Goal: Task Accomplishment & Management: Manage account settings

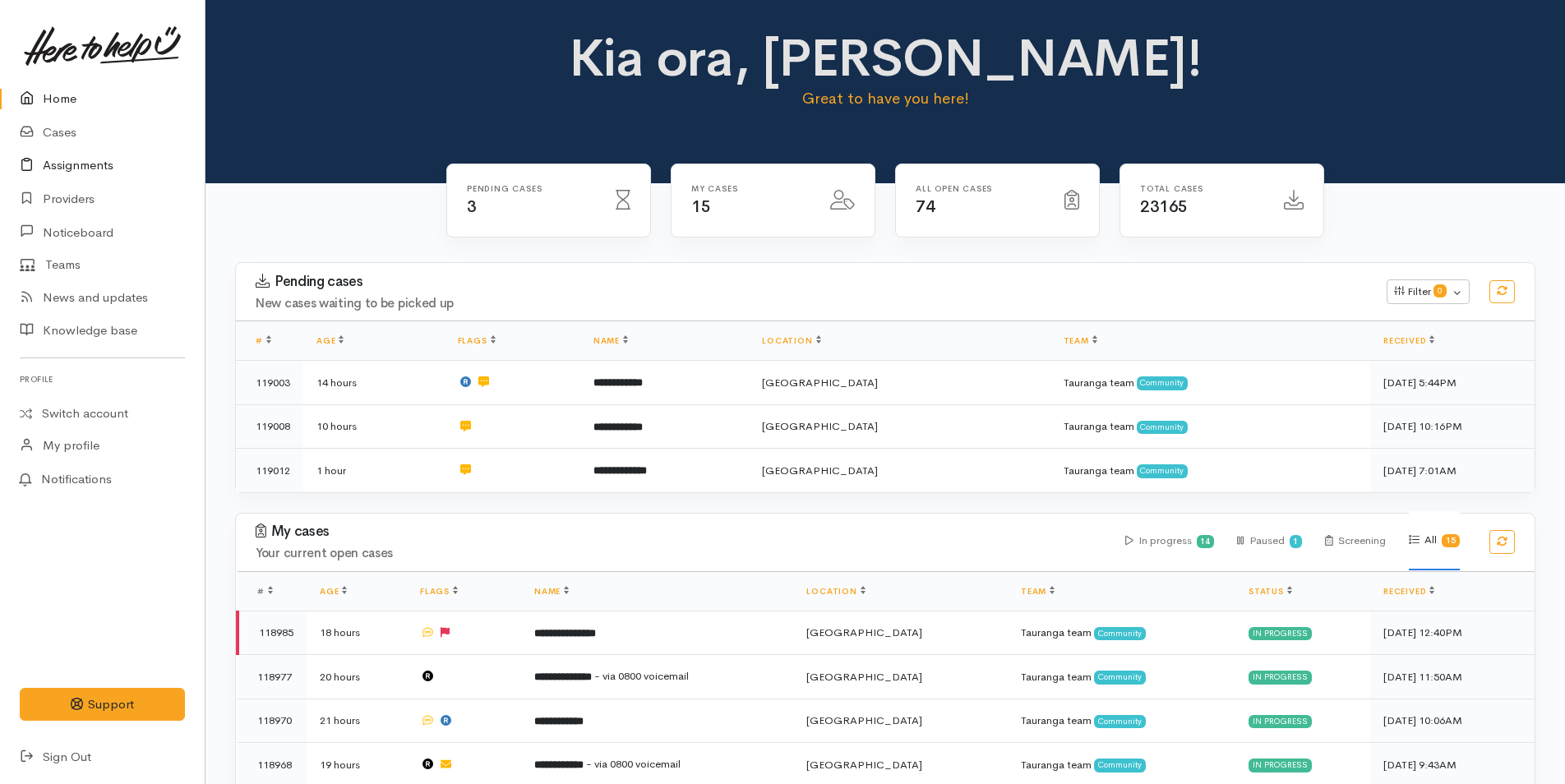
drag, startPoint x: 49, startPoint y: 96, endPoint x: 4, endPoint y: 160, distance: 78.2
click at [49, 96] on link "Home" at bounding box center [102, 99] width 205 height 34
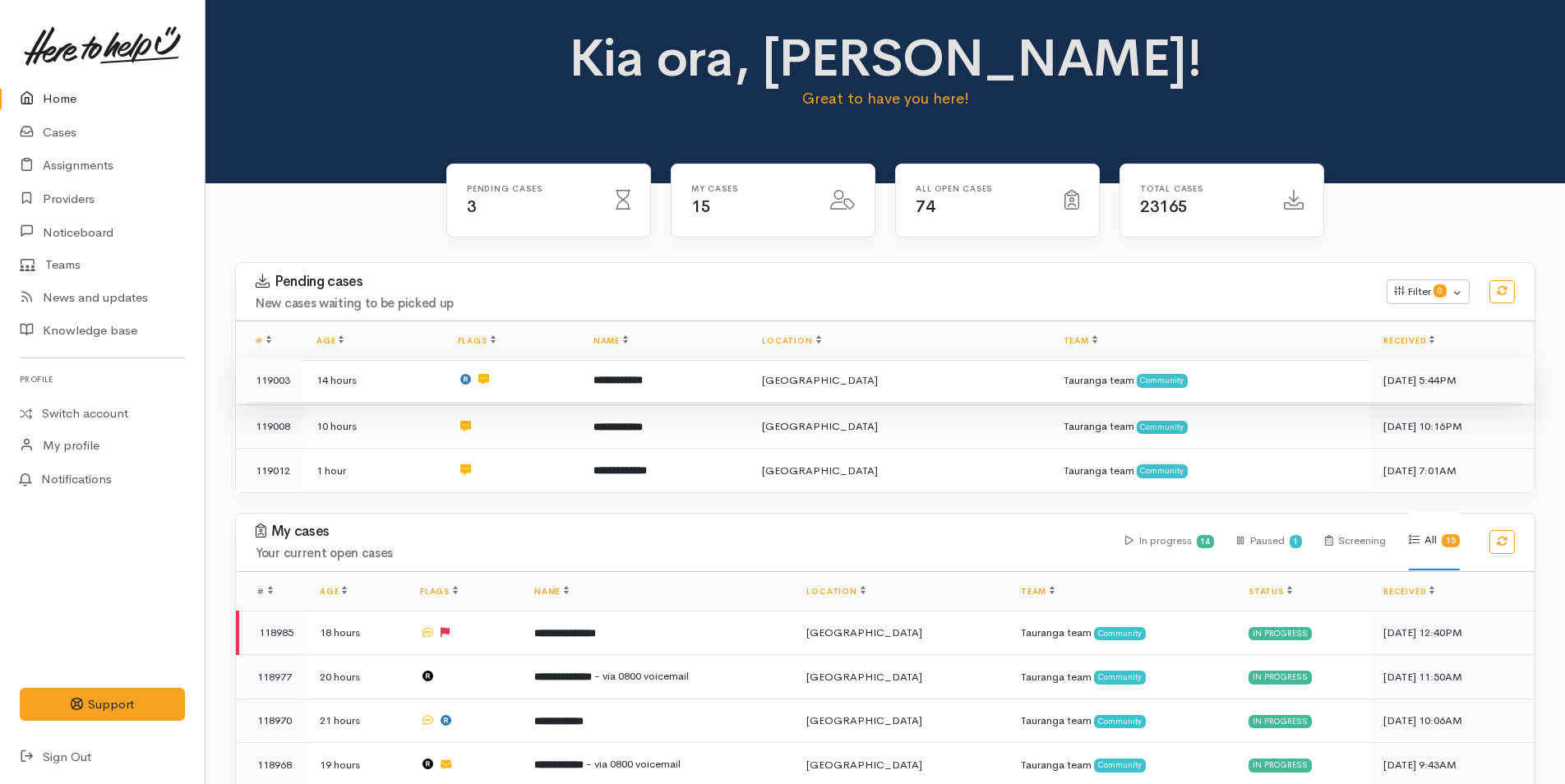
click at [533, 388] on td at bounding box center [512, 380] width 136 height 44
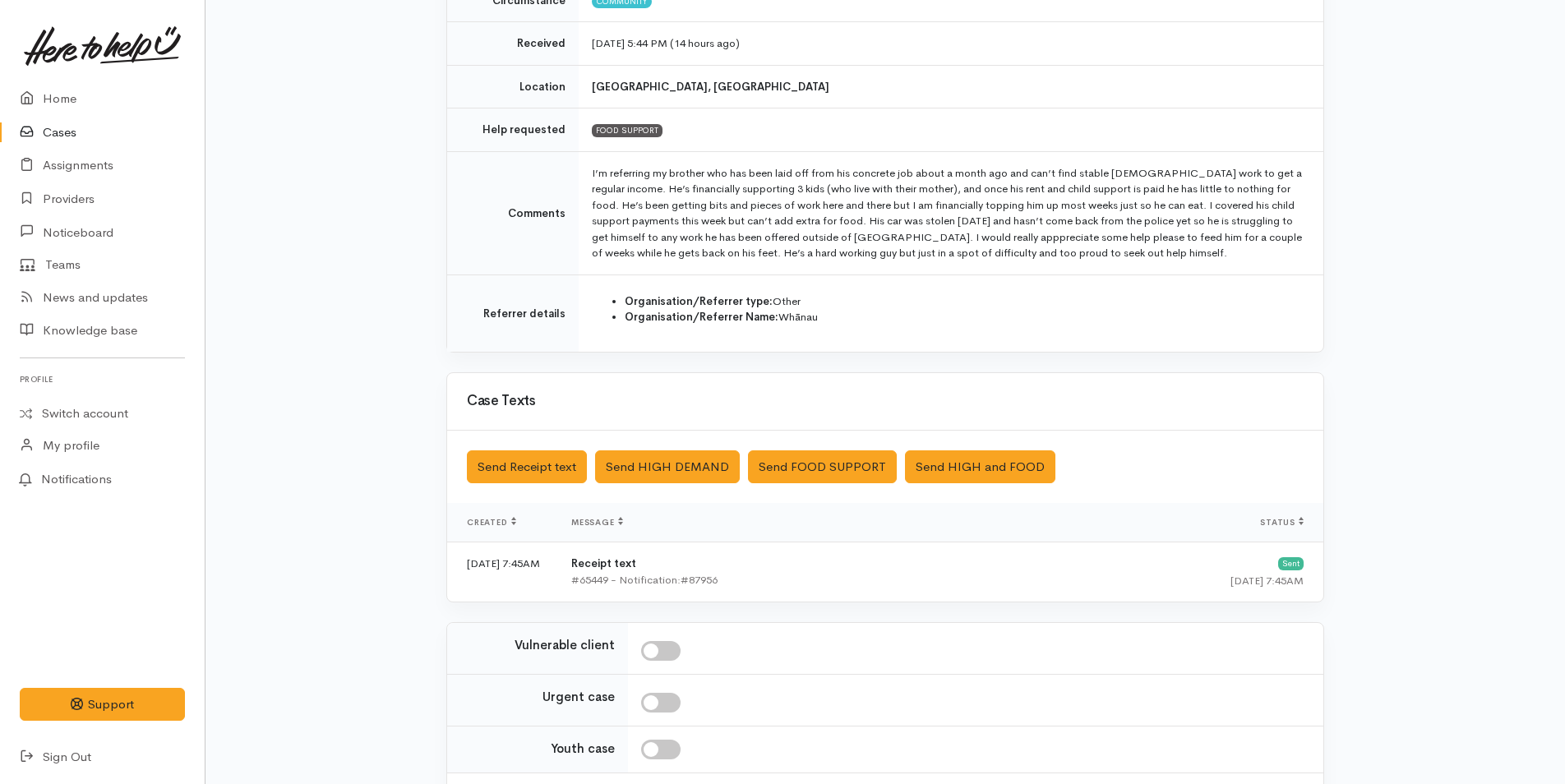
scroll to position [406, 0]
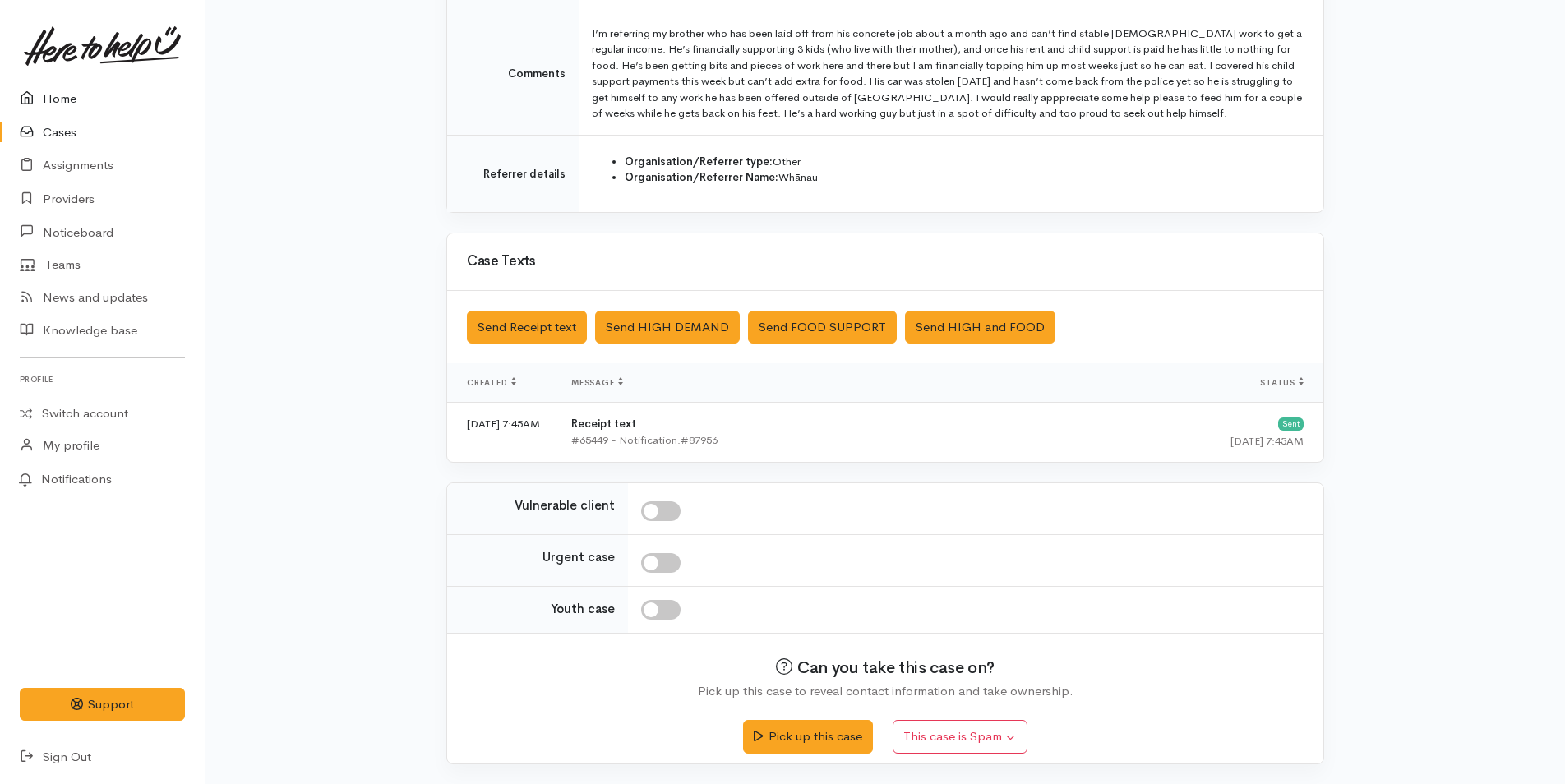
click at [61, 99] on link "Home" at bounding box center [102, 99] width 205 height 34
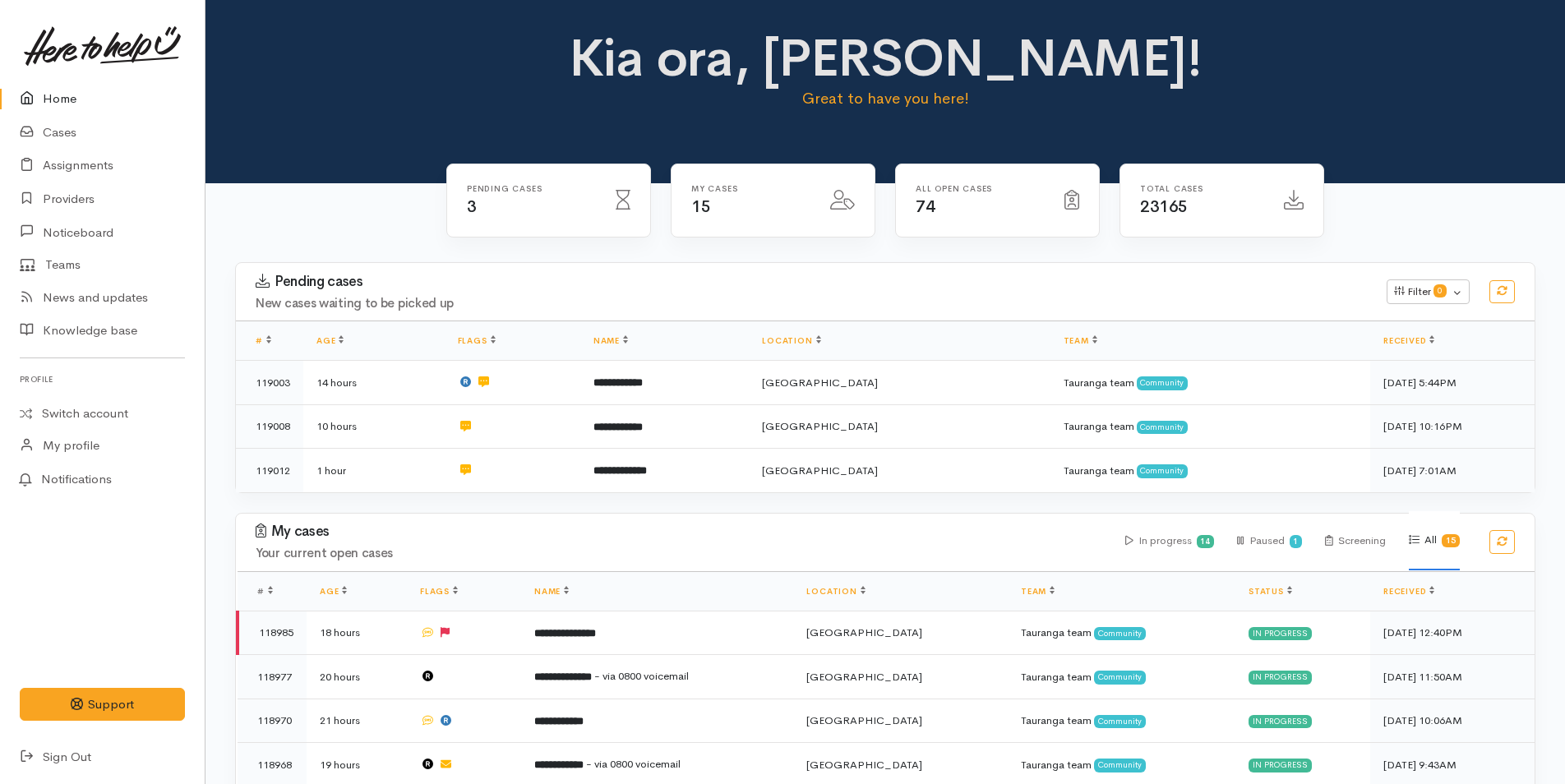
click at [67, 88] on link "Home" at bounding box center [102, 99] width 205 height 34
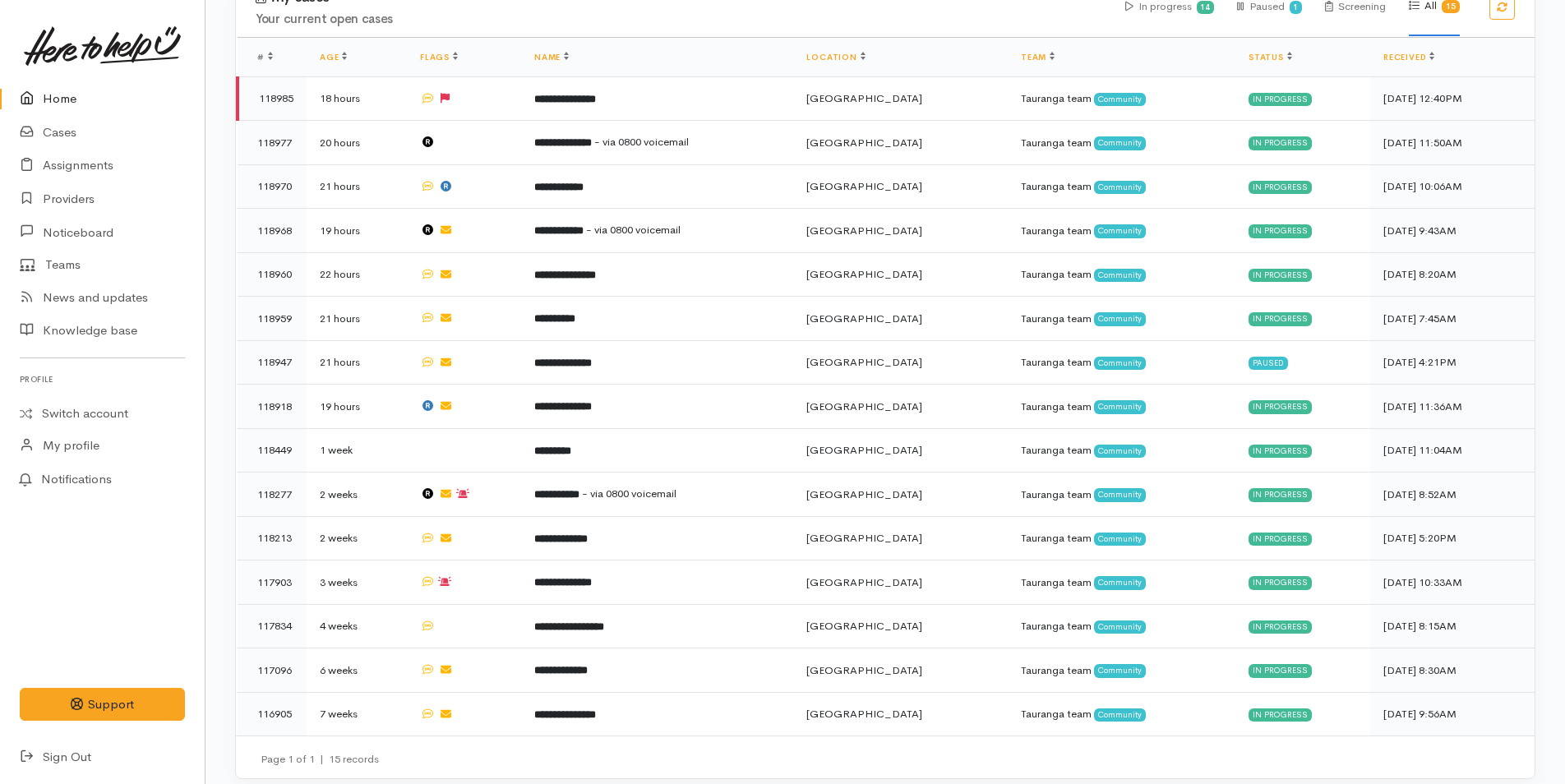
click at [81, 94] on link "Home" at bounding box center [102, 99] width 205 height 34
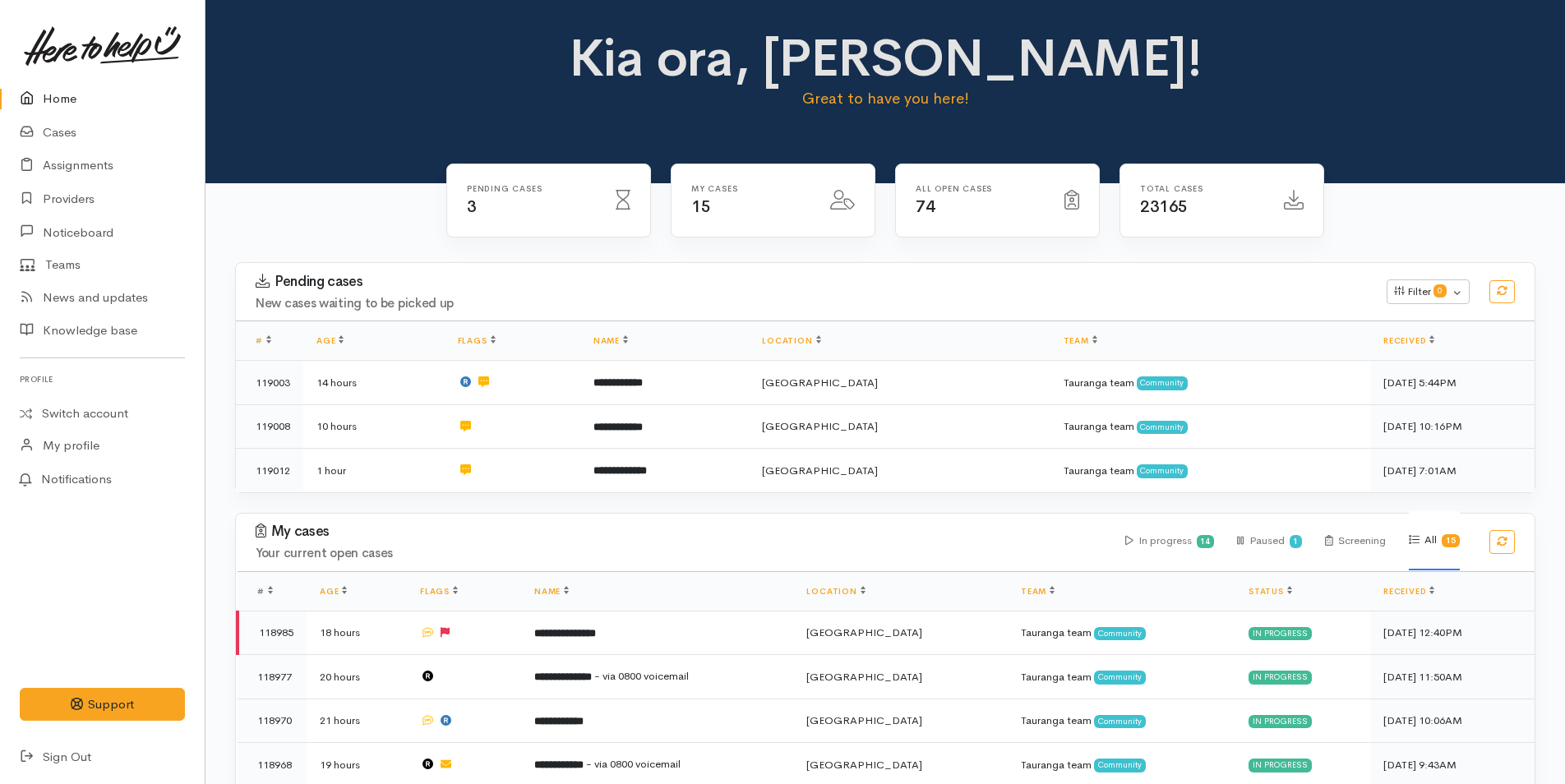
click at [68, 101] on link "Home" at bounding box center [102, 99] width 205 height 34
click at [75, 101] on link "Home" at bounding box center [102, 99] width 205 height 34
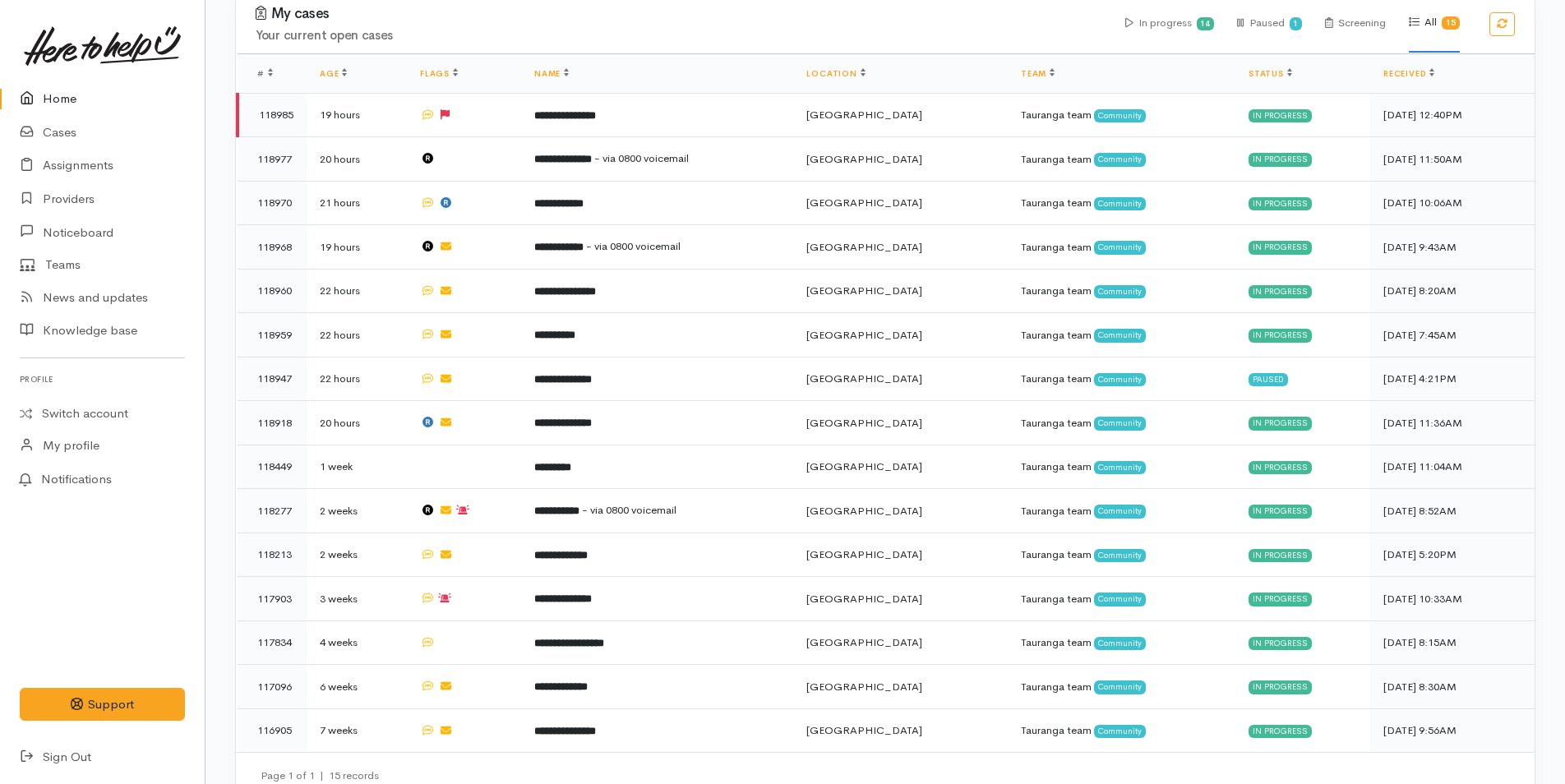
scroll to position [621, 0]
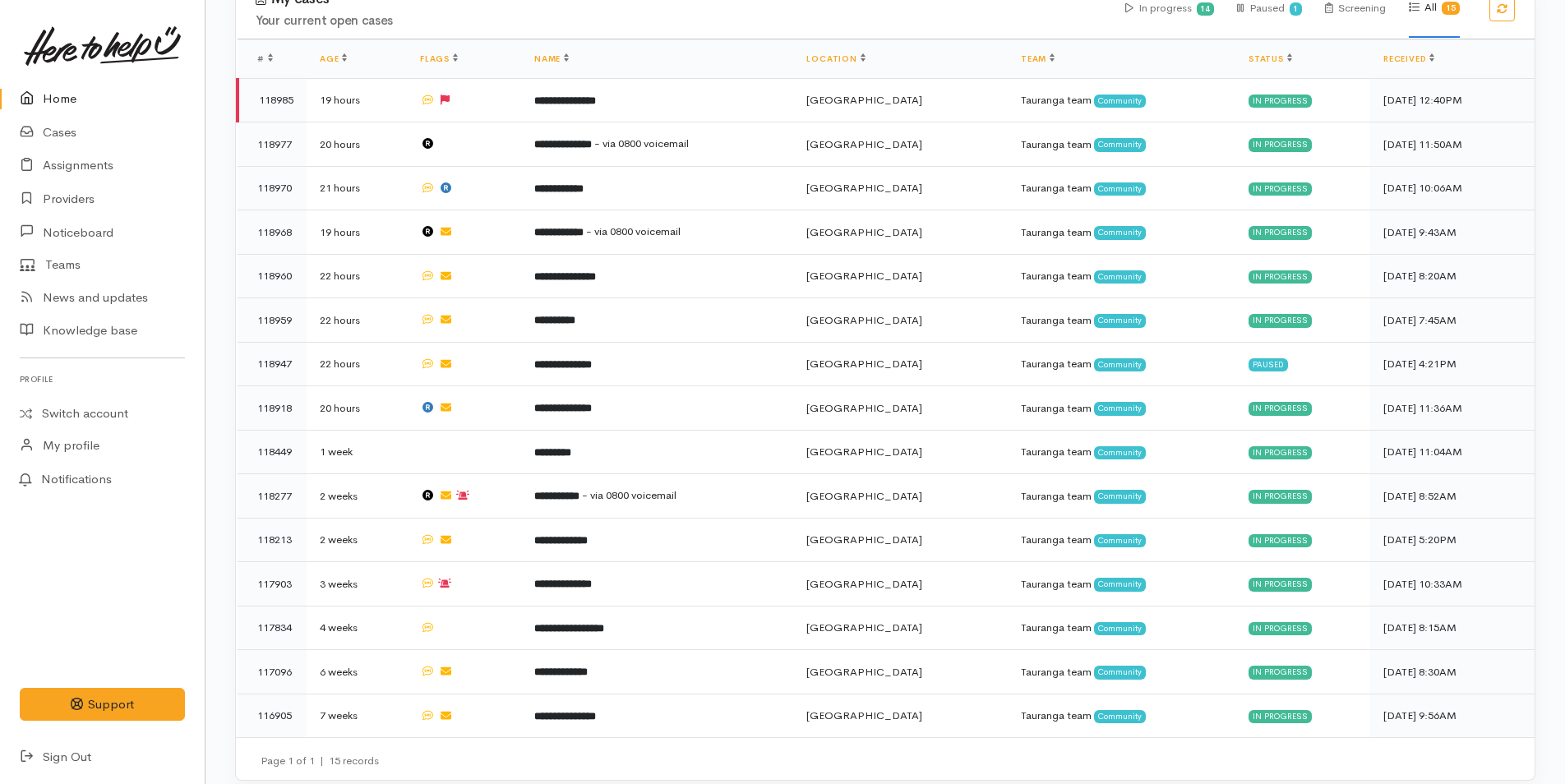
click at [71, 87] on link "Home" at bounding box center [102, 99] width 205 height 34
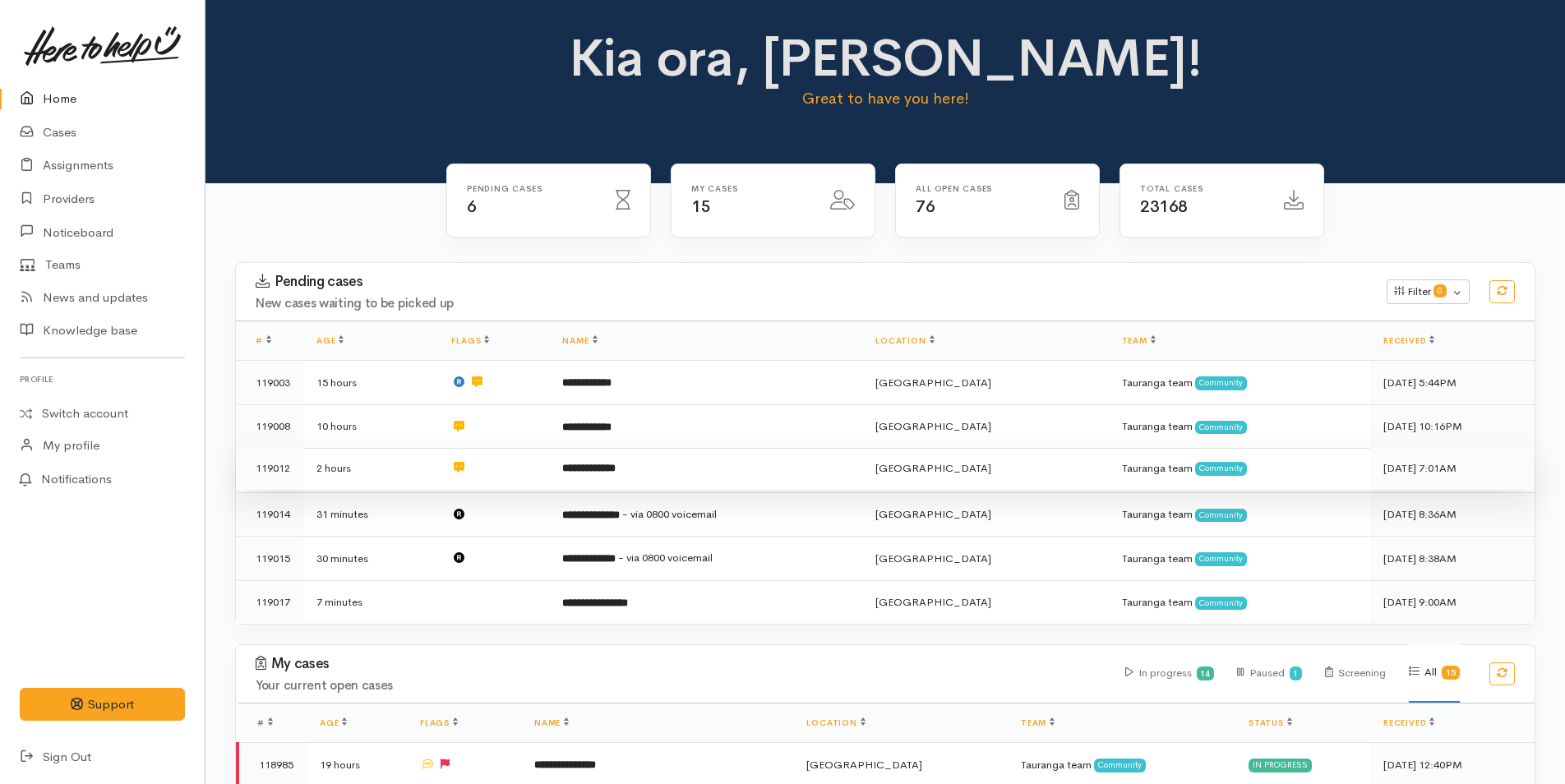
click at [628, 477] on td "**********" at bounding box center [705, 468] width 313 height 44
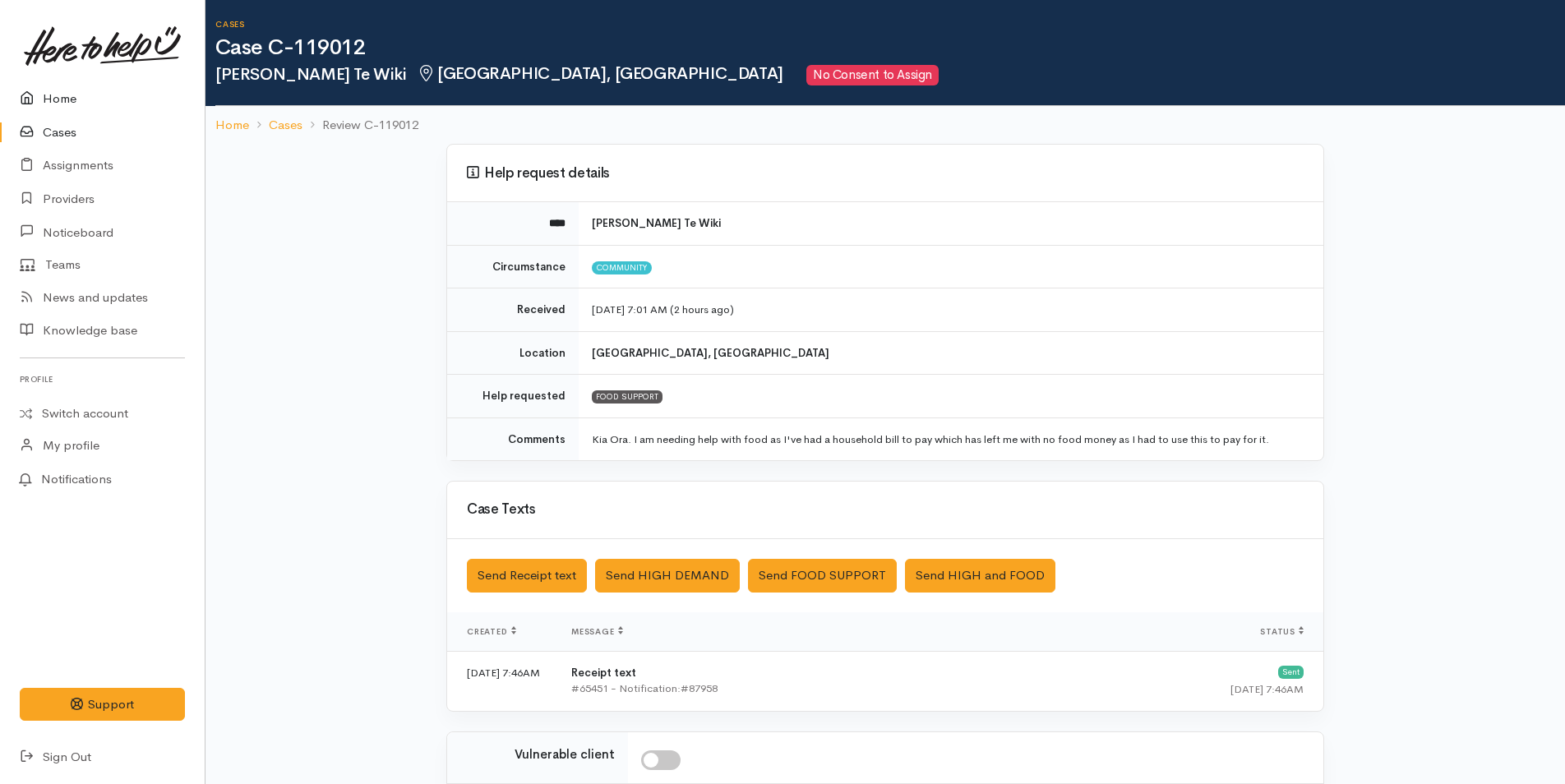
click at [57, 93] on link "Home" at bounding box center [102, 99] width 205 height 34
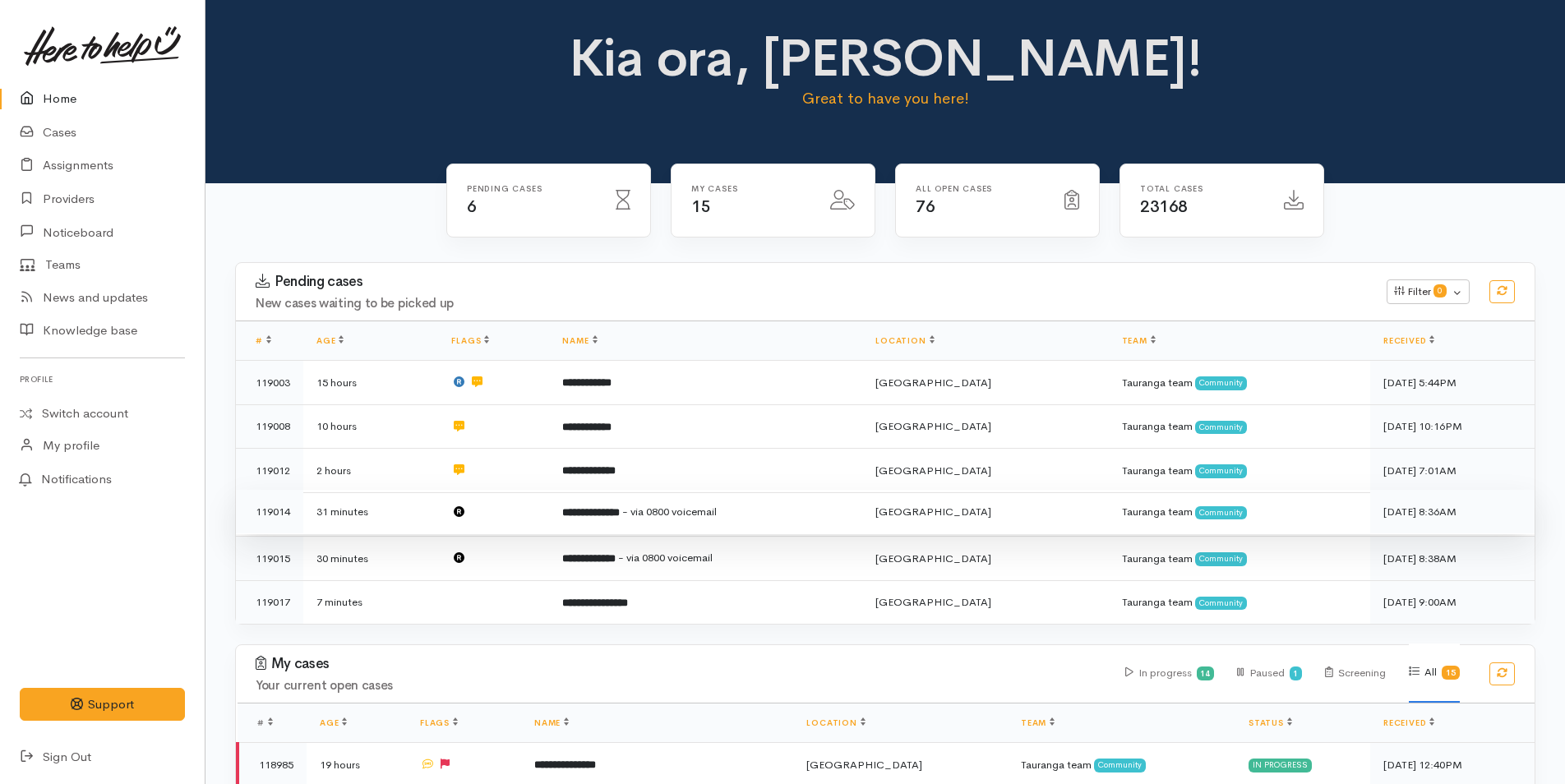
click at [610, 494] on td "**********" at bounding box center [705, 511] width 313 height 44
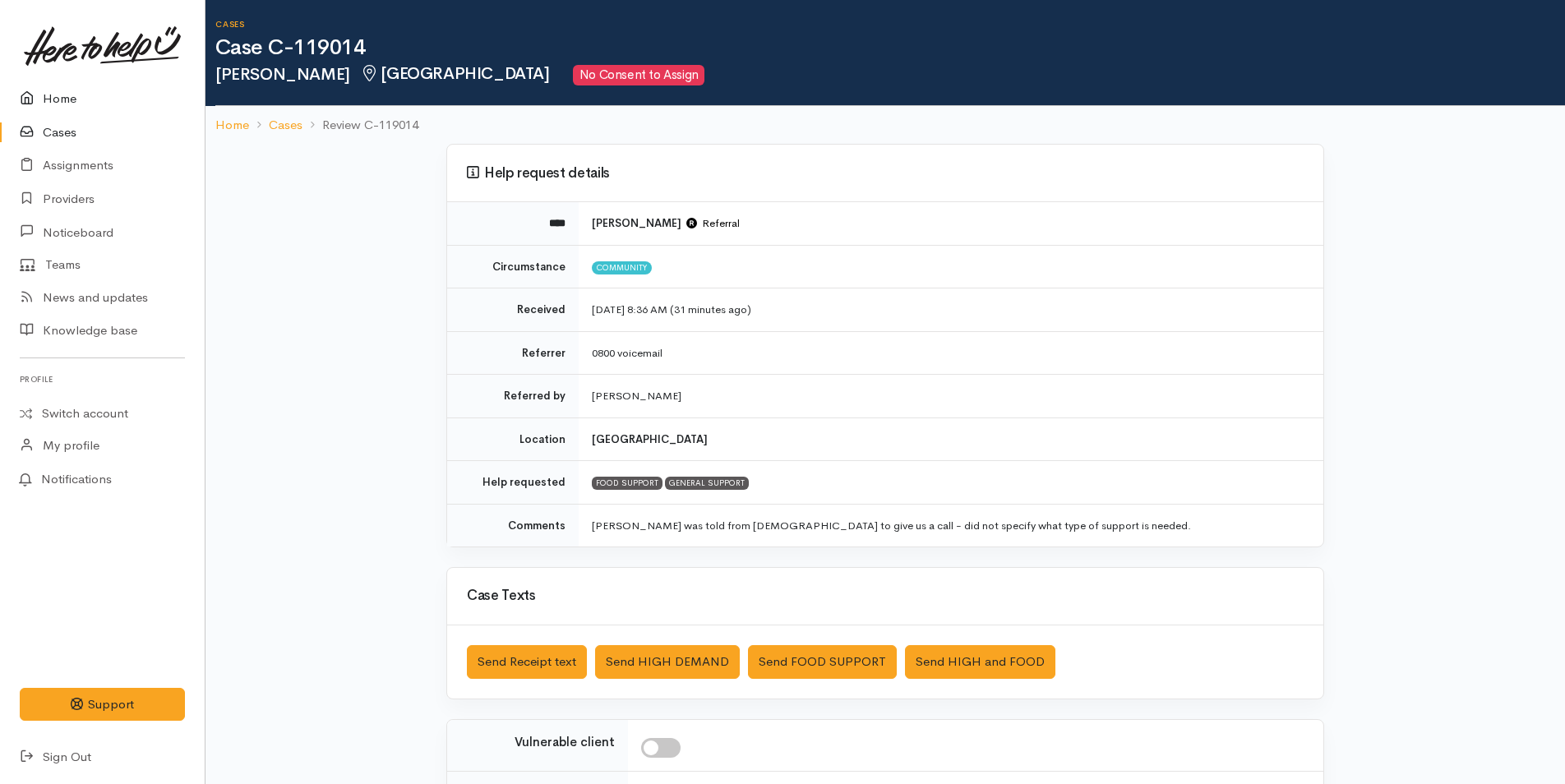
click at [78, 100] on link "Home" at bounding box center [102, 99] width 205 height 34
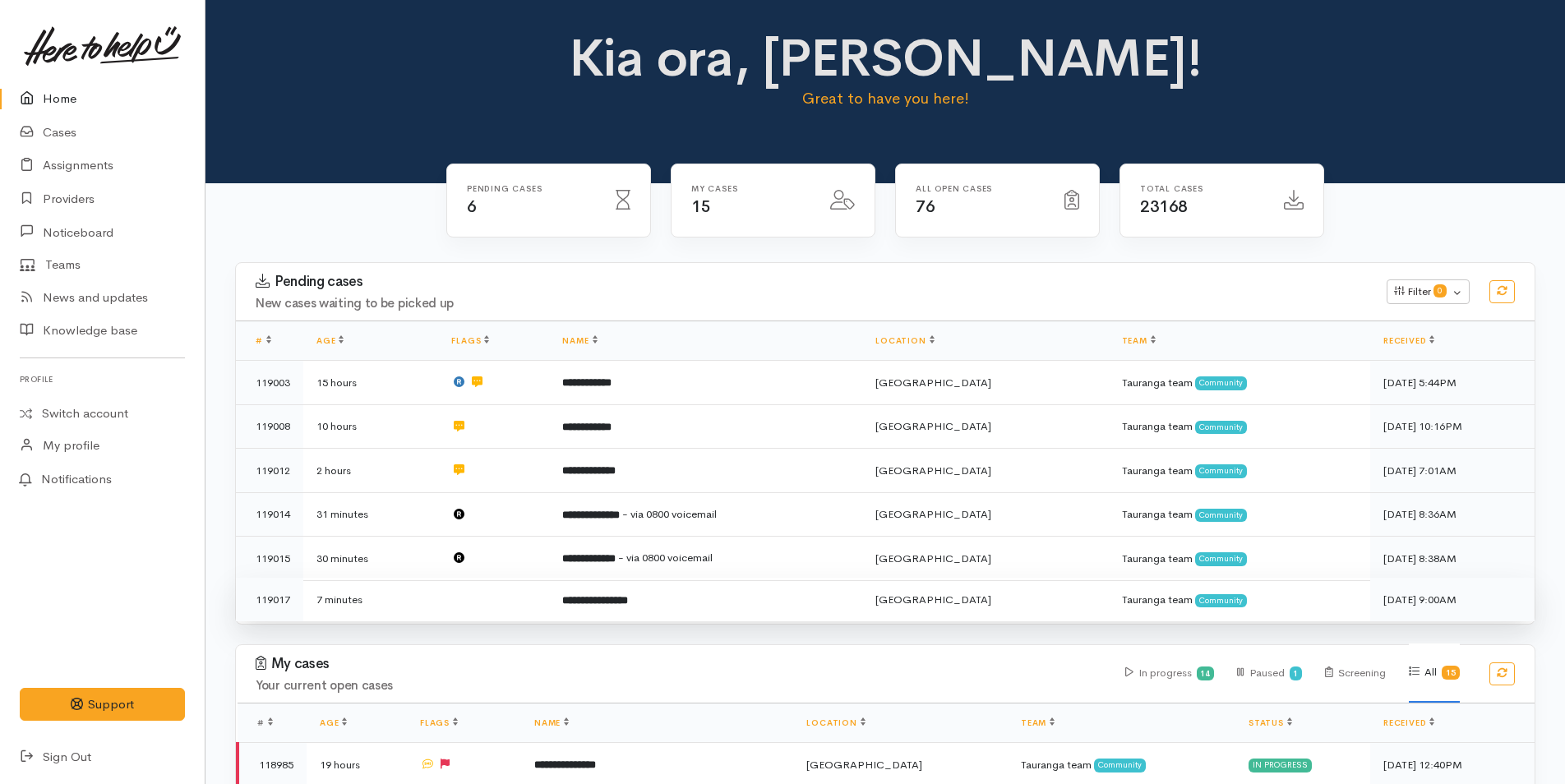
drag, startPoint x: 613, startPoint y: 602, endPoint x: 606, endPoint y: 612, distance: 12.2
click at [613, 610] on td "**********" at bounding box center [705, 599] width 313 height 43
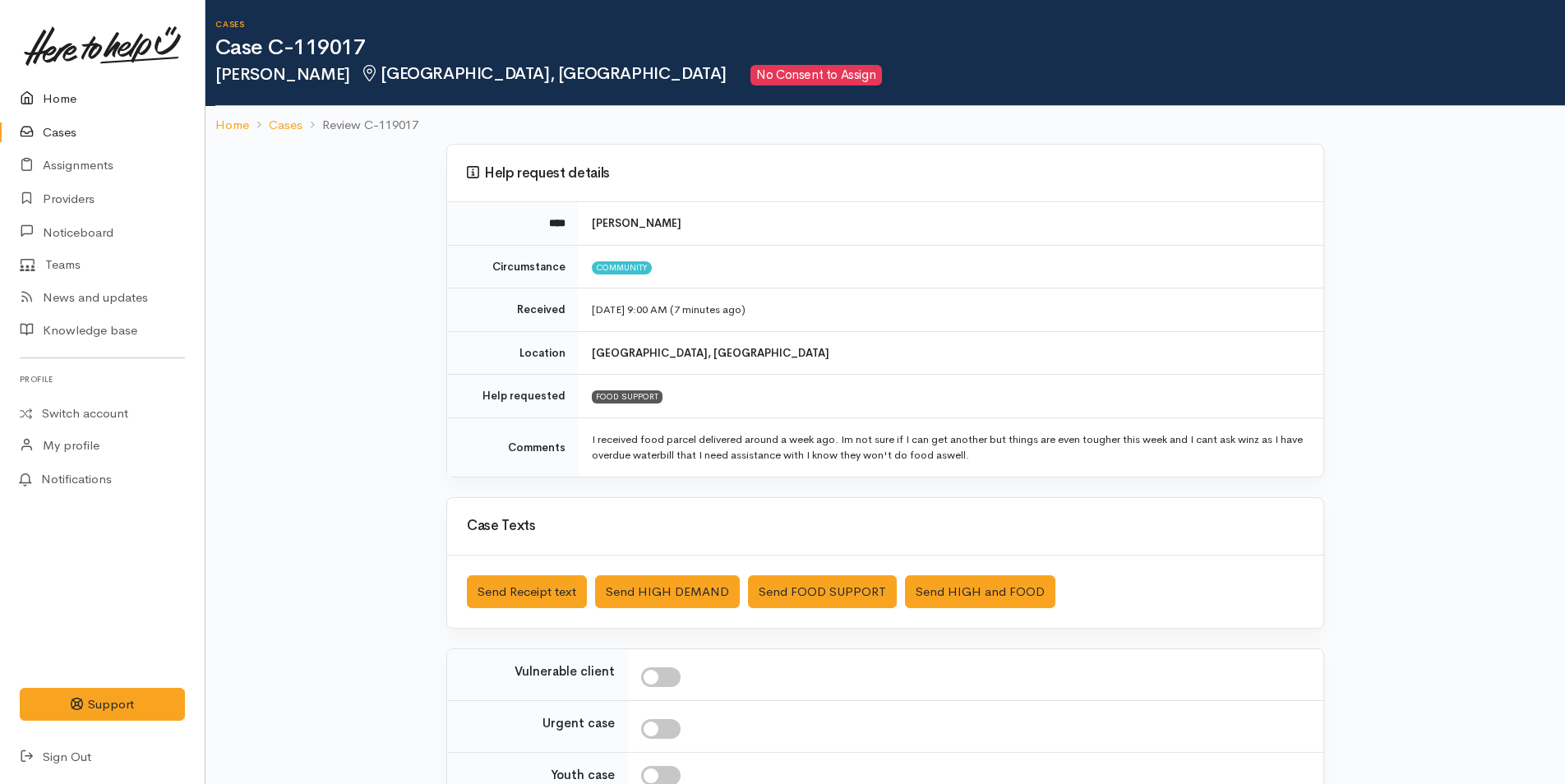
click at [40, 92] on icon at bounding box center [31, 99] width 23 height 21
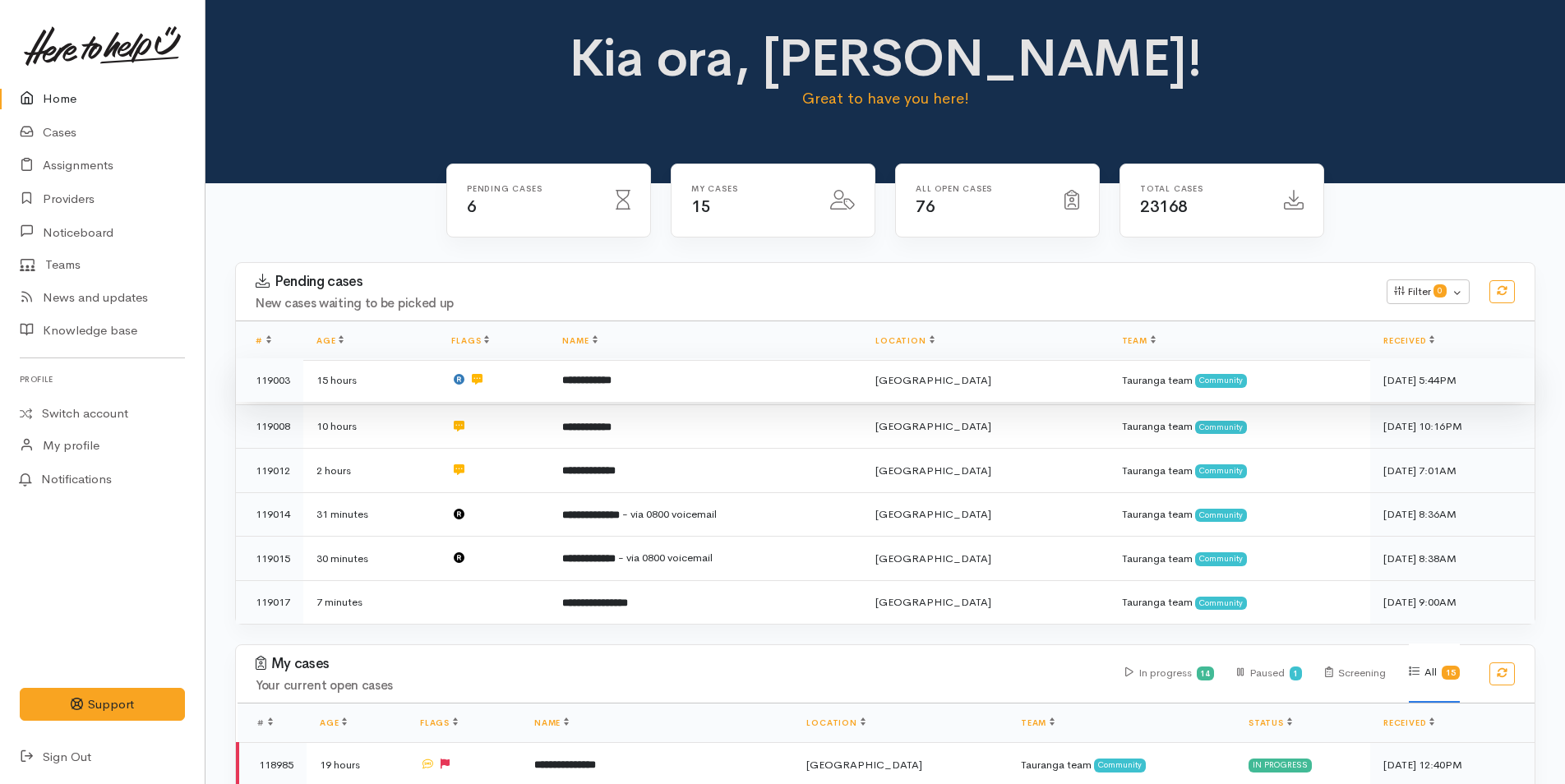
click at [652, 383] on td "**********" at bounding box center [705, 380] width 313 height 44
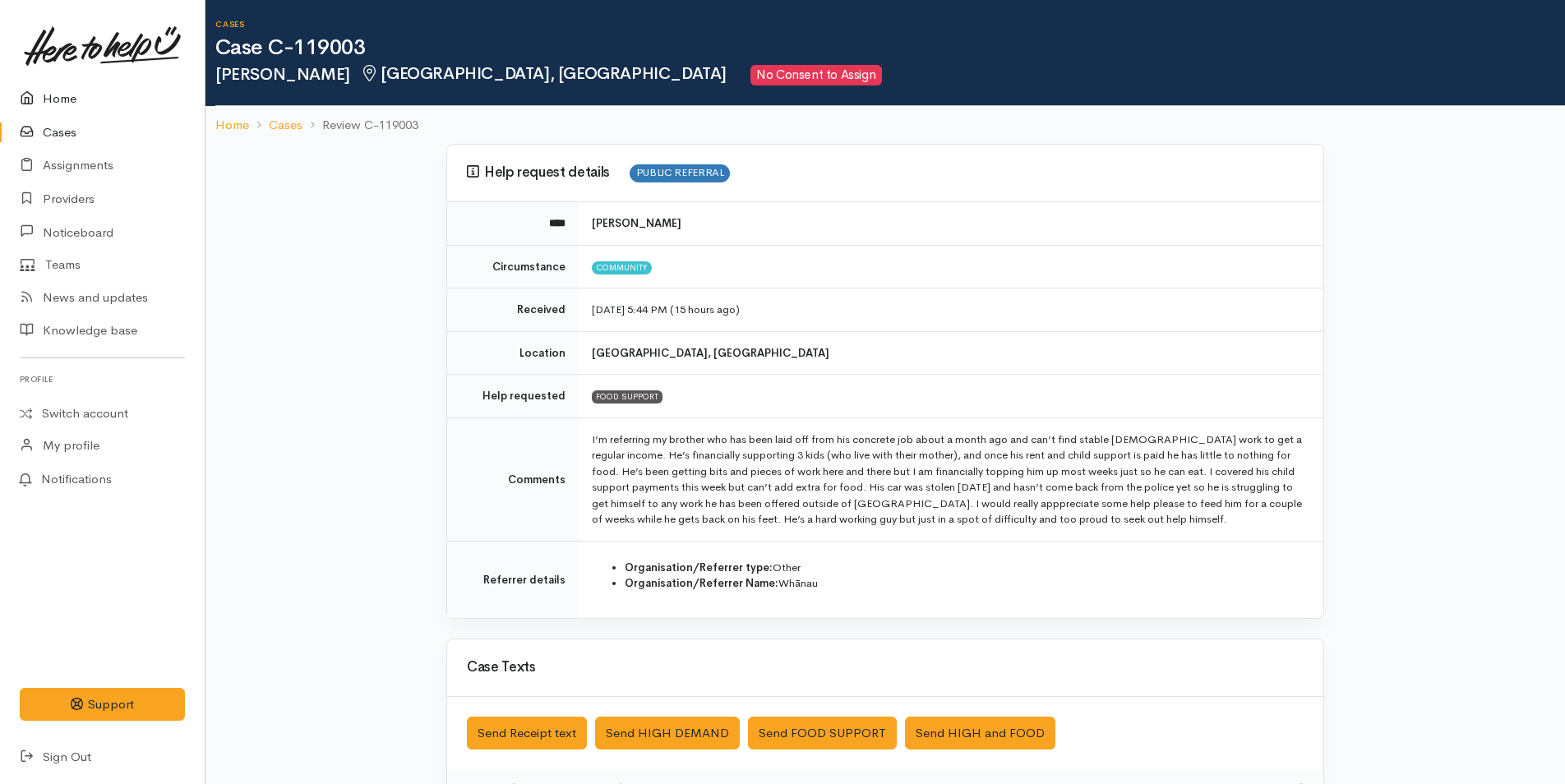
click at [52, 87] on link "Home" at bounding box center [102, 99] width 205 height 34
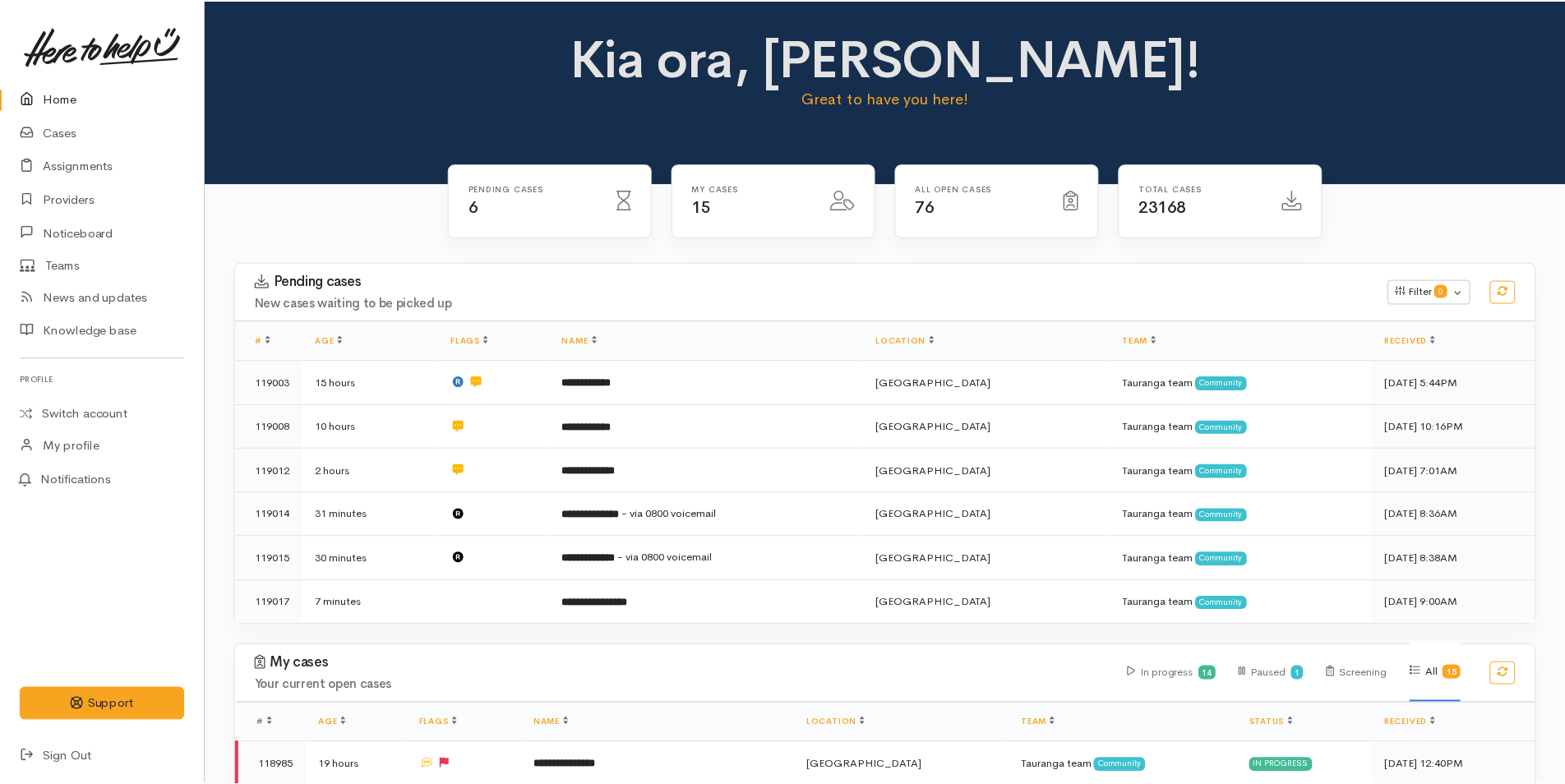
scroll to position [663, 0]
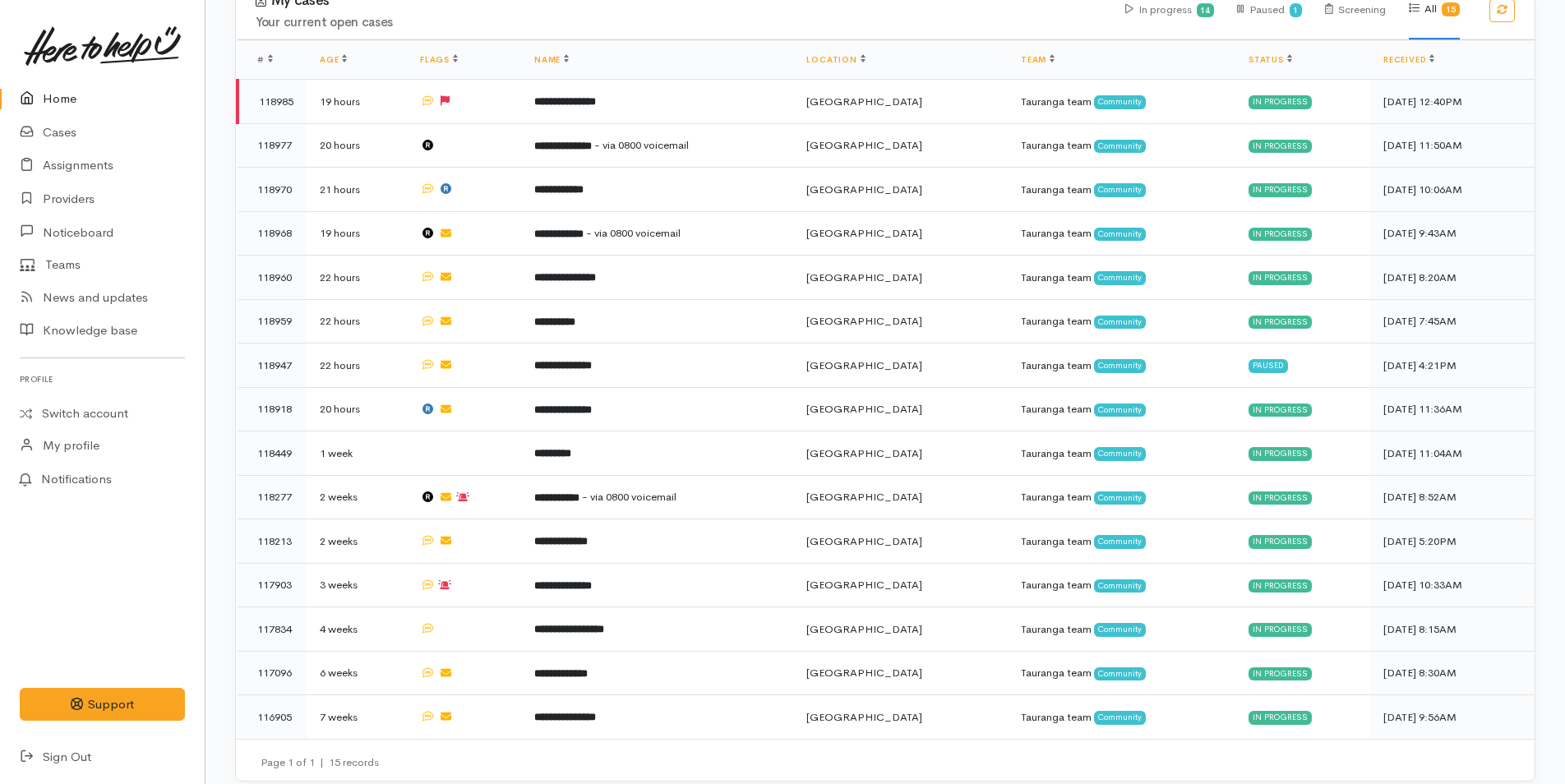
click at [40, 102] on icon at bounding box center [31, 99] width 23 height 21
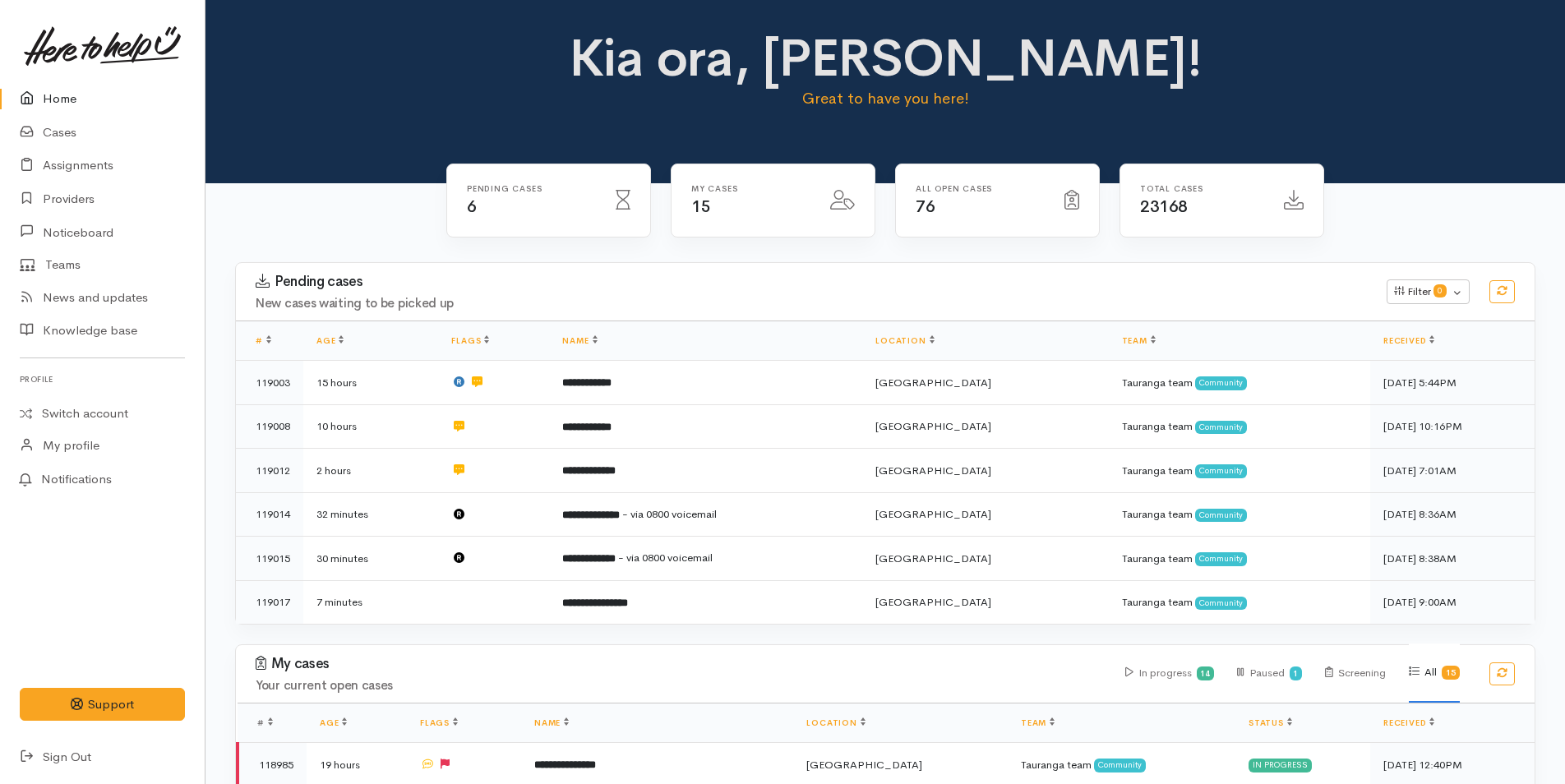
click at [28, 83] on link "Home" at bounding box center [102, 99] width 205 height 34
click at [75, 89] on link "Home" at bounding box center [102, 99] width 205 height 34
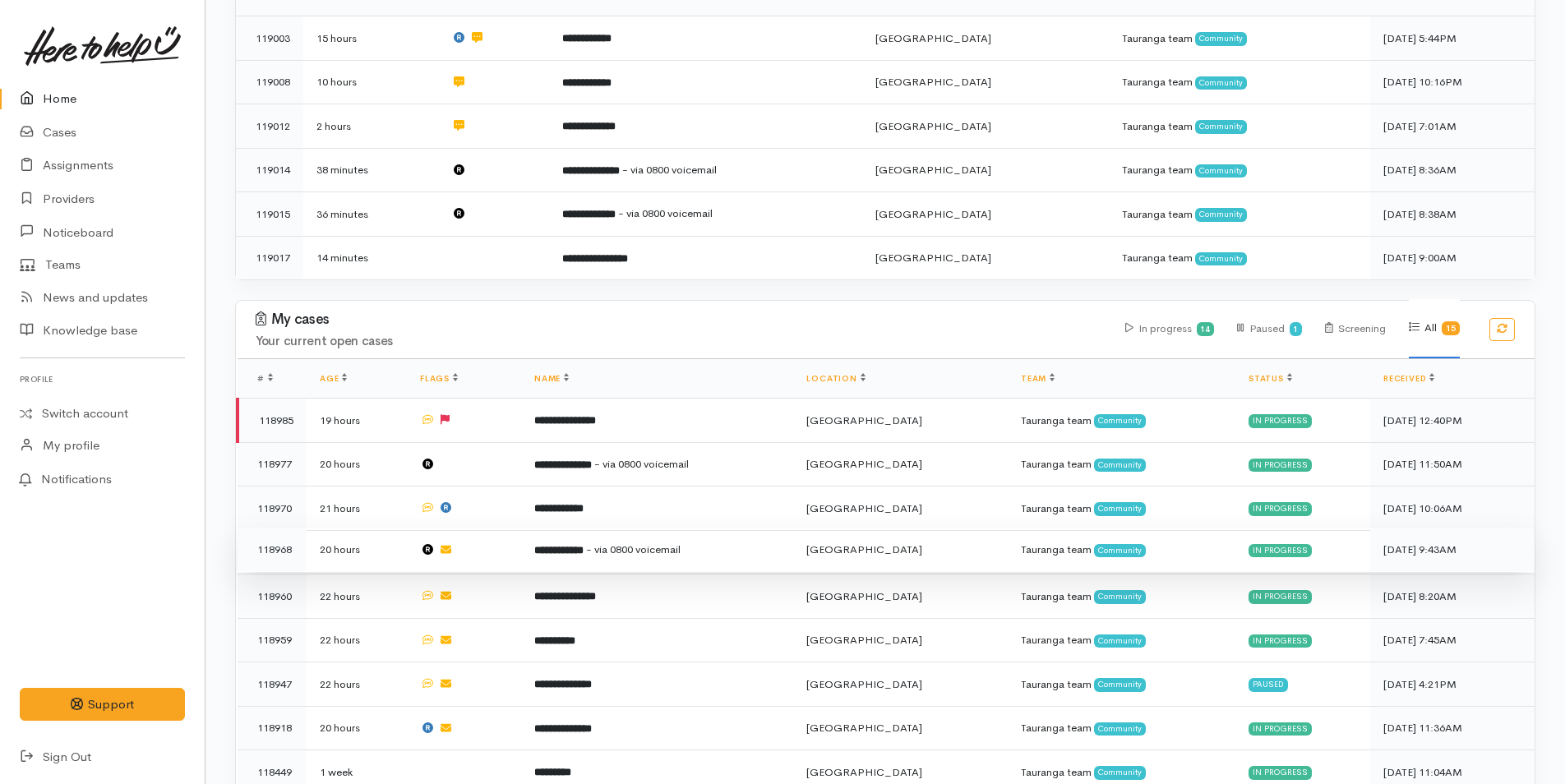
scroll to position [663, 0]
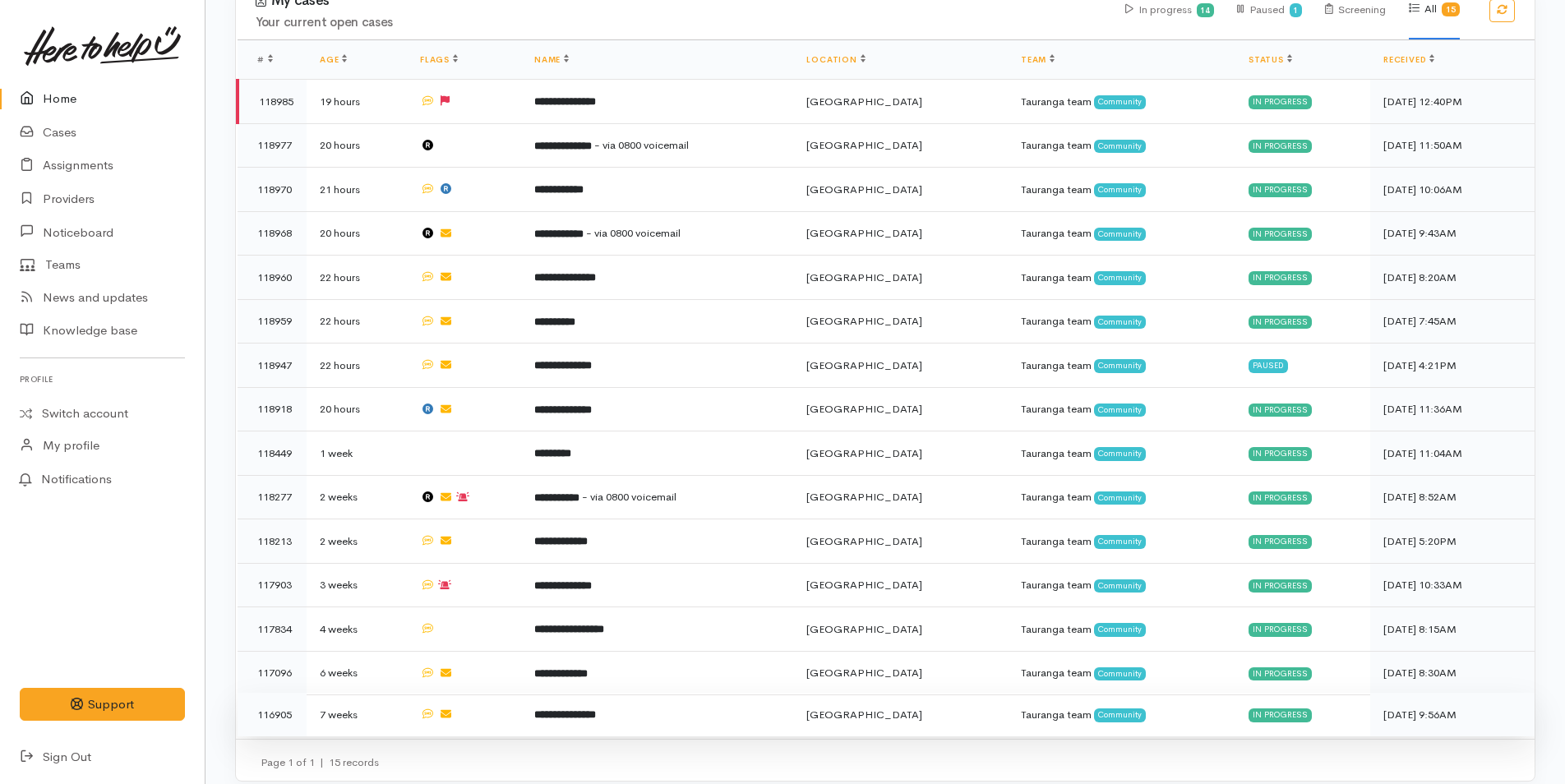
click at [580, 709] on b "**********" at bounding box center [565, 714] width 62 height 11
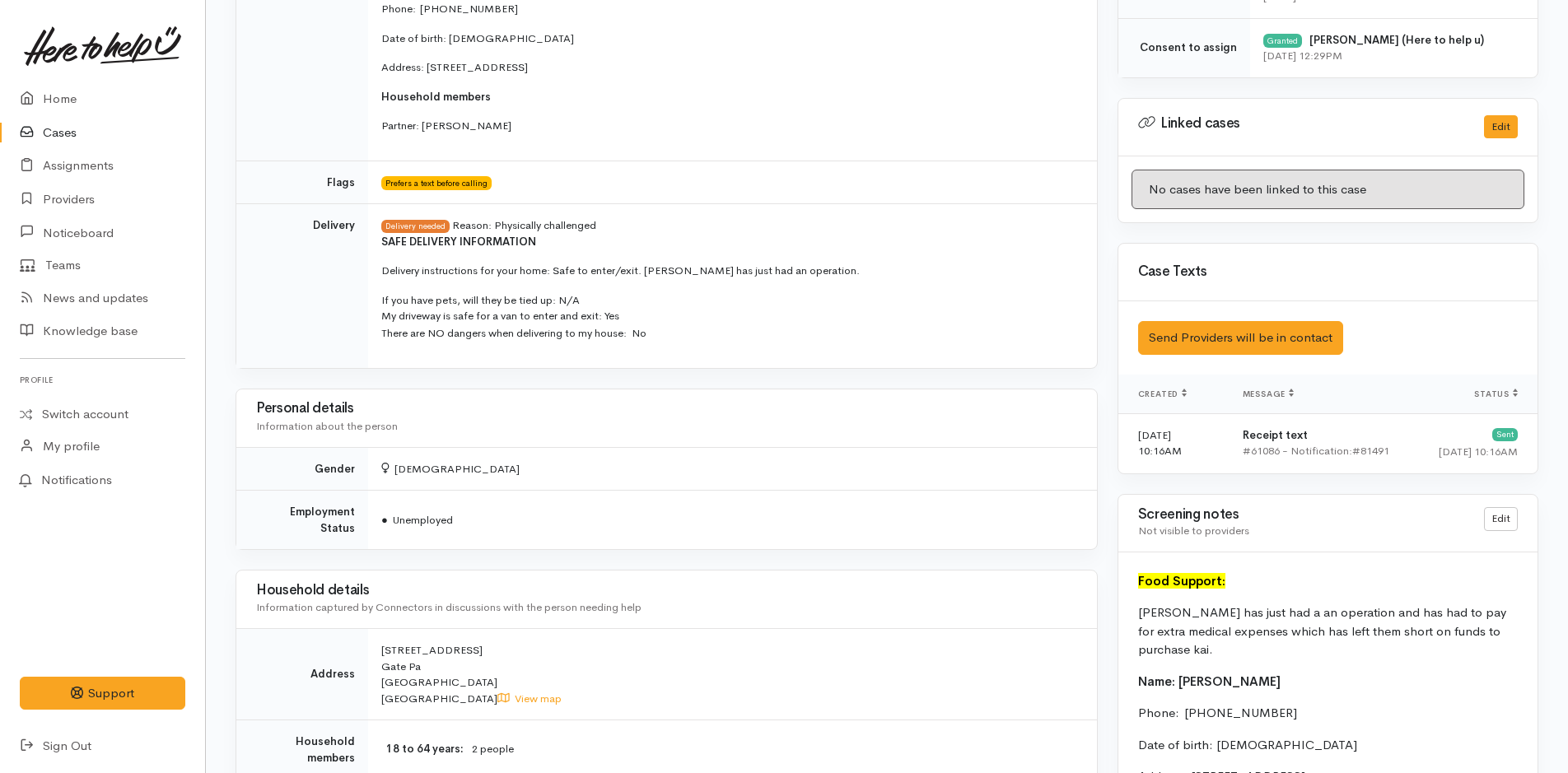
scroll to position [494, 0]
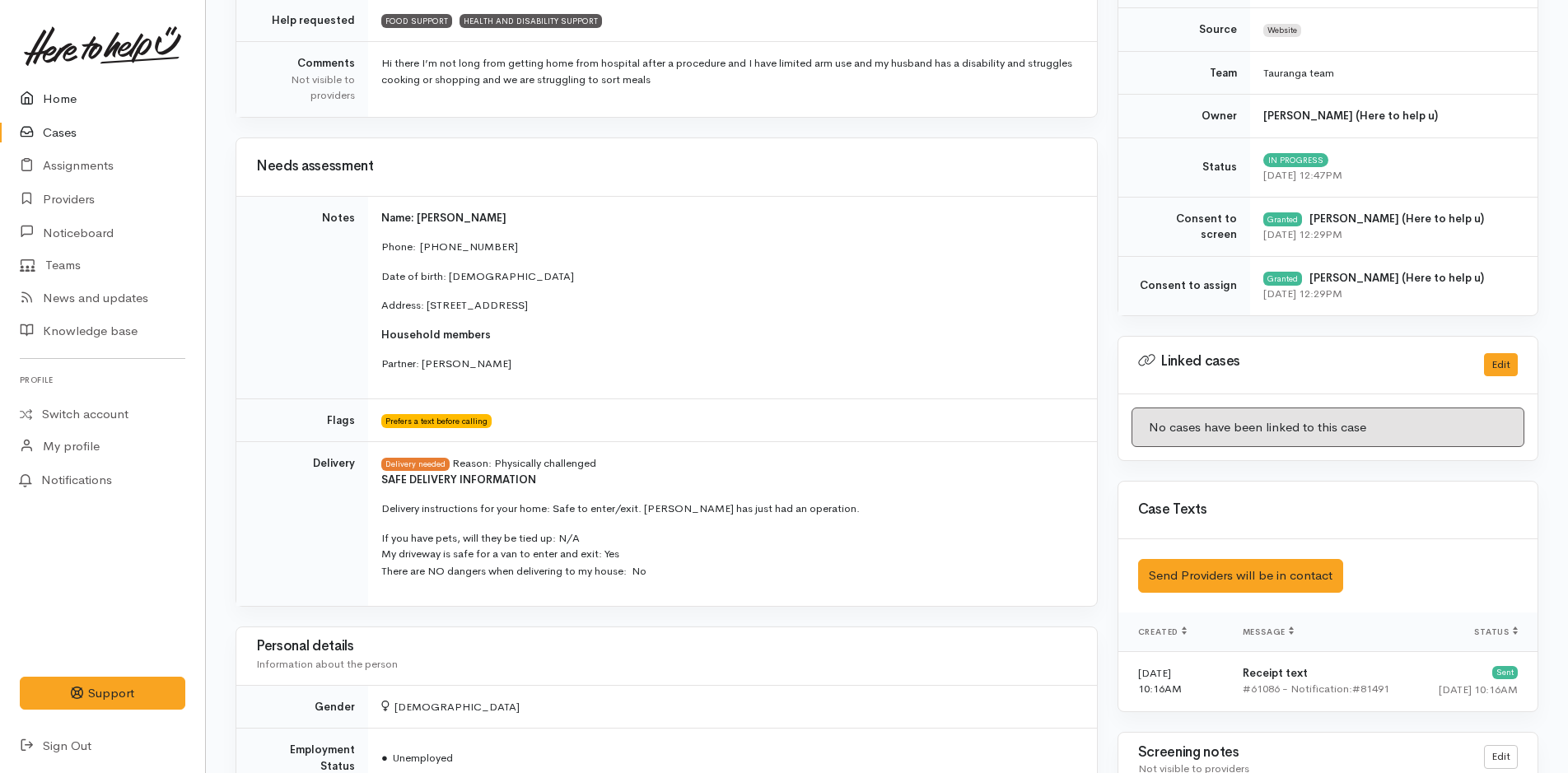
click at [56, 111] on link "Home" at bounding box center [103, 99] width 205 height 34
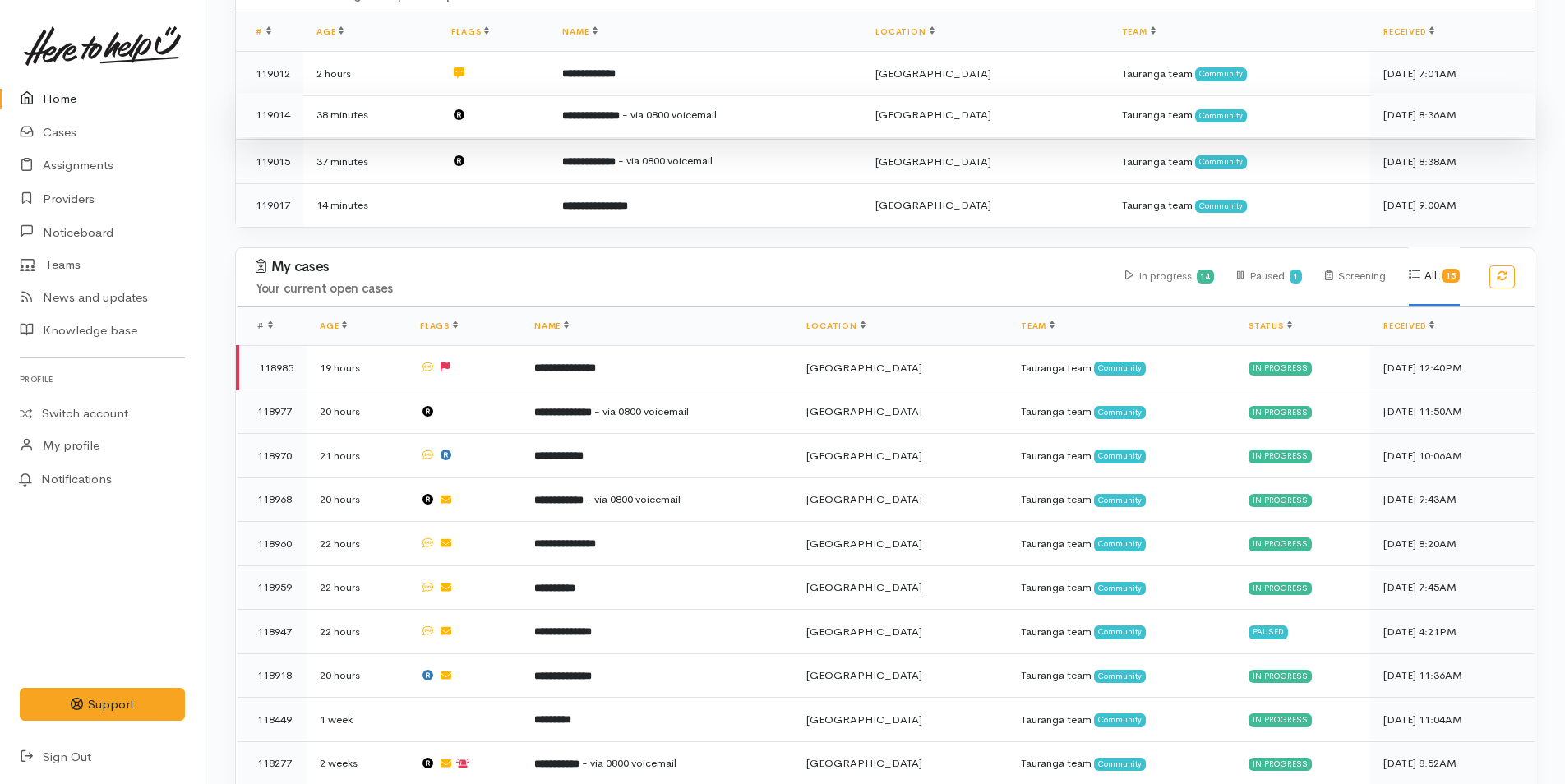
scroll to position [164, 0]
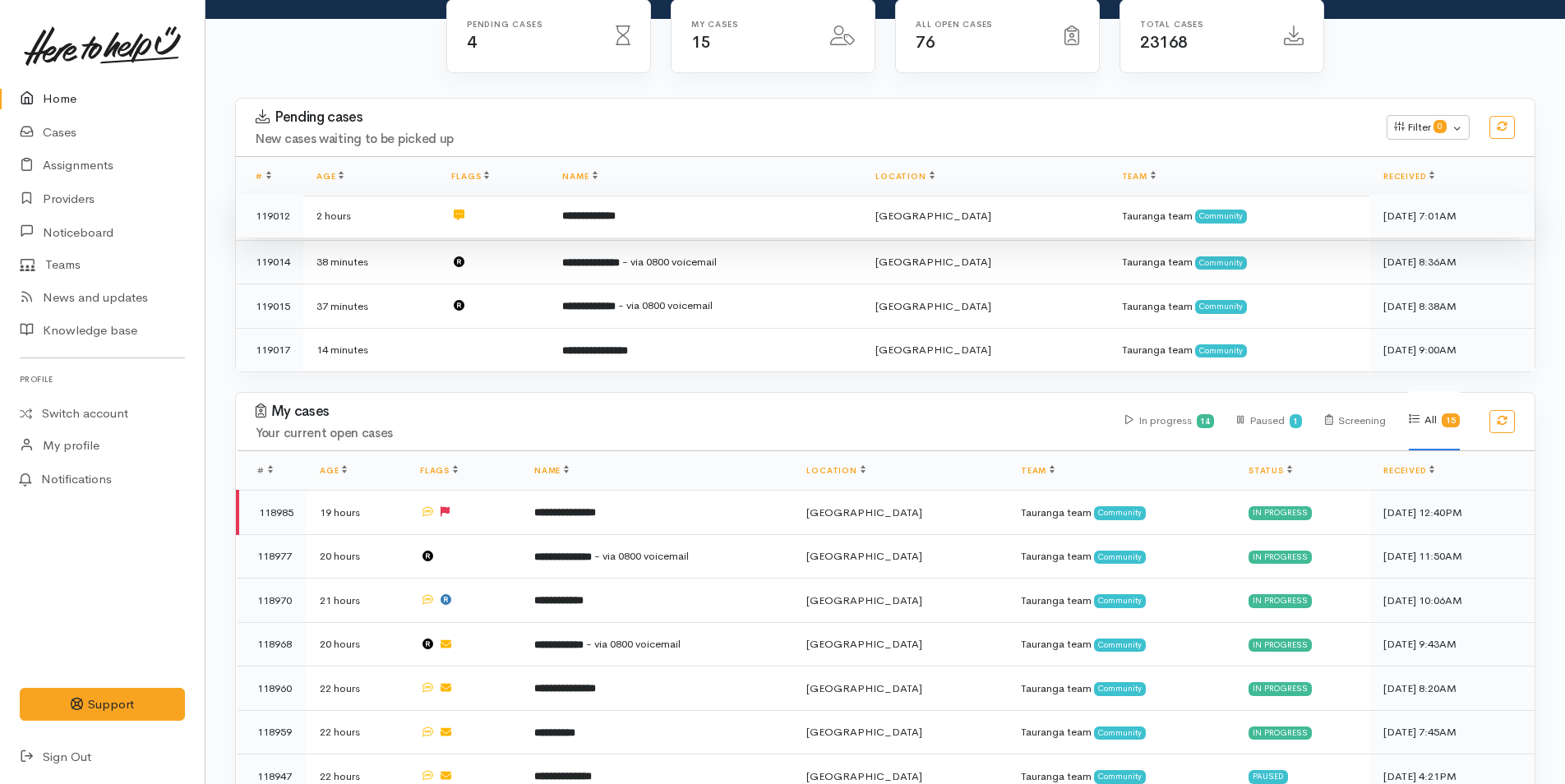
click at [684, 215] on td "**********" at bounding box center [705, 216] width 313 height 44
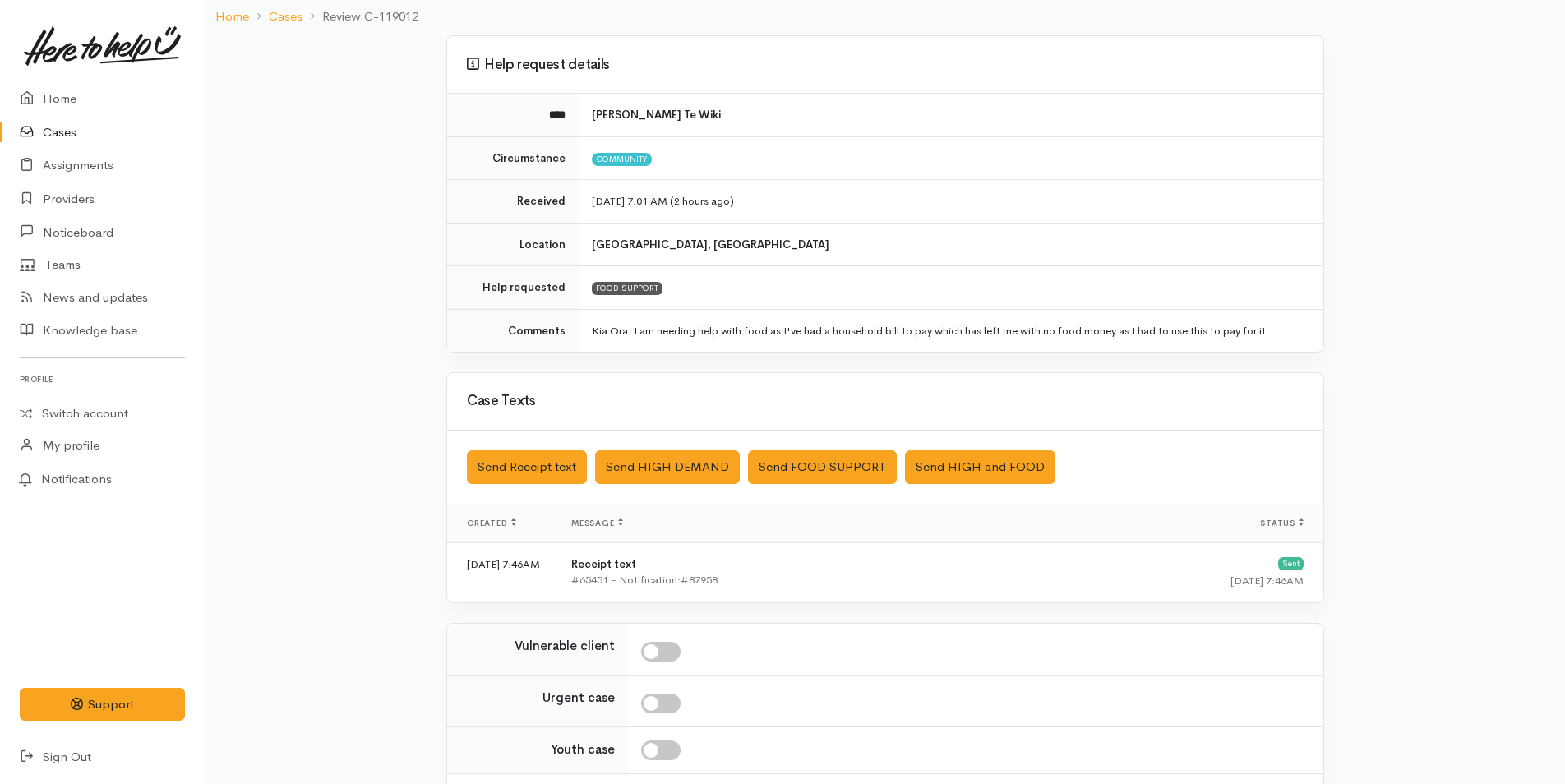
scroll to position [248, 0]
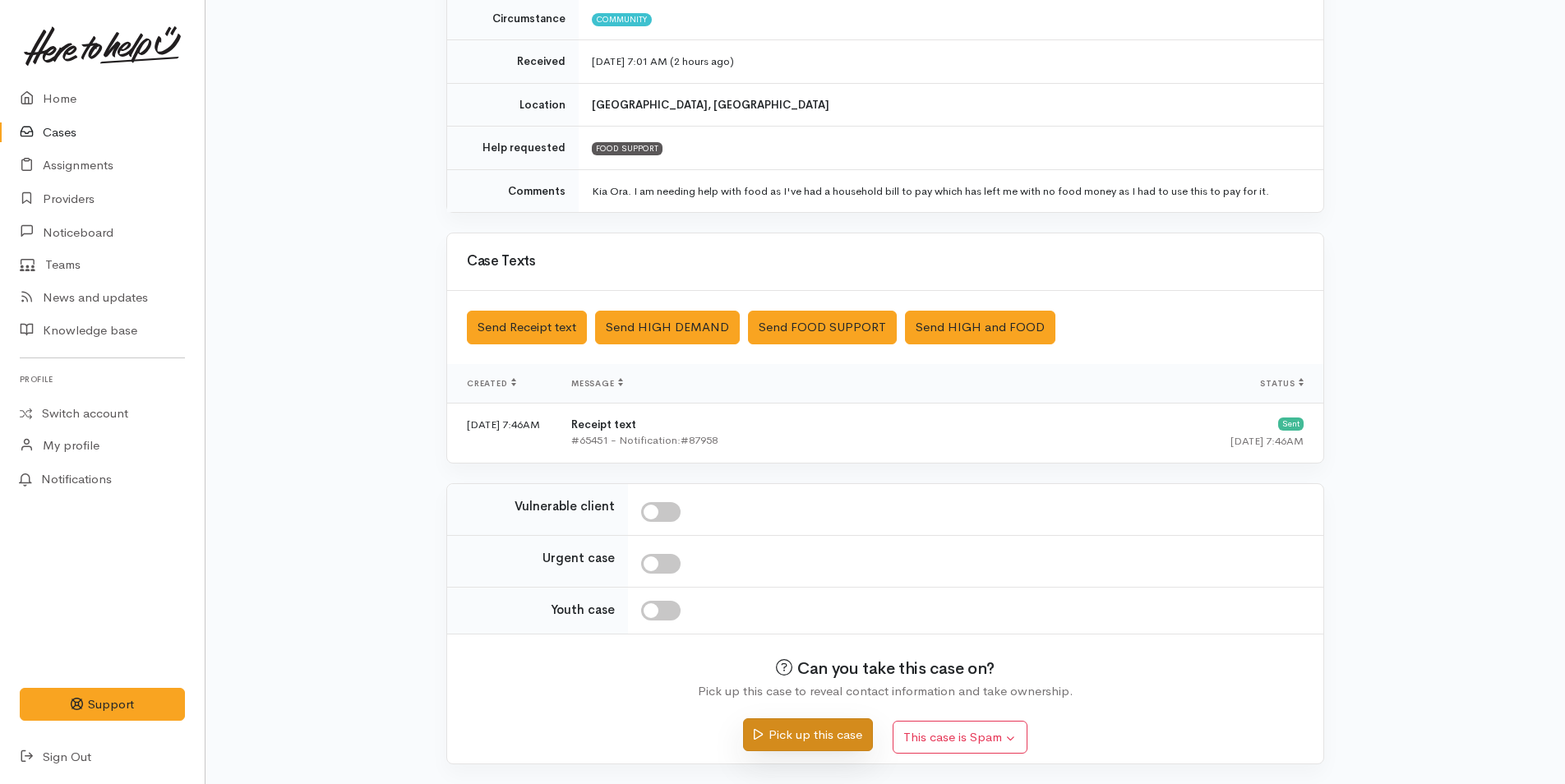
click at [835, 735] on button "Pick up this case" at bounding box center [808, 735] width 129 height 34
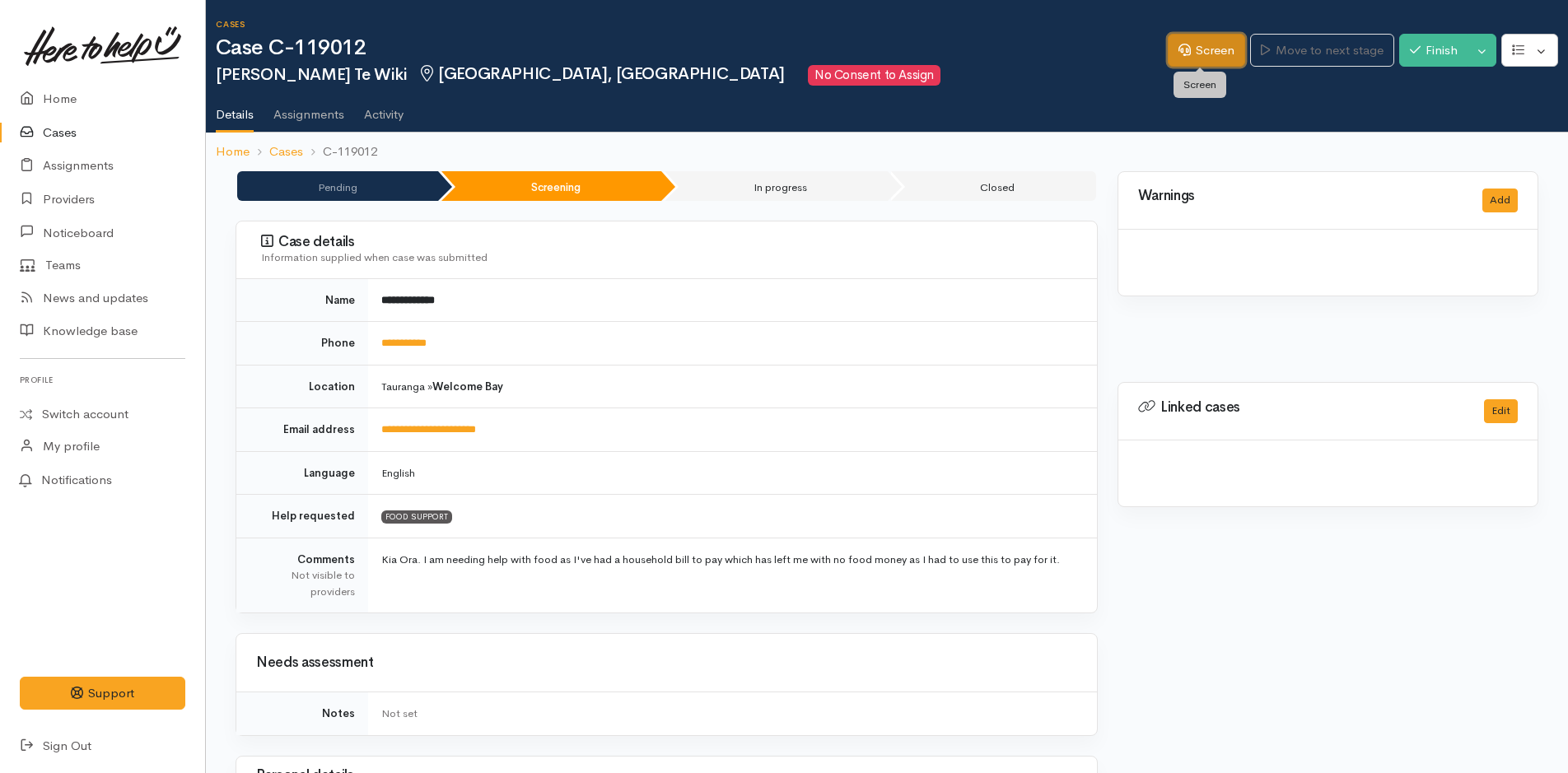
click at [1227, 39] on link "Screen" at bounding box center [1206, 51] width 77 height 34
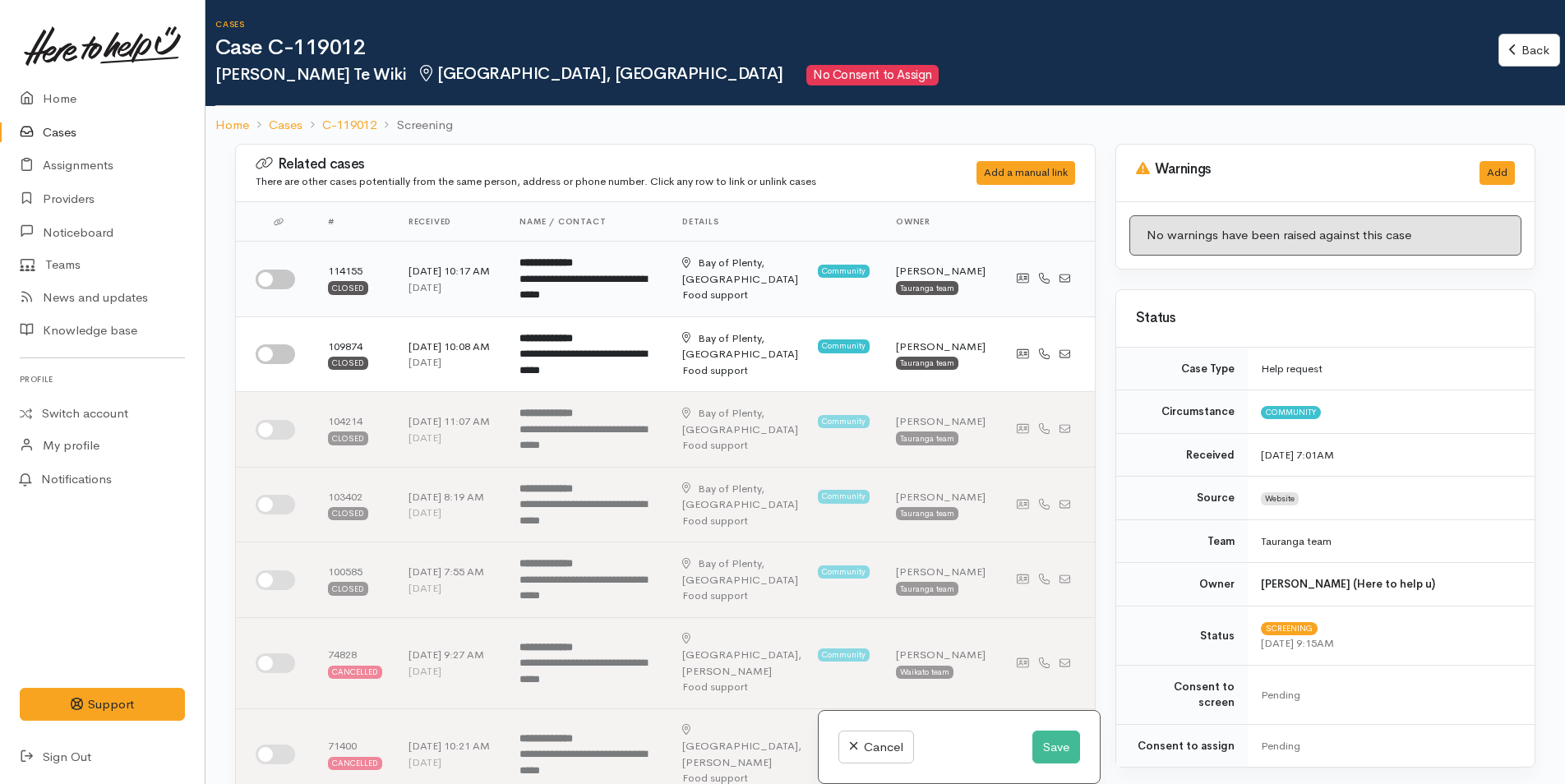
click at [276, 277] on input "checkbox" at bounding box center [275, 279] width 40 height 20
checkbox input "true"
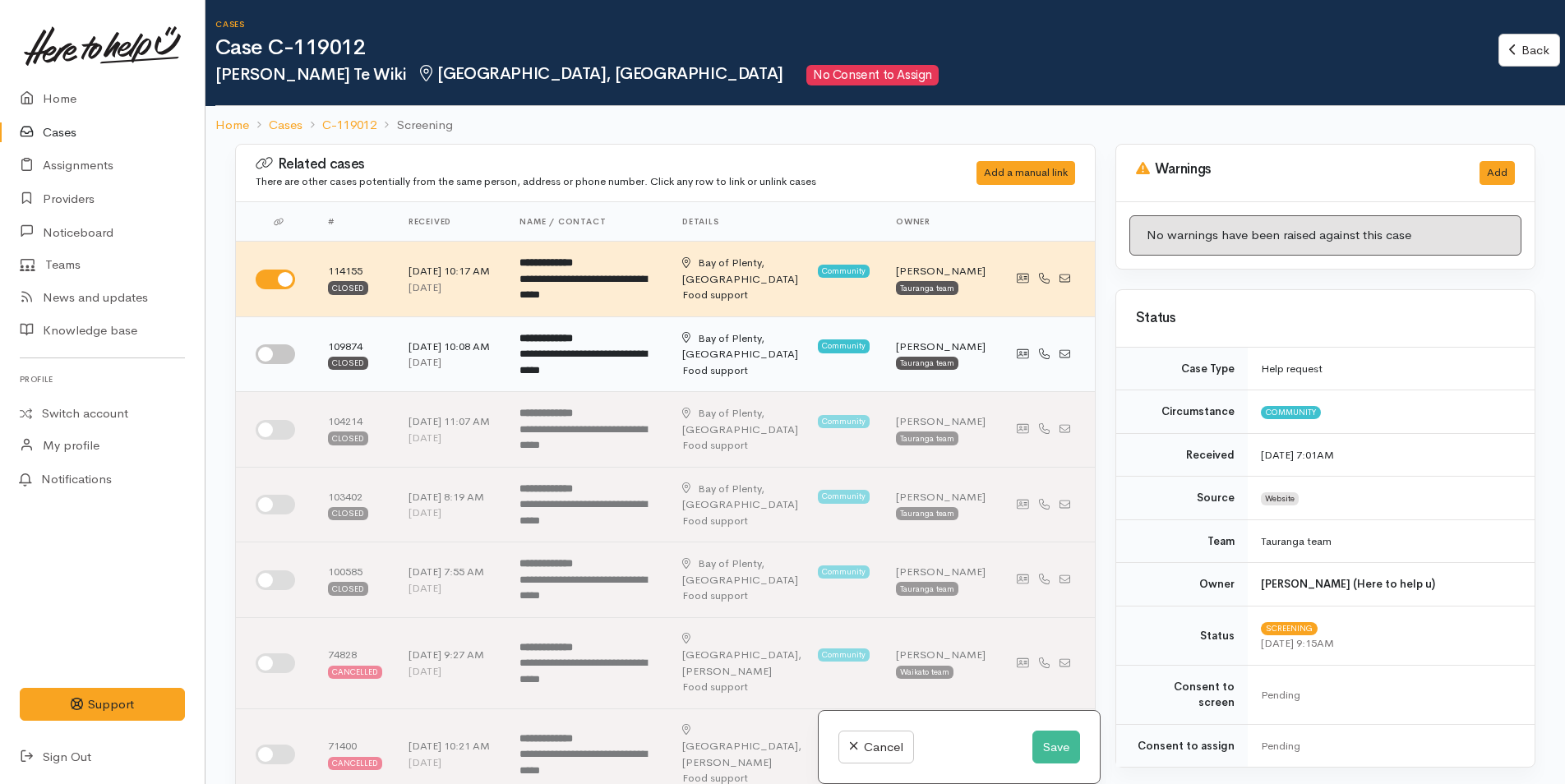
click at [273, 356] on input "checkbox" at bounding box center [275, 354] width 40 height 20
checkbox input "true"
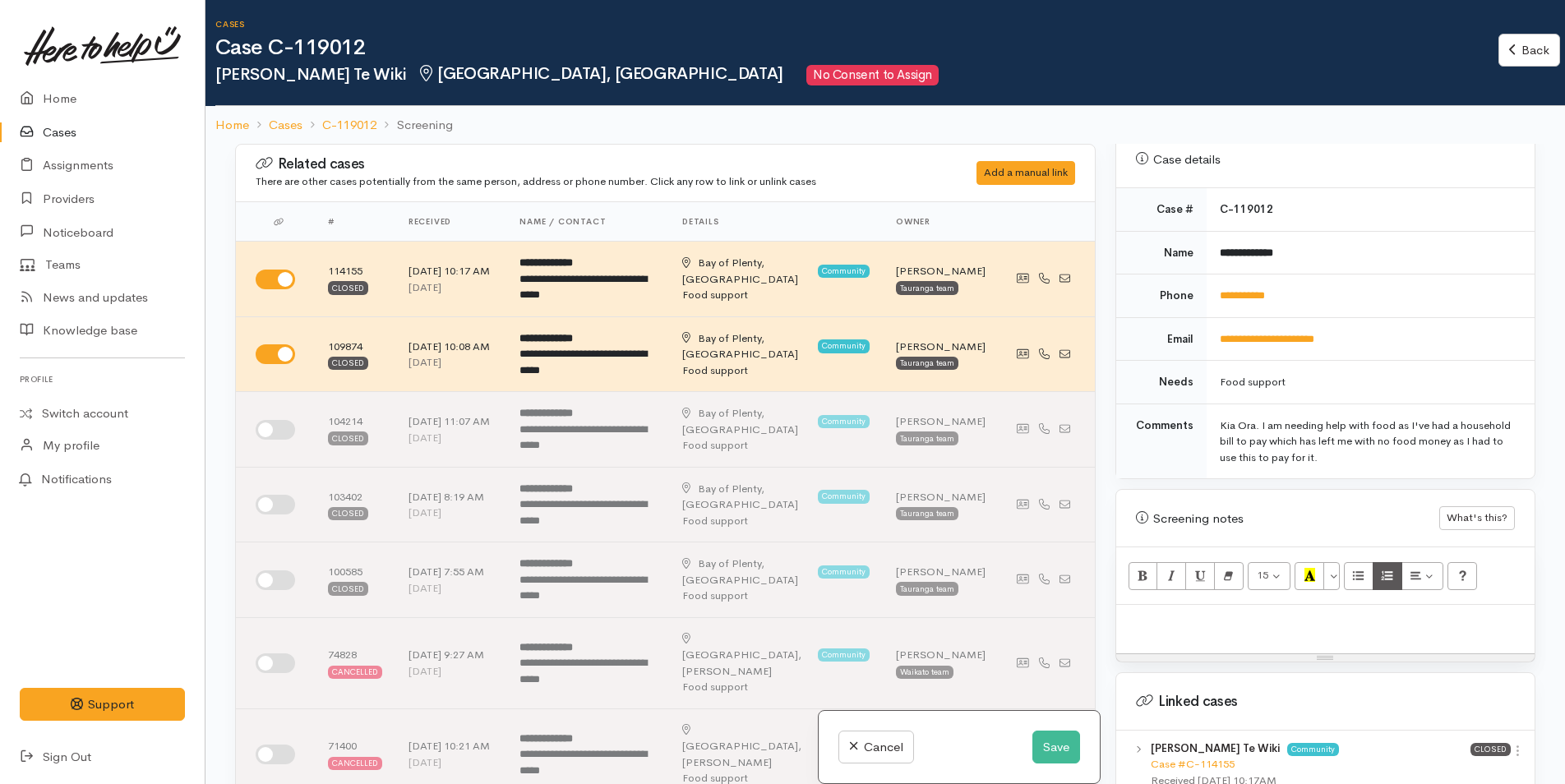
scroll to position [961, 0]
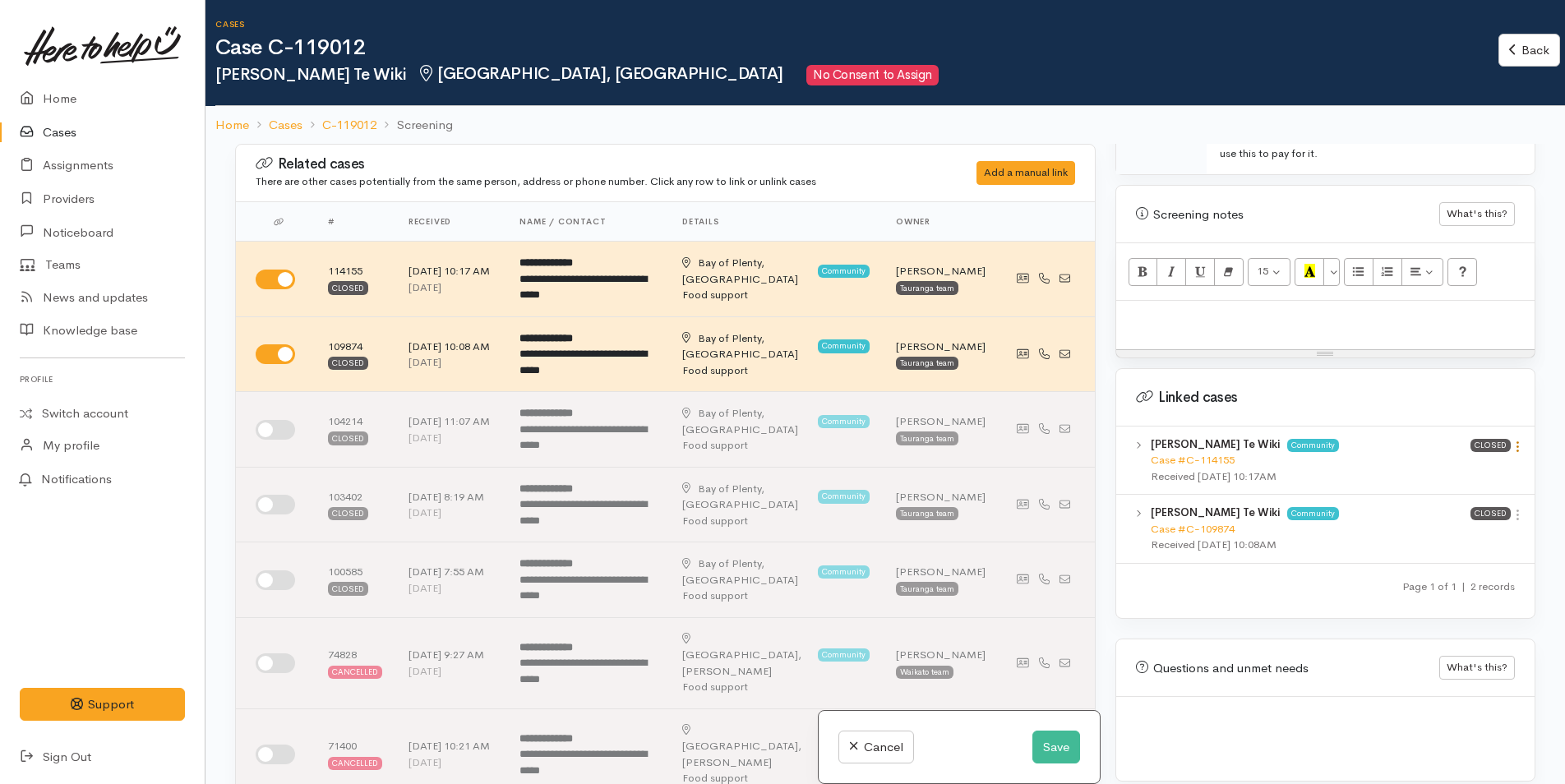
click at [1515, 439] on icon at bounding box center [1517, 446] width 14 height 14
click at [1451, 466] on link "View case" at bounding box center [1458, 479] width 130 height 25
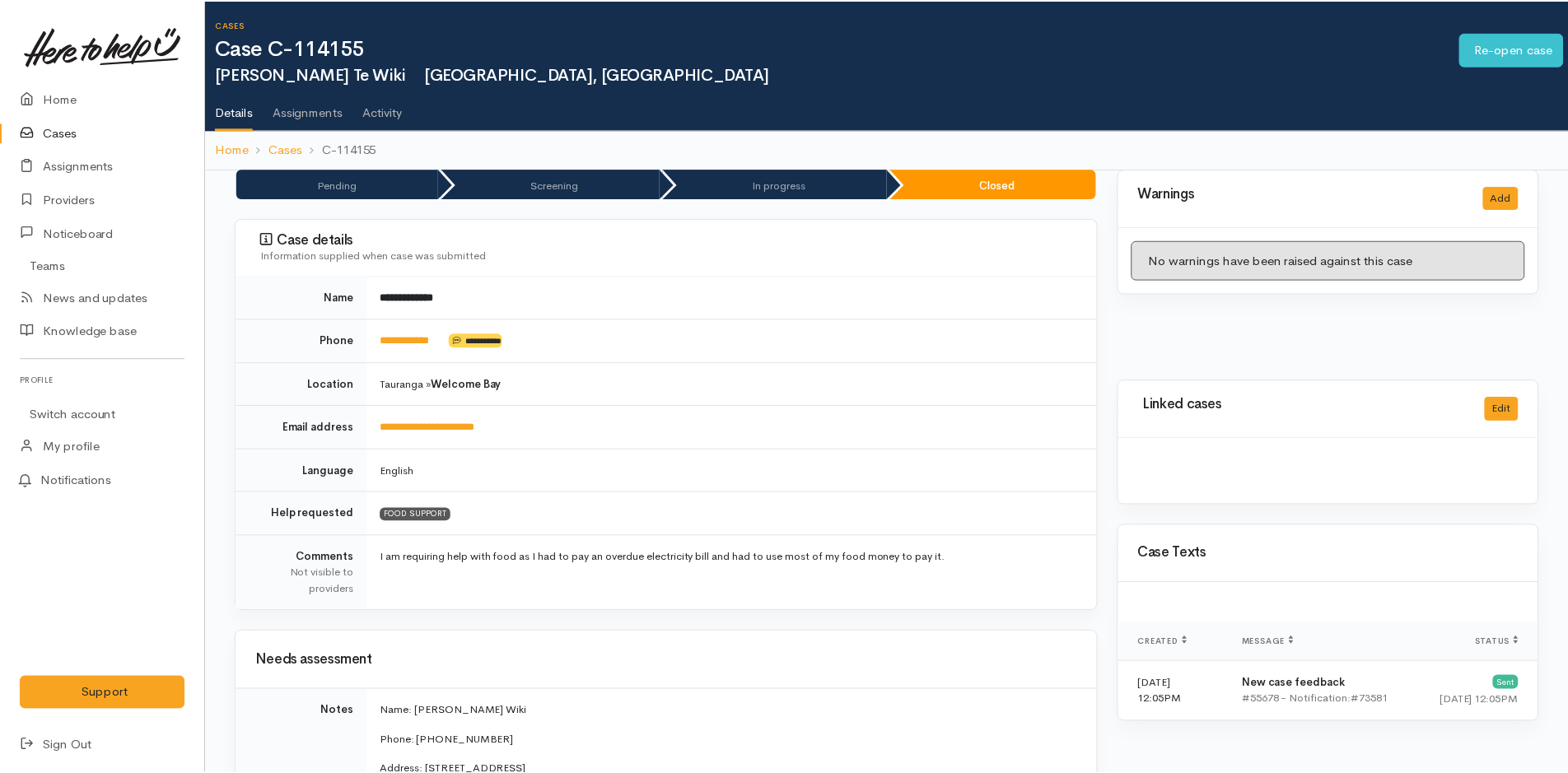
scroll to position [659, 0]
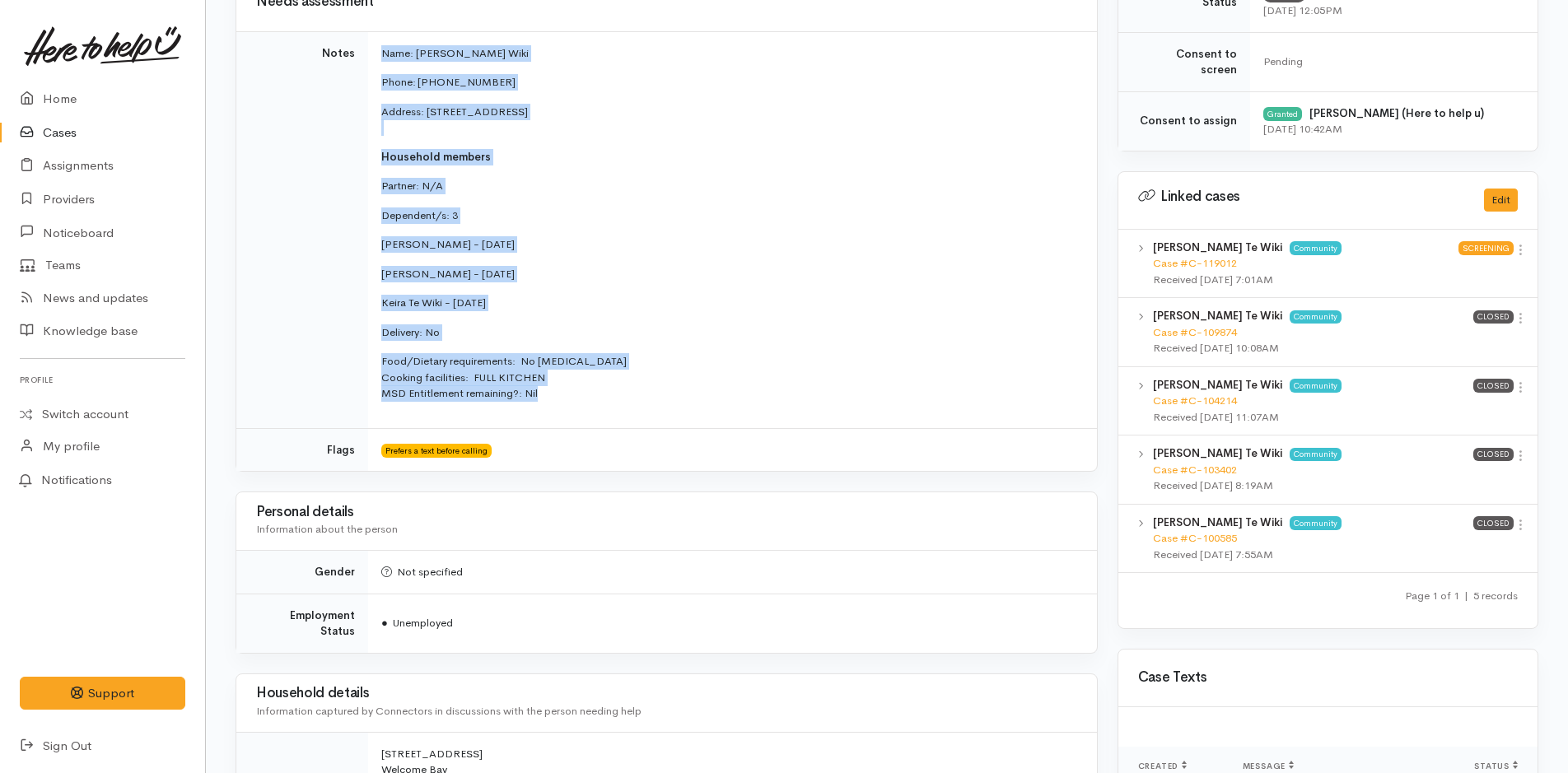
drag, startPoint x: 378, startPoint y: 47, endPoint x: 608, endPoint y: 387, distance: 410.5
click at [608, 387] on td "Name: Tonya Te Wiki Phone: 02040641419 Address: 60A Welcome Bay Road, Welcome B…" at bounding box center [732, 229] width 728 height 397
copy td "Name: Tonya Te Wiki Phone: 02040641419 Address: 60A Welcome Bay Road, Welcome B…"
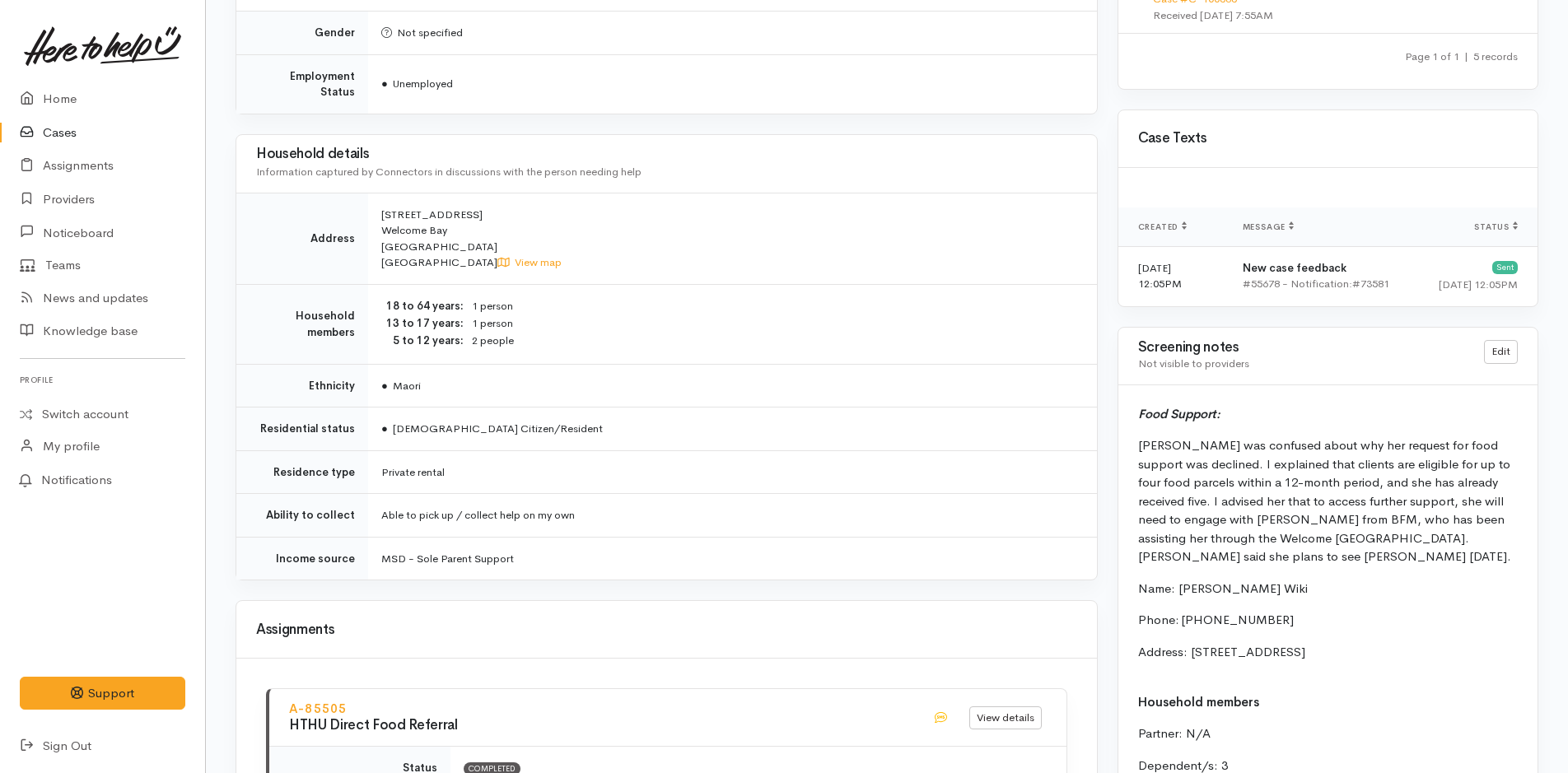
scroll to position [1481, 0]
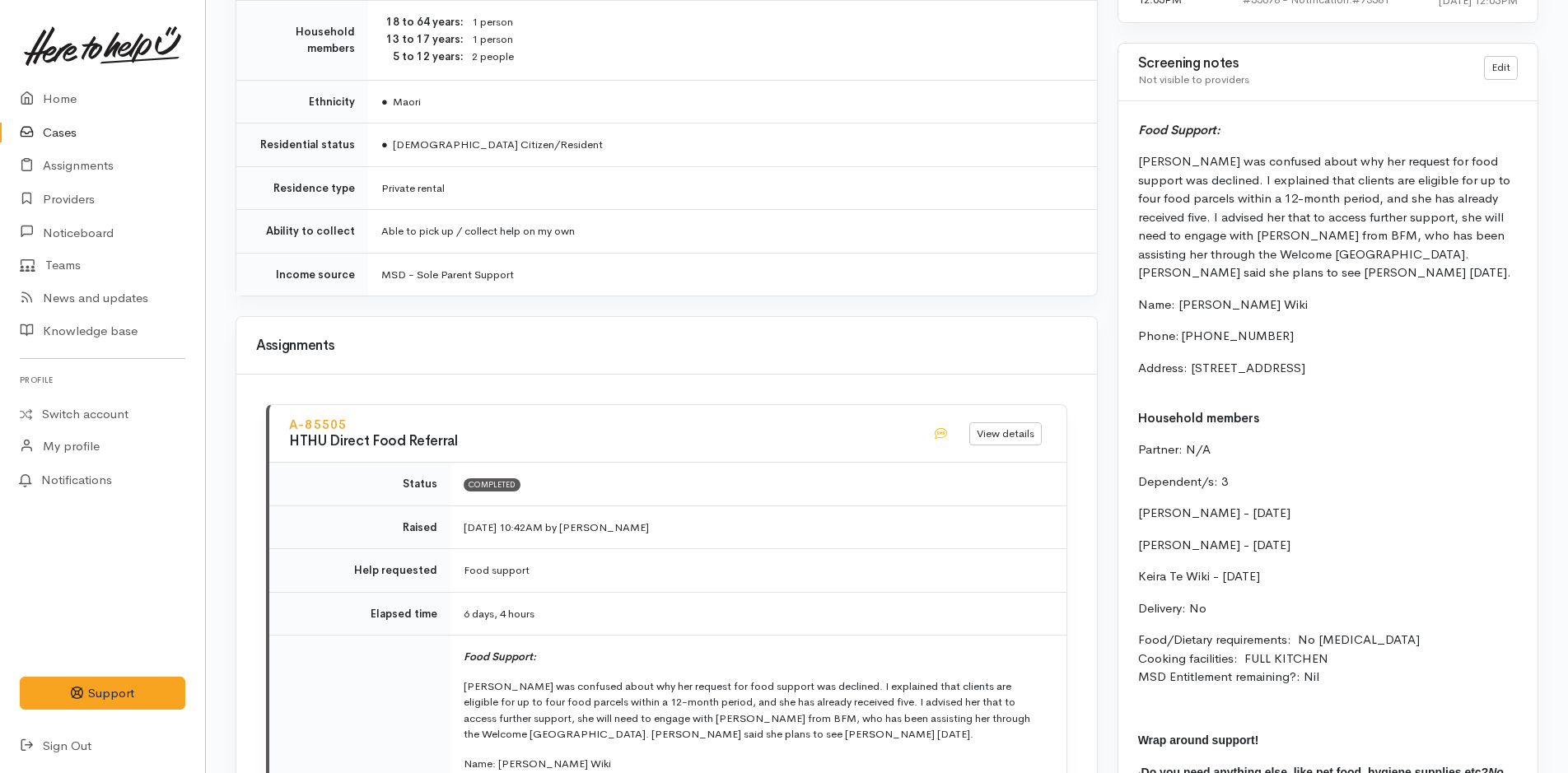
click at [78, 74] on link at bounding box center [103, 46] width 166 height 72
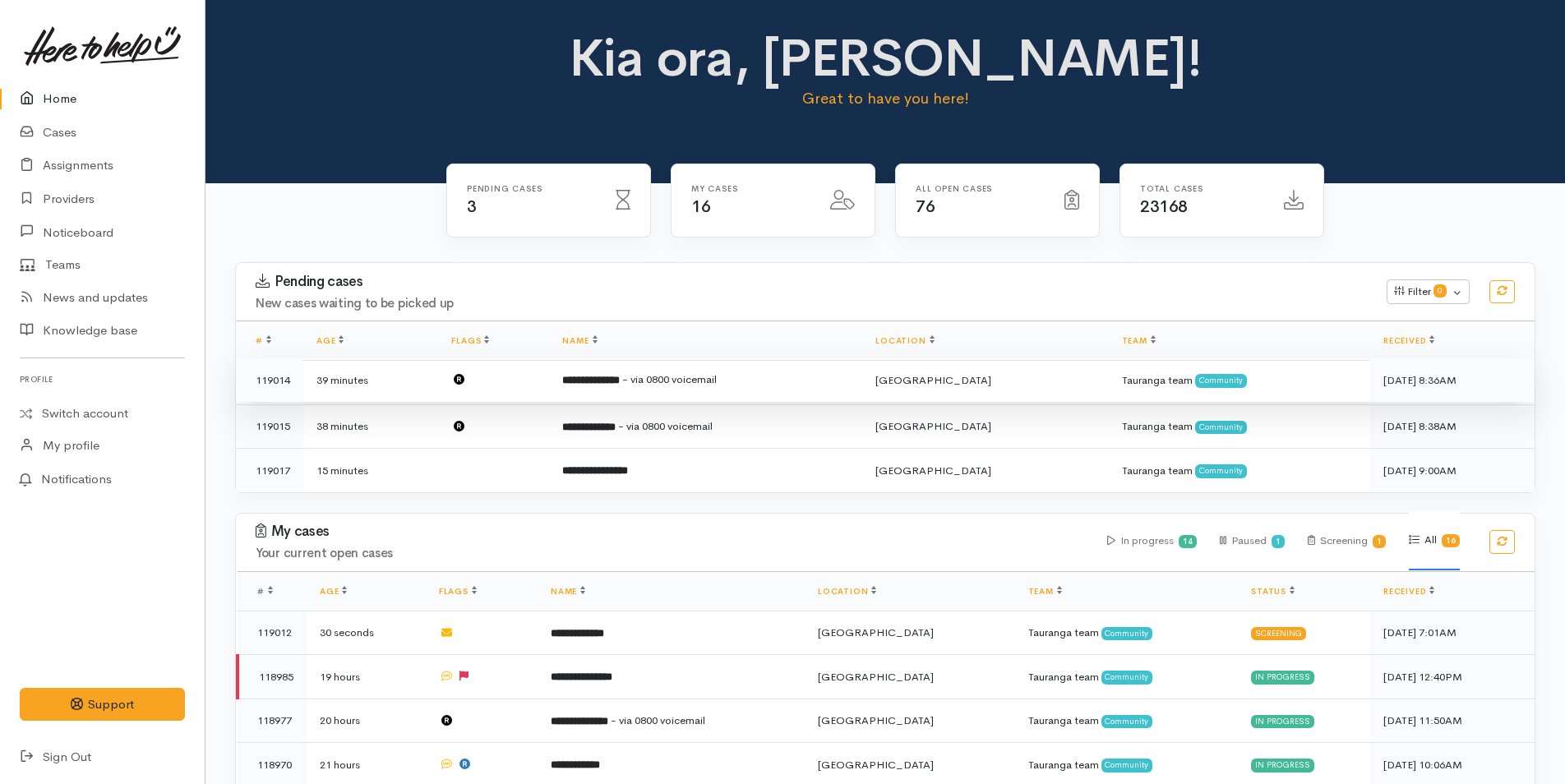
click at [614, 371] on td "**********" at bounding box center [705, 380] width 313 height 44
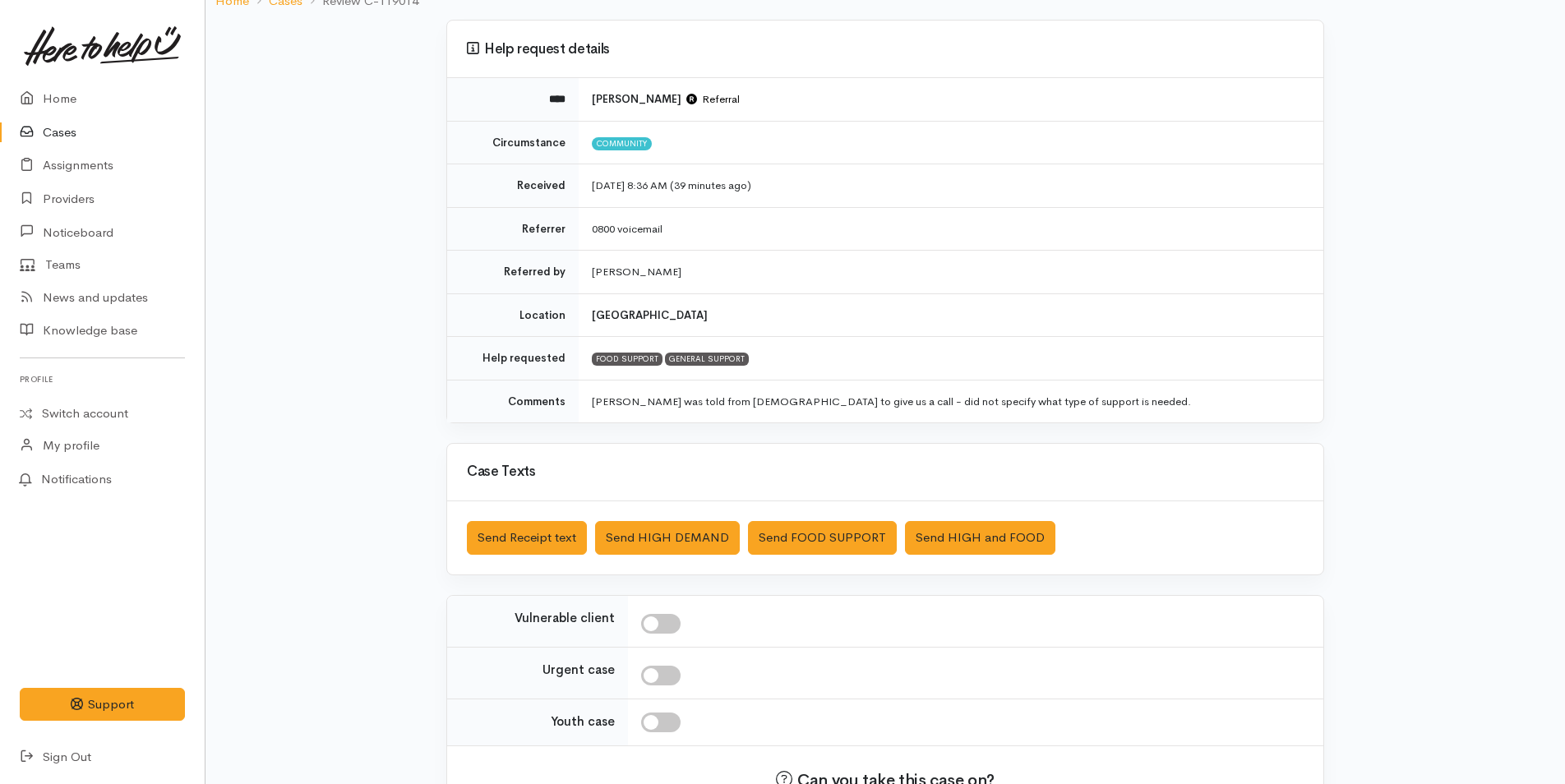
scroll to position [236, 0]
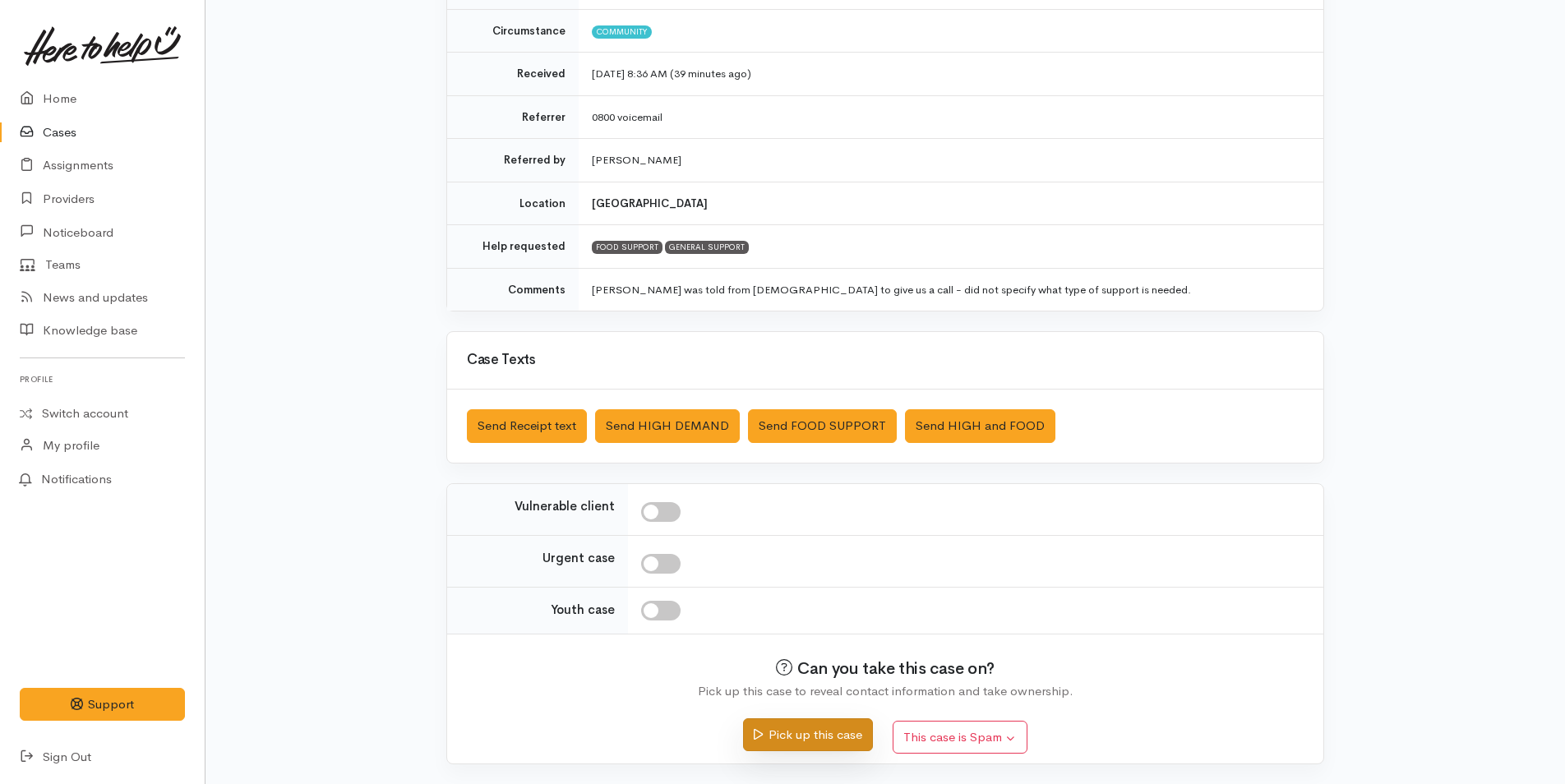
click at [775, 744] on button "Pick up this case" at bounding box center [808, 735] width 129 height 34
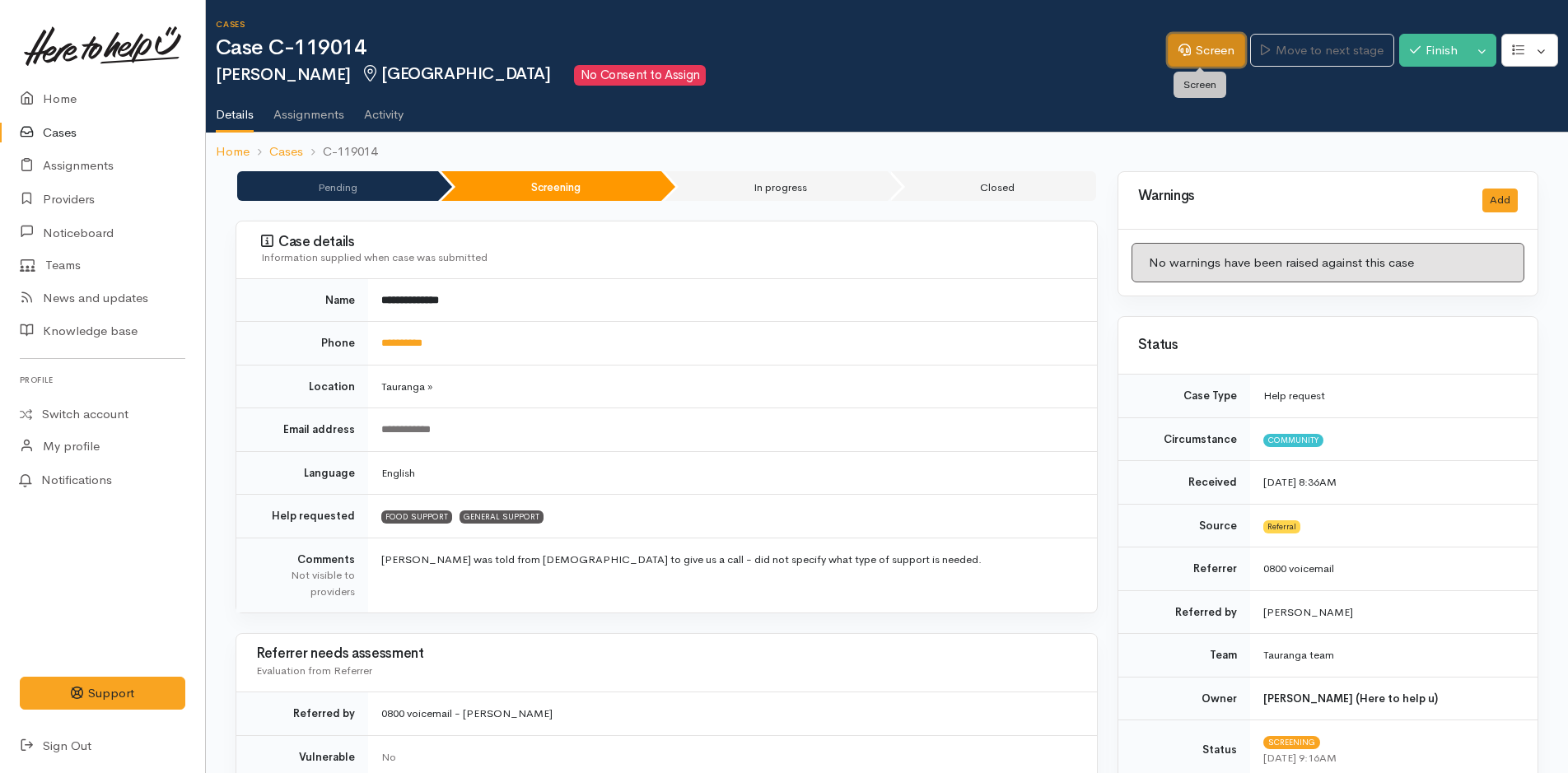
click at [1176, 38] on link "Screen" at bounding box center [1206, 51] width 77 height 34
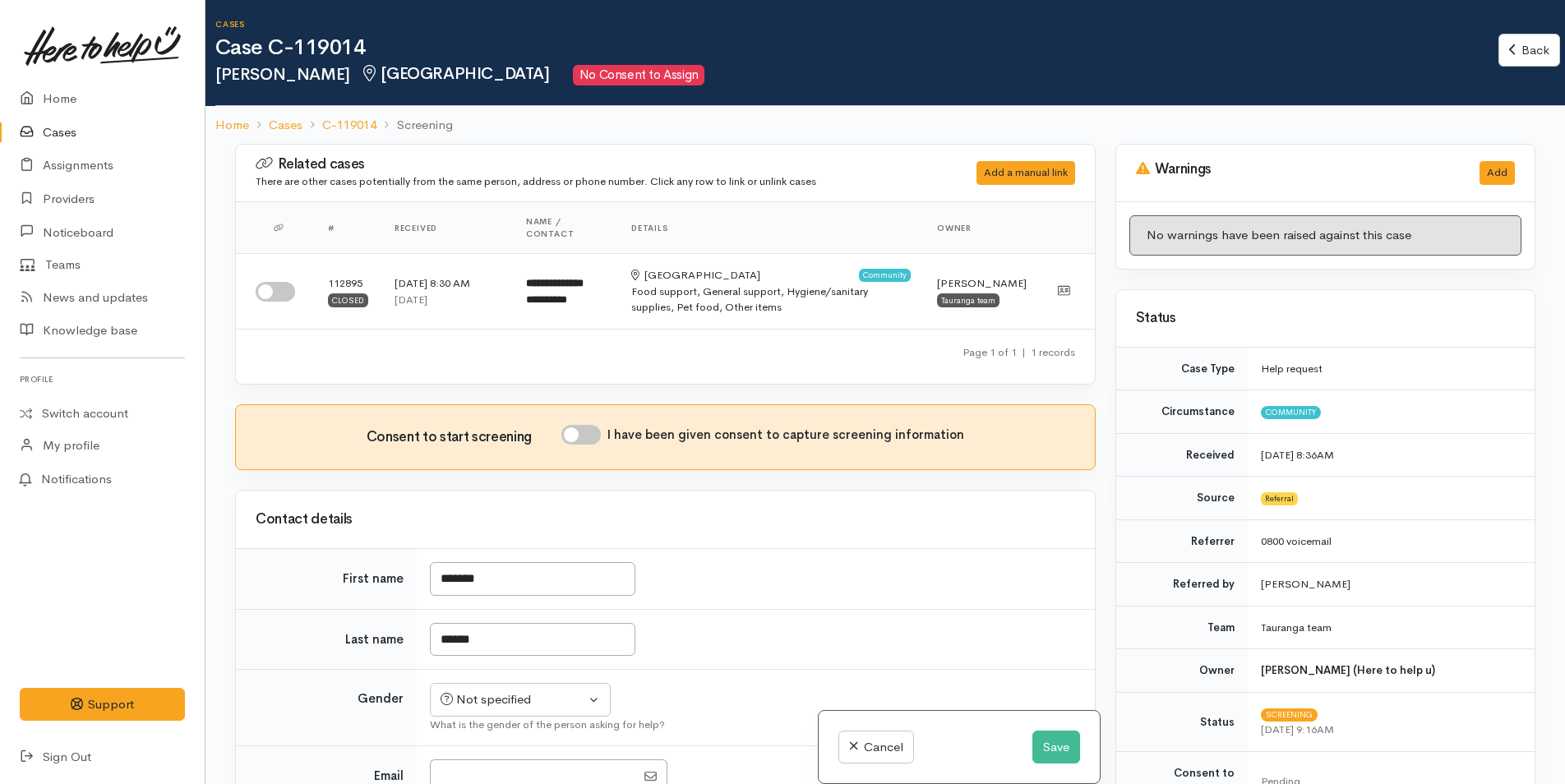
drag, startPoint x: 274, startPoint y: 294, endPoint x: 553, endPoint y: 340, distance: 282.8
click at [274, 294] on input "checkbox" at bounding box center [275, 292] width 40 height 20
checkbox input "true"
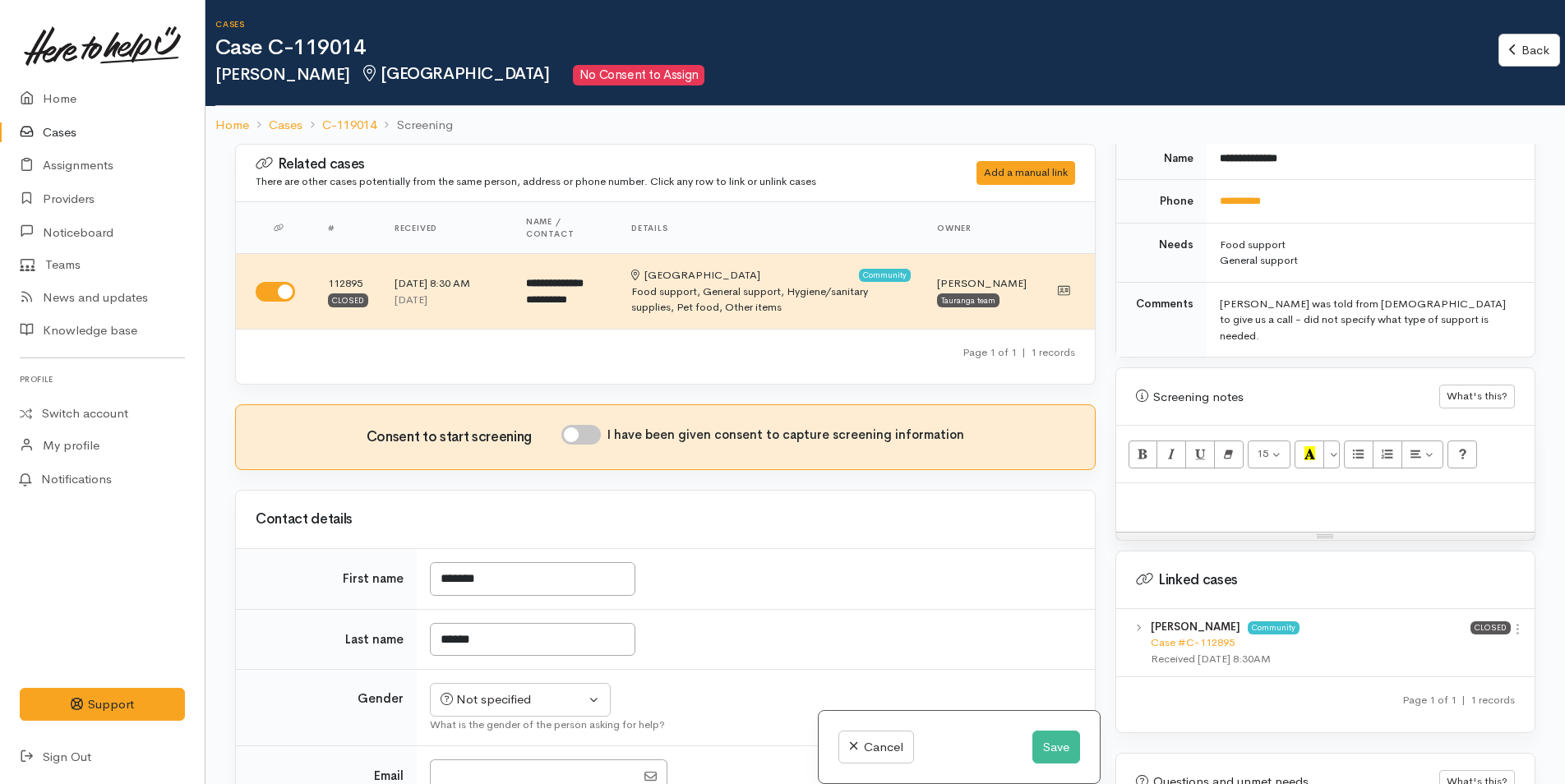
scroll to position [936, 0]
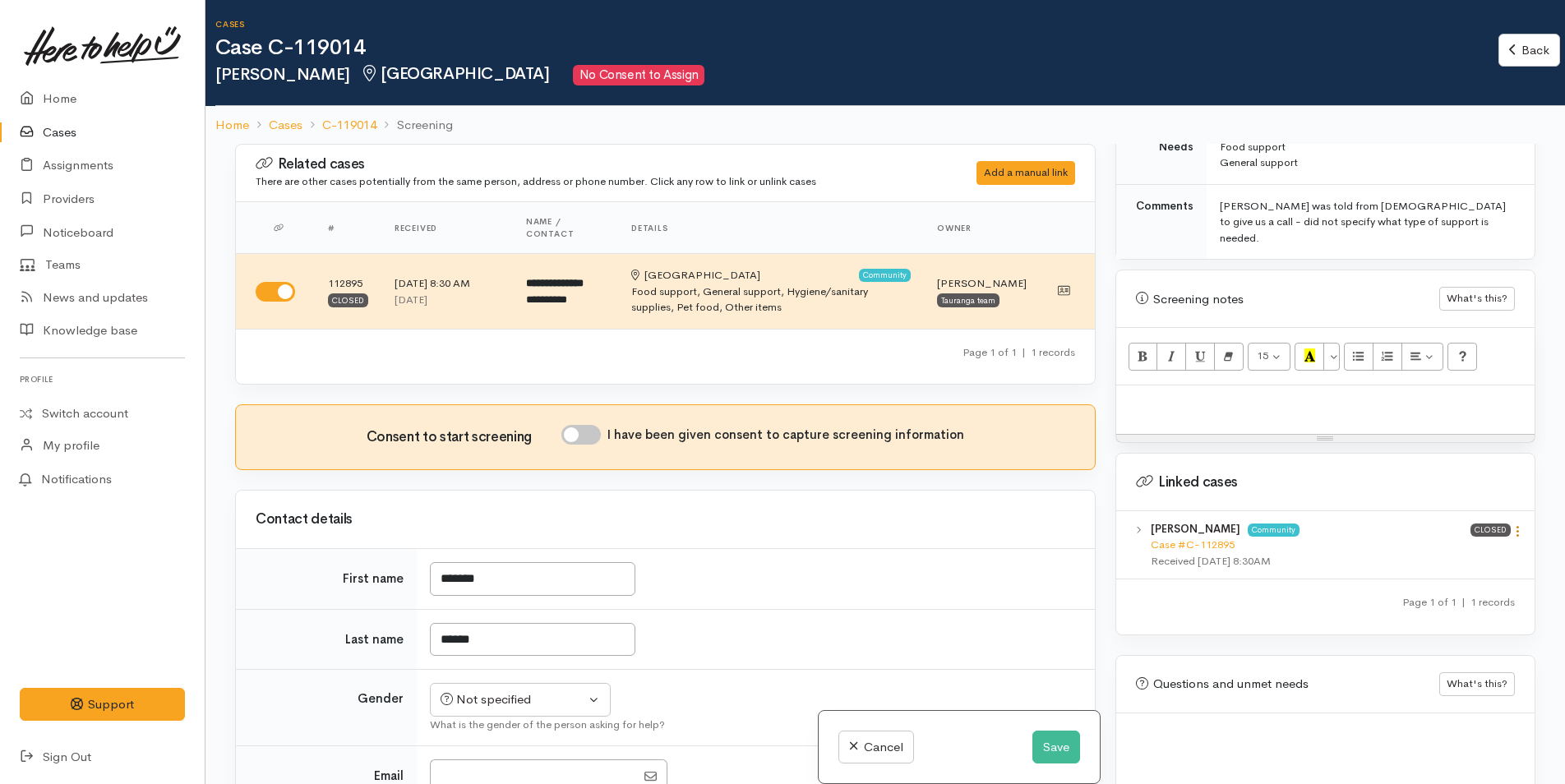
drag, startPoint x: 1516, startPoint y: 496, endPoint x: 1506, endPoint y: 504, distance: 12.8
click at [1516, 524] on icon at bounding box center [1517, 532] width 14 height 14
click at [1471, 551] on link "View case" at bounding box center [1458, 563] width 130 height 25
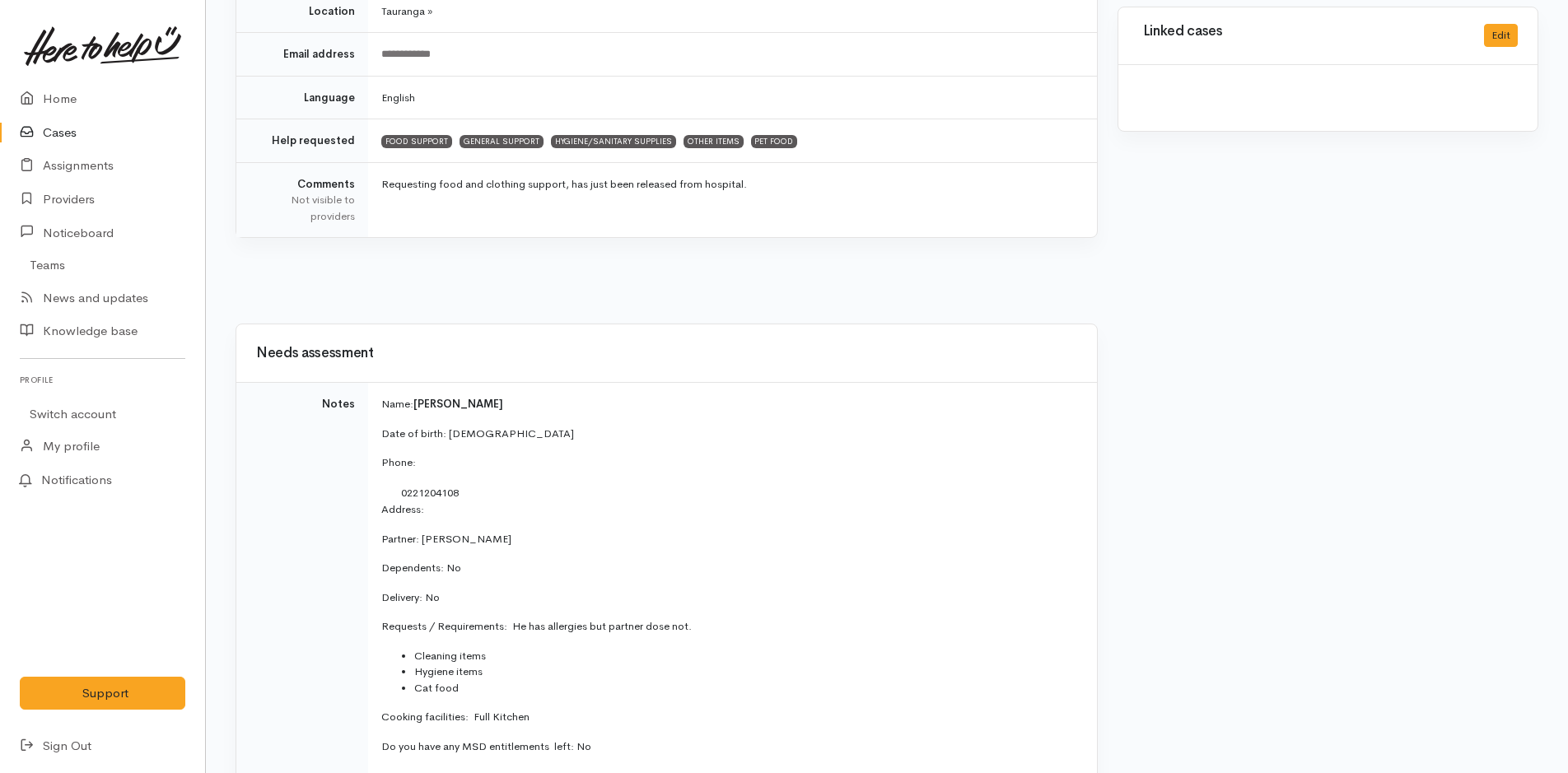
scroll to position [659, 0]
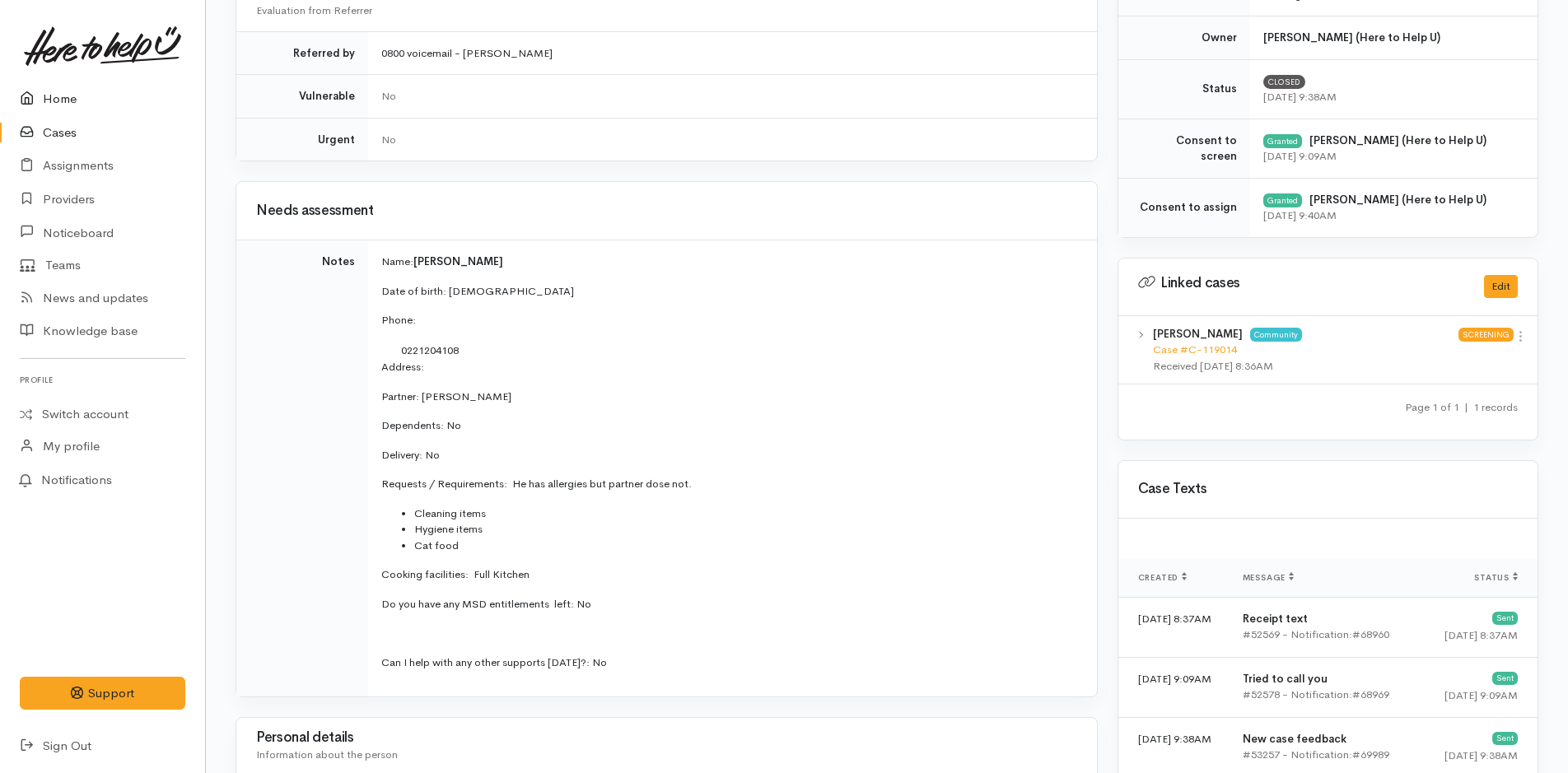
click at [66, 92] on link "Home" at bounding box center [103, 99] width 205 height 34
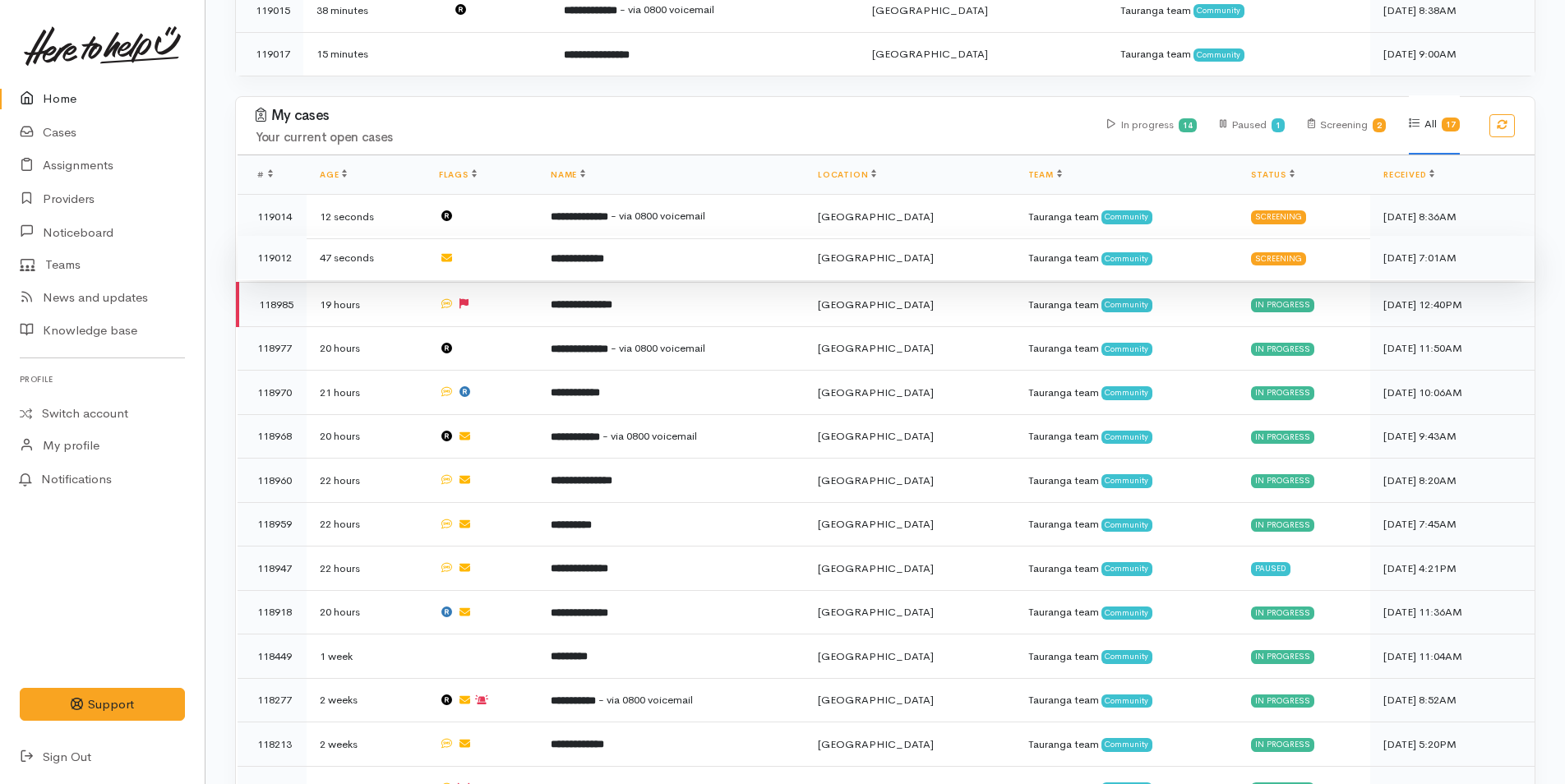
scroll to position [577, 0]
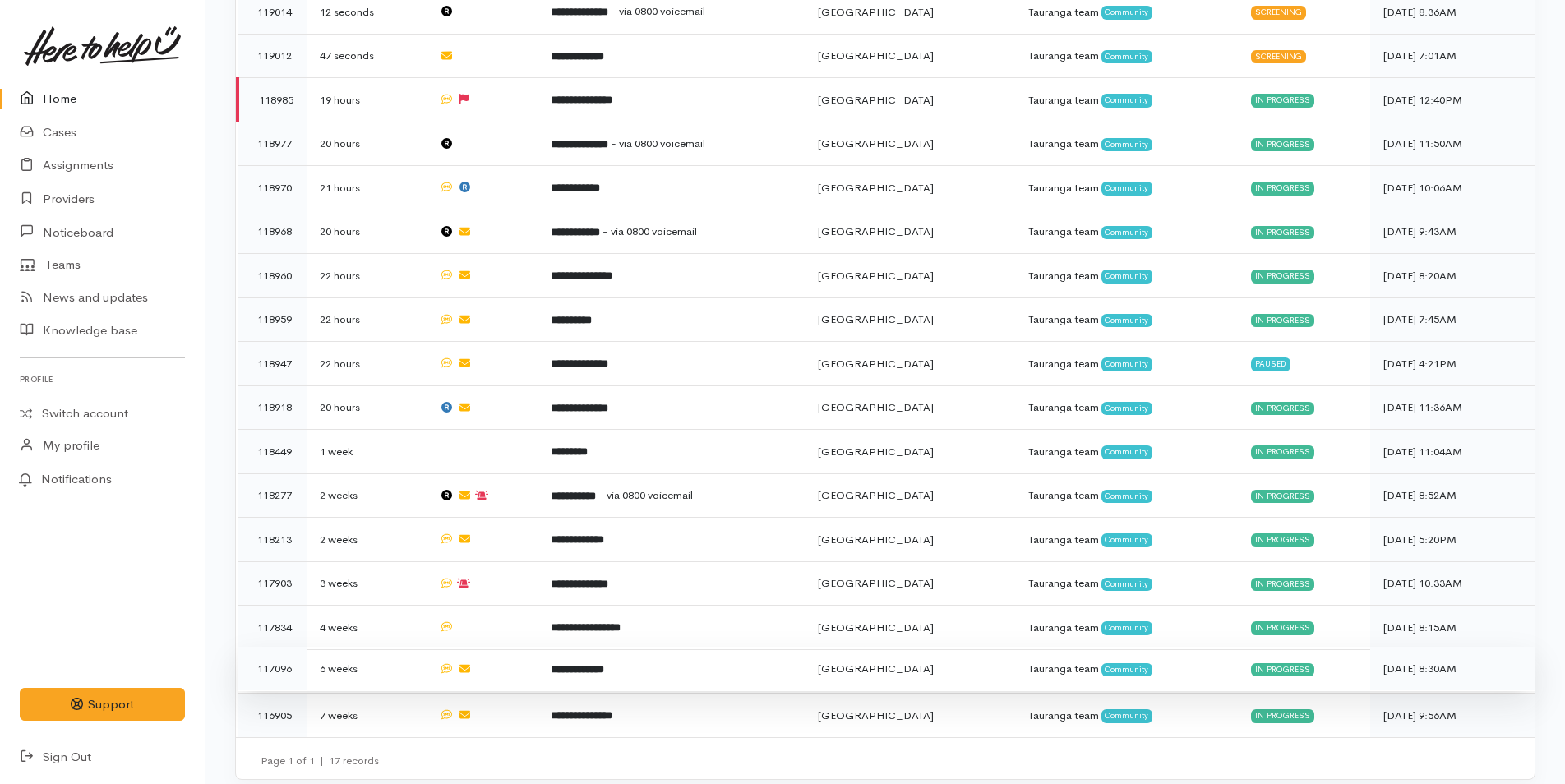
click at [604, 664] on b "**********" at bounding box center [577, 669] width 53 height 11
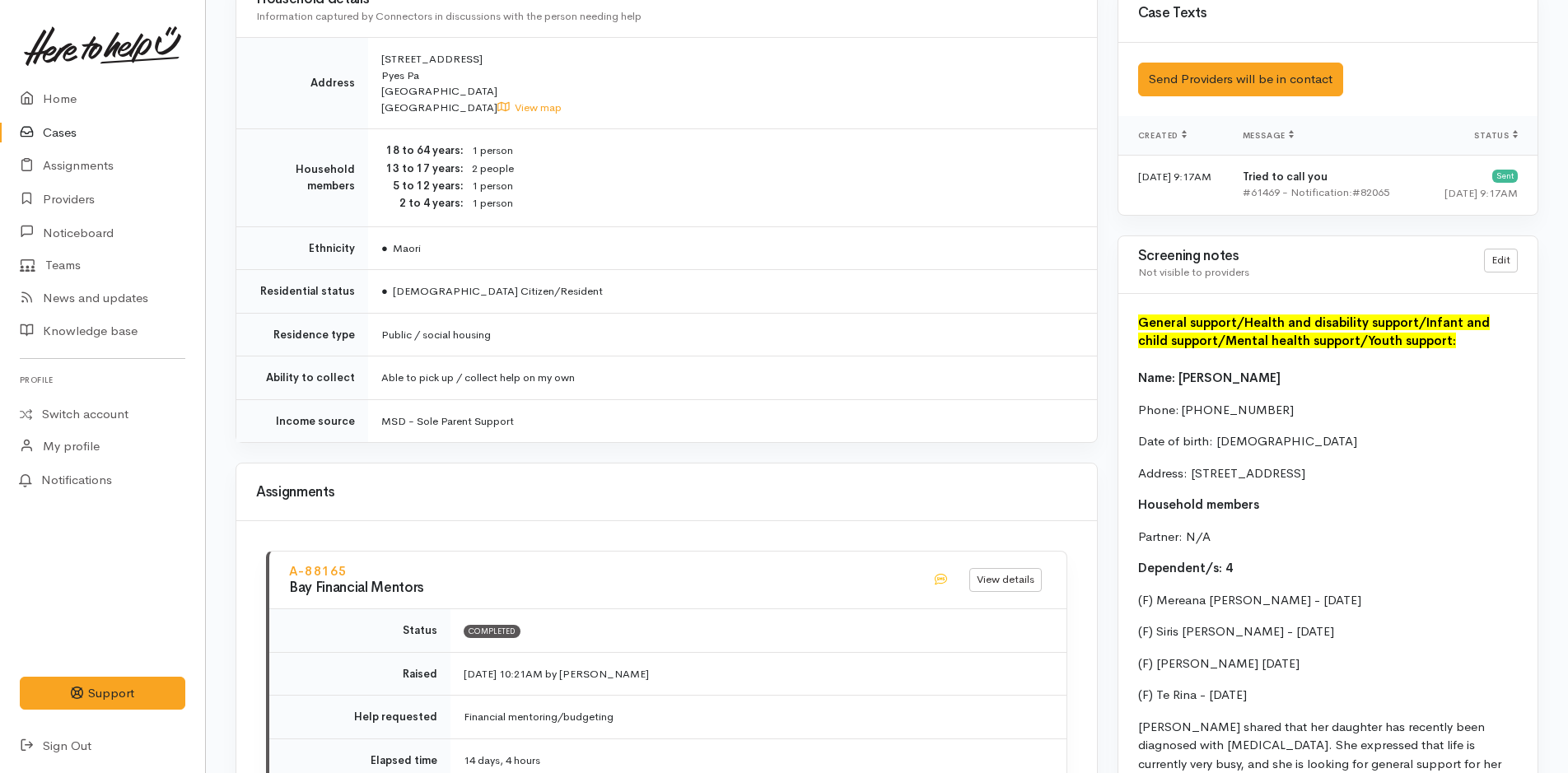
scroll to position [1729, 0]
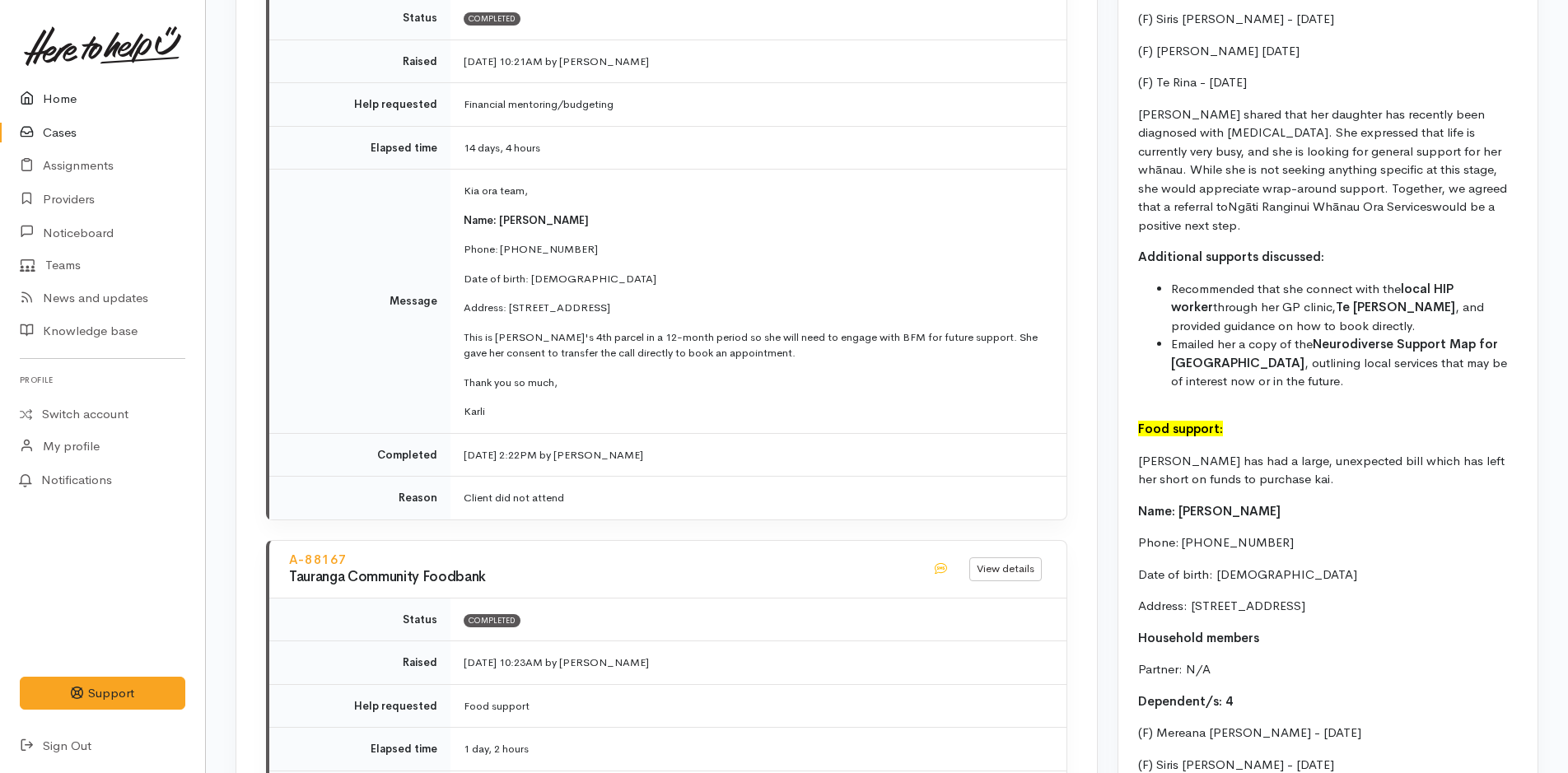
drag, startPoint x: 73, startPoint y: 111, endPoint x: 111, endPoint y: 103, distance: 38.8
click at [73, 110] on link "Home" at bounding box center [103, 99] width 205 height 34
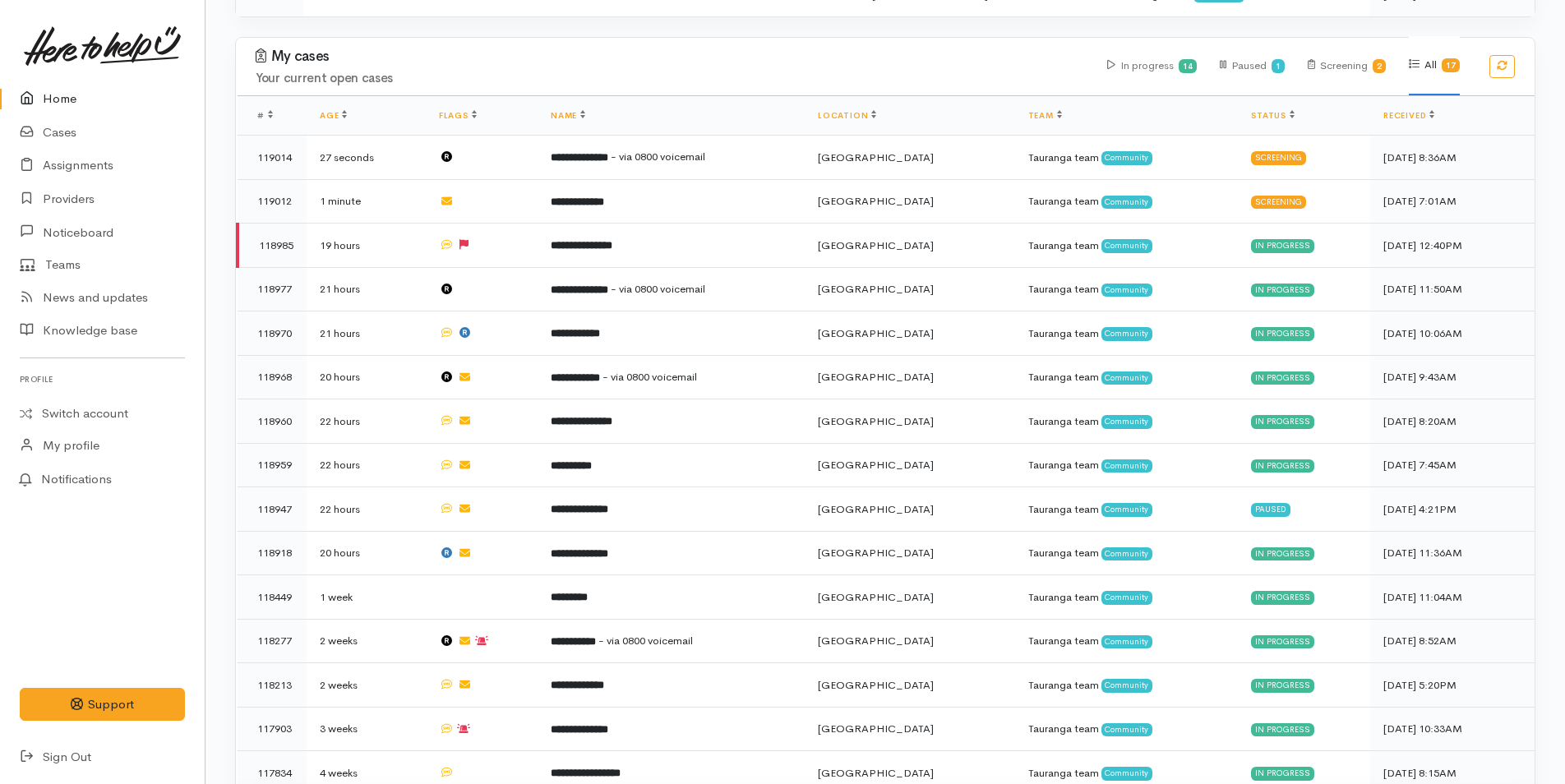
scroll to position [577, 0]
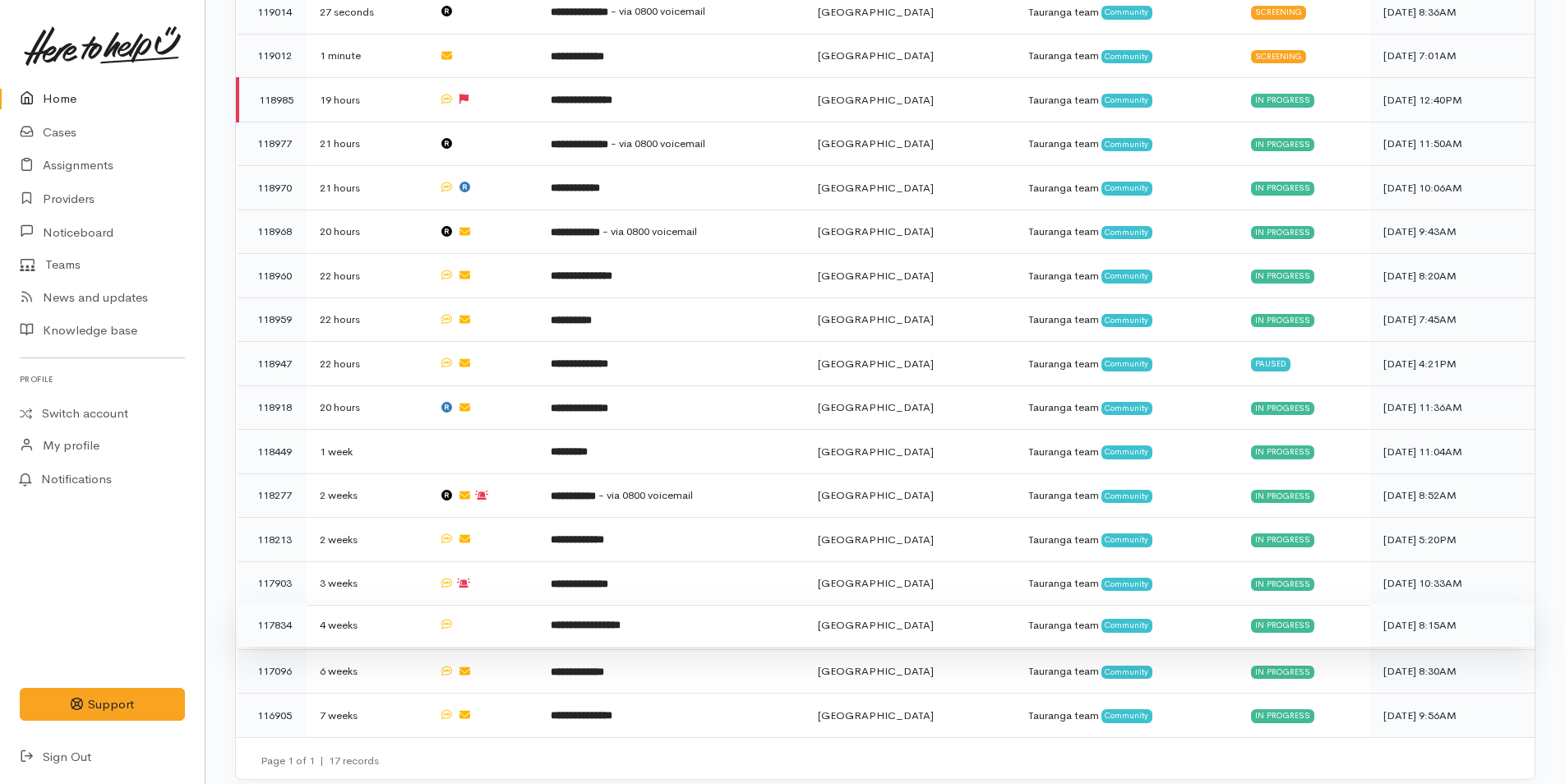
click at [612, 625] on td "**********" at bounding box center [670, 624] width 267 height 44
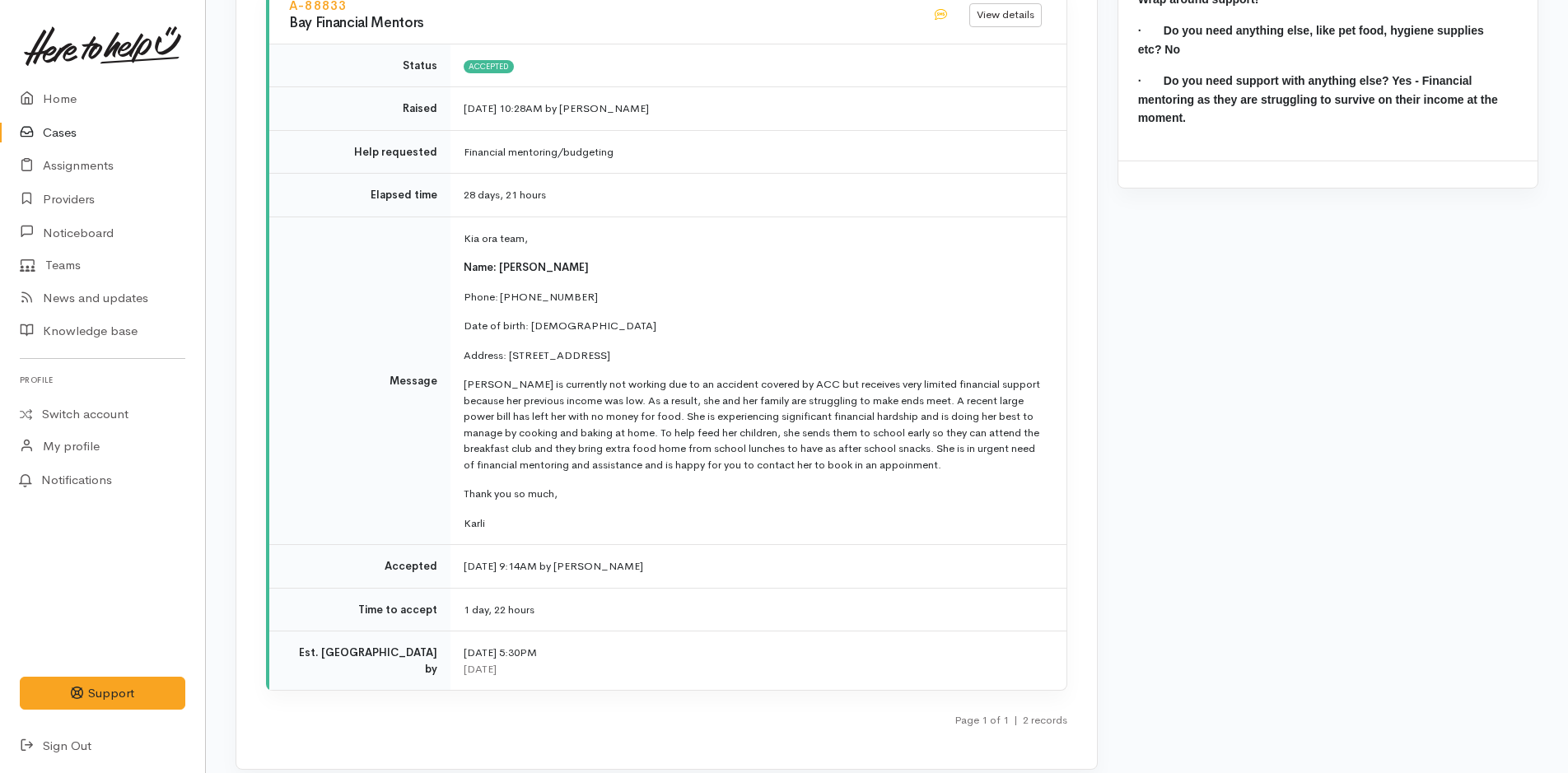
scroll to position [2555, 0]
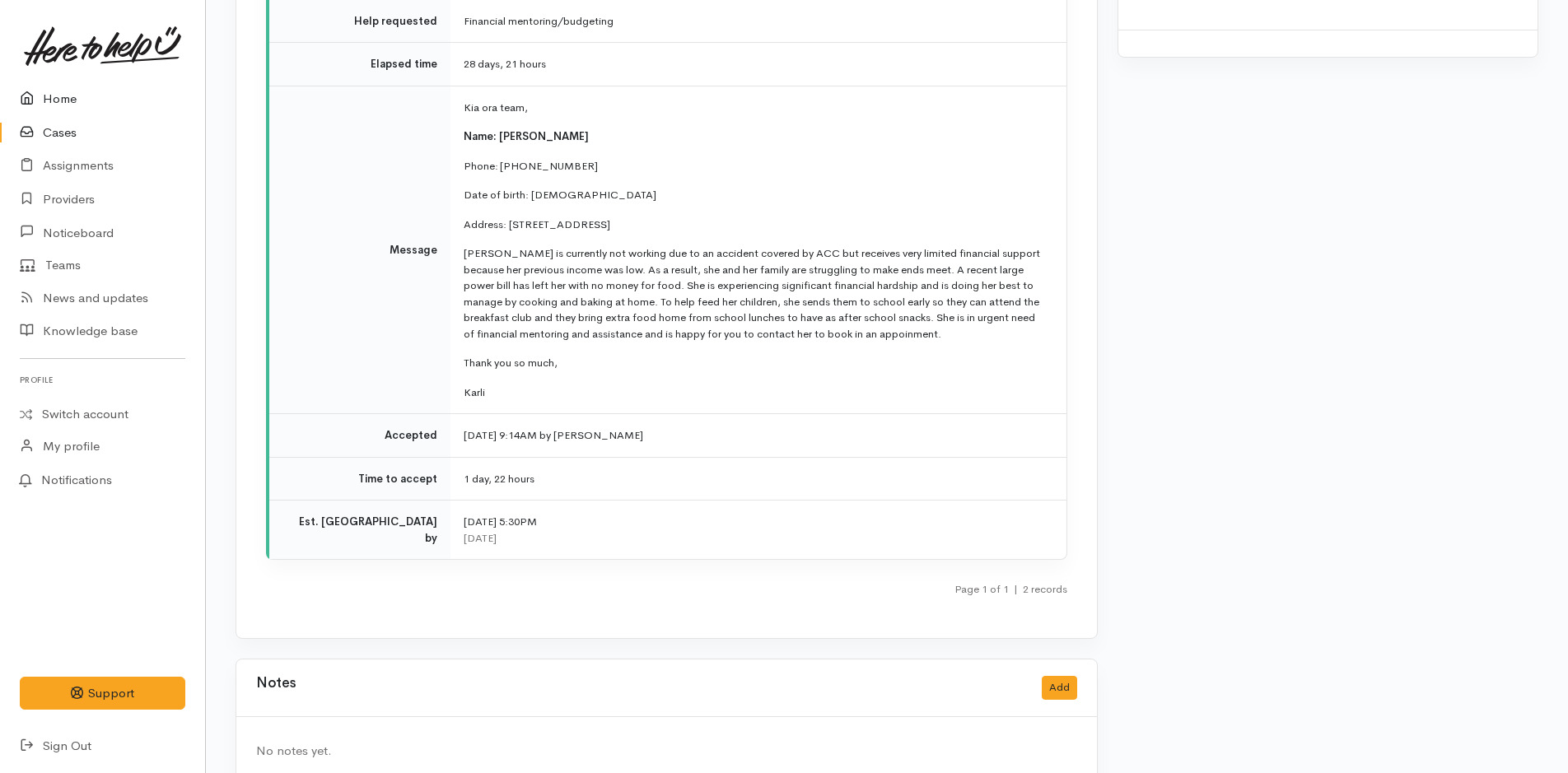
click at [88, 96] on link "Home" at bounding box center [103, 99] width 205 height 34
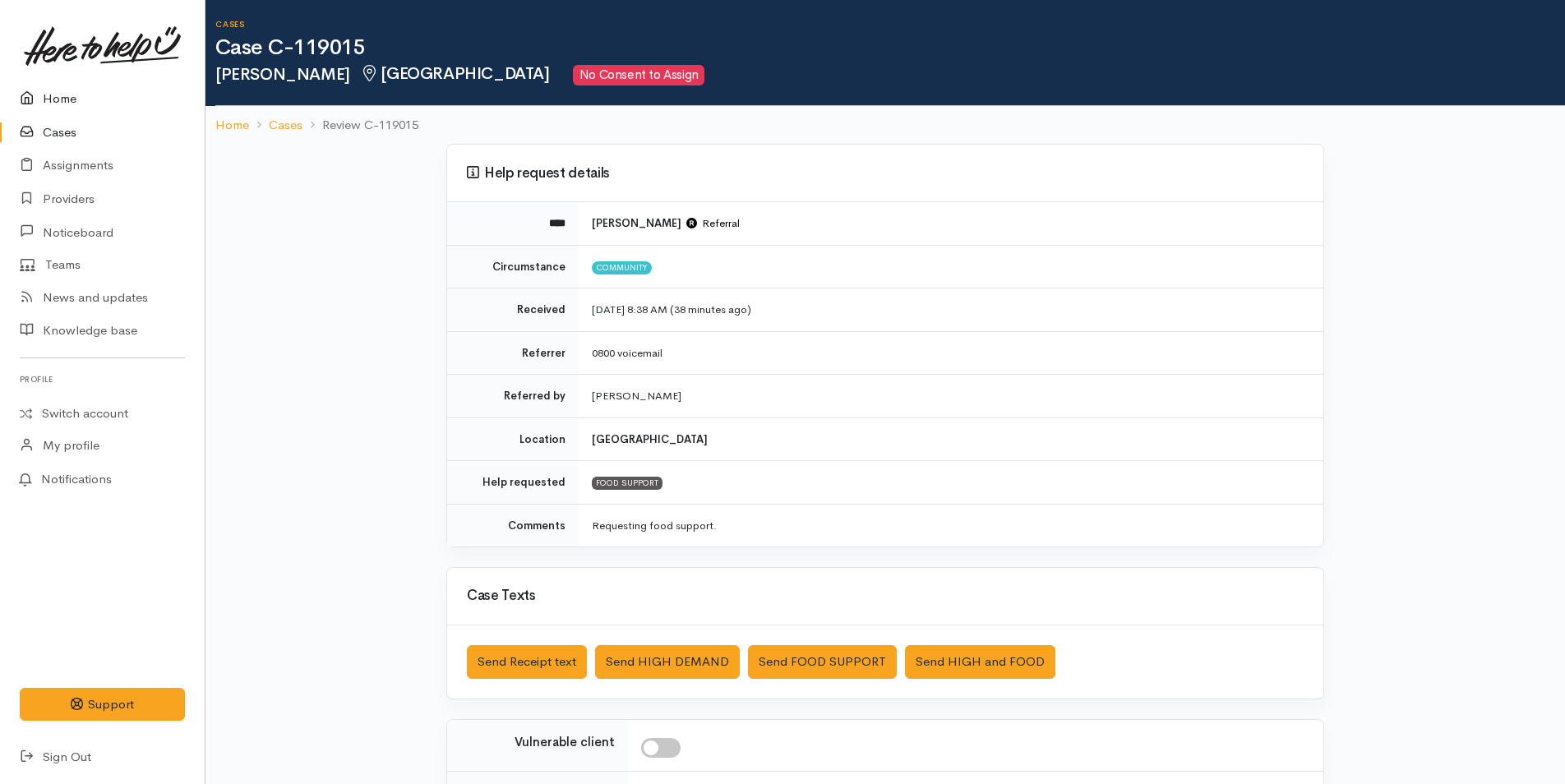
click at [41, 101] on icon at bounding box center [31, 99] width 23 height 21
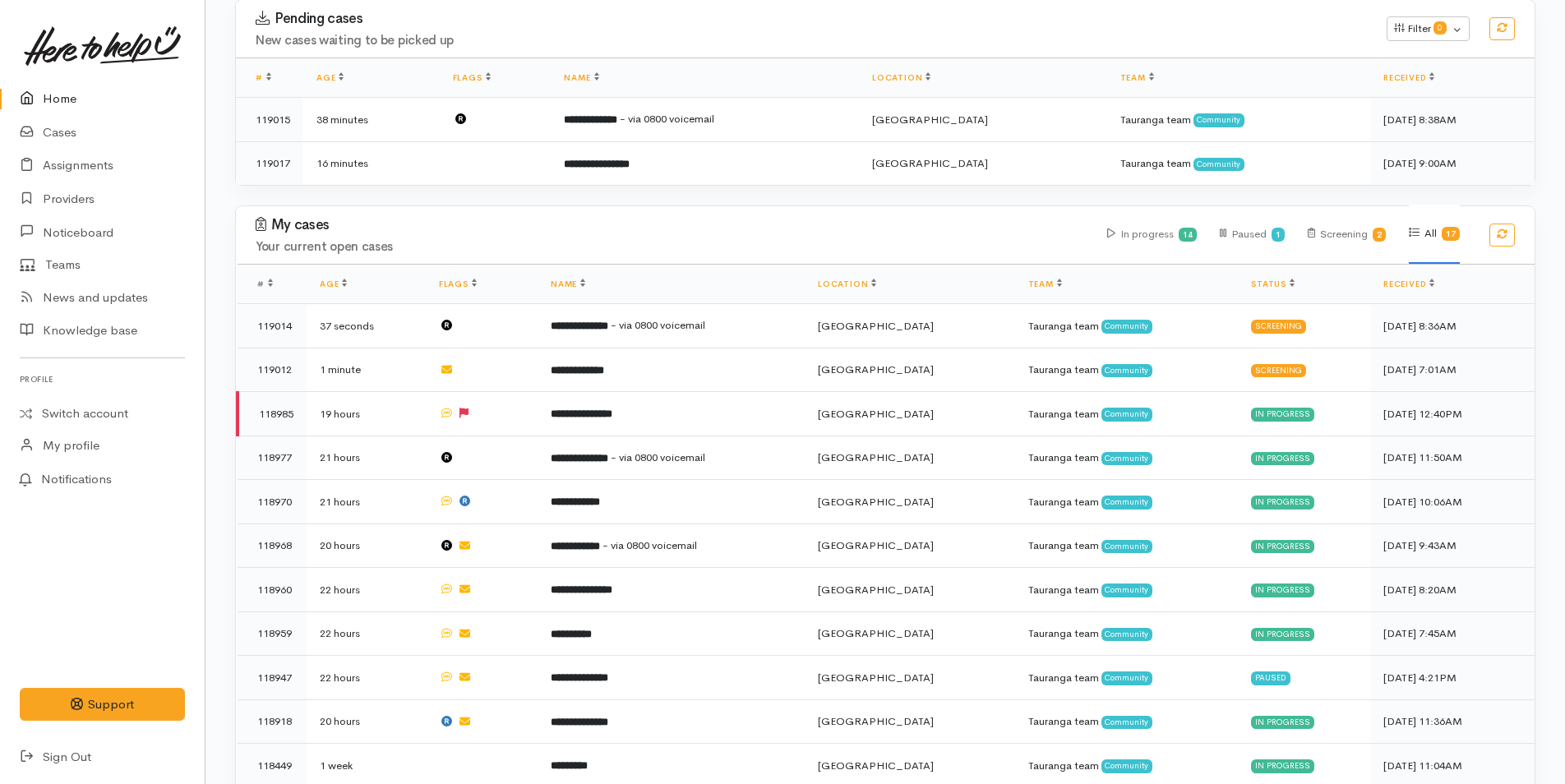
scroll to position [493, 0]
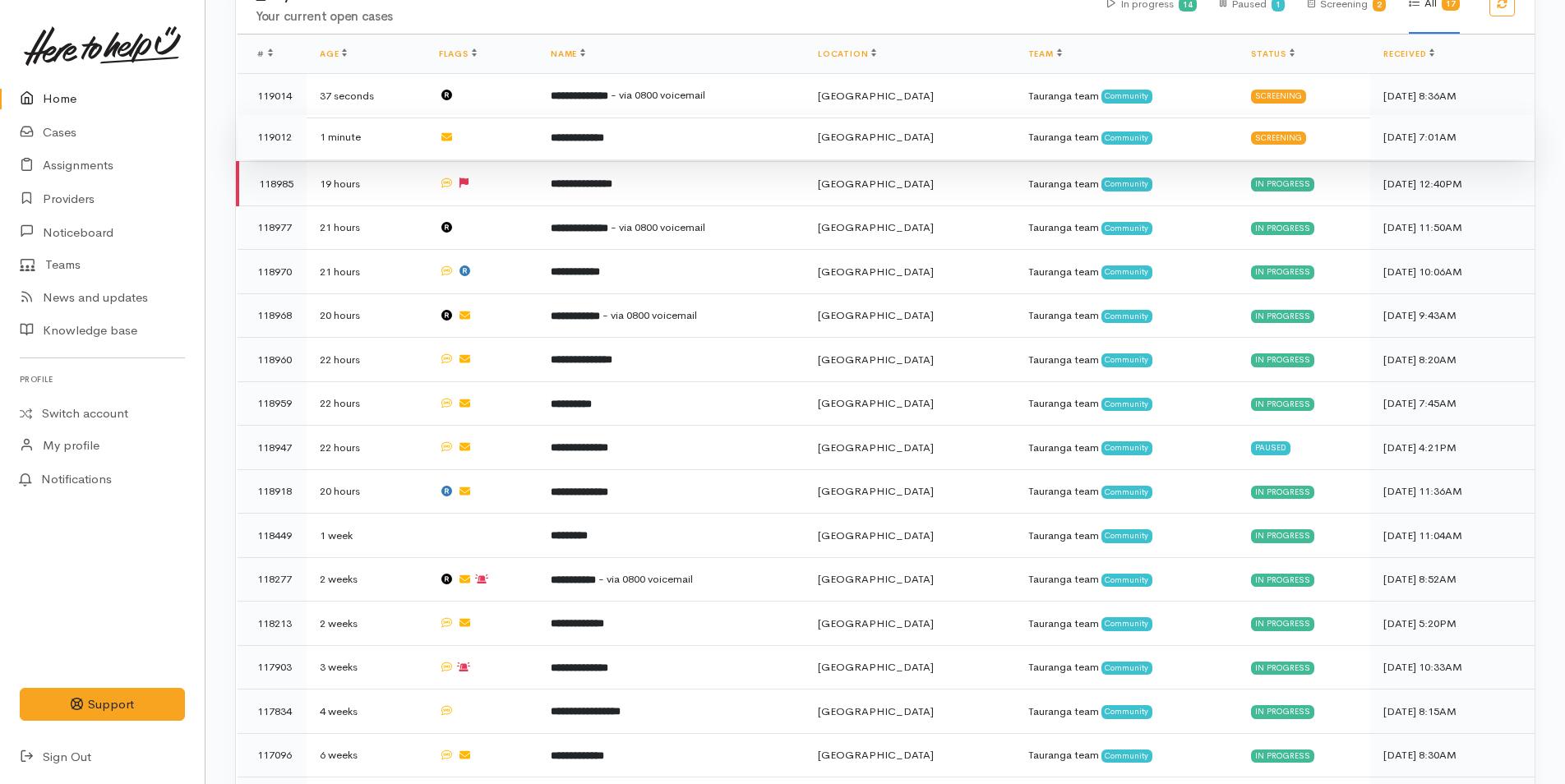
click at [633, 139] on td "**********" at bounding box center [670, 137] width 267 height 44
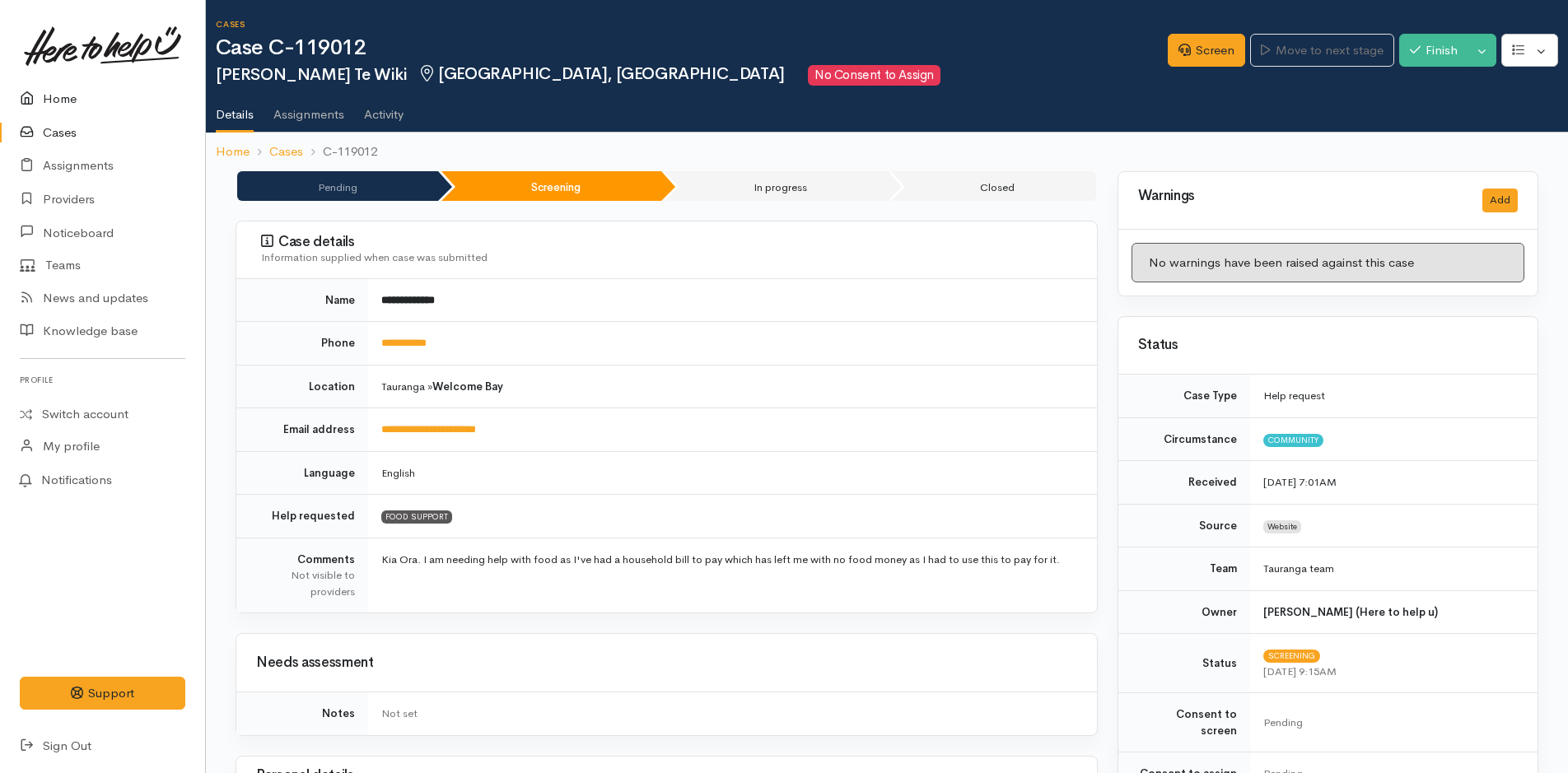
click at [51, 105] on link "Home" at bounding box center [103, 99] width 205 height 34
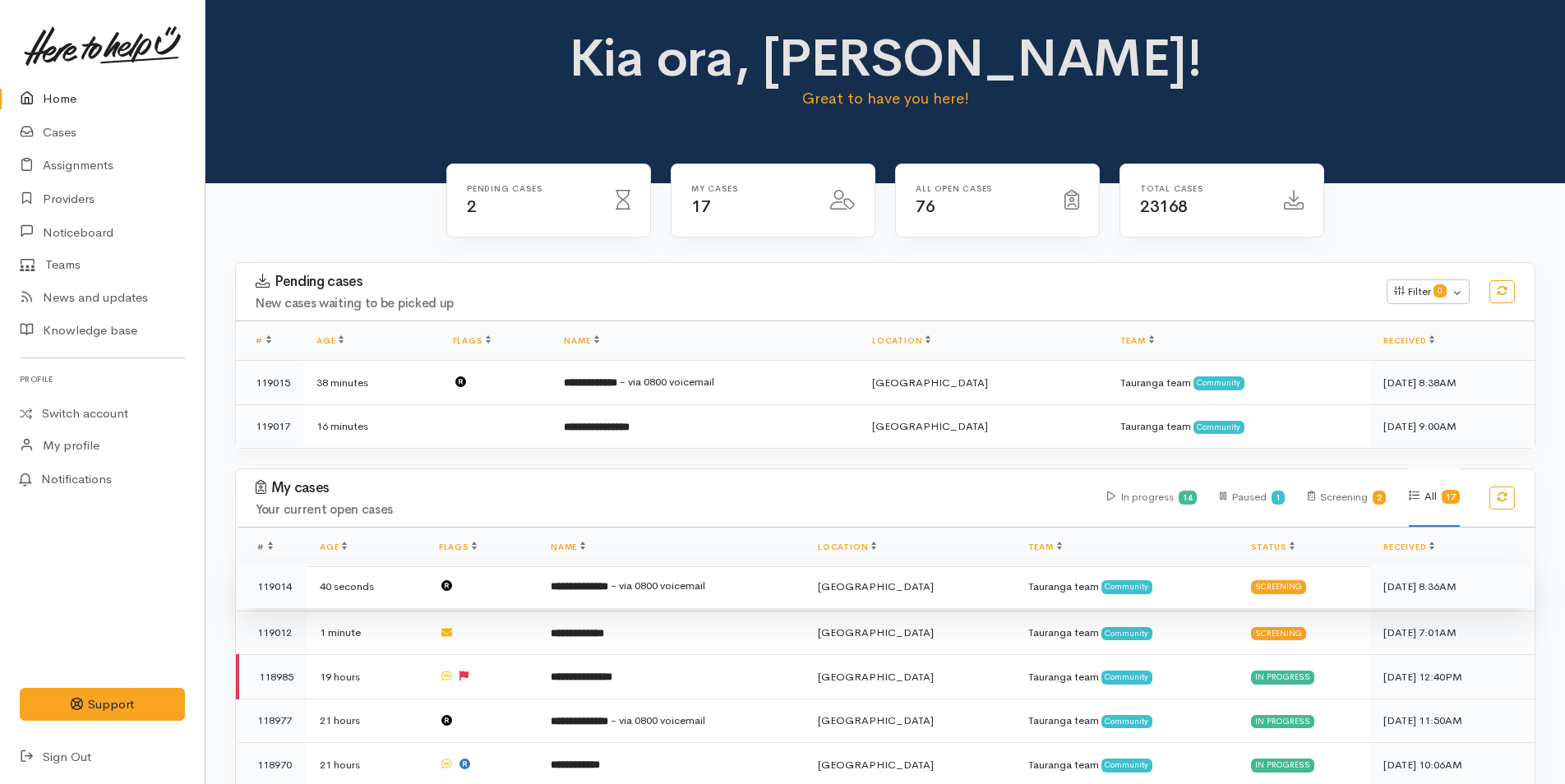
click at [588, 592] on td "**********" at bounding box center [670, 586] width 267 height 44
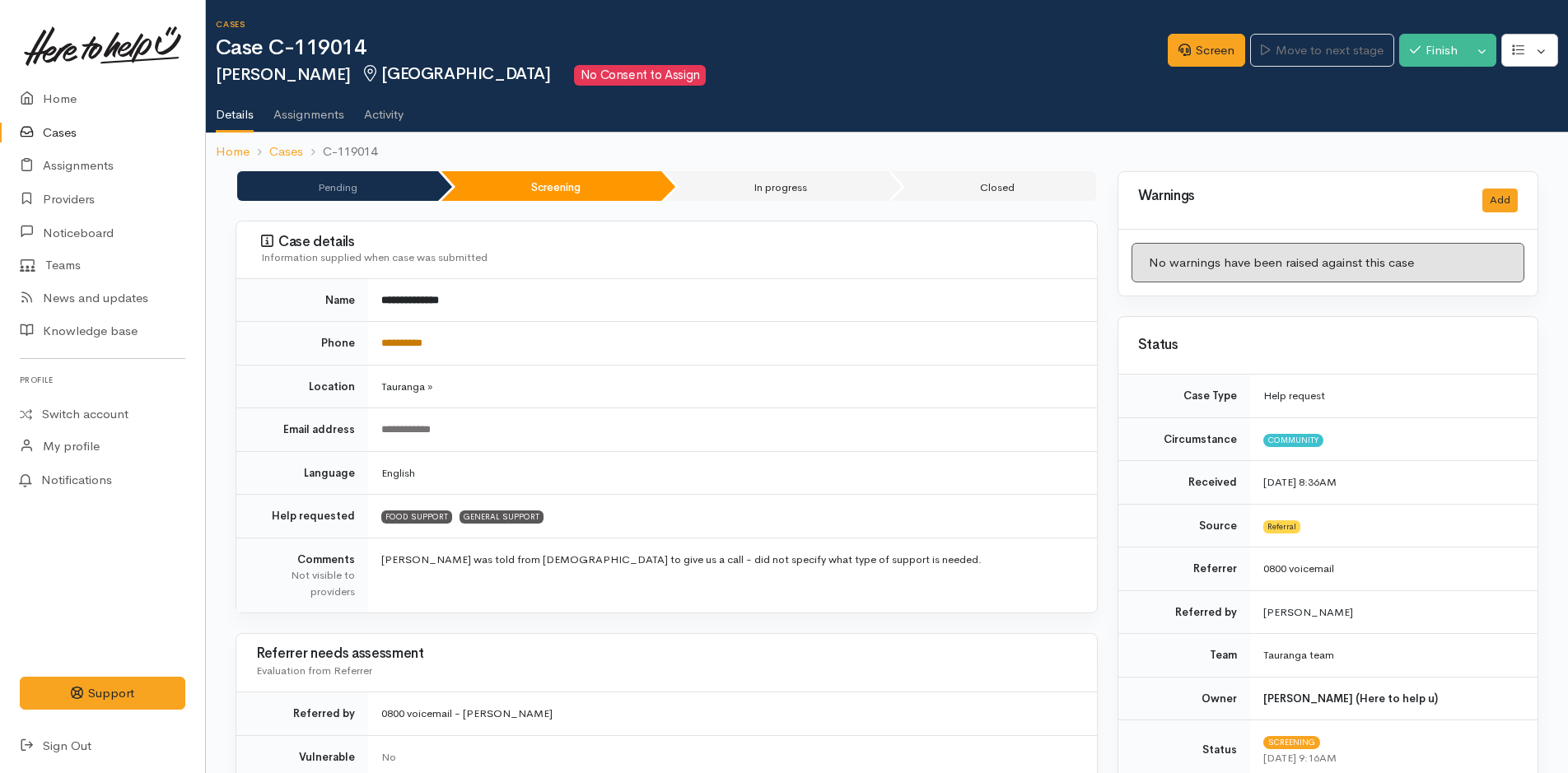
click at [401, 342] on link "**********" at bounding box center [401, 343] width 41 height 11
click at [1192, 36] on link "Screen" at bounding box center [1206, 51] width 77 height 34
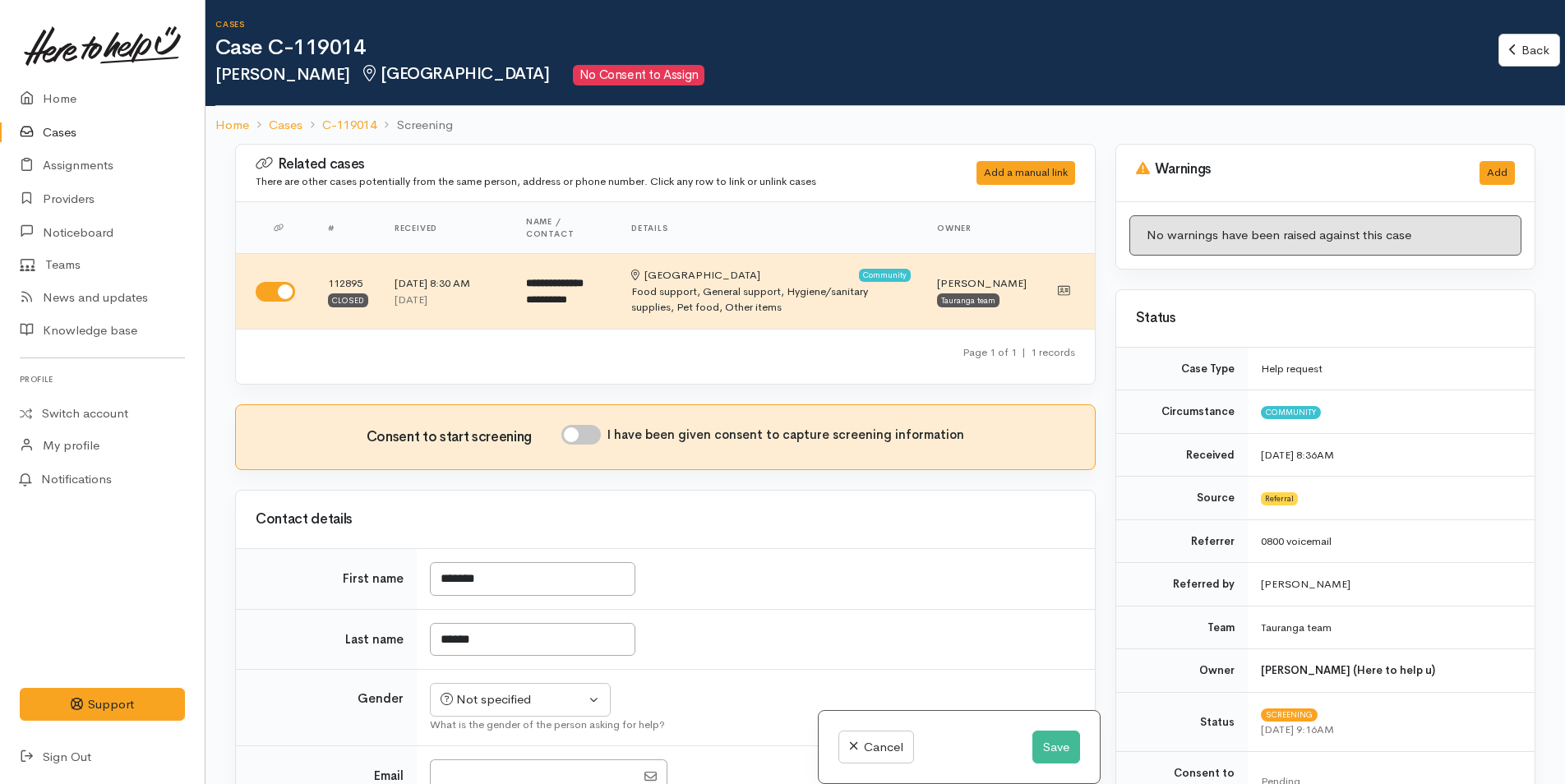
scroll to position [575, 0]
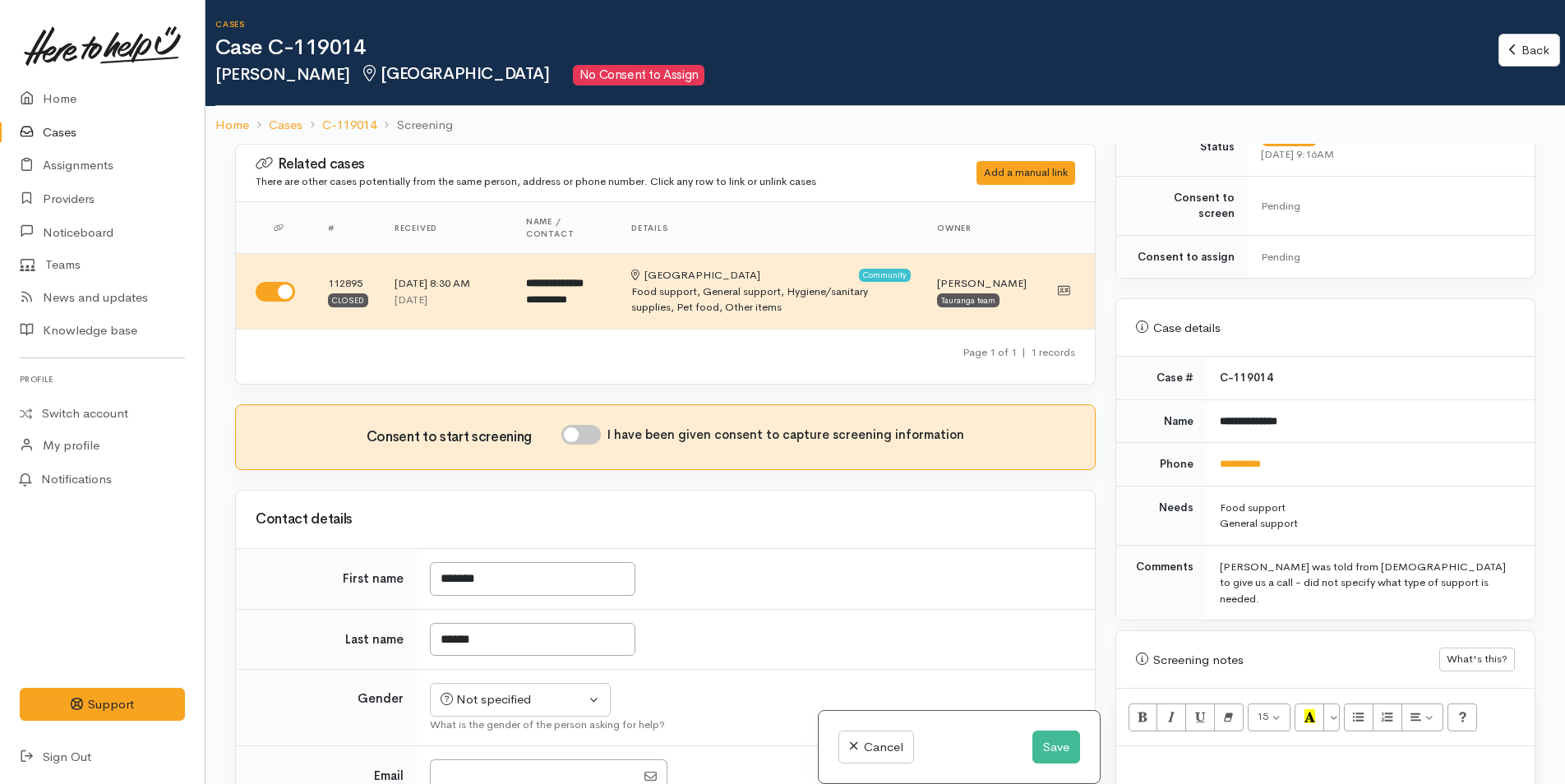
click at [1142, 754] on p at bounding box center [1324, 763] width 402 height 19
paste div
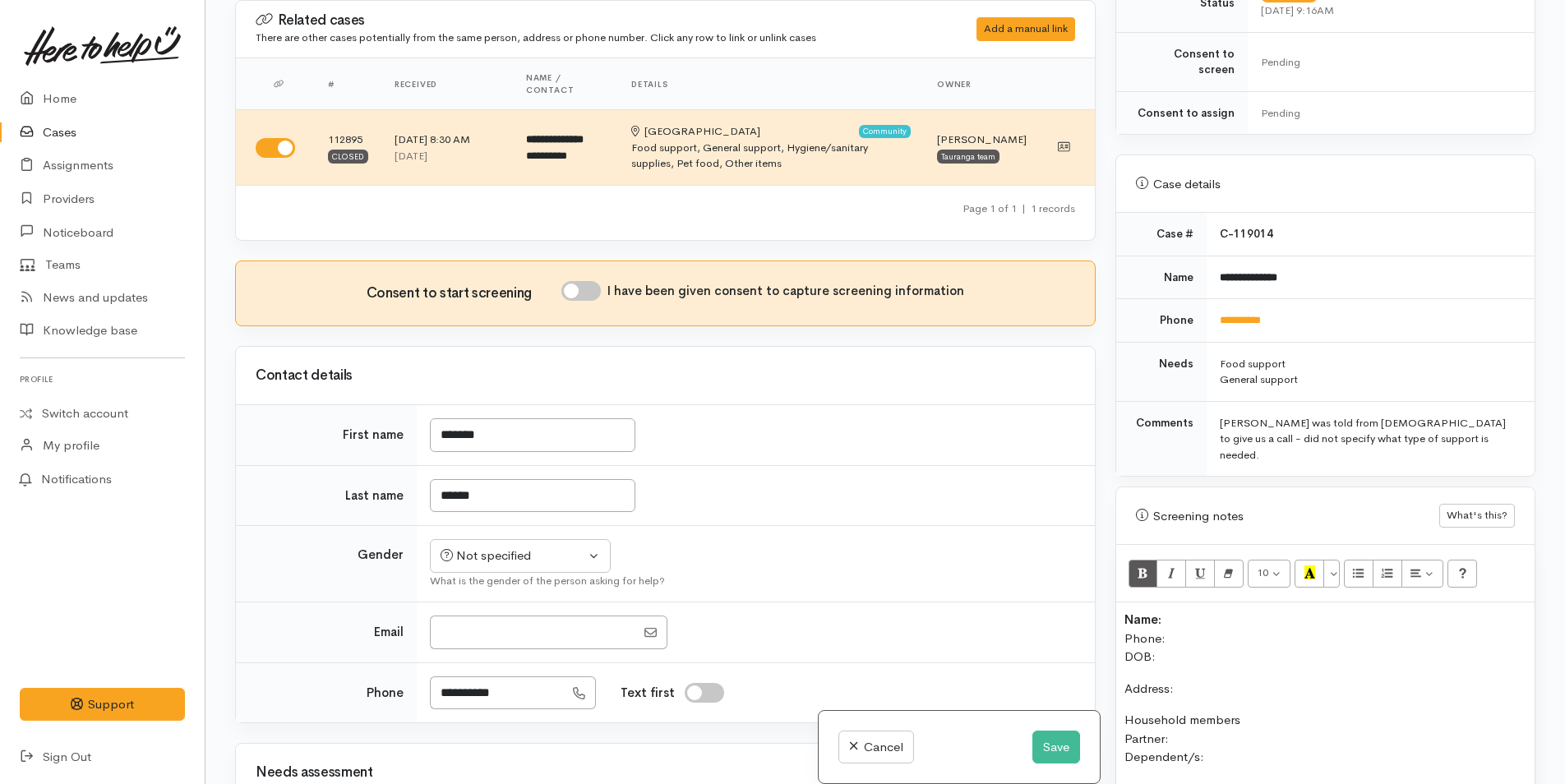
scroll to position [737, 0]
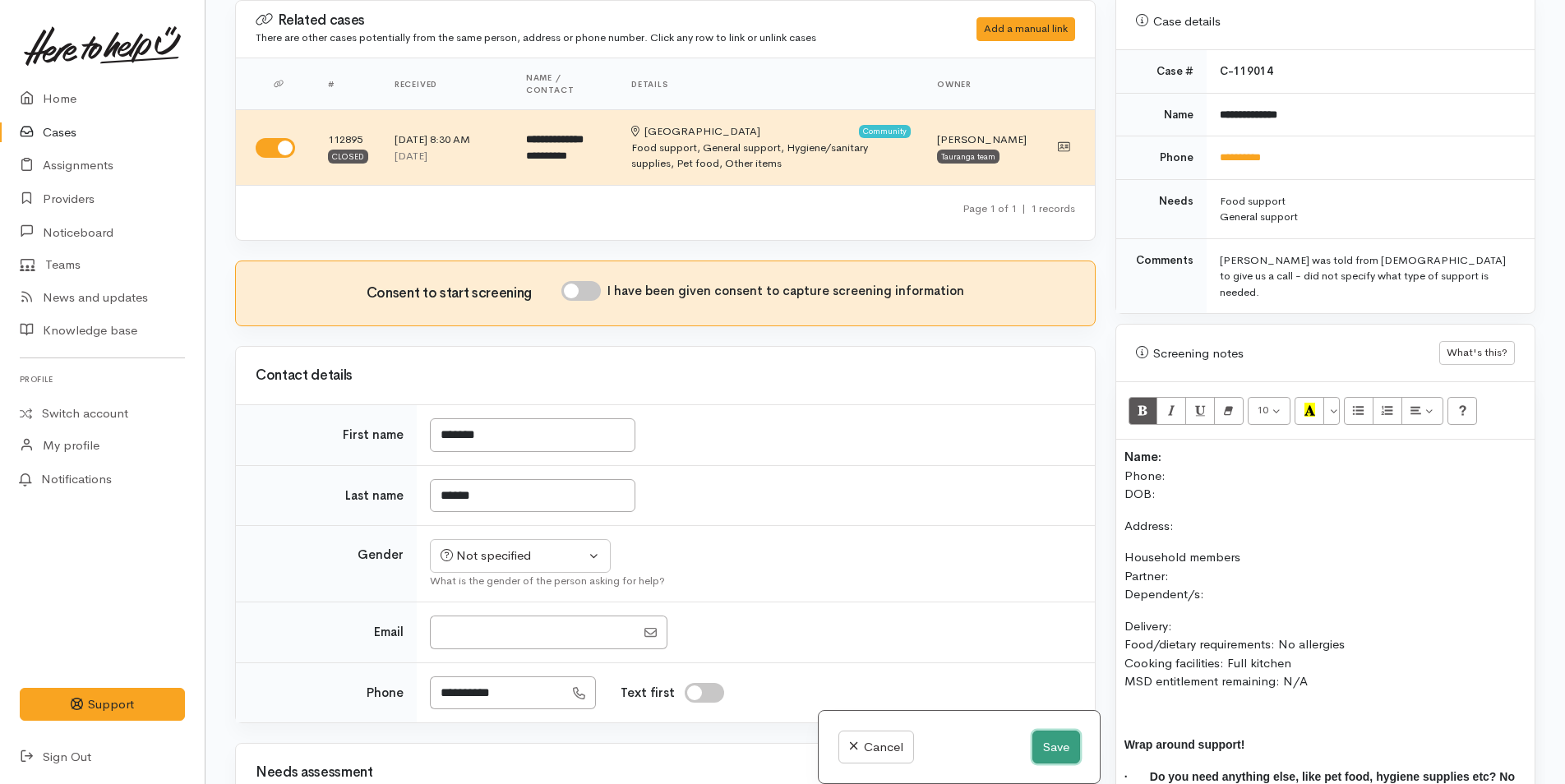
click at [1067, 751] on button "Save" at bounding box center [1056, 747] width 48 height 34
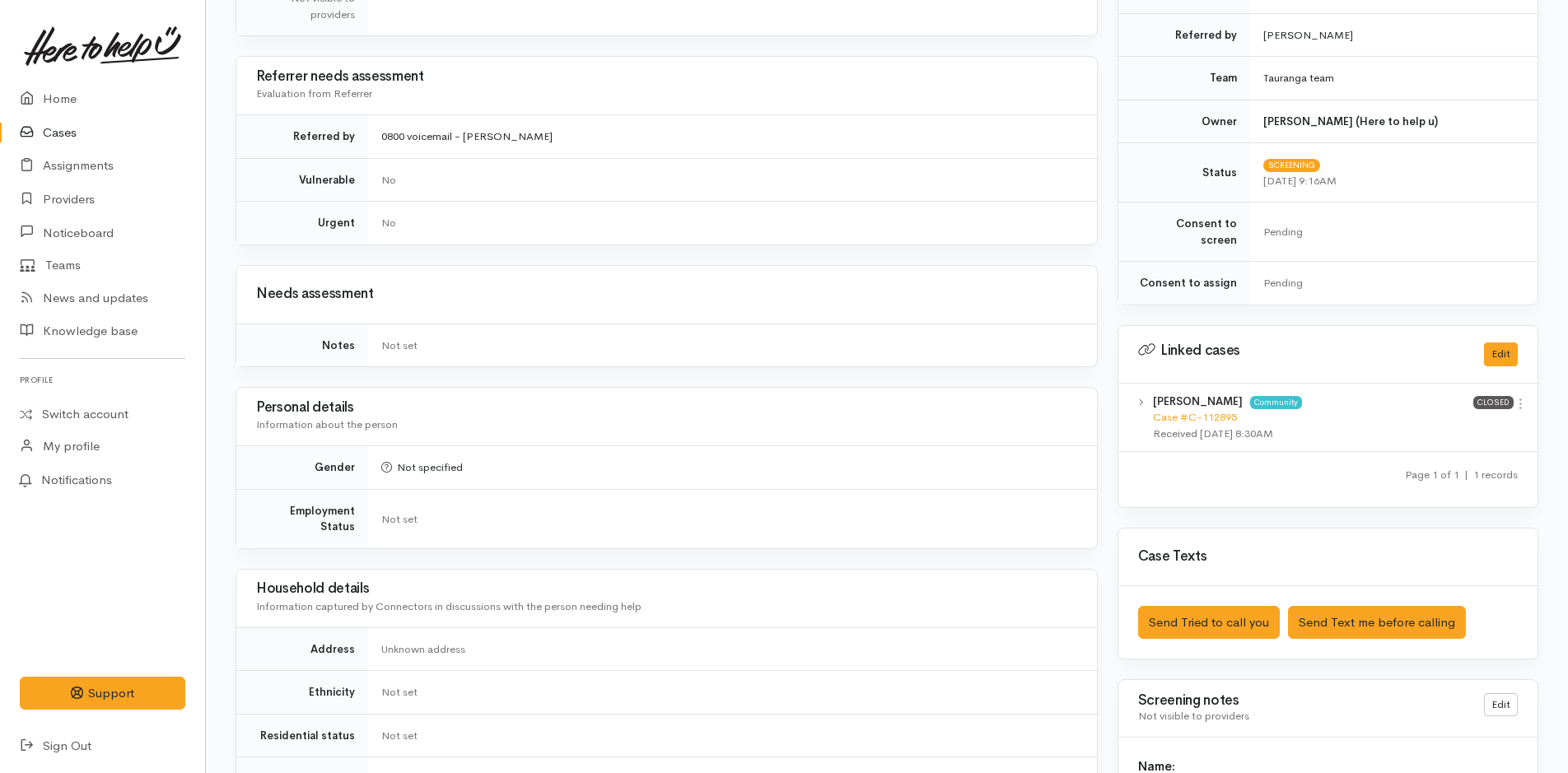
scroll to position [659, 0]
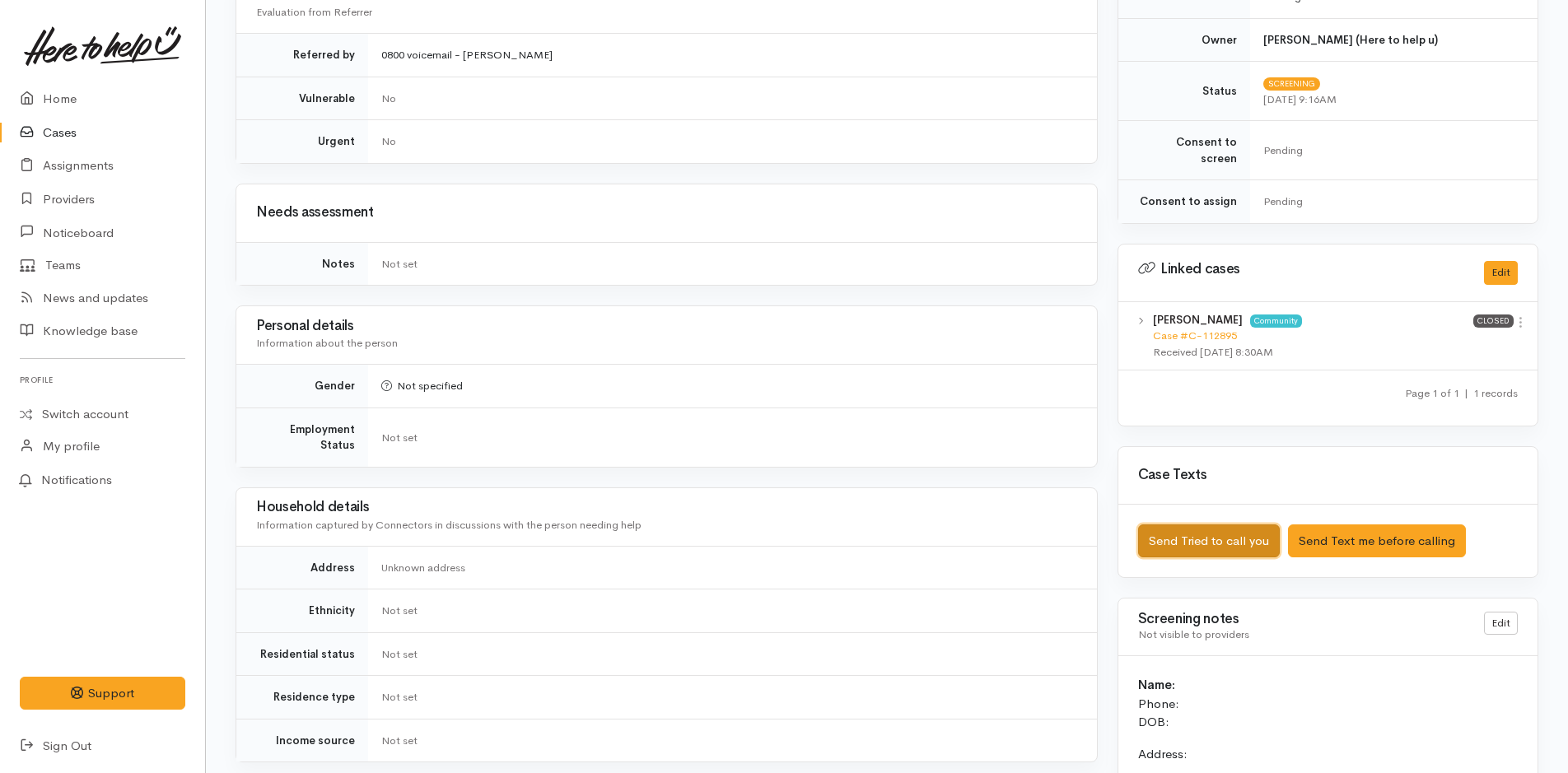
click at [1148, 526] on button "Send Tried to call you" at bounding box center [1208, 542] width 141 height 34
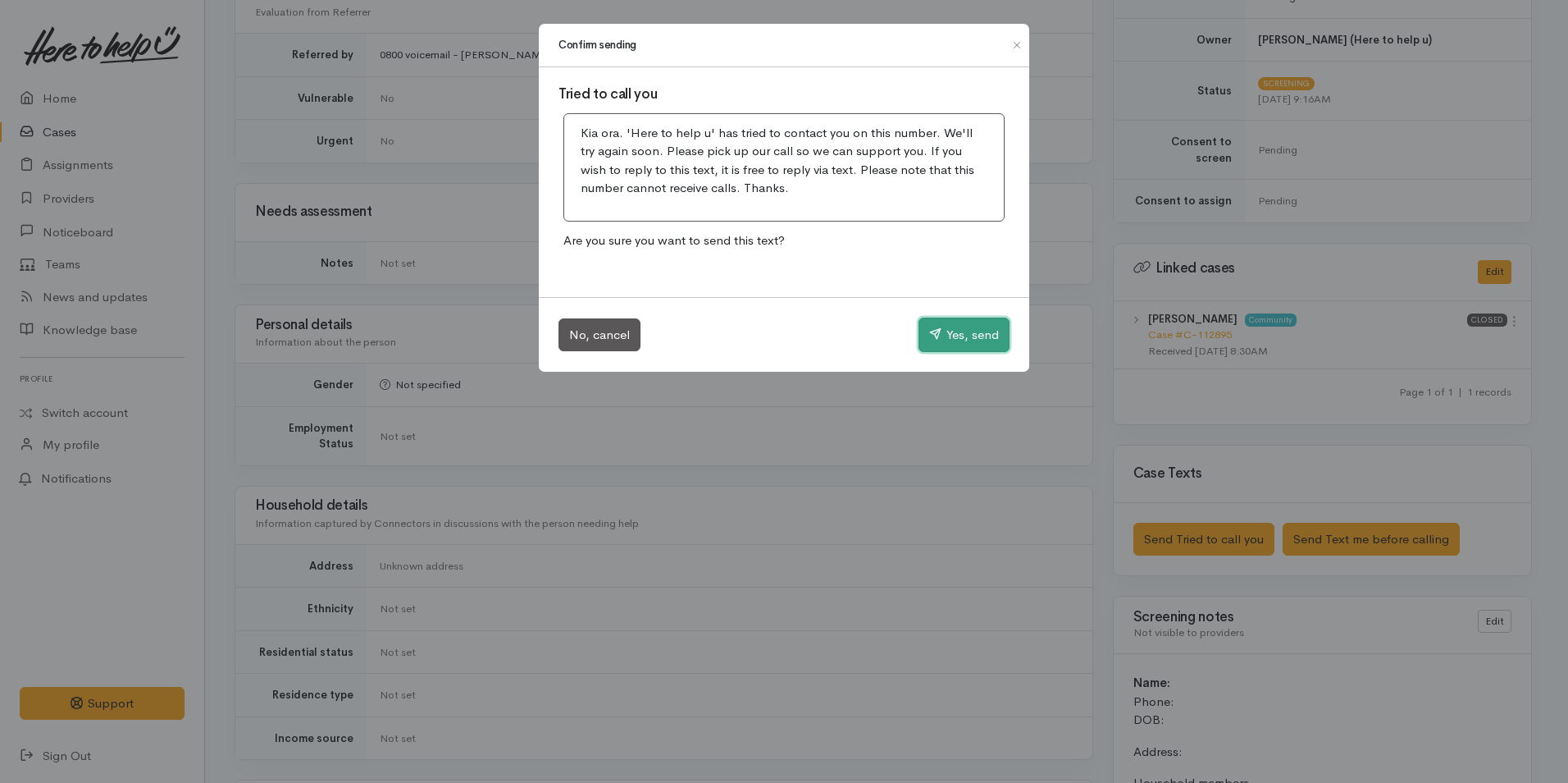
click at [956, 327] on button "Yes, send" at bounding box center [964, 335] width 91 height 34
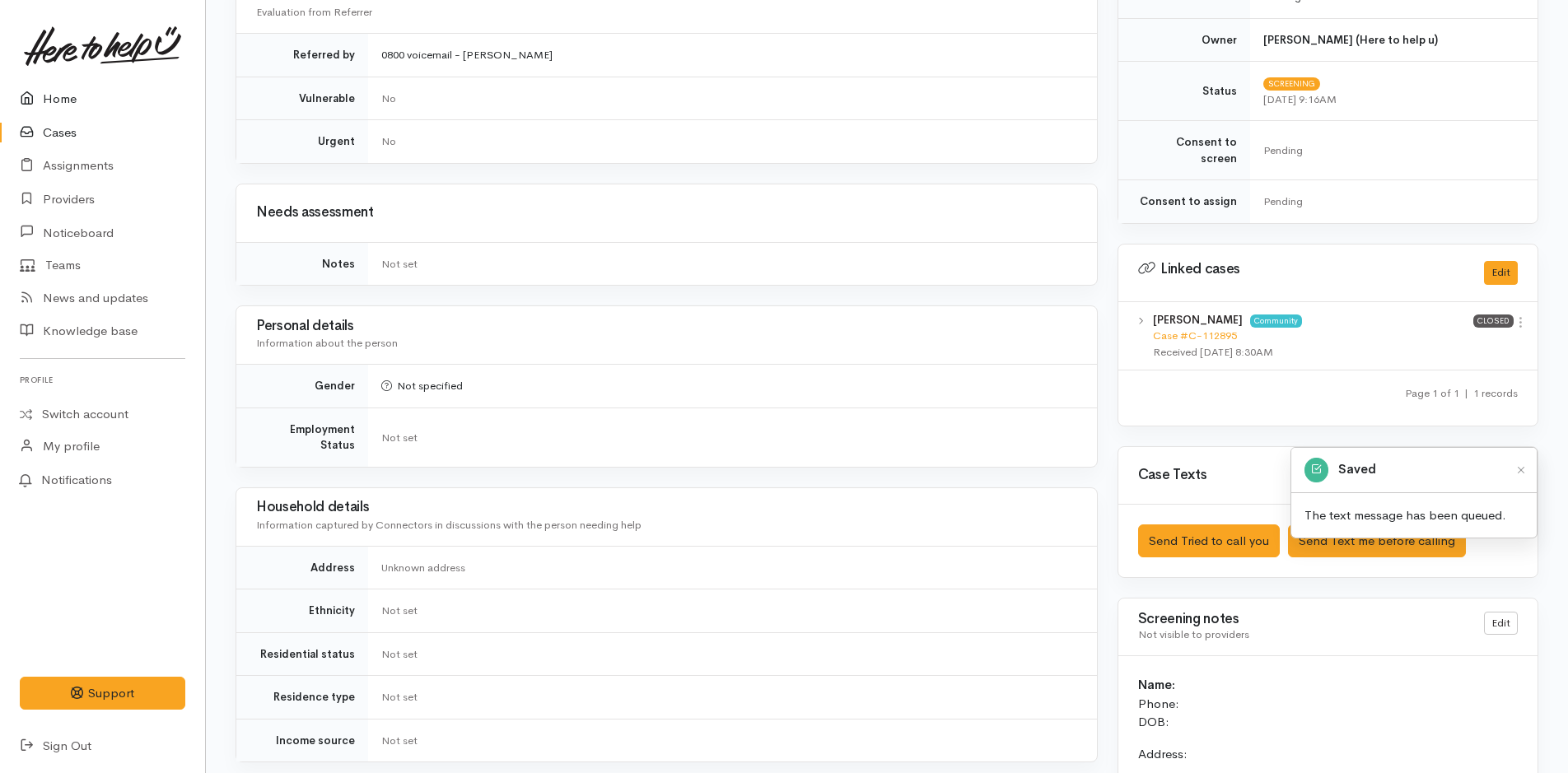
click at [45, 88] on link "Home" at bounding box center [103, 99] width 205 height 34
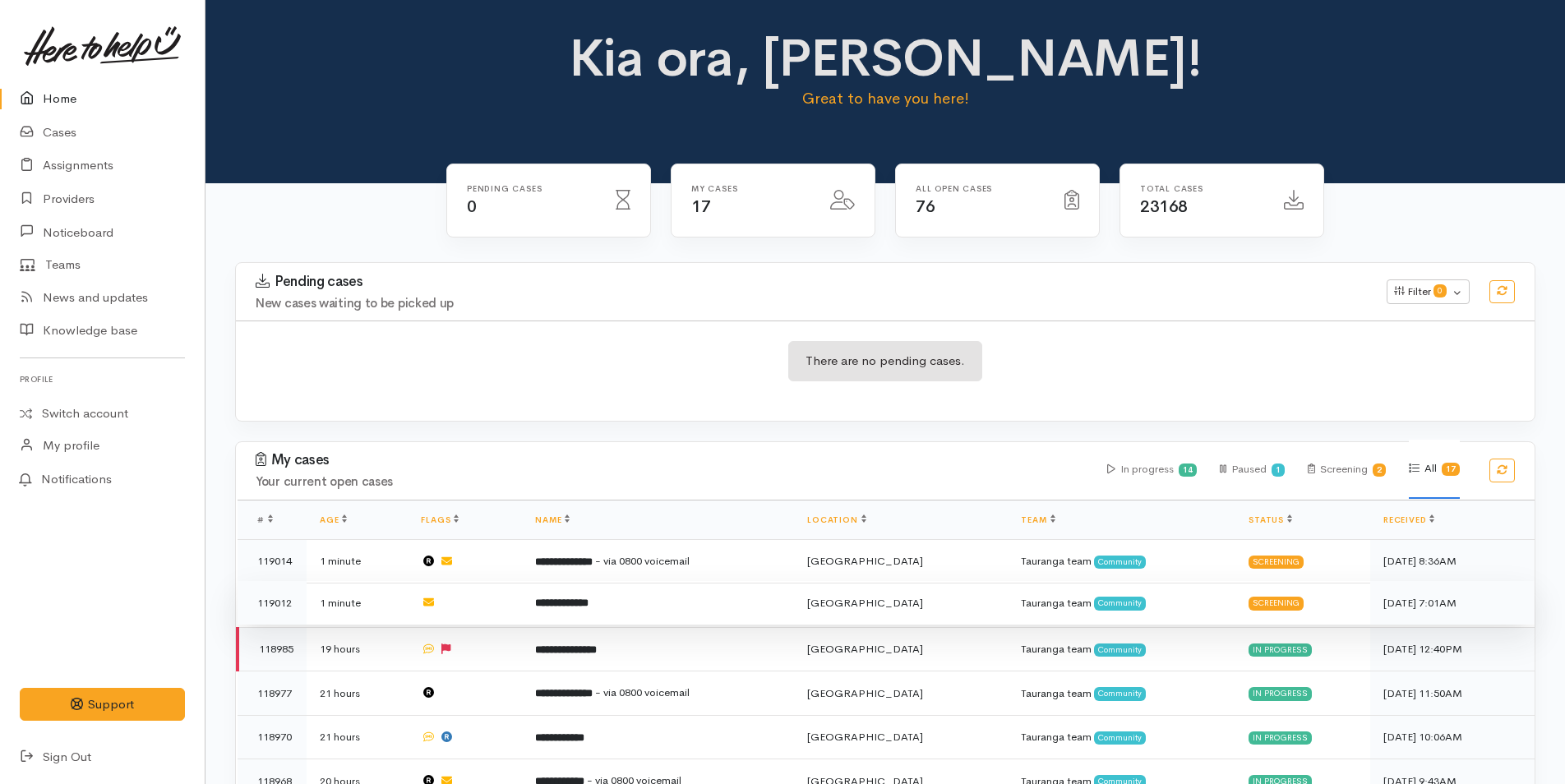
click at [588, 617] on td "**********" at bounding box center [658, 603] width 272 height 44
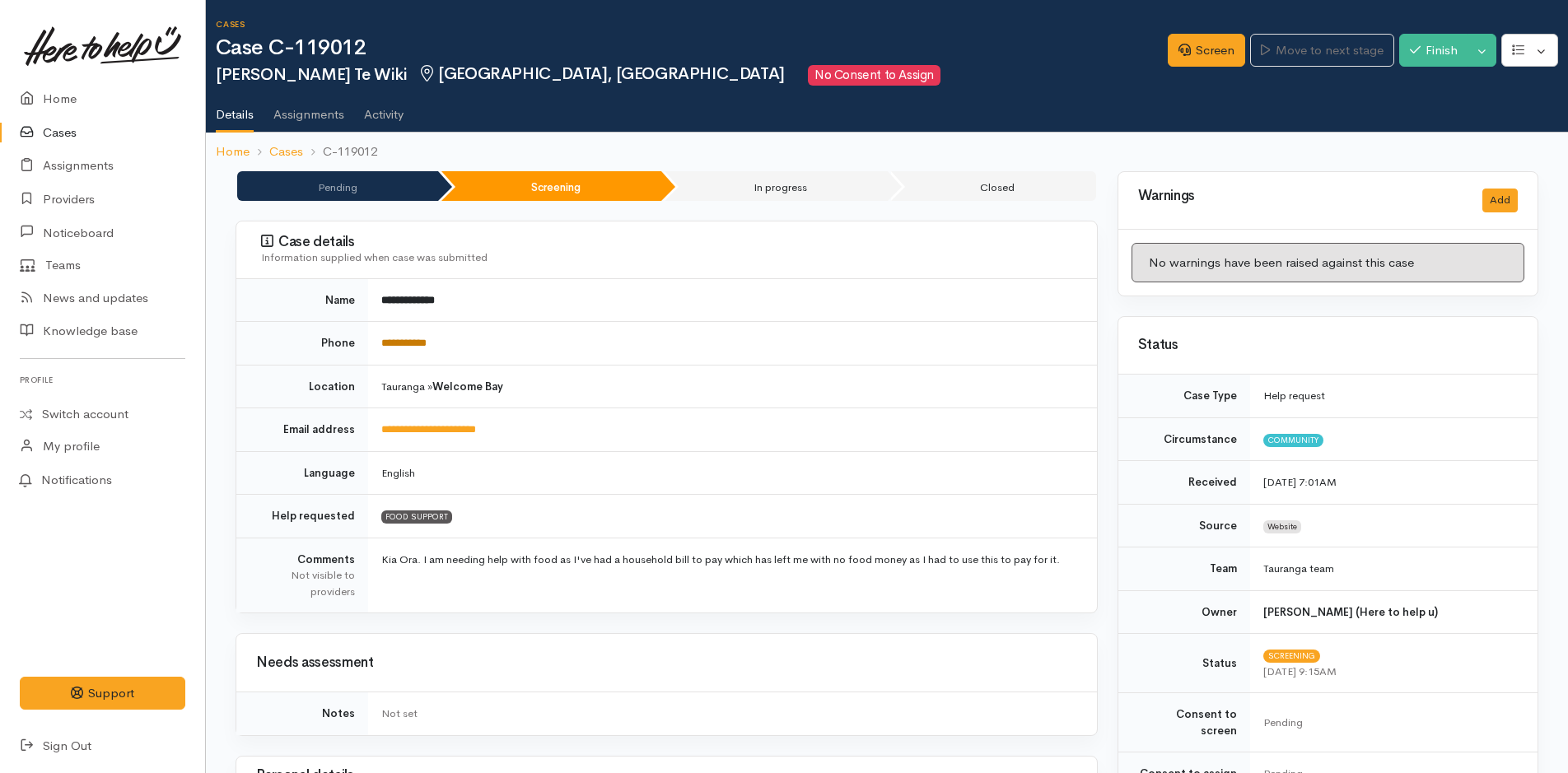
click at [402, 342] on link "**********" at bounding box center [403, 343] width 45 height 11
click at [1186, 53] on link "Screen" at bounding box center [1206, 51] width 77 height 34
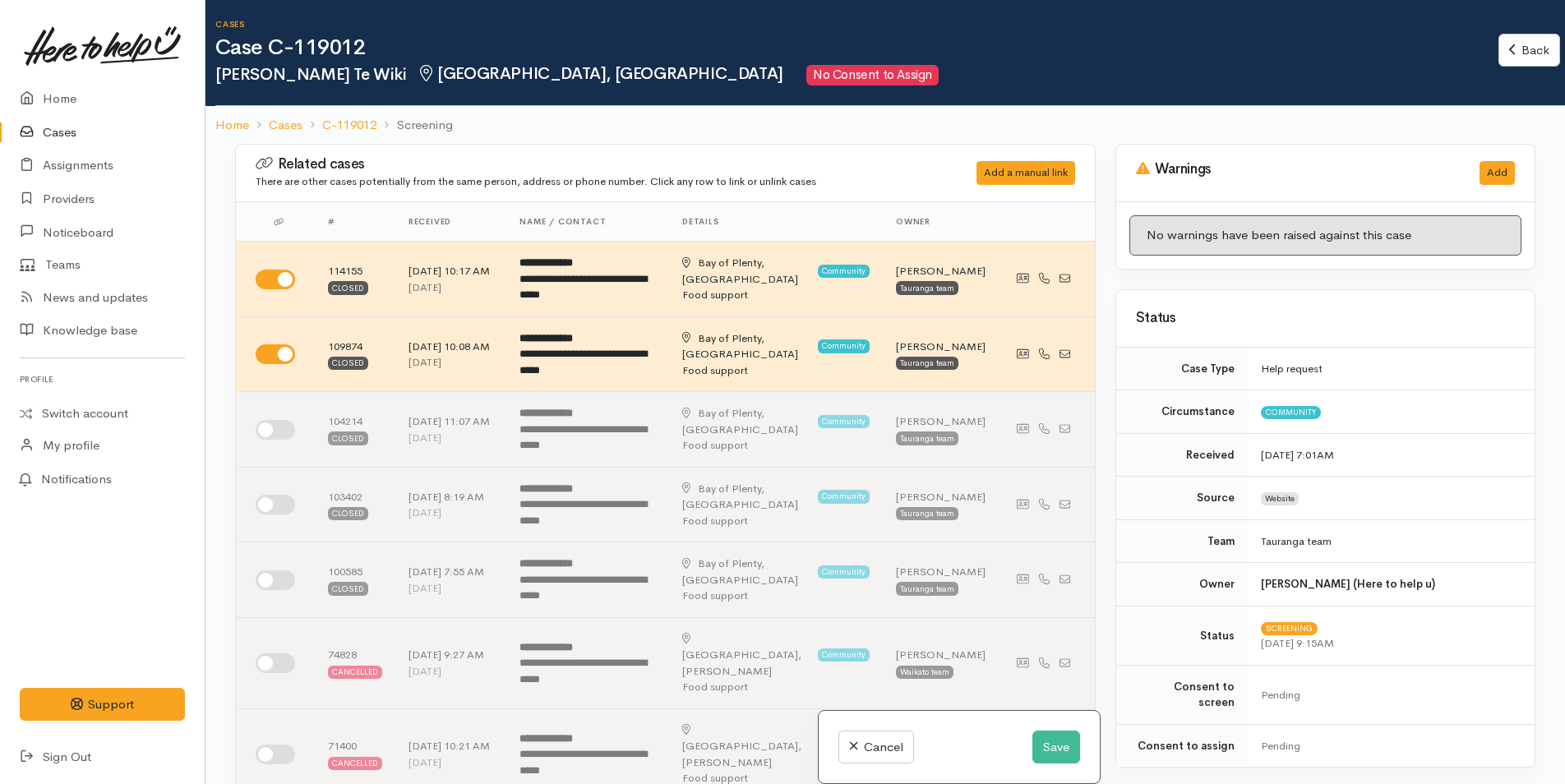
scroll to position [657, 0]
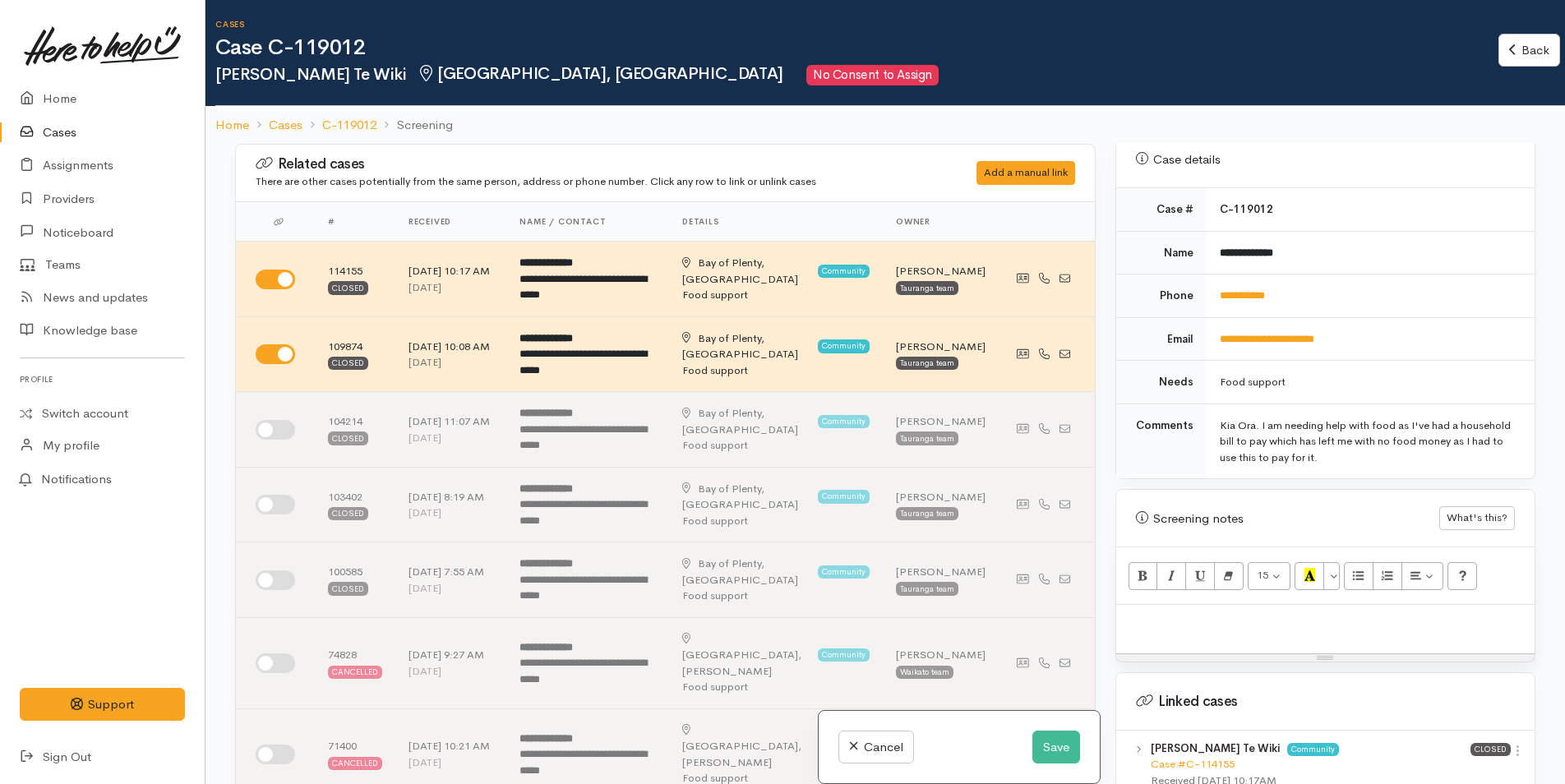
click at [1168, 612] on p at bounding box center [1324, 621] width 402 height 19
paste div
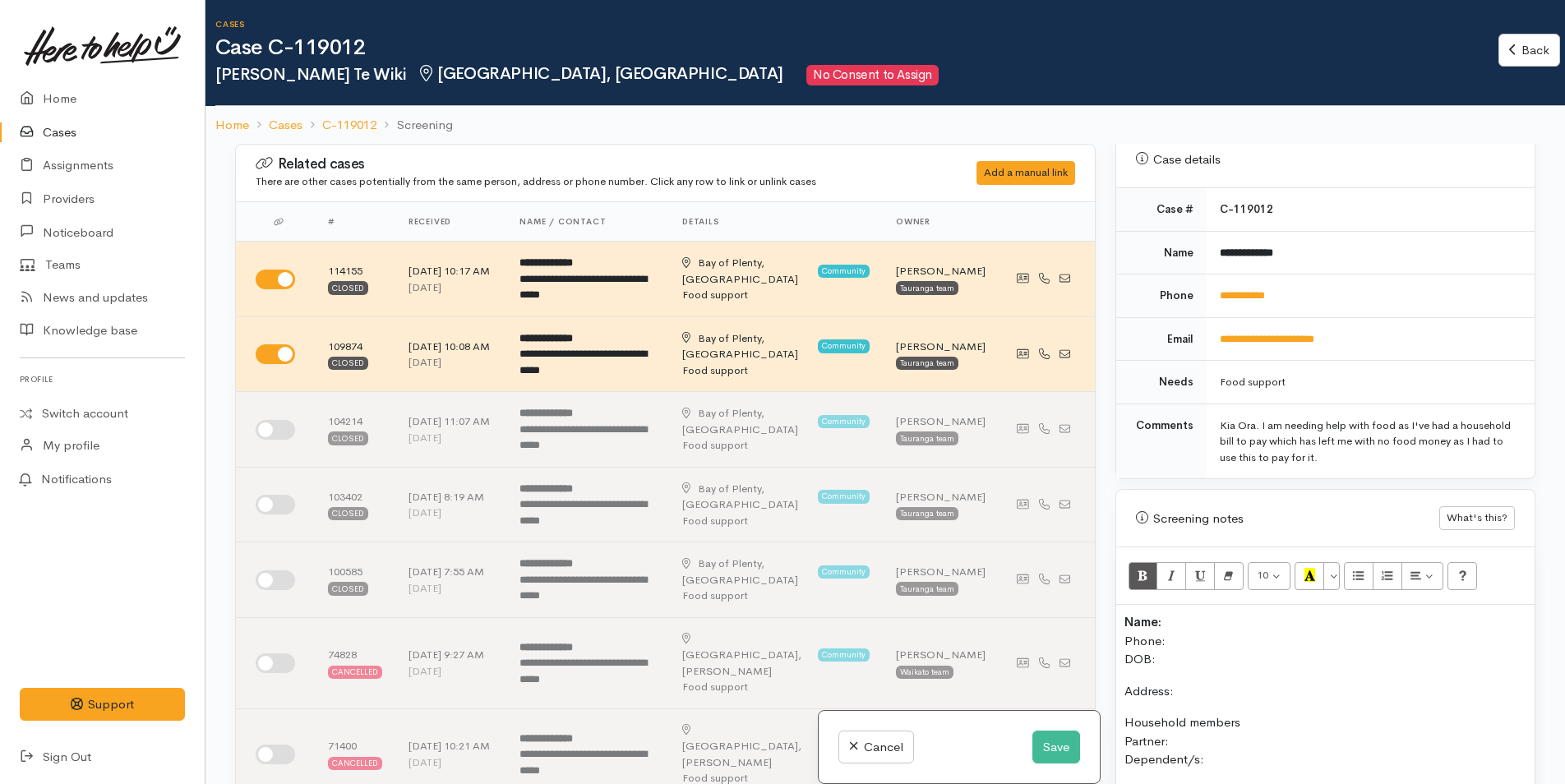
scroll to position [694, 0]
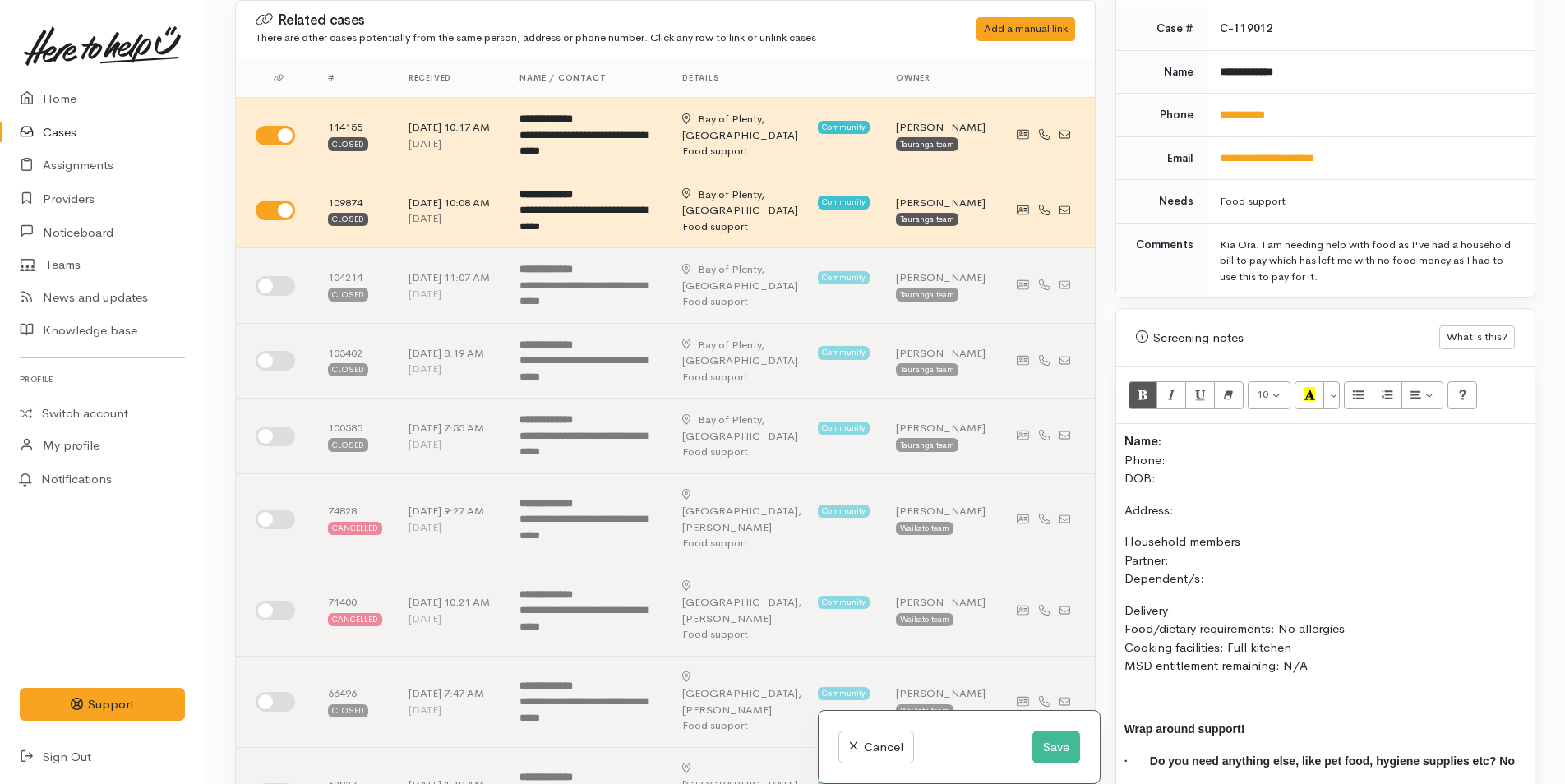
click at [1181, 432] on p "Name: Phone: DOB:" at bounding box center [1324, 460] width 402 height 56
click at [1173, 441] on p "Name: Tonya Te Wiki Phone: DOB:" at bounding box center [1324, 460] width 402 height 56
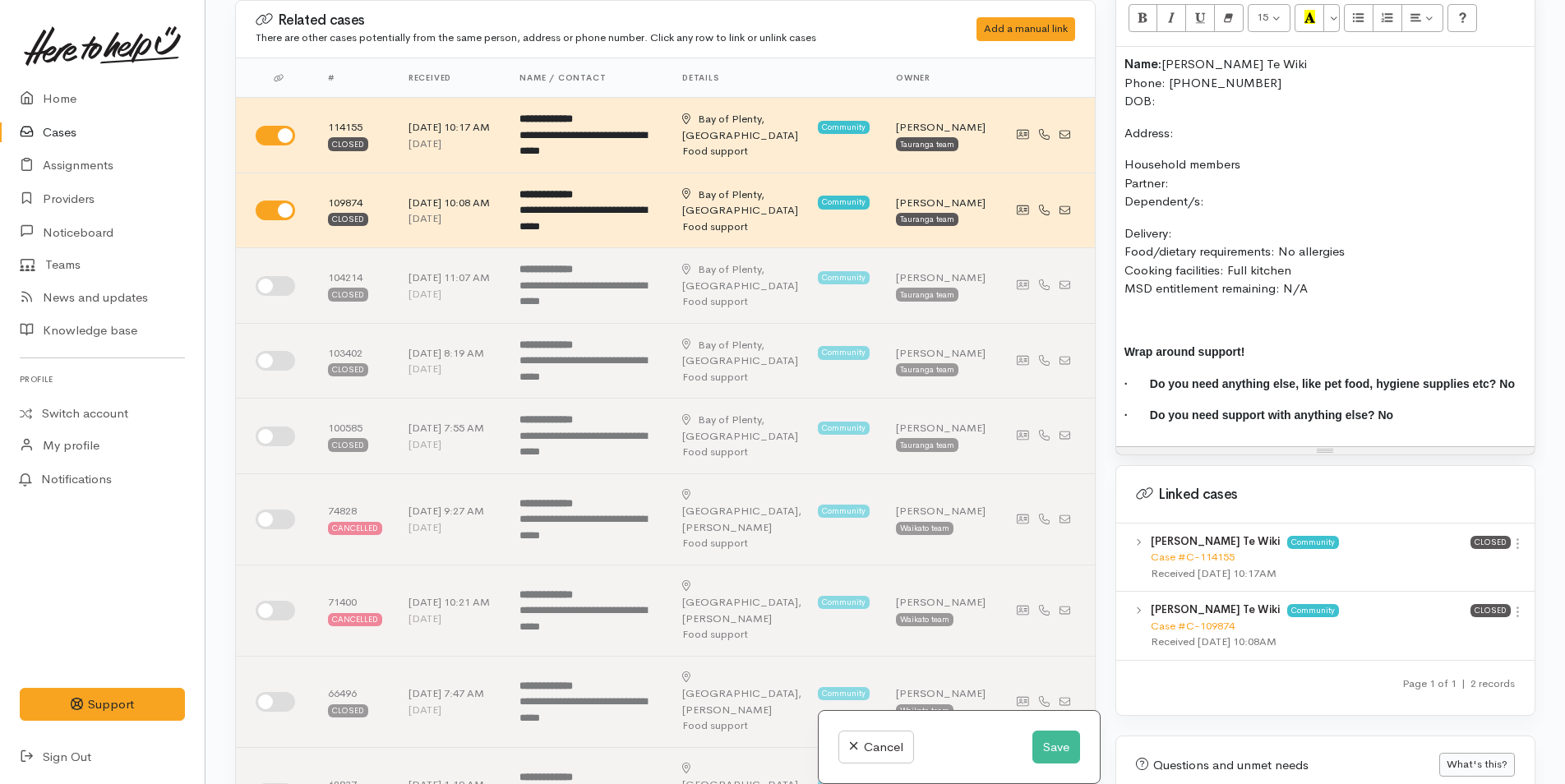
scroll to position [1312, 0]
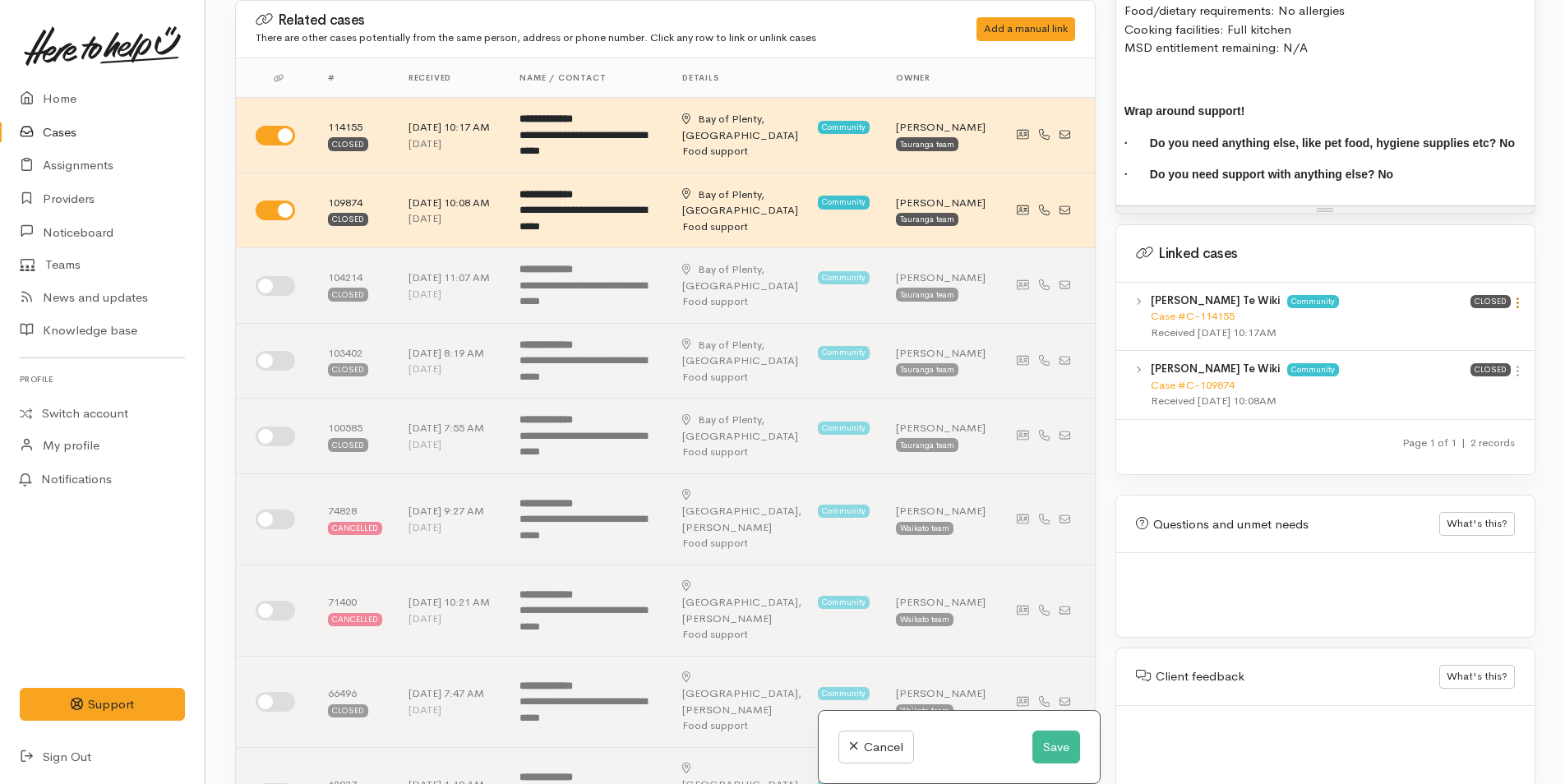
click at [1516, 295] on icon at bounding box center [1517, 303] width 14 height 14
click at [1455, 324] on link "View case" at bounding box center [1458, 335] width 130 height 25
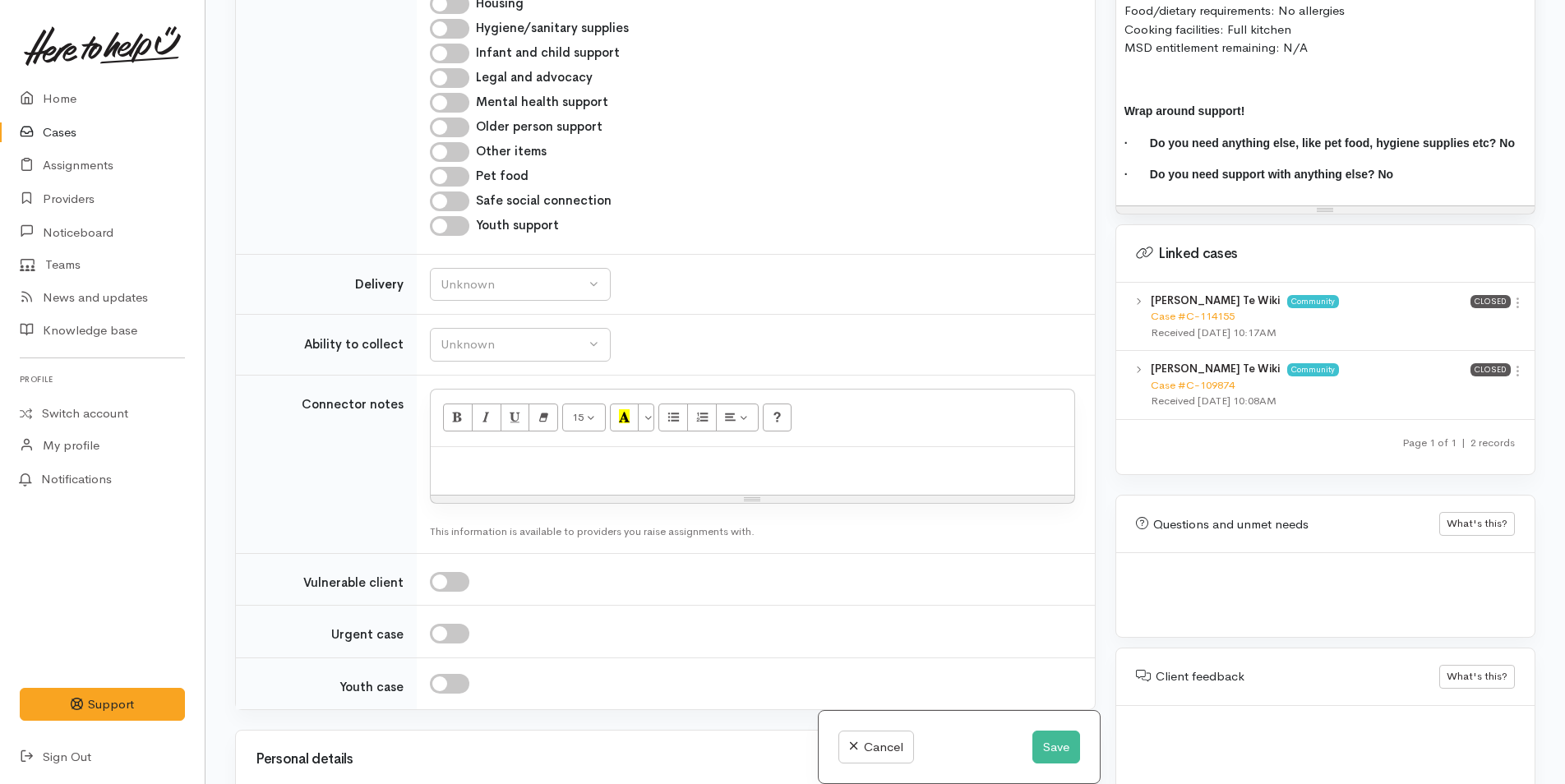
click at [507, 447] on div at bounding box center [752, 471] width 643 height 48
paste div
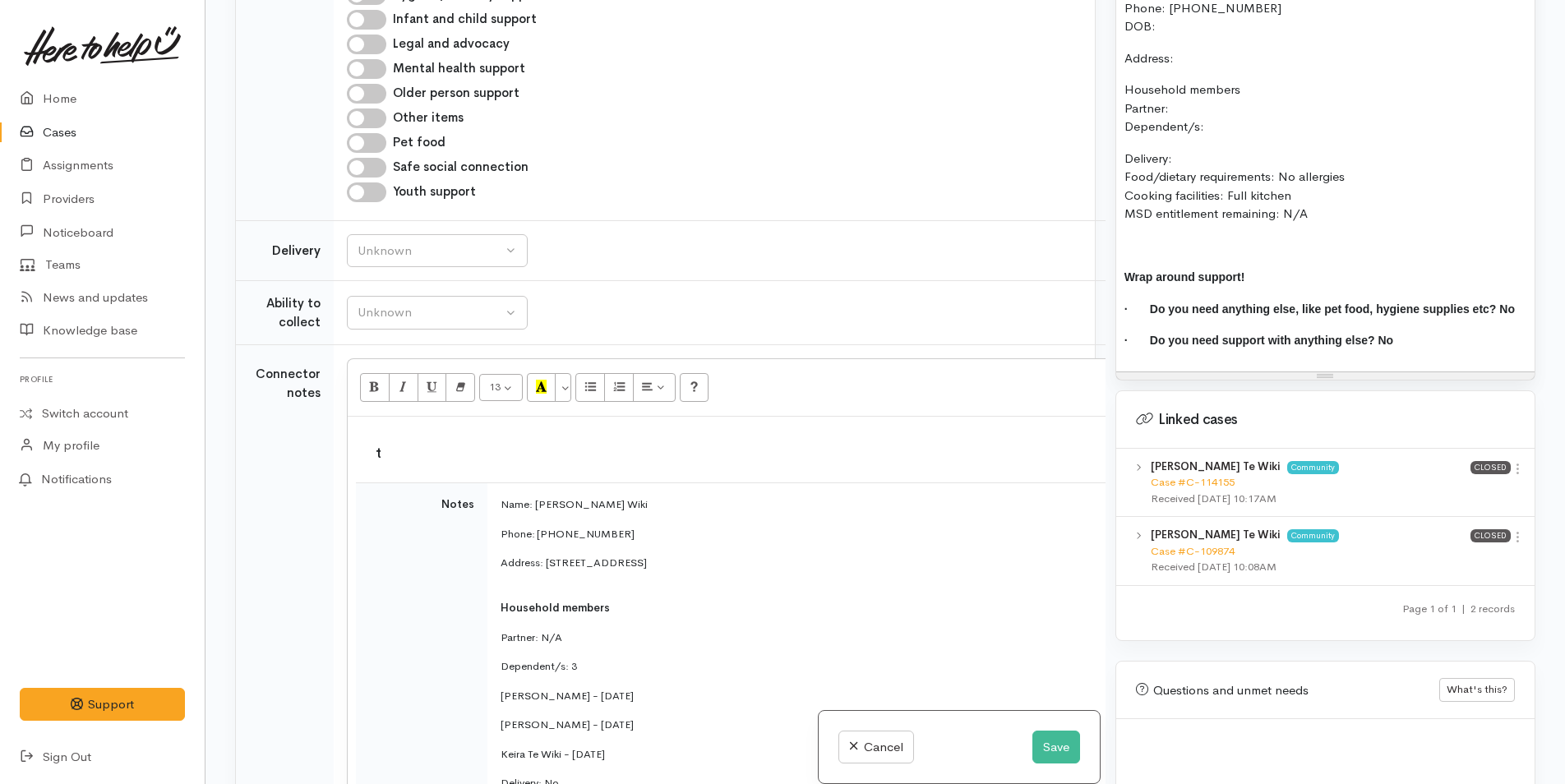
scroll to position [983, 0]
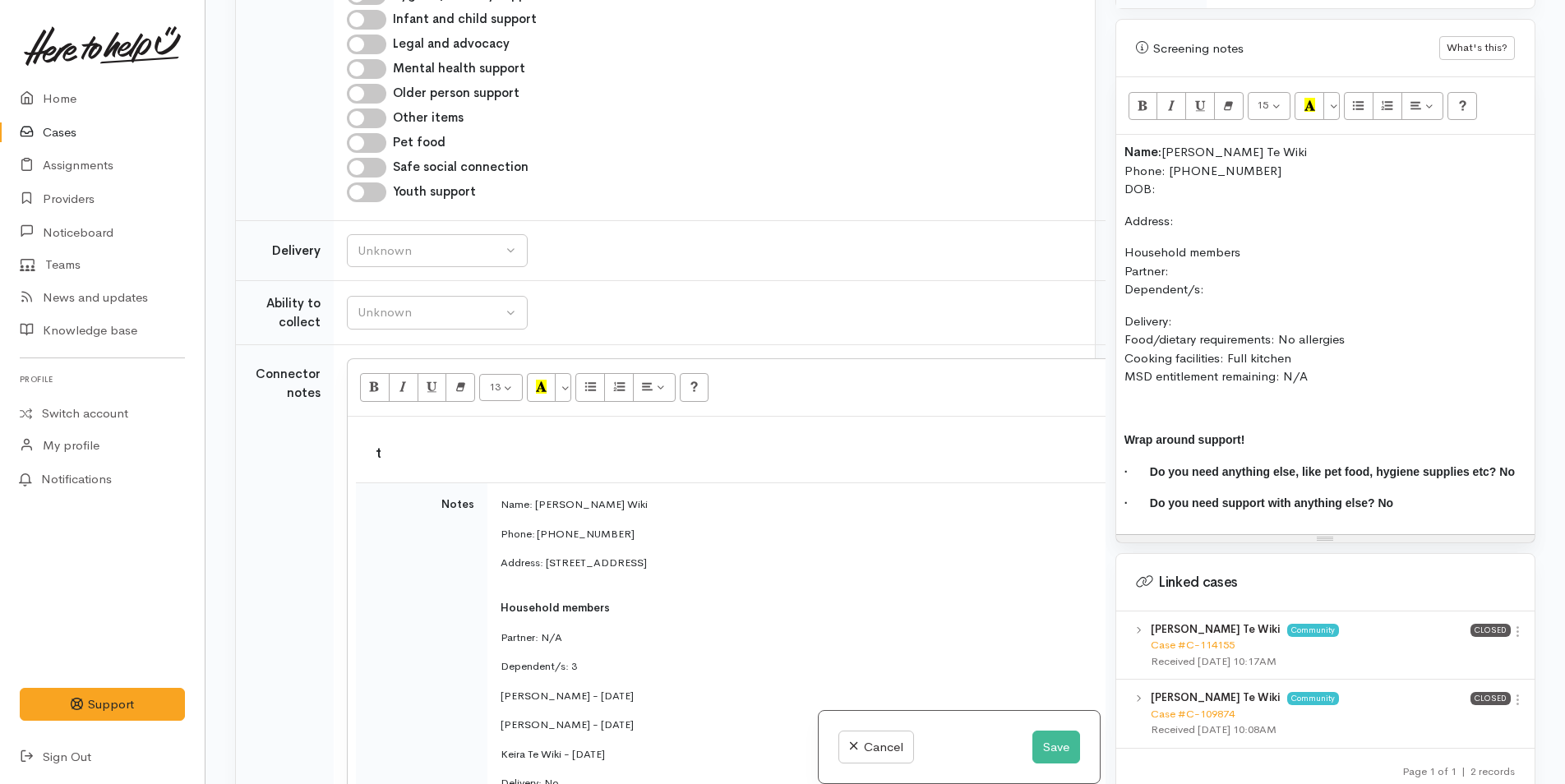
click at [1176, 175] on p "Name: Tonya Te Wiki Phone: 02040641419 DOB:" at bounding box center [1324, 171] width 402 height 56
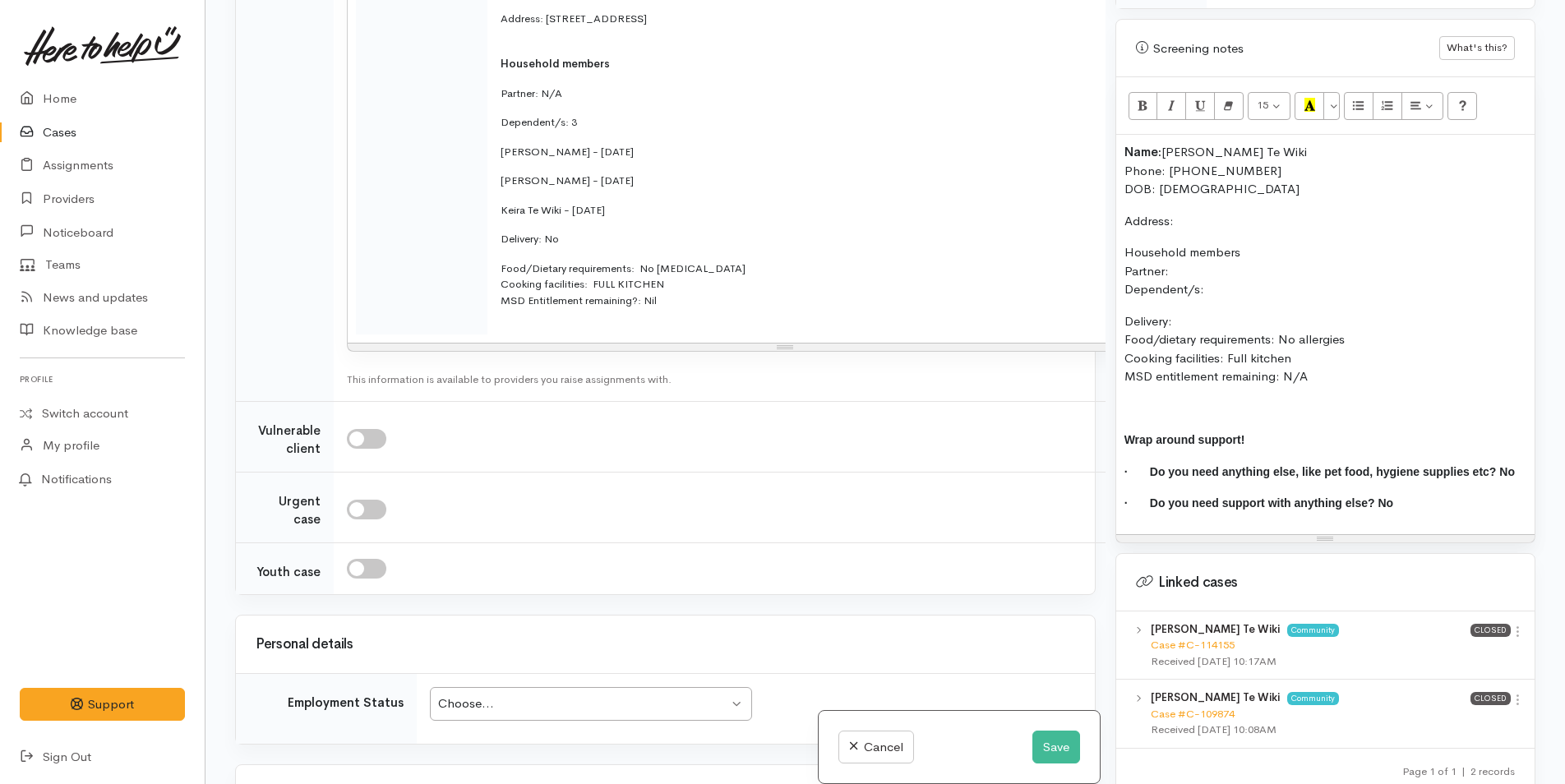
scroll to position [2580, 0]
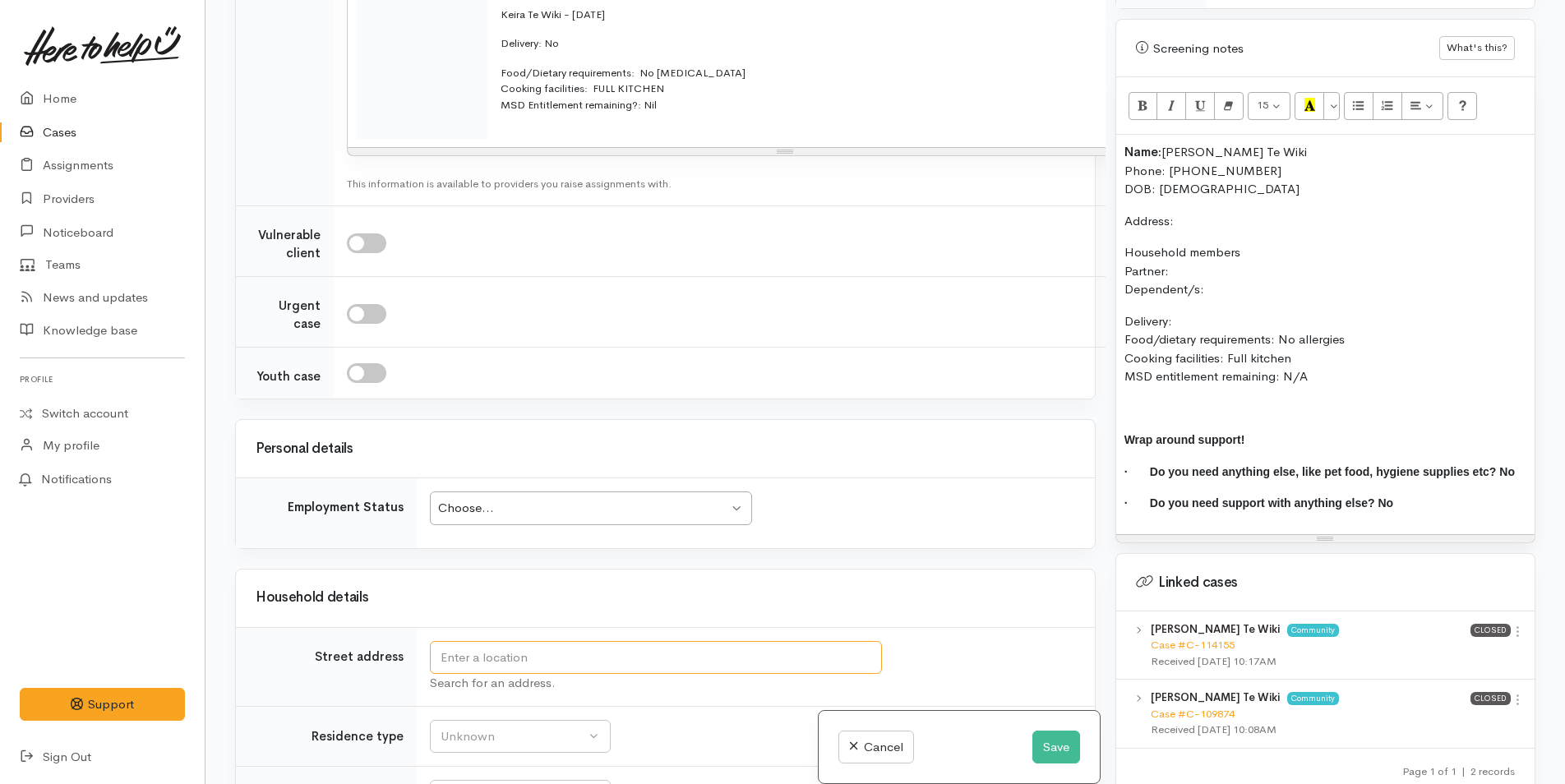
click at [490, 640] on input "text" at bounding box center [655, 657] width 452 height 34
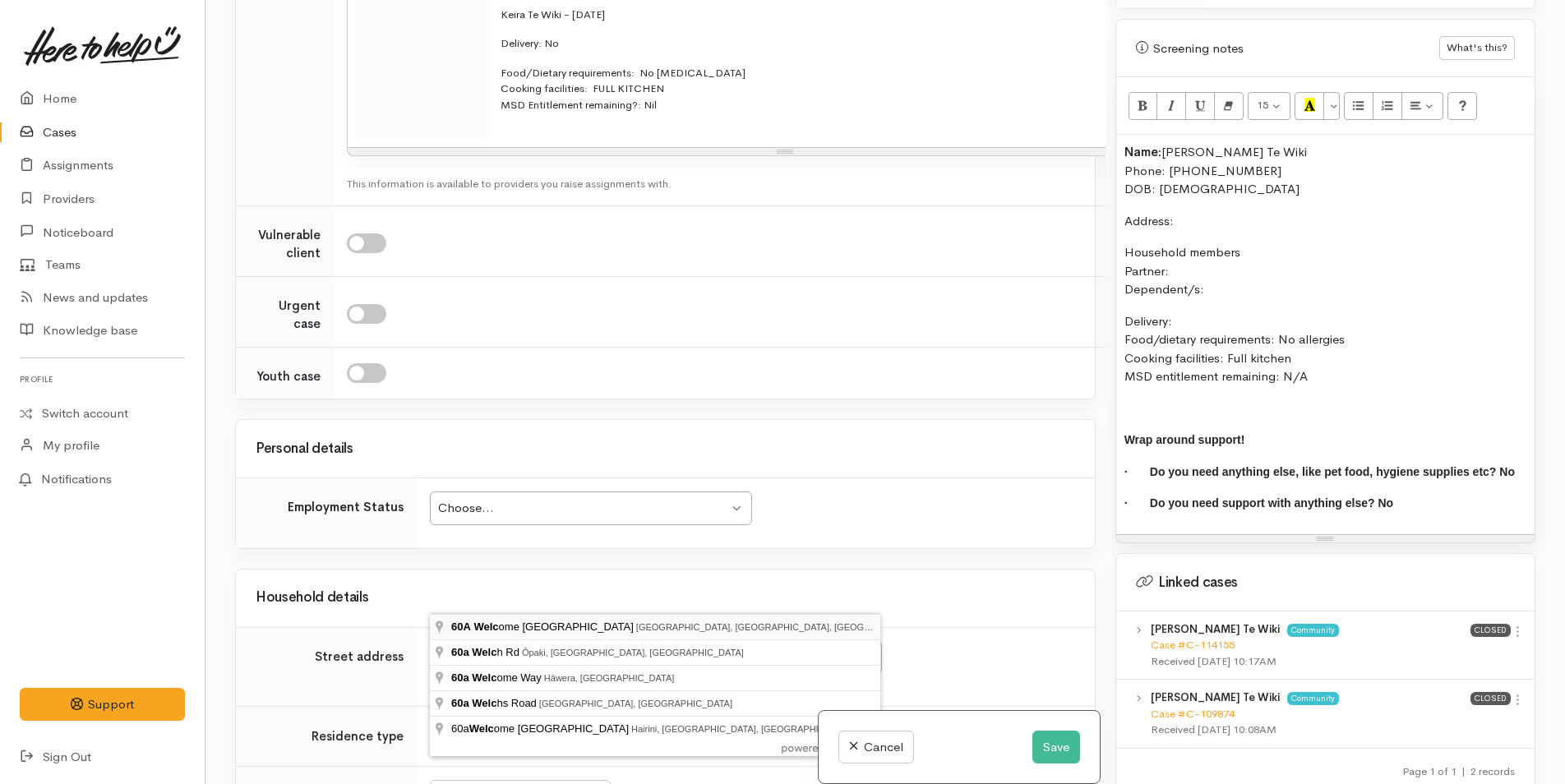
type input "60A Welcome Bay Road, Welcome Bay, Tauranga, New Zealand"
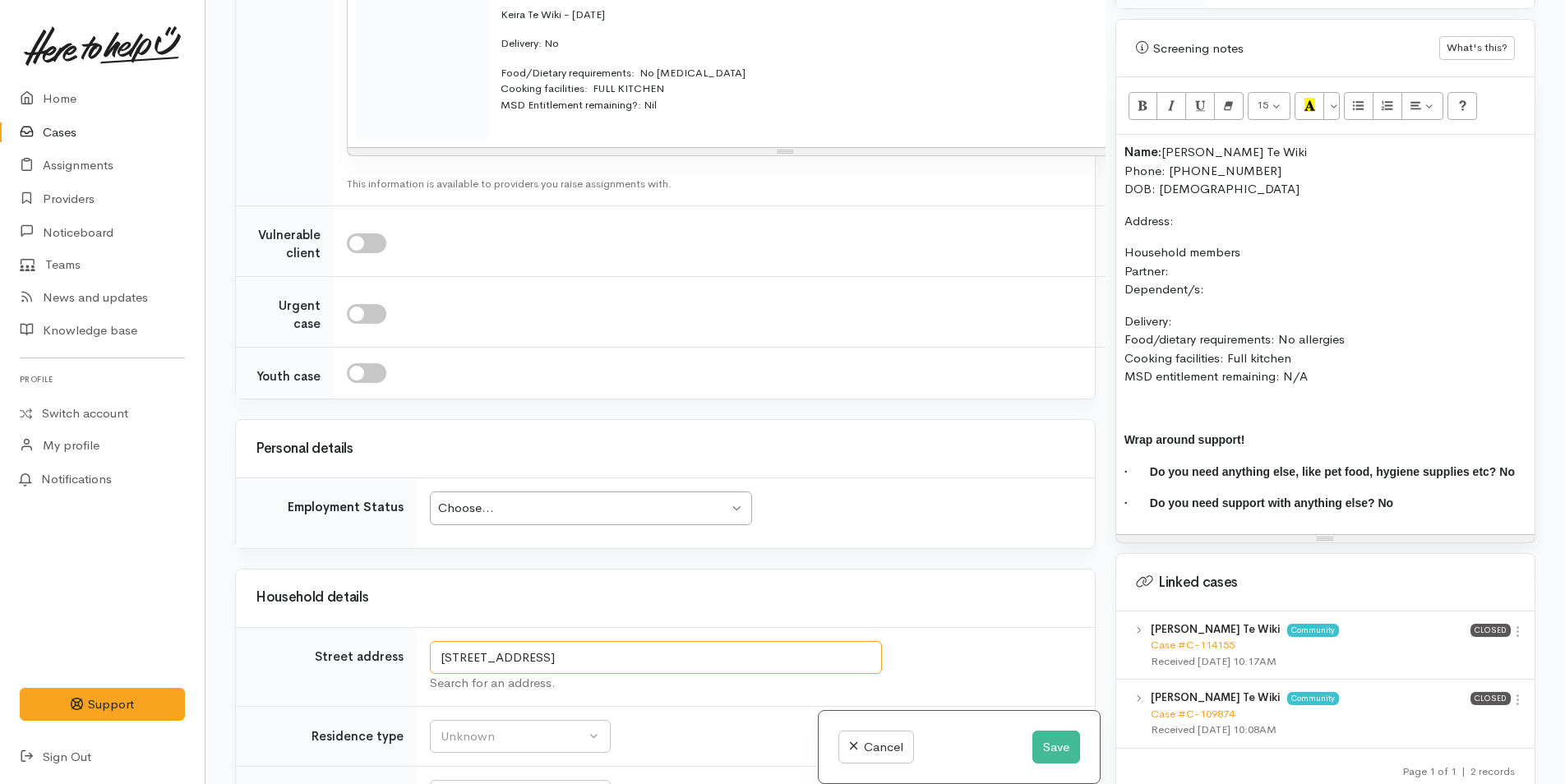
click at [432, 640] on input "60A Welcome Bay Road, Welcome Bay, Tauranga, New Zealand" at bounding box center [655, 657] width 452 height 34
click at [1228, 212] on p "Address:" at bounding box center [1324, 221] width 402 height 19
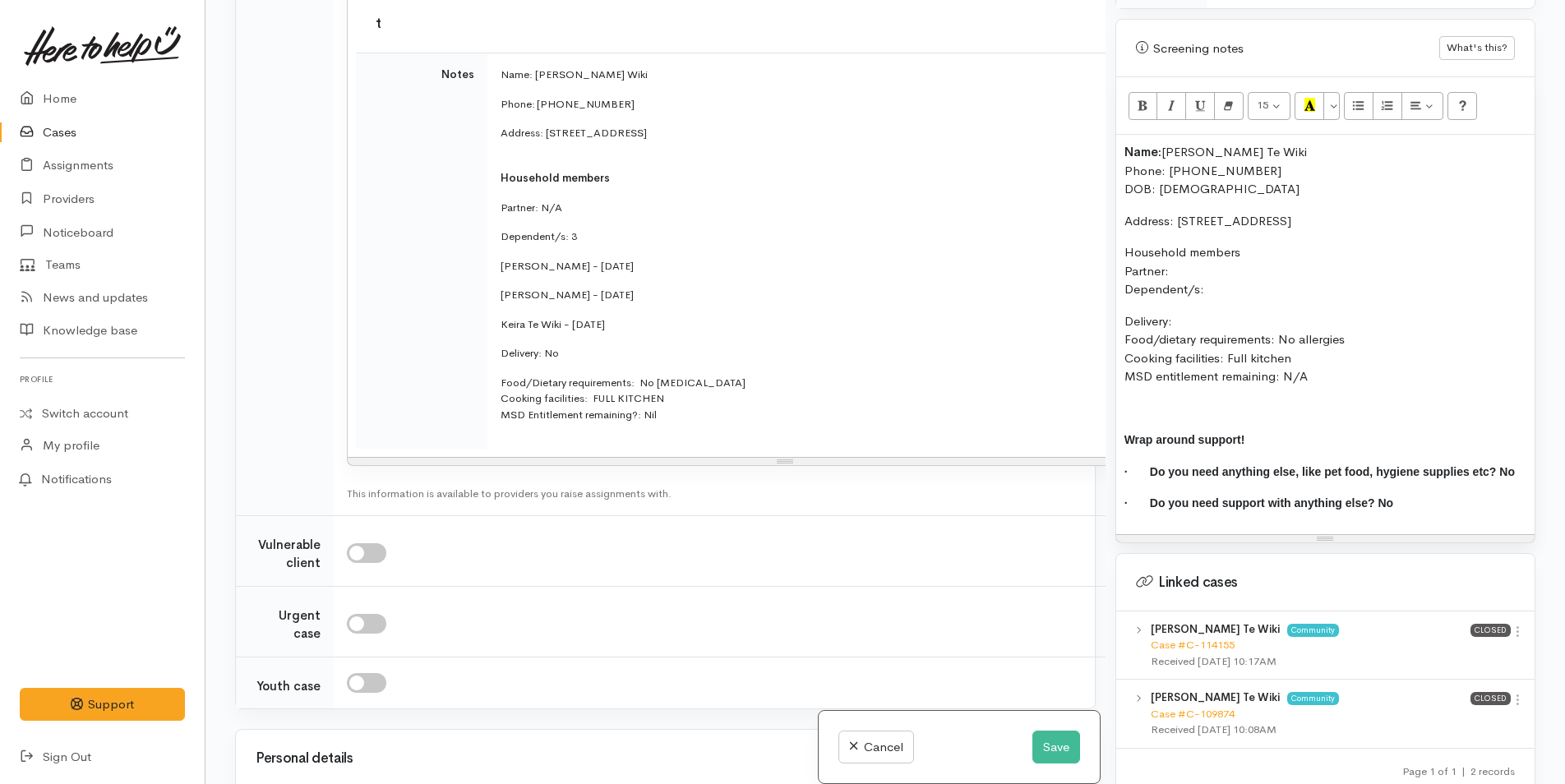
scroll to position [2005, 0]
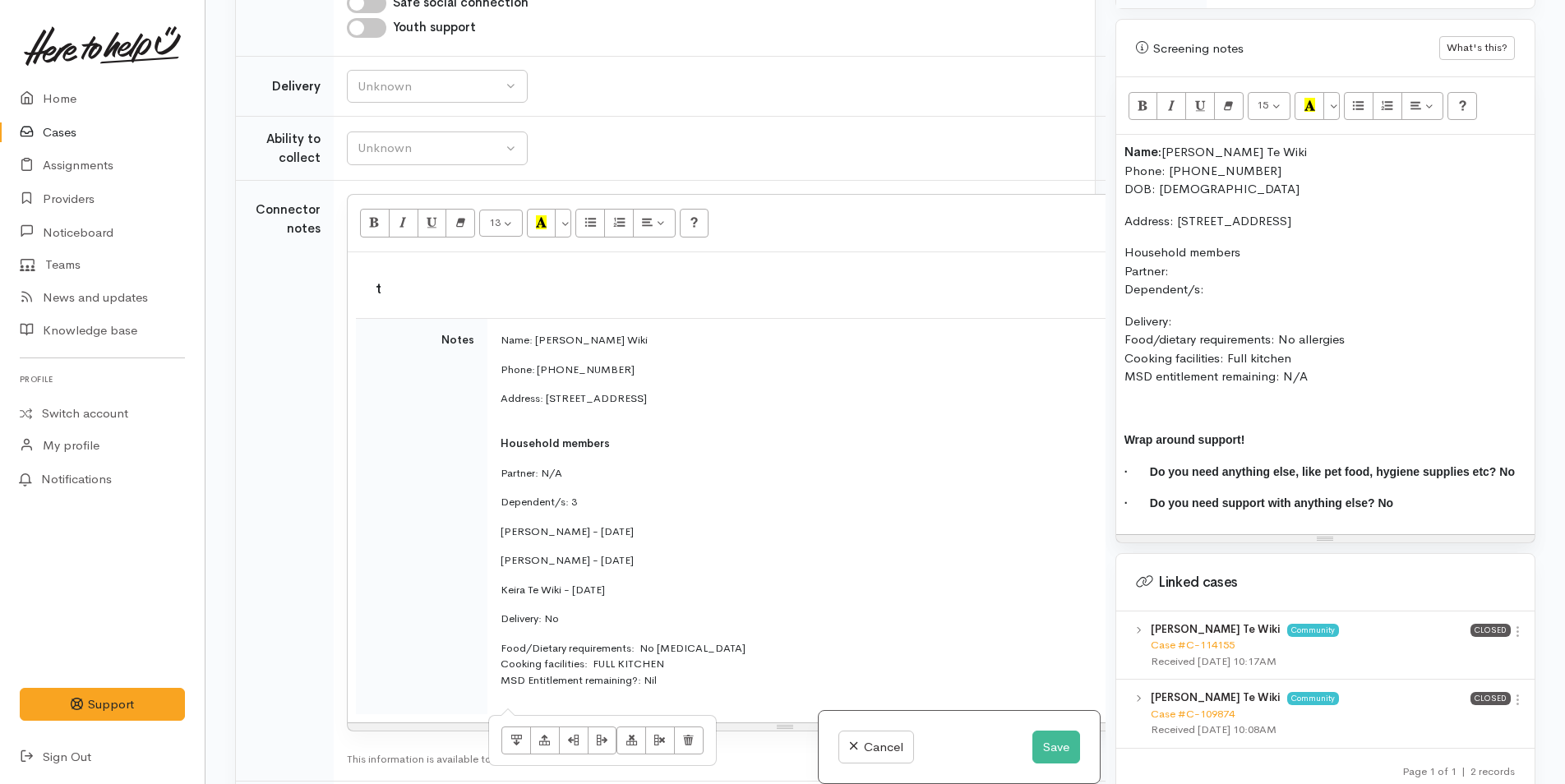
drag, startPoint x: 489, startPoint y: 449, endPoint x: 651, endPoint y: 497, distance: 169.0
click at [651, 497] on td "Name: Tonya Te Wiki Phone: 02040641419 Address: 60A Welcome Bay Road, Welcome B…" at bounding box center [850, 516] width 727 height 396
copy td "Kayden Taha - 10/11/2008 Kaysha Taha - 29/04/2013 Keira Te Wiki - 04/03/2015"
click at [1232, 290] on p "Household members Partner: Dependent/s:" at bounding box center [1324, 271] width 402 height 56
click at [1193, 268] on p "Household members Partner: Dependent/s:" at bounding box center [1324, 271] width 402 height 56
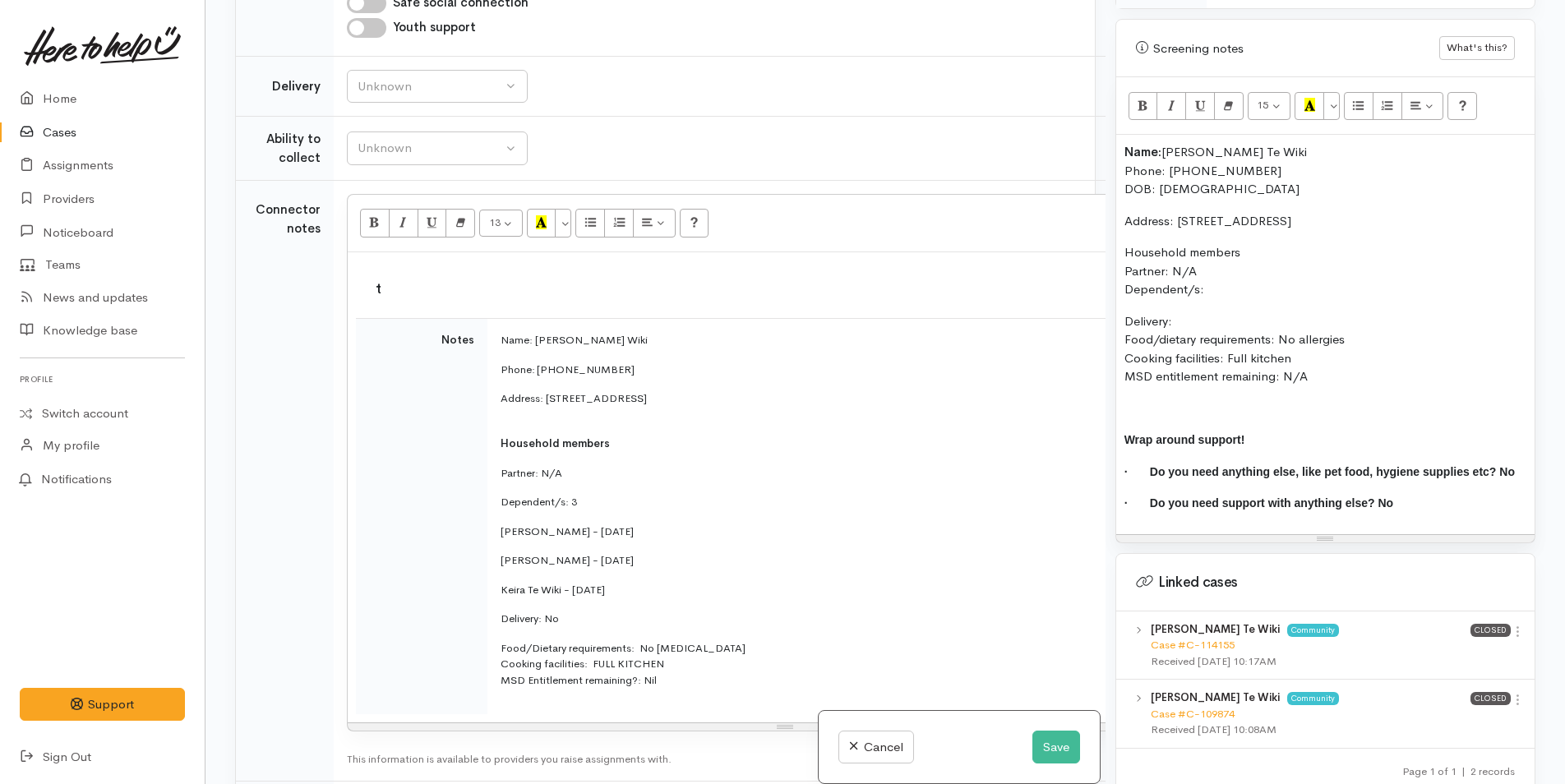
click at [1269, 295] on p "Household members Partner: N/A Dependent/s:" at bounding box center [1324, 271] width 402 height 56
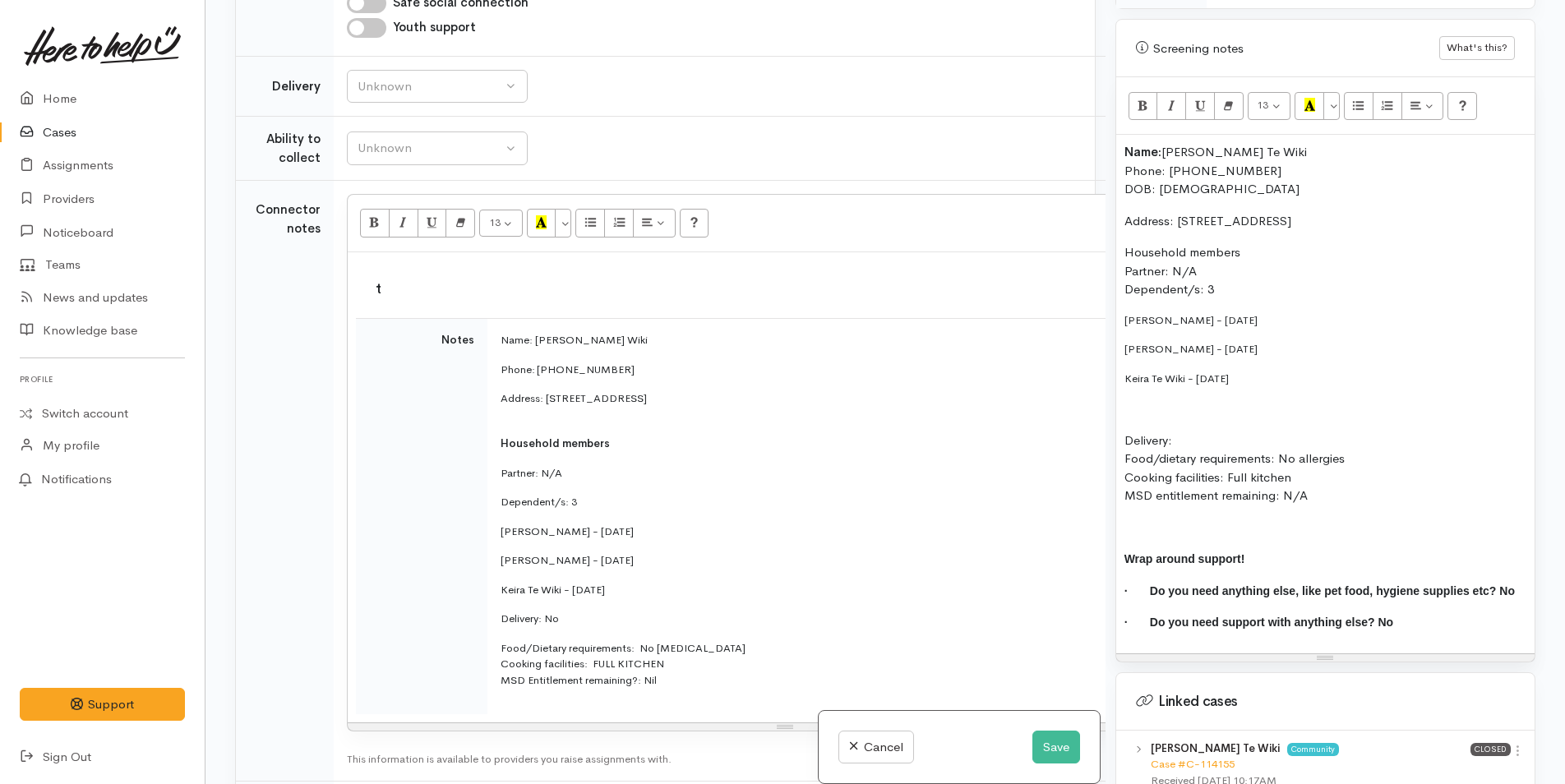
drag, startPoint x: 1107, startPoint y: 360, endPoint x: 1082, endPoint y: 312, distance: 54.1
click at [1082, 312] on div "Related cases There are other cases potentially from the same person, address o…" at bounding box center [885, 392] width 1320 height 784
click at [1335, 92] on button "More Color" at bounding box center [1331, 105] width 16 height 28
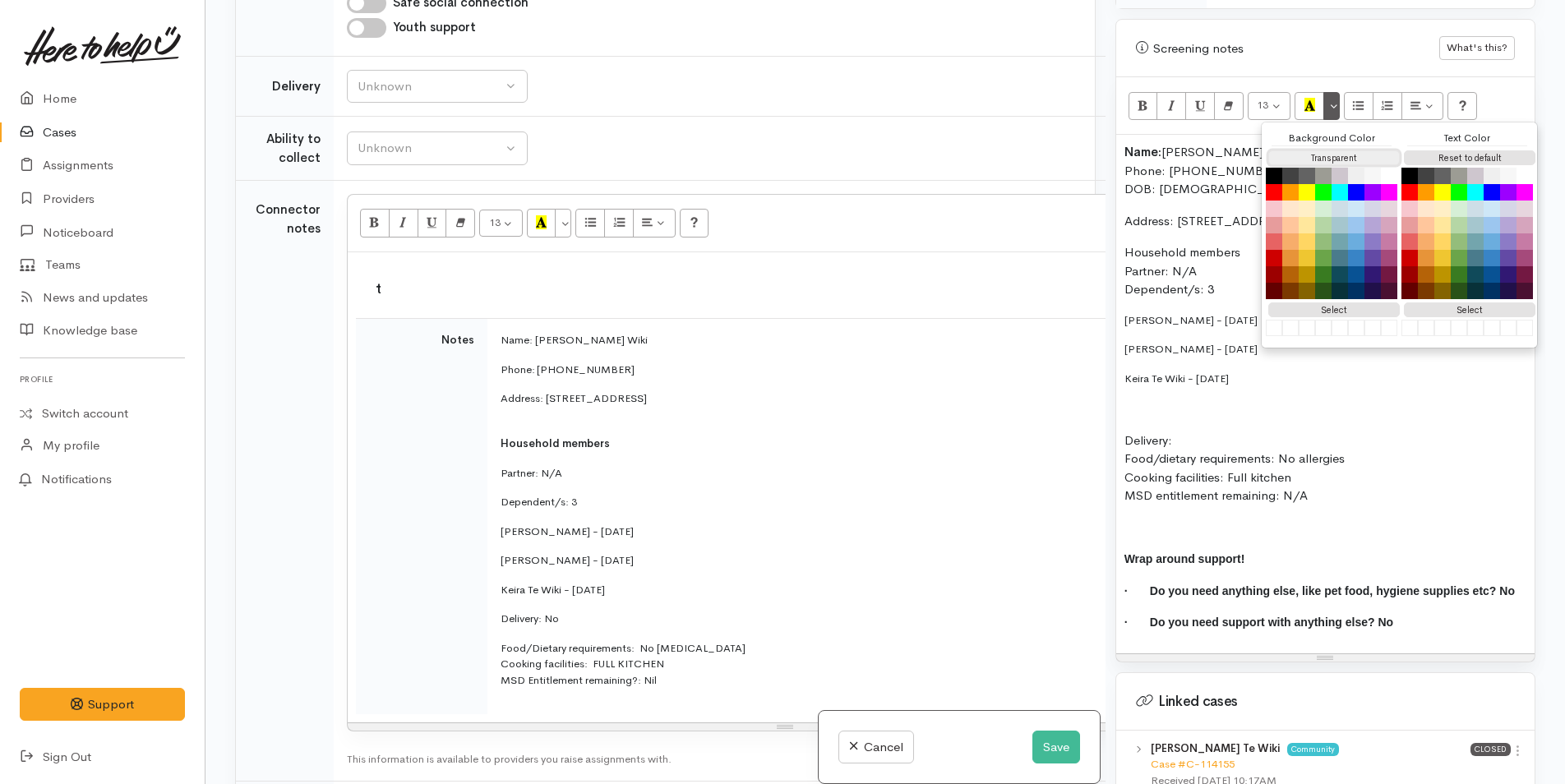
click at [1332, 150] on button "Transparent" at bounding box center [1333, 157] width 131 height 15
click at [1425, 150] on button "Reset to default" at bounding box center [1469, 157] width 131 height 15
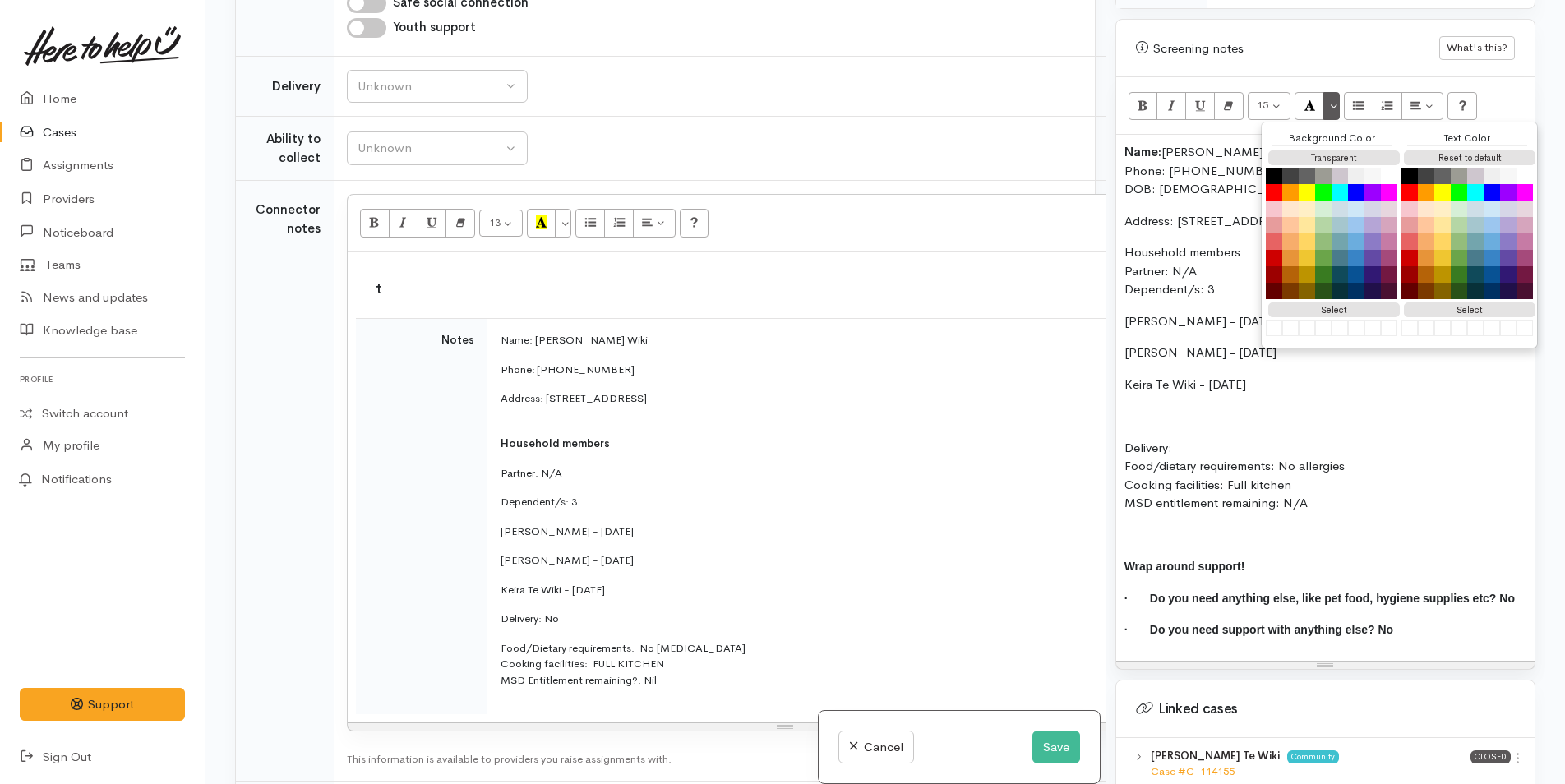
click at [1120, 325] on div "Name: Tonya Te Wiki Phone: 02040641419 DOB: 31/03/1975 Address: 60A Welcome Bay…" at bounding box center [1325, 397] width 419 height 525
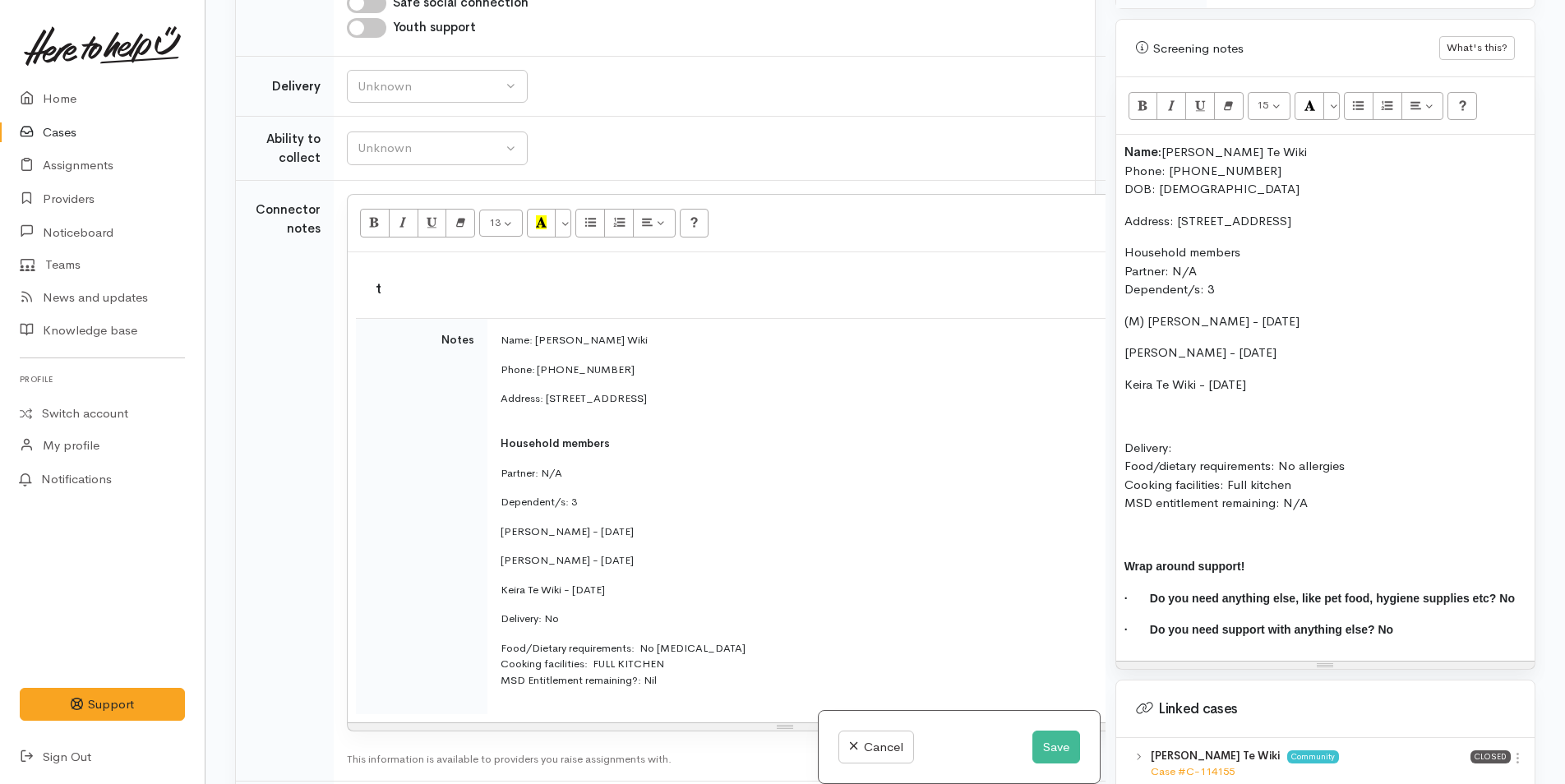
click at [1124, 354] on p "Kaysha Taha - 29/04/2013" at bounding box center [1324, 352] width 402 height 19
click at [1116, 384] on div "Name: Tonya Te Wiki Phone: 02040641419 DOB: 31/03/1975 Address: 60A Welcome Bay…" at bounding box center [1325, 397] width 419 height 525
click at [1129, 387] on p "(f) Keira Te Wiki - 04/03/2015" at bounding box center [1324, 384] width 402 height 19
drag, startPoint x: 1342, startPoint y: 386, endPoint x: 1317, endPoint y: 351, distance: 43.0
click at [1342, 381] on p "(F) Keira Te Wiki - 04/03/2015" at bounding box center [1324, 384] width 402 height 19
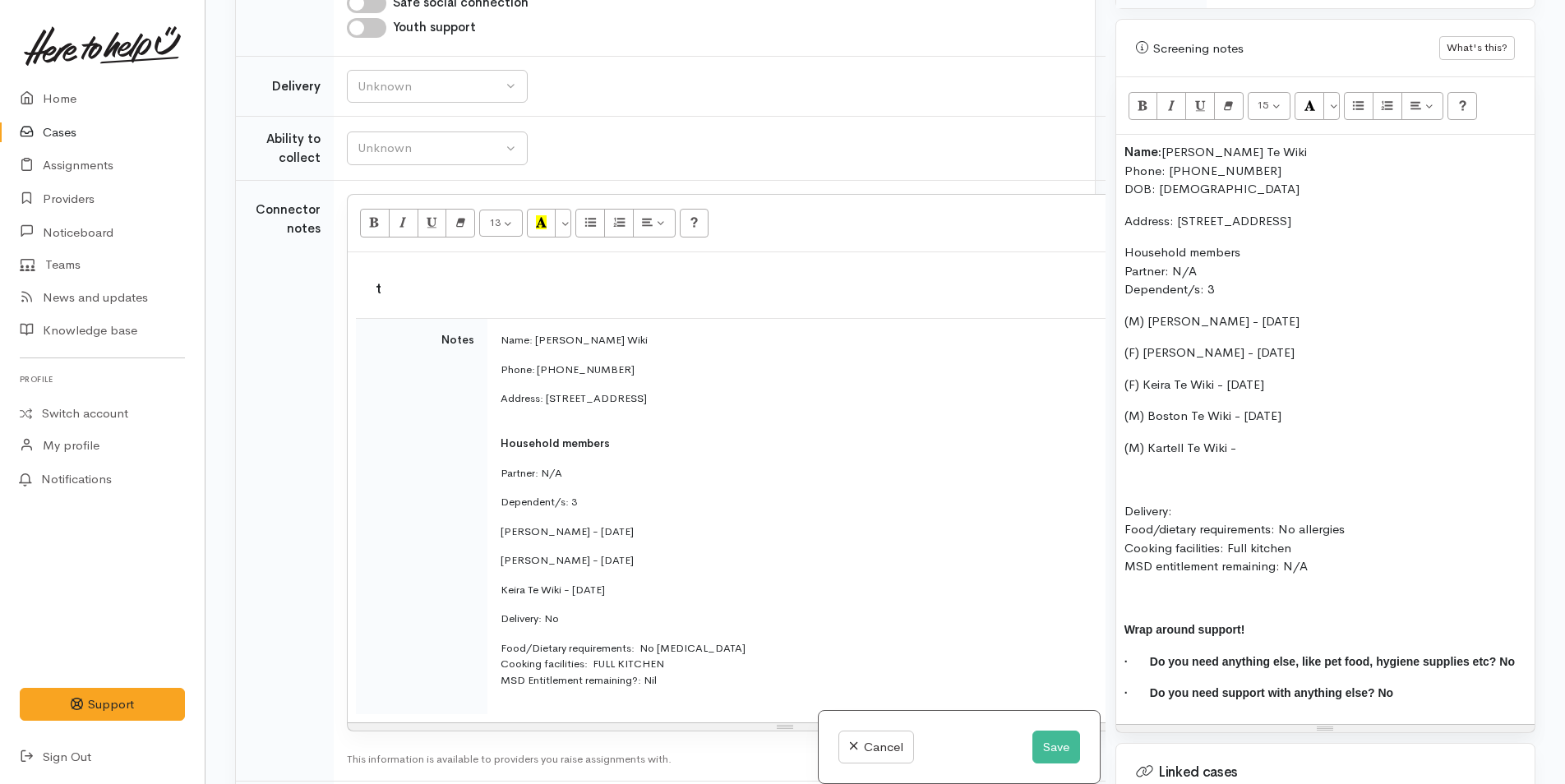
click at [1216, 467] on div "Name: Tonya Te Wiki Phone: 02040641419 DOB: 31/03/1975 Address: 60A Welcome Bay…" at bounding box center [1325, 429] width 419 height 589
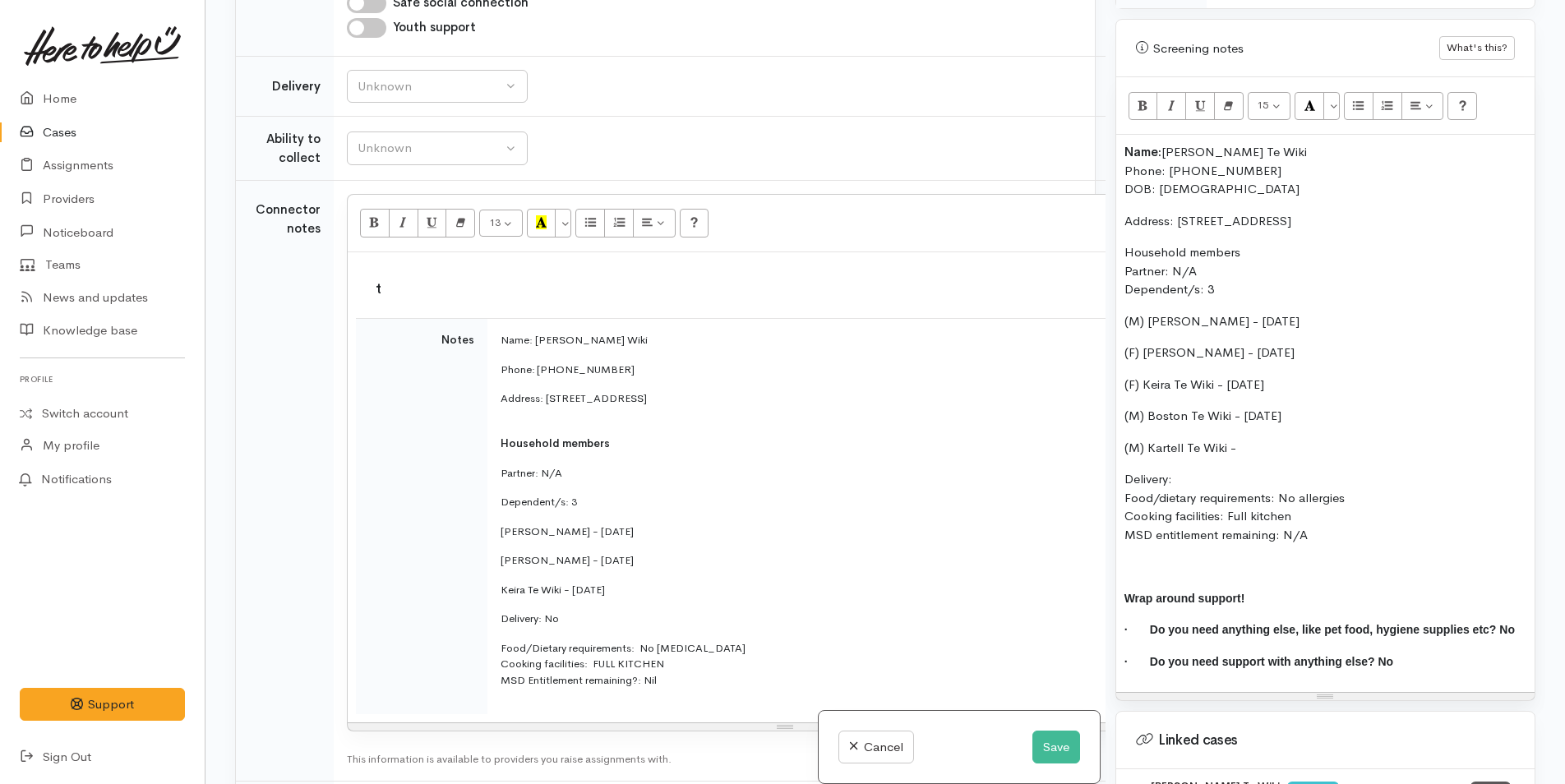
click at [1137, 445] on p "(M) Kartell Te Wiki -" at bounding box center [1324, 447] width 402 height 19
click at [1356, 455] on p "(F) Kartell Te Wiki -" at bounding box center [1324, 447] width 402 height 19
click at [1208, 476] on p "Delivery: Food/dietary requirements: No allergies Cooking facilities: Full kitc…" at bounding box center [1324, 507] width 402 height 74
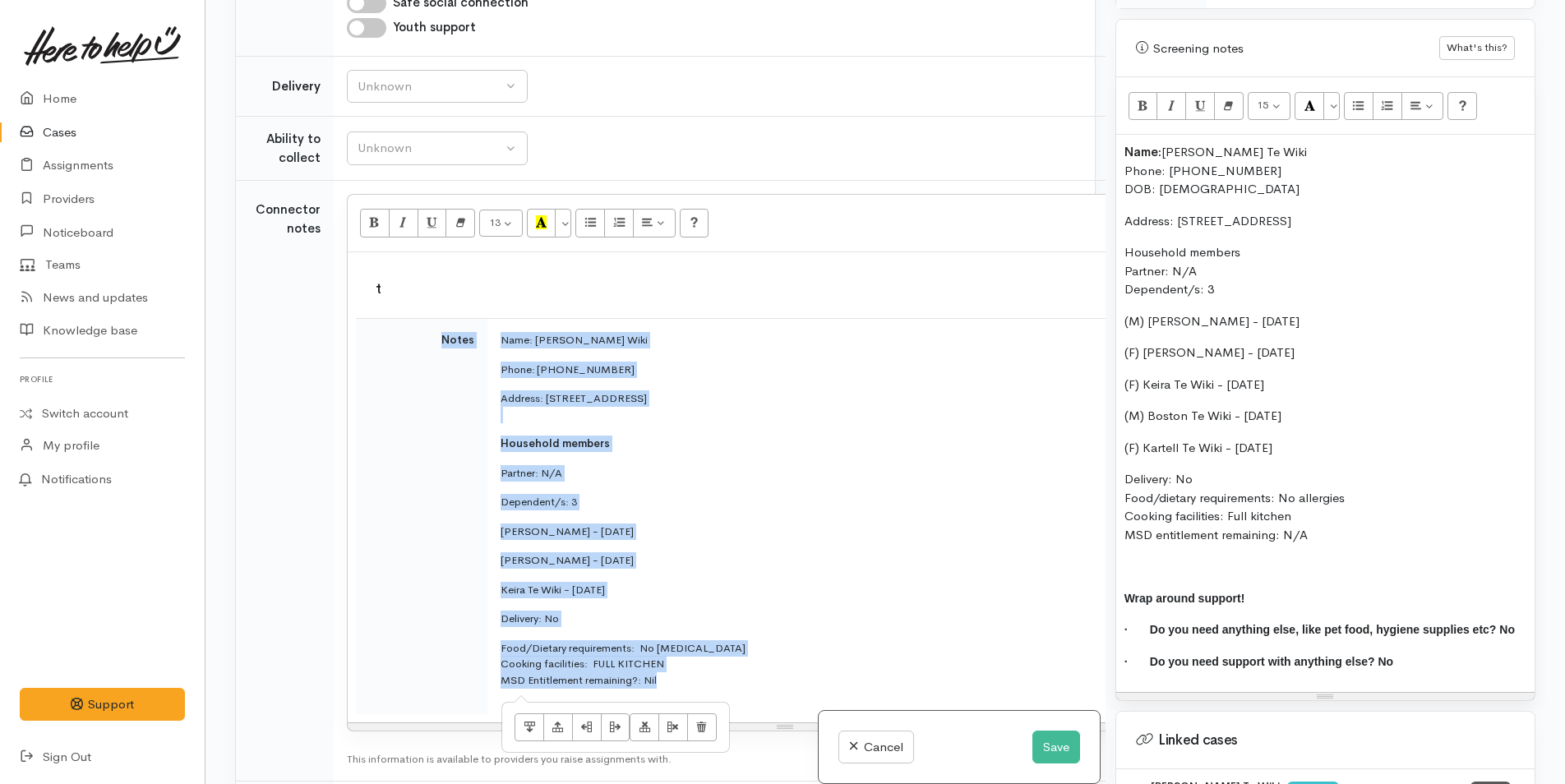
drag, startPoint x: 483, startPoint y: 382, endPoint x: 438, endPoint y: 193, distance: 194.3
click at [438, 252] on div "t Notes Name: Tonya Te Wiki Phone: 02040641419 Address: 60A Welcome Bay Road, W…" at bounding box center [785, 487] width 875 height 470
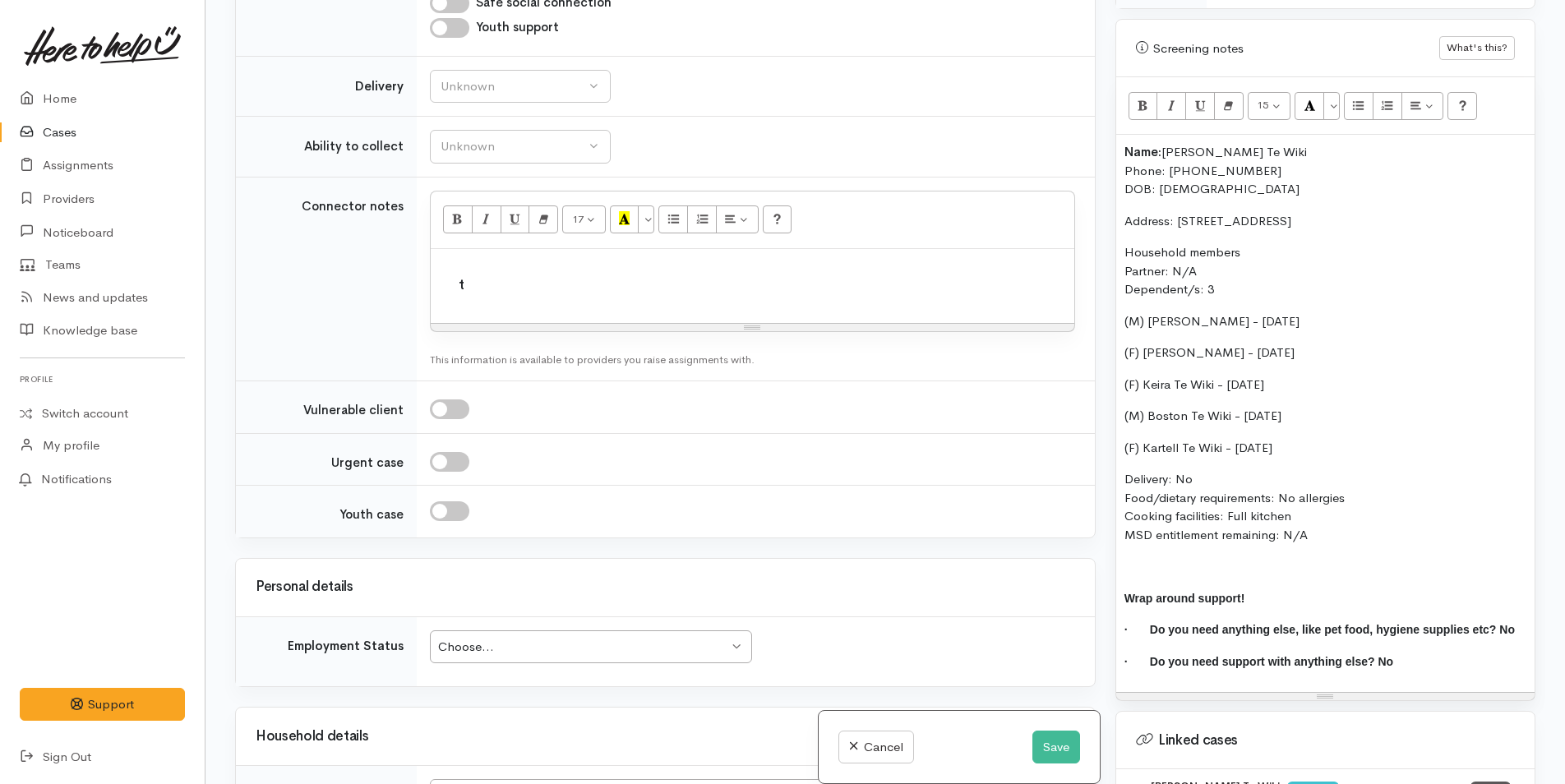
scroll to position [2001, 0]
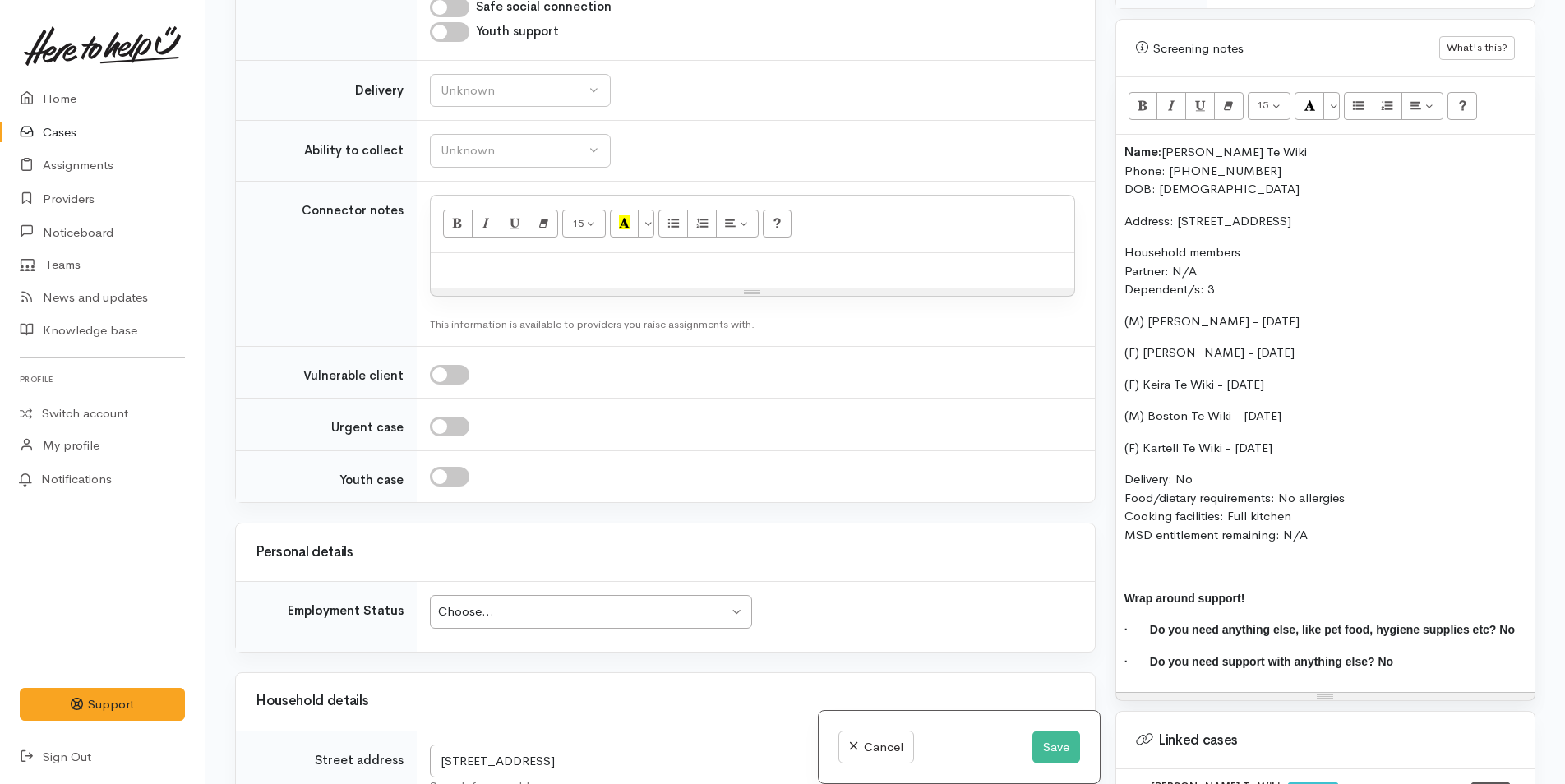
click at [473, 602] on div "Choose..." at bounding box center [583, 611] width 290 height 19
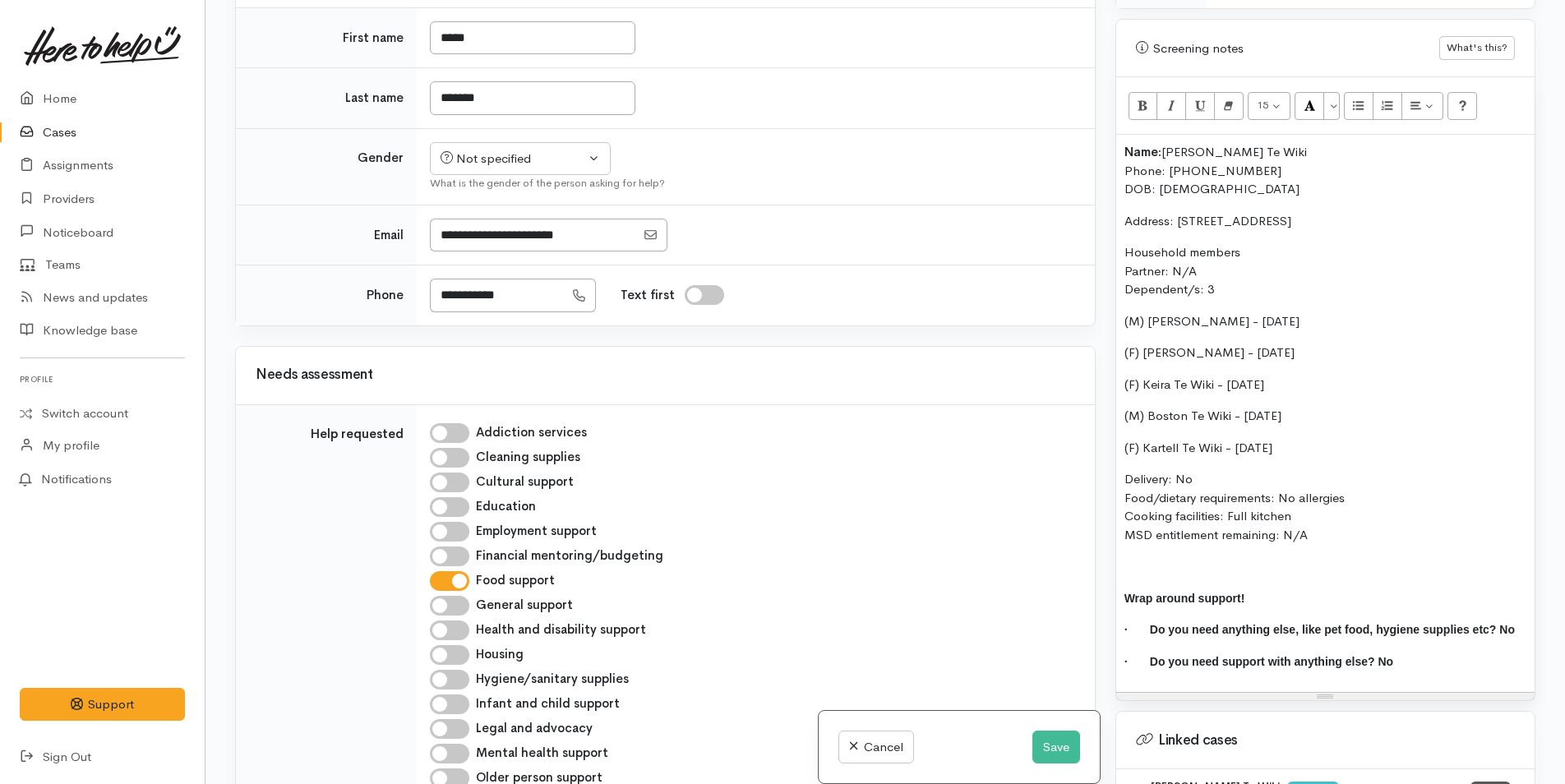
scroll to position [1016, 0]
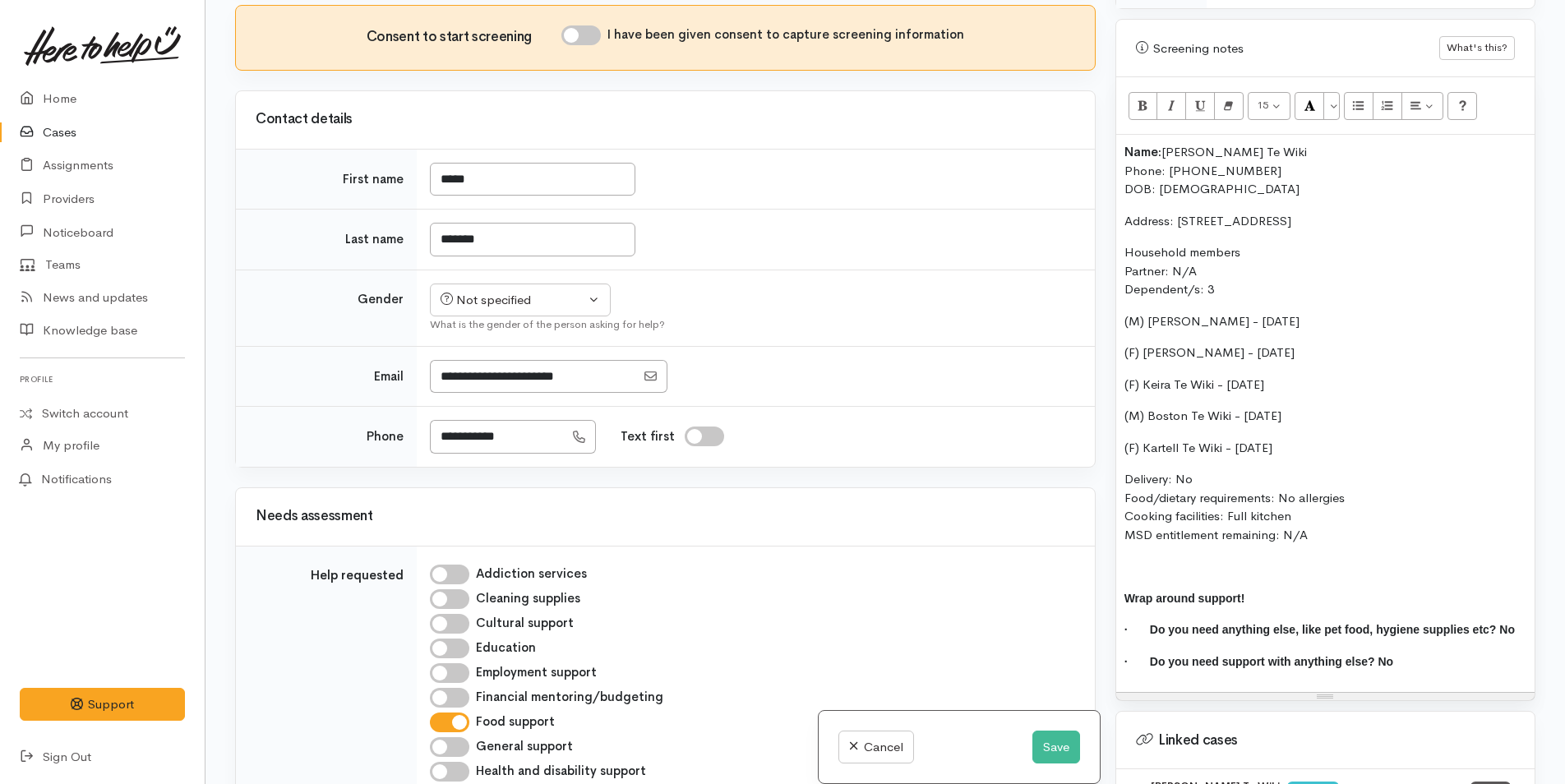
click at [535, 316] on div "What is the gender of the person asking for help?" at bounding box center [752, 324] width 645 height 16
click at [529, 291] on div "Not specified" at bounding box center [512, 300] width 145 height 19
click at [502, 380] on span "[DEMOGRAPHIC_DATA]" at bounding box center [533, 389] width 140 height 19
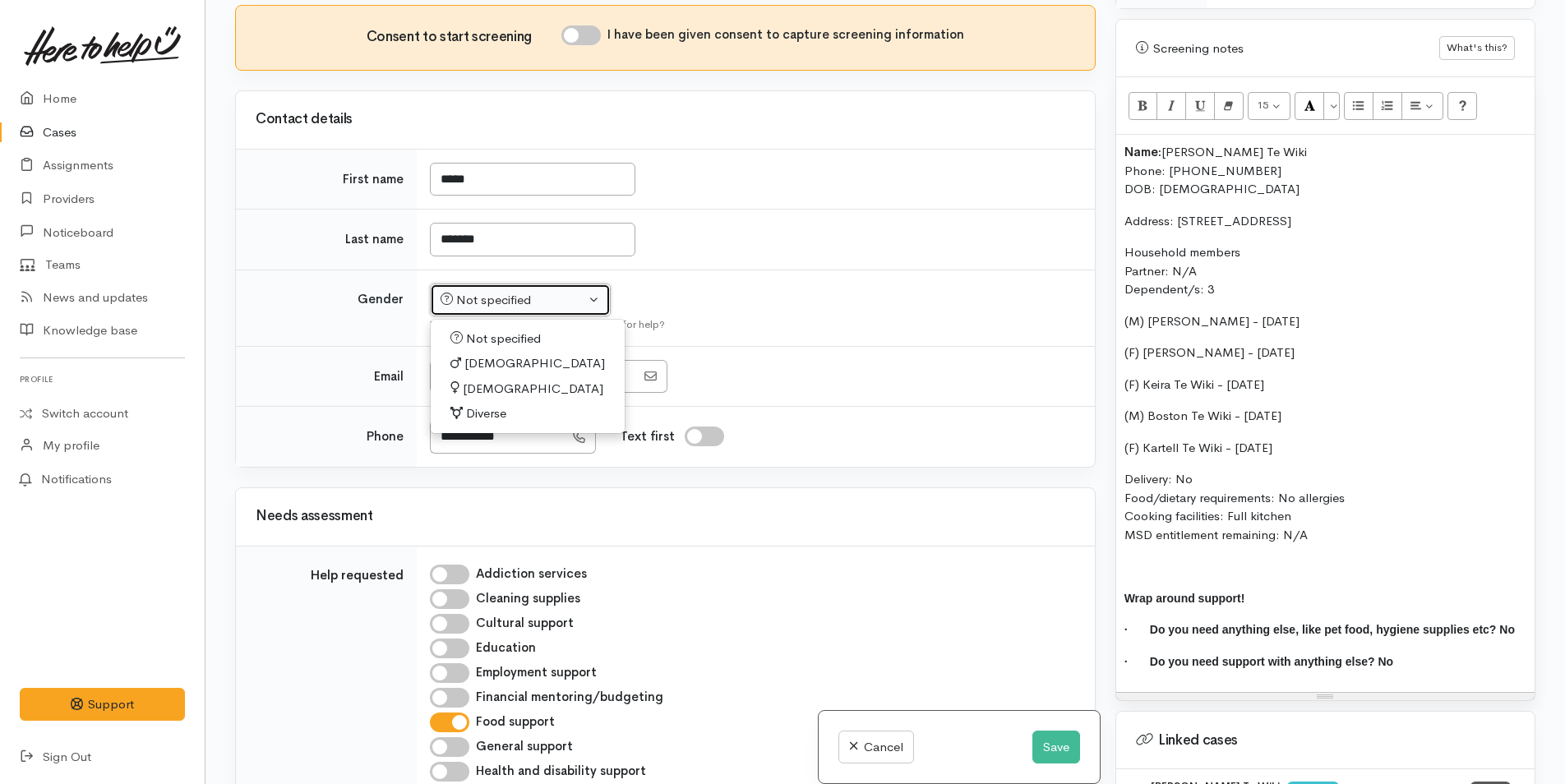
select select "[DEMOGRAPHIC_DATA]"
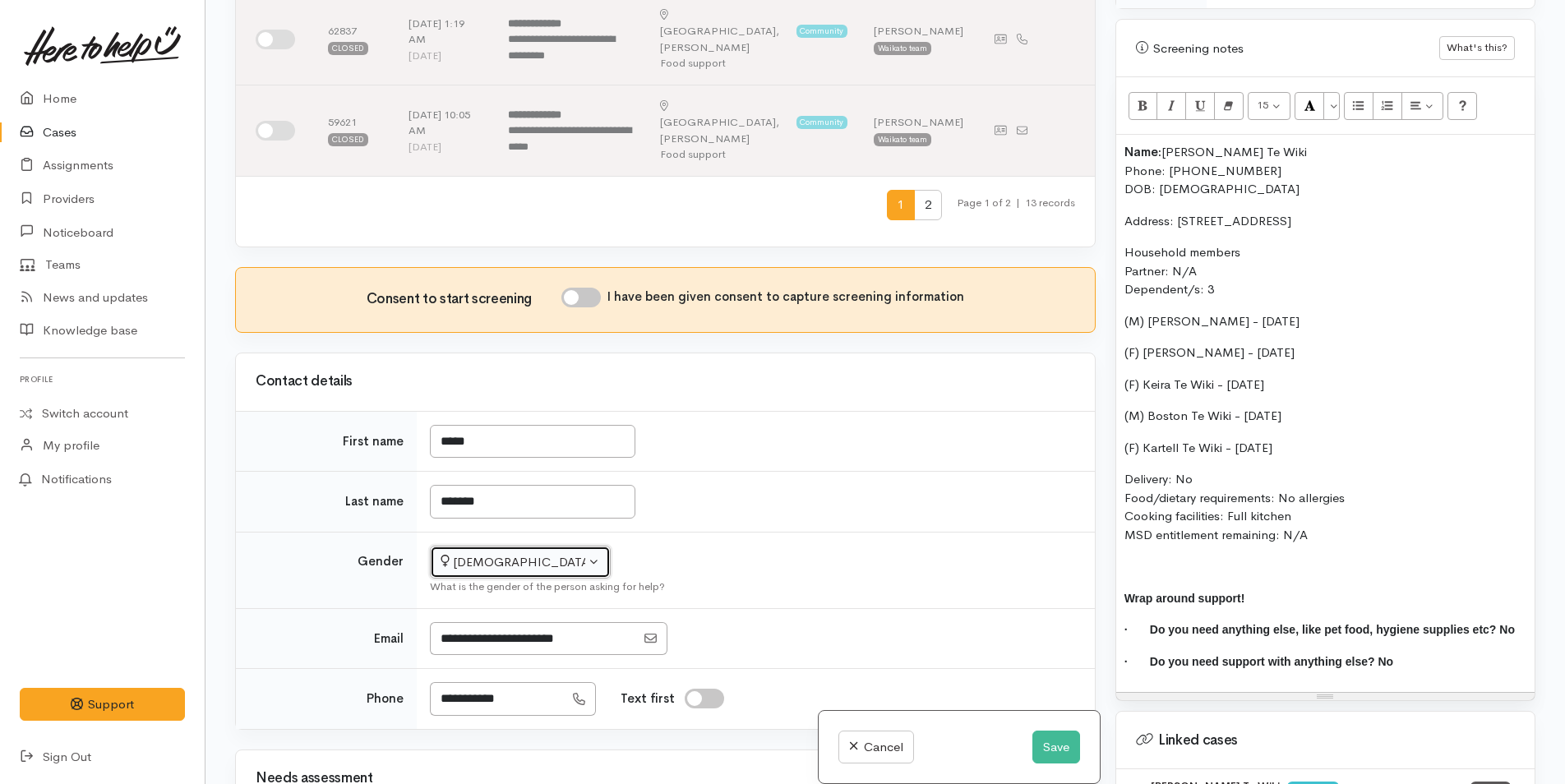
scroll to position [358, 0]
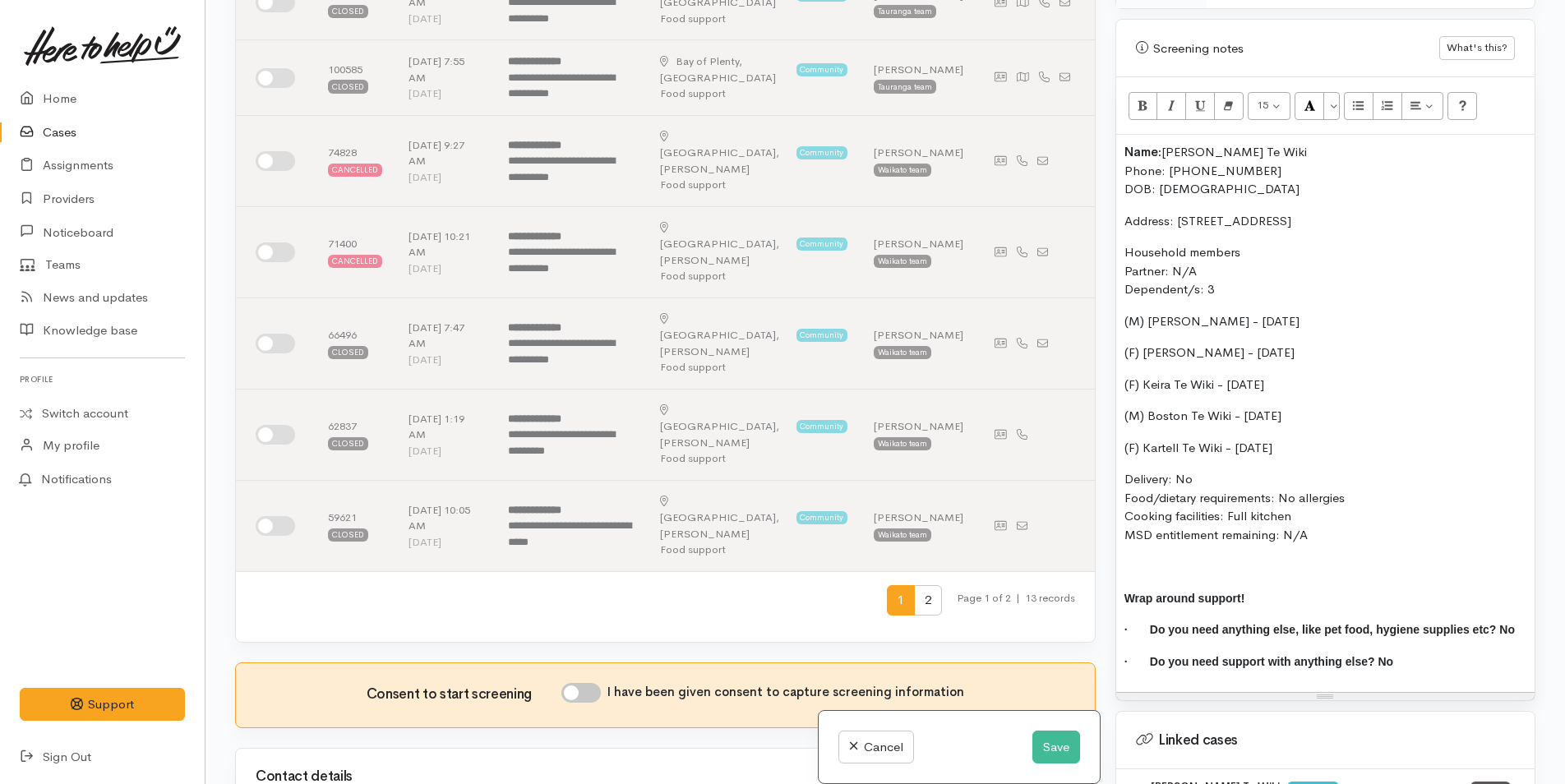
click at [572, 683] on input "I have been given consent to capture screening information" at bounding box center [581, 692] width 40 height 20
checkbox input "true"
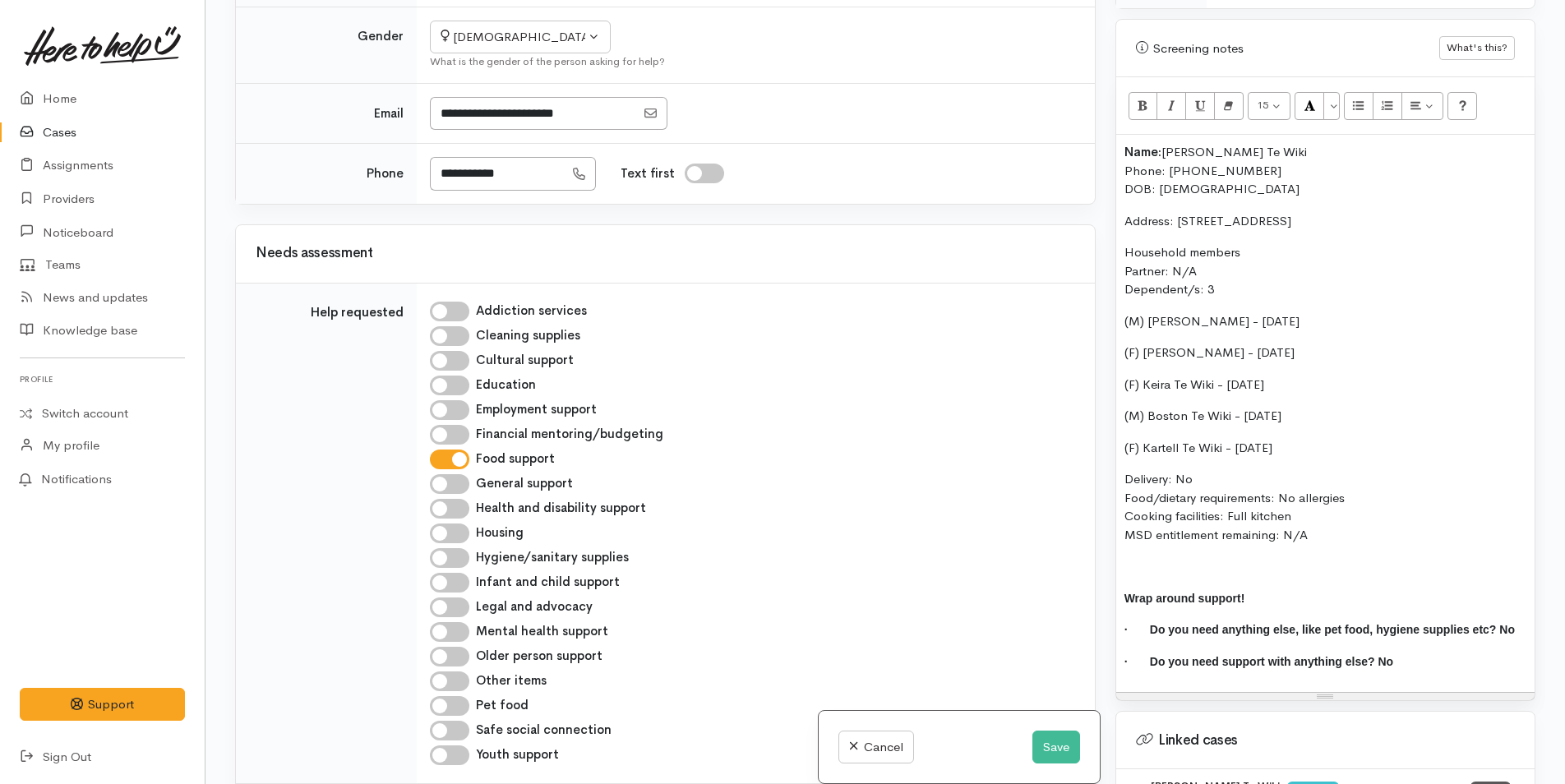
scroll to position [1590, 0]
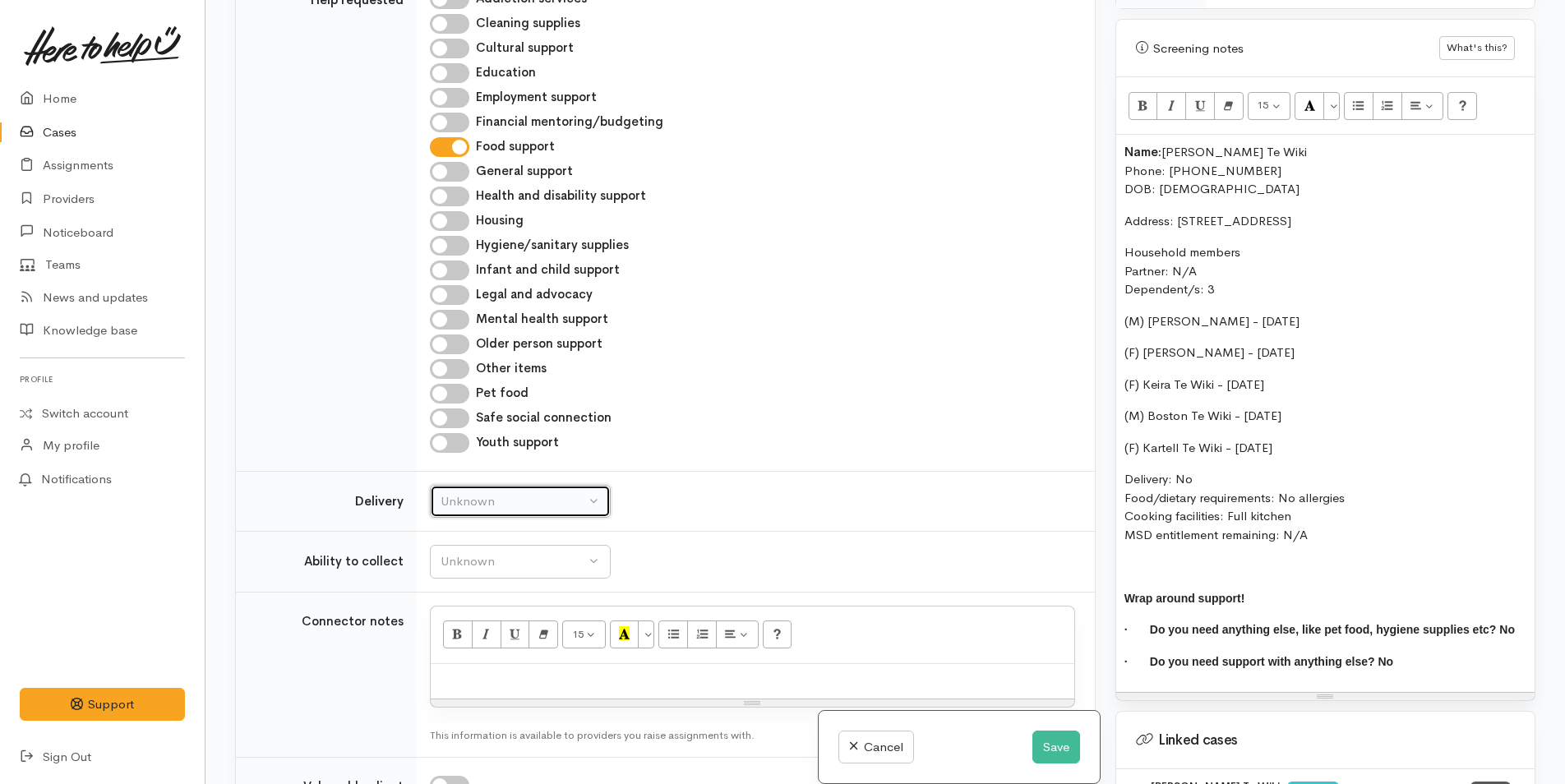
click at [469, 492] on div "Unknown" at bounding box center [512, 501] width 145 height 19
click at [497, 595] on span "Delivery needed" at bounding box center [494, 604] width 89 height 19
select select "3"
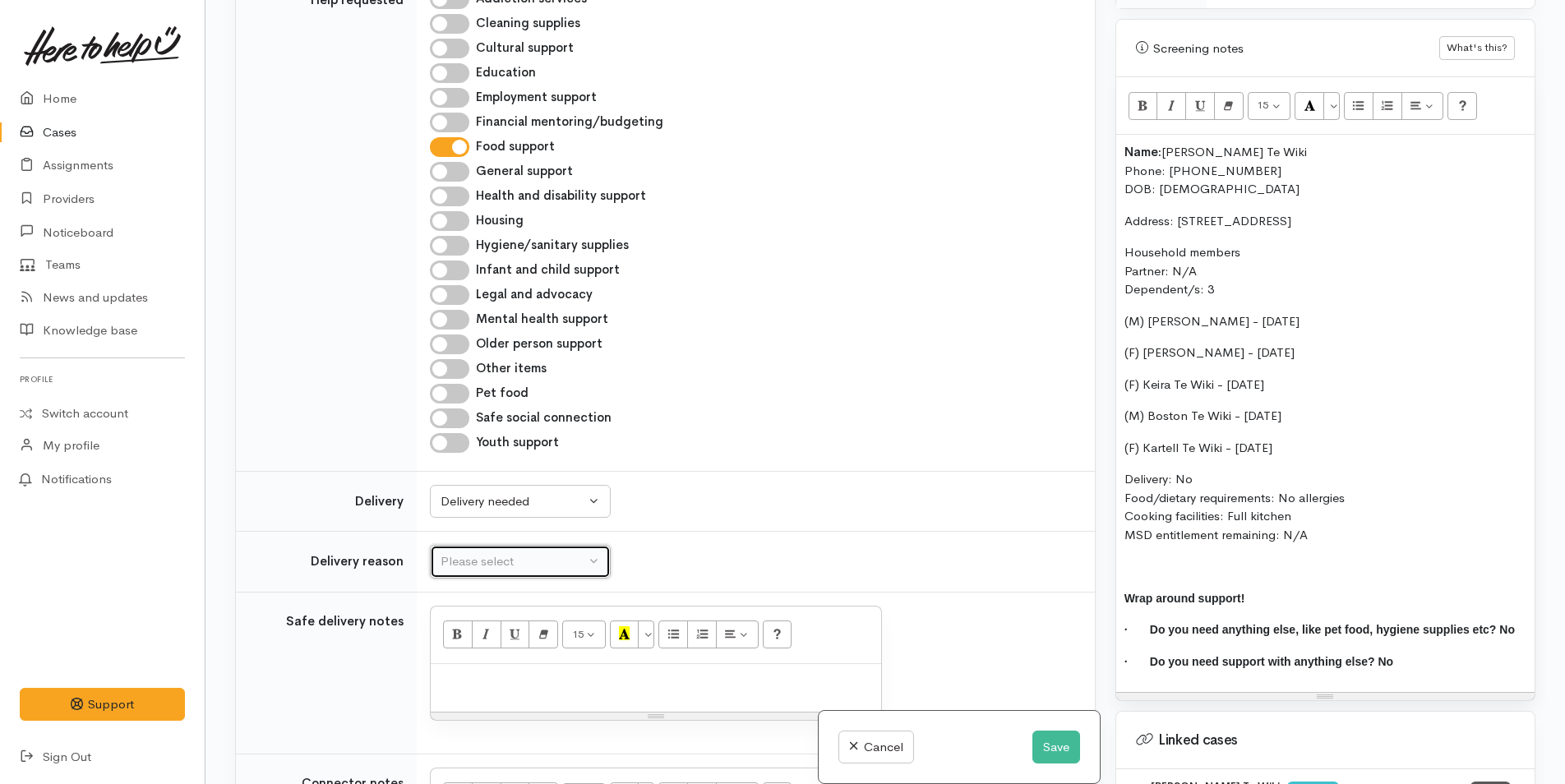
click at [488, 552] on div "Please select" at bounding box center [512, 561] width 145 height 19
click at [497, 731] on span "No transport" at bounding box center [486, 740] width 72 height 19
select select "2"
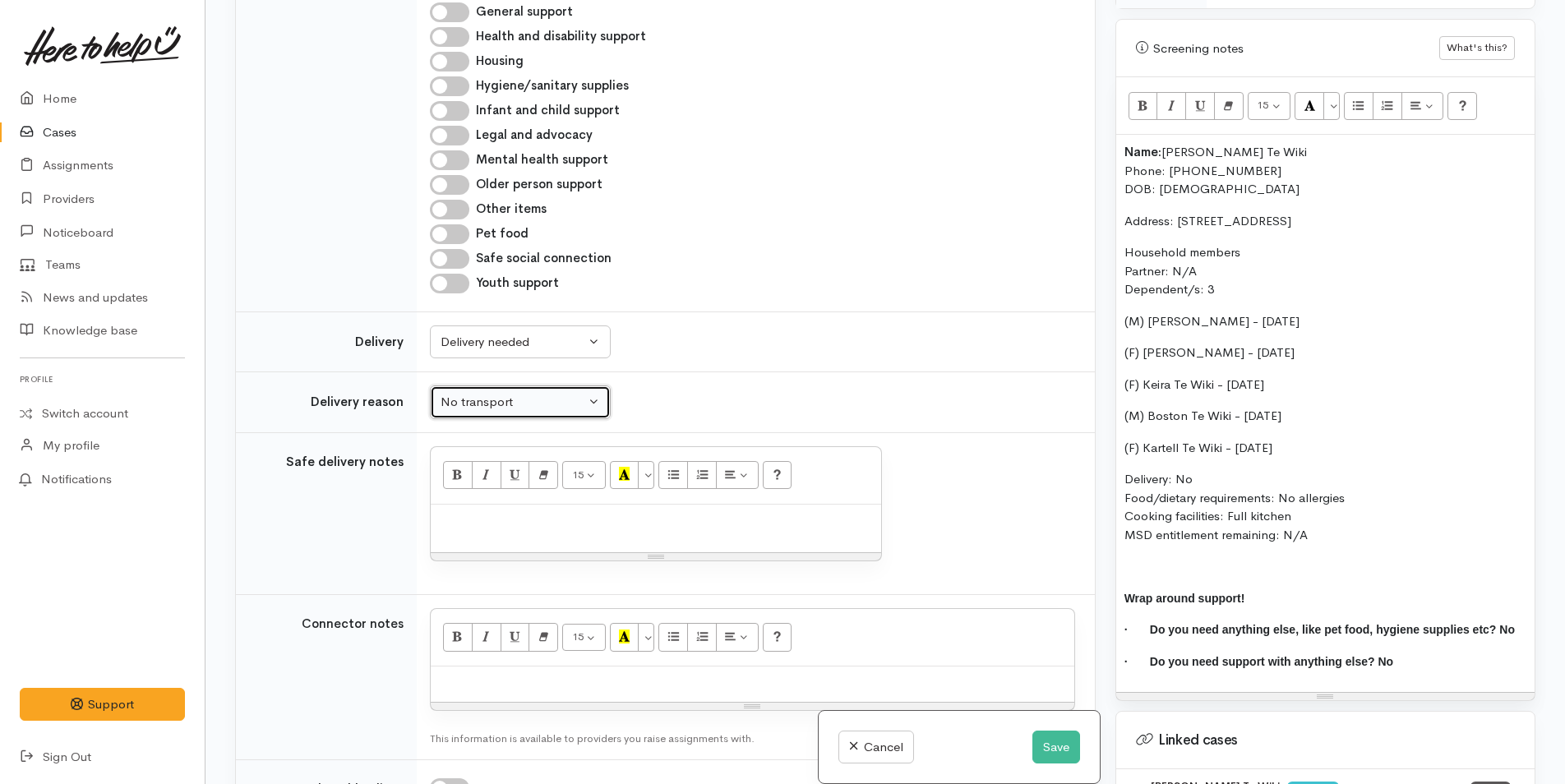
scroll to position [2001, 0]
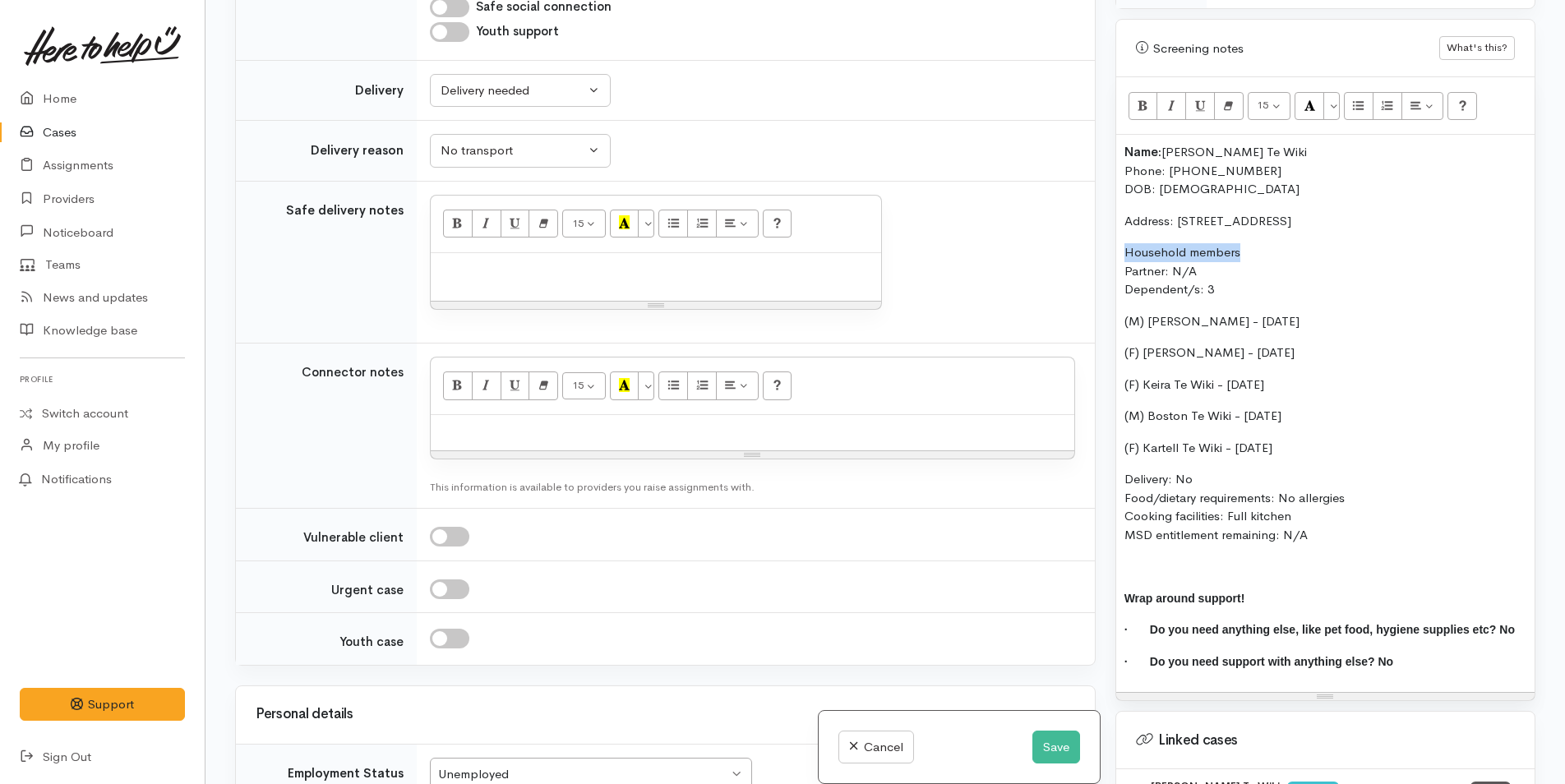
drag, startPoint x: 1263, startPoint y: 247, endPoint x: 1118, endPoint y: 155, distance: 171.7
click at [1110, 244] on div "Warnings Add No warnings have been raised against this case Add Warning Title ●…" at bounding box center [1324, 392] width 439 height 784
drag, startPoint x: 1139, startPoint y: 92, endPoint x: 1163, endPoint y: 116, distance: 33.9
click at [1140, 98] on icon "Bold (CTRL+B)" at bounding box center [1143, 105] width 11 height 14
click at [1218, 290] on p "Household members Partner: N/A Dependent/s: 3" at bounding box center [1324, 271] width 402 height 56
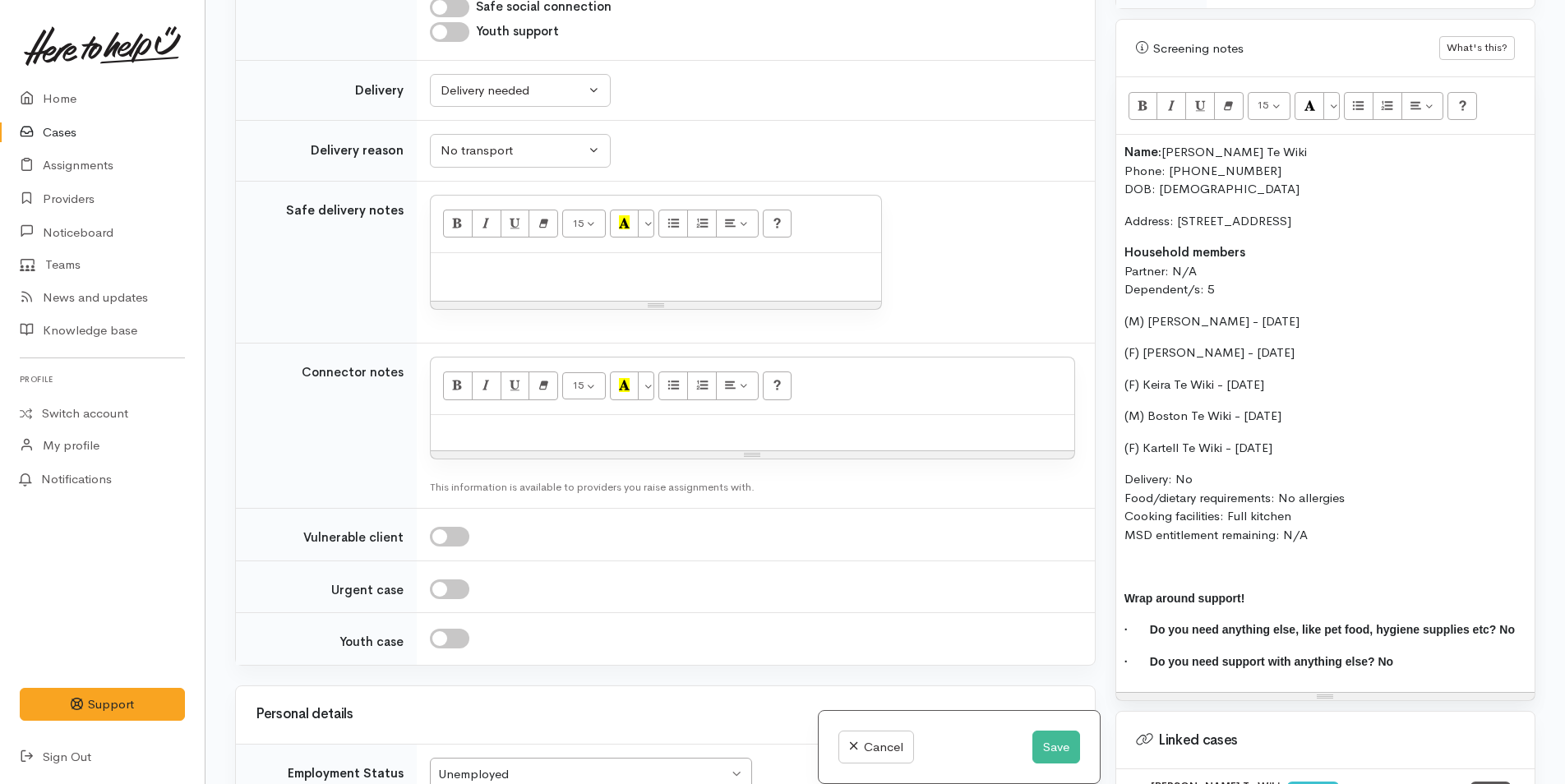
click at [1224, 269] on p "Household members Partner: N/A Dependent/s: 5" at bounding box center [1324, 271] width 402 height 56
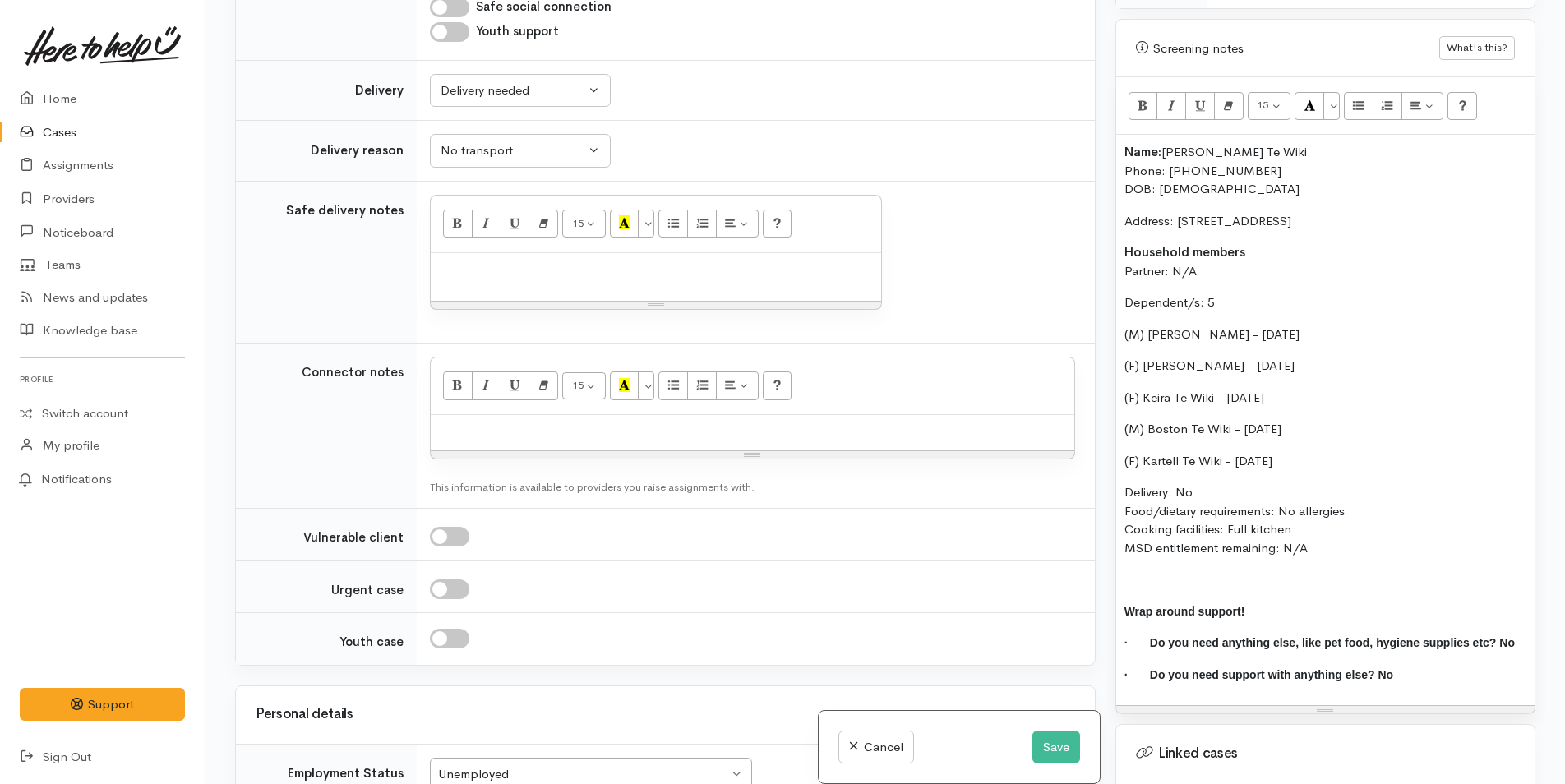
drag, startPoint x: 1145, startPoint y: 296, endPoint x: 1112, endPoint y: 294, distance: 33.1
click at [1112, 295] on div "Warnings Add No warnings have been raised against this case Add Warning Title ●…" at bounding box center [1324, 392] width 439 height 784
click at [1148, 98] on icon "Bold (CTRL+B)" at bounding box center [1143, 105] width 11 height 14
drag, startPoint x: 1293, startPoint y: 546, endPoint x: 1180, endPoint y: 502, distance: 121.3
click at [1180, 502] on p "Delivery: No Food/dietary requirements: No allergies Cooking facilities: Full k…" at bounding box center [1324, 520] width 402 height 74
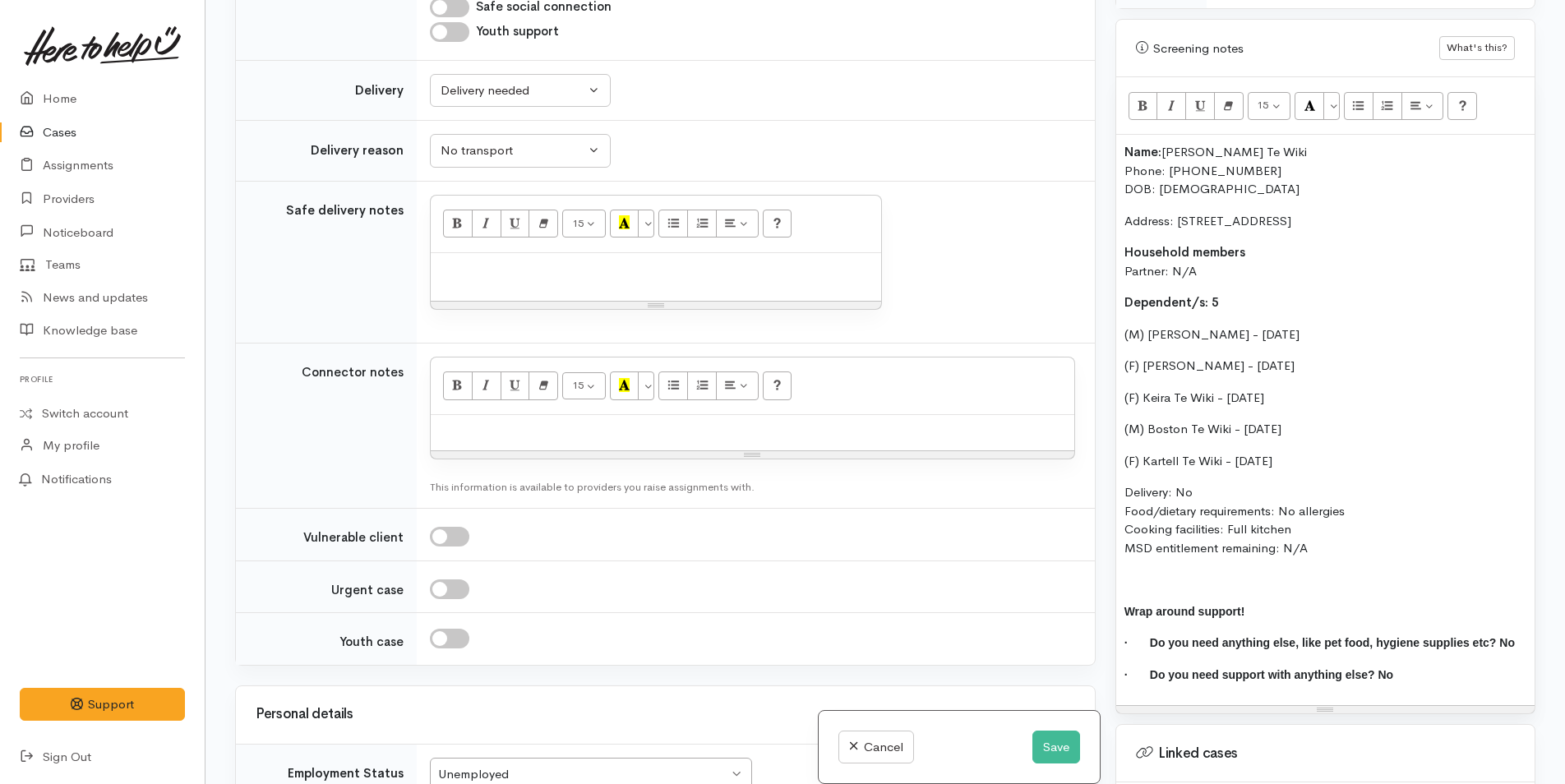
click at [1198, 489] on p "Delivery: No Food/dietary requirements: No allergies Cooking facilities: Full k…" at bounding box center [1324, 520] width 402 height 74
click at [1198, 489] on p "Delivery: No Food/dietary requirements: No allergies Cooking facilities: Full k…" at bounding box center [1324, 520] width 402 height 74
click at [1192, 489] on p "Delivery: No Food/dietary requirements: No allergies Cooking facilities: Full k…" at bounding box center [1324, 520] width 402 height 74
drag, startPoint x: 1204, startPoint y: 476, endPoint x: 1092, endPoint y: 130, distance: 363.7
click at [1092, 130] on div "Related cases There are other cases potentially from the same person, address o…" at bounding box center [885, 392] width 1320 height 784
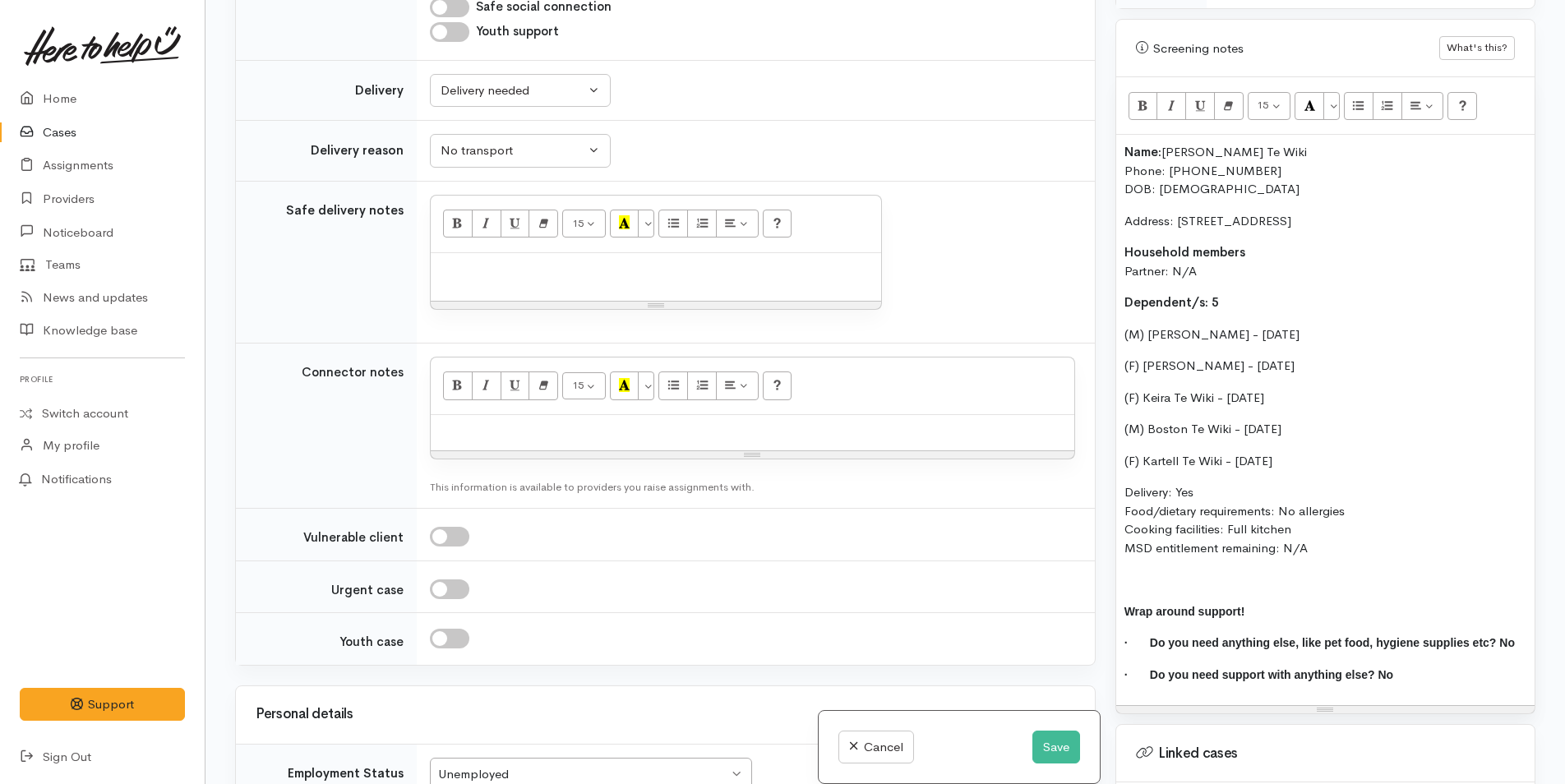
copy div "Name: Tonya Te Wiki Phone: 02040641419 DOB: 31/03/1975 Address: 60A Welcome Bay…"
click at [490, 415] on div at bounding box center [752, 432] width 643 height 35
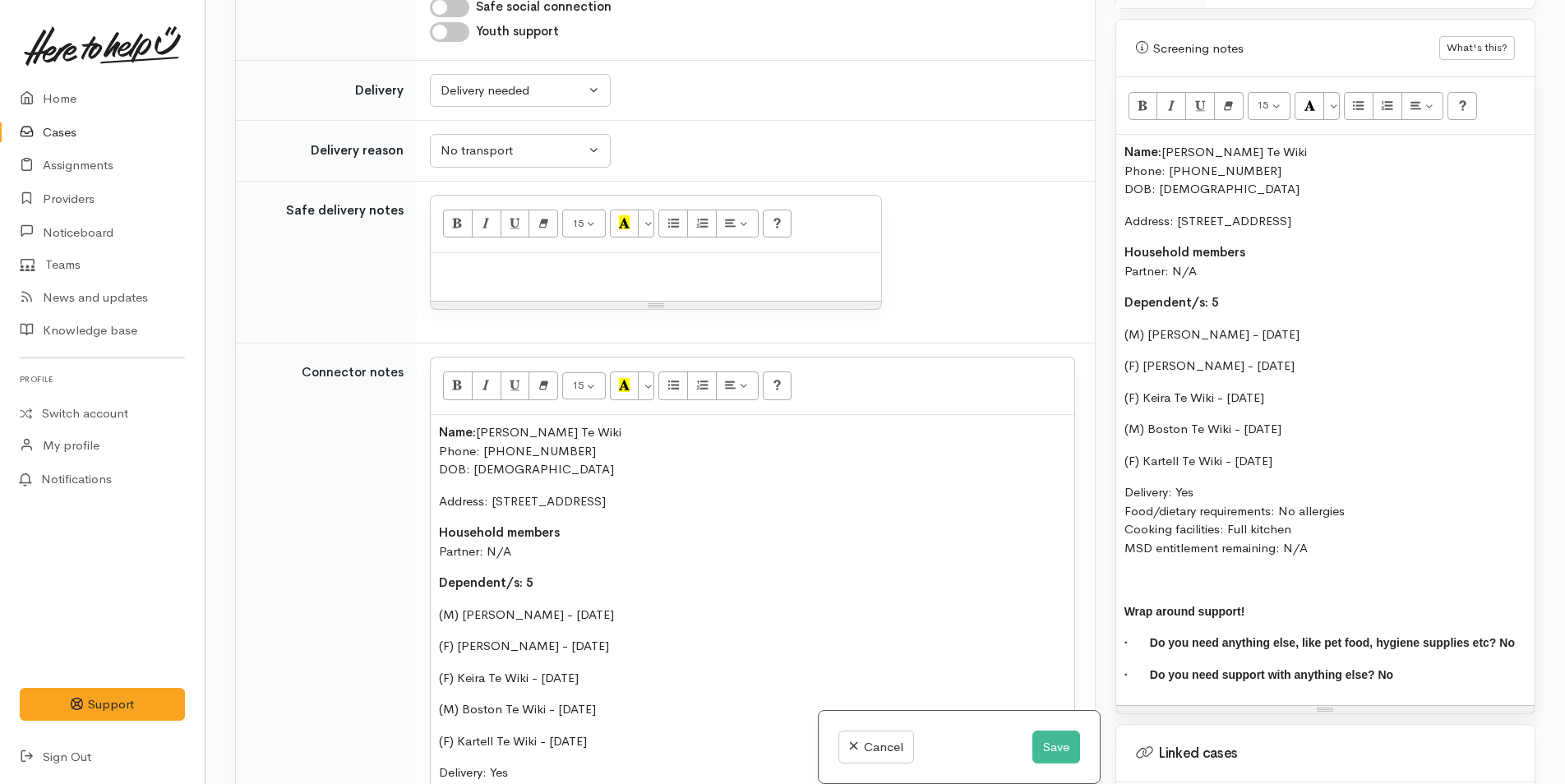
click at [1125, 144] on b "Name:" at bounding box center [1142, 151] width 37 height 15
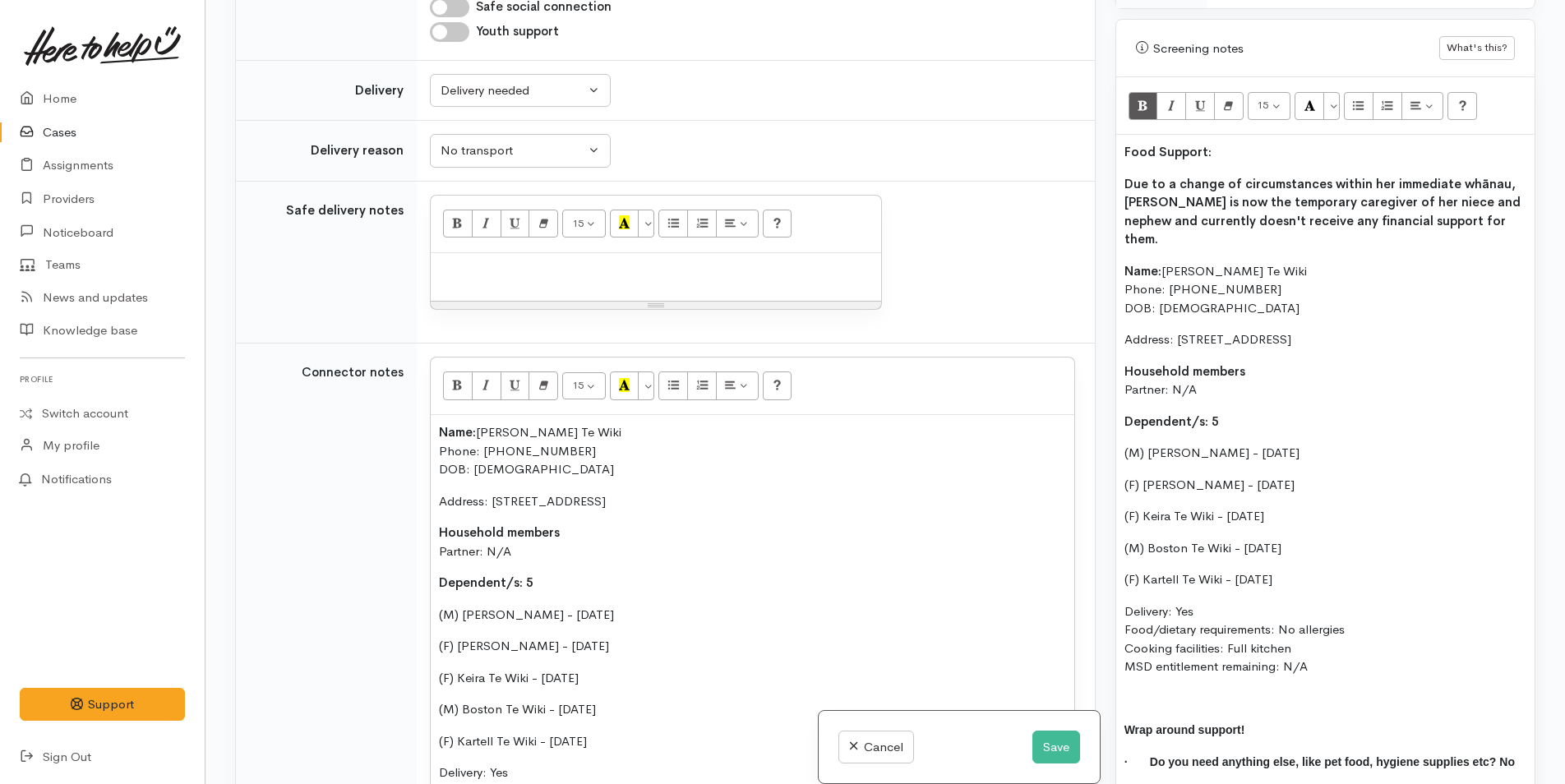
click at [1233, 330] on p "Address: 60A Welcome Bay Road, Welcome Bay, Tauranga, New Zealand" at bounding box center [1324, 339] width 402 height 19
drag, startPoint x: 1246, startPoint y: 132, endPoint x: 1351, endPoint y: 121, distance: 105.6
click at [1119, 135] on div "Food Support: Due to a change of circumstances within her immediate whānau, Ton…" at bounding box center [1325, 479] width 419 height 689
click at [1327, 92] on button "More Color" at bounding box center [1331, 105] width 16 height 28
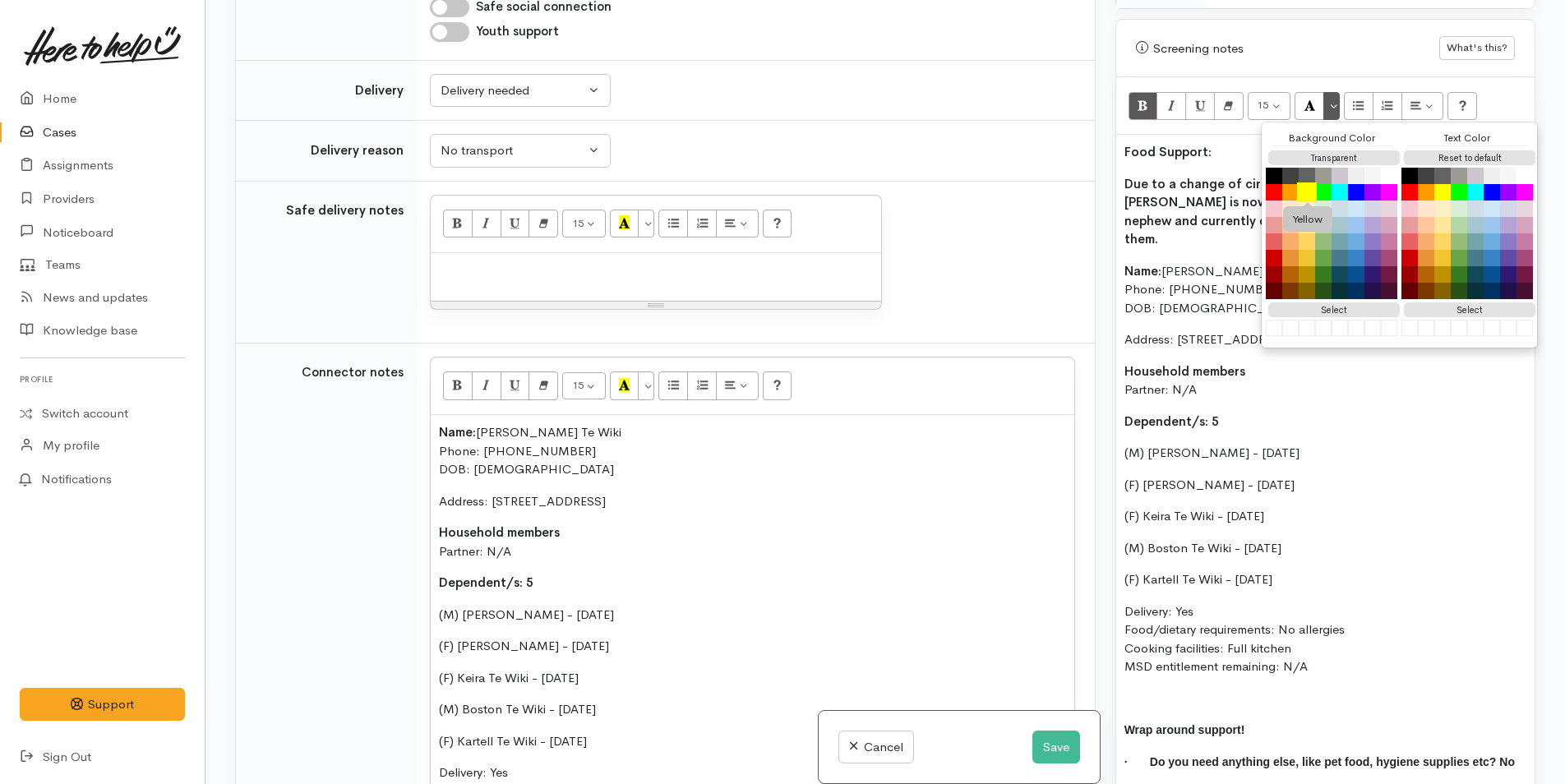
click at [1311, 182] on button "Yellow" at bounding box center [1306, 192] width 20 height 20
click at [1211, 181] on b "Due to a change of circumstances within her immediate whānau, Tonya is now the …" at bounding box center [1322, 212] width 396 height 72
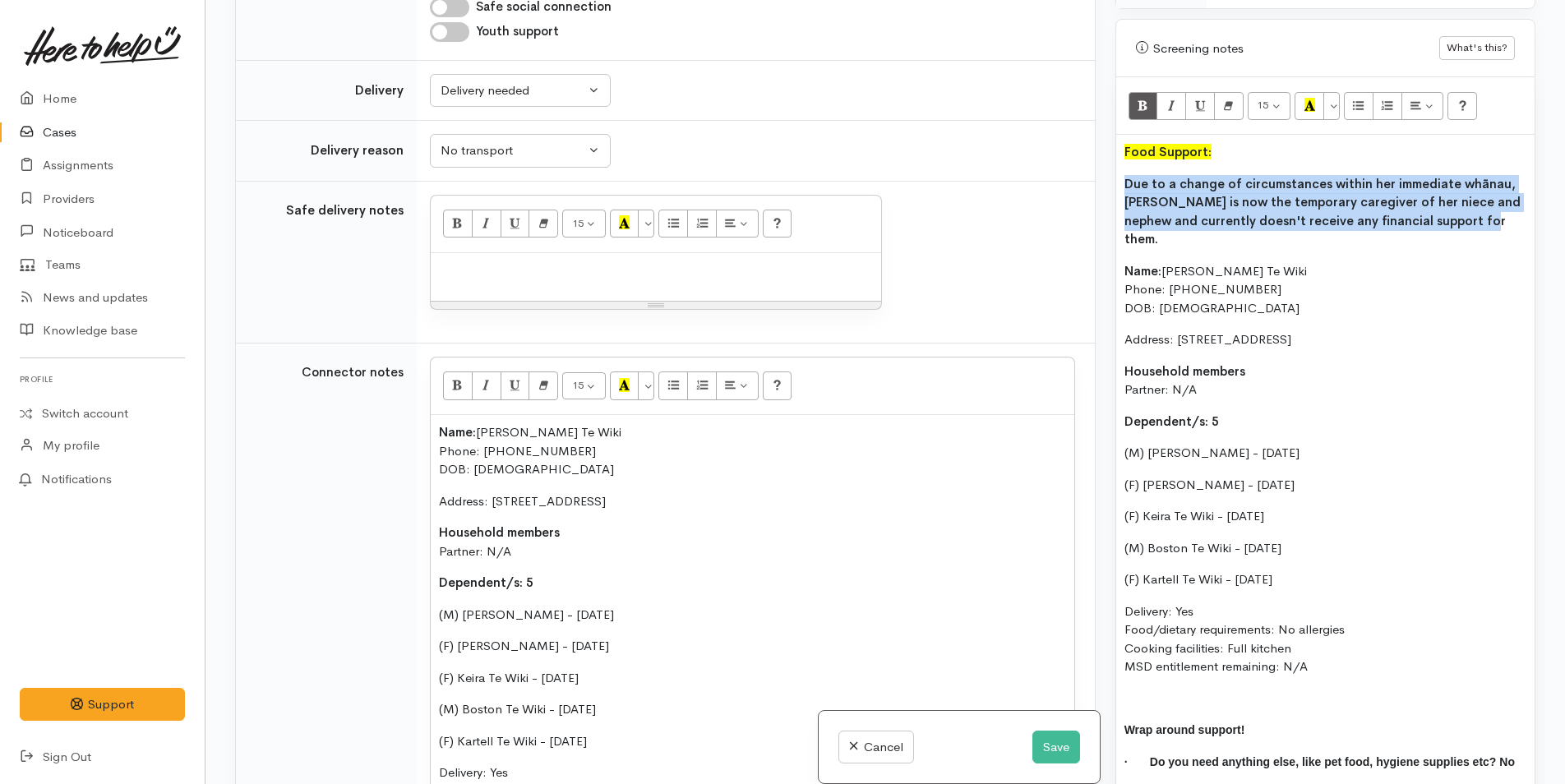
drag, startPoint x: 1452, startPoint y: 202, endPoint x: 1132, endPoint y: 111, distance: 332.7
click at [1107, 162] on div "Warnings Add No warnings have been raised against this case Add Warning Title ●…" at bounding box center [1324, 392] width 439 height 784
click at [1138, 98] on icon "Bold (CTRL+B)" at bounding box center [1143, 105] width 11 height 14
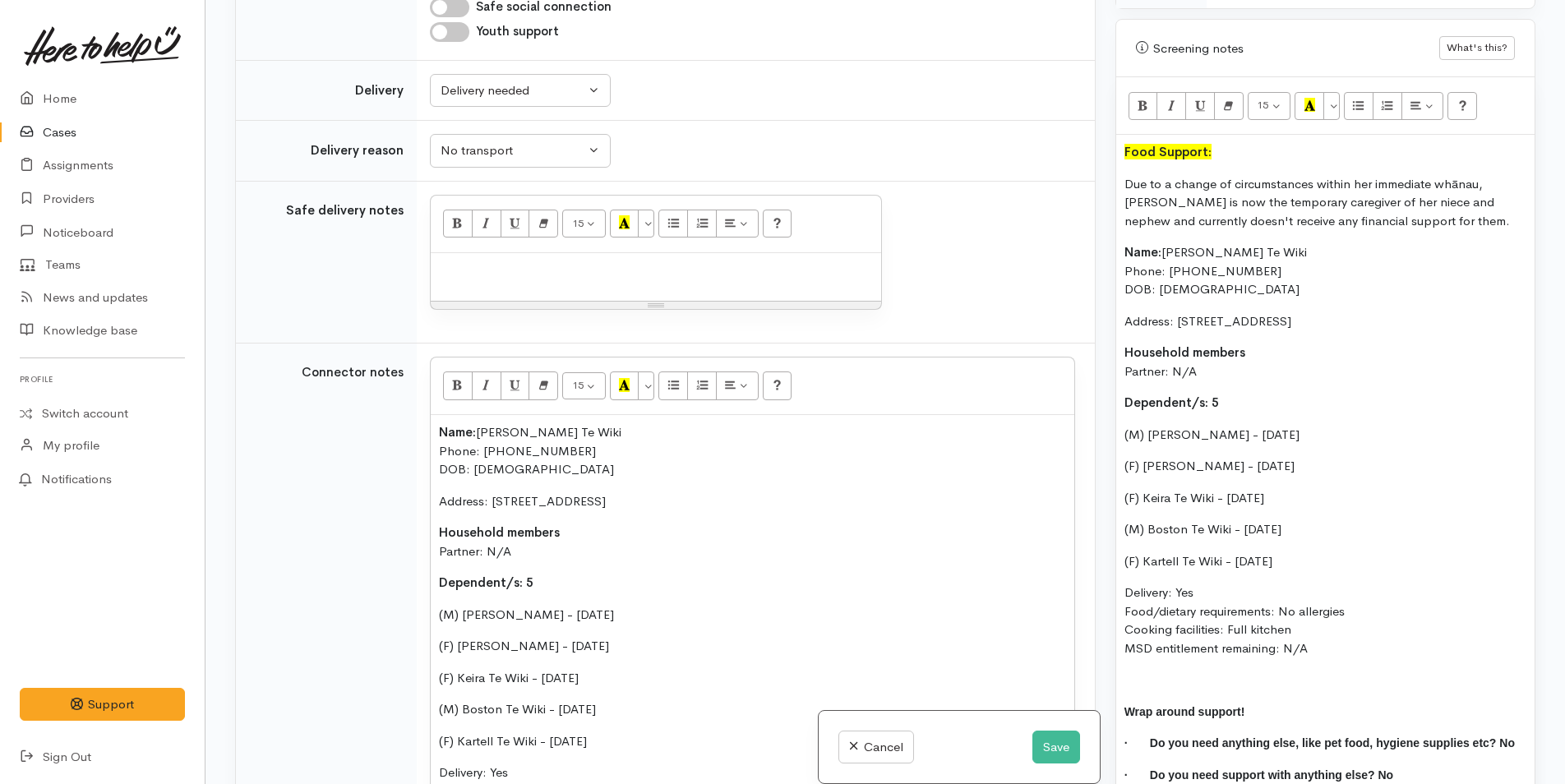
click at [570, 253] on div at bounding box center [655, 277] width 450 height 48
click at [482, 261] on p at bounding box center [655, 270] width 434 height 19
click at [508, 261] on p at bounding box center [655, 270] width 434 height 19
paste div
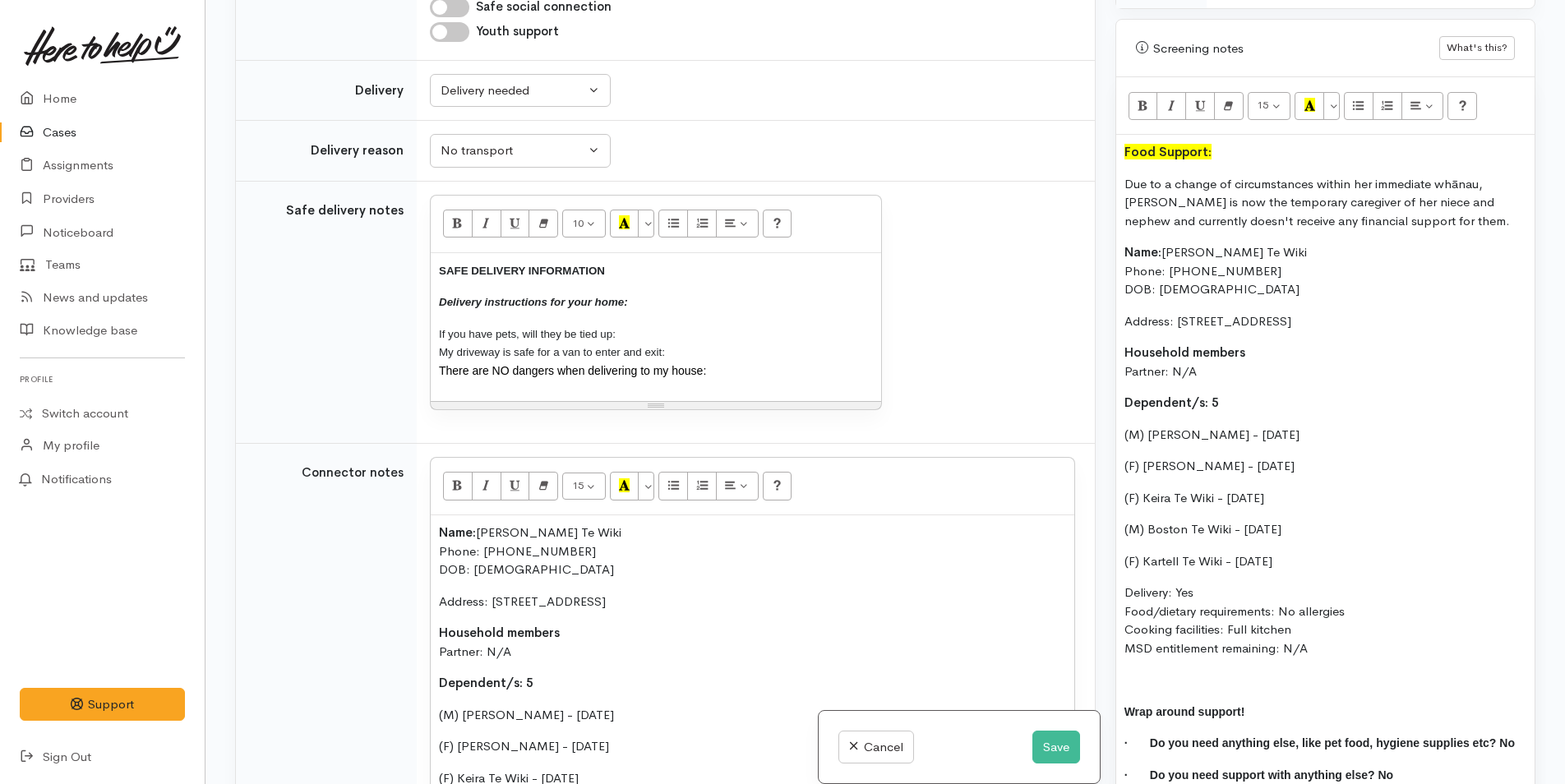
drag, startPoint x: 410, startPoint y: 249, endPoint x: 372, endPoint y: 130, distance: 124.9
click at [278, 181] on tr "Safe delivery notes 10 8 9 10 11 12 14 18 24 36 Background Color Transparent Se…" at bounding box center [666, 312] width 859 height 263
click at [650, 209] on button "More Color" at bounding box center [646, 223] width 16 height 28
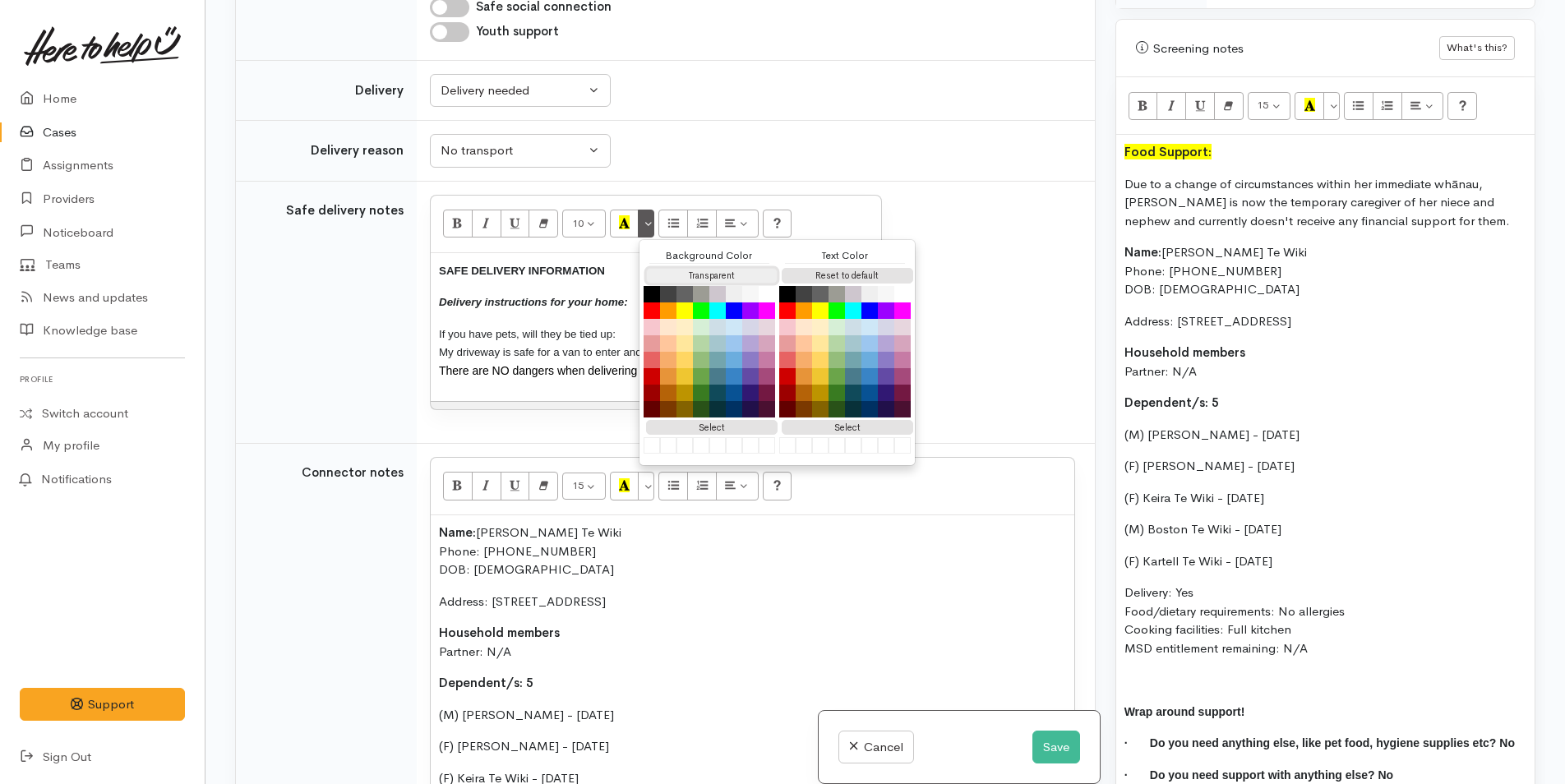
click at [675, 268] on button "Transparent" at bounding box center [712, 275] width 131 height 15
click at [828, 268] on button "Reset to default" at bounding box center [847, 275] width 131 height 15
click at [598, 261] on p "SAFE DELIVERY INFORMATION" at bounding box center [655, 270] width 434 height 19
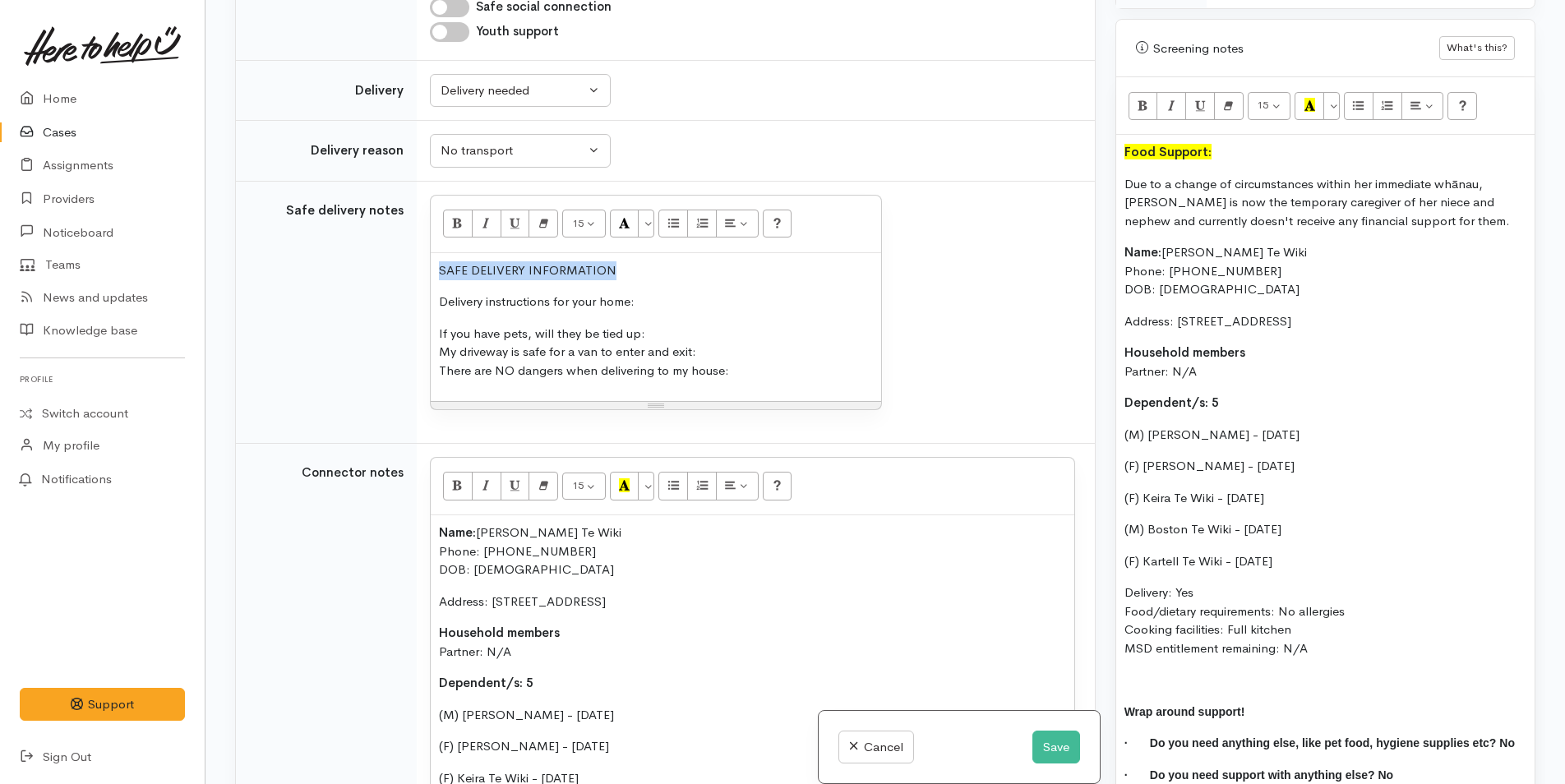
drag, startPoint x: 325, startPoint y: 172, endPoint x: 426, endPoint y: 154, distance: 102.6
click at [330, 181] on tr "Safe delivery notes 15 8 9 10 11 12 14 18 24 36 Background Color Transparent Se…" at bounding box center [666, 312] width 859 height 263
click at [467, 209] on button "Bold (CTRL+B)" at bounding box center [457, 223] width 30 height 28
click at [686, 293] on p "Delivery instructions for your home:" at bounding box center [655, 302] width 434 height 19
click at [669, 324] on p "If you have pets, will they be tied up: My driveway is safe for a van to enter …" at bounding box center [655, 352] width 434 height 56
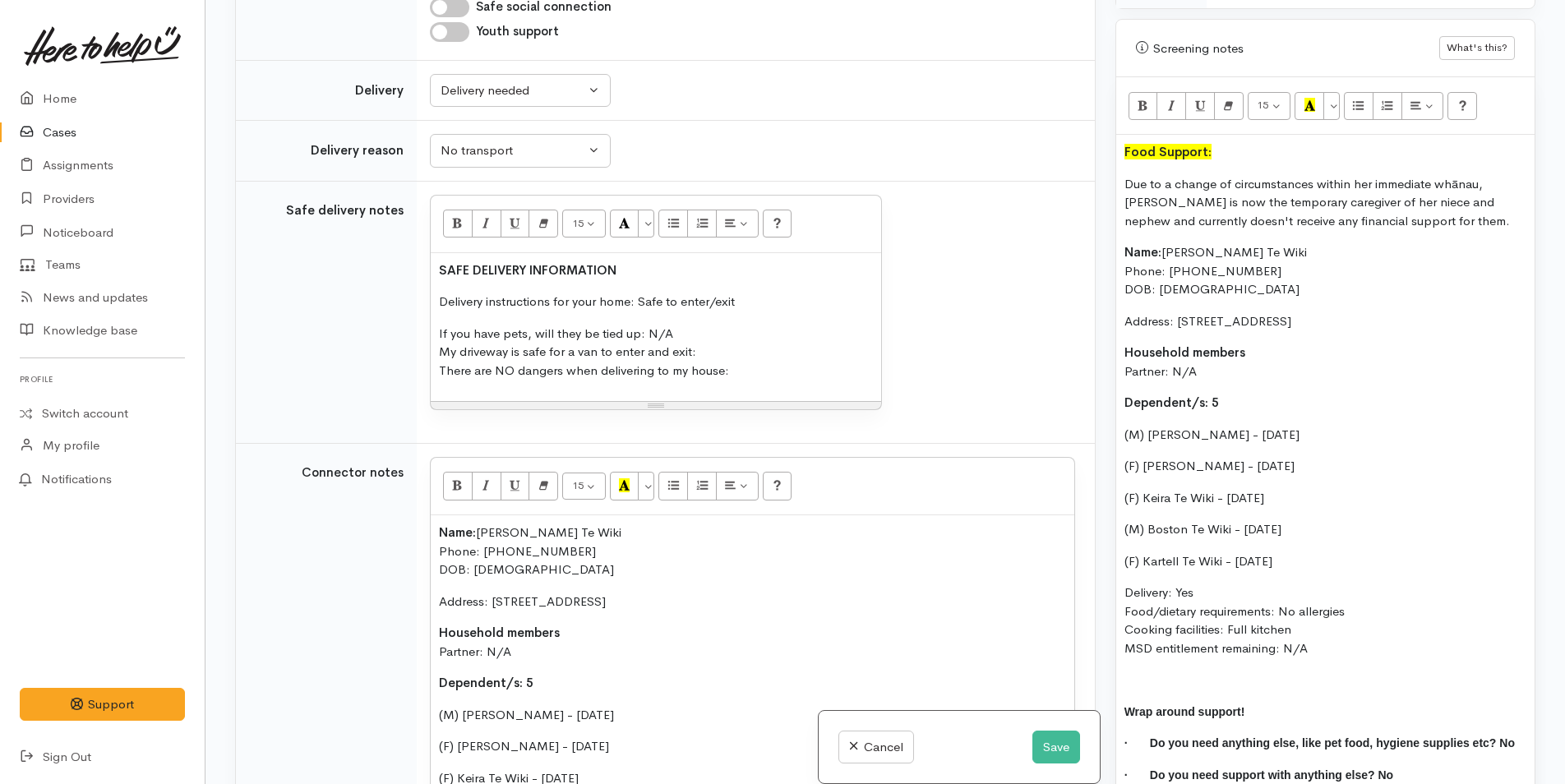
click at [714, 324] on p "If you have pets, will they be tied up: N/A My driveway is safe for a van to en…" at bounding box center [655, 352] width 434 height 56
click at [756, 324] on p "If you have pets, will they be tied up: N/A My driveway is safe for a van to en…" at bounding box center [655, 352] width 434 height 56
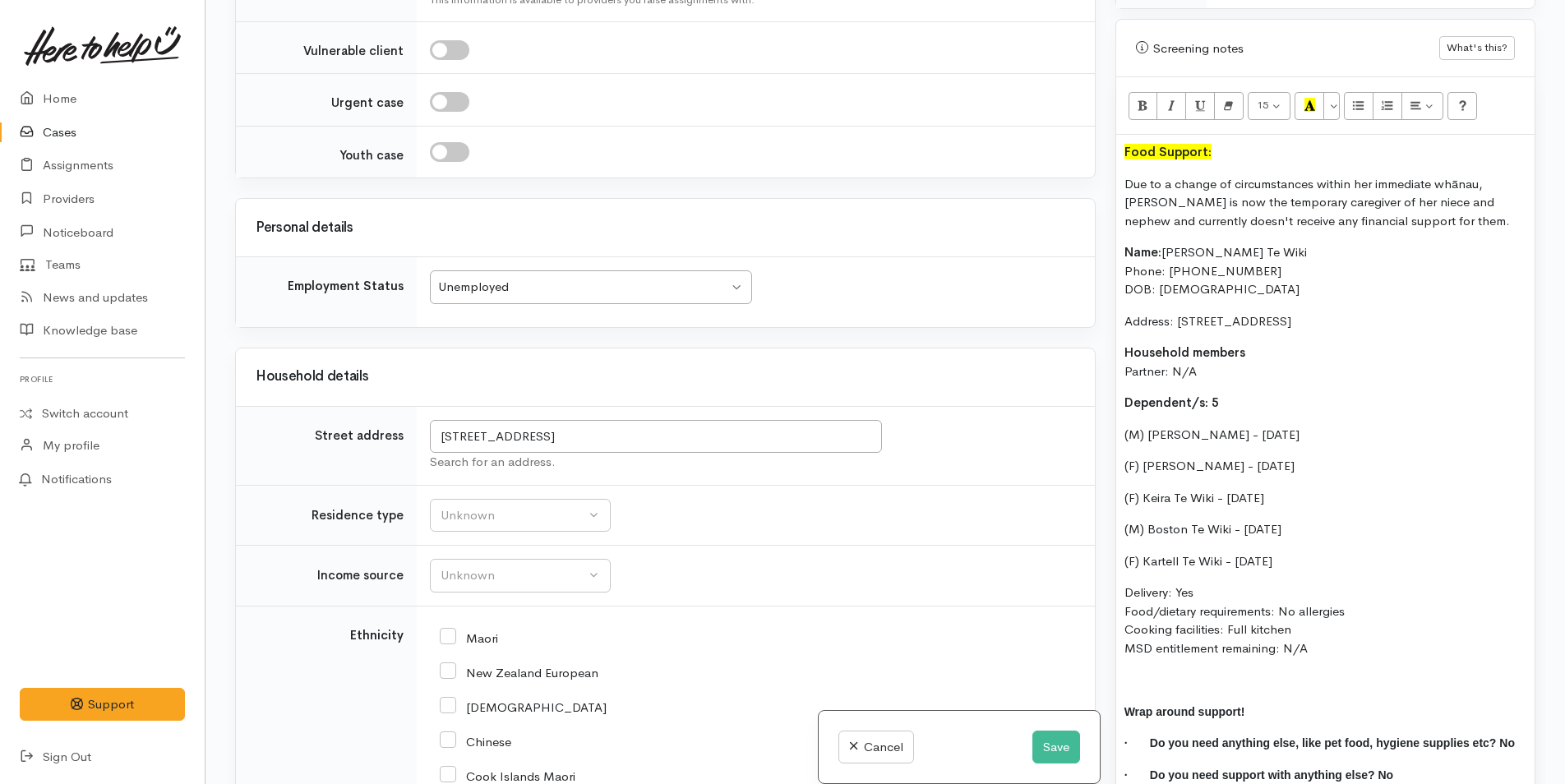
scroll to position [3316, 0]
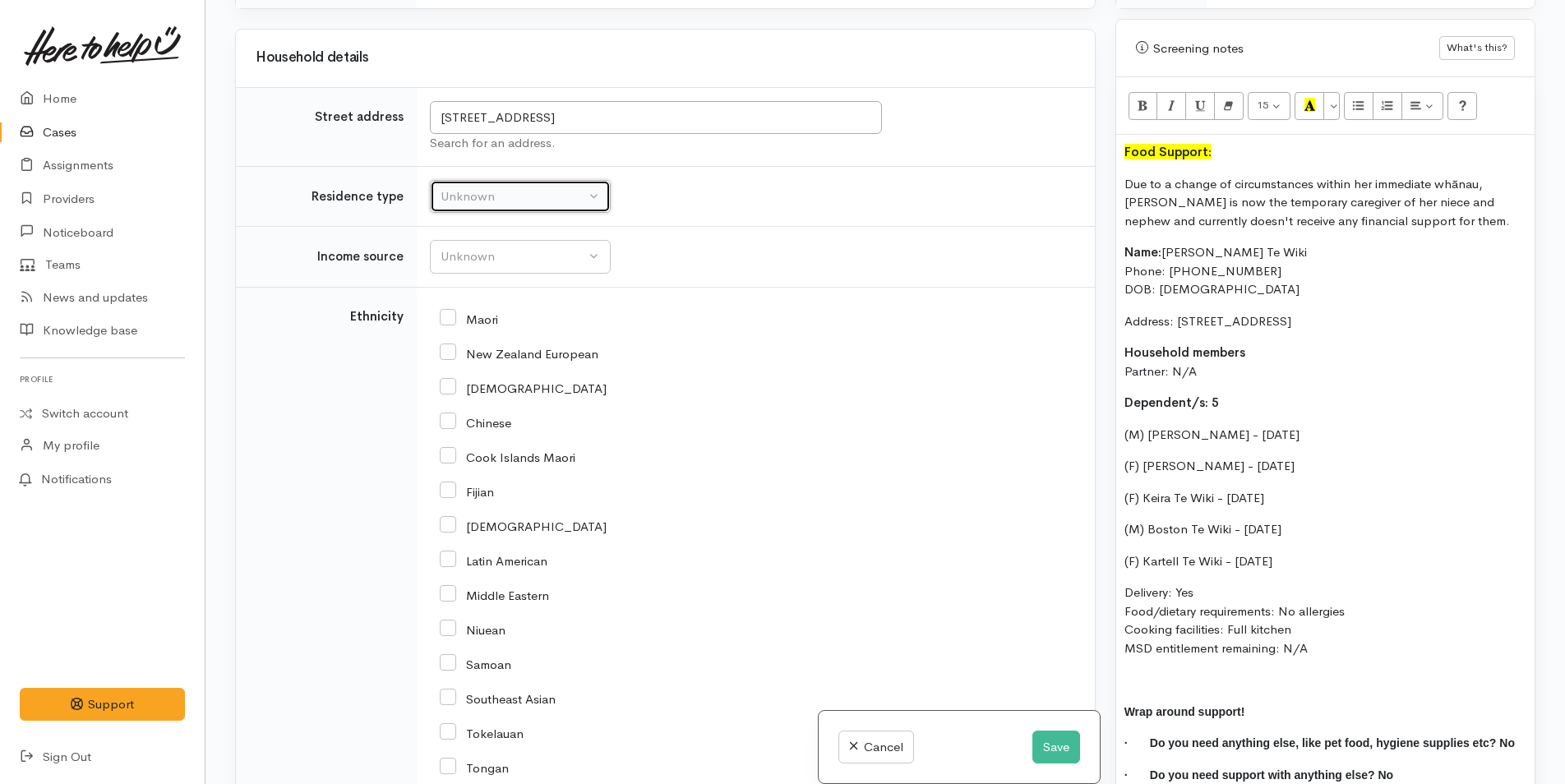
drag, startPoint x: 459, startPoint y: 115, endPoint x: 460, endPoint y: 128, distance: 13.0
click at [459, 188] on div "Unknown" at bounding box center [512, 197] width 145 height 19
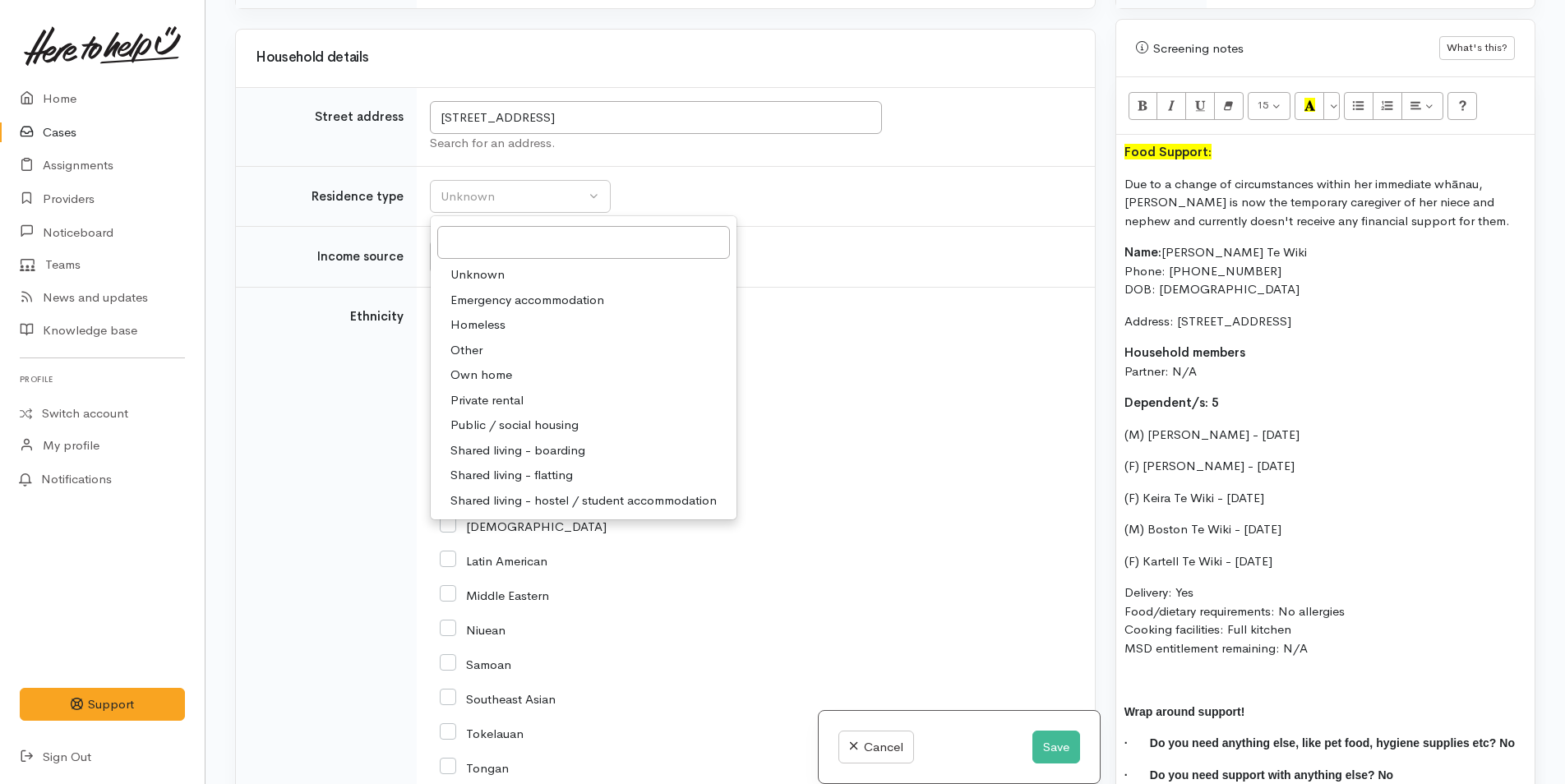
click at [464, 391] on span "Private rental" at bounding box center [486, 400] width 73 height 19
select select "2"
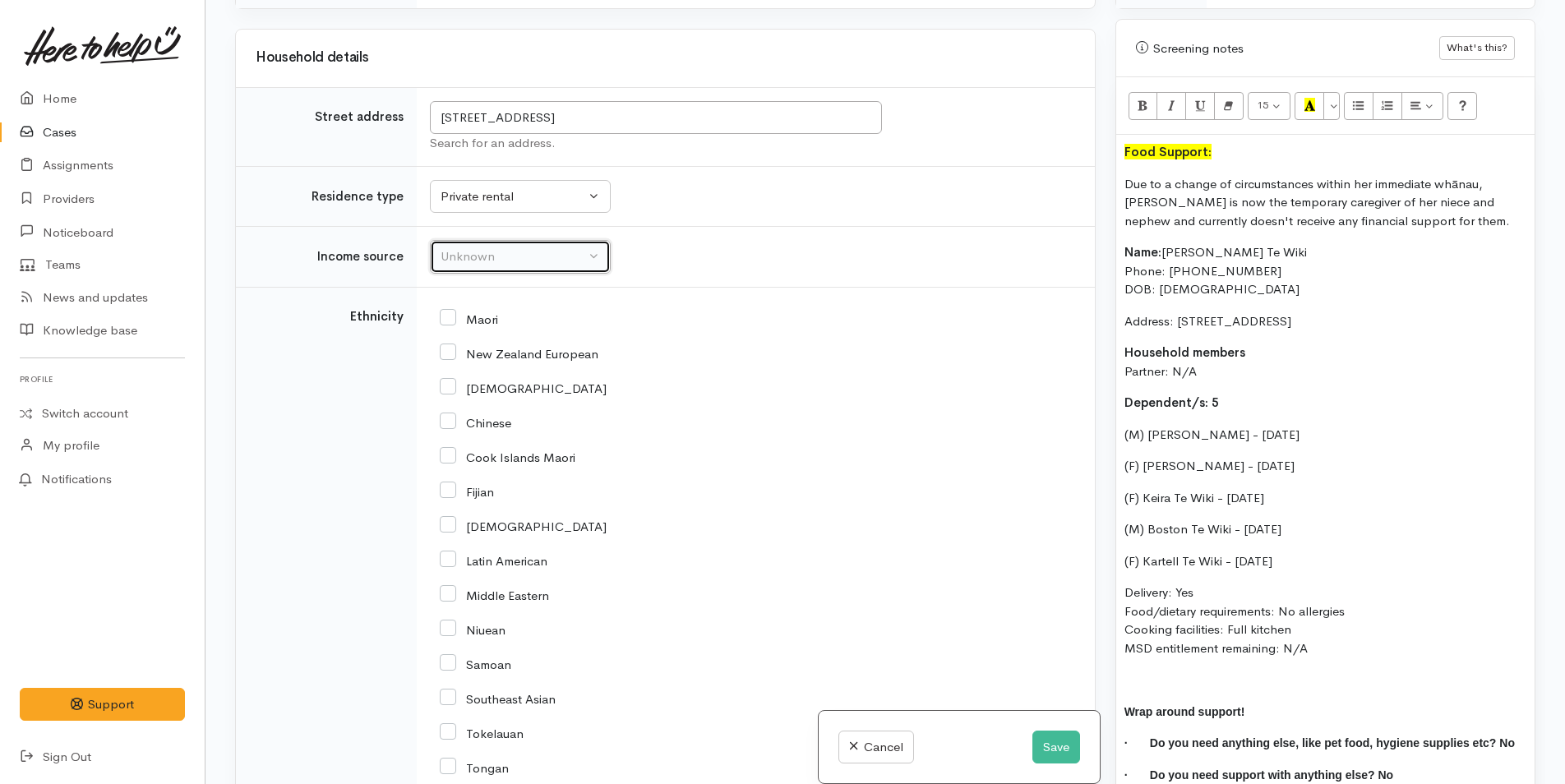
click at [473, 247] on div "Unknown" at bounding box center [512, 256] width 145 height 19
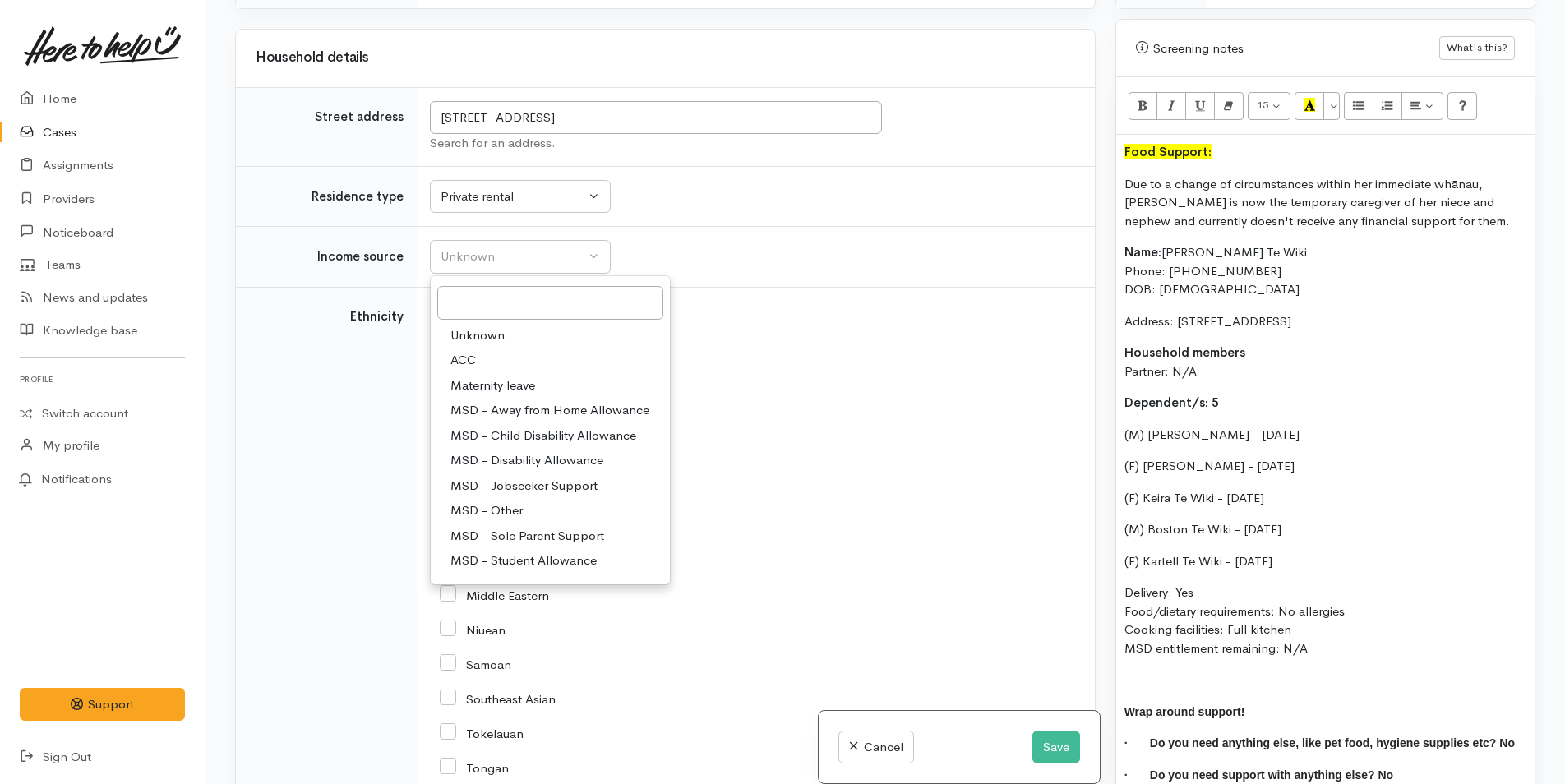
drag, startPoint x: 496, startPoint y: 446, endPoint x: 467, endPoint y: 305, distance: 144.0
click at [496, 524] on link "MSD - Sole Parent Support" at bounding box center [550, 536] width 239 height 25
select select "7"
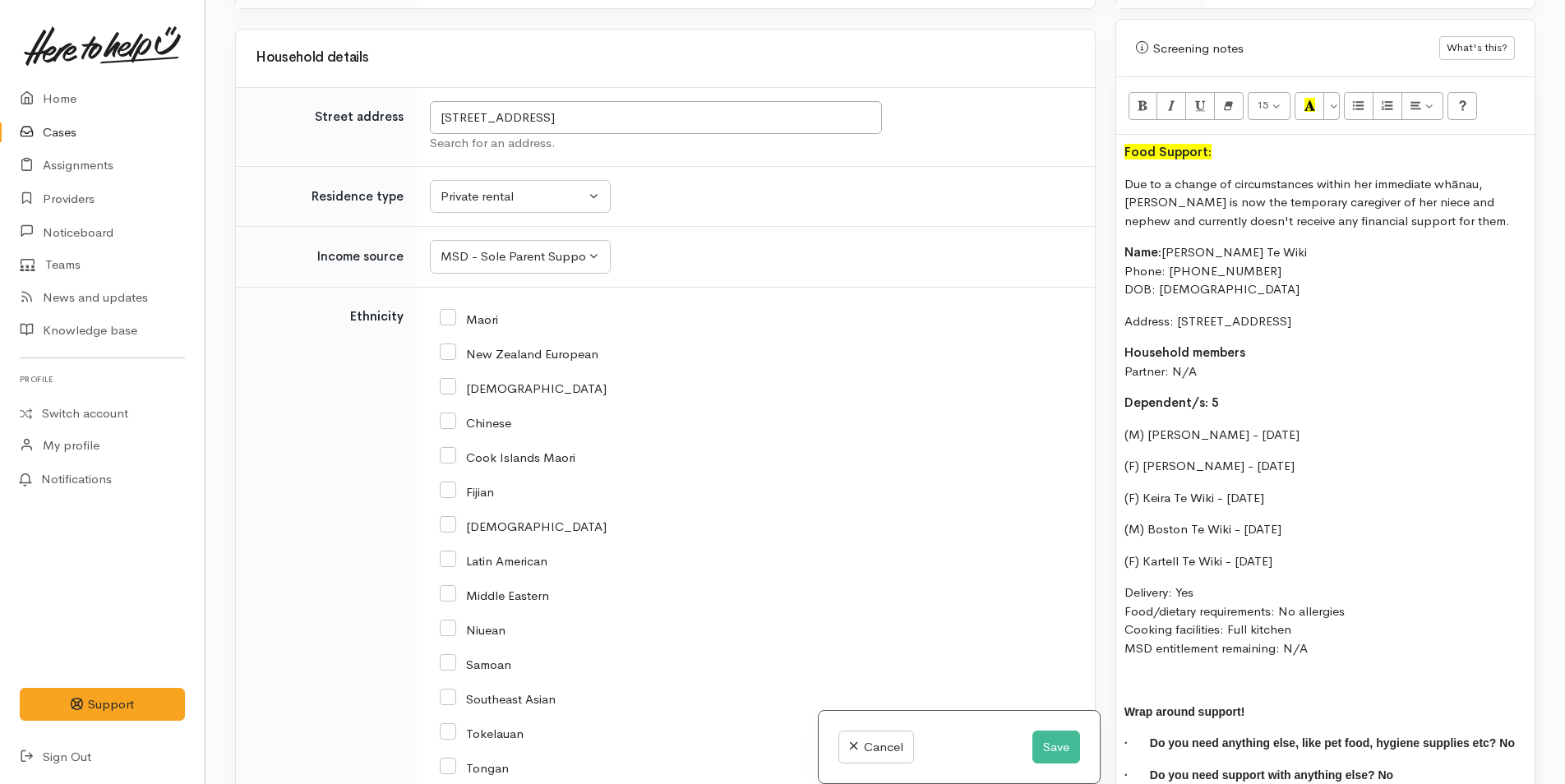
click at [447, 311] on input "Maori" at bounding box center [468, 318] width 58 height 14
checkbox input "true"
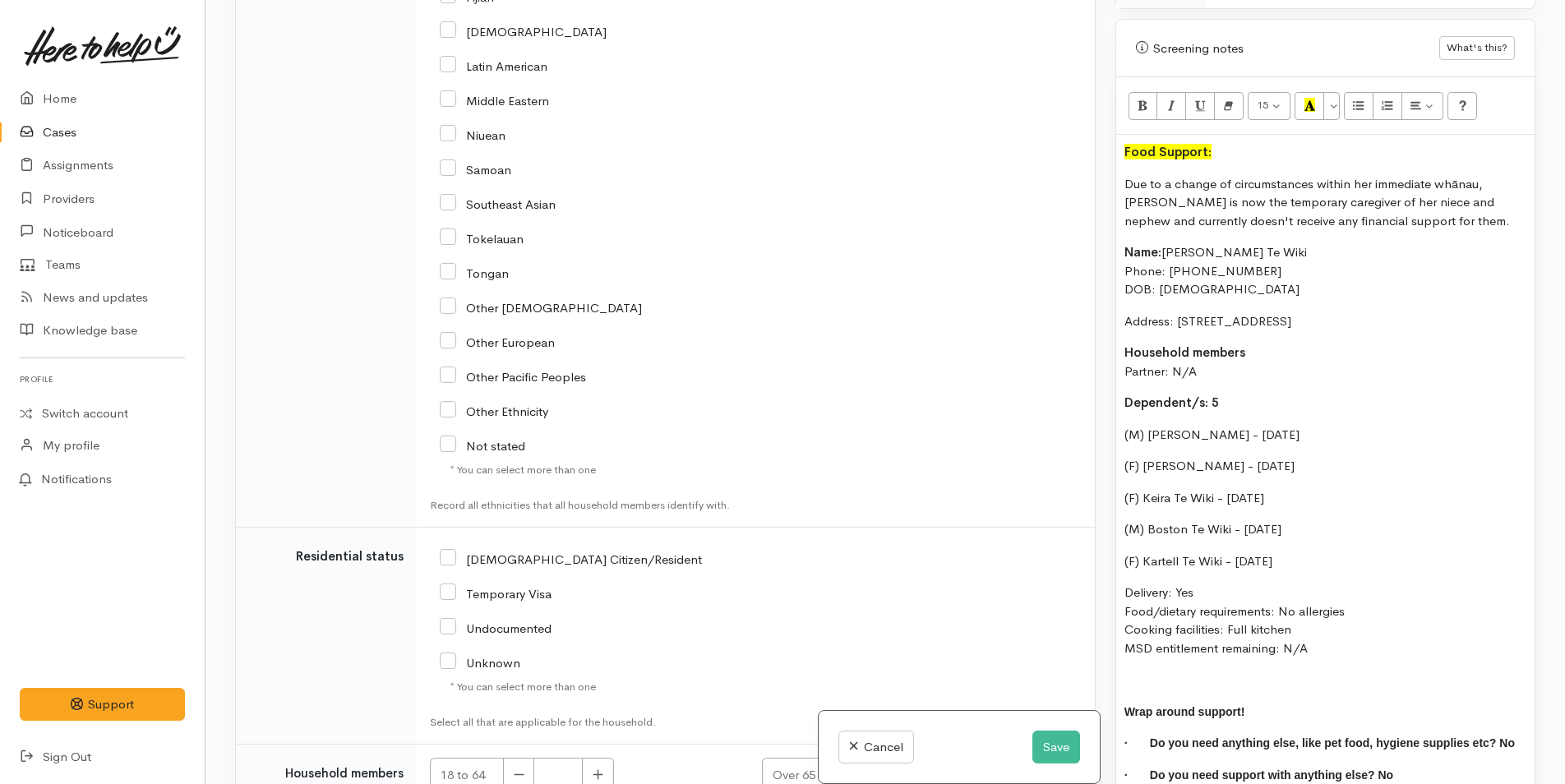
scroll to position [4054, 0]
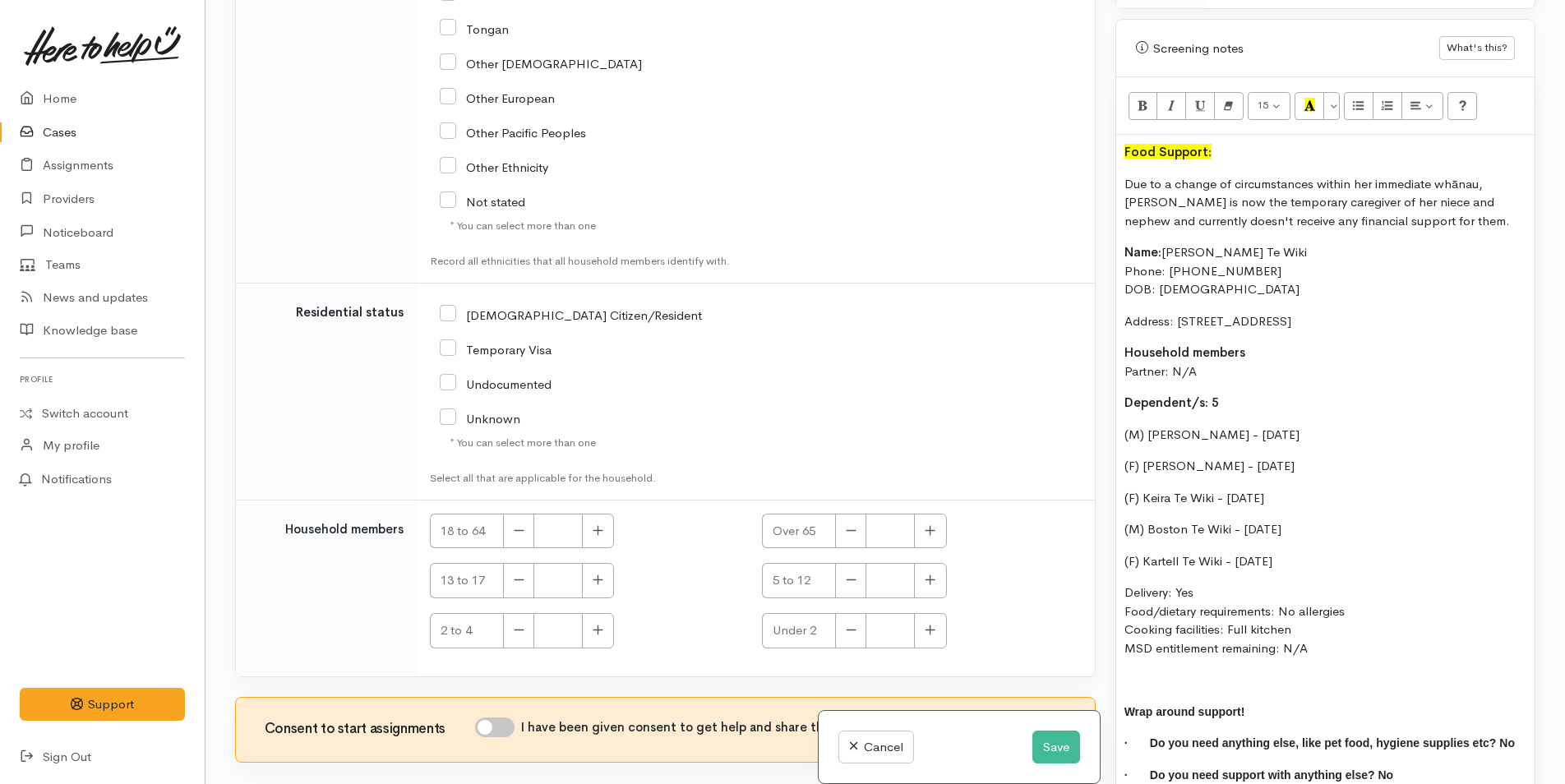
drag, startPoint x: 453, startPoint y: 228, endPoint x: 1380, endPoint y: 532, distance: 975.6
click at [459, 306] on input "NZ Citizen/Resident" at bounding box center [570, 313] width 262 height 14
checkbox input "true"
click at [1379, 532] on p "(M) Boston Te Wiki - 29/07/2013" at bounding box center [1324, 529] width 402 height 19
drag, startPoint x: 1506, startPoint y: 532, endPoint x: 1314, endPoint y: 534, distance: 192.0
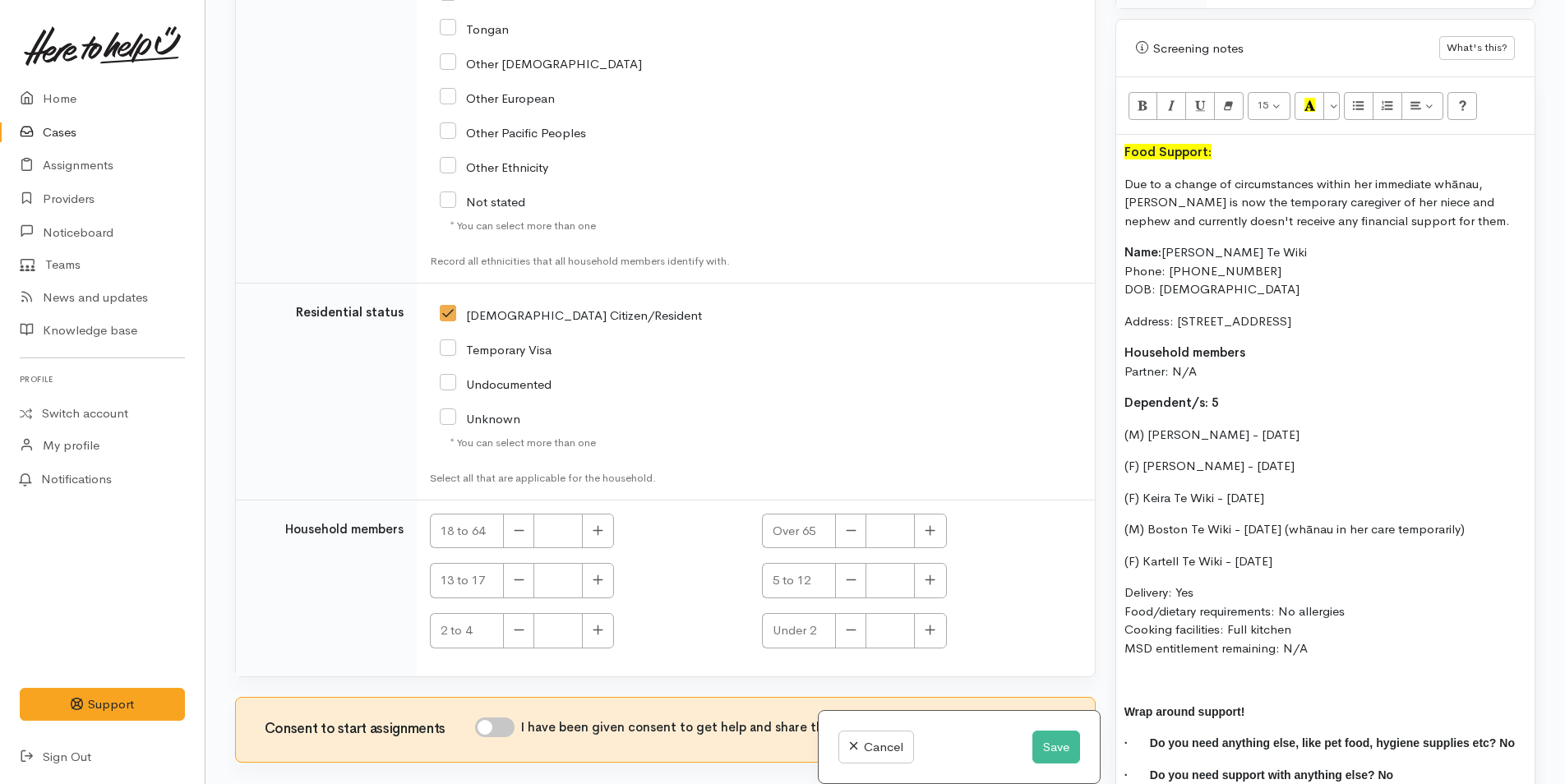
click at [1314, 534] on p "(M) Boston Te Wiki - 29/07/2013 (whānau in her care temporarily)" at bounding box center [1324, 529] width 402 height 19
copy p "(whānau in her care temporarily)"
click at [1331, 560] on p "(F) Kartell Te Wiki - 16/02/2015" at bounding box center [1324, 561] width 402 height 19
click at [512, 718] on input "I have been given consent to get help and share this information with appropria…" at bounding box center [495, 727] width 40 height 20
checkbox input "true"
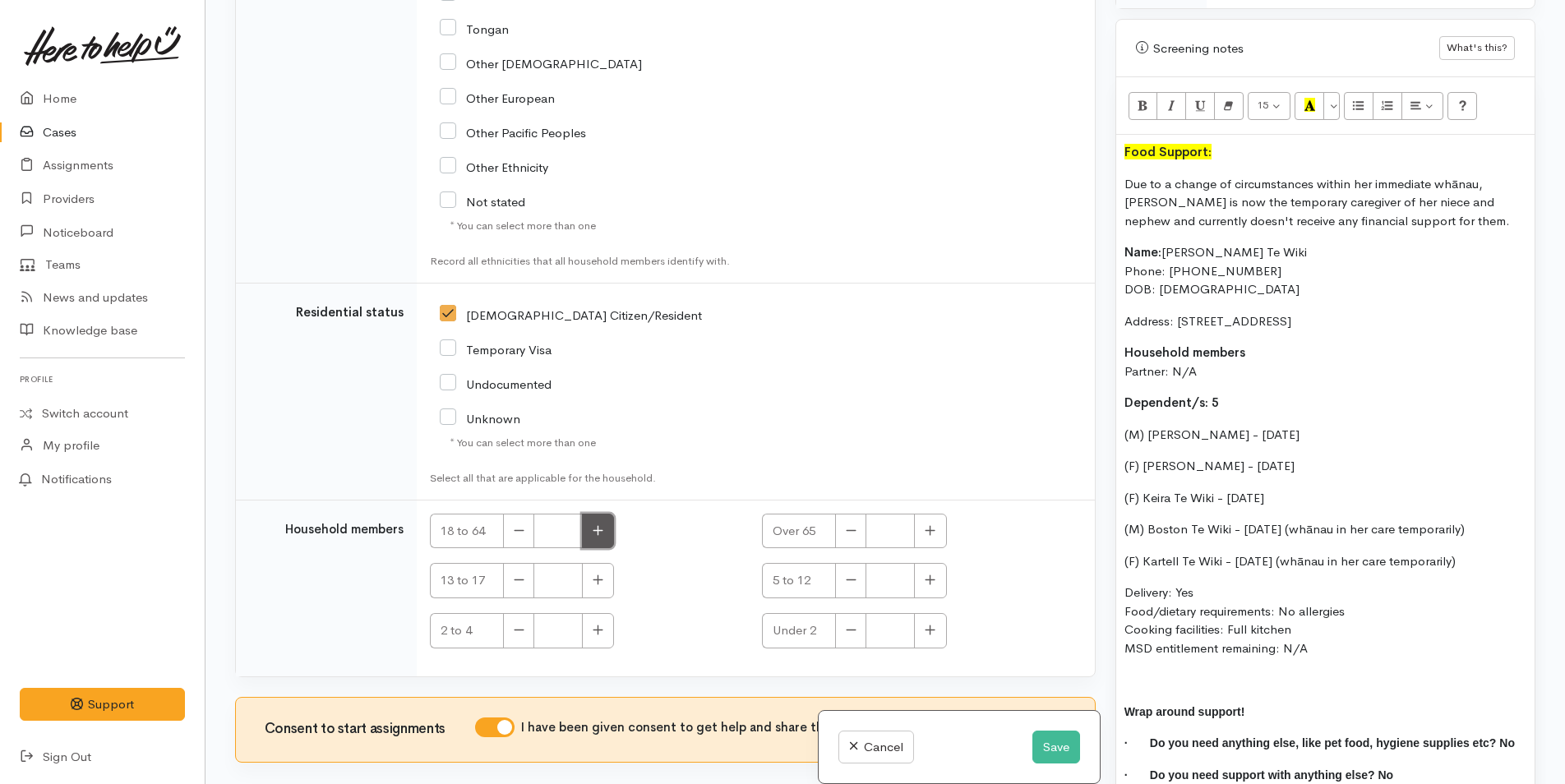
click at [606, 514] on button "button" at bounding box center [598, 531] width 32 height 35
type input "1"
click at [597, 573] on icon "button" at bounding box center [597, 579] width 11 height 13
type input "1"
click at [929, 575] on icon "button" at bounding box center [930, 579] width 10 height 10
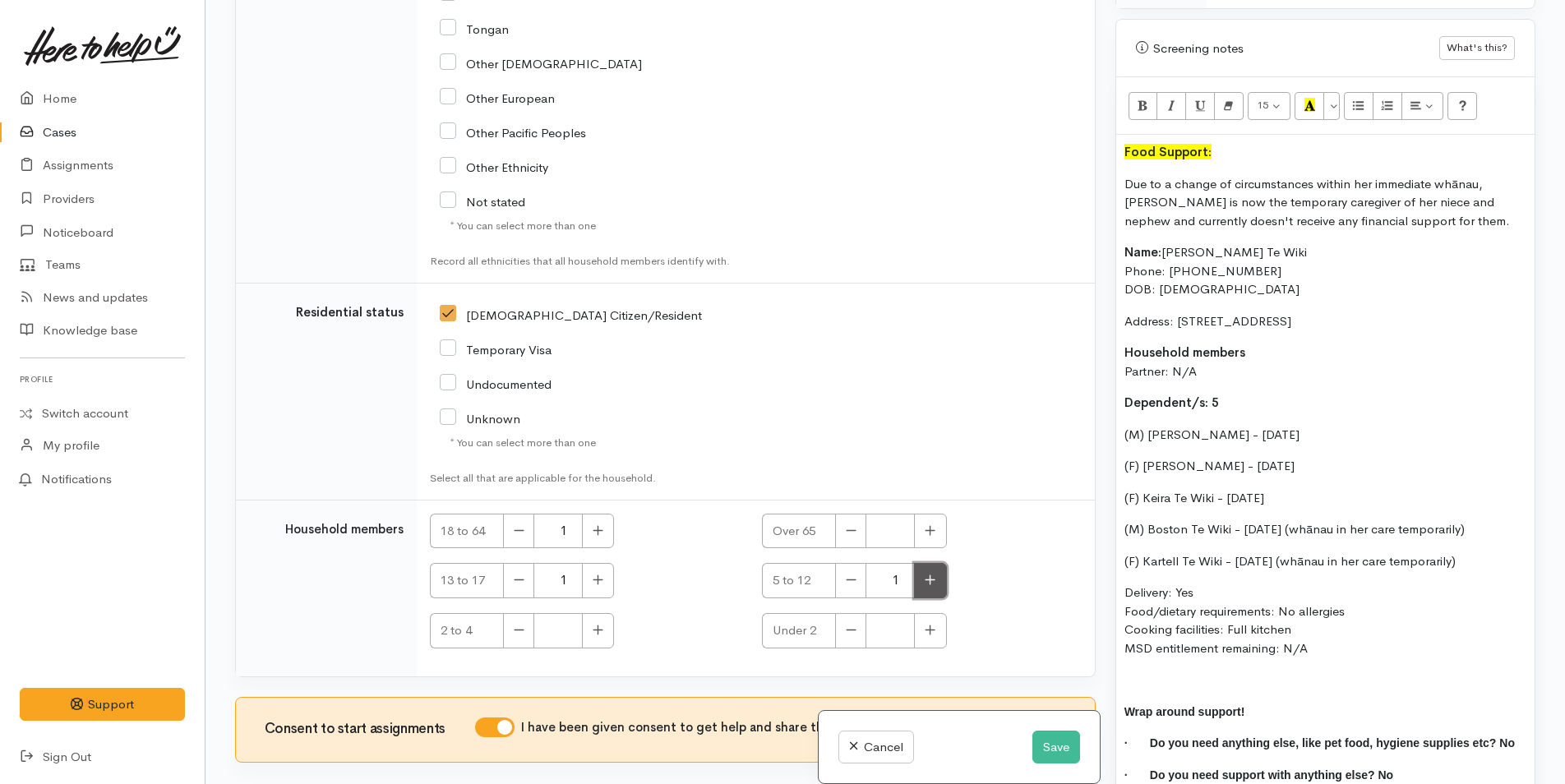
click at [931, 573] on icon "button" at bounding box center [930, 579] width 11 height 13
type input "4"
click at [1039, 740] on button "Save" at bounding box center [1056, 747] width 48 height 34
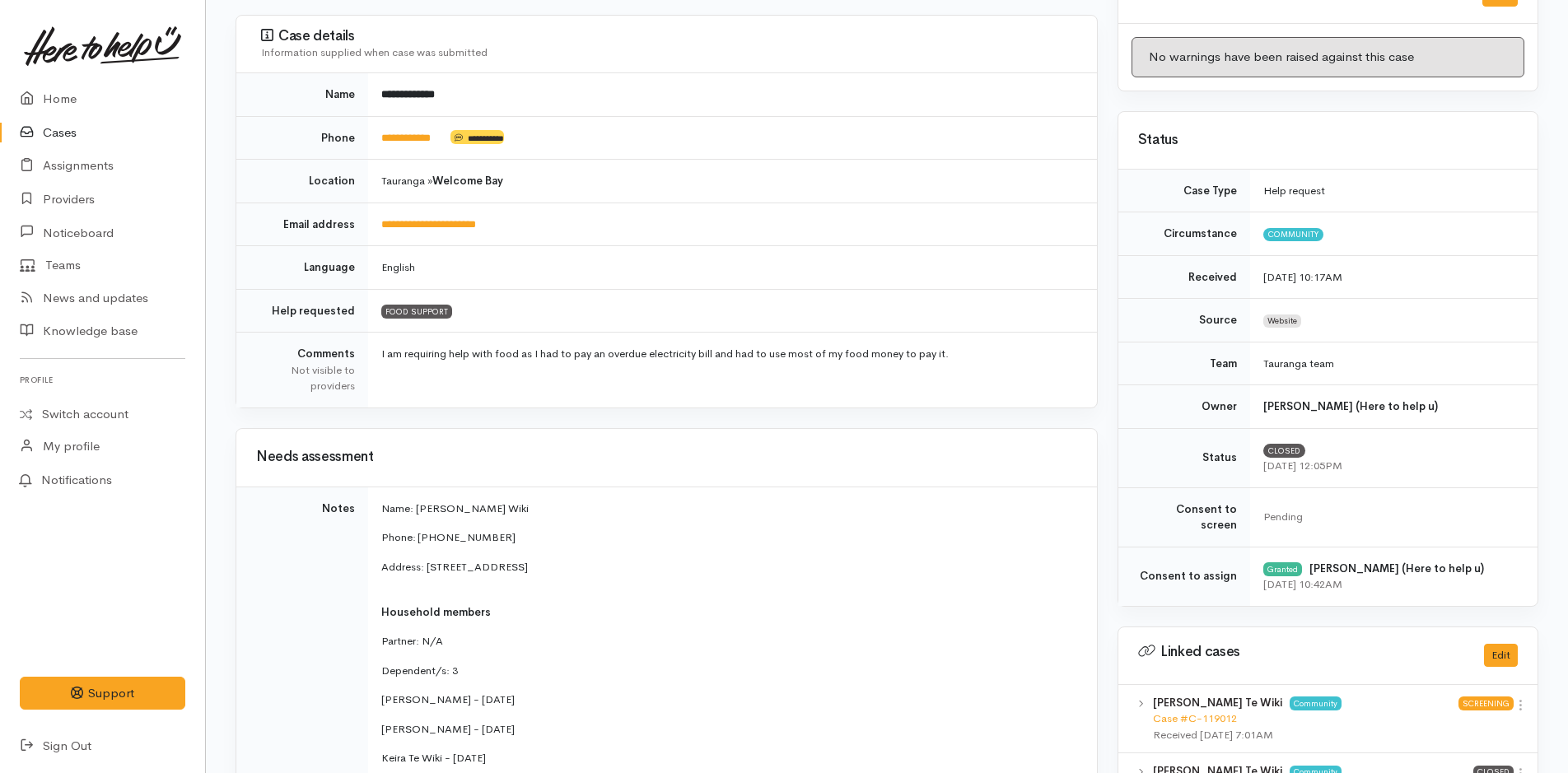
scroll to position [495, 0]
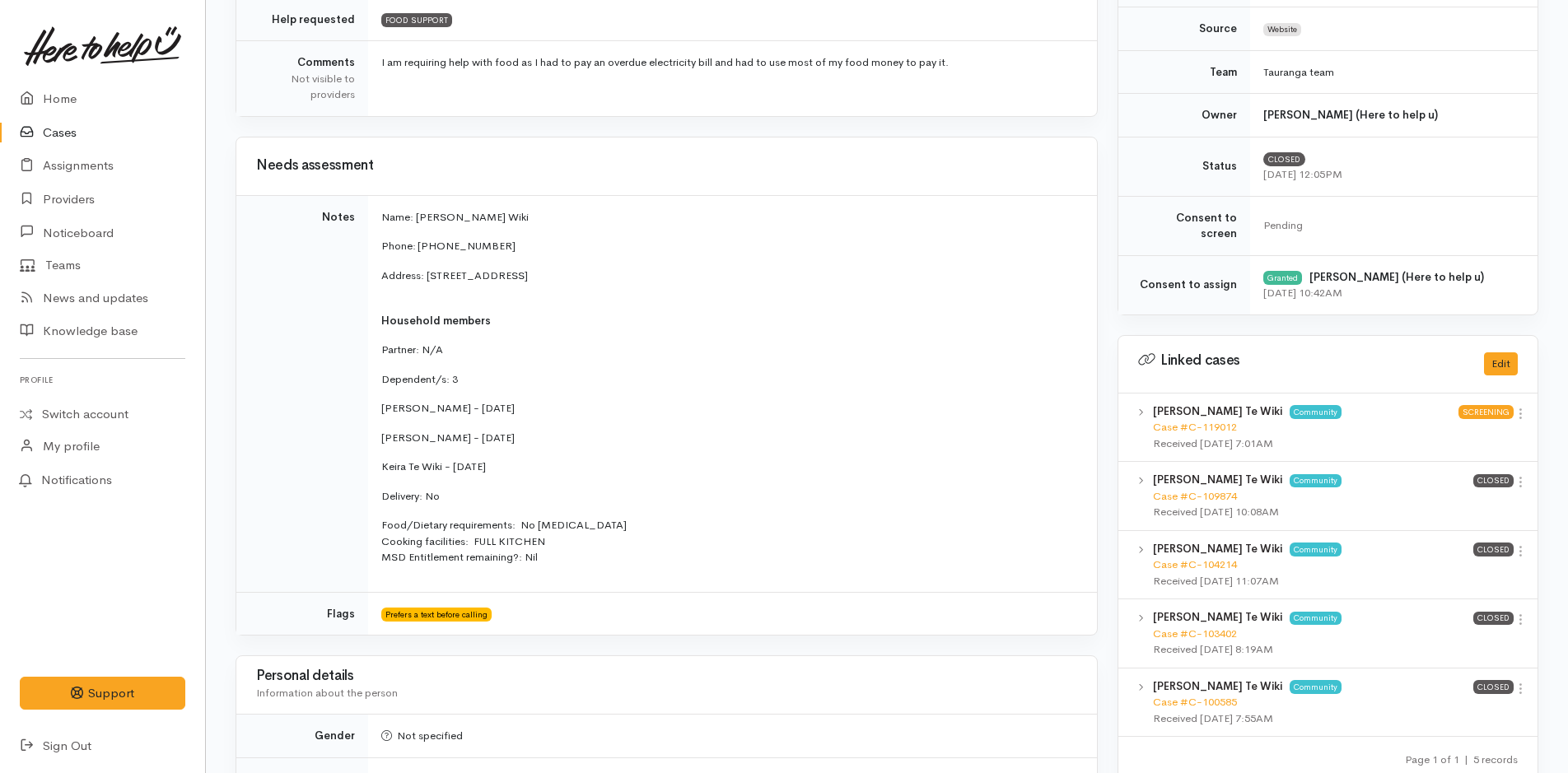
drag, startPoint x: 541, startPoint y: 562, endPoint x: 369, endPoint y: 193, distance: 407.1
click at [369, 193] on div "Needs assessment Notes Name: [PERSON_NAME] Wiki Phone: 02040641419 Address: [ST…" at bounding box center [667, 386] width 862 height 499
copy div "t Notes Name: Tonya Te Wiki Phone: 02040641419 Address: 60A Welcome Bay Road, W…"
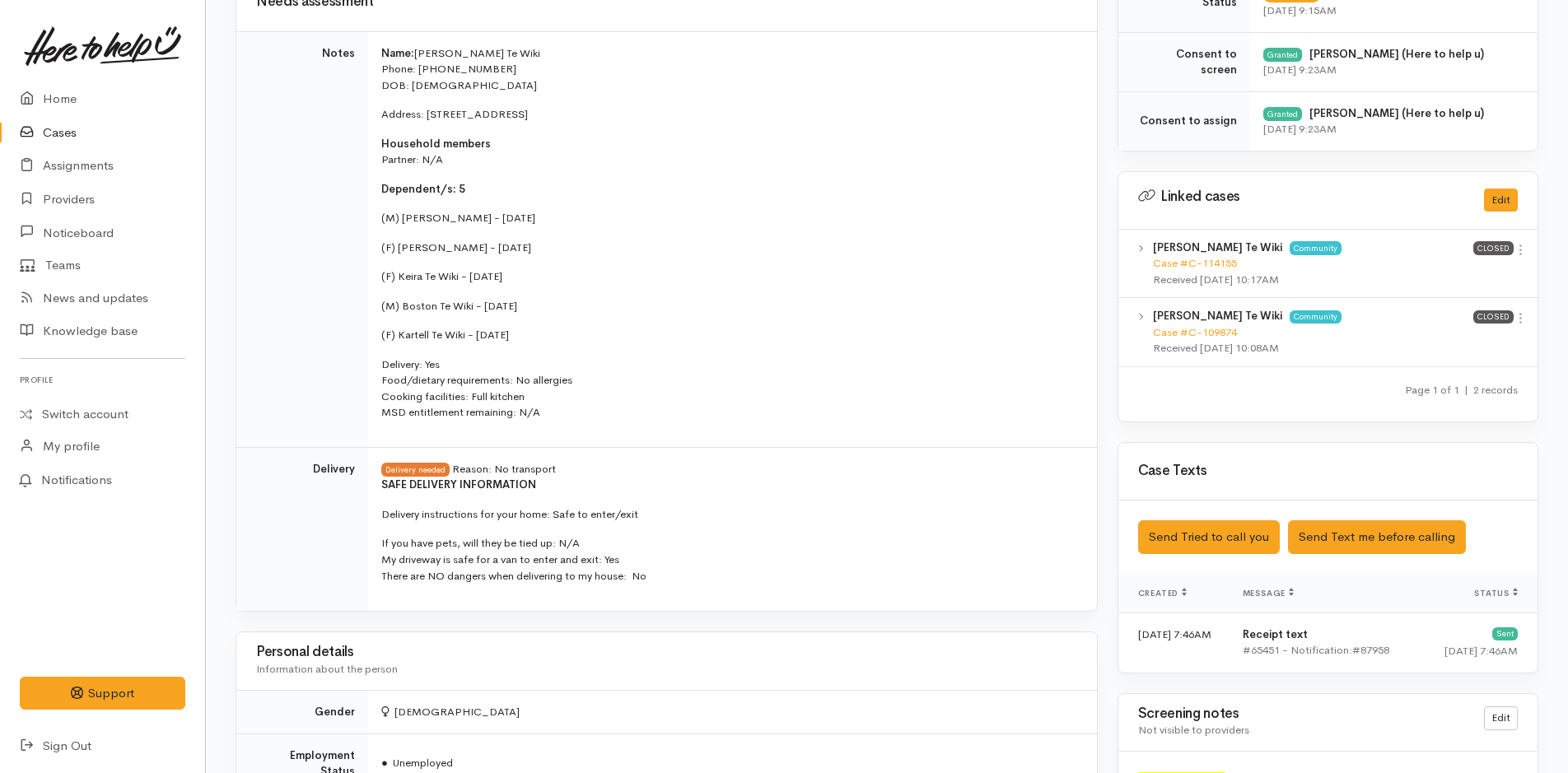
scroll to position [1153, 0]
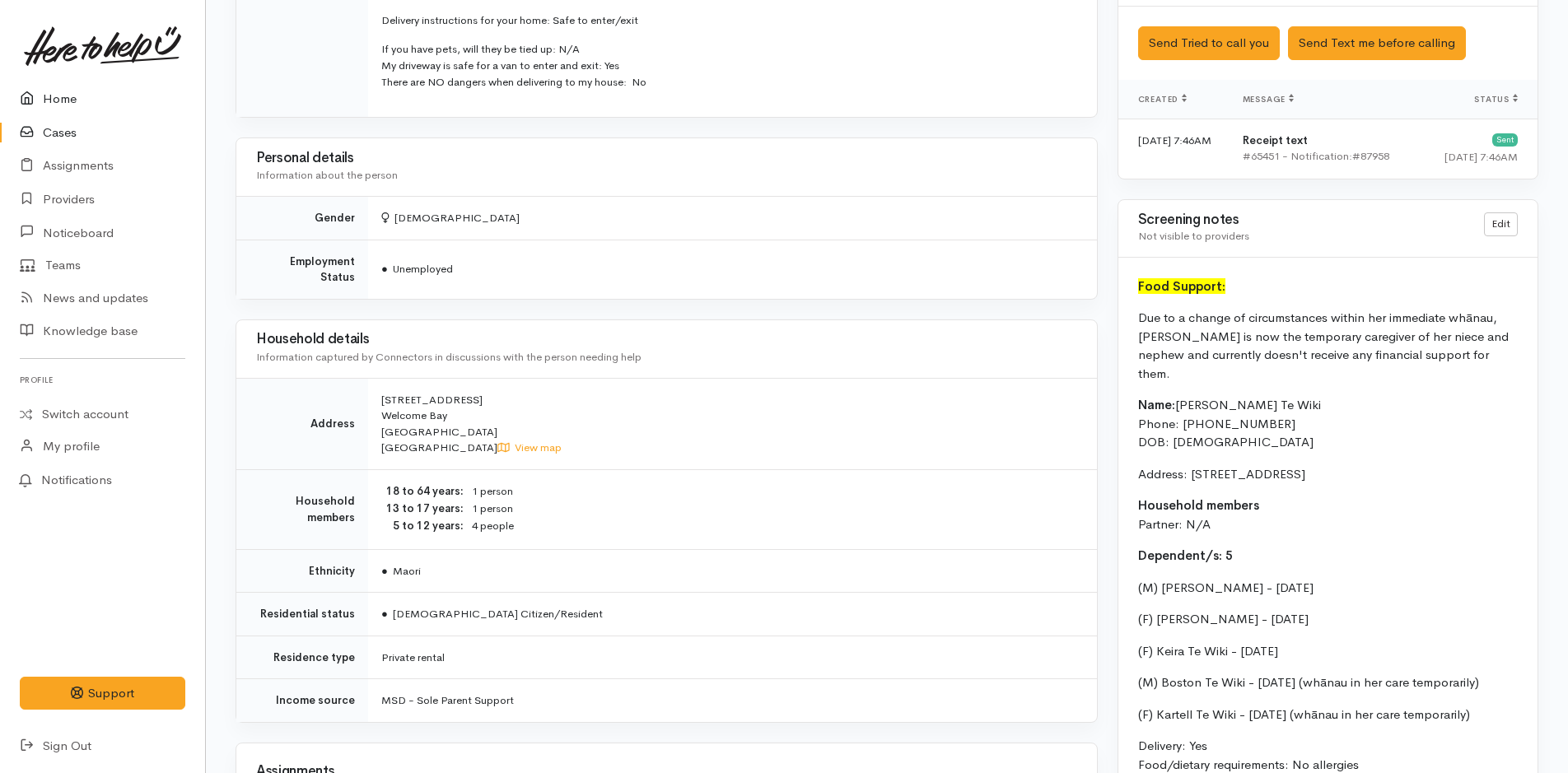
click at [43, 102] on link "Home" at bounding box center [103, 99] width 205 height 34
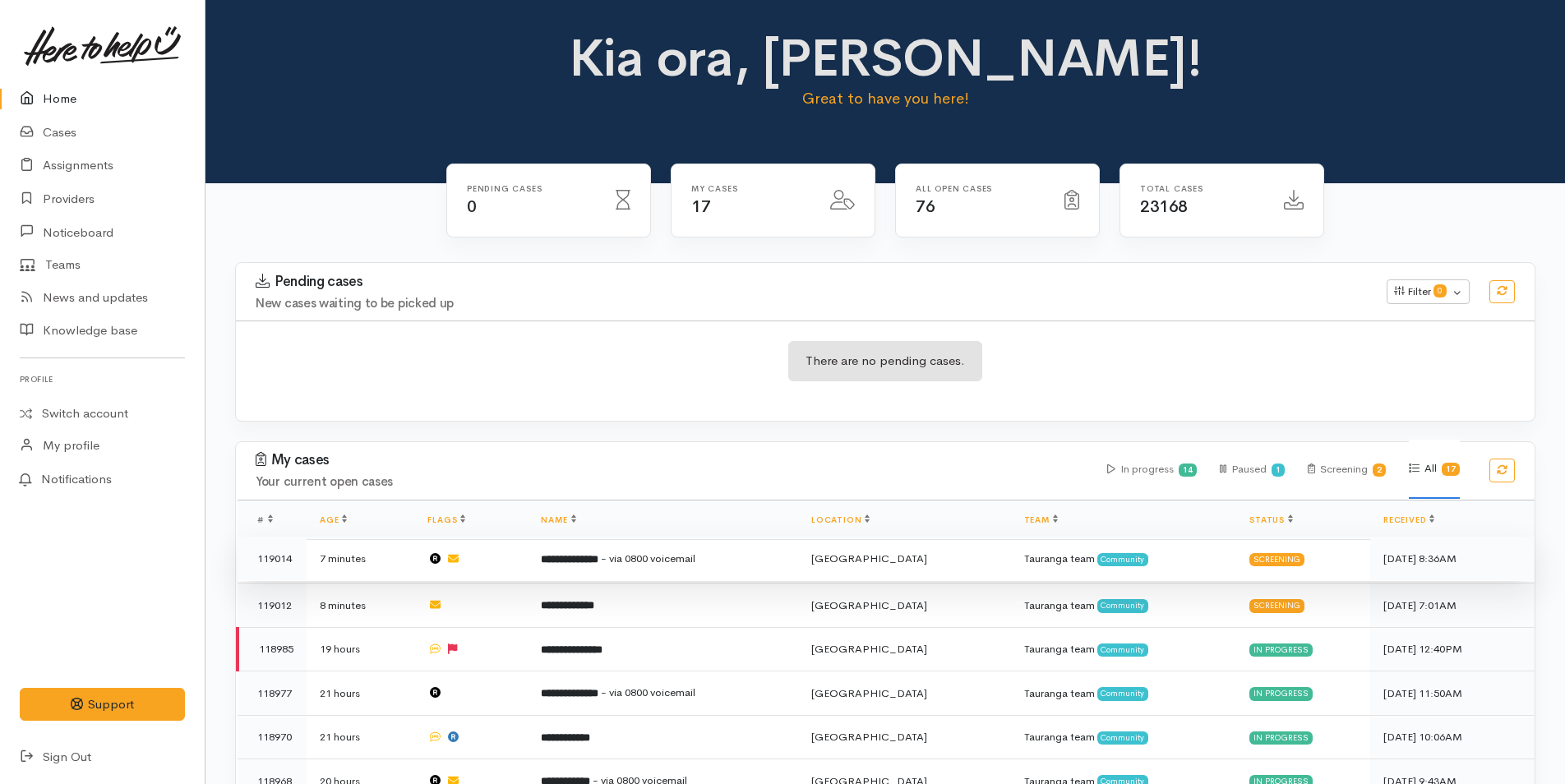
scroll to position [410, 0]
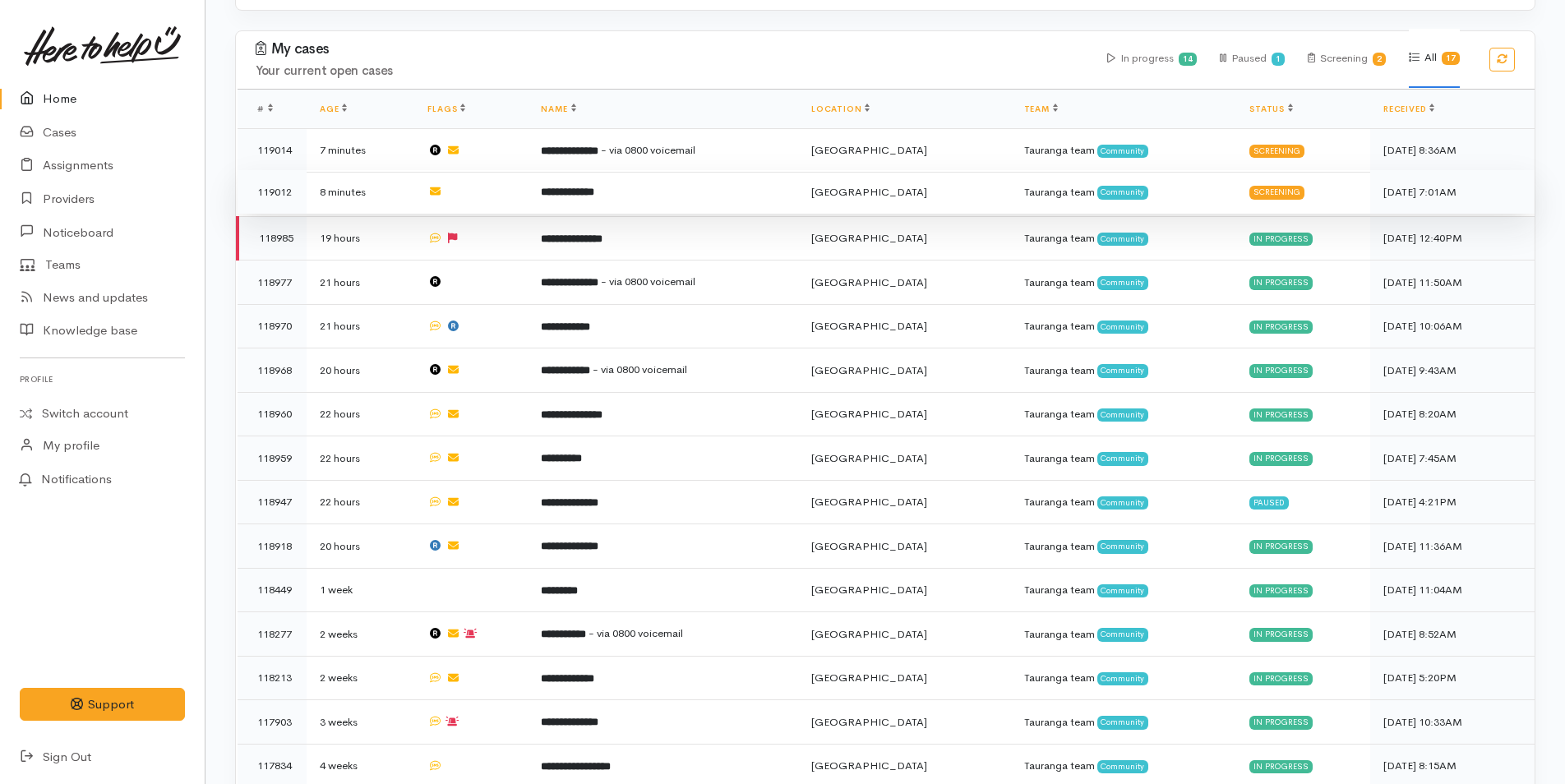
click at [512, 184] on td at bounding box center [471, 191] width 113 height 44
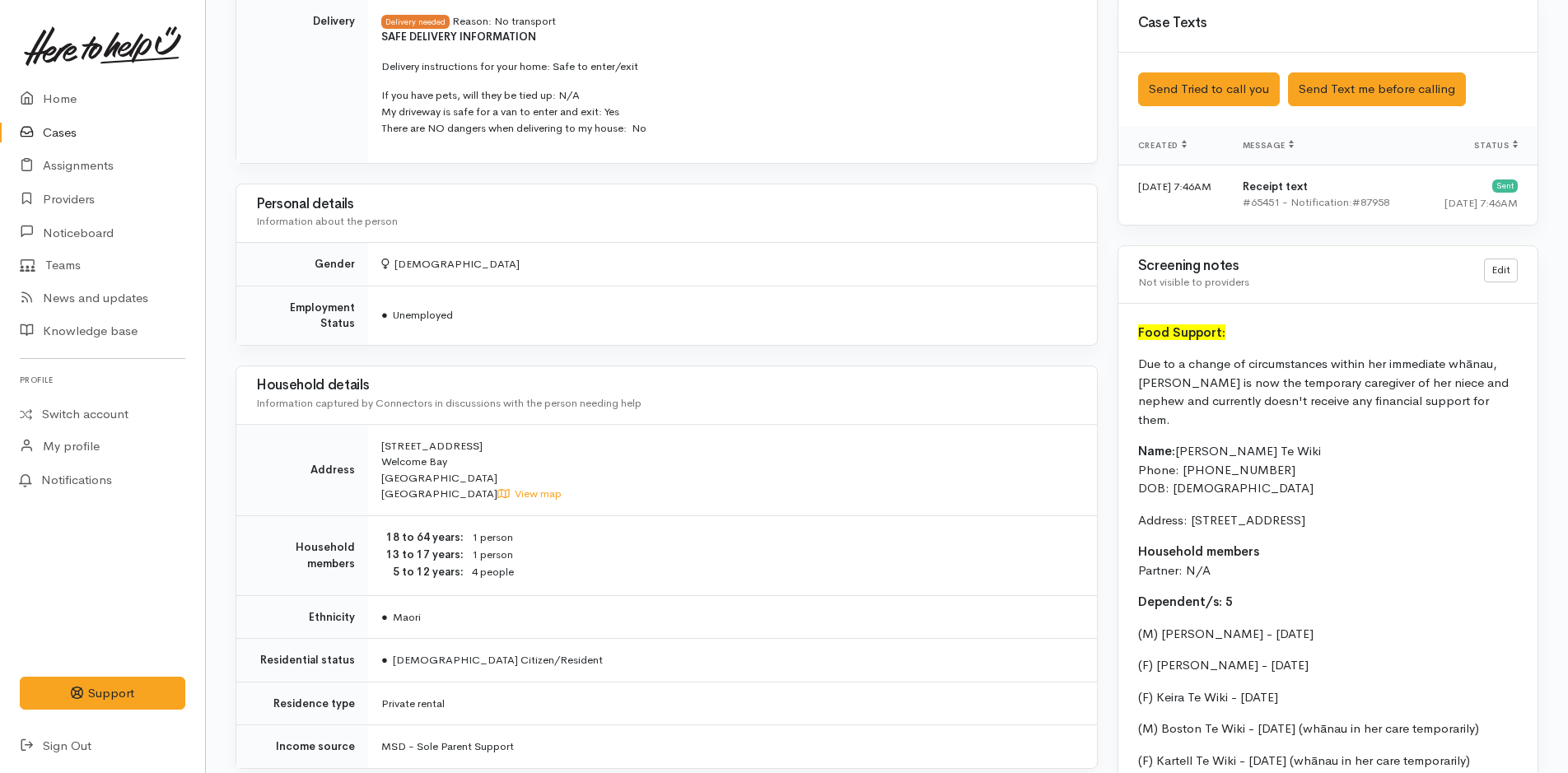
scroll to position [1399, 0]
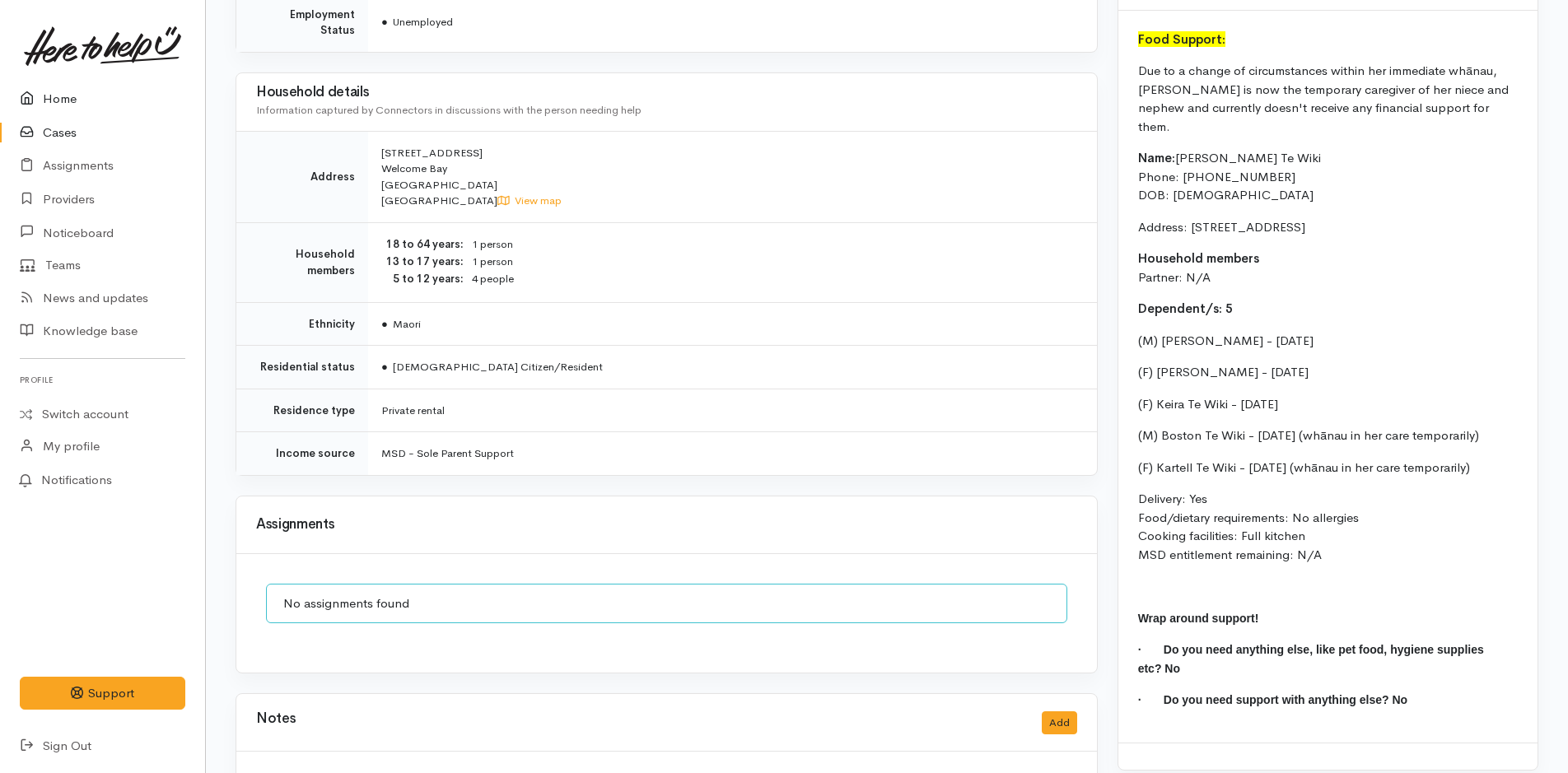
click at [53, 100] on link "Home" at bounding box center [103, 99] width 205 height 34
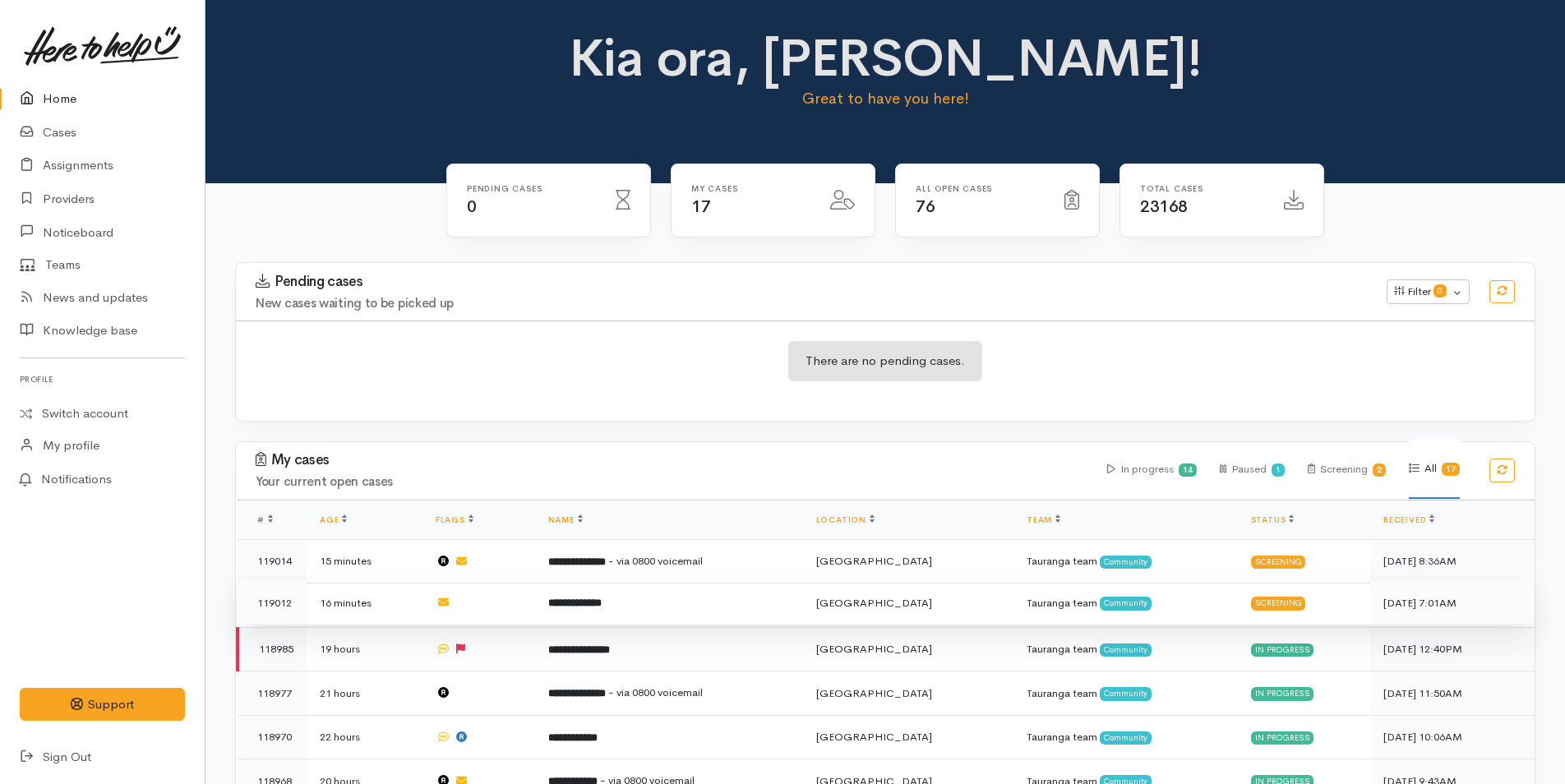
drag, startPoint x: 632, startPoint y: 597, endPoint x: 579, endPoint y: 584, distance: 54.6
click at [632, 597] on td "**********" at bounding box center [668, 603] width 268 height 44
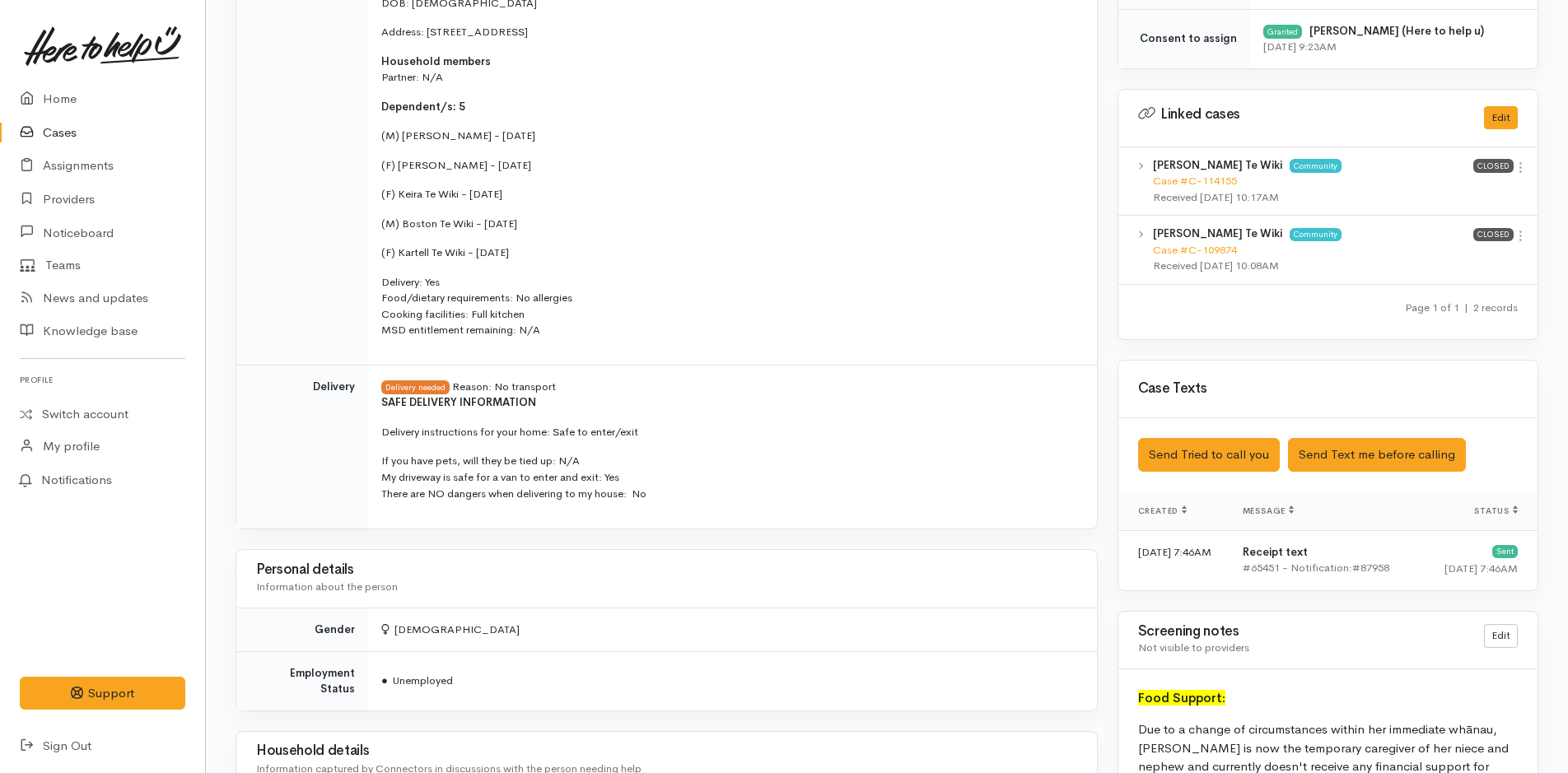
scroll to position [1153, 0]
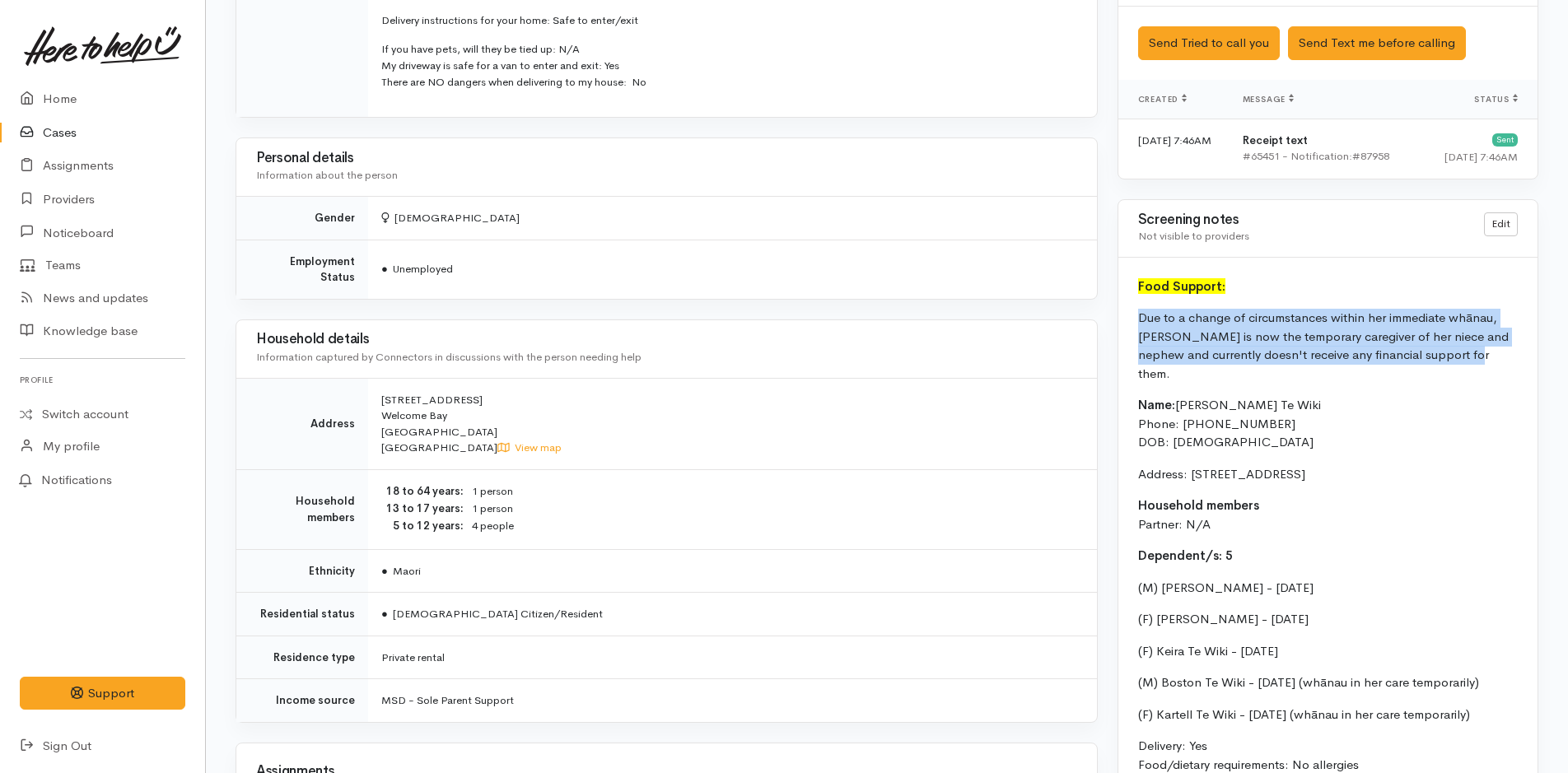
drag, startPoint x: 1387, startPoint y: 355, endPoint x: 1139, endPoint y: 323, distance: 250.1
click at [1139, 323] on p "Due to a change of circumstances within her immediate whānau, [PERSON_NAME] is …" at bounding box center [1328, 346] width 380 height 74
copy p "Due to a change of circumstances within her immediate whānau, [PERSON_NAME] is …"
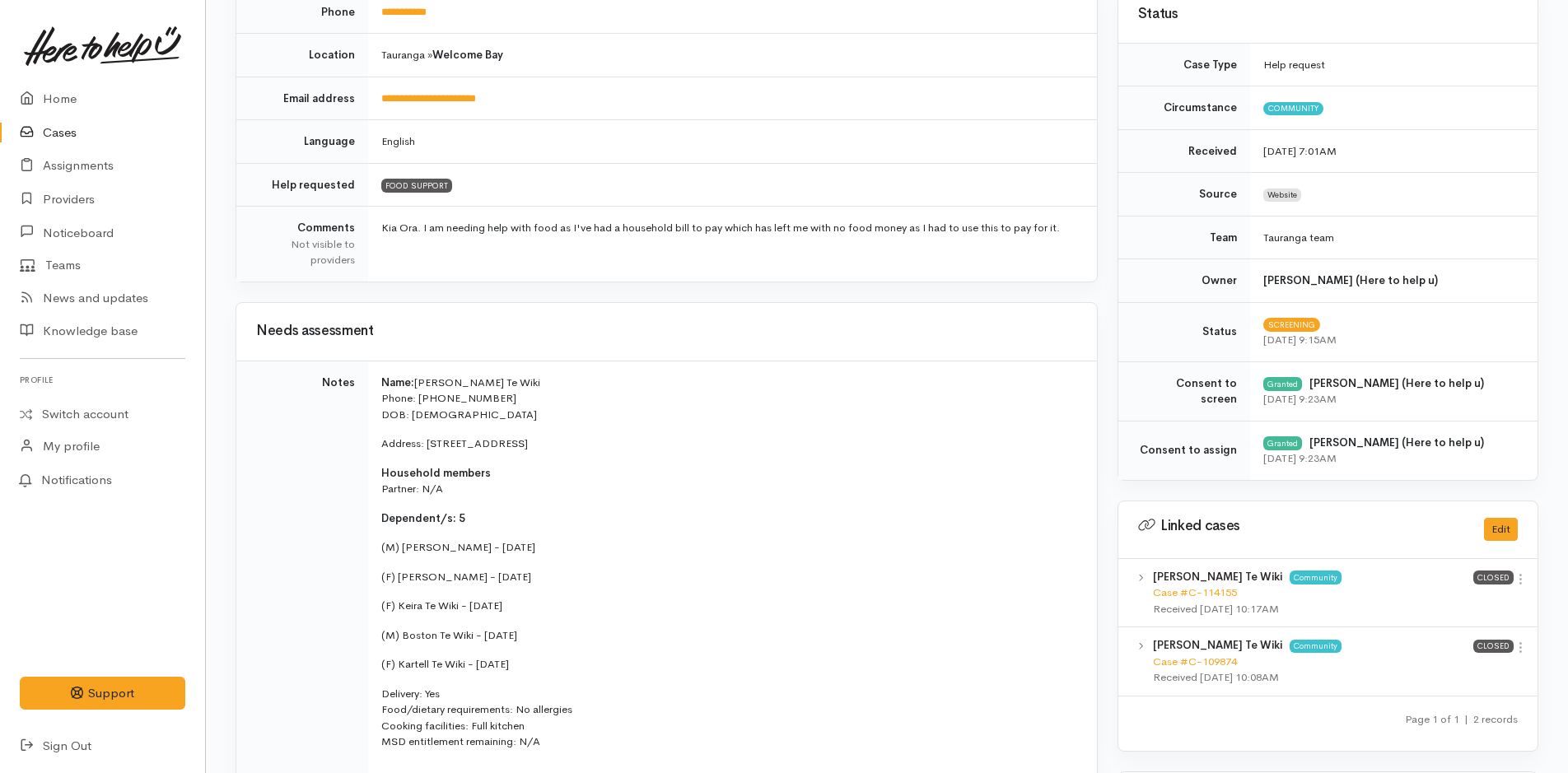
scroll to position [0, 0]
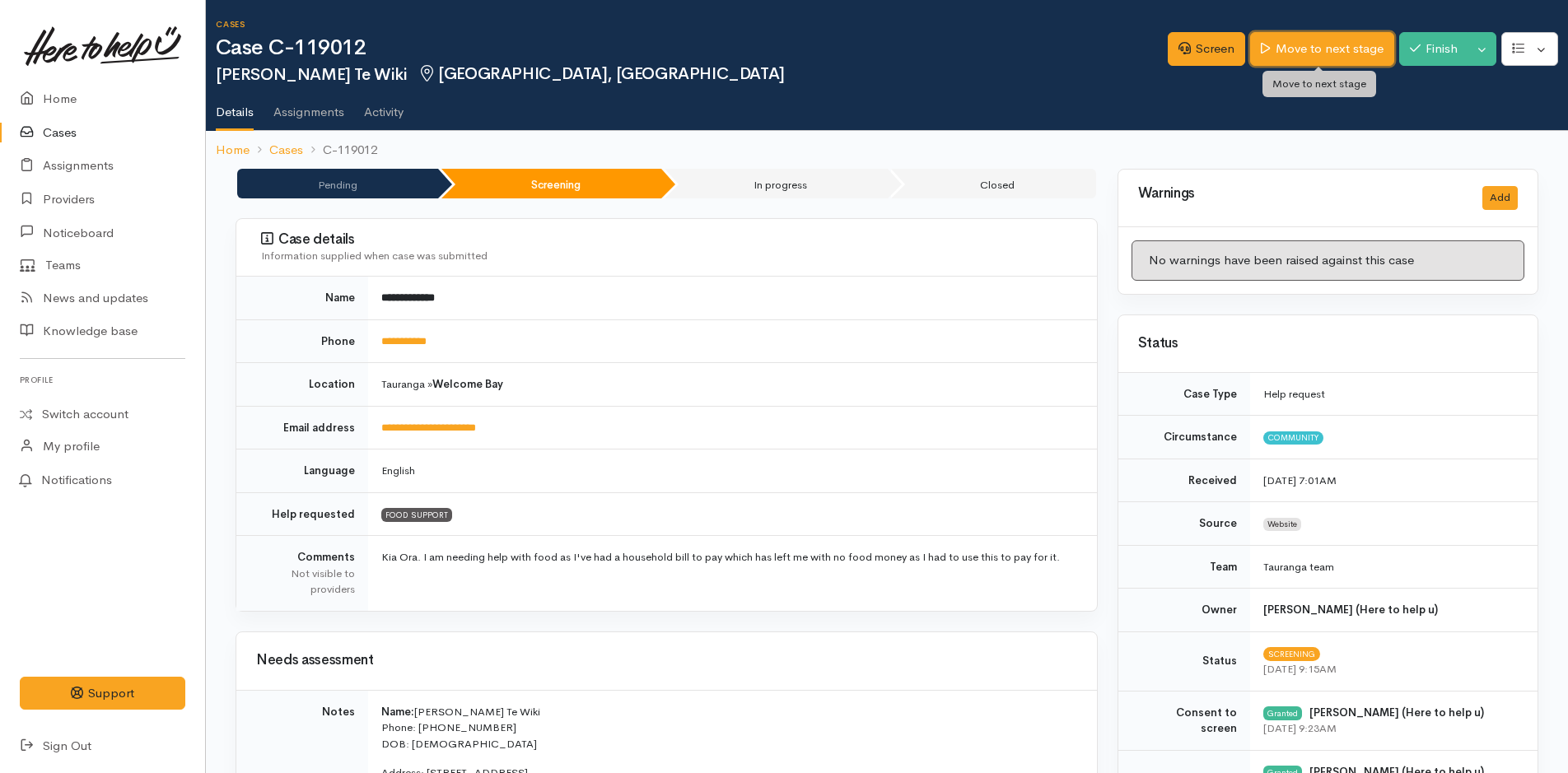
click at [1311, 49] on link "Move to next stage" at bounding box center [1320, 49] width 143 height 34
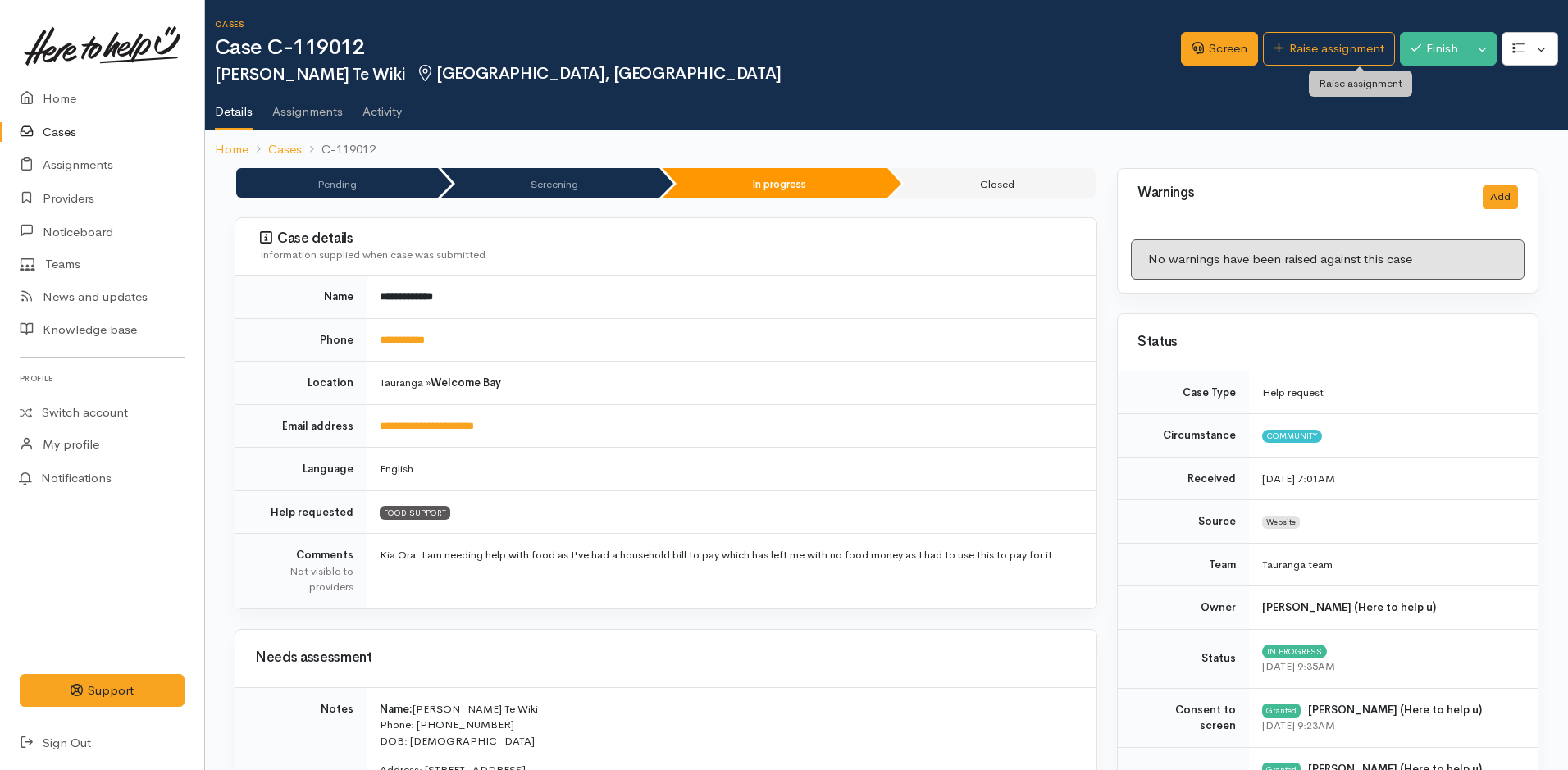
click at [1305, 49] on link "Raise assignment" at bounding box center [1329, 49] width 132 height 34
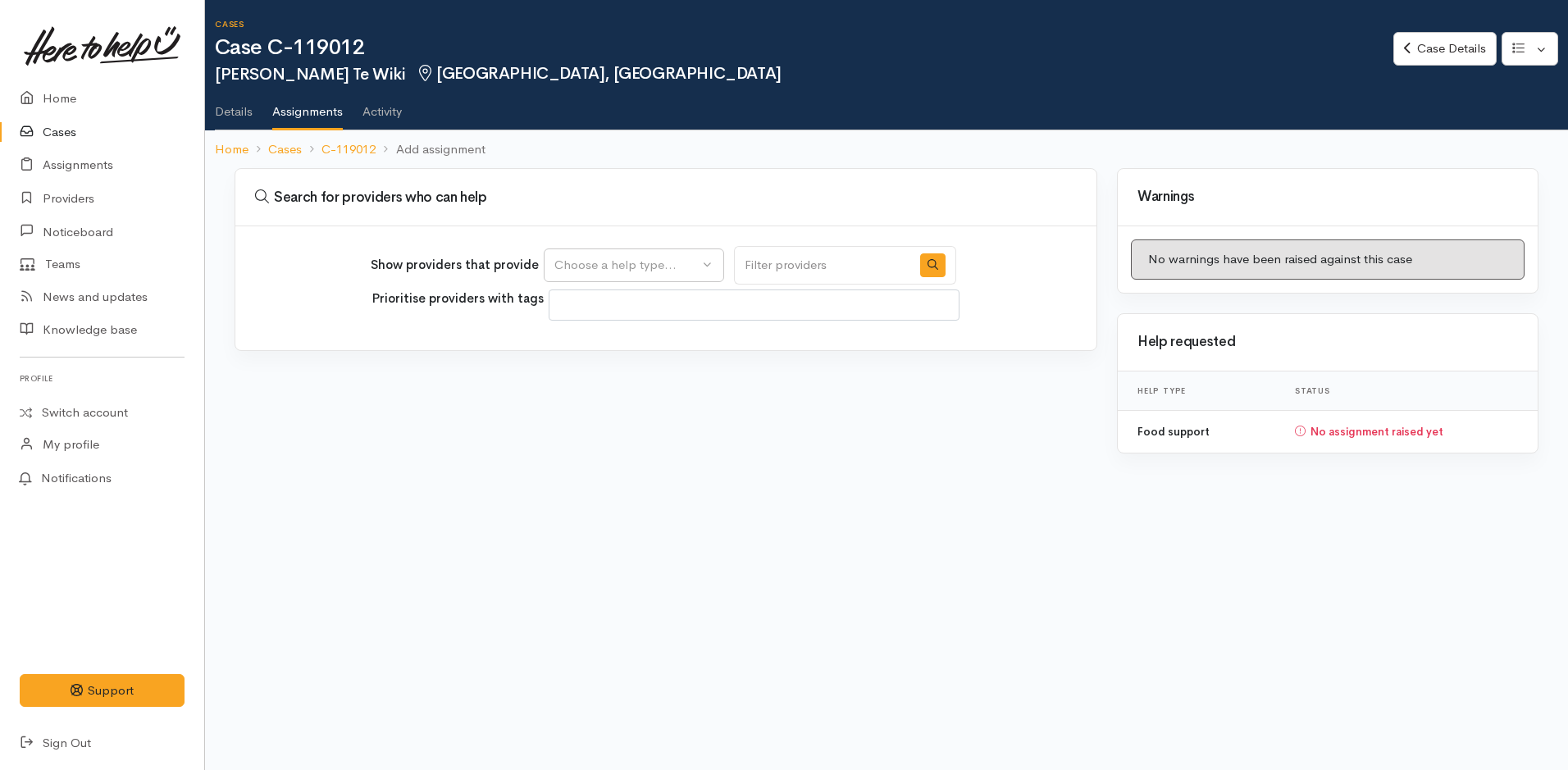
select select
click at [668, 256] on div "Choose a help type..." at bounding box center [626, 264] width 144 height 19
click at [625, 343] on span "Food support" at bounding box center [602, 343] width 76 height 19
select select "3"
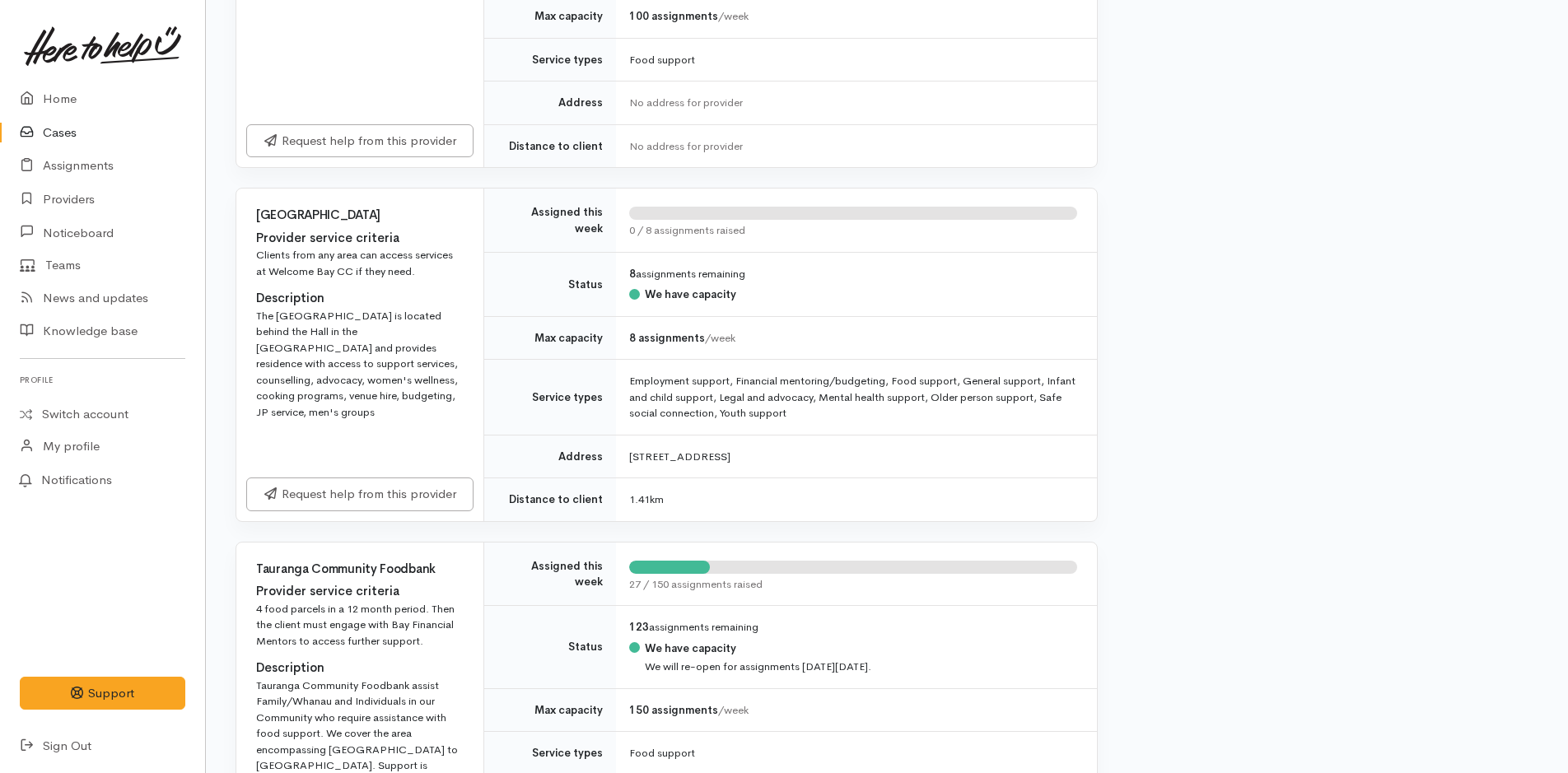
scroll to position [823, 0]
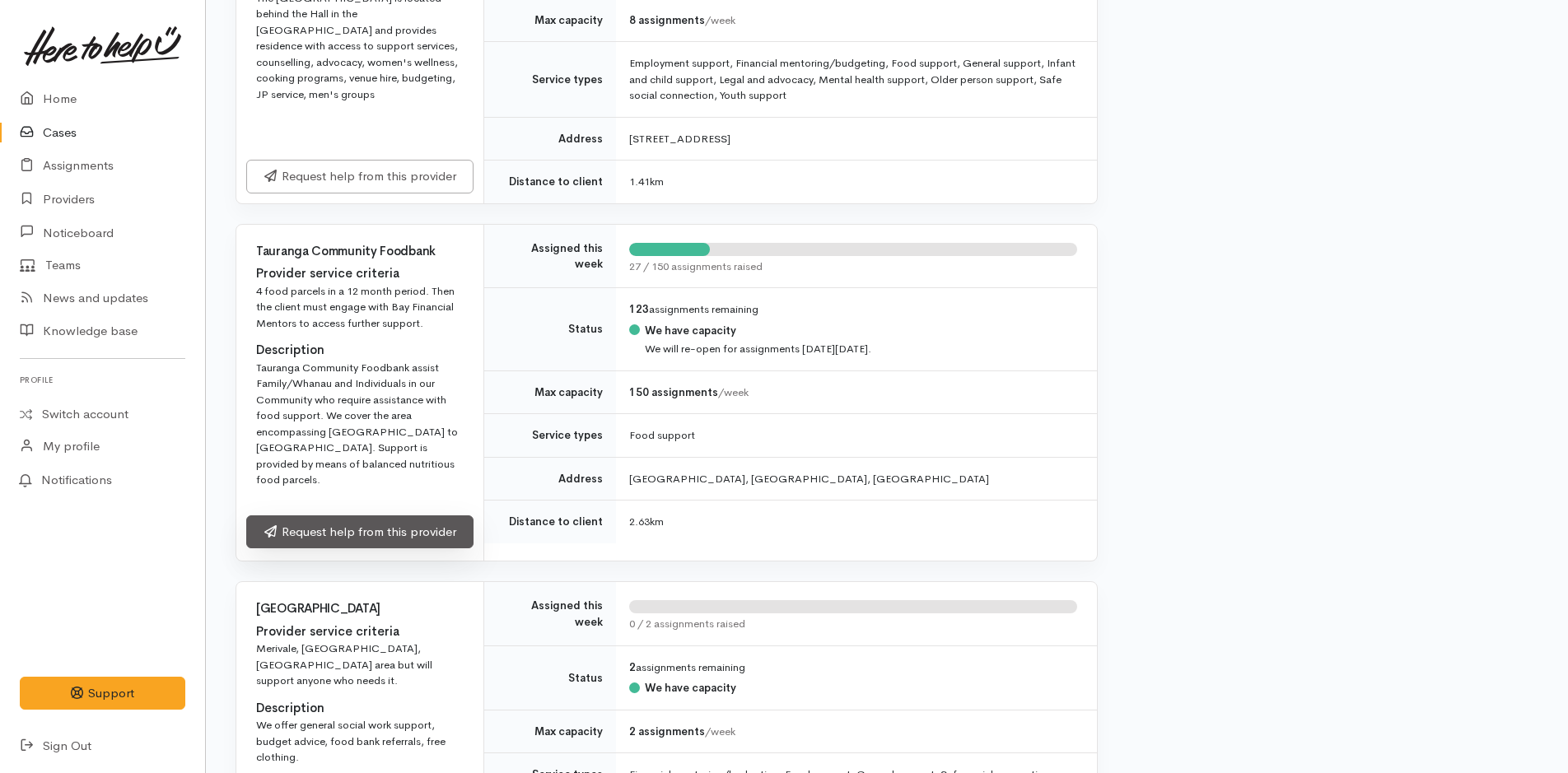
click at [340, 516] on link "Request help from this provider" at bounding box center [359, 533] width 227 height 34
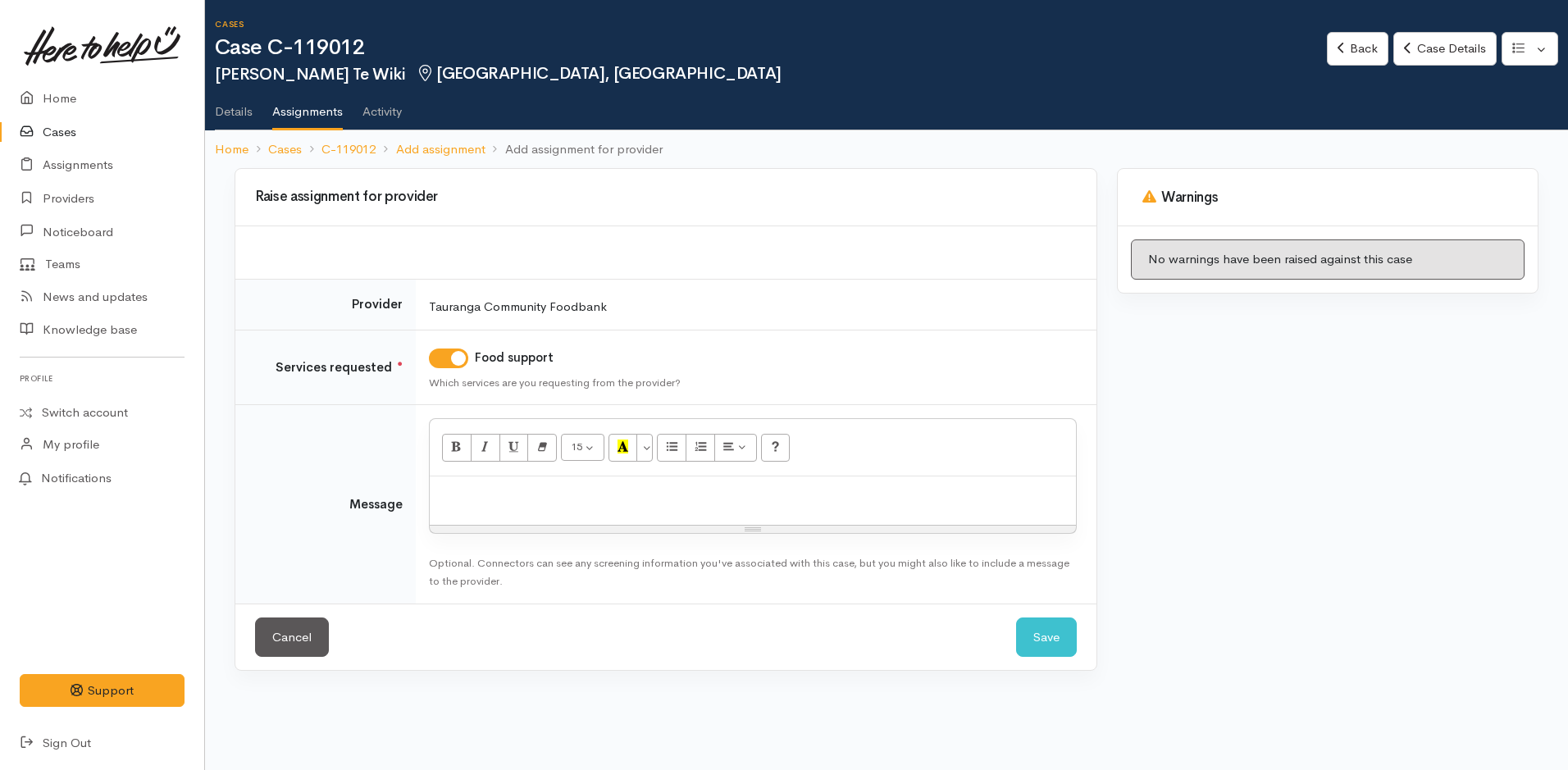
click at [533, 486] on p at bounding box center [752, 494] width 629 height 19
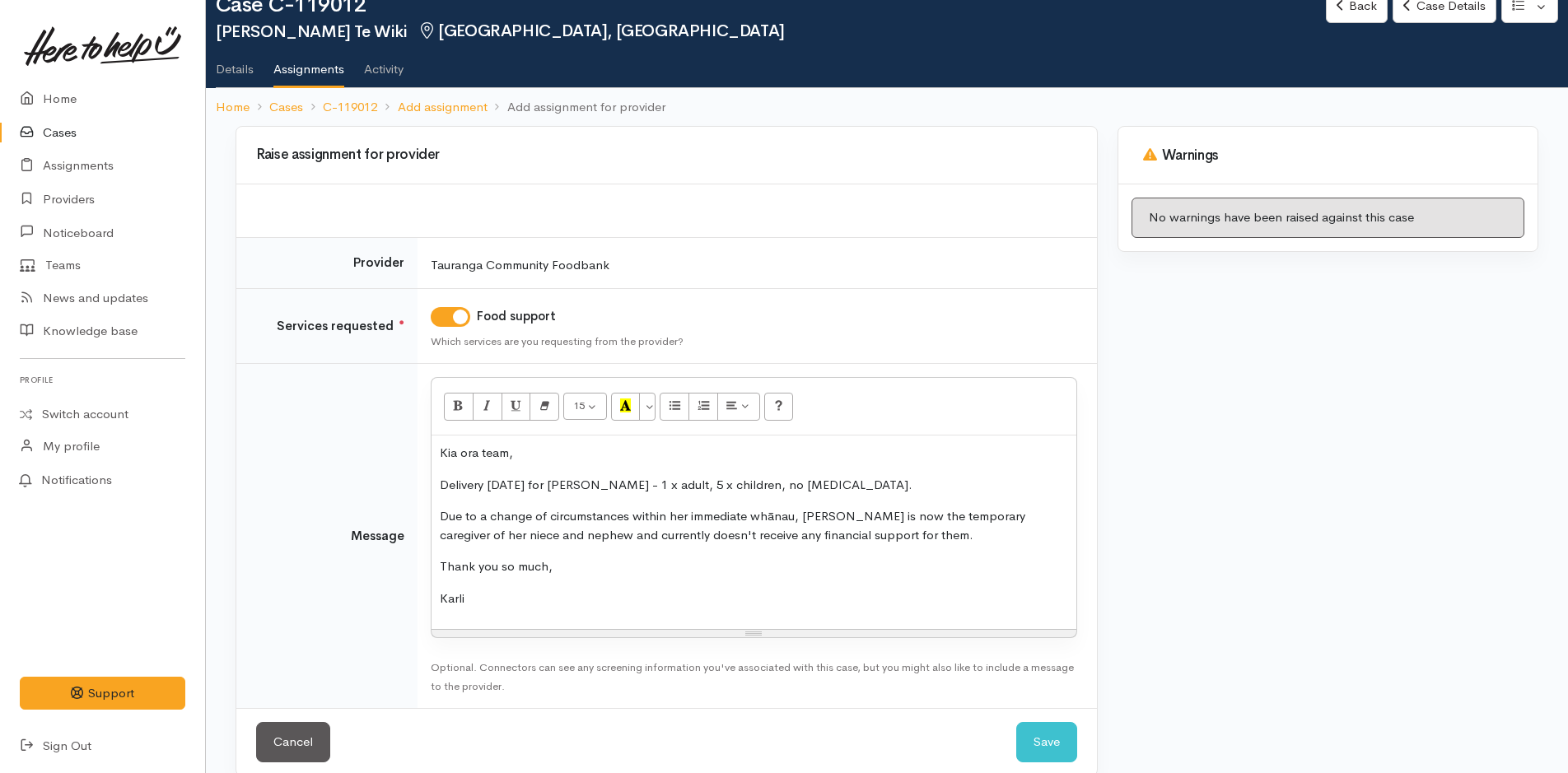
scroll to position [66, 0]
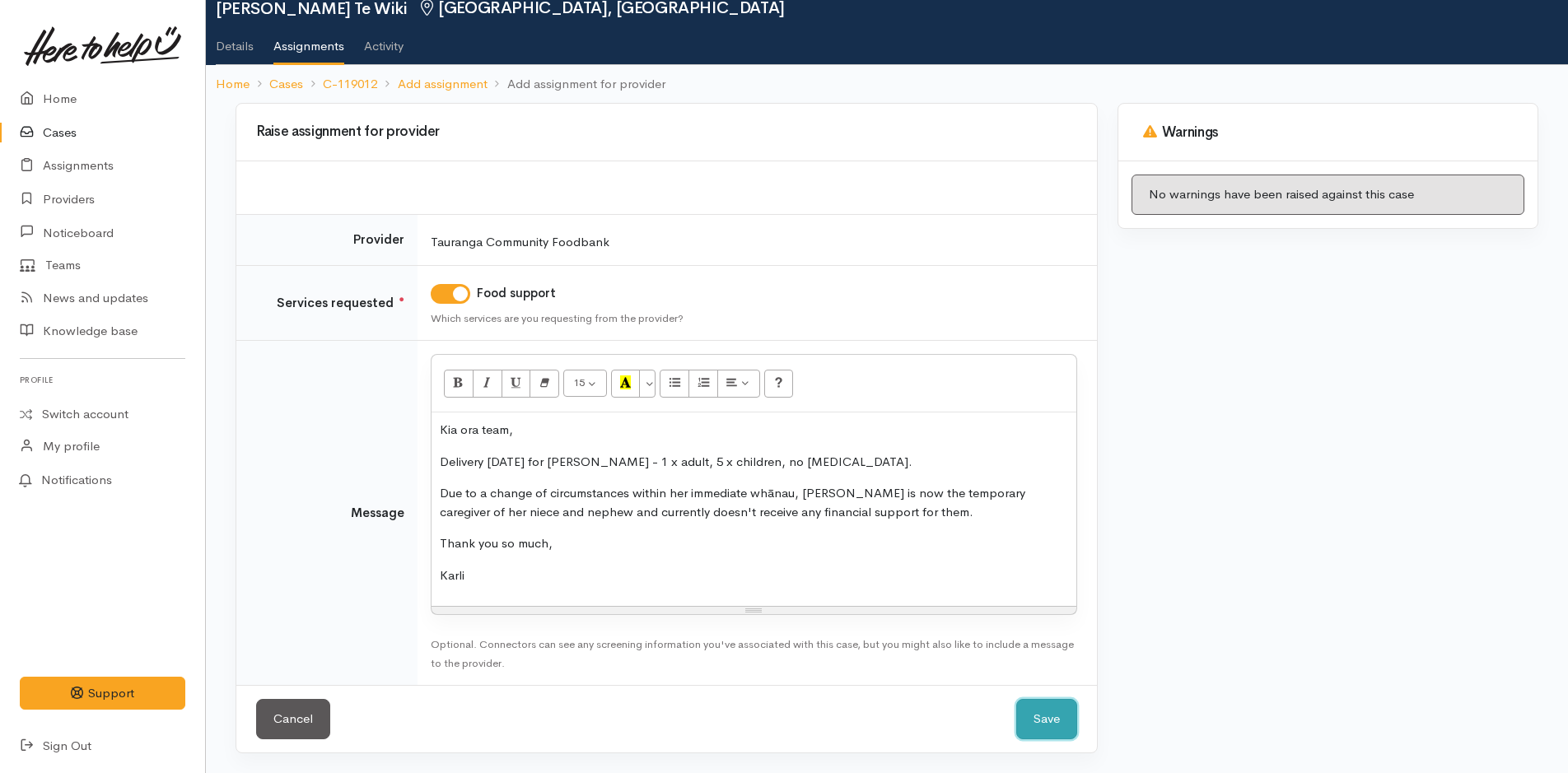
click at [1058, 733] on button "Save" at bounding box center [1047, 719] width 61 height 40
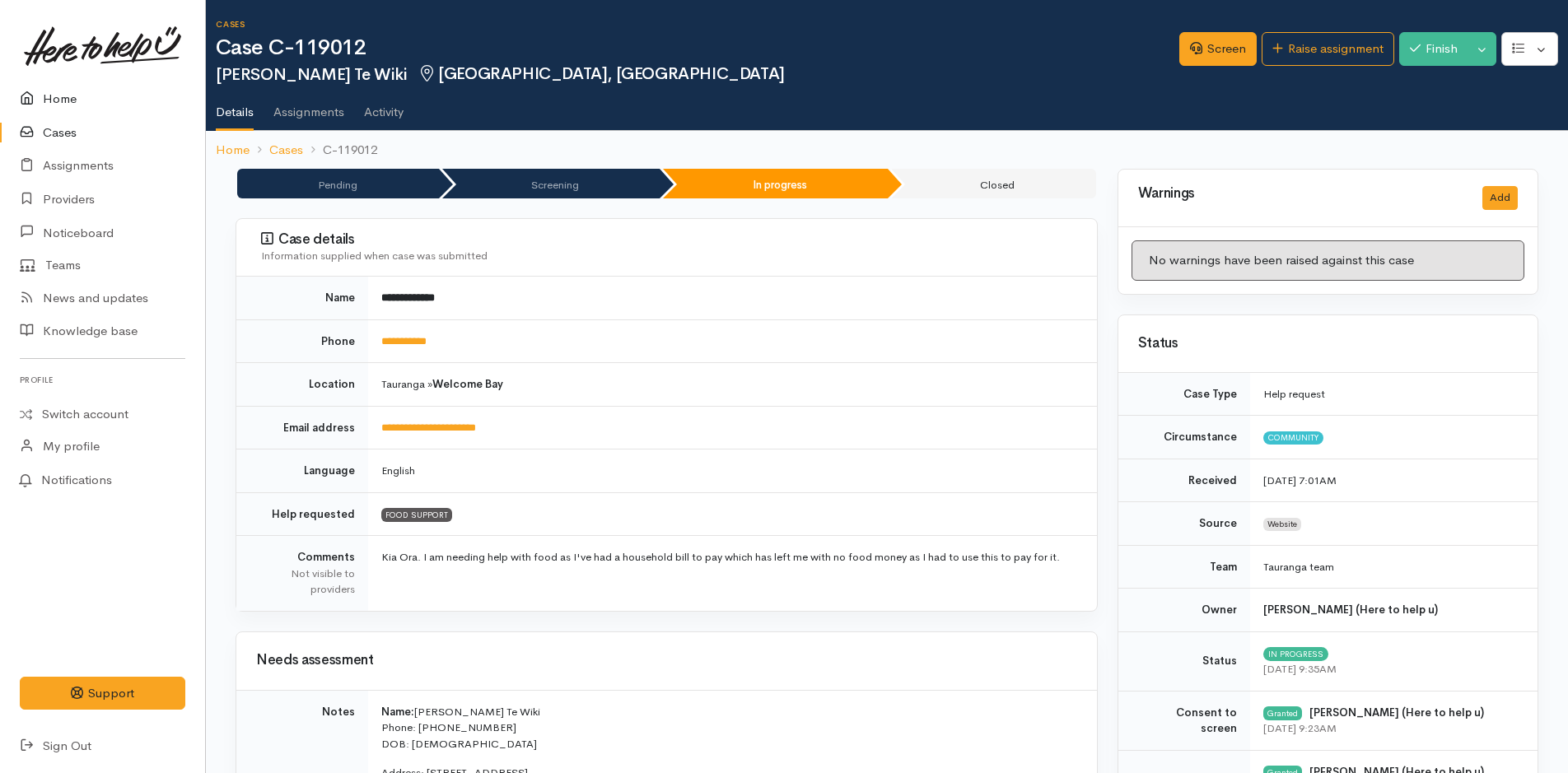
click at [57, 92] on link "Home" at bounding box center [103, 99] width 205 height 34
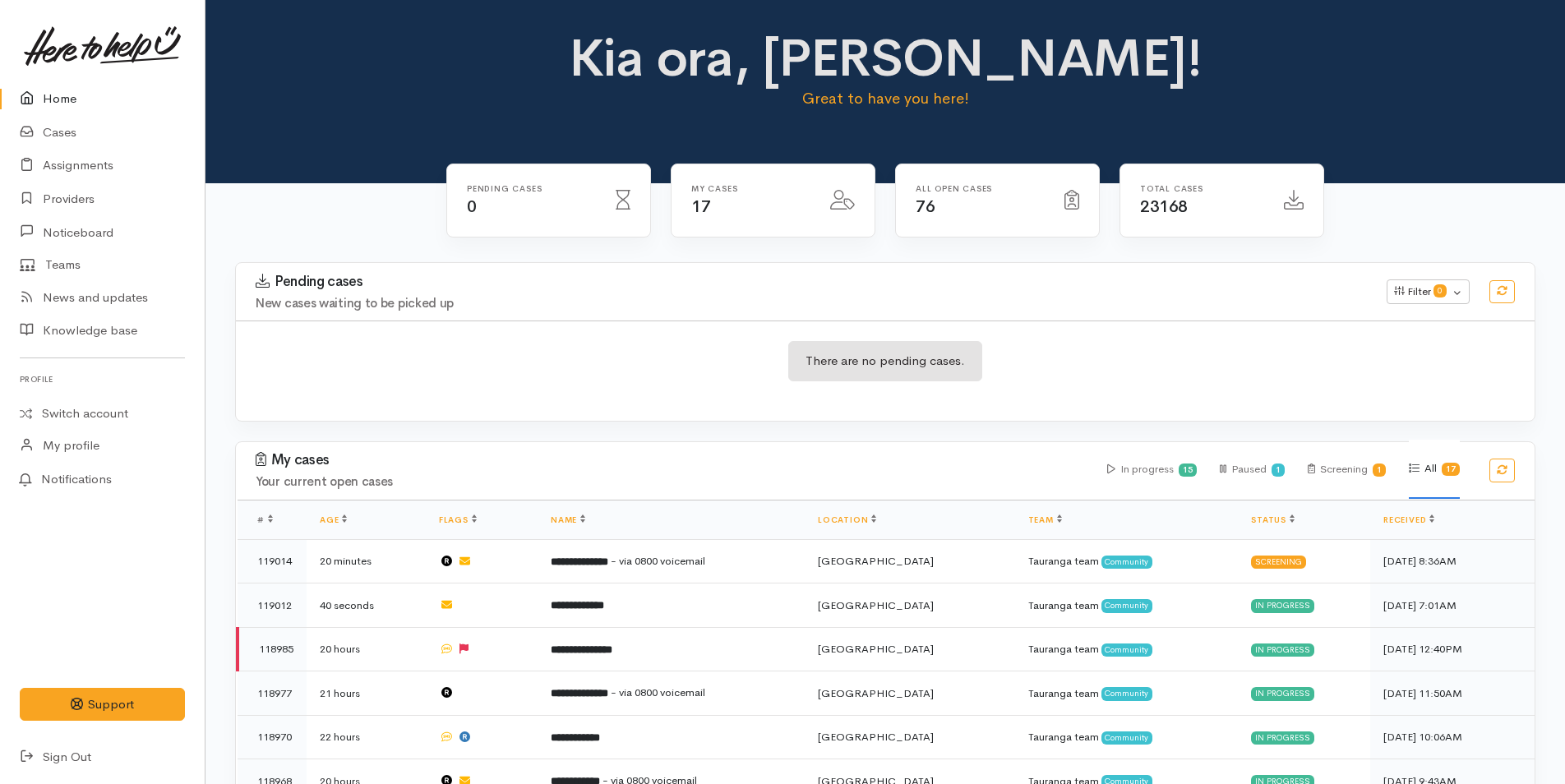
click at [66, 88] on link "Home" at bounding box center [102, 99] width 205 height 34
click at [53, 93] on link "Home" at bounding box center [102, 99] width 205 height 34
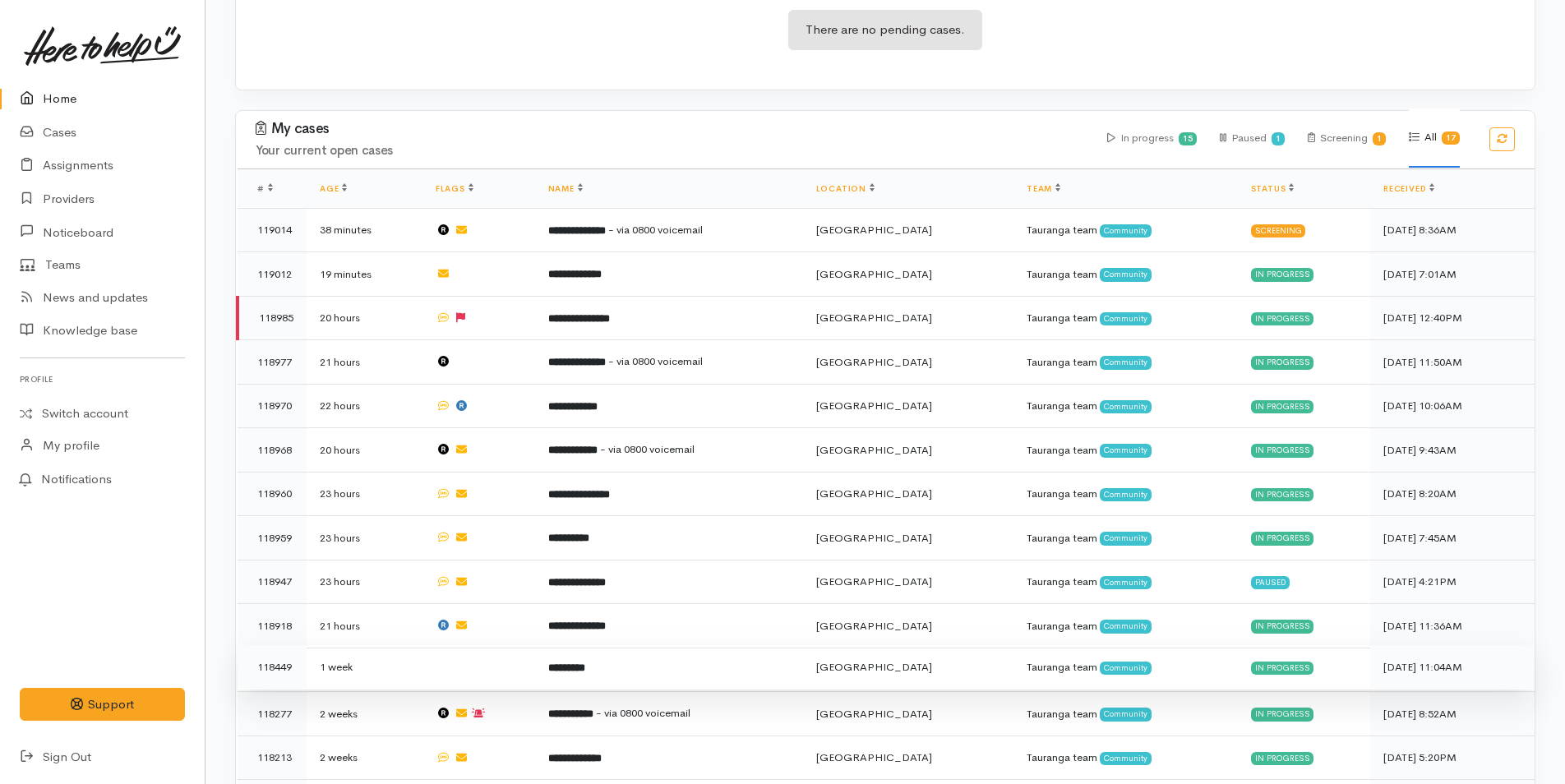
scroll to position [223, 0]
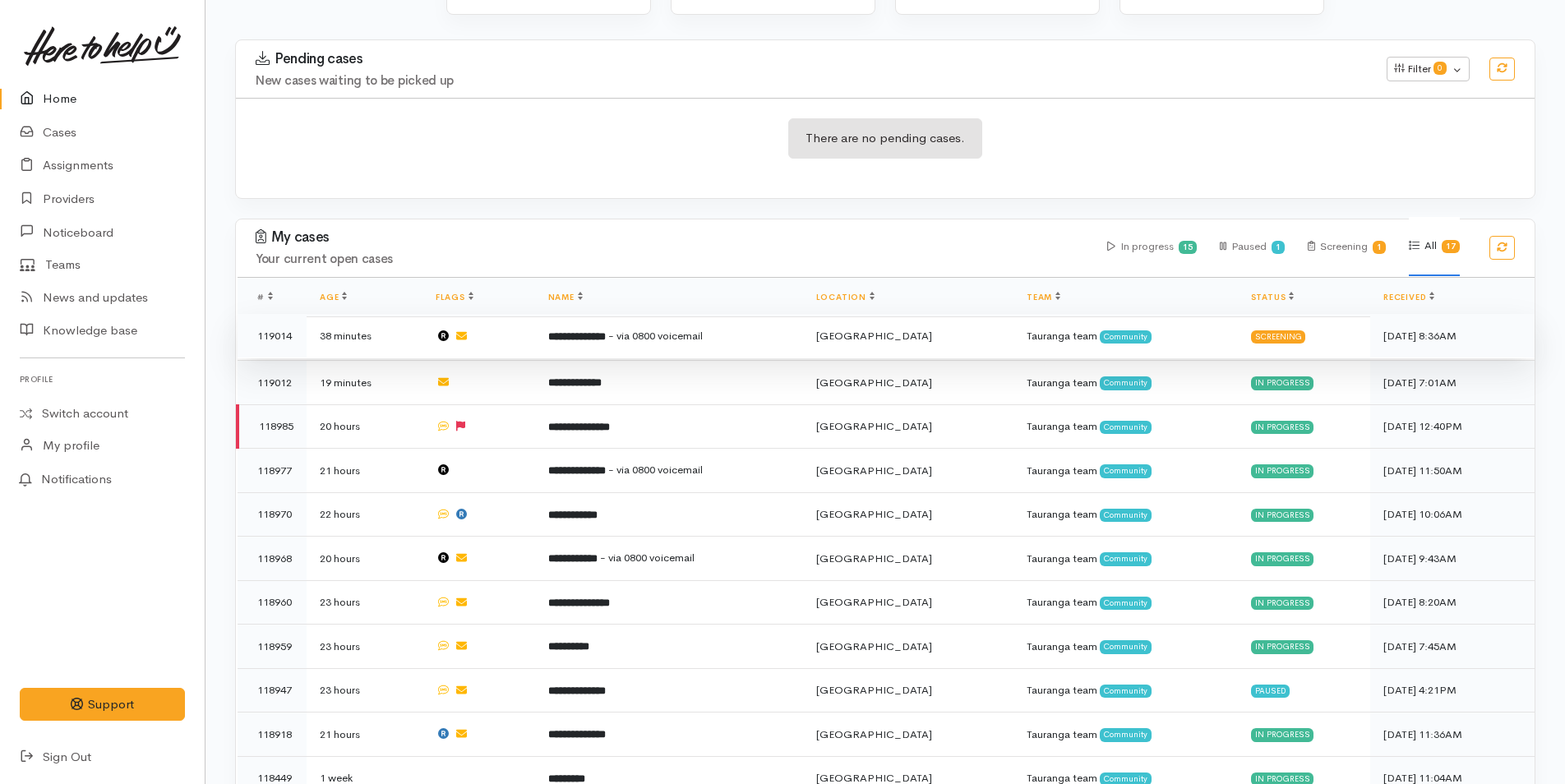
click at [615, 343] on td "**********" at bounding box center [668, 335] width 268 height 44
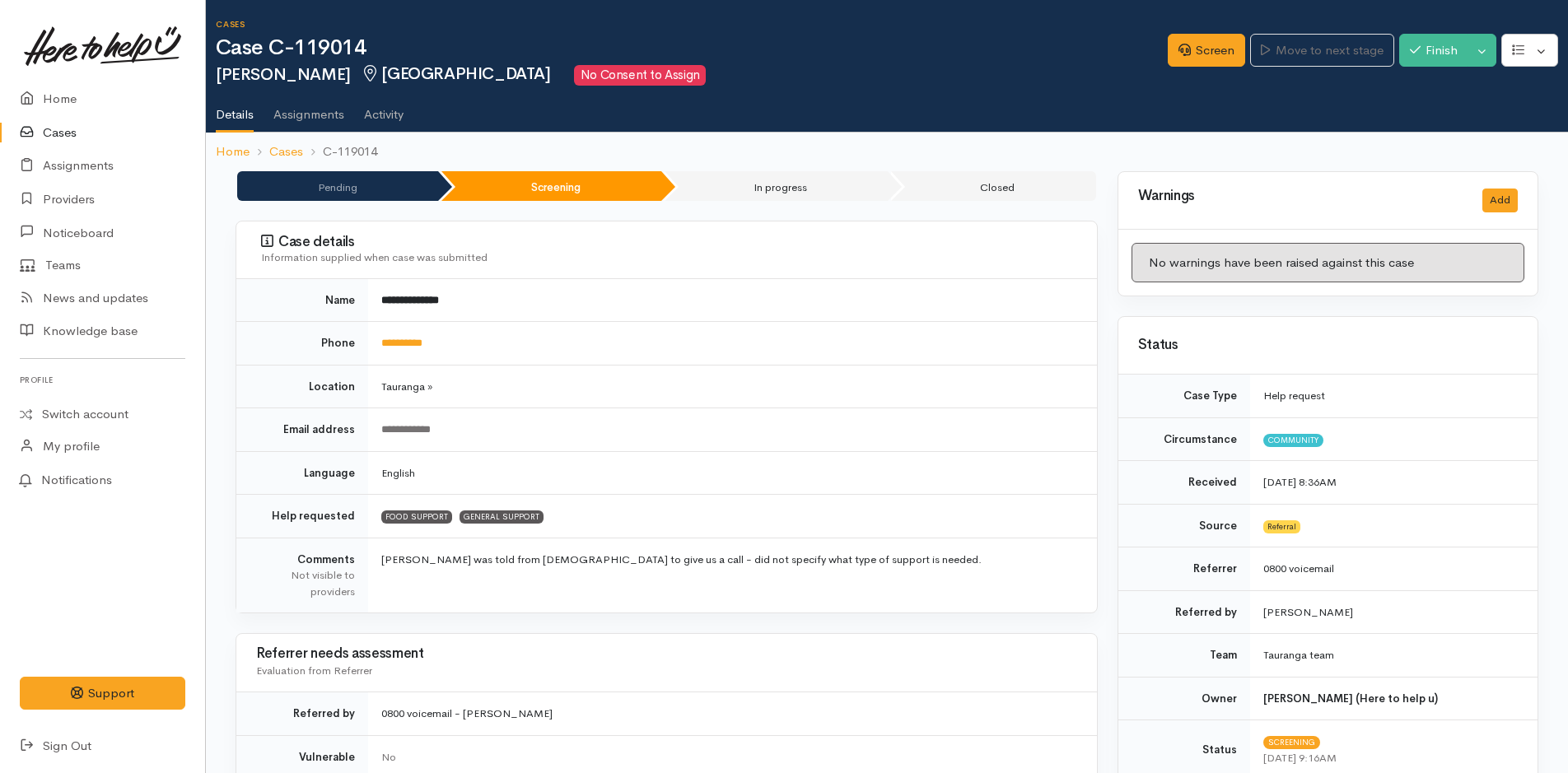
click at [61, 126] on link "Cases" at bounding box center [103, 133] width 205 height 34
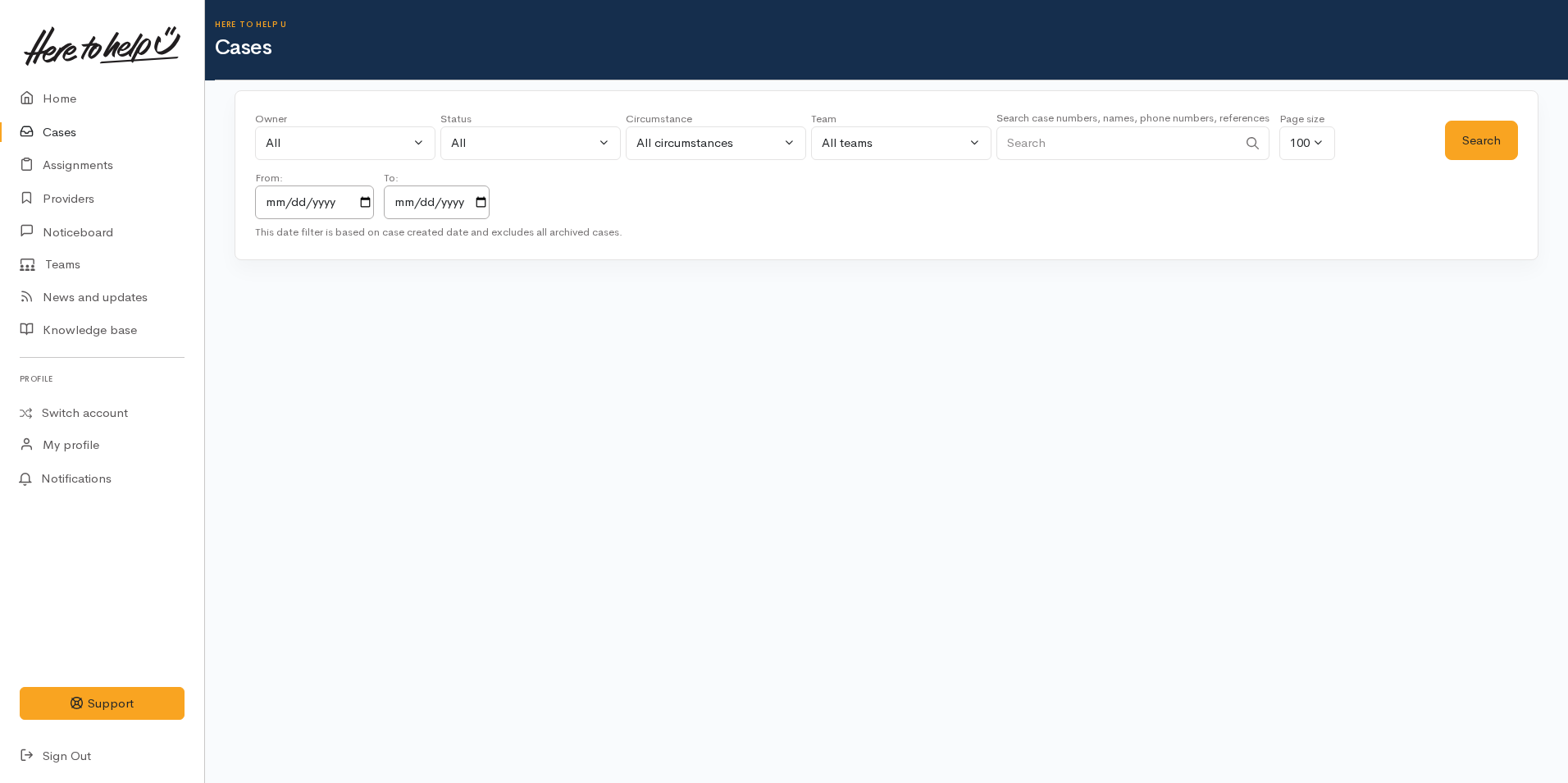
click at [1073, 110] on small "Search case numbers, names, phone numbers, references" at bounding box center [1132, 117] width 273 height 14
click at [1072, 125] on div "Search case numbers, names, phone numbers, references" at bounding box center [1132, 139] width 273 height 62
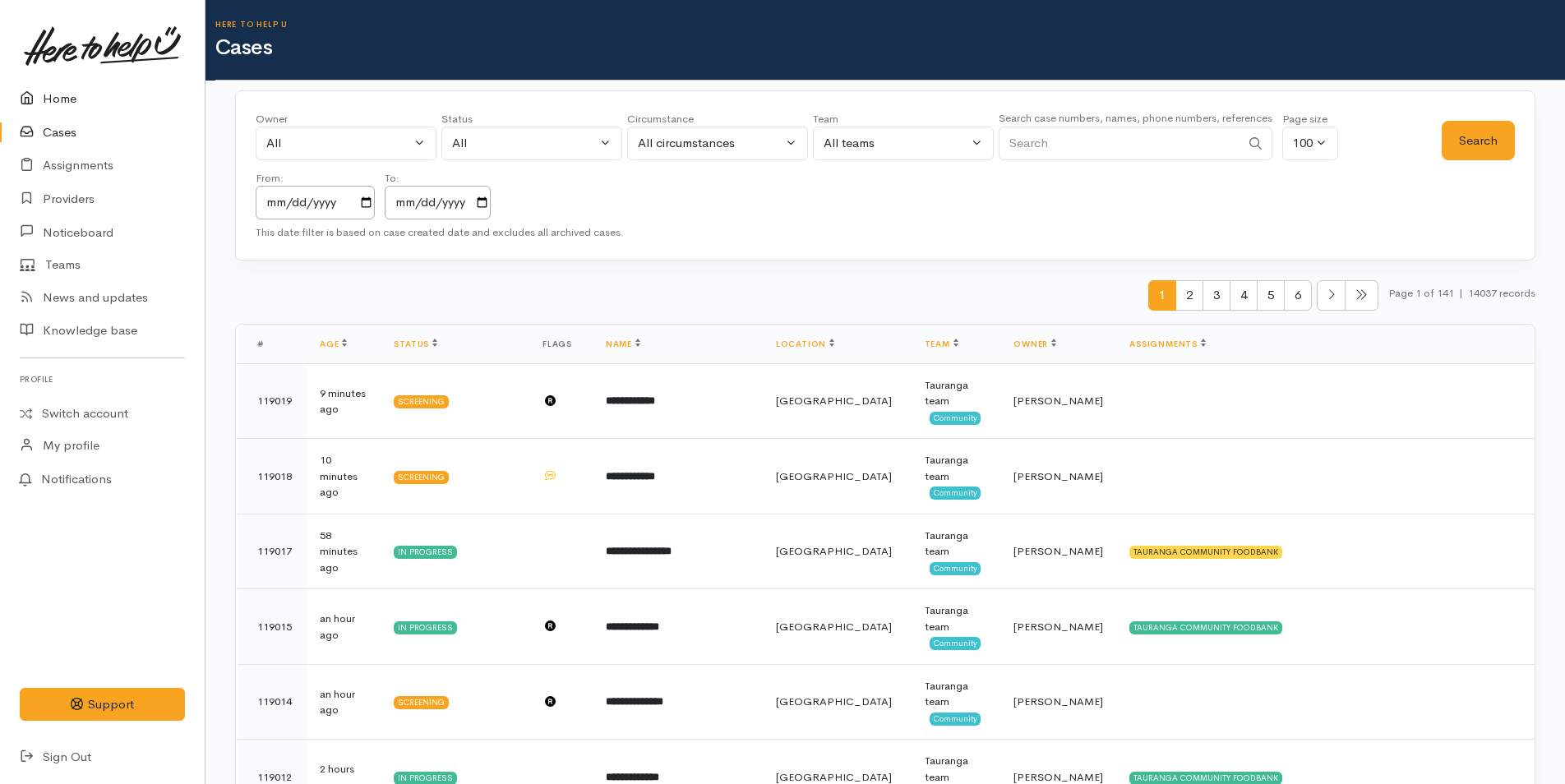
click at [74, 97] on link "Home" at bounding box center [102, 99] width 205 height 34
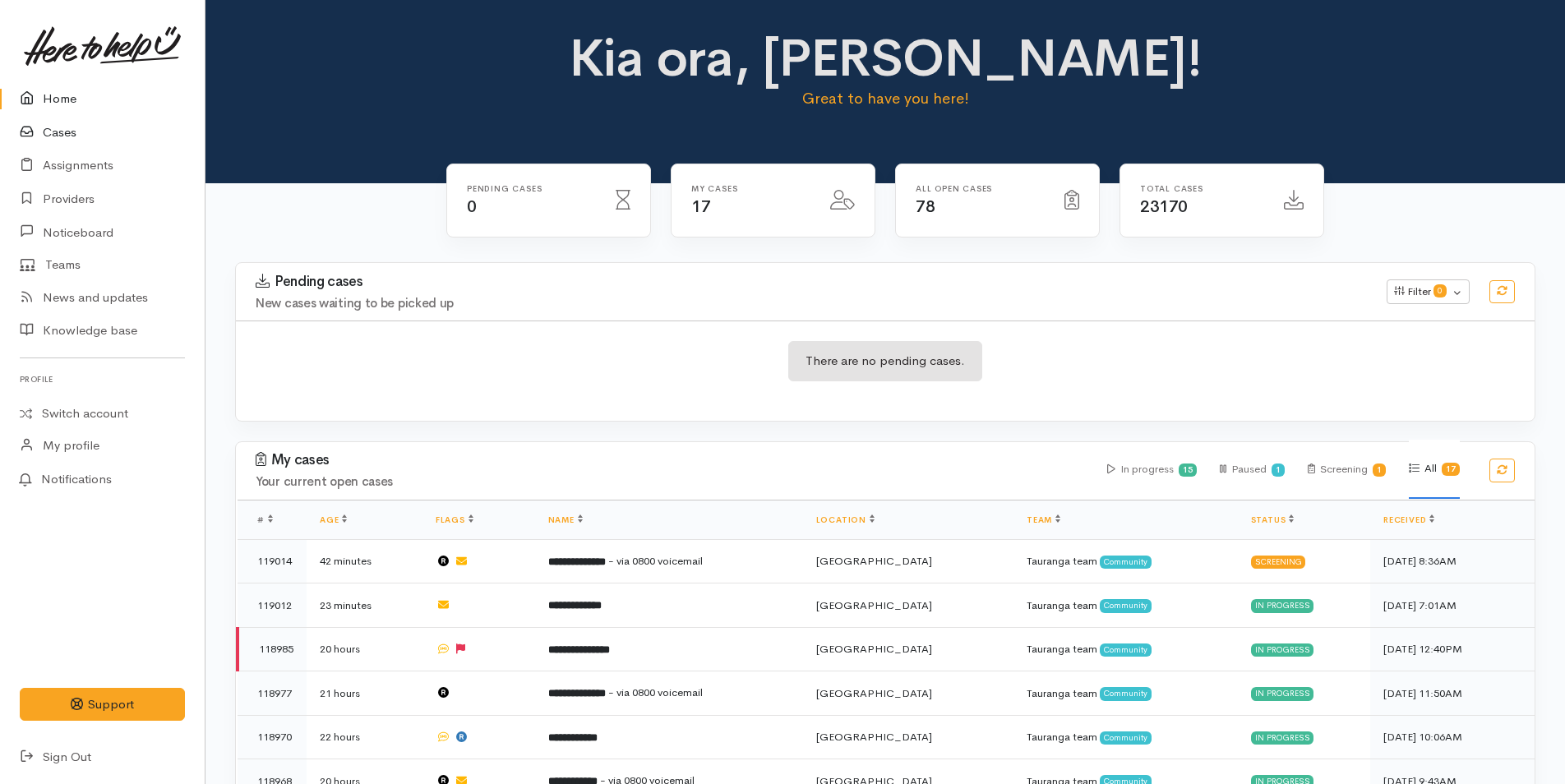
click at [37, 134] on icon at bounding box center [31, 132] width 23 height 21
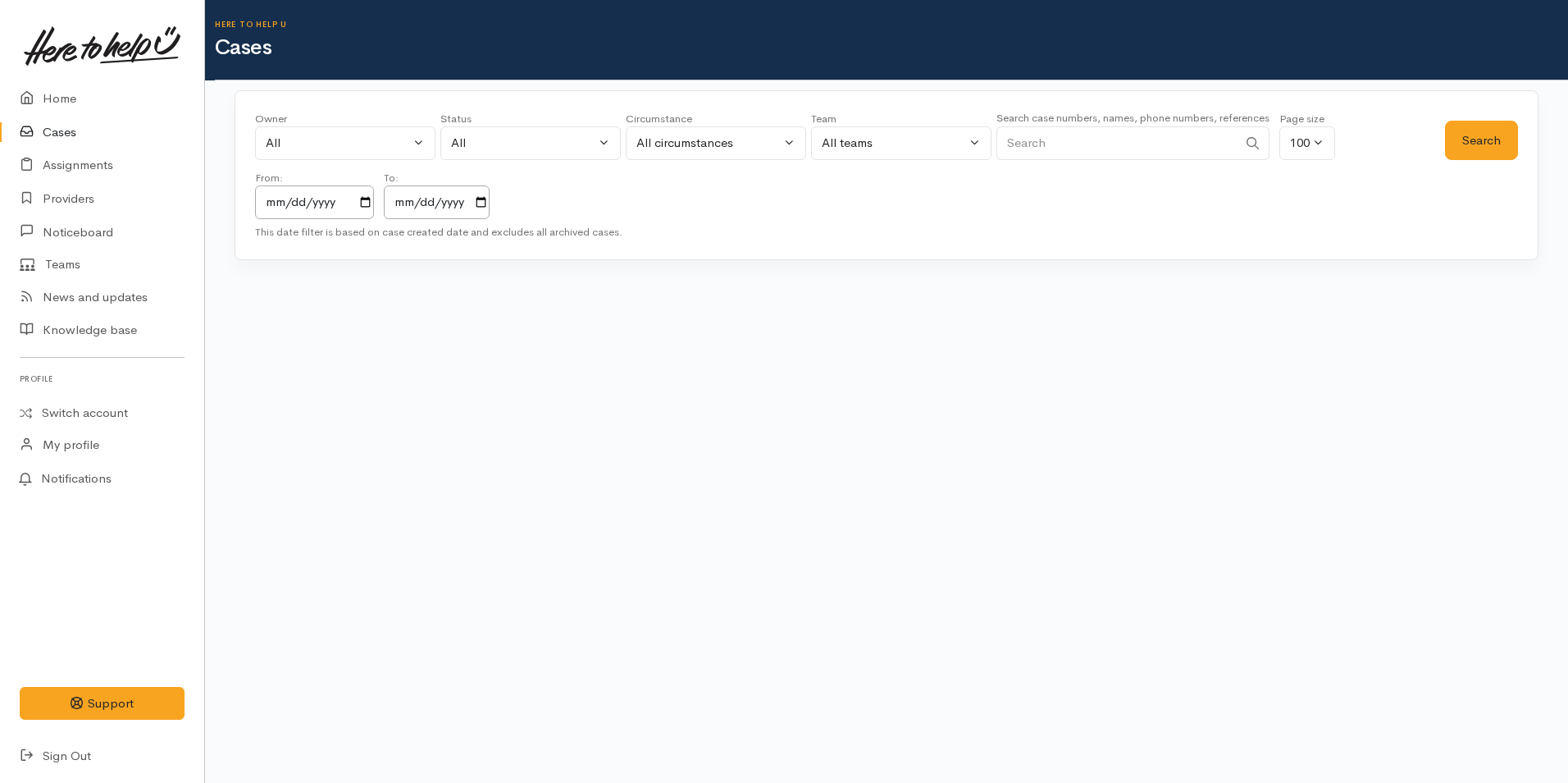
drag, startPoint x: 1043, startPoint y: 149, endPoint x: 1050, endPoint y: 135, distance: 15.7
click at [1043, 148] on input "Search" at bounding box center [1116, 144] width 241 height 34
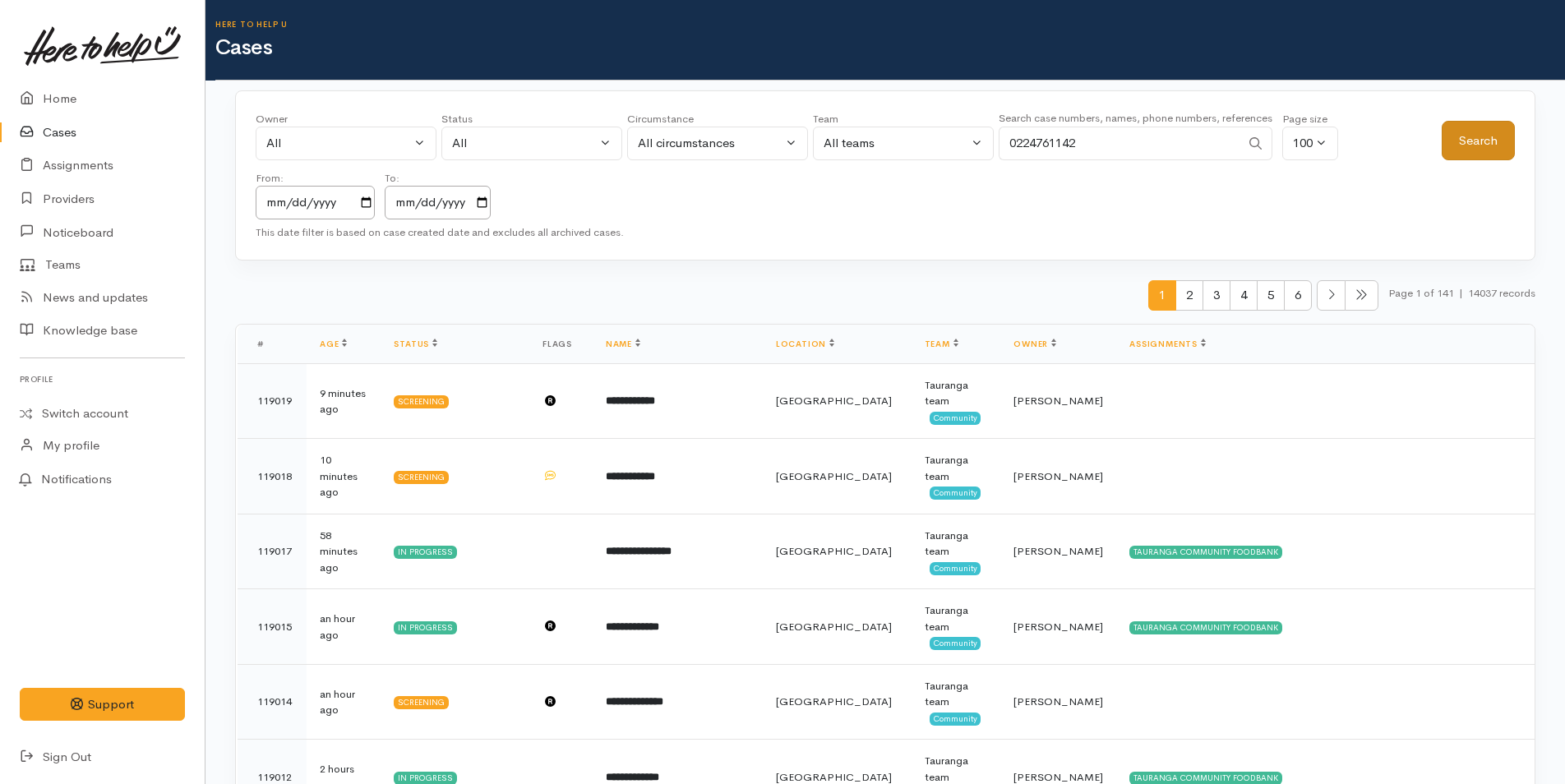
type input "0224761142"
click at [1481, 134] on button "Search" at bounding box center [1477, 140] width 73 height 40
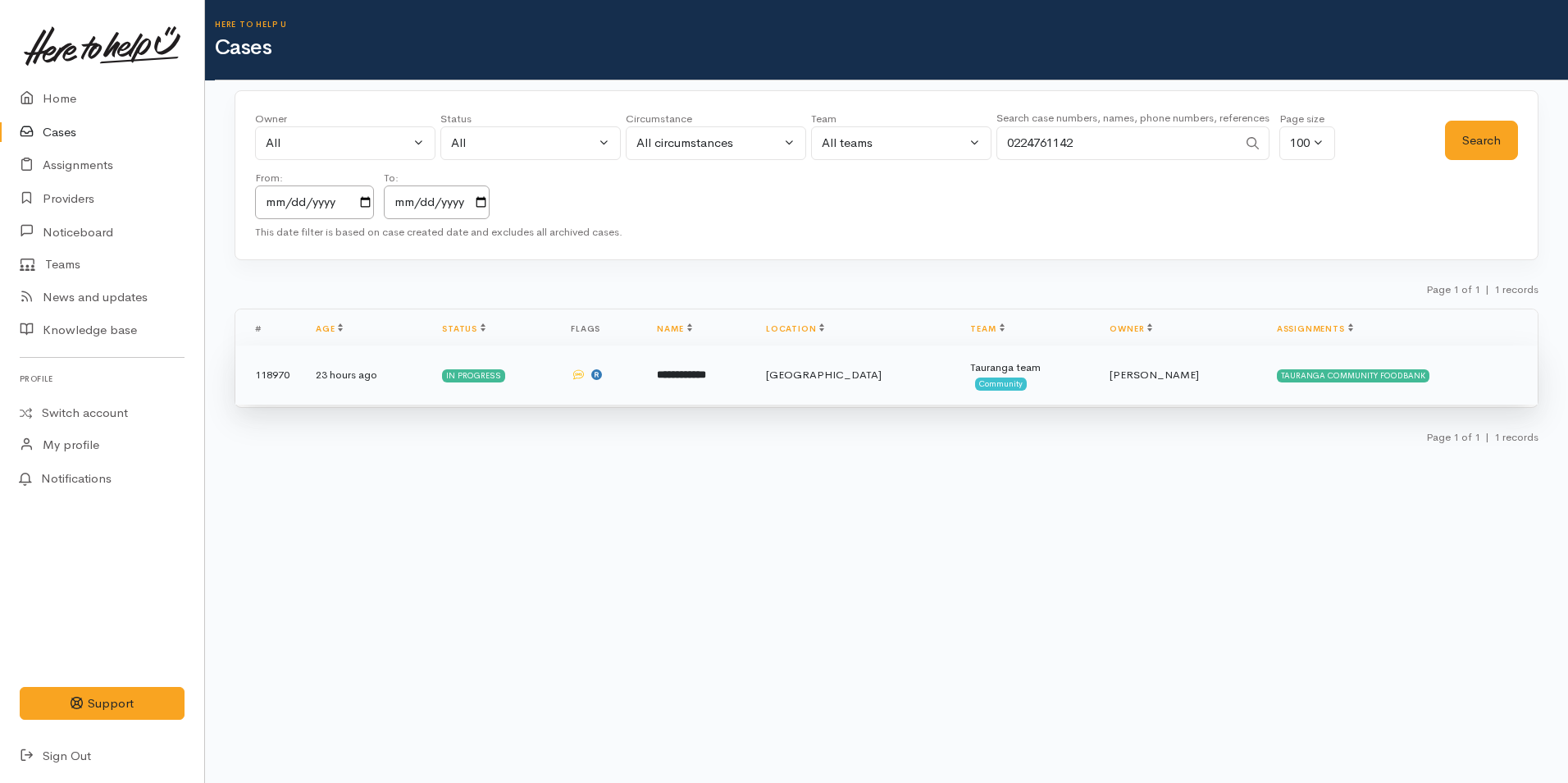
click at [870, 386] on td "[GEOGRAPHIC_DATA]" at bounding box center [855, 375] width 204 height 59
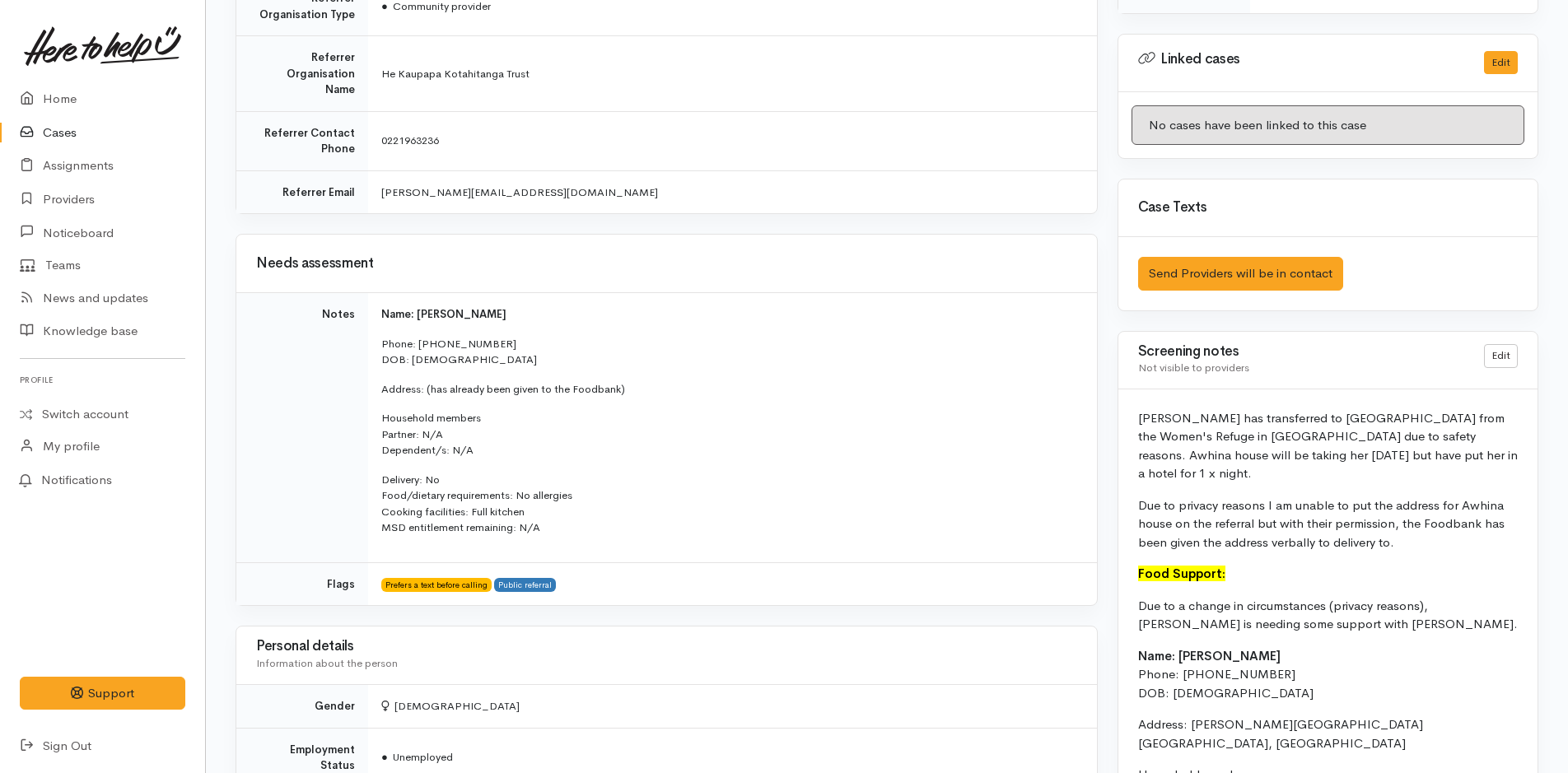
scroll to position [1070, 0]
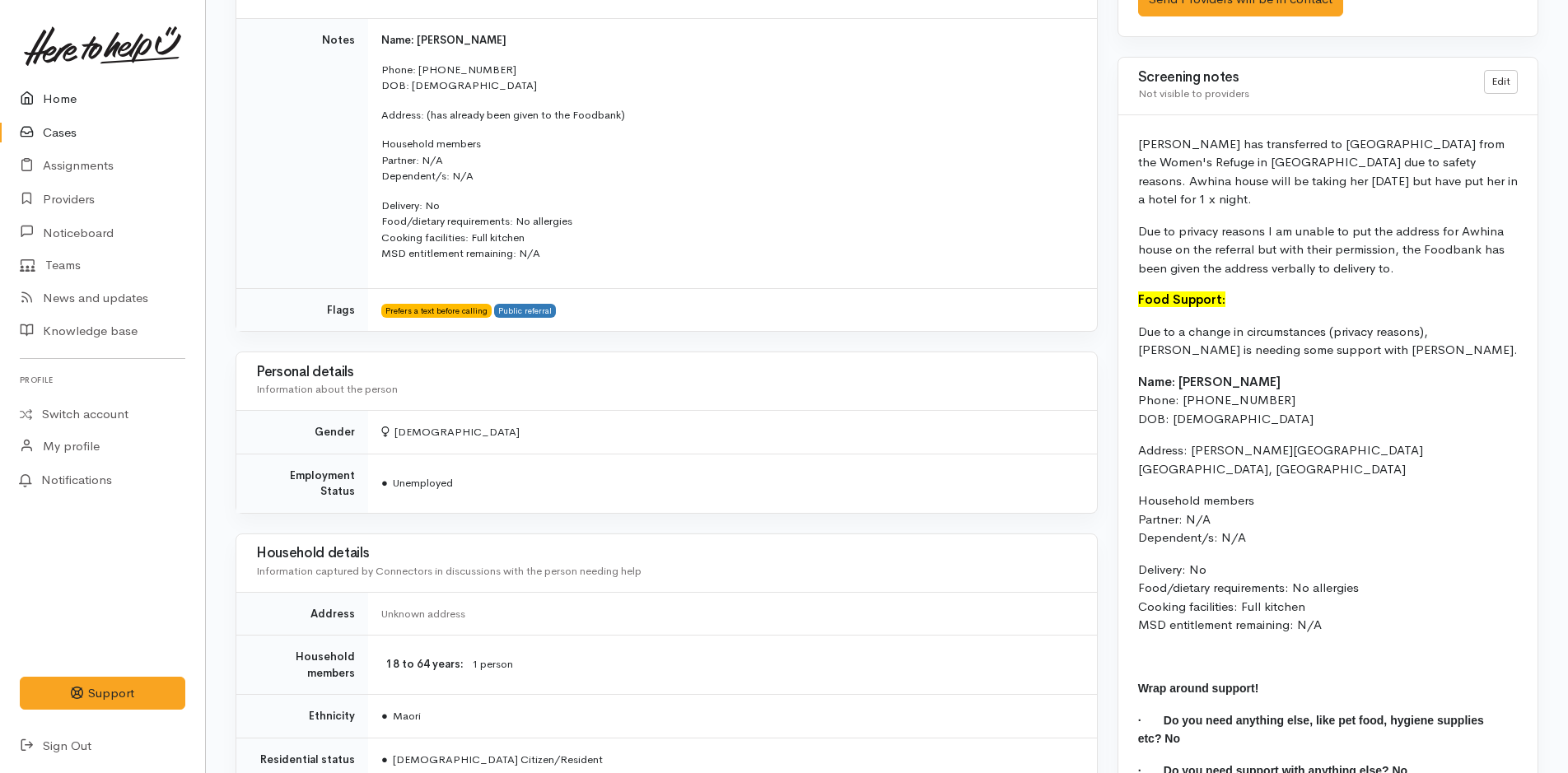
click at [51, 98] on link "Home" at bounding box center [103, 99] width 205 height 34
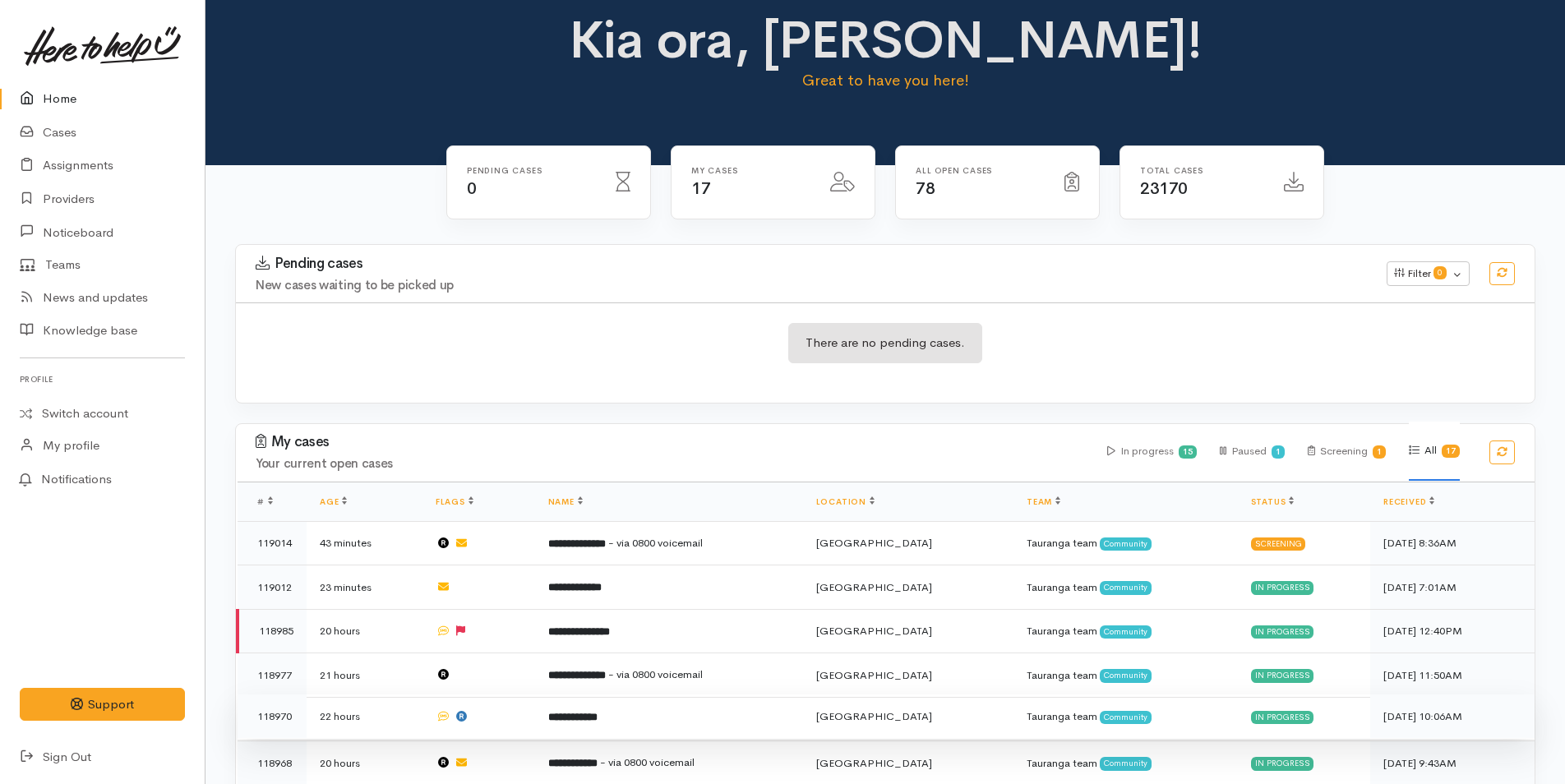
scroll to position [551, 0]
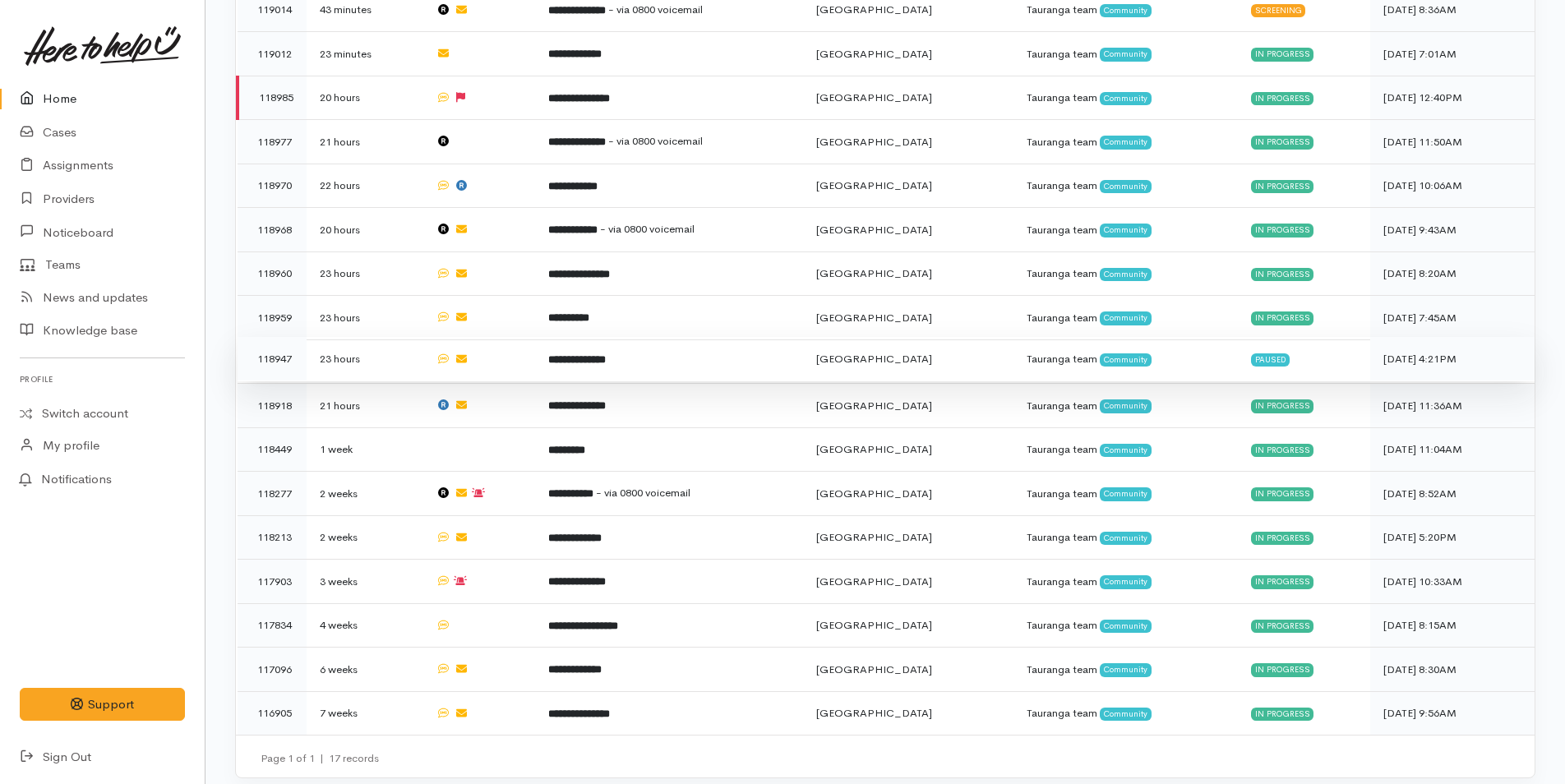
click at [606, 354] on b "**********" at bounding box center [577, 359] width 57 height 11
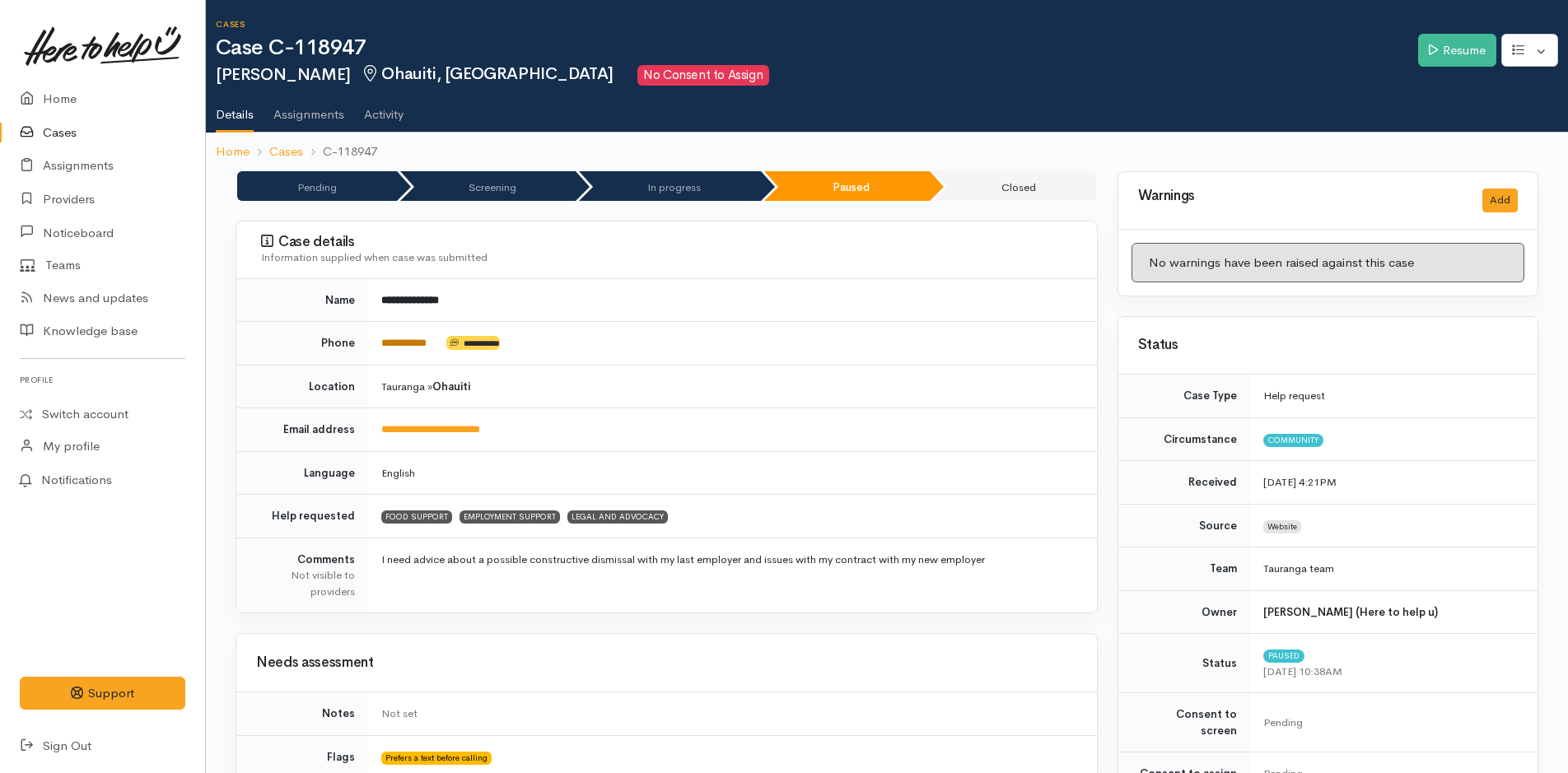
click at [414, 342] on link "**********" at bounding box center [403, 343] width 45 height 11
click at [1450, 47] on link "Resume" at bounding box center [1456, 51] width 78 height 34
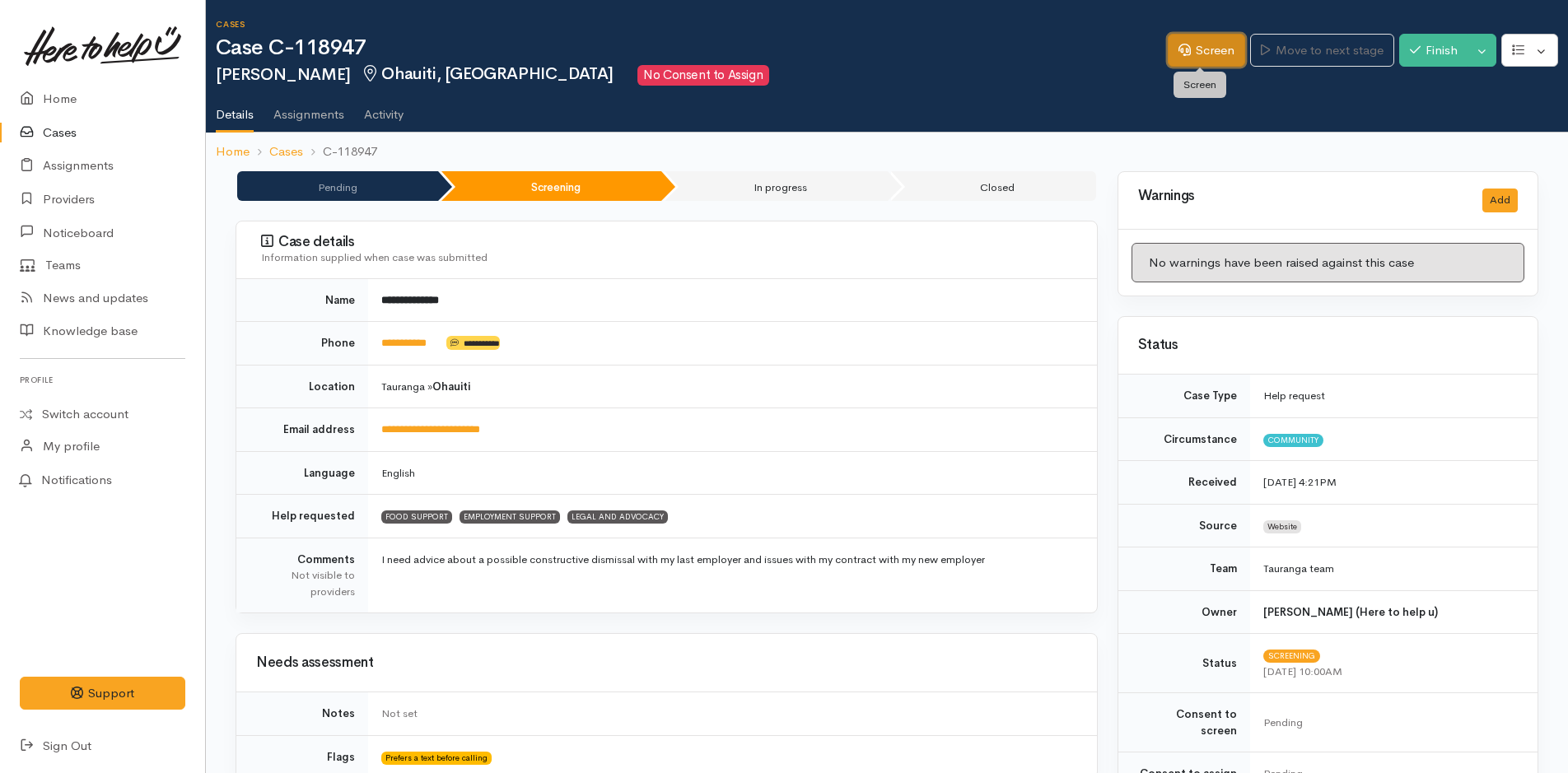
click at [1225, 50] on link "Screen" at bounding box center [1206, 51] width 77 height 34
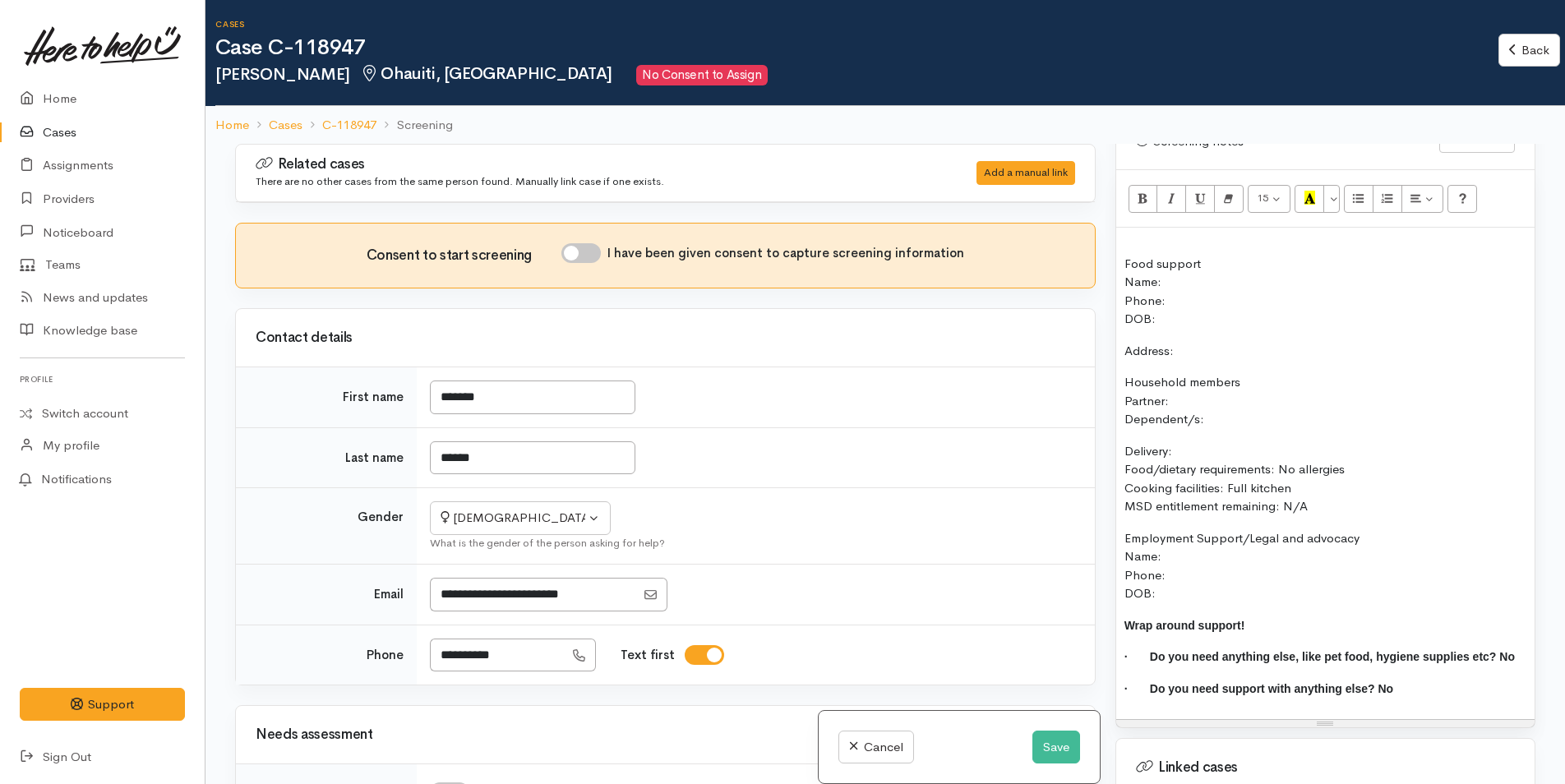
scroll to position [1150, 0]
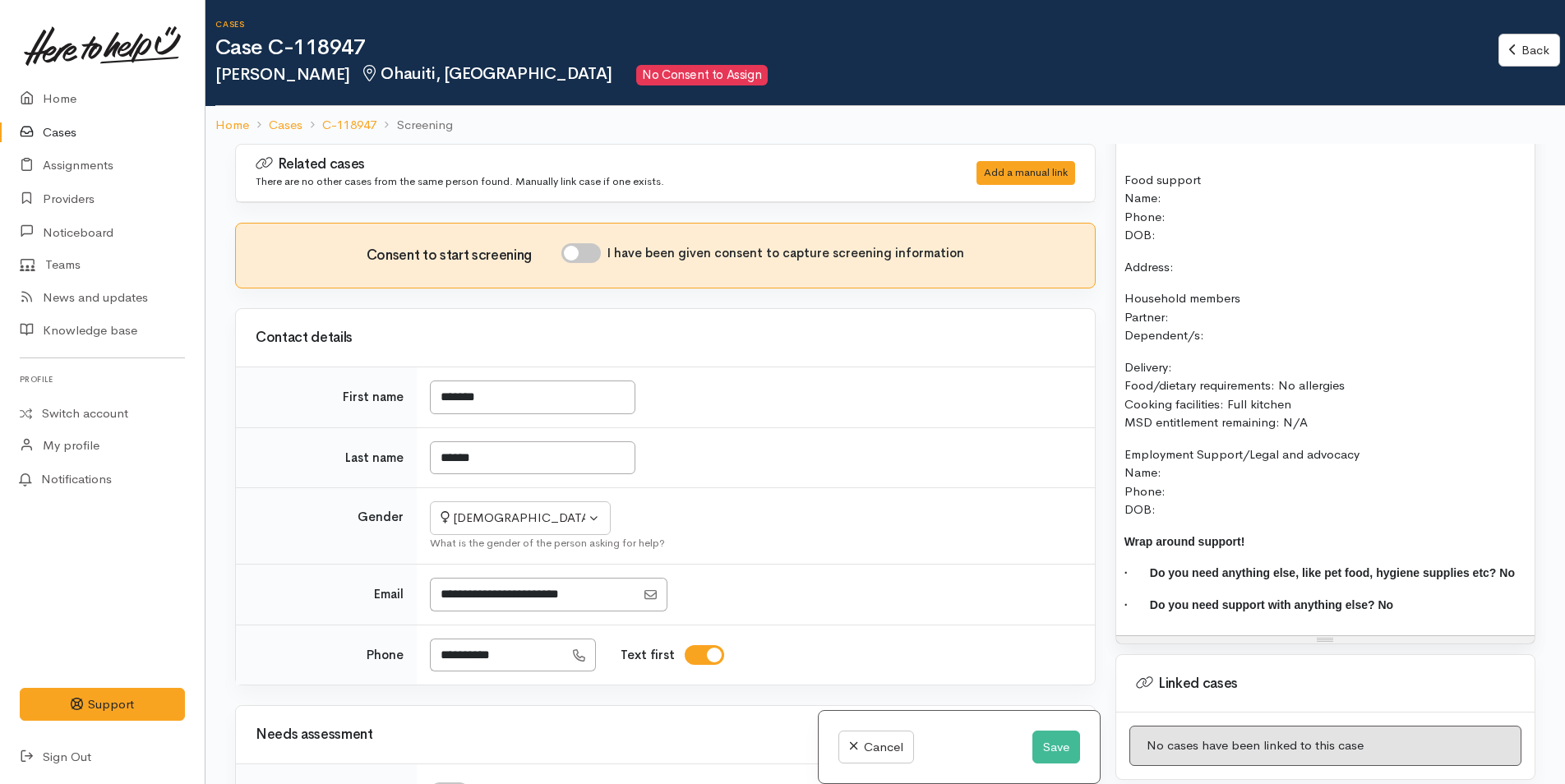
click at [1191, 189] on div "Name:" at bounding box center [1324, 198] width 402 height 19
click at [1173, 207] on p "Phone: DOB:" at bounding box center [1324, 225] width 402 height 37
click at [1036, 744] on button "Save" at bounding box center [1056, 747] width 48 height 34
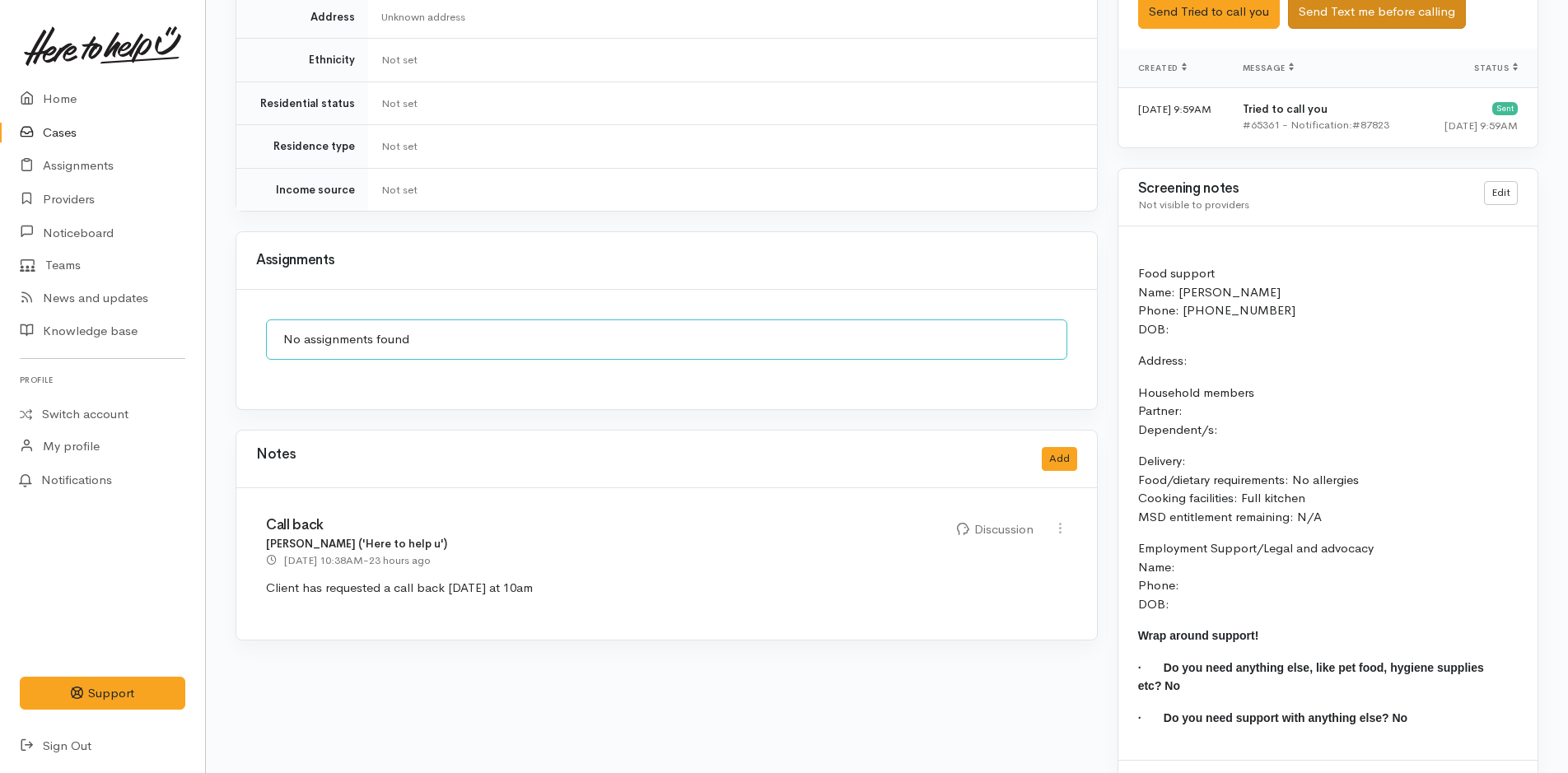
scroll to position [879, 0]
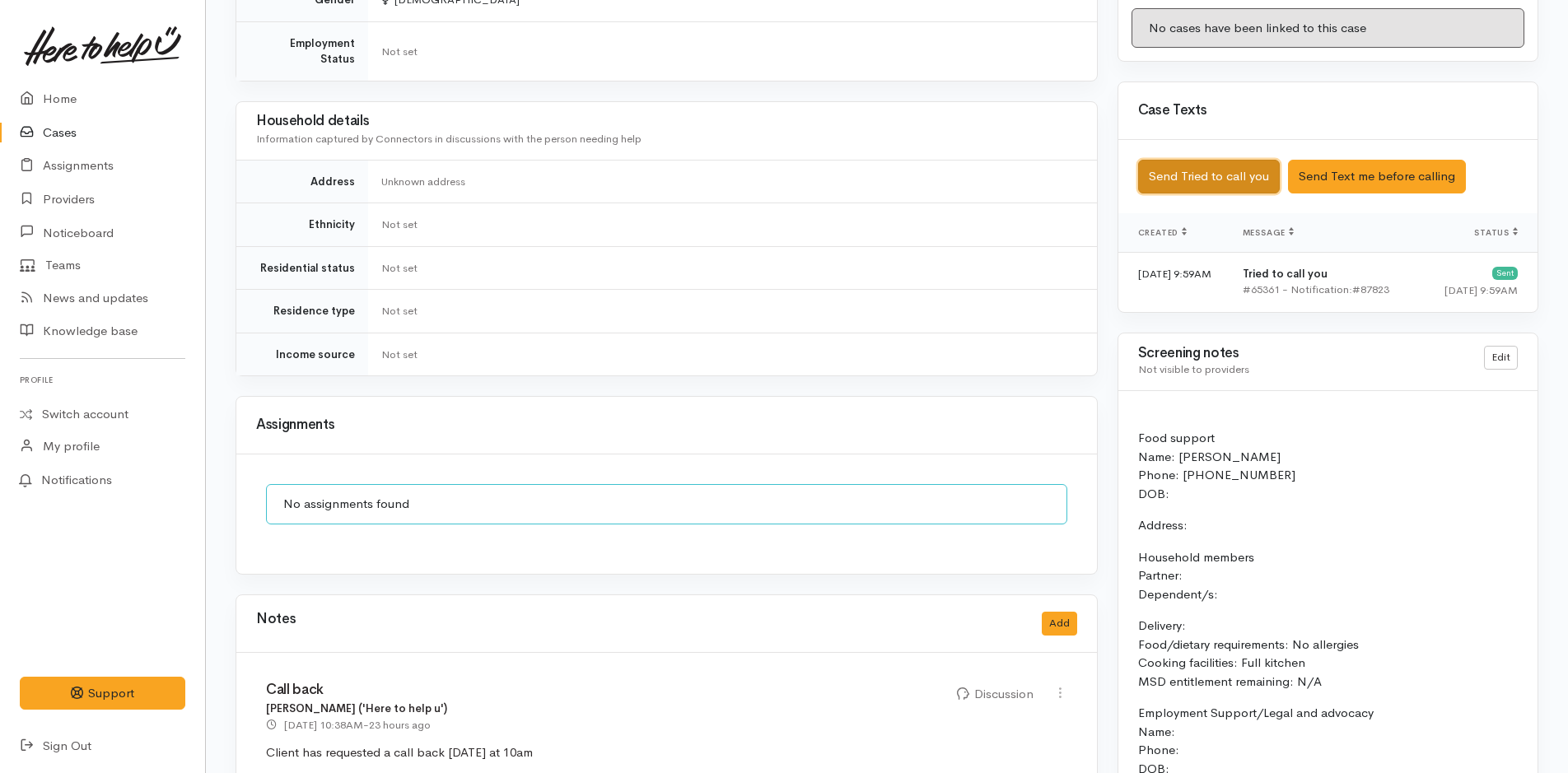
click at [1204, 159] on button "Send Tried to call you" at bounding box center [1208, 176] width 141 height 34
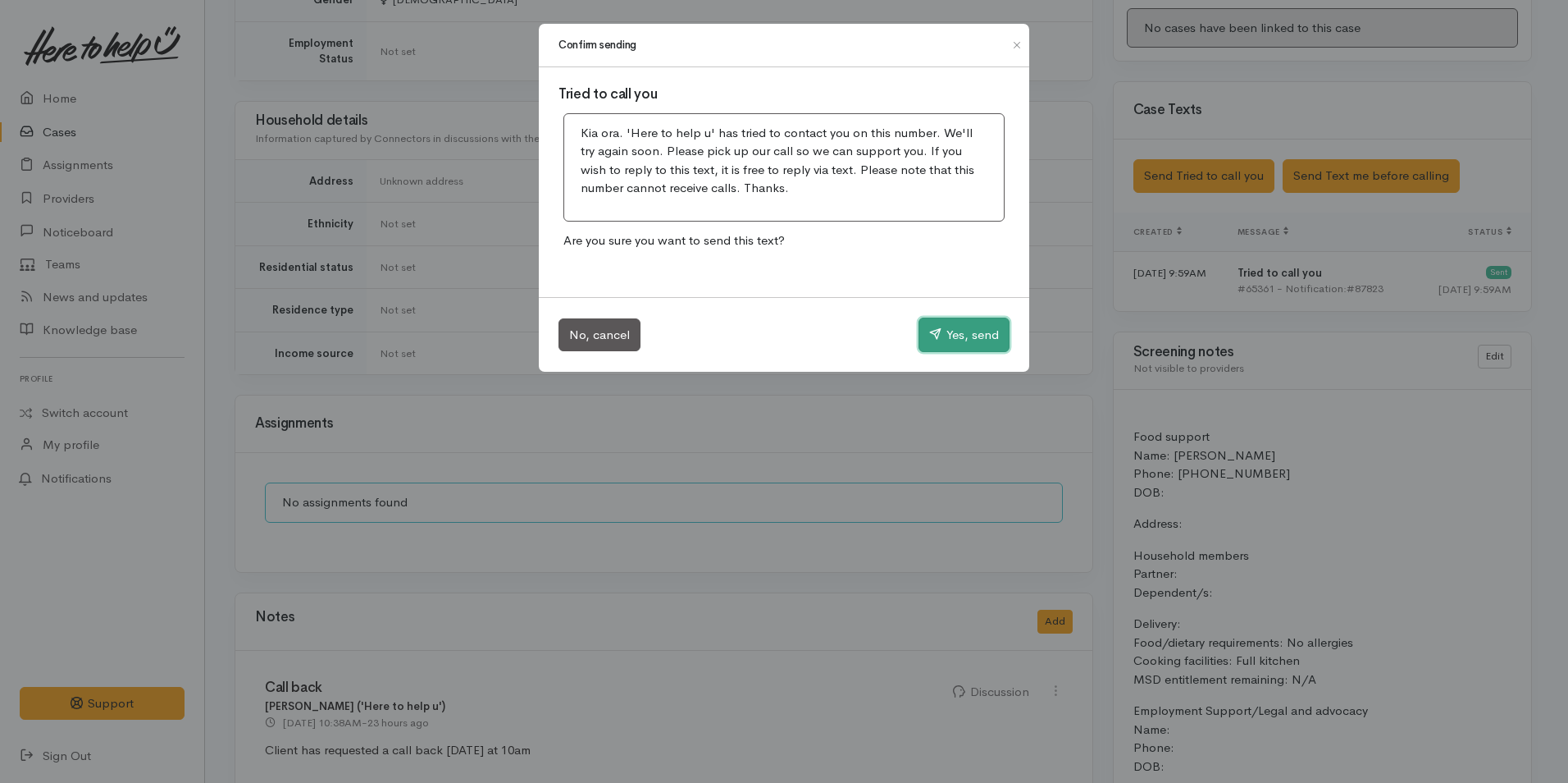
click at [948, 322] on button "Yes, send" at bounding box center [964, 335] width 91 height 34
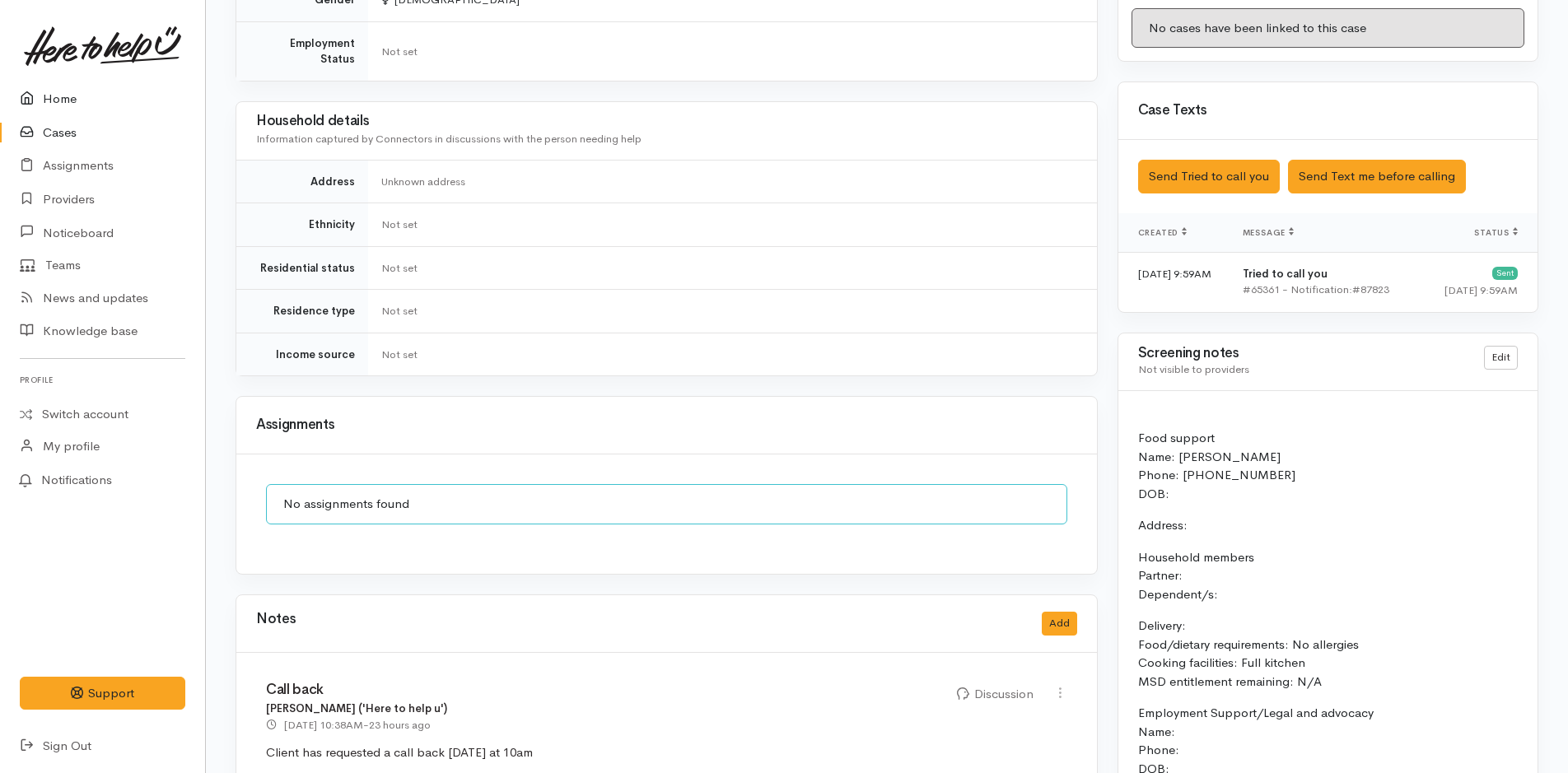
click at [82, 101] on link "Home" at bounding box center [103, 99] width 205 height 34
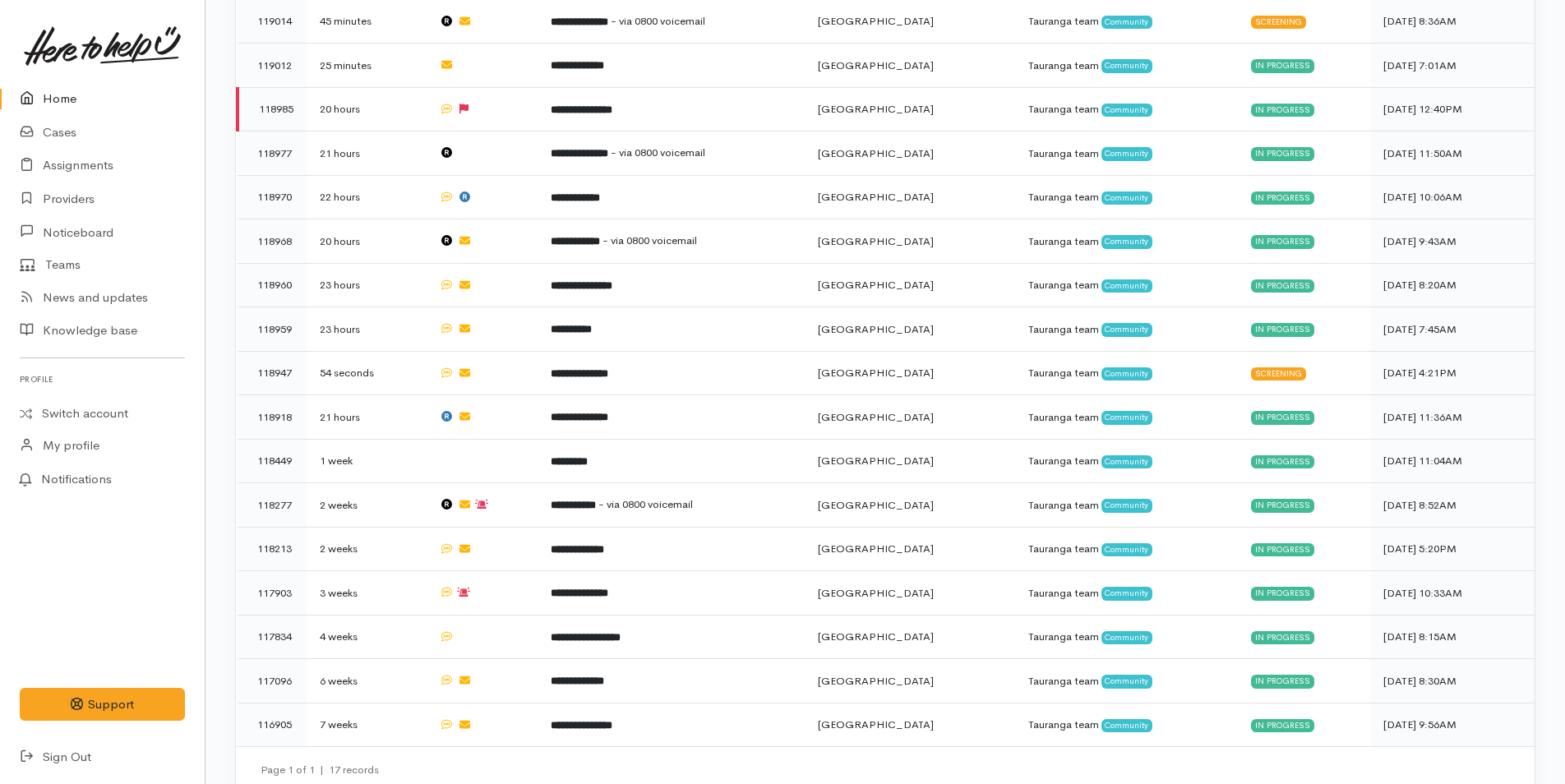
scroll to position [551, 0]
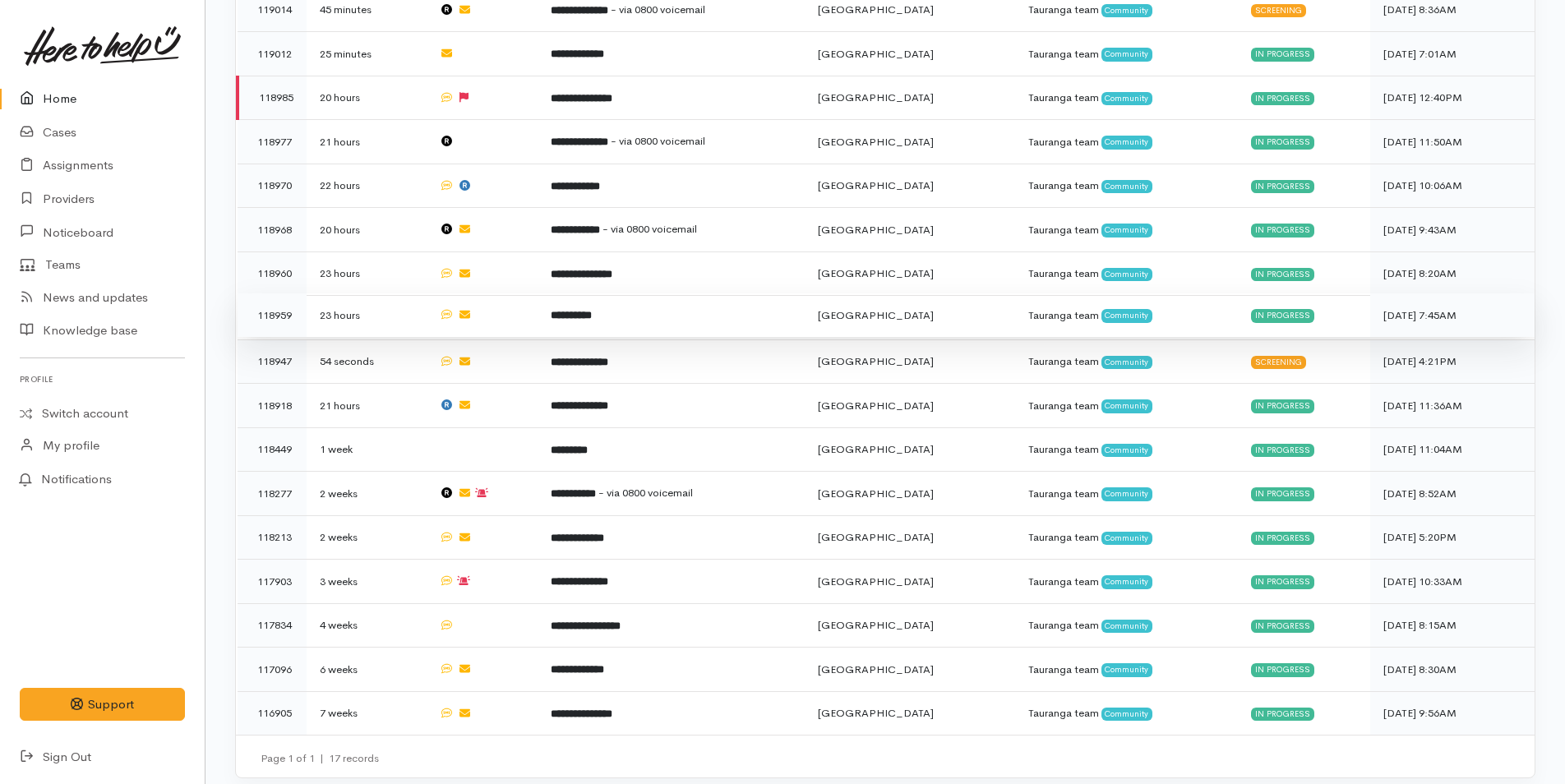
drag, startPoint x: 612, startPoint y: 327, endPoint x: 340, endPoint y: 316, distance: 272.2
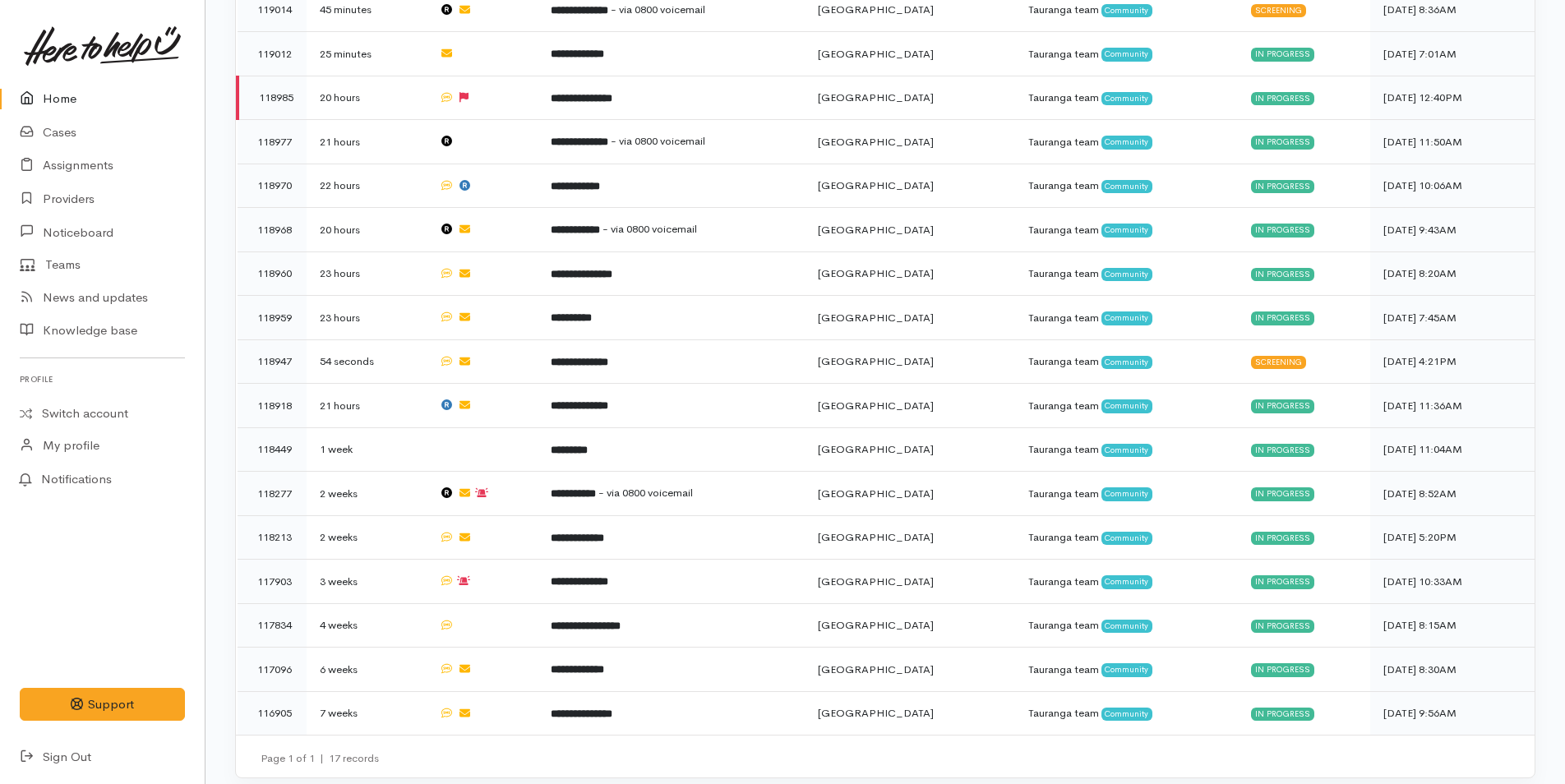
click at [77, 101] on link "Home" at bounding box center [102, 99] width 205 height 34
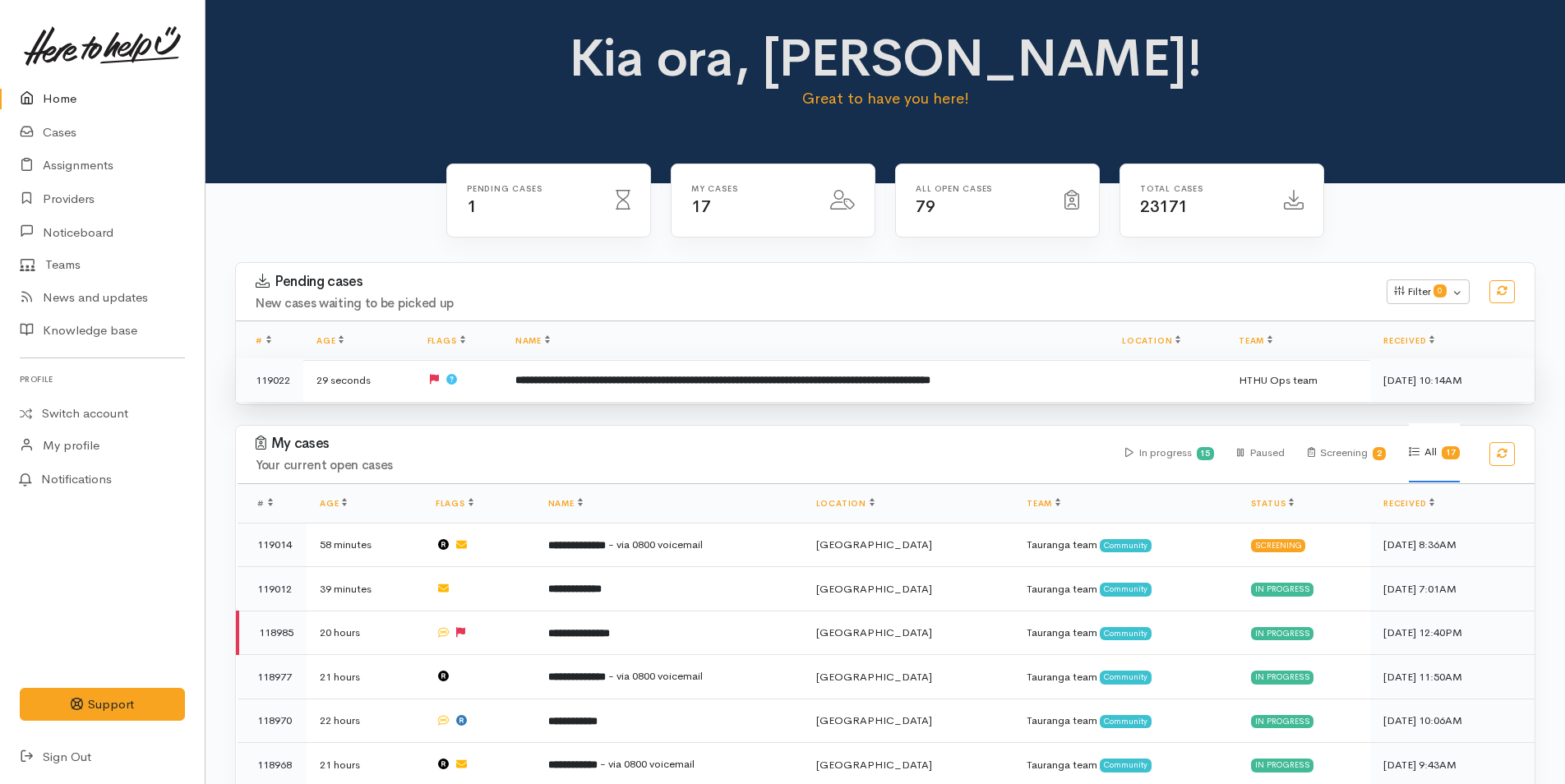
click at [563, 378] on b "**********" at bounding box center [722, 380] width 415 height 11
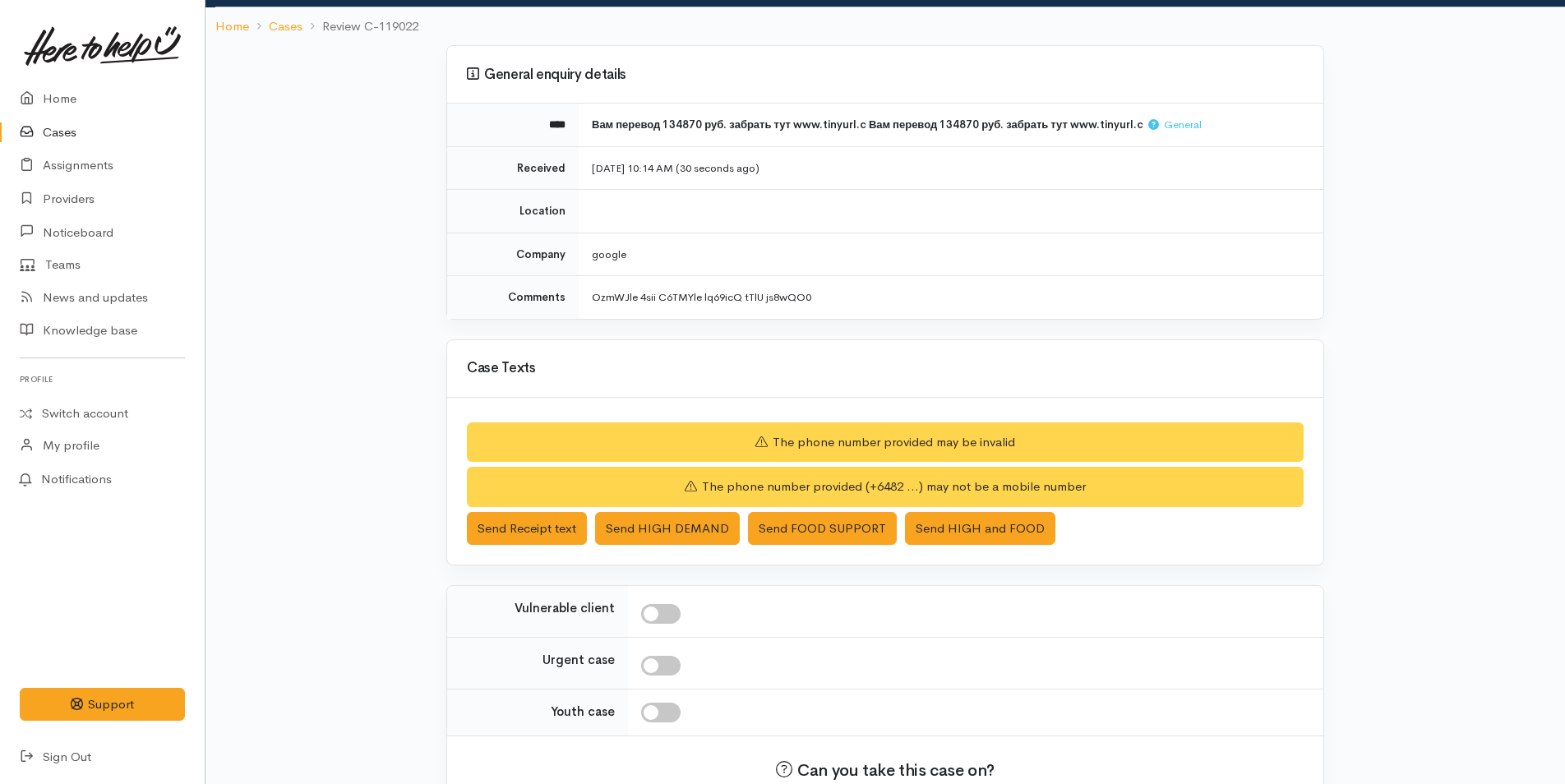
scroll to position [201, 0]
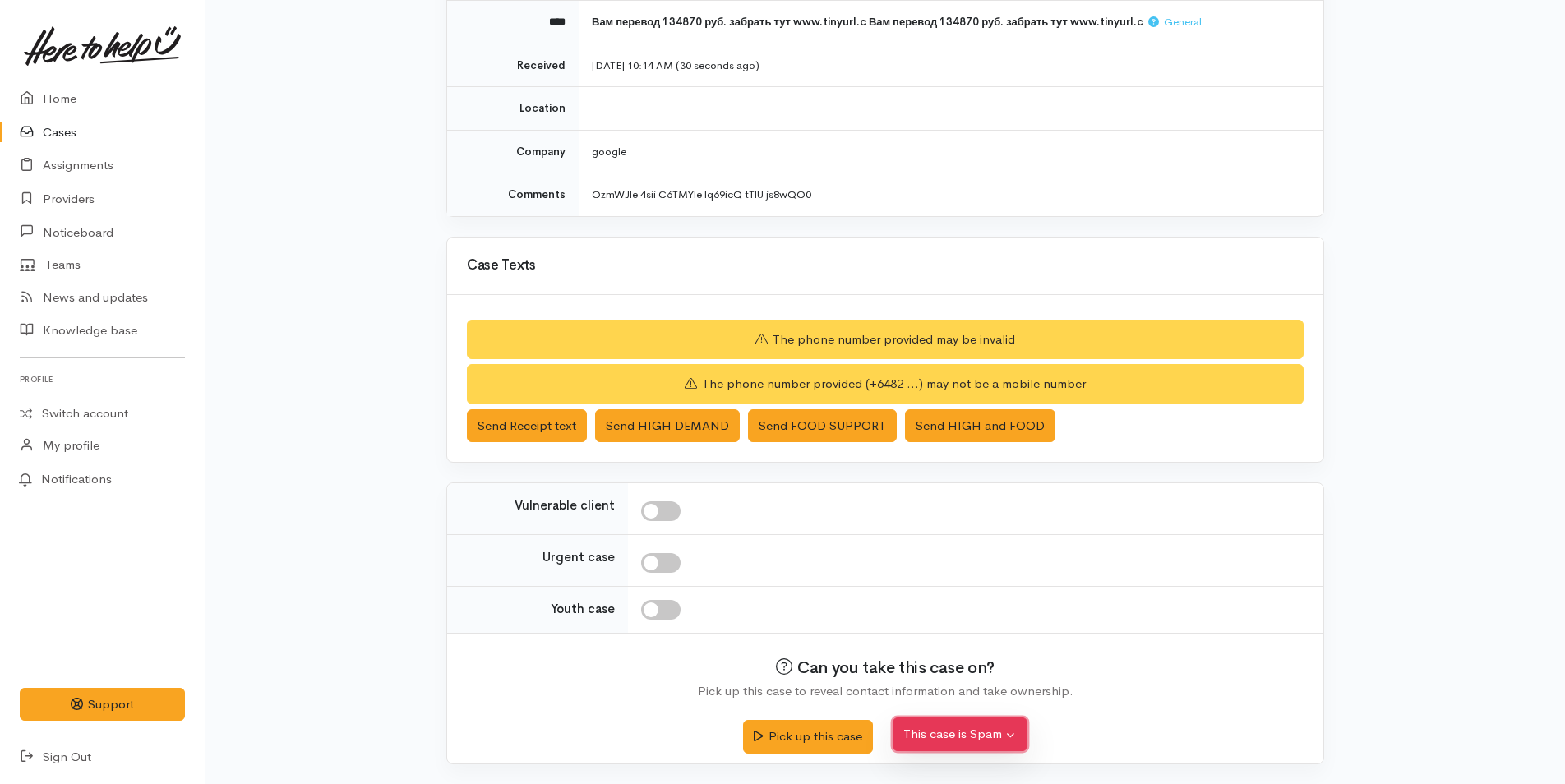
click at [959, 742] on button "This case is Spam" at bounding box center [959, 735] width 135 height 34
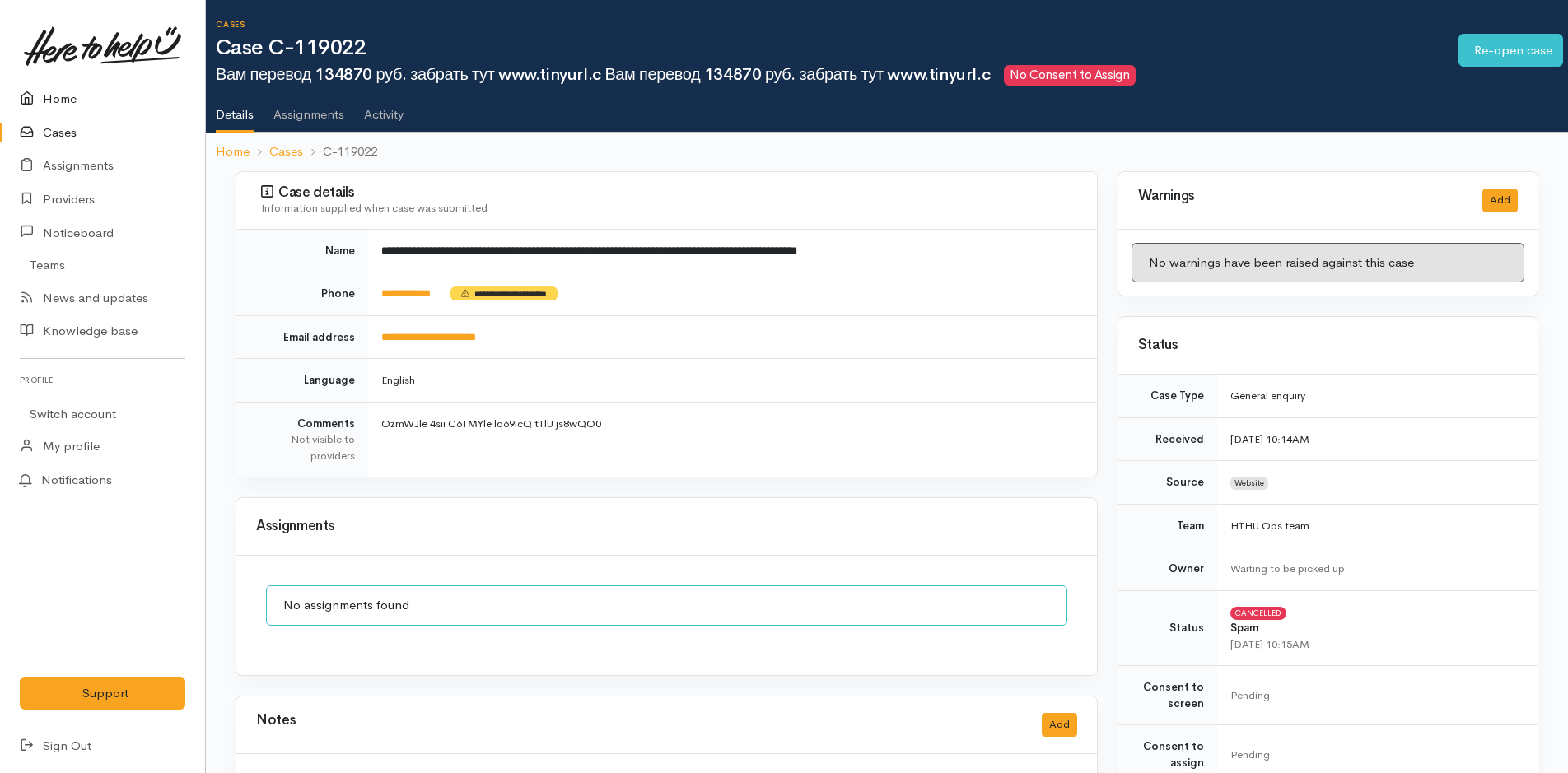
click at [66, 95] on link "Home" at bounding box center [103, 99] width 205 height 34
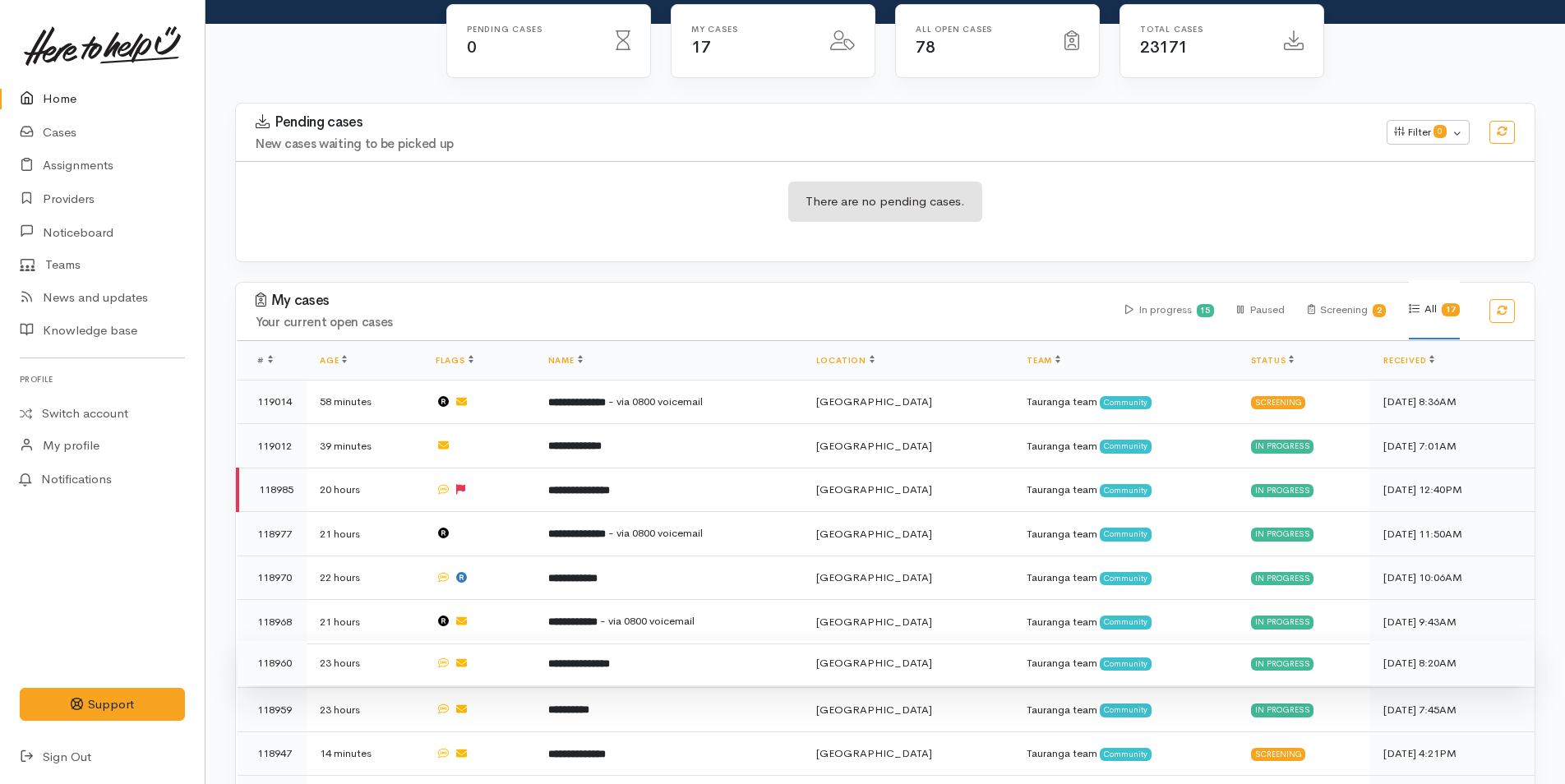
scroll to position [410, 0]
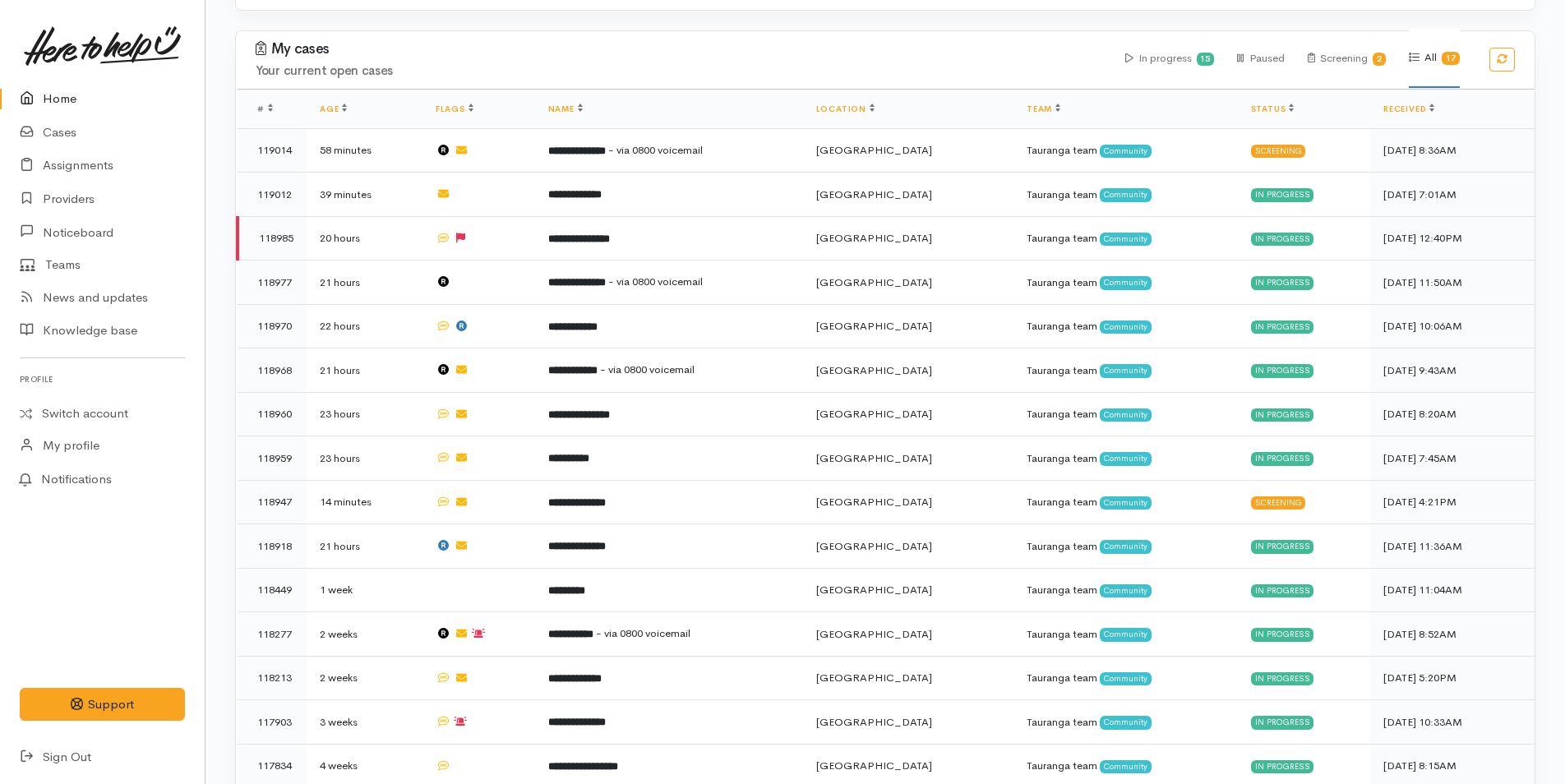
drag, startPoint x: 56, startPoint y: 85, endPoint x: 88, endPoint y: 95, distance: 33.5
click at [56, 85] on link "Home" at bounding box center [102, 99] width 205 height 34
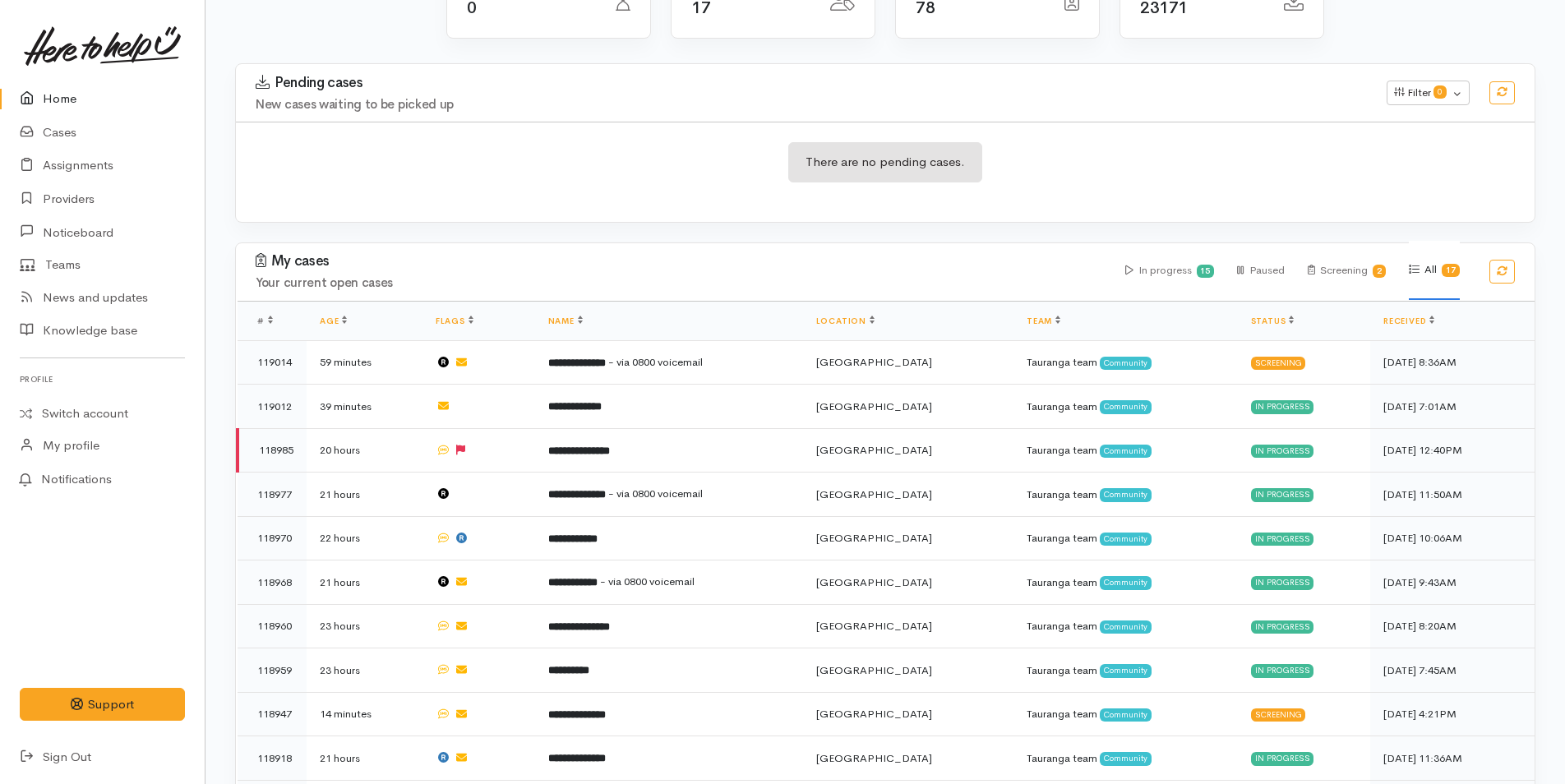
scroll to position [551, 0]
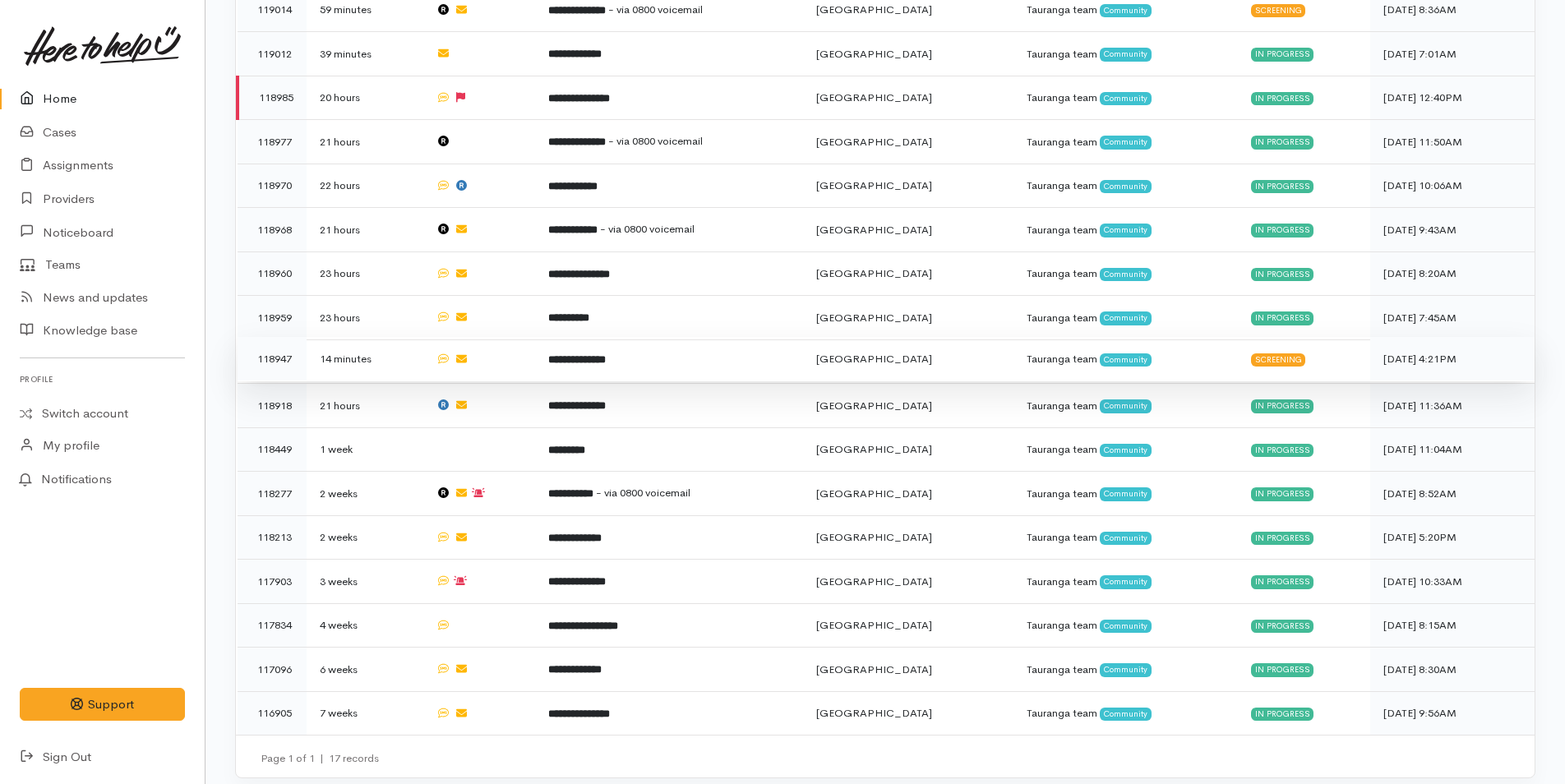
click at [625, 361] on td "**********" at bounding box center [668, 358] width 268 height 44
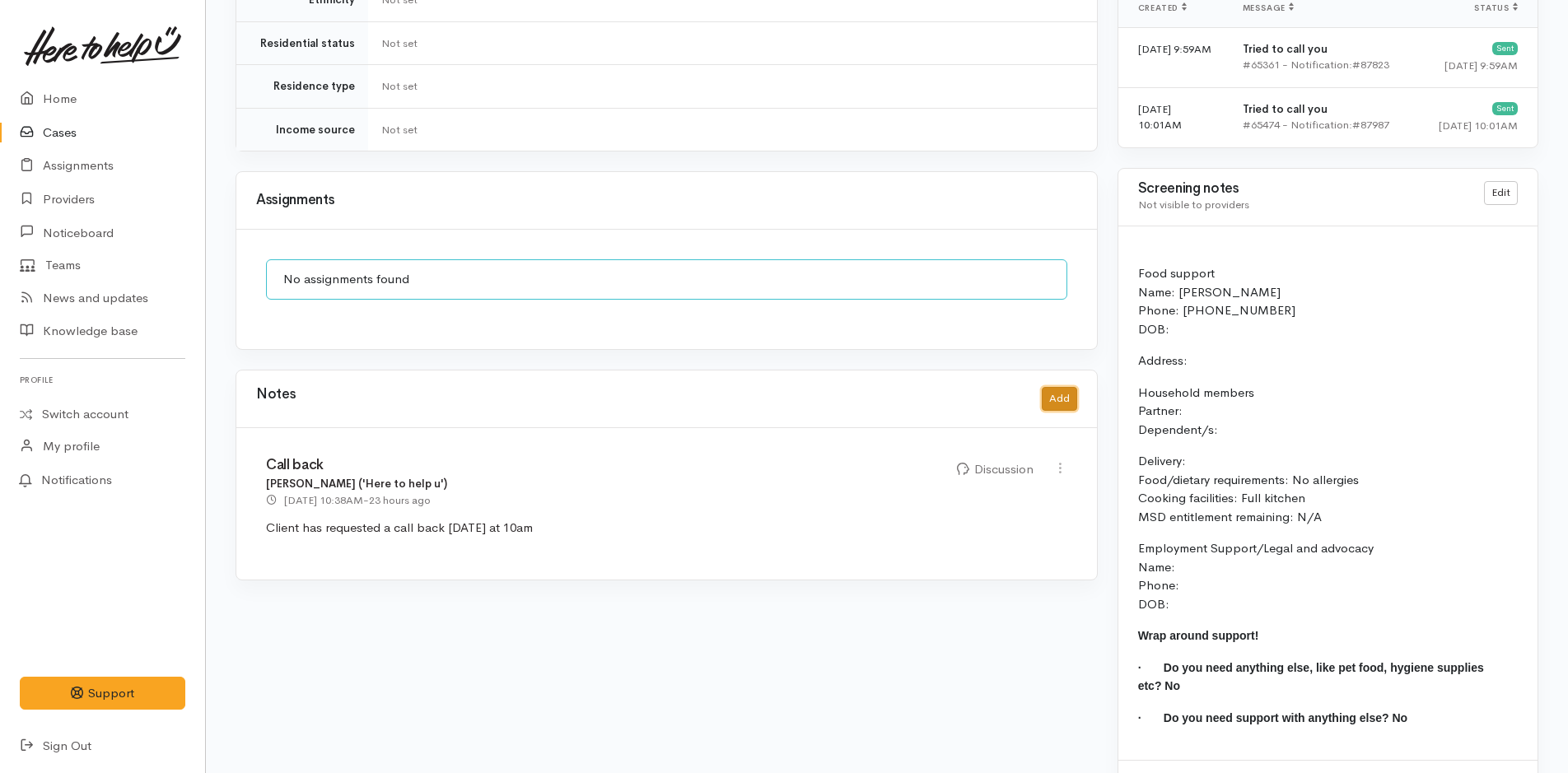
click at [1064, 387] on button "Add" at bounding box center [1059, 399] width 35 height 24
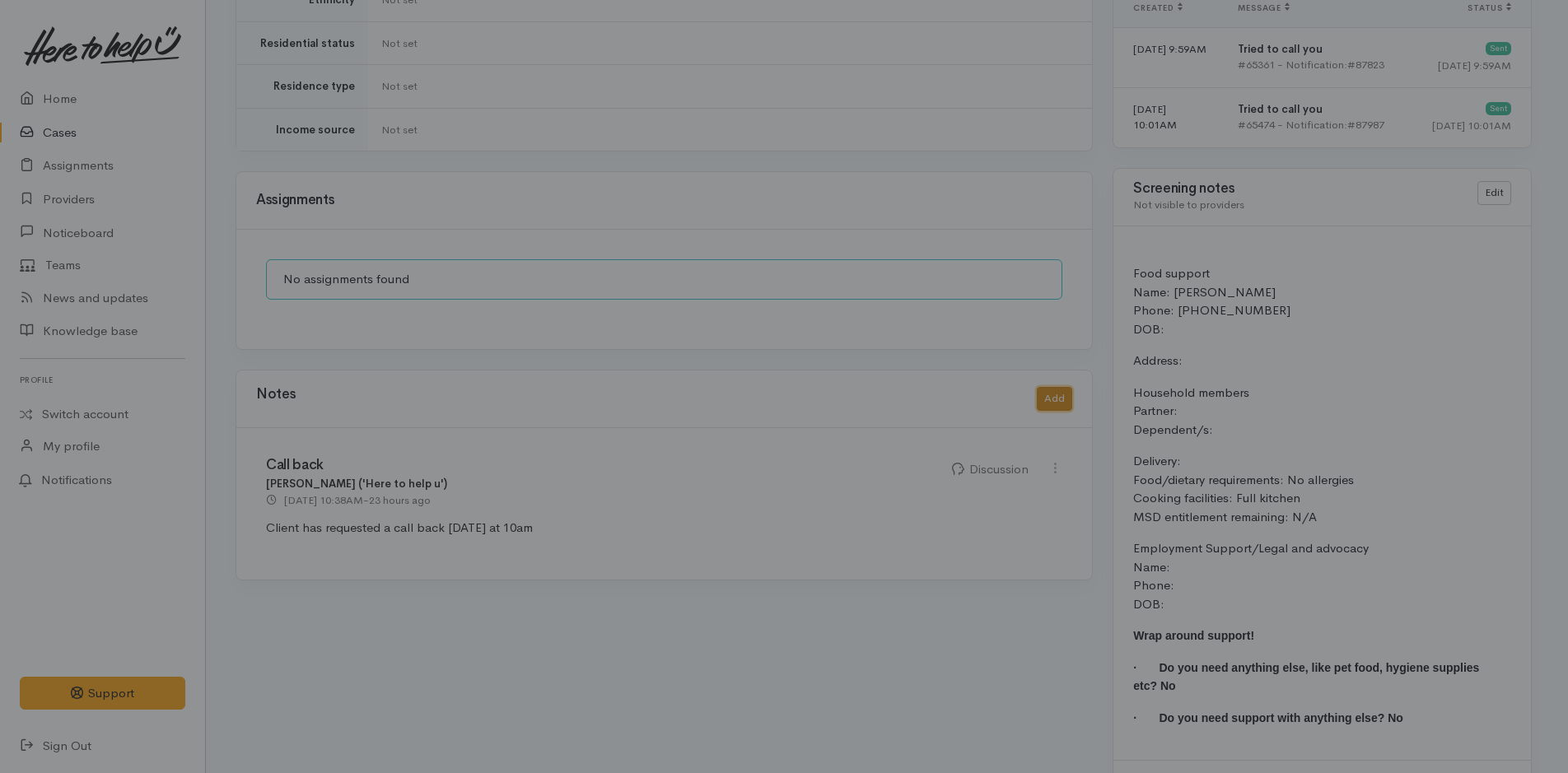
scroll to position [1092, 0]
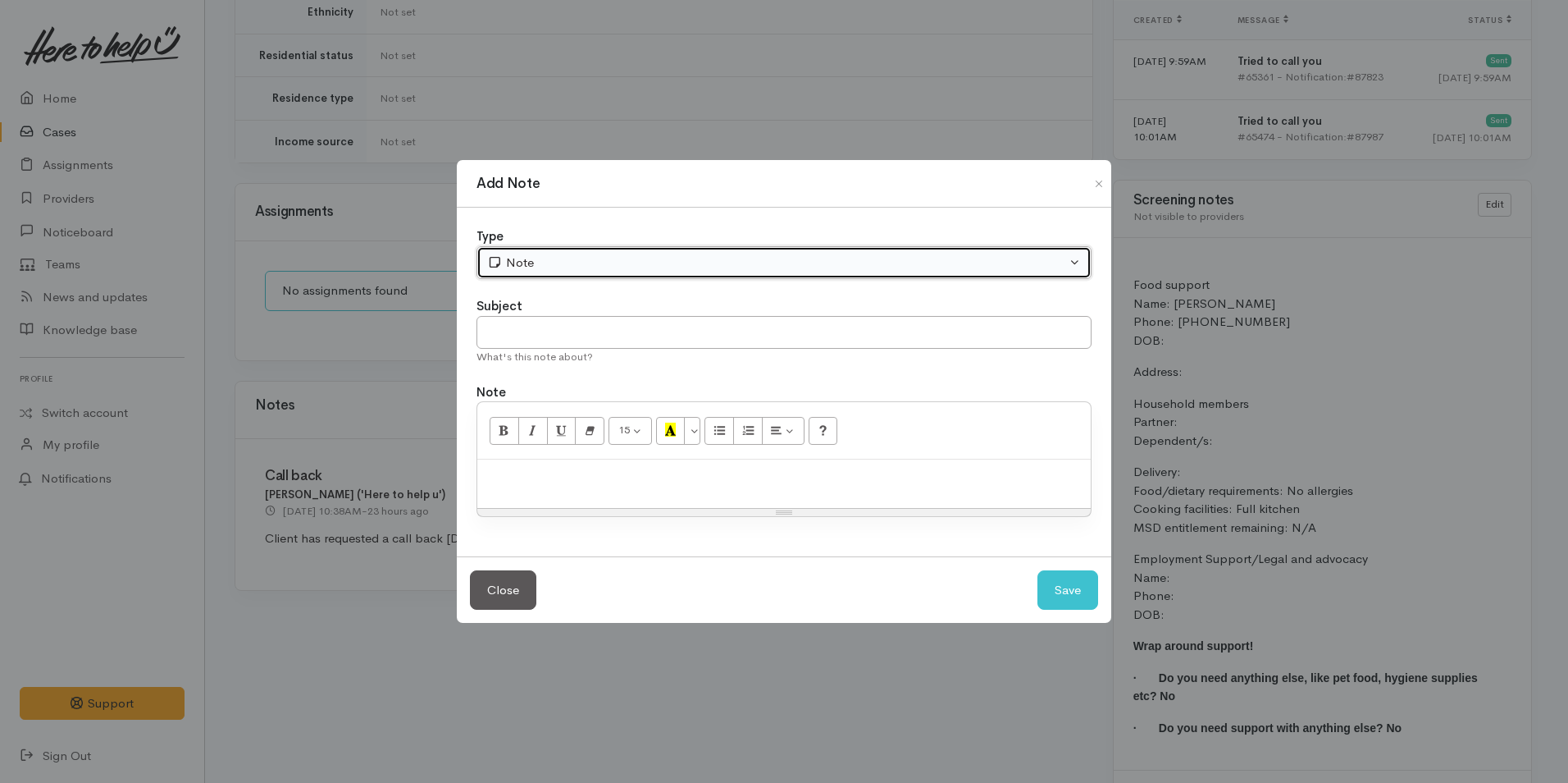
click at [581, 272] on div "Note" at bounding box center [776, 263] width 579 height 19
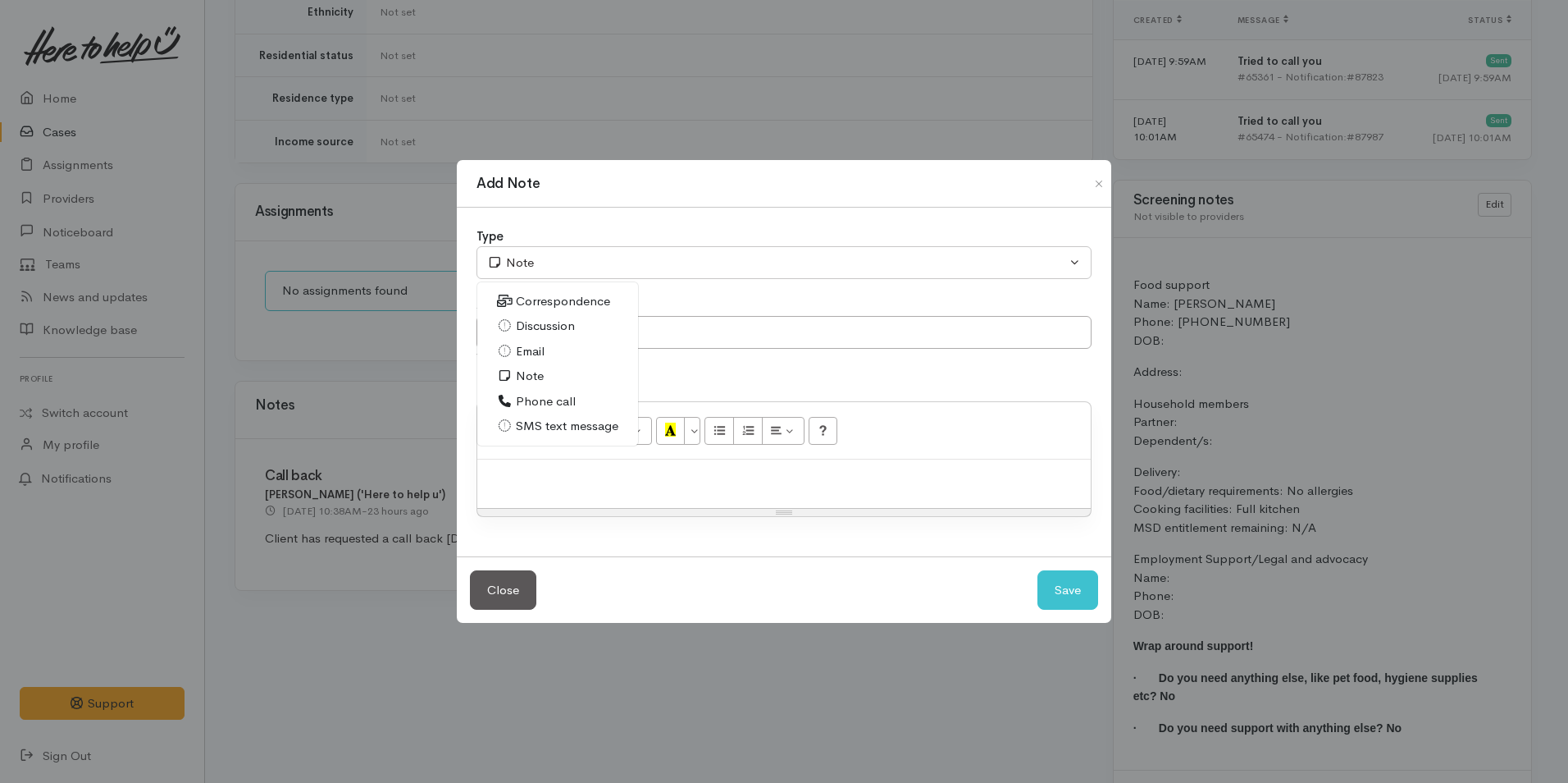
drag, startPoint x: 541, startPoint y: 397, endPoint x: 581, endPoint y: 332, distance: 76.3
click at [542, 395] on span "Phone call" at bounding box center [545, 401] width 60 height 19
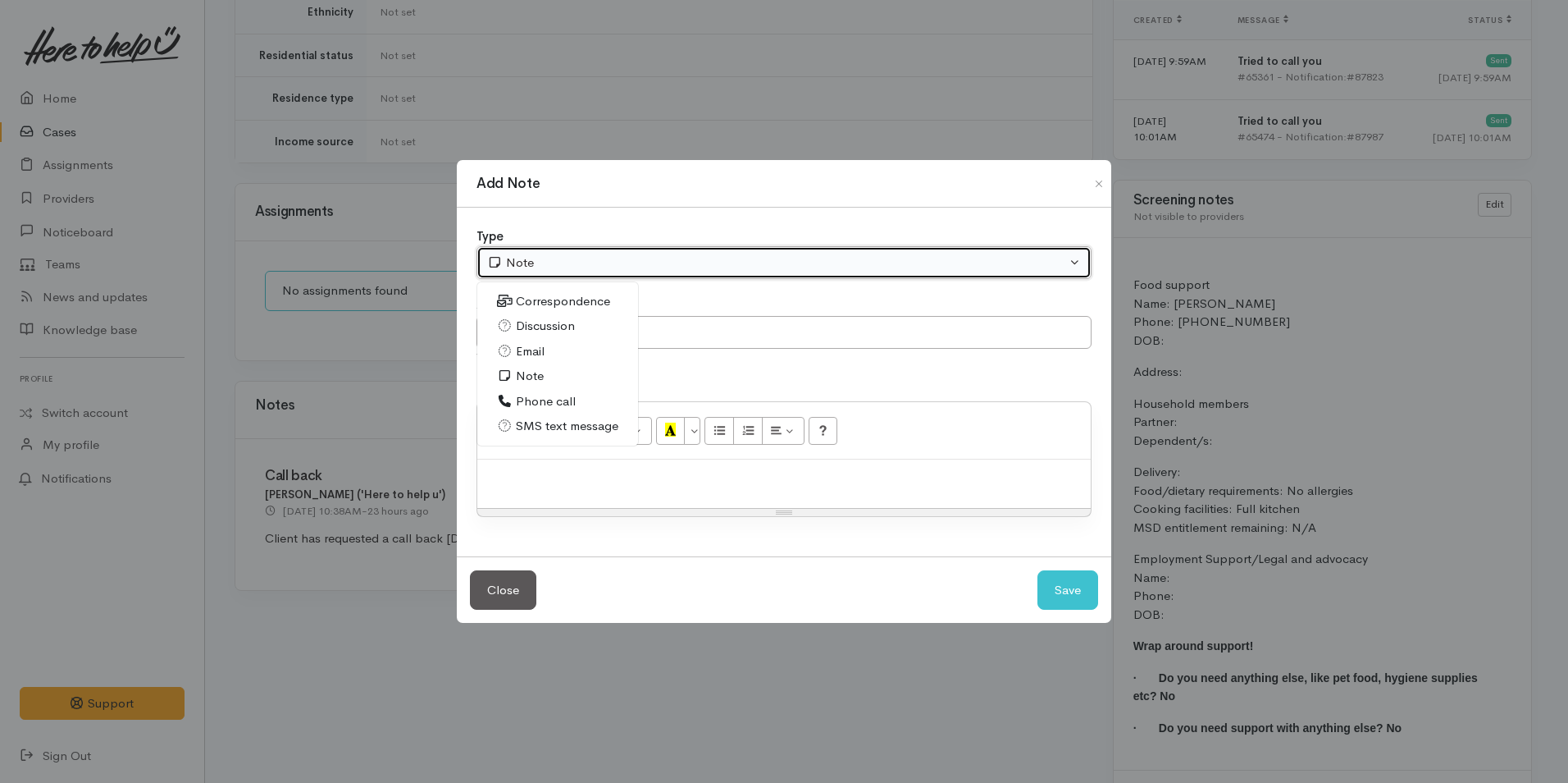
select select "3"
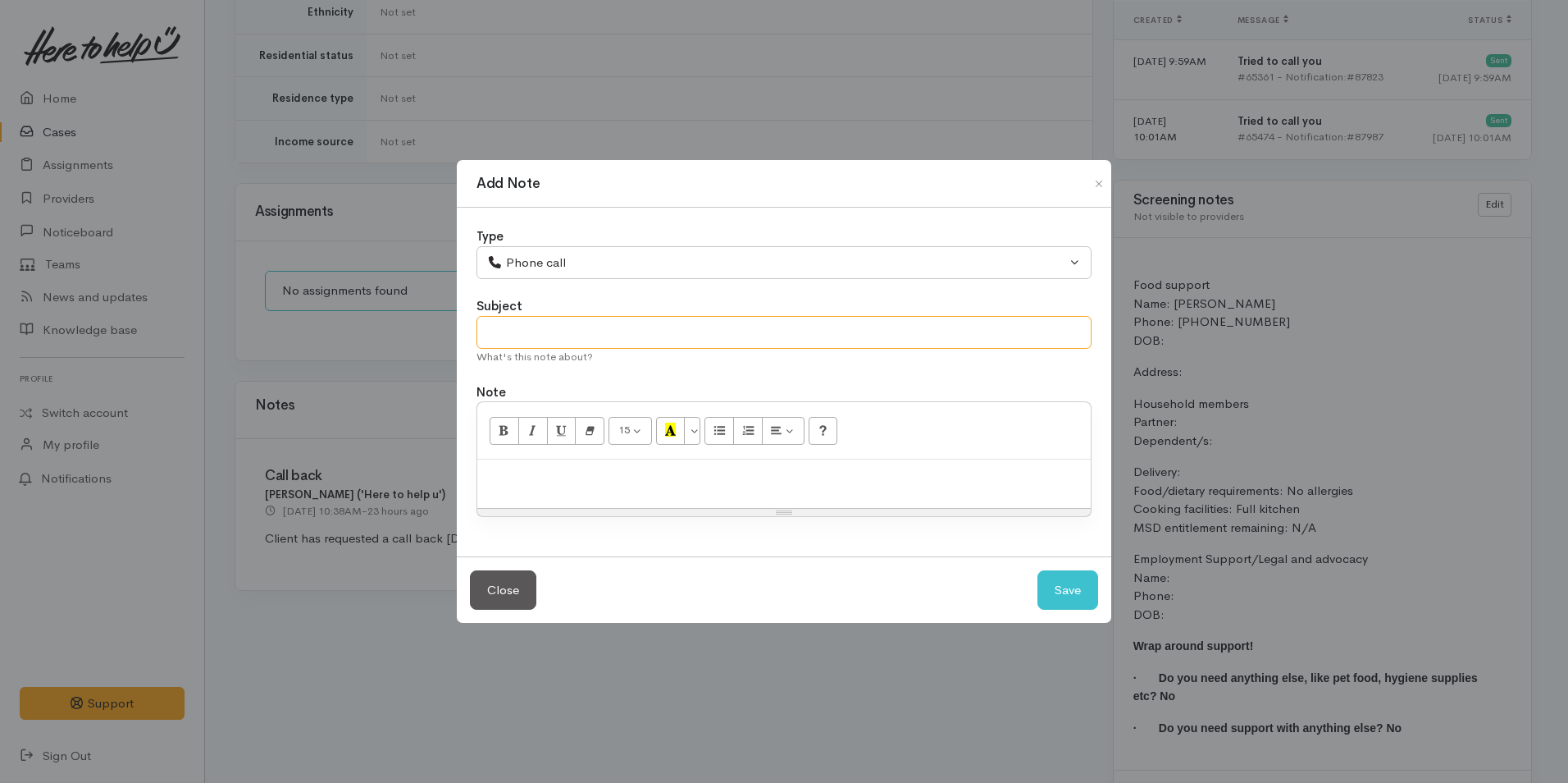
click at [581, 329] on input "text" at bounding box center [784, 333] width 615 height 34
type input "A"
type input "Attempted Contact"
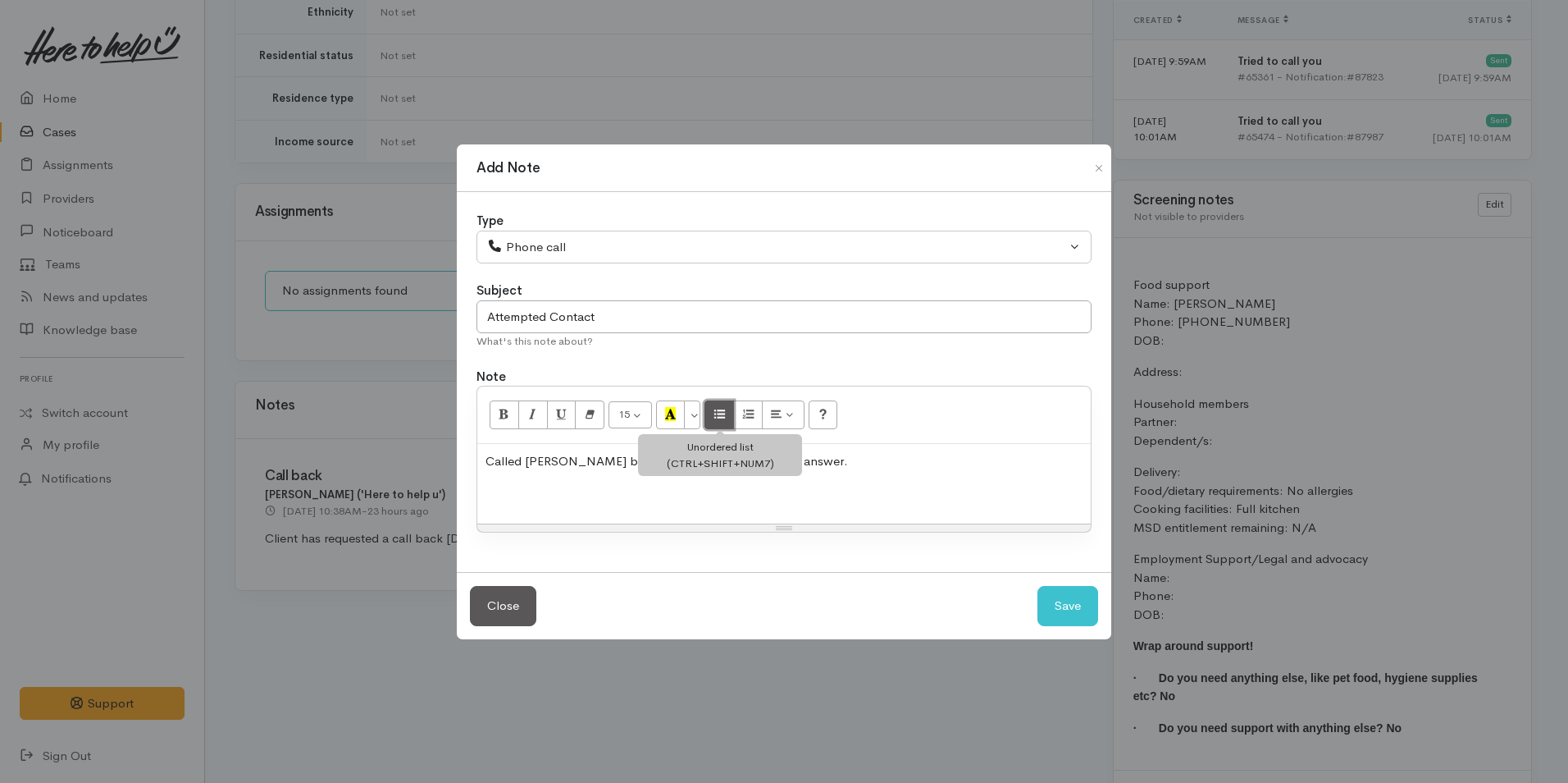
click at [728, 416] on button "Unordered list (CTRL+SHIFT+NUM7)" at bounding box center [719, 413] width 30 height 28
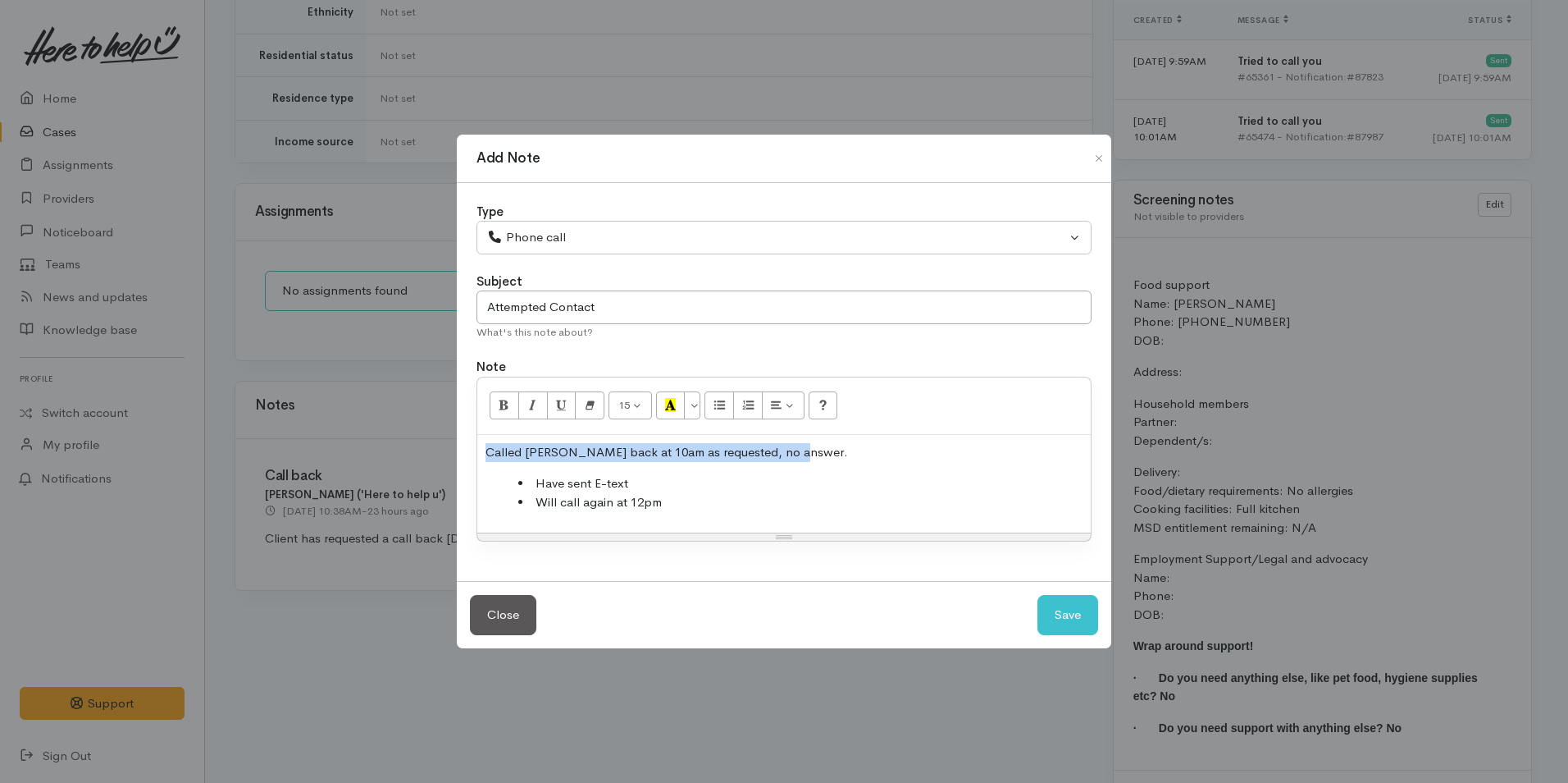
drag, startPoint x: 620, startPoint y: 440, endPoint x: 321, endPoint y: 432, distance: 299.1
click at [321, 432] on div "Add Note Type Correspondence Discussion Email Note Phone call SMS text message …" at bounding box center [784, 391] width 1568 height 783
click at [498, 411] on icon "Bold (CTRL+B)" at bounding box center [504, 405] width 11 height 14
click at [664, 511] on li "Will call again at 12pm" at bounding box center [800, 502] width 564 height 19
click at [1070, 611] on button "Save" at bounding box center [1068, 614] width 61 height 40
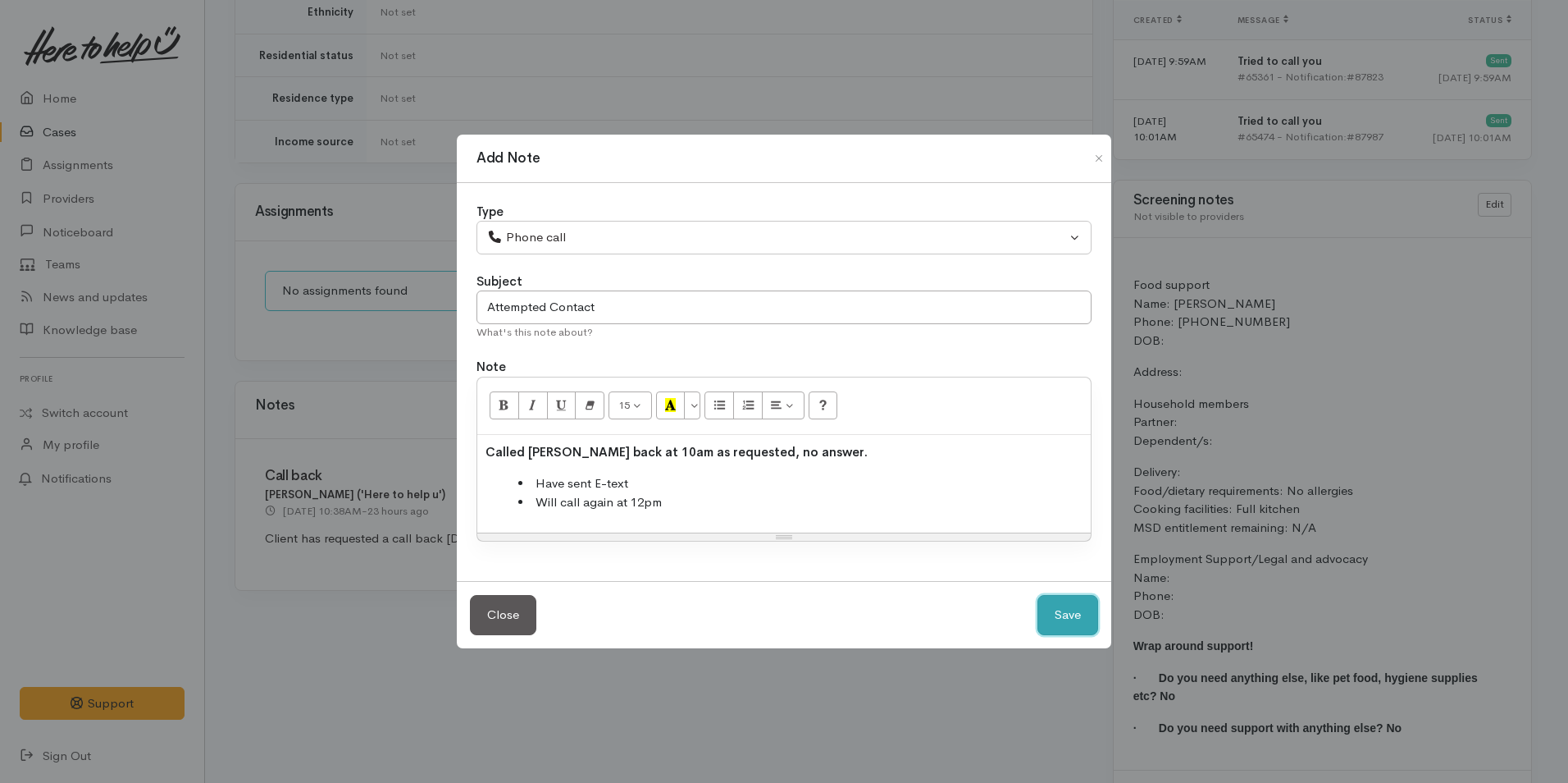
select select "1"
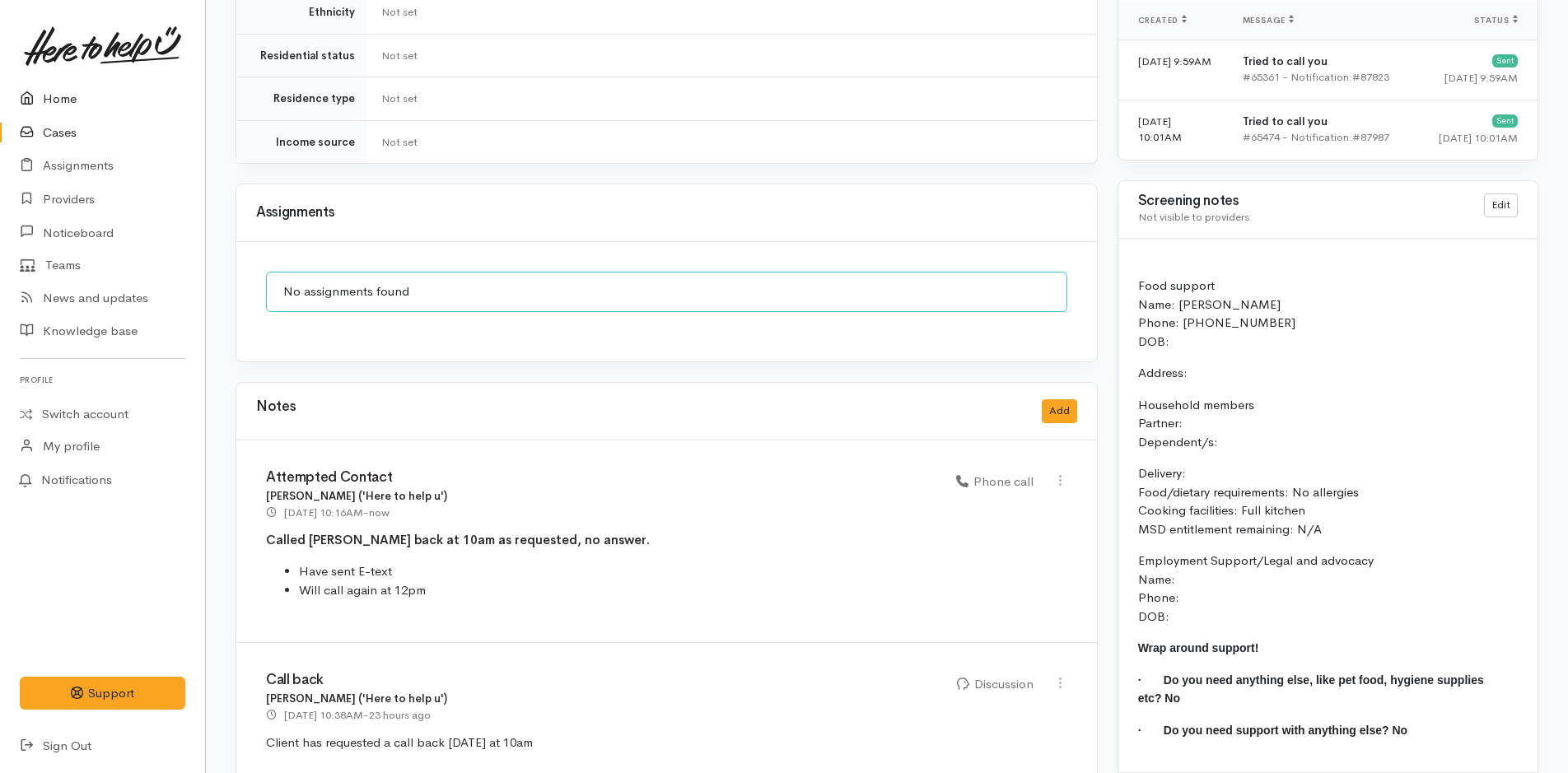
click at [71, 104] on link "Home" at bounding box center [103, 99] width 205 height 34
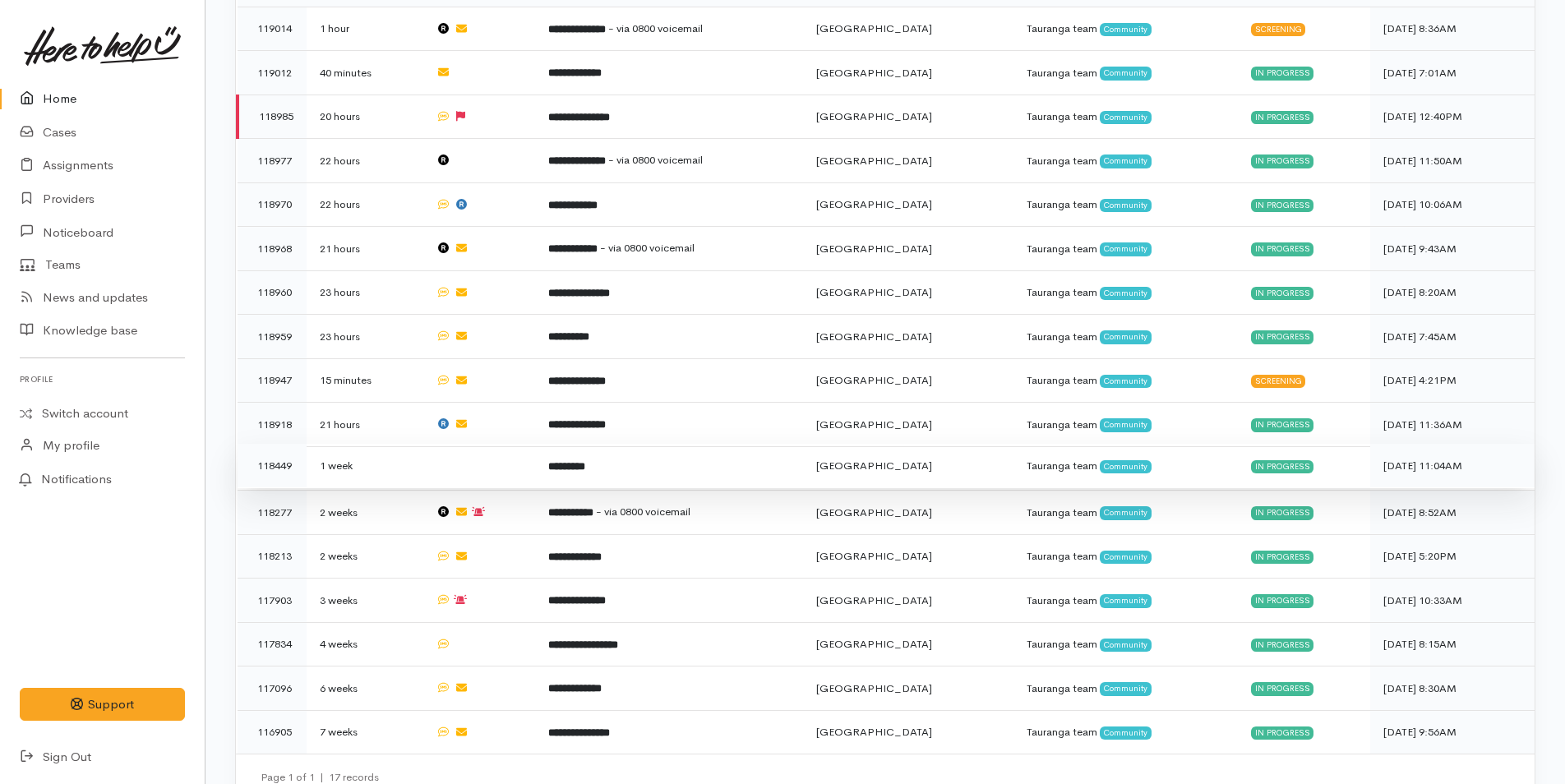
scroll to position [551, 0]
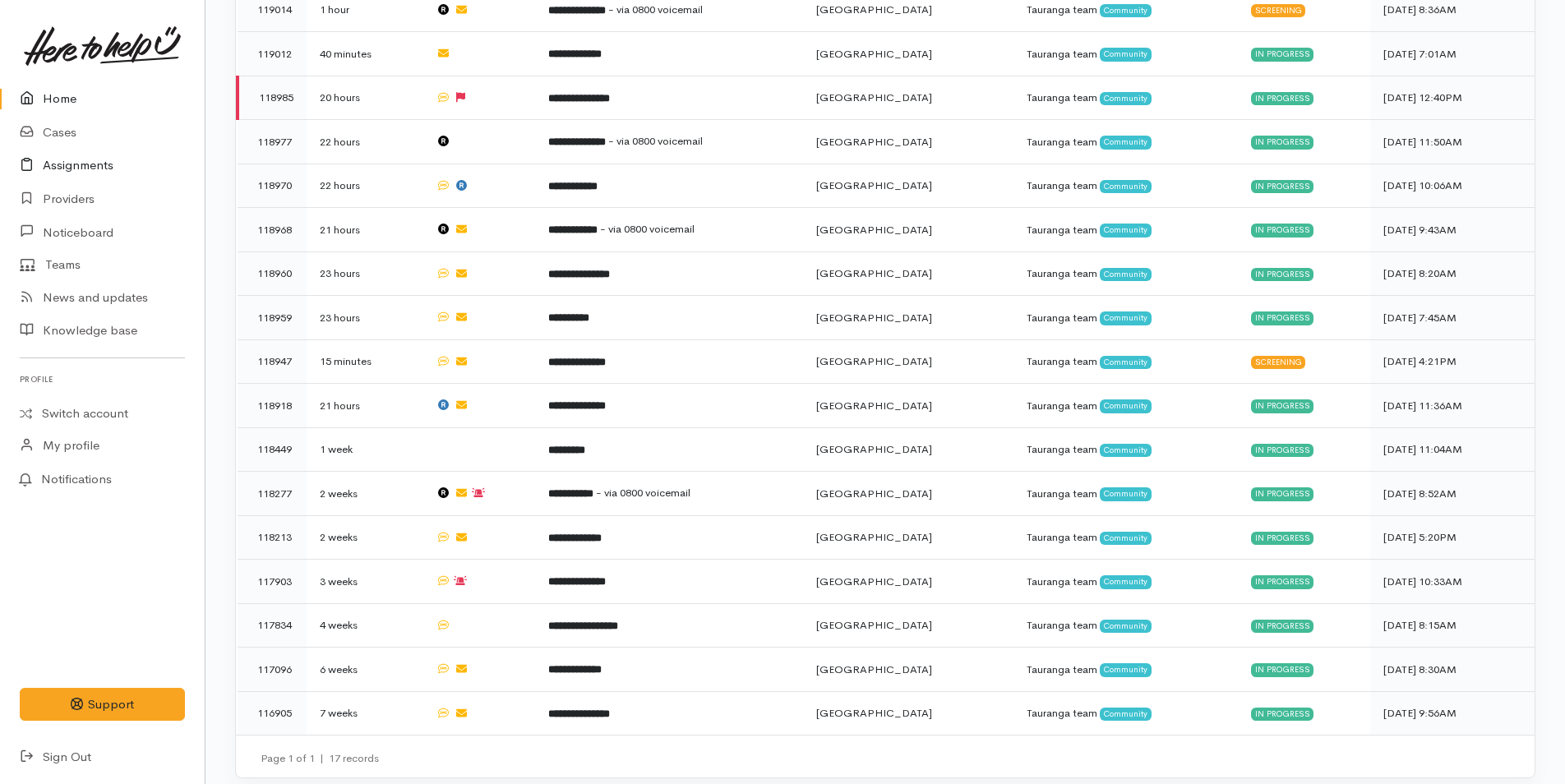
drag, startPoint x: 82, startPoint y: 97, endPoint x: 22, endPoint y: 159, distance: 86.3
click at [82, 96] on link "Home" at bounding box center [102, 99] width 205 height 34
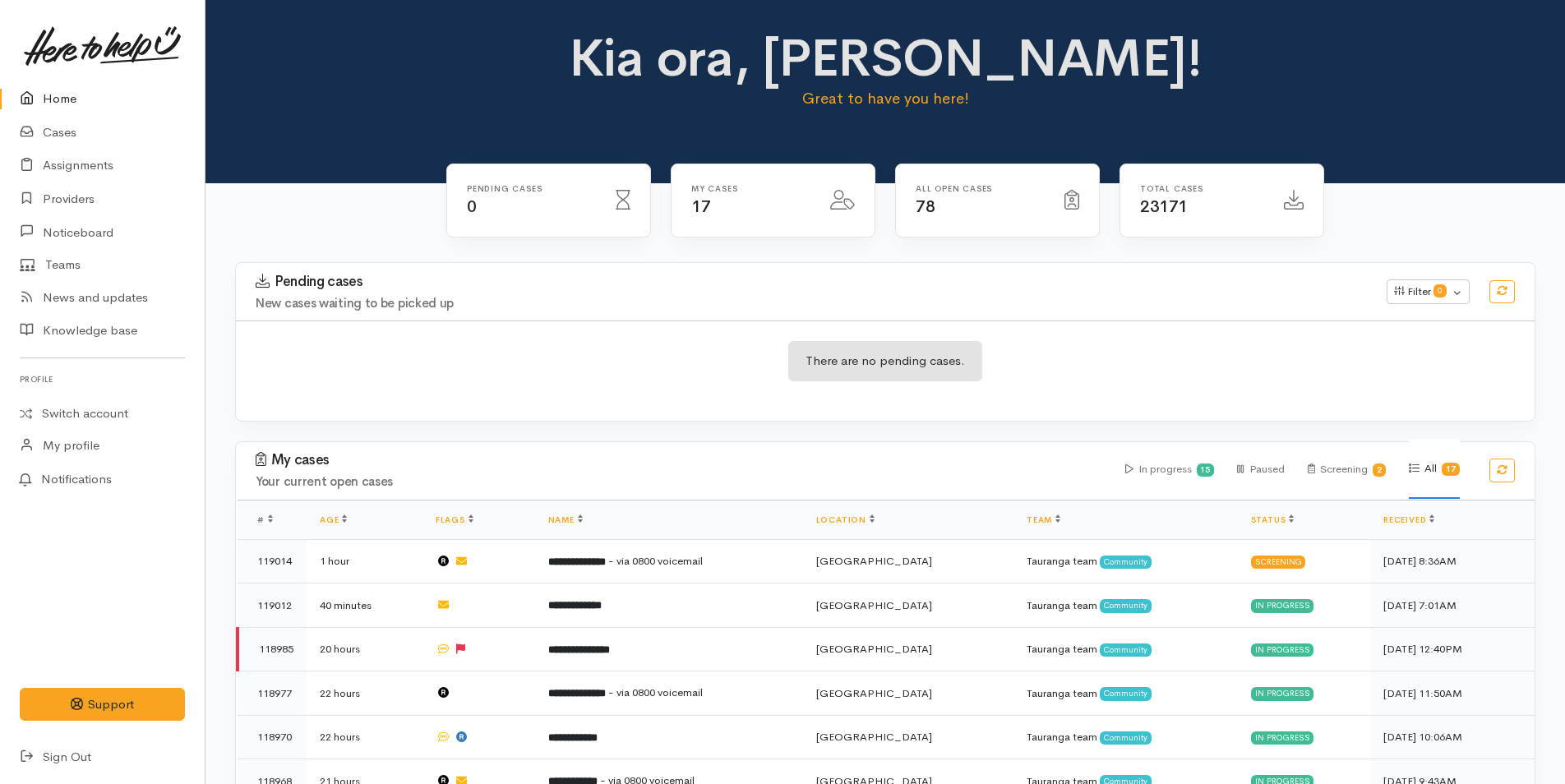
click at [65, 95] on link "Home" at bounding box center [102, 99] width 205 height 34
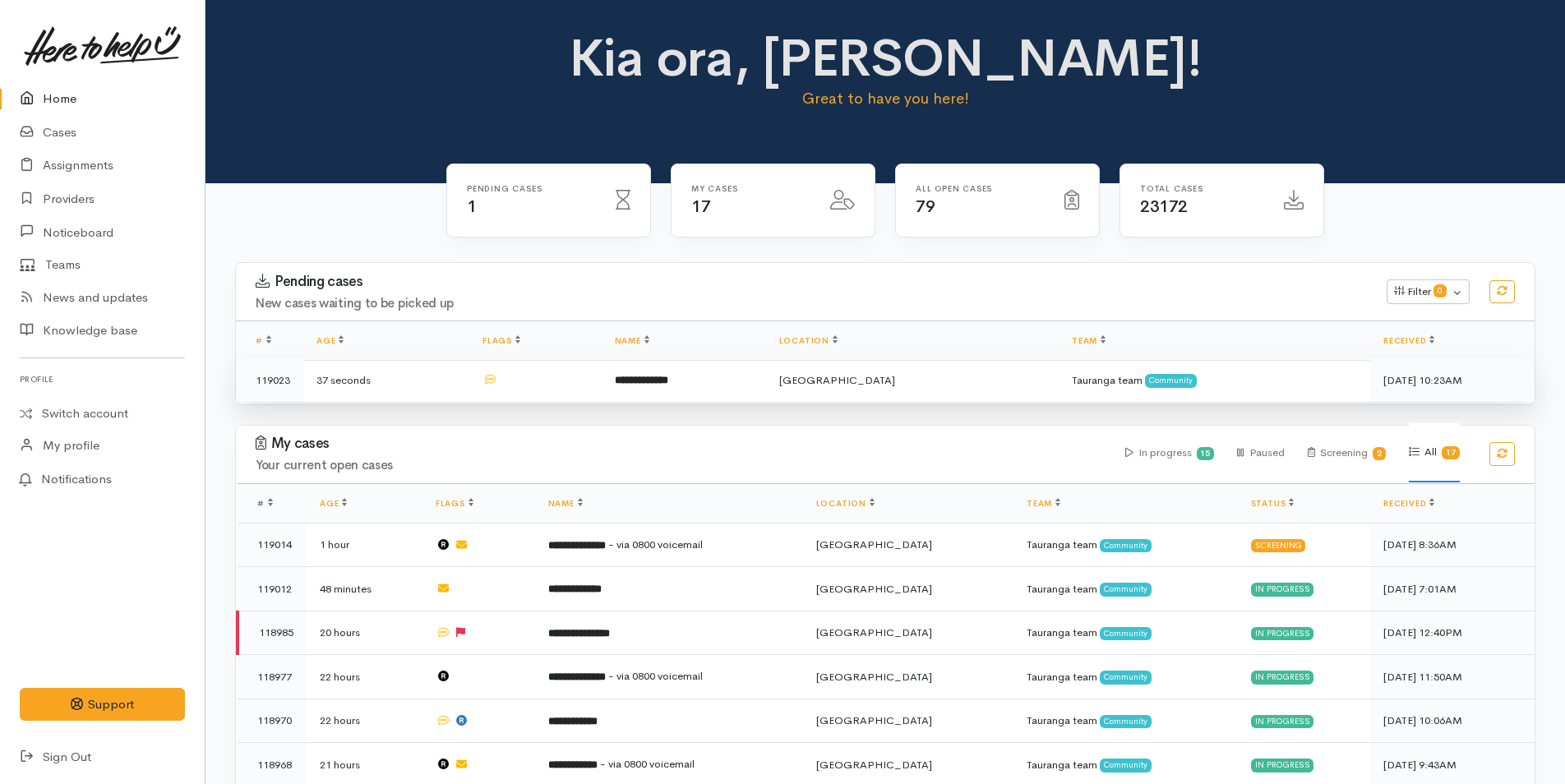
click at [668, 378] on b "**********" at bounding box center [641, 380] width 53 height 11
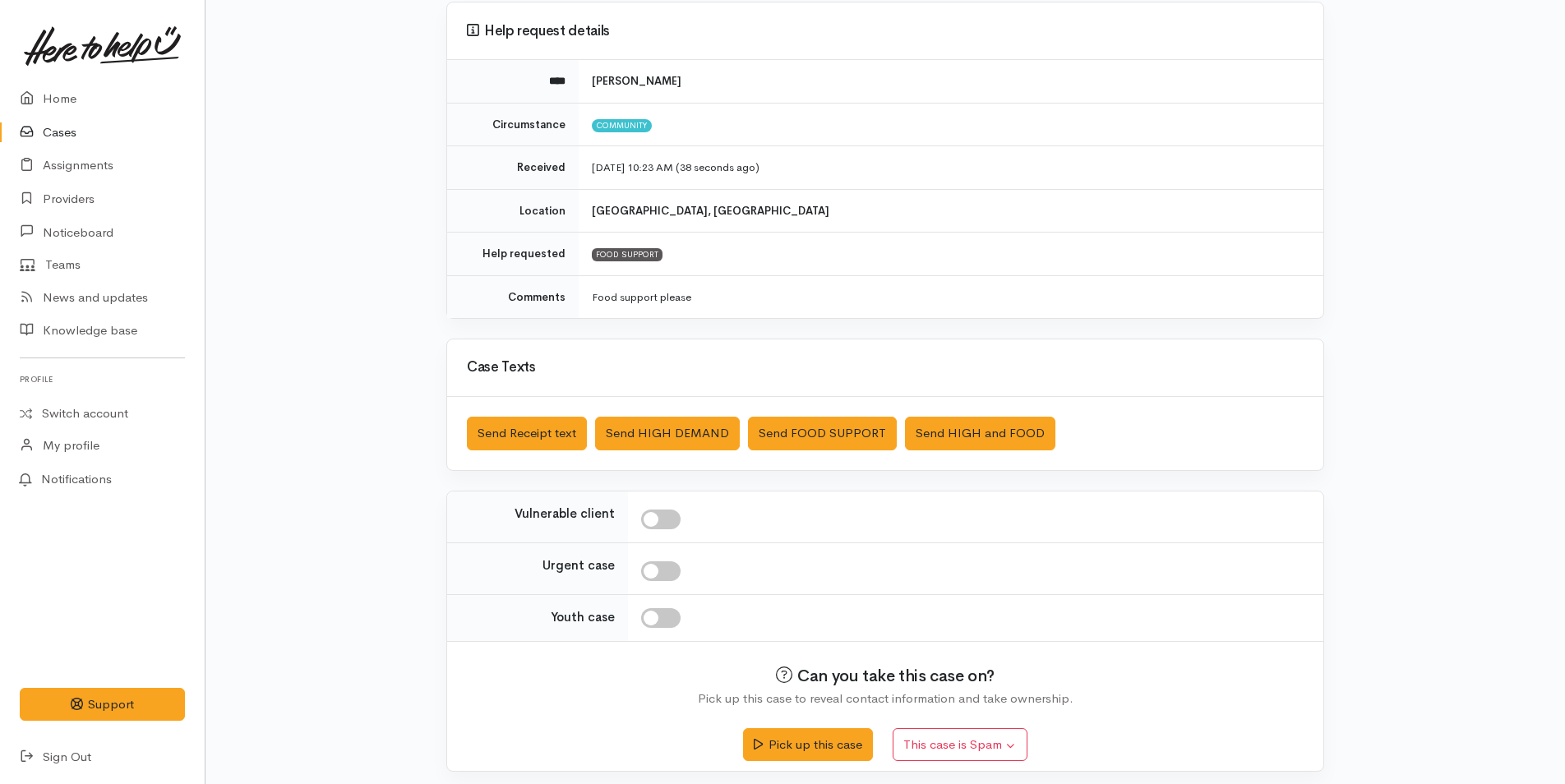
scroll to position [149, 0]
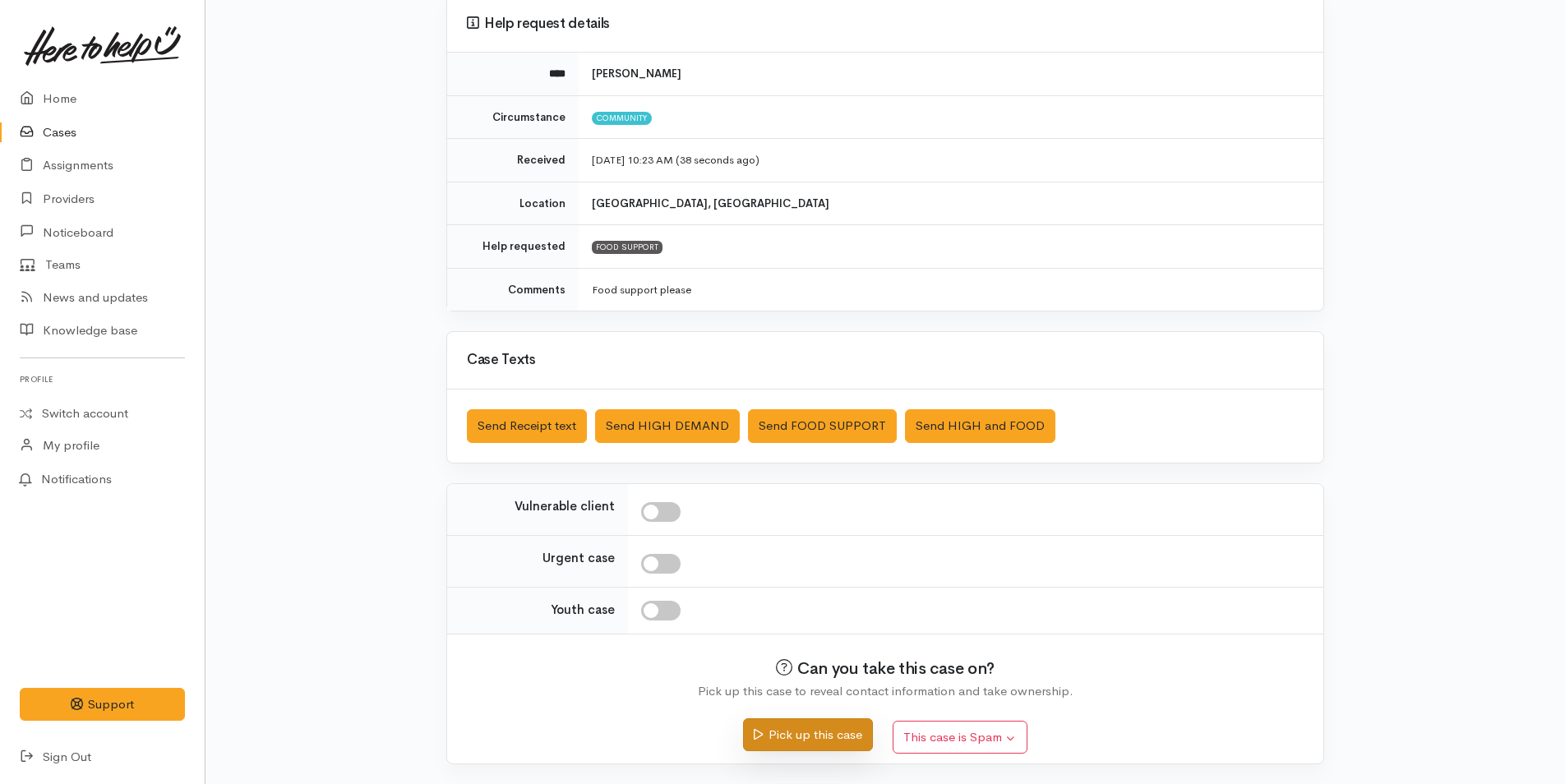
click at [833, 740] on button "Pick up this case" at bounding box center [808, 735] width 129 height 34
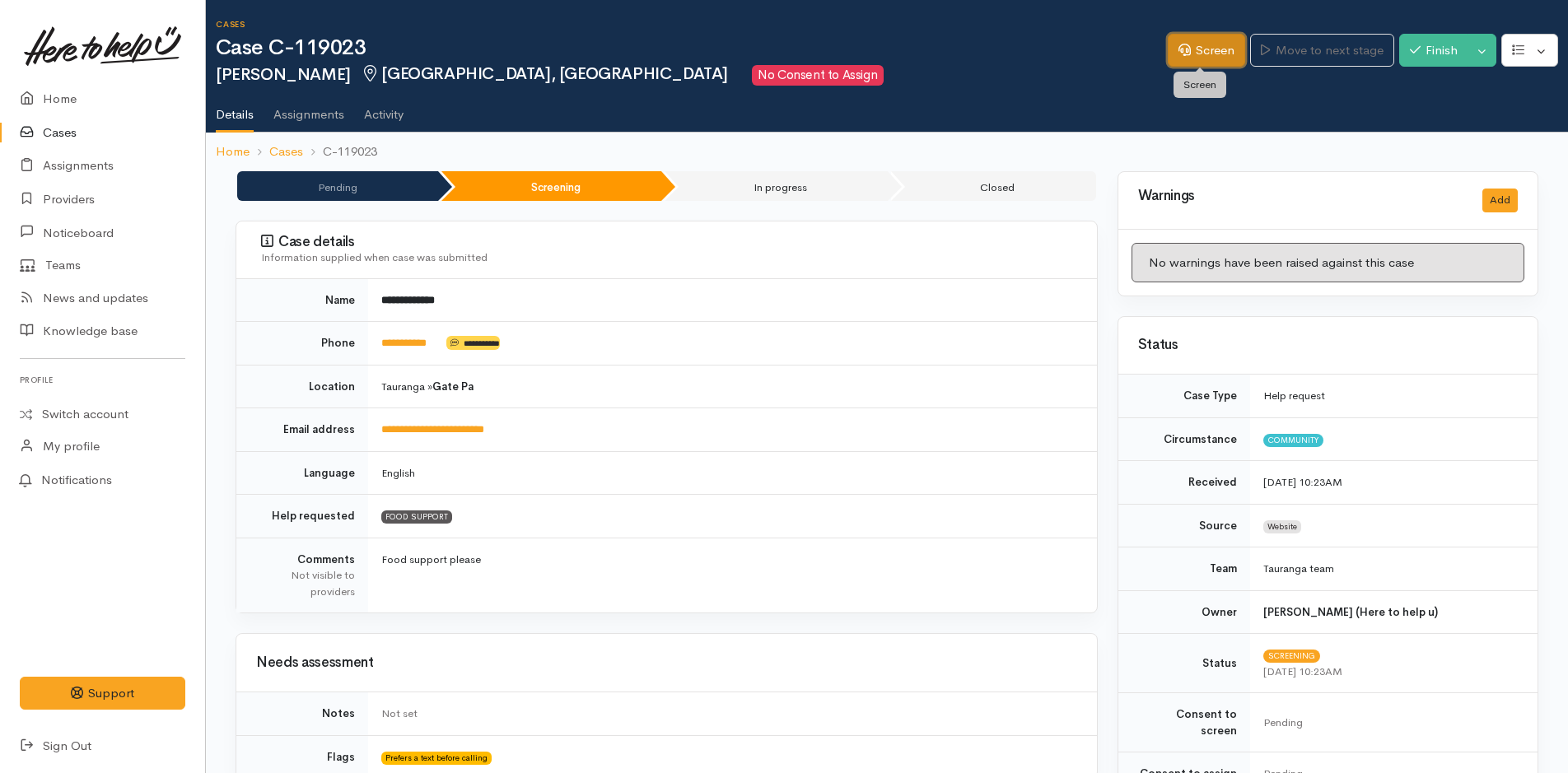
click at [1200, 48] on link "Screen" at bounding box center [1206, 51] width 77 height 34
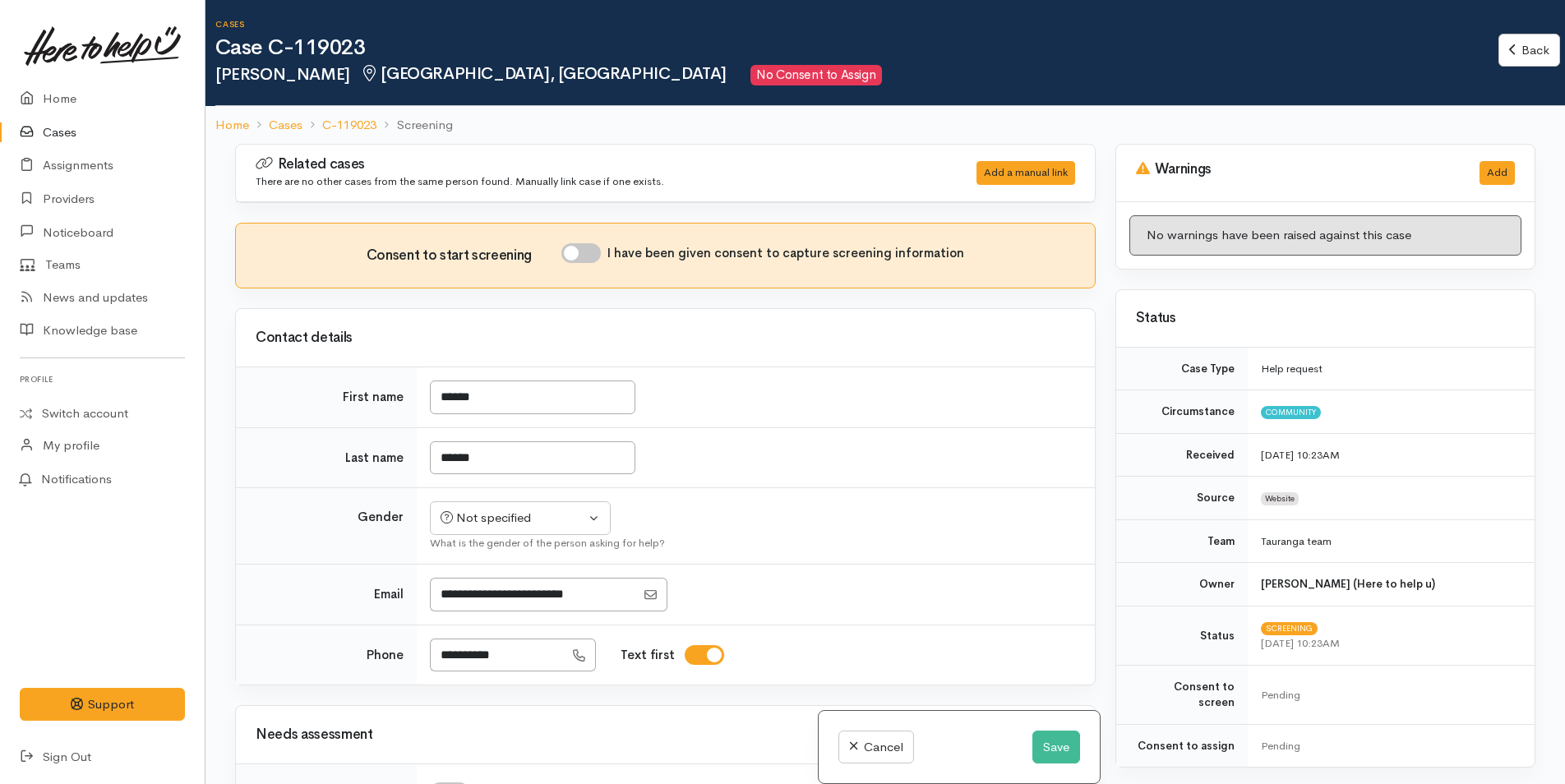
scroll to position [575, 0]
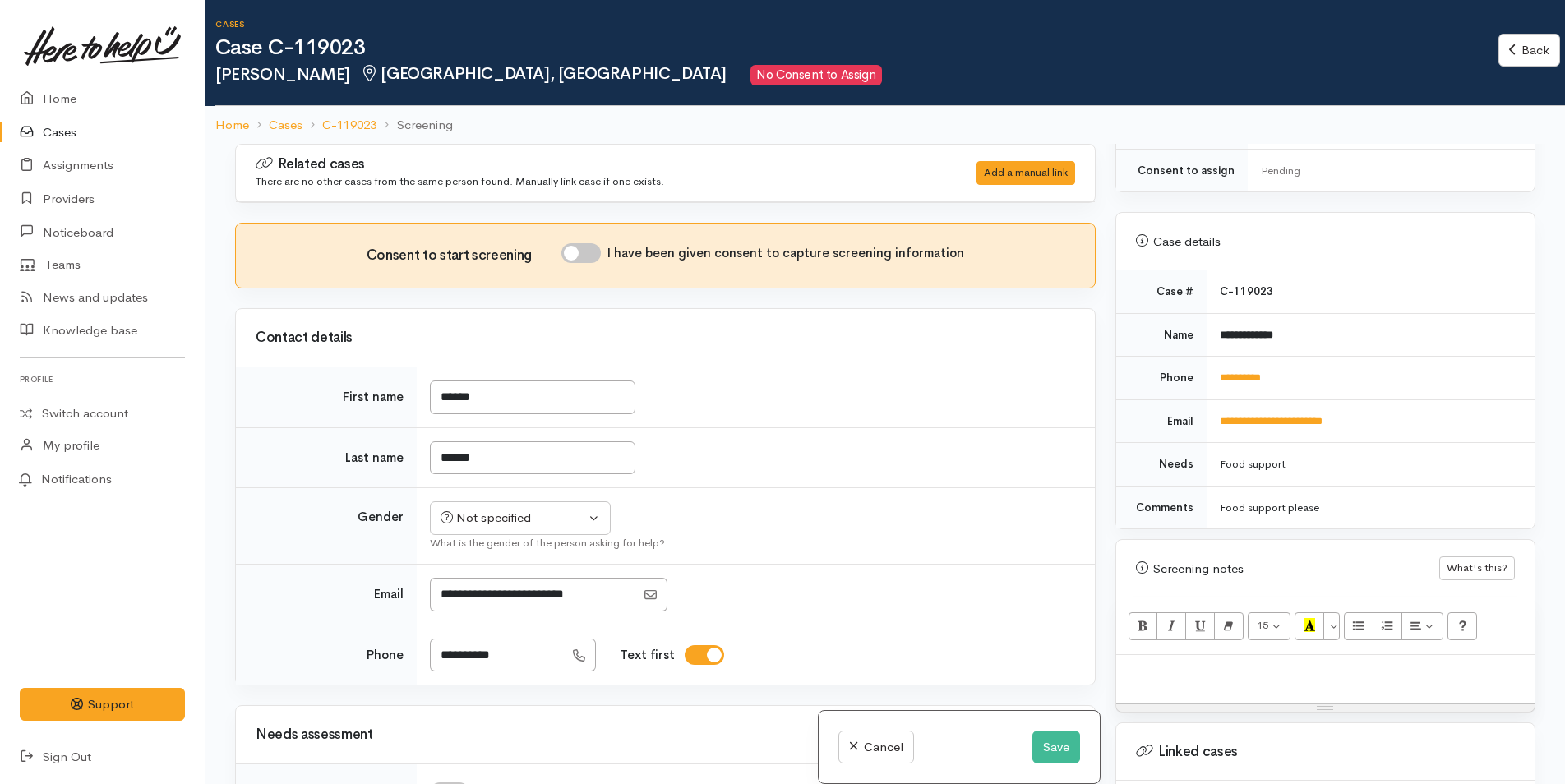
click at [1134, 663] on p at bounding box center [1324, 672] width 402 height 19
paste div
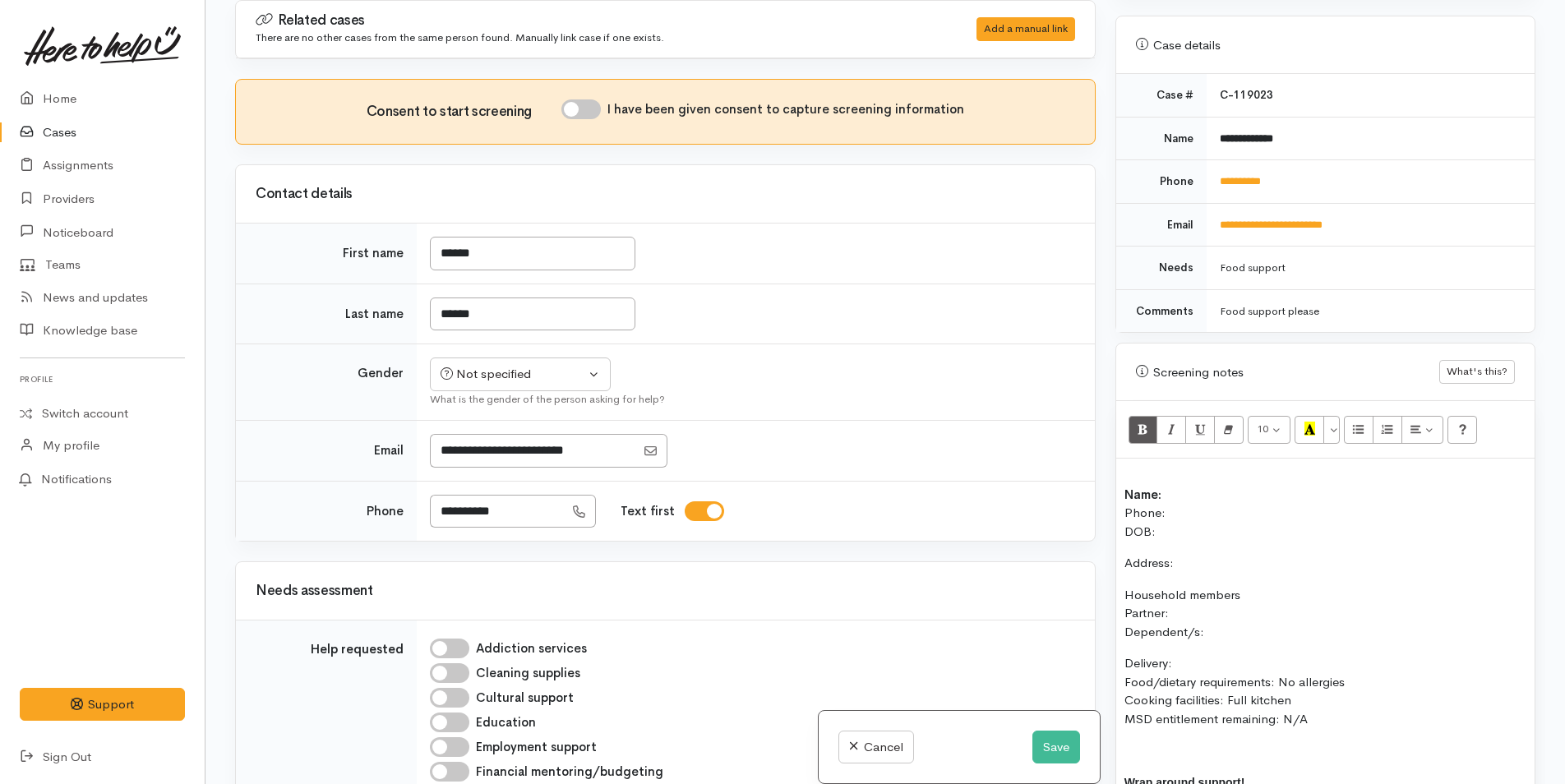
scroll to position [599, 0]
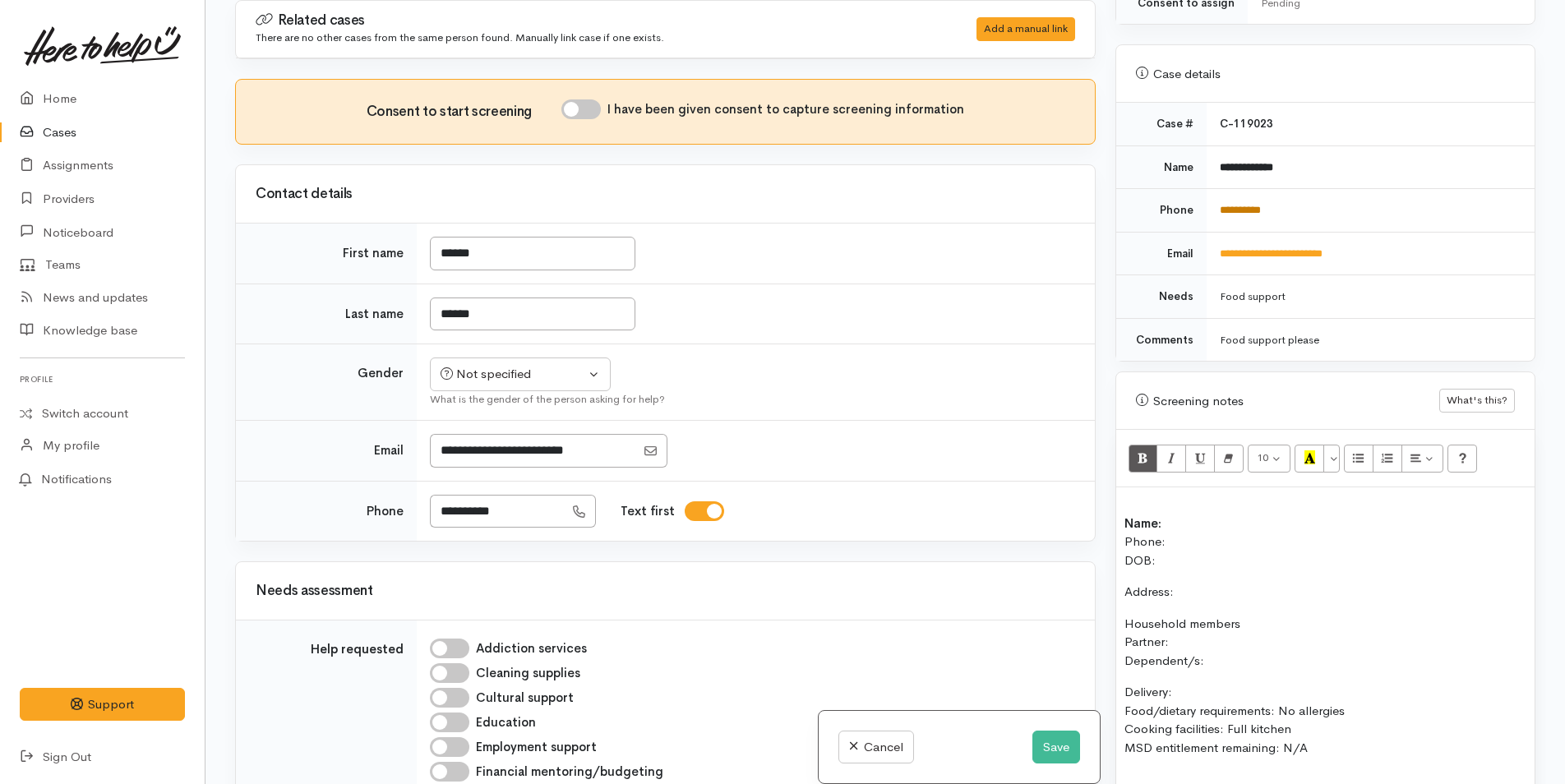
click at [1257, 205] on link "**********" at bounding box center [1240, 210] width 41 height 11
click at [1206, 505] on p "Name: Phone: DOB:" at bounding box center [1324, 533] width 402 height 74
click at [1183, 520] on p "Name: Keesha Turipa Phone: DOB:" at bounding box center [1324, 533] width 402 height 74
click at [601, 106] on input "I have been given consent to capture screening information" at bounding box center [581, 110] width 40 height 20
checkbox input "true"
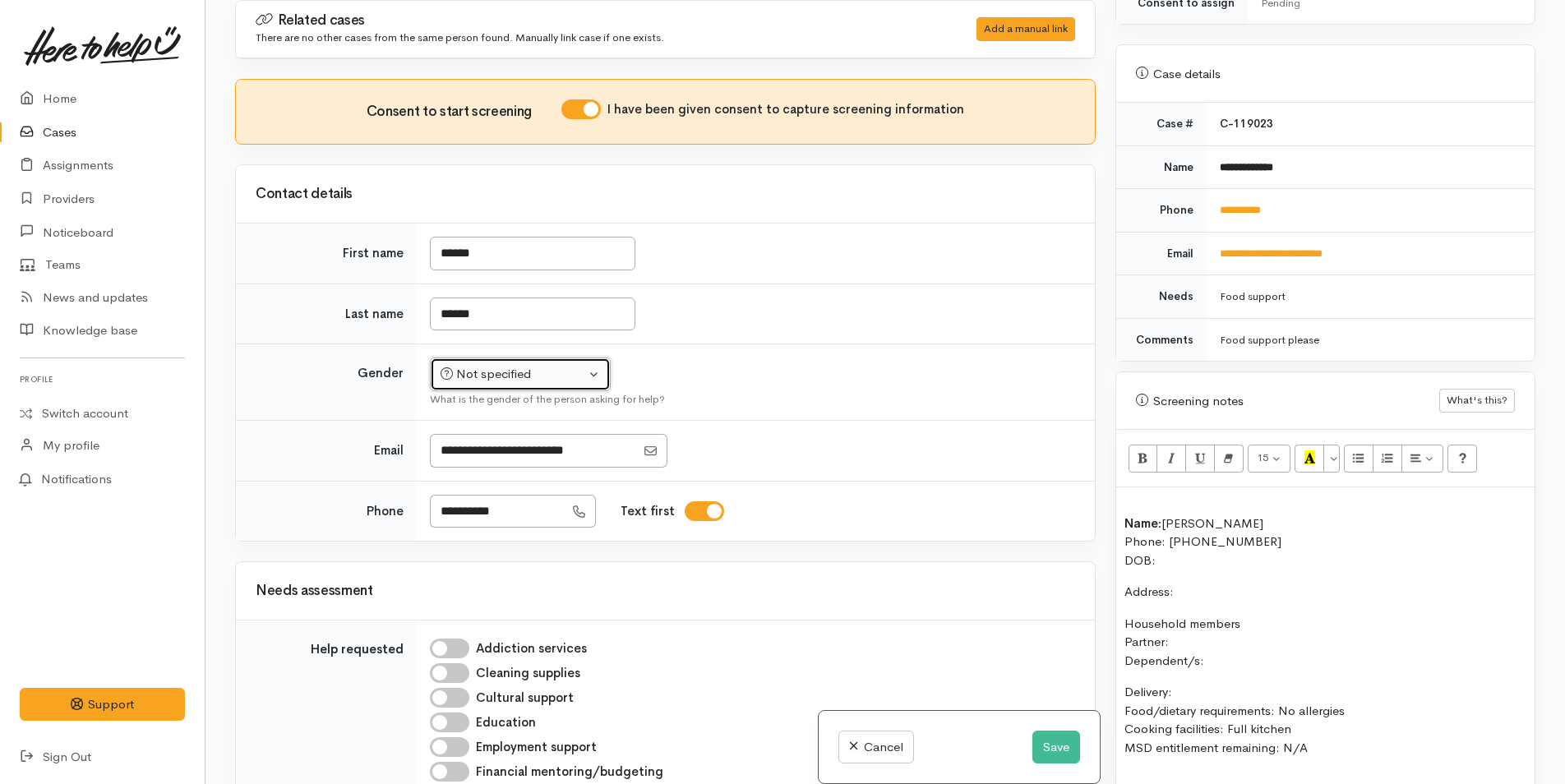
drag, startPoint x: 553, startPoint y: 362, endPoint x: 544, endPoint y: 366, distance: 9.8
click at [553, 362] on button "Not specified" at bounding box center [519, 374] width 181 height 34
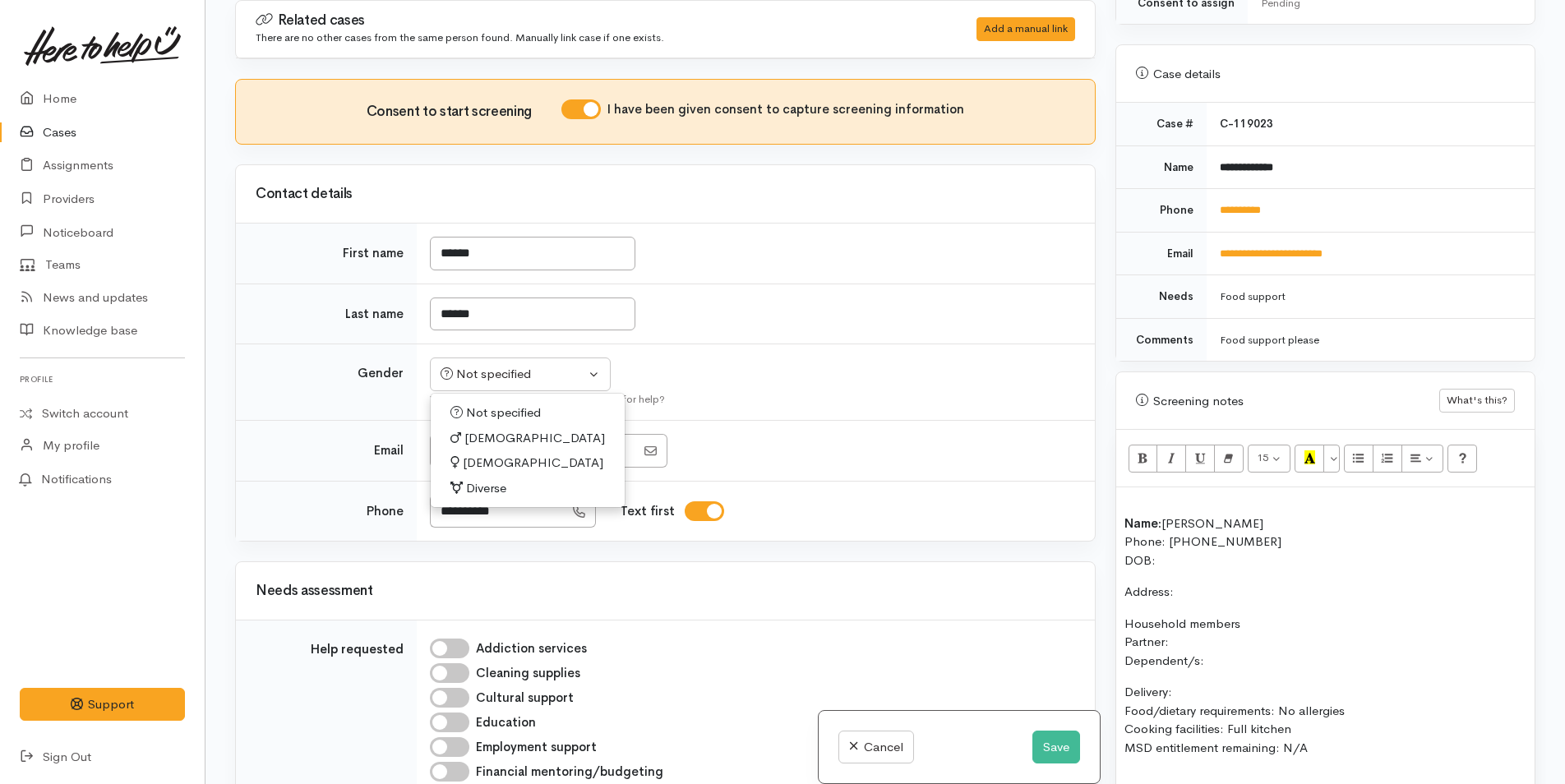
click at [482, 454] on span "Female" at bounding box center [533, 462] width 140 height 19
select select "Female"
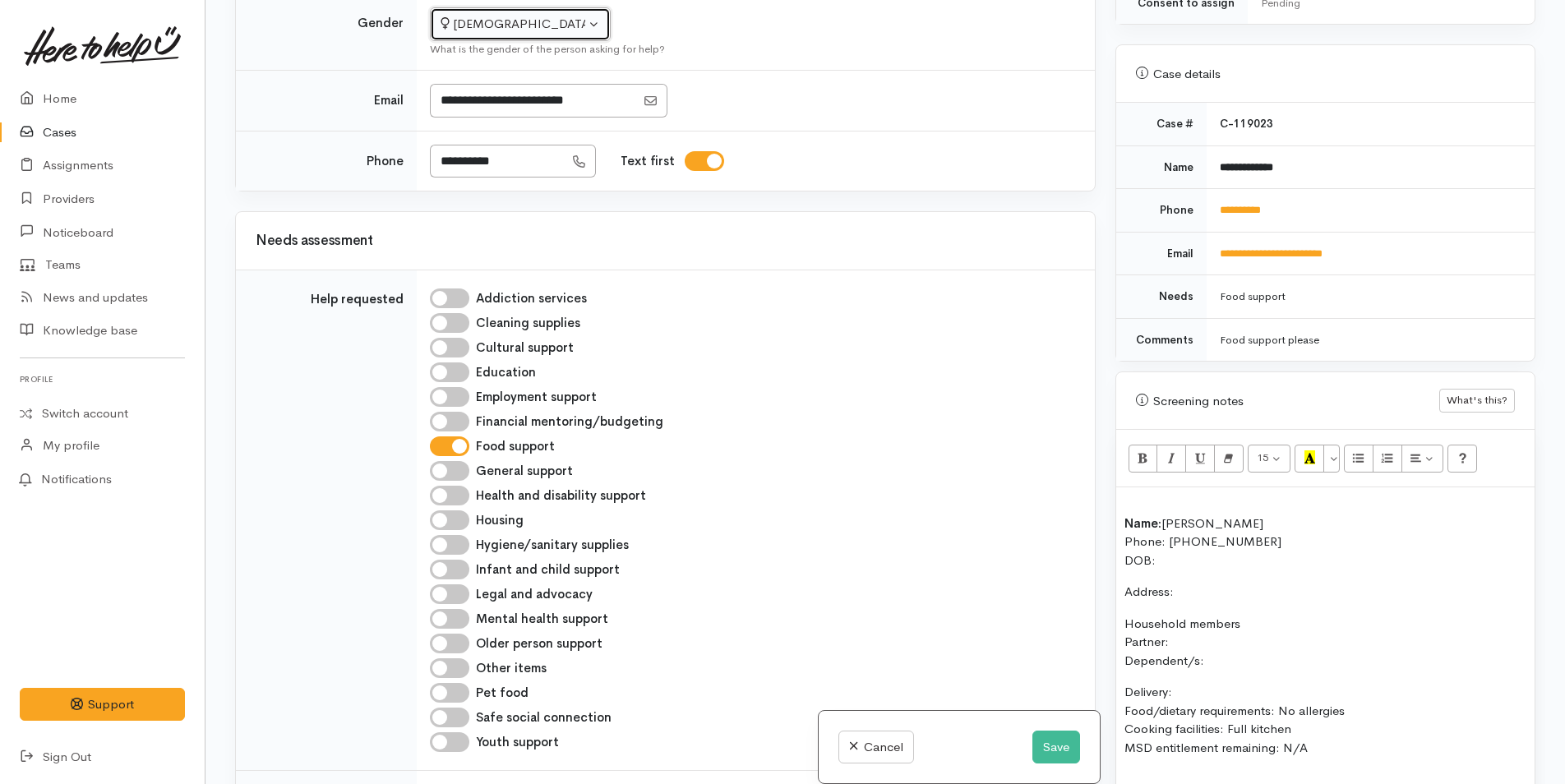
scroll to position [493, 0]
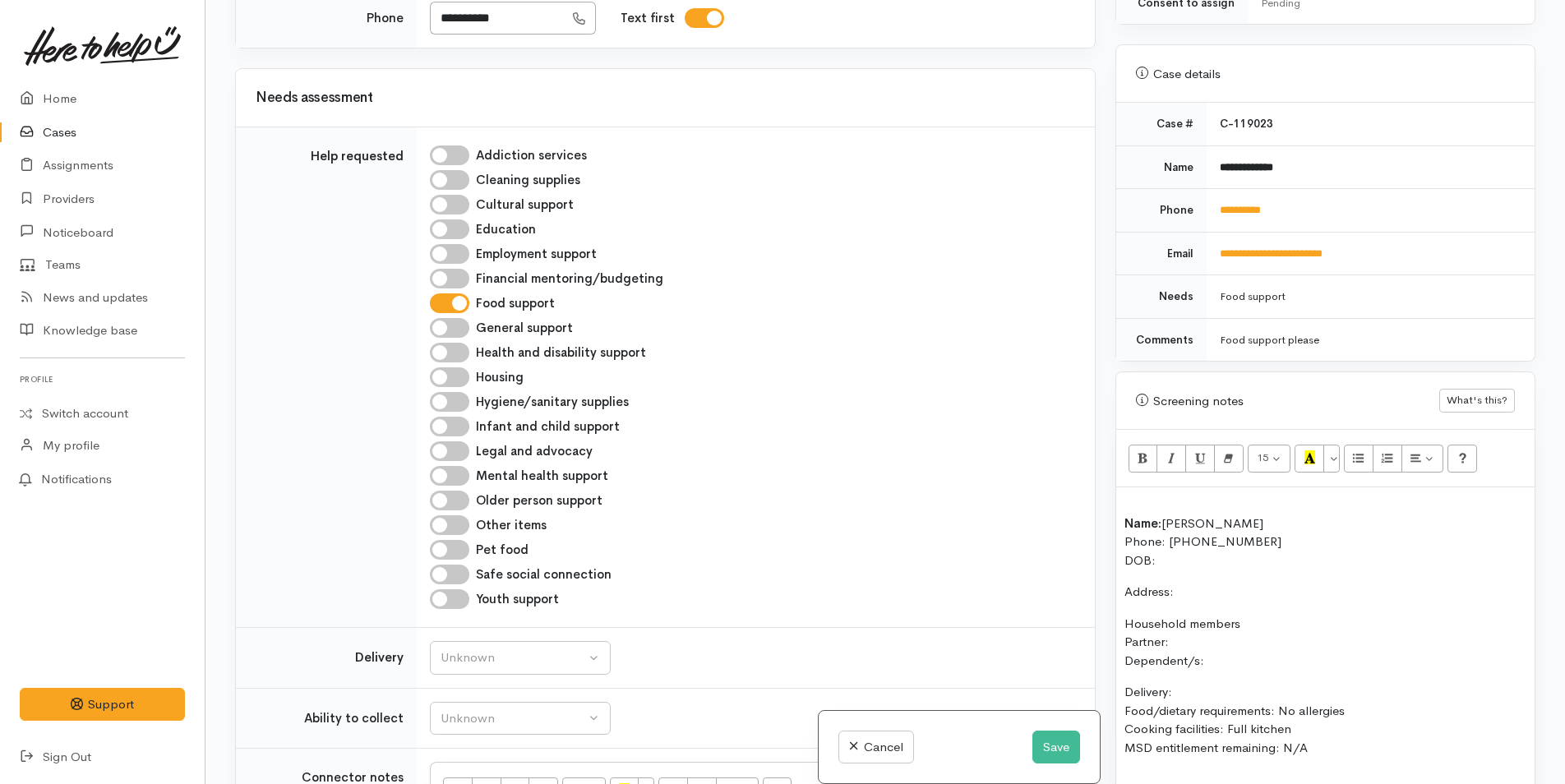
click at [1124, 515] on b "Name:" at bounding box center [1142, 522] width 37 height 15
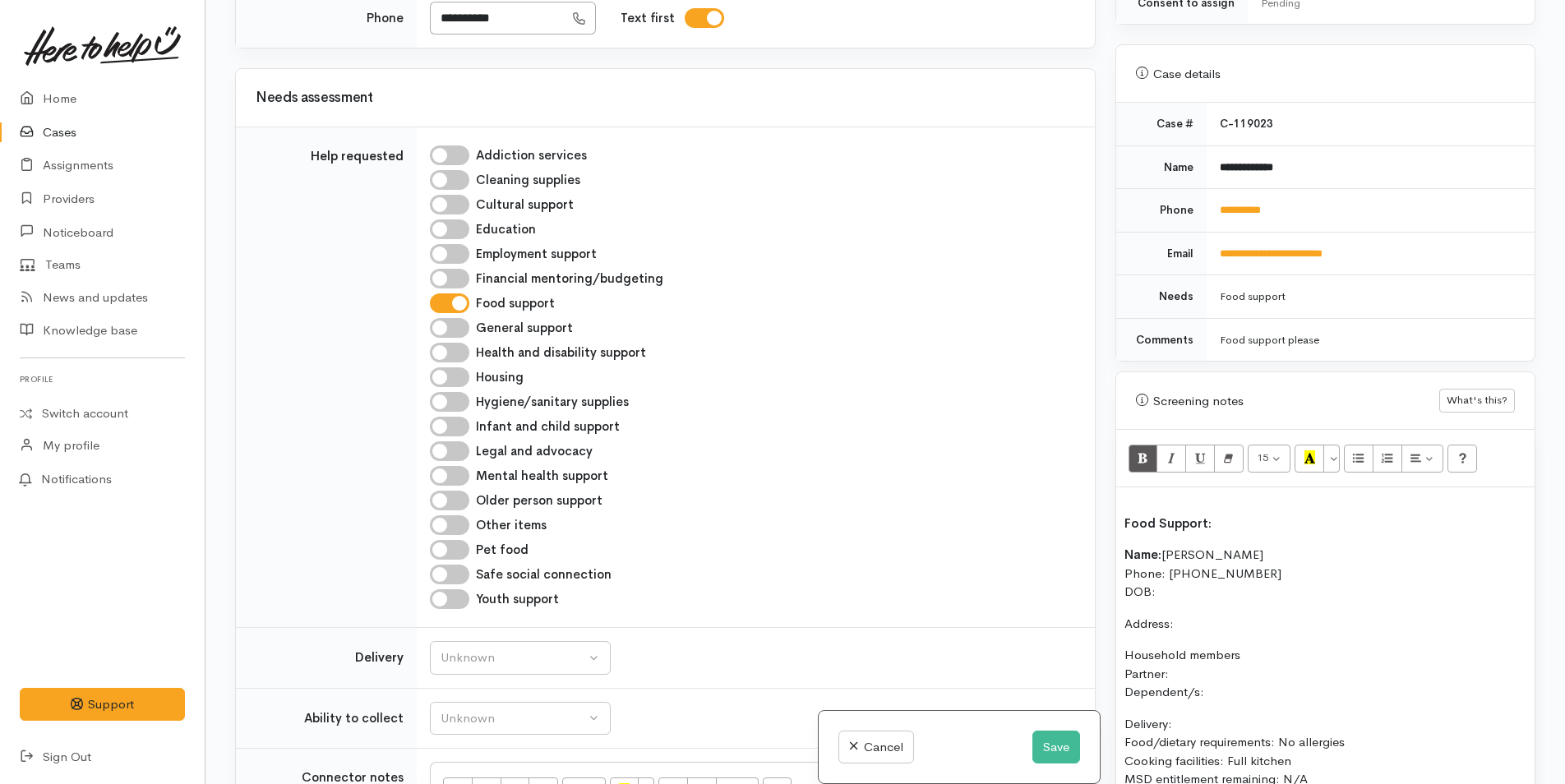
click at [1124, 515] on b "Food Support:" at bounding box center [1167, 522] width 87 height 15
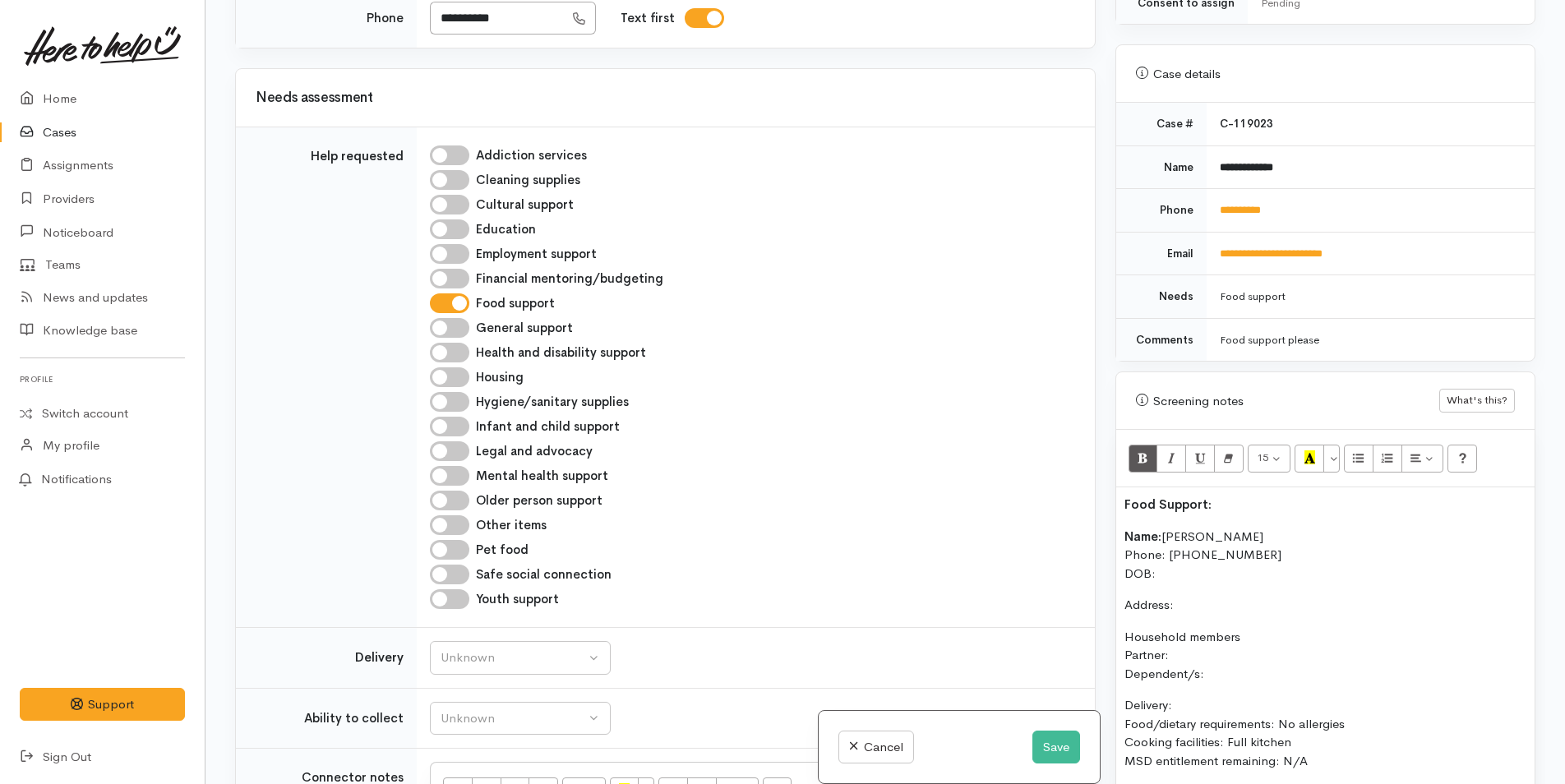
click at [1191, 565] on p "Name: Keesha Turipa Phone: 0211828833 DOB:" at bounding box center [1324, 555] width 402 height 56
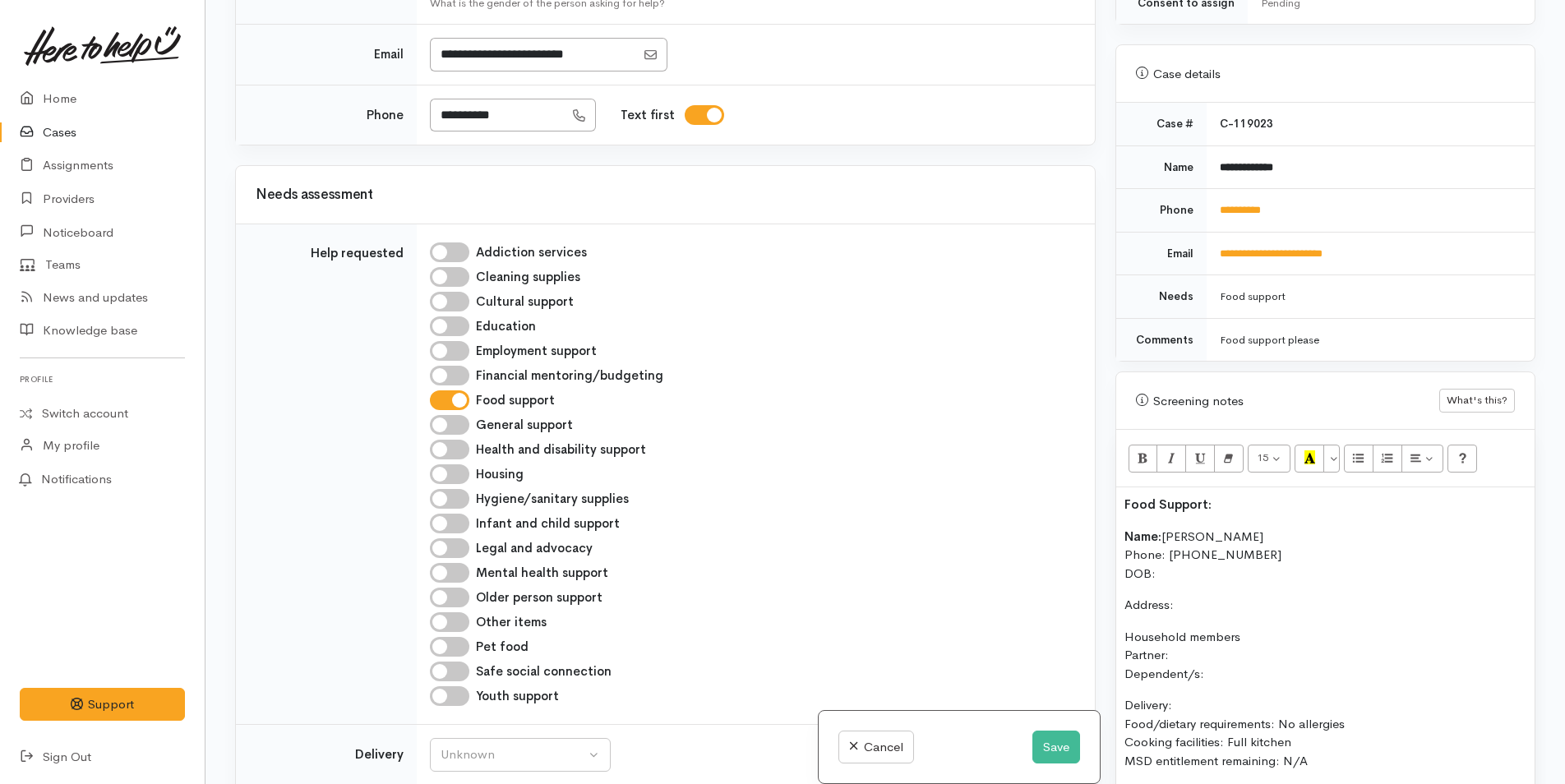
scroll to position [575, 0]
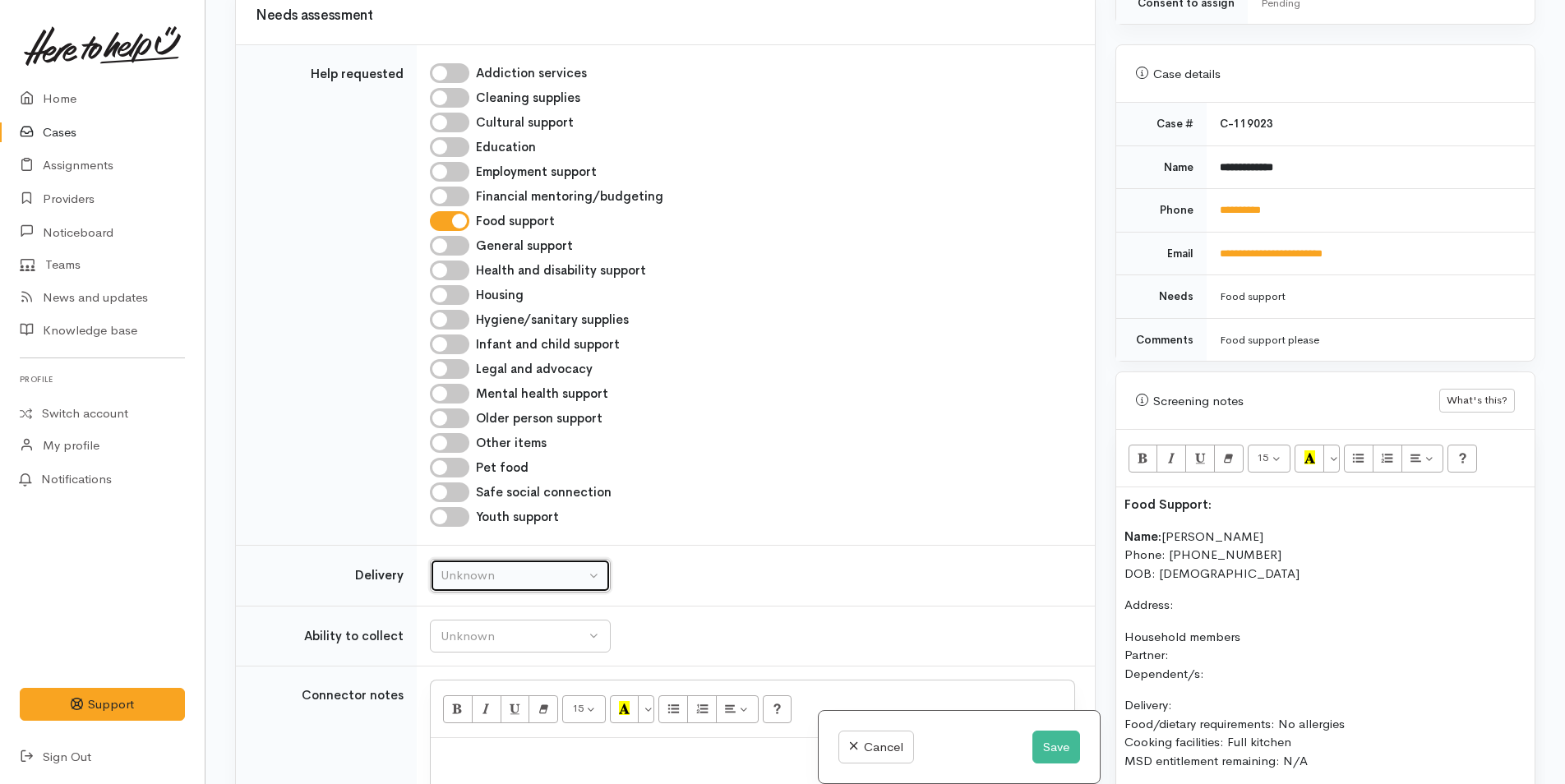
click at [453, 582] on div "Unknown" at bounding box center [512, 575] width 145 height 19
click at [446, 732] on link "No" at bounding box center [519, 729] width 179 height 25
select select "1"
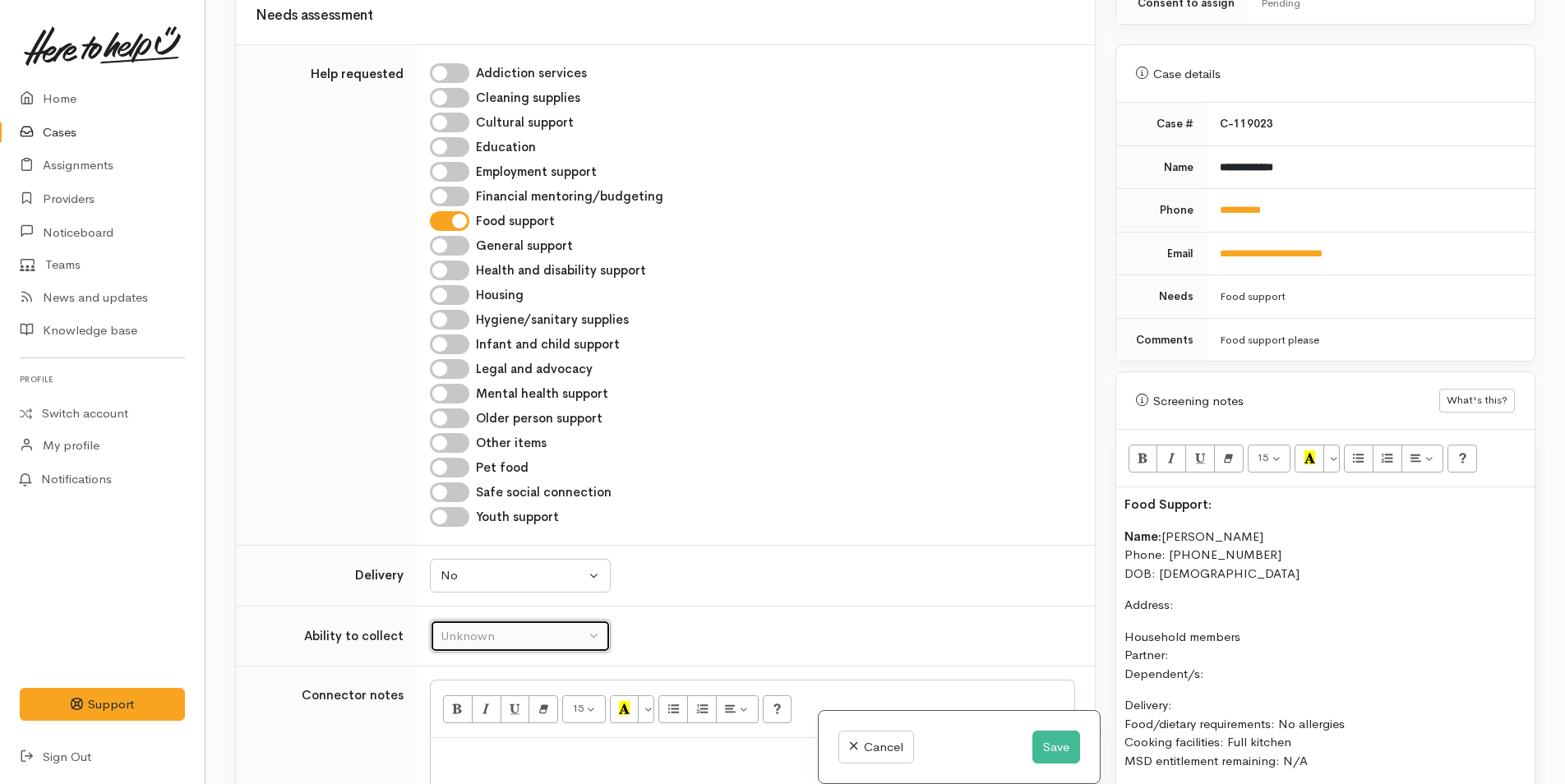
click at [481, 640] on div "Unknown" at bounding box center [512, 636] width 145 height 19
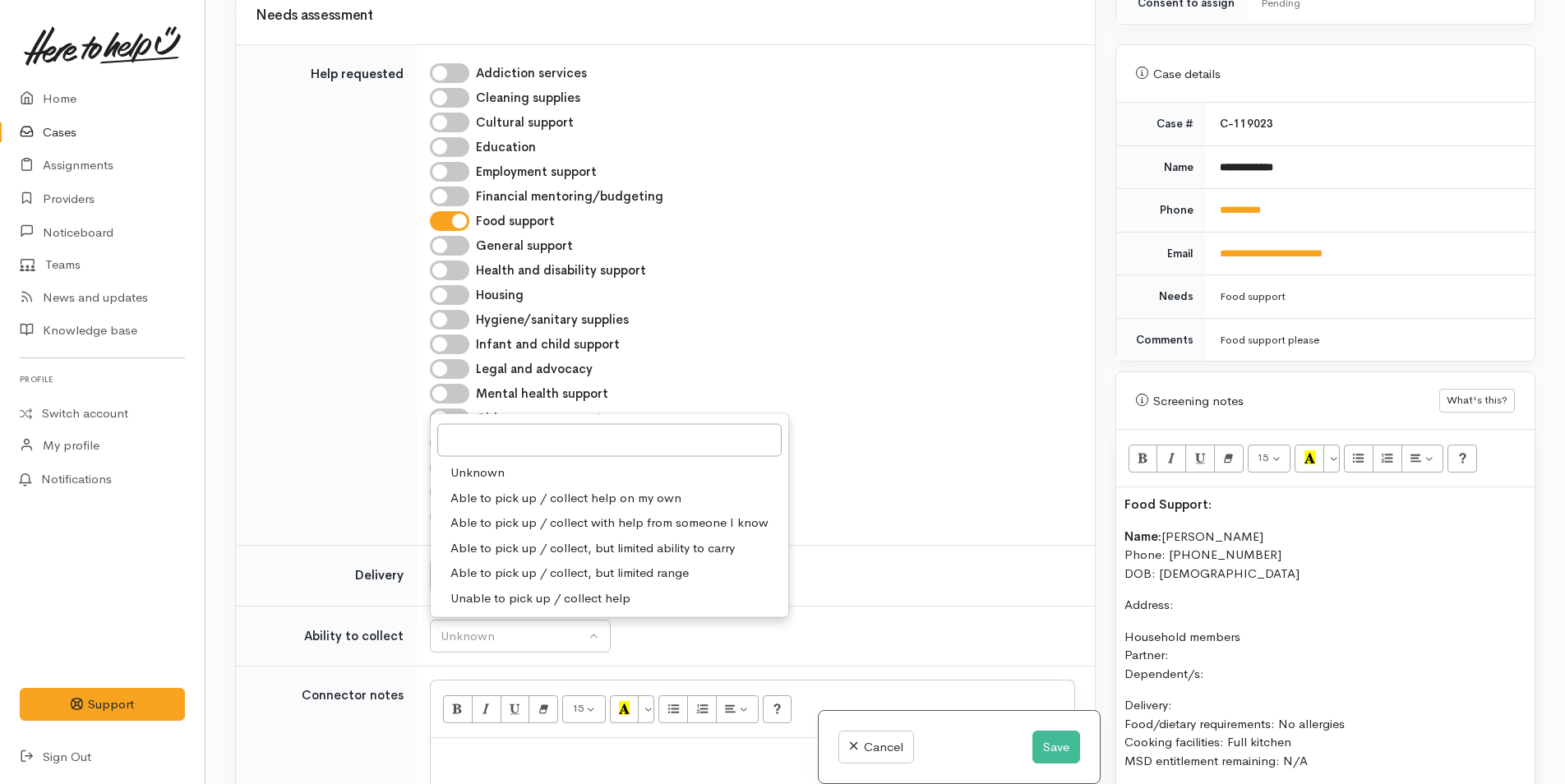
click at [526, 496] on span "Able to pick up / collect help on my own" at bounding box center [565, 497] width 231 height 19
select select "2"
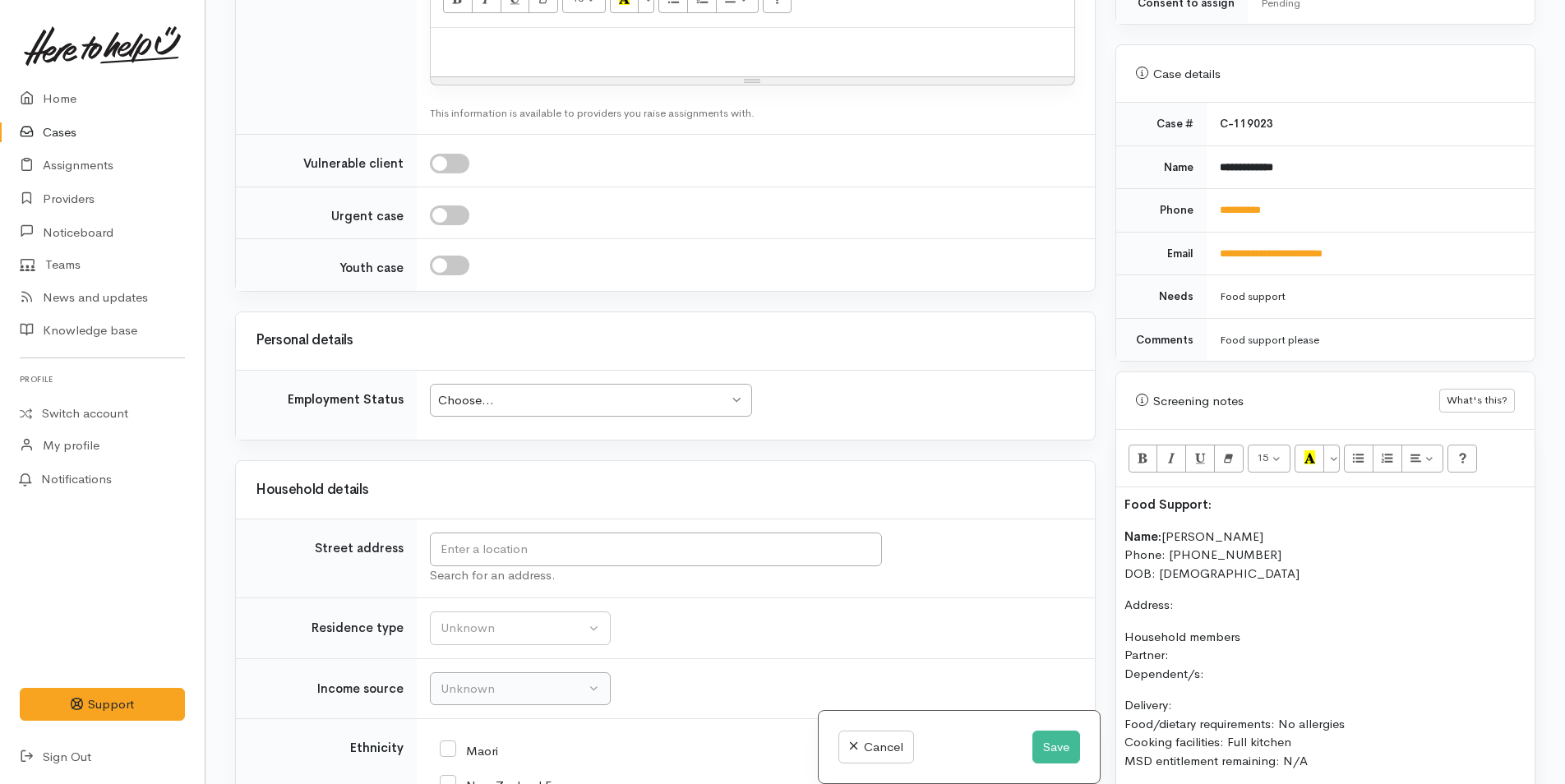
scroll to position [1396, 0]
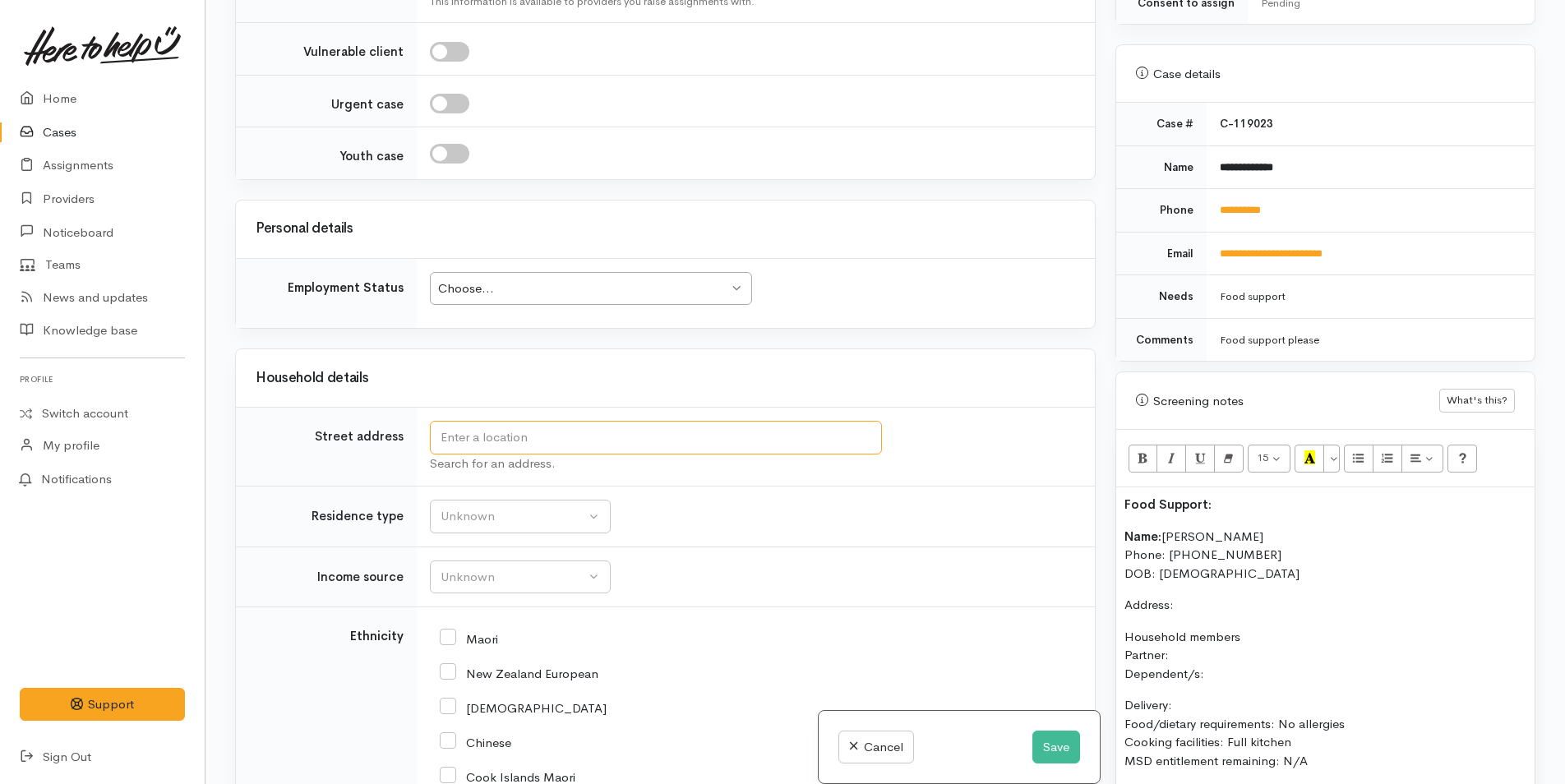
click at [486, 438] on input "text" at bounding box center [655, 437] width 452 height 34
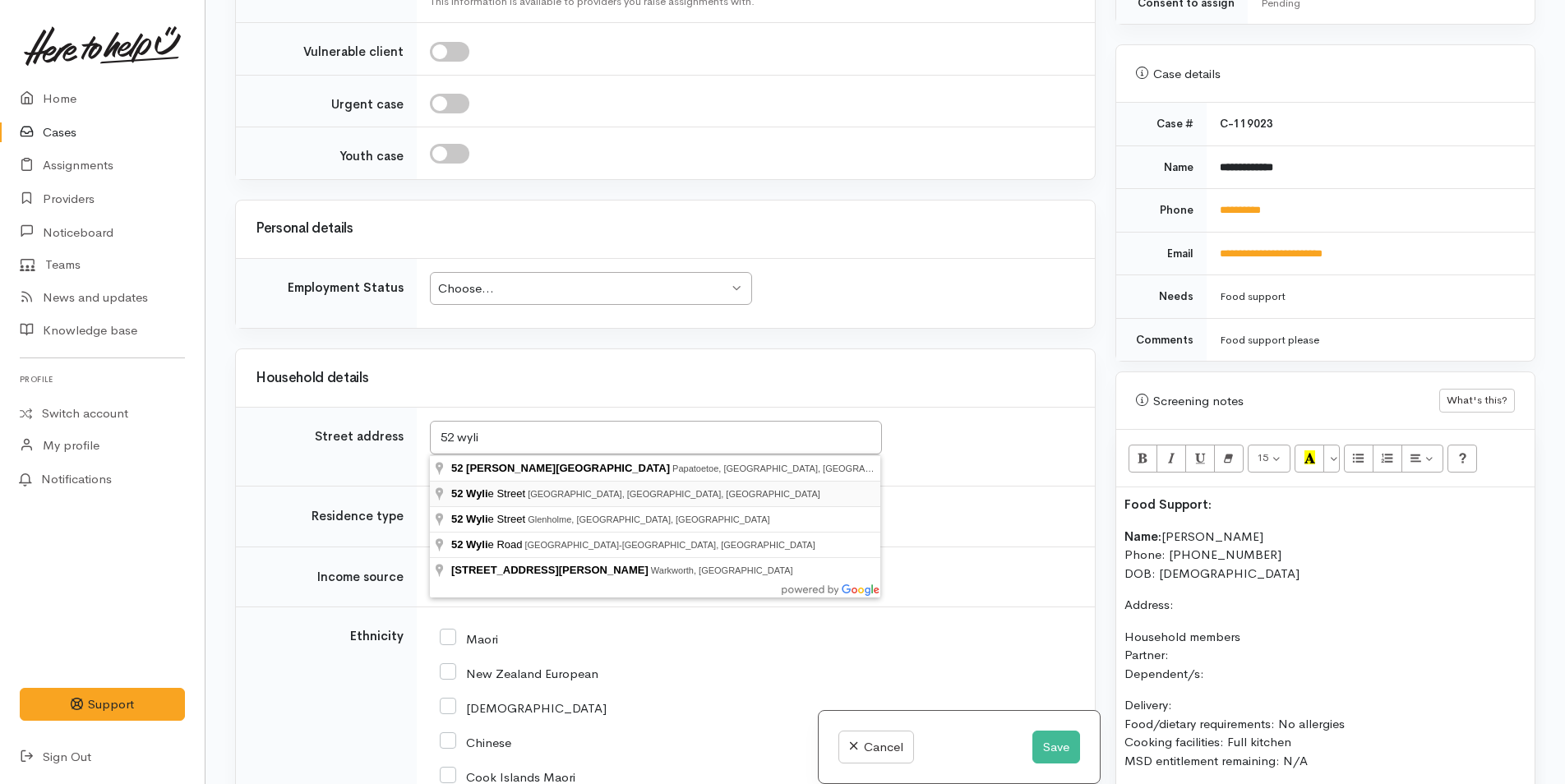
type input "52 Wylie Street, Gate Pa, Tauranga, New Zealand"
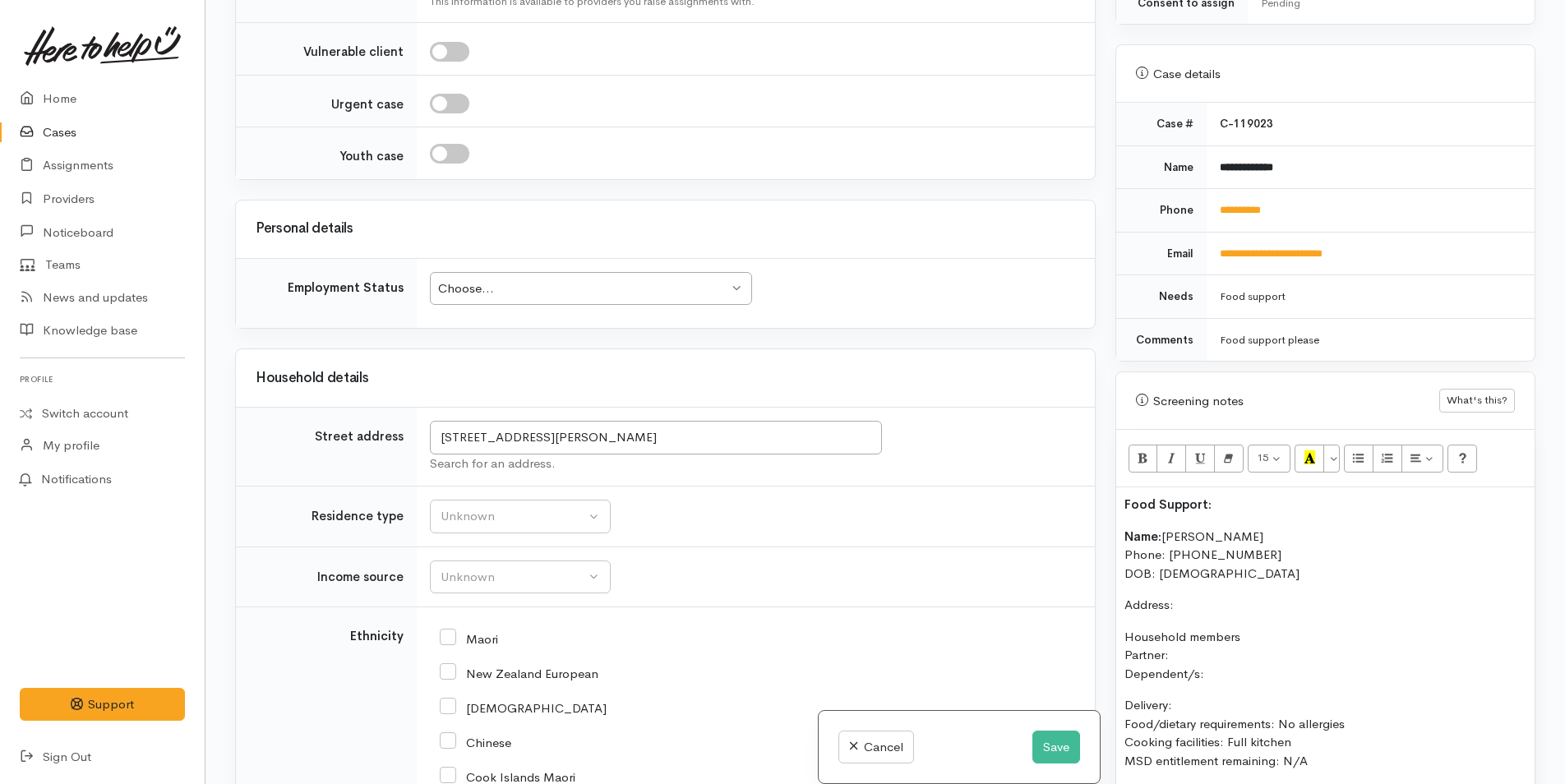
scroll to position [1383, 0]
drag, startPoint x: 680, startPoint y: 436, endPoint x: 367, endPoint y: 419, distance: 313.5
click at [367, 419] on tr "Street address 52 Wylie Street, Gate Pa, Tauranga, New Zealand Search for an ad…" at bounding box center [666, 447] width 859 height 79
click at [1216, 595] on p "Address:" at bounding box center [1324, 604] width 402 height 19
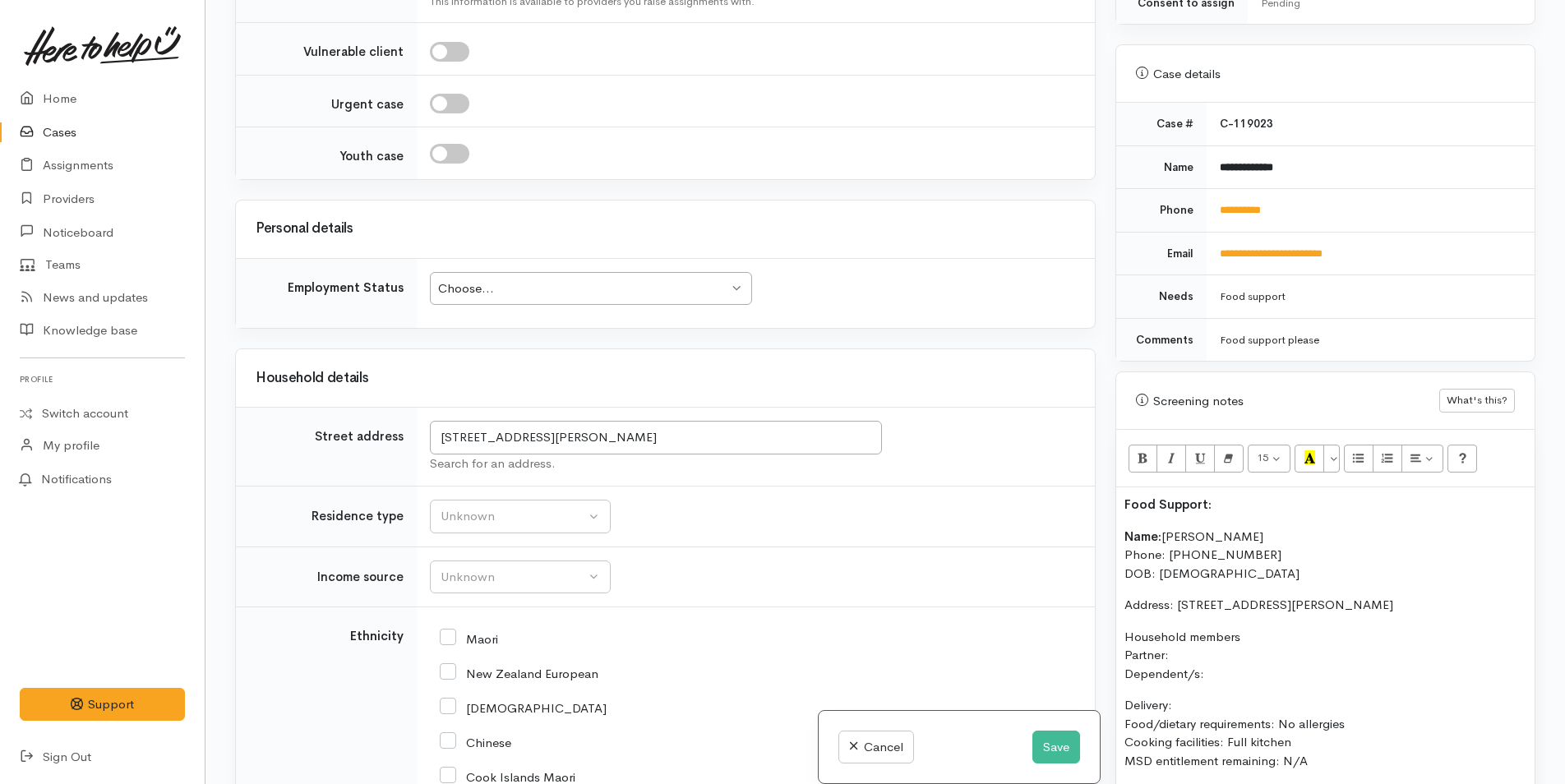
click at [546, 276] on div "Choose... Choose..." at bounding box center [590, 289] width 323 height 34
click at [1221, 638] on p "Household members Partner: Dependent/s:" at bounding box center [1324, 656] width 402 height 56
click at [1237, 639] on p "Household members Partner: N/A Dependent/s:" at bounding box center [1324, 656] width 402 height 56
click at [1238, 649] on p "Household members Partner: N/A Dependent/s:" at bounding box center [1324, 656] width 402 height 56
click at [1120, 687] on div "Food Support: Name: Keesha Turipa Phone: 0211828833 DOB: 05/07/1996 Address: 52…" at bounding box center [1325, 734] width 419 height 494
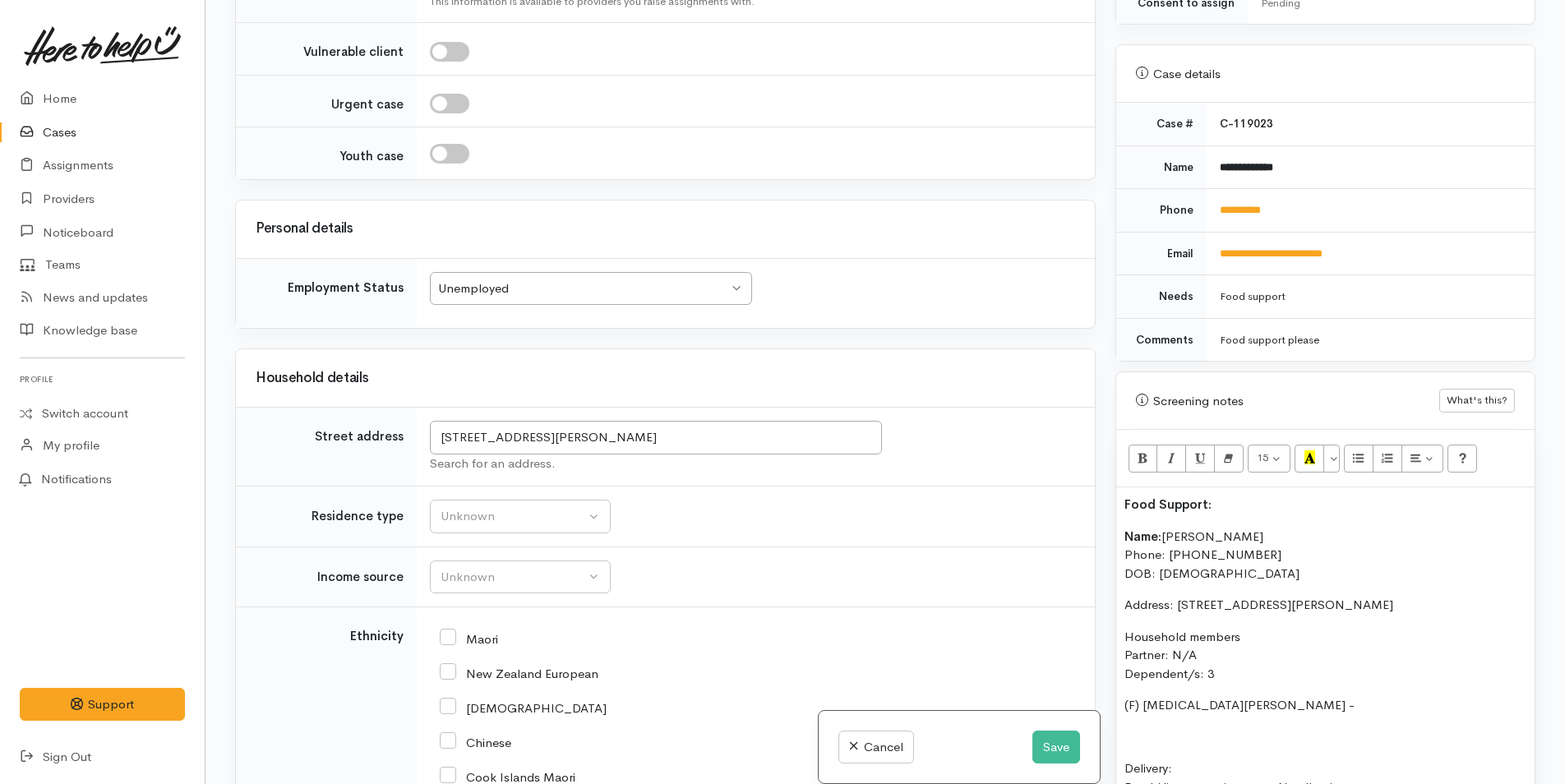
click at [1298, 696] on p "(F) Nikita Thomas -" at bounding box center [1324, 705] width 402 height 19
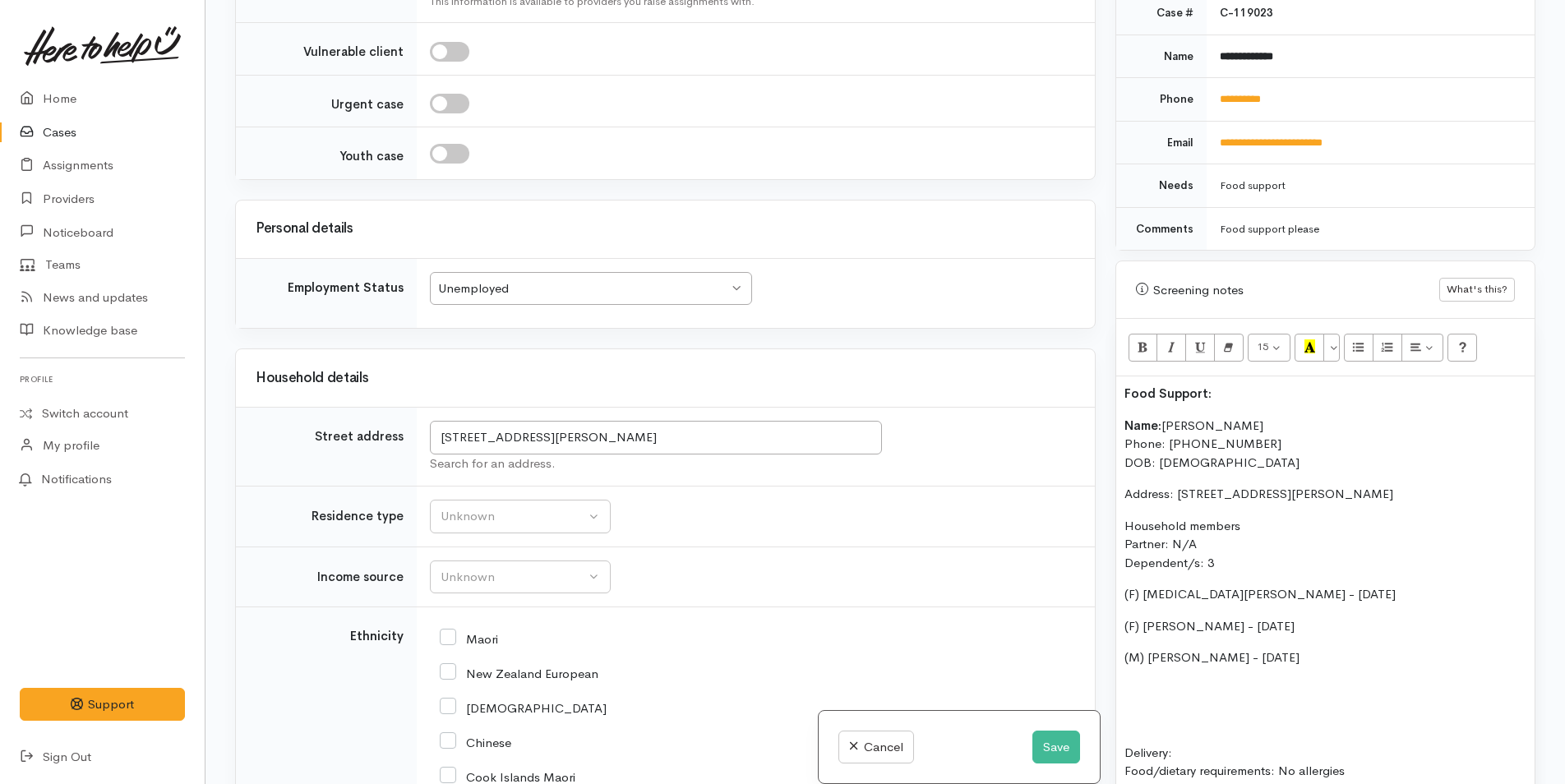
scroll to position [928, 0]
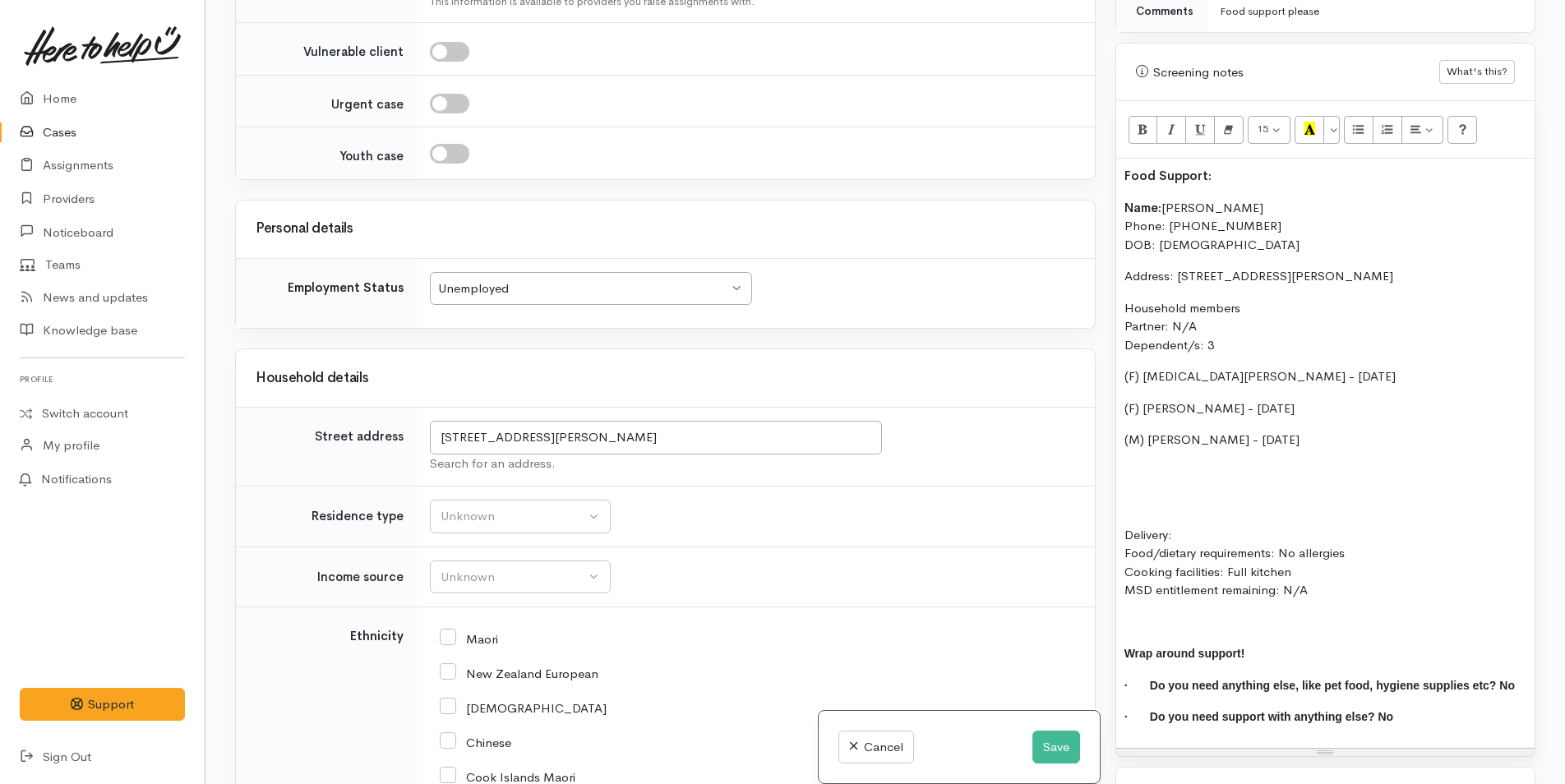
drag, startPoint x: 1169, startPoint y: 330, endPoint x: 1104, endPoint y: 323, distance: 65.4
click at [1101, 331] on div "Related cases There are no other cases from the same person found. Manually lin…" at bounding box center [885, 392] width 1320 height 784
click at [1137, 121] on icon "Bold (CTRL+B)" at bounding box center [1143, 128] width 11 height 14
click at [1126, 494] on p at bounding box center [1324, 503] width 402 height 19
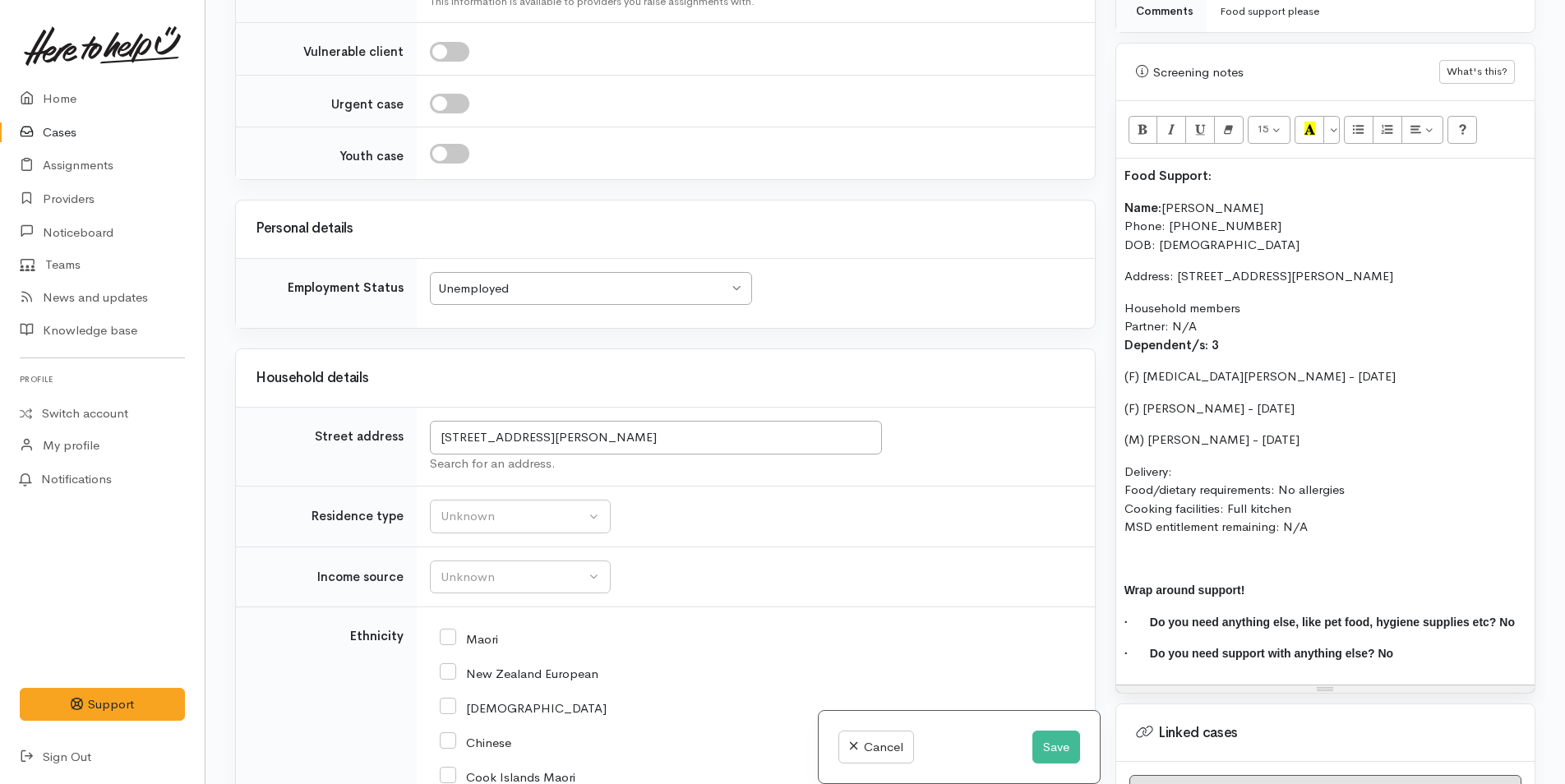
click at [1189, 462] on p "Delivery: Food/dietary requirements: No allergies Cooking facilities: Full kitc…" at bounding box center [1324, 499] width 402 height 74
drag, startPoint x: 1361, startPoint y: 520, endPoint x: 1112, endPoint y: 195, distance: 409.4
click at [1112, 195] on div "Warnings Add No warnings have been raised against this case Add Warning Title ●…" at bounding box center [1324, 392] width 439 height 784
copy div "Name: Keesha Turipa Phone: 0211828833 DOB: 05/07/1996 Address: 52 Wylie Street,…"
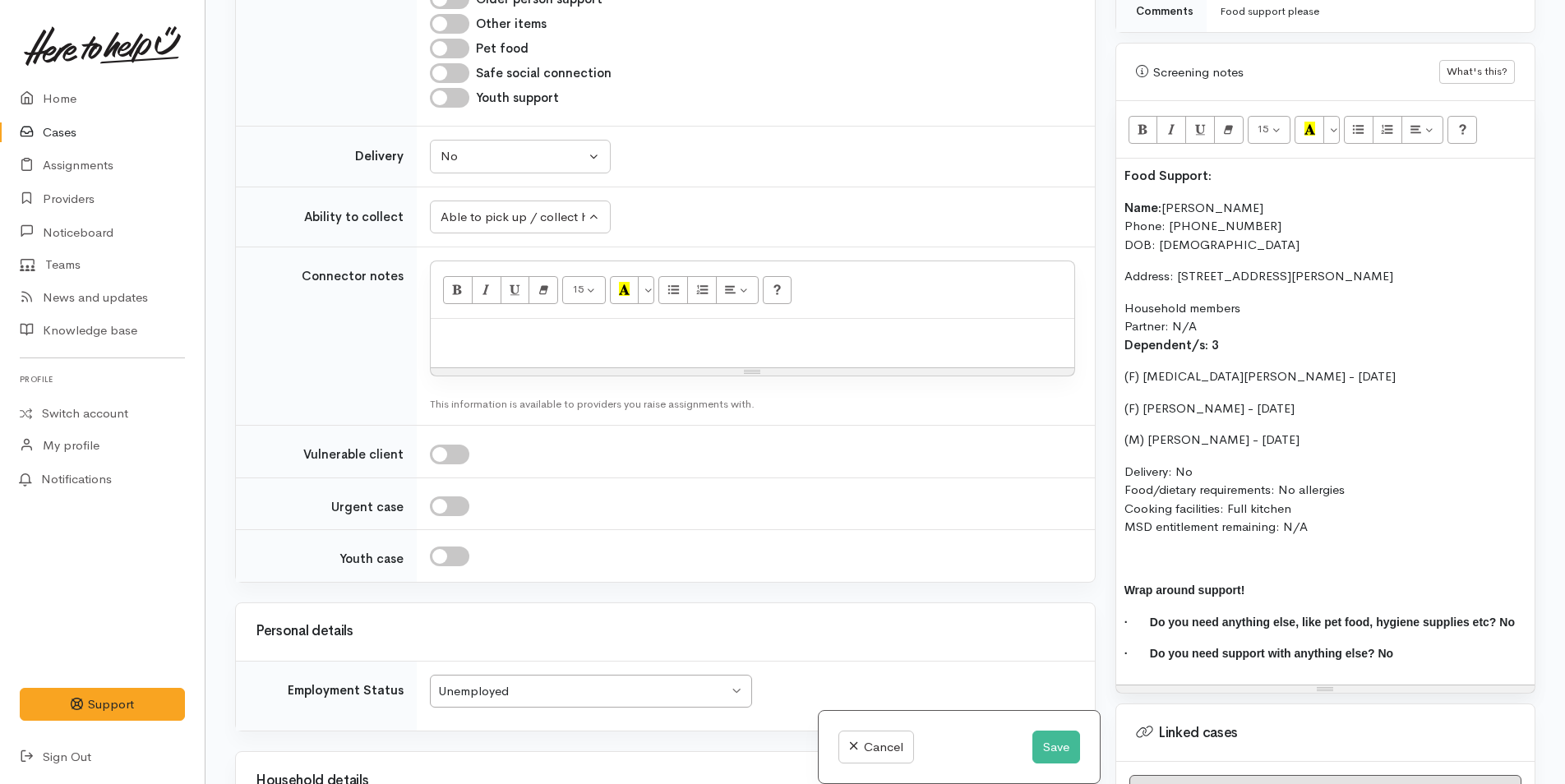
scroll to position [986, 0]
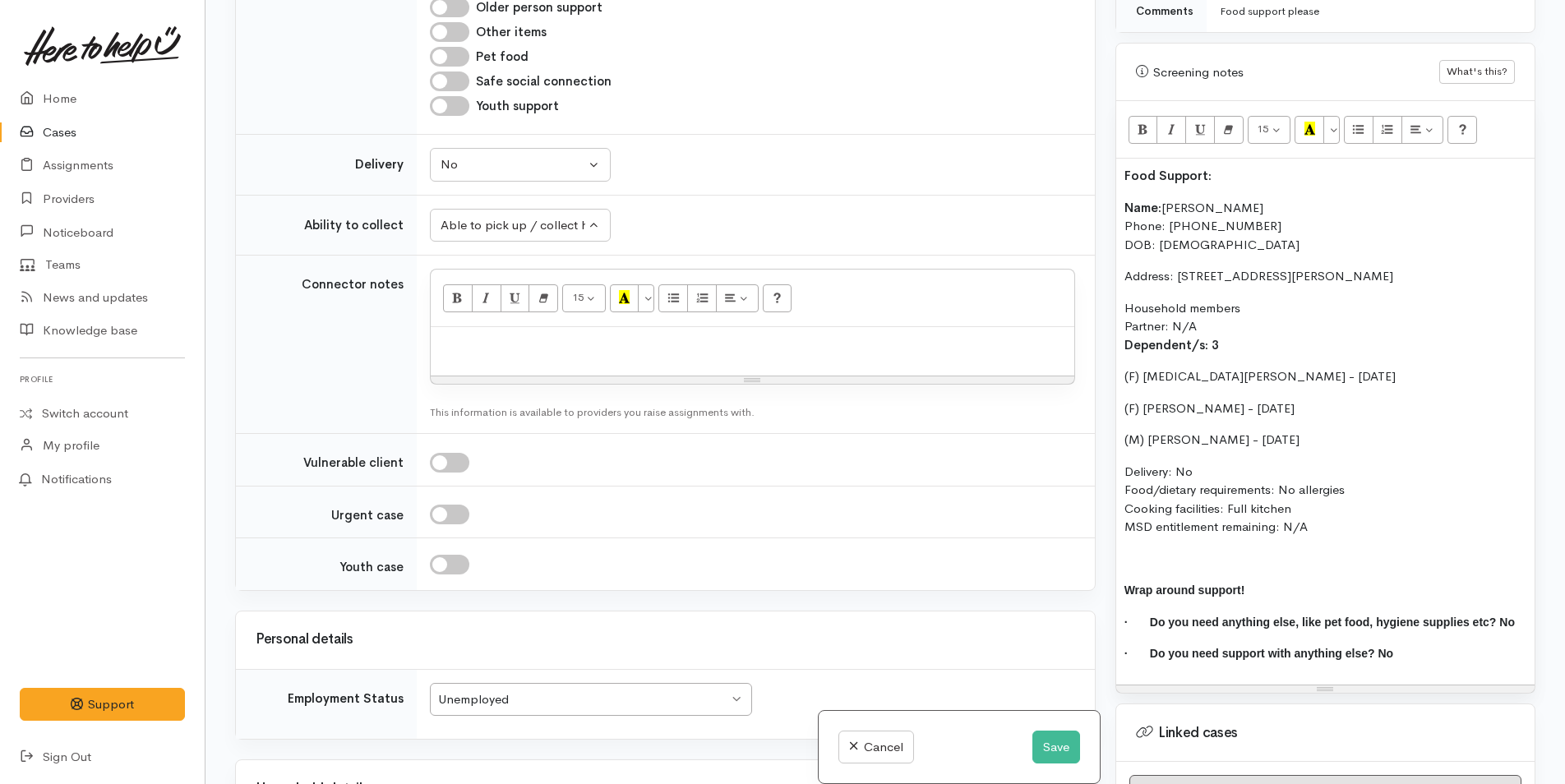
click at [473, 344] on p at bounding box center [752, 344] width 627 height 19
paste div
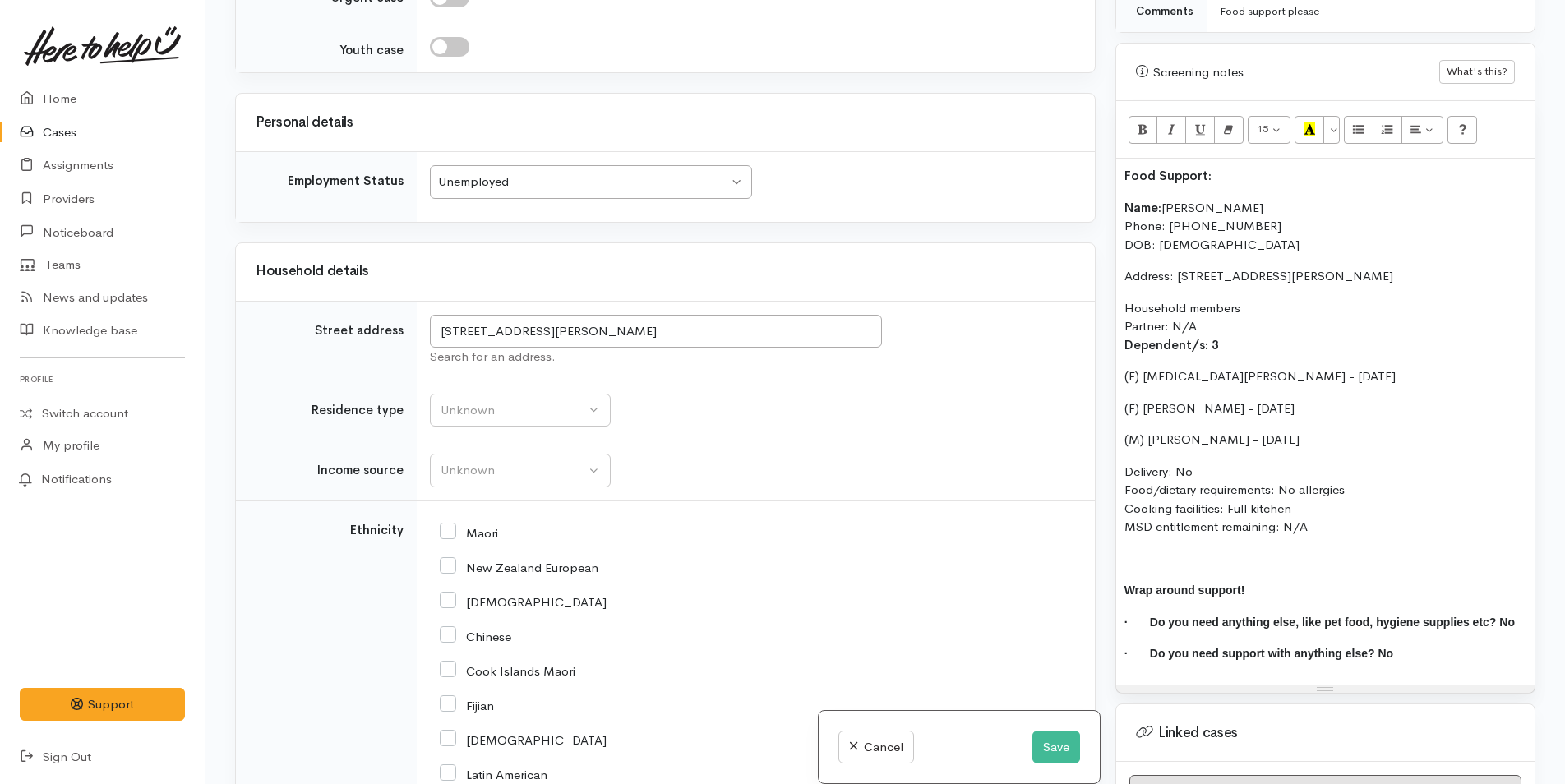
scroll to position [1971, 0]
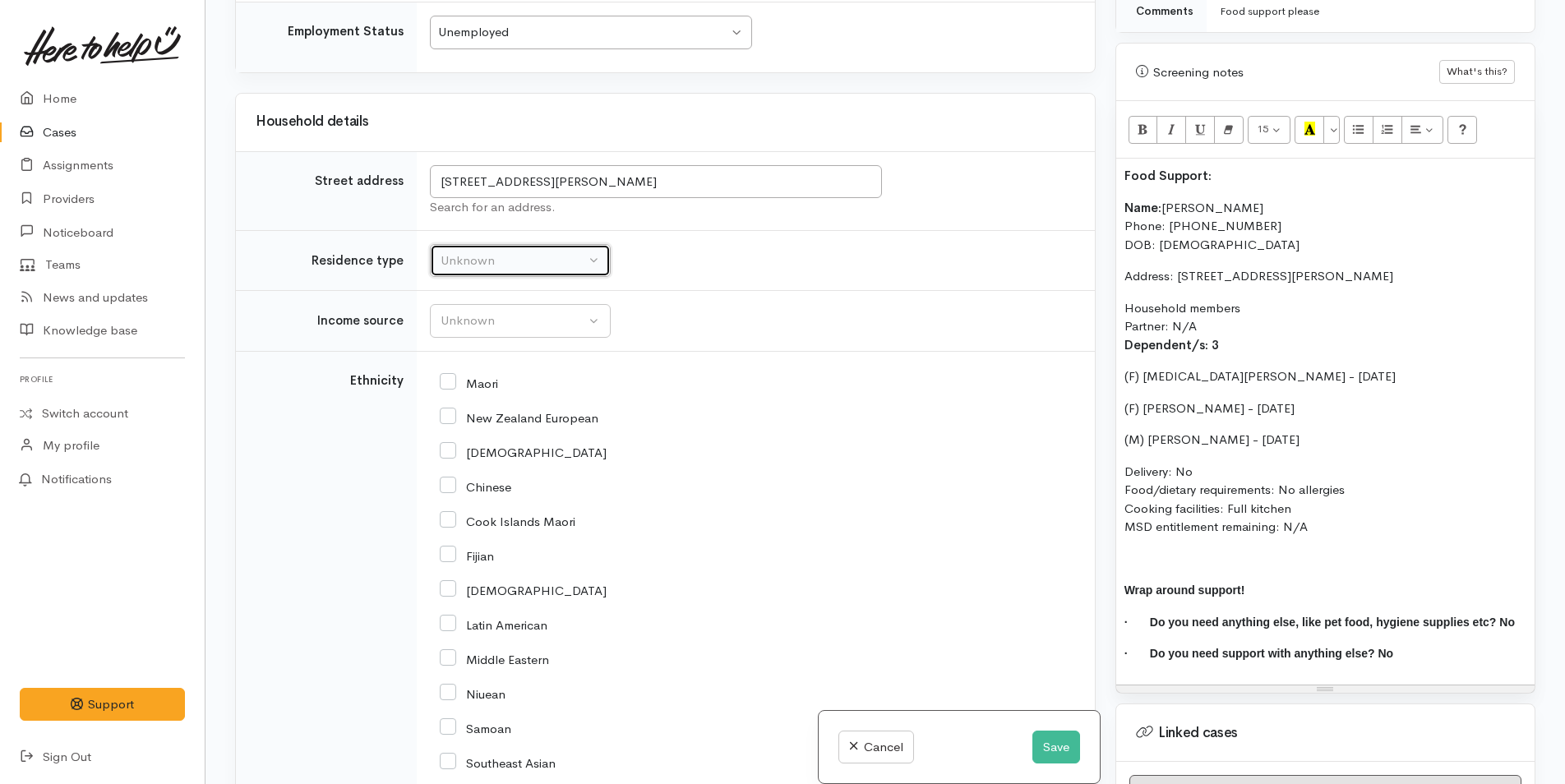
click at [493, 255] on div "Unknown" at bounding box center [512, 260] width 145 height 19
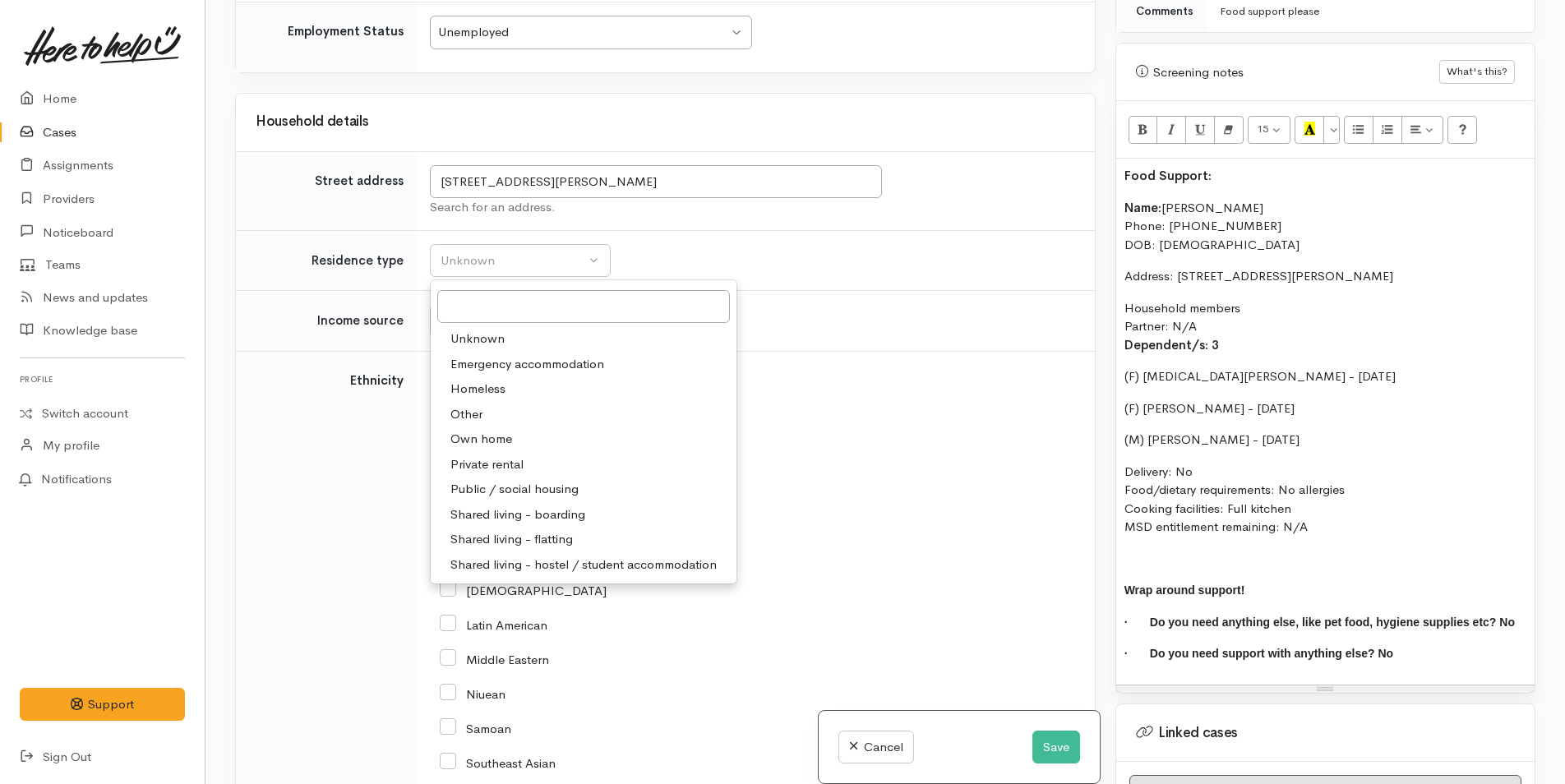
click at [493, 464] on span "Private rental" at bounding box center [486, 464] width 73 height 19
select select "2"
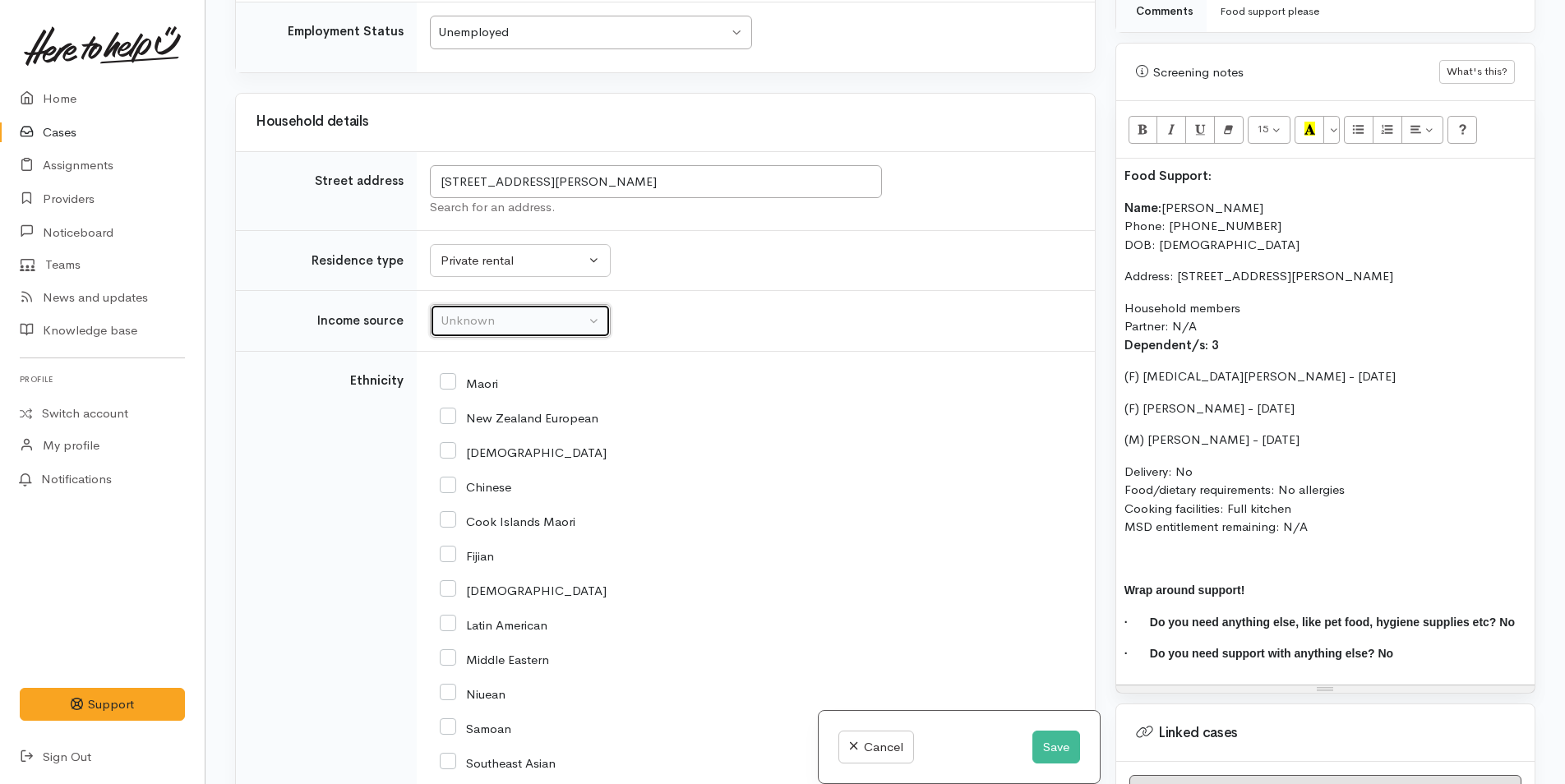
click at [464, 313] on div "Unknown" at bounding box center [512, 321] width 145 height 19
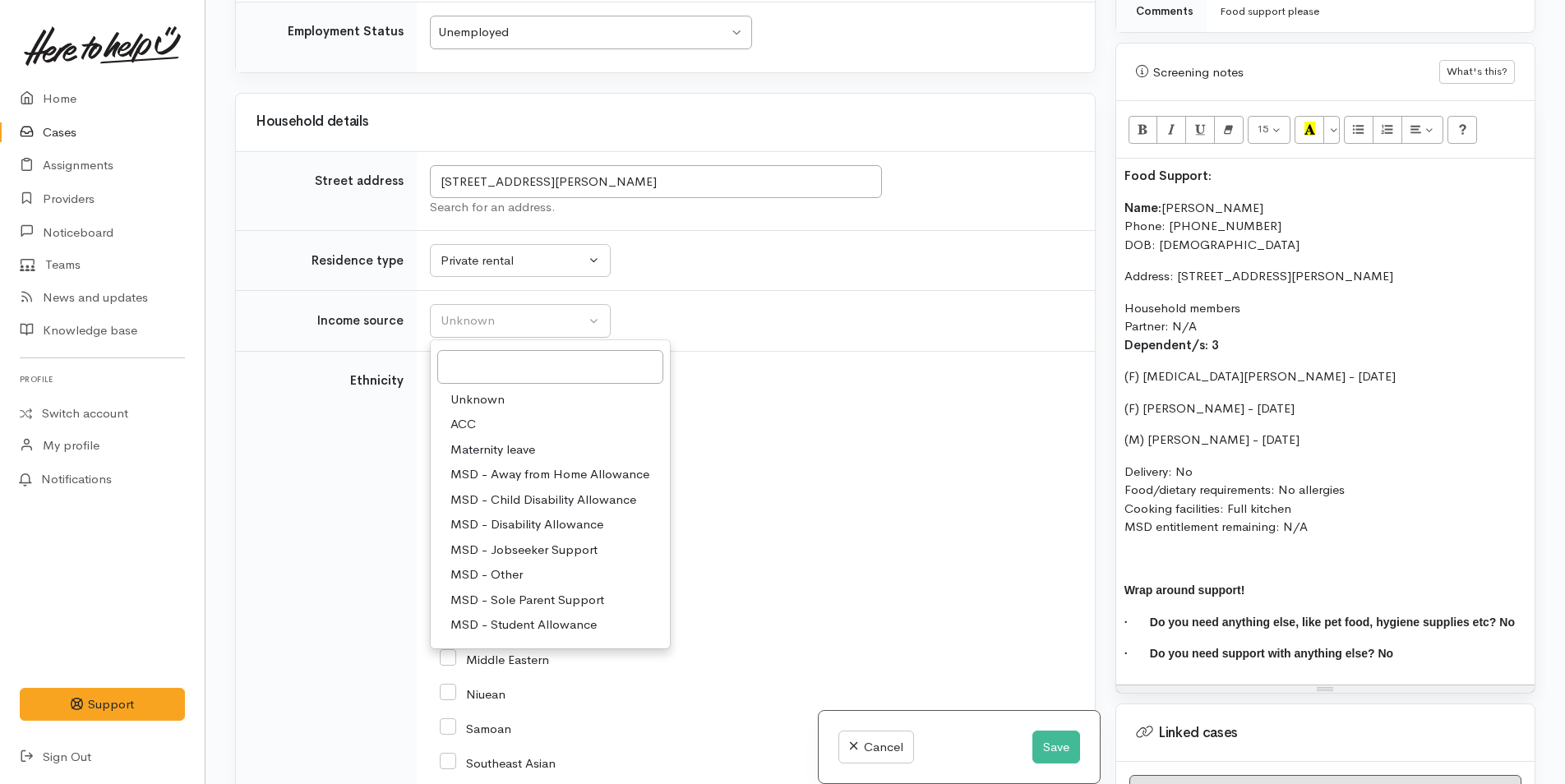
click at [522, 591] on span "MSD - Sole Parent Support" at bounding box center [526, 600] width 154 height 19
select select "7"
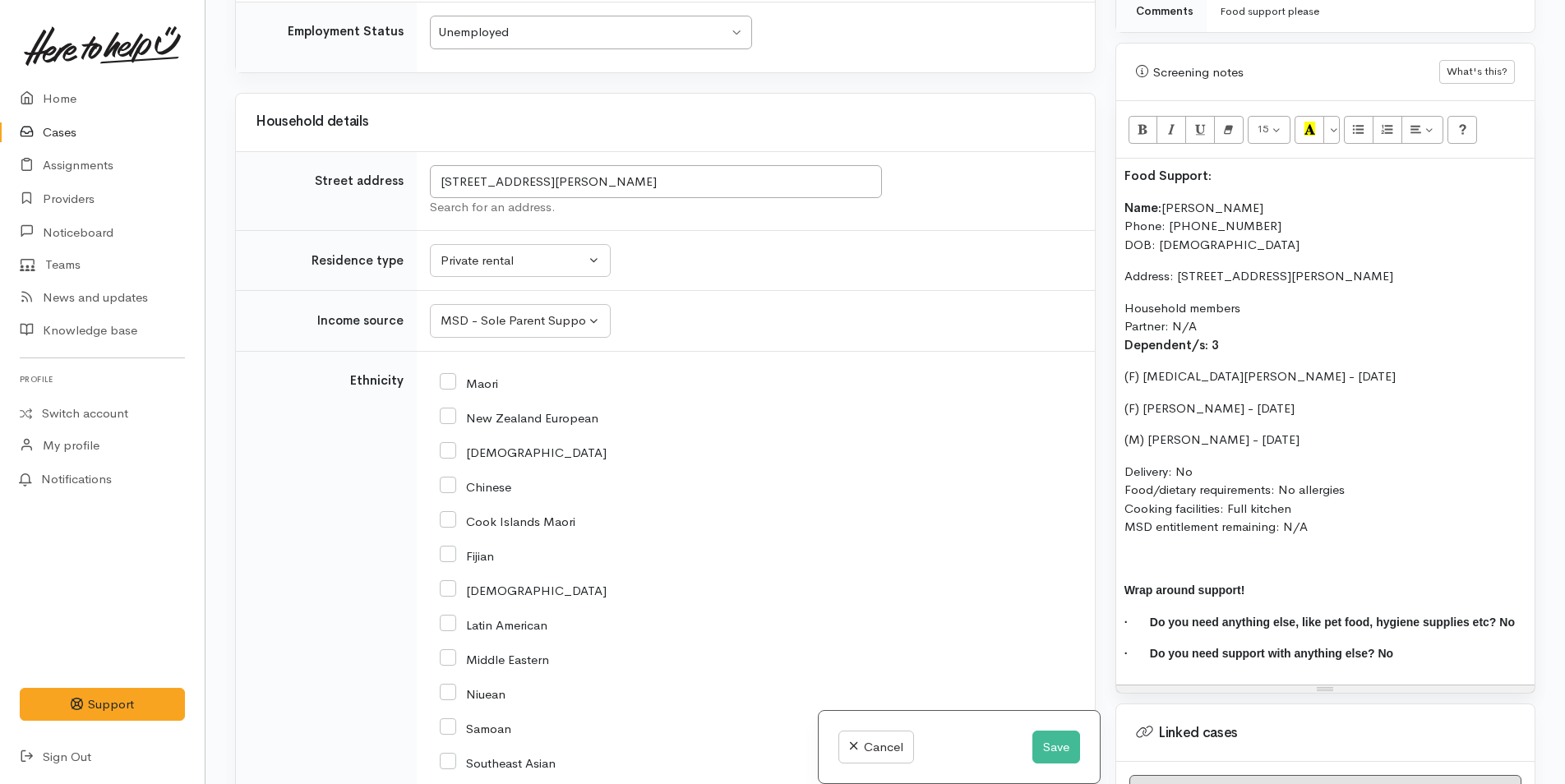
click at [457, 373] on div "Maori" at bounding box center [752, 382] width 625 height 34
click at [455, 382] on input "Maori" at bounding box center [468, 382] width 58 height 14
checkbox input "true"
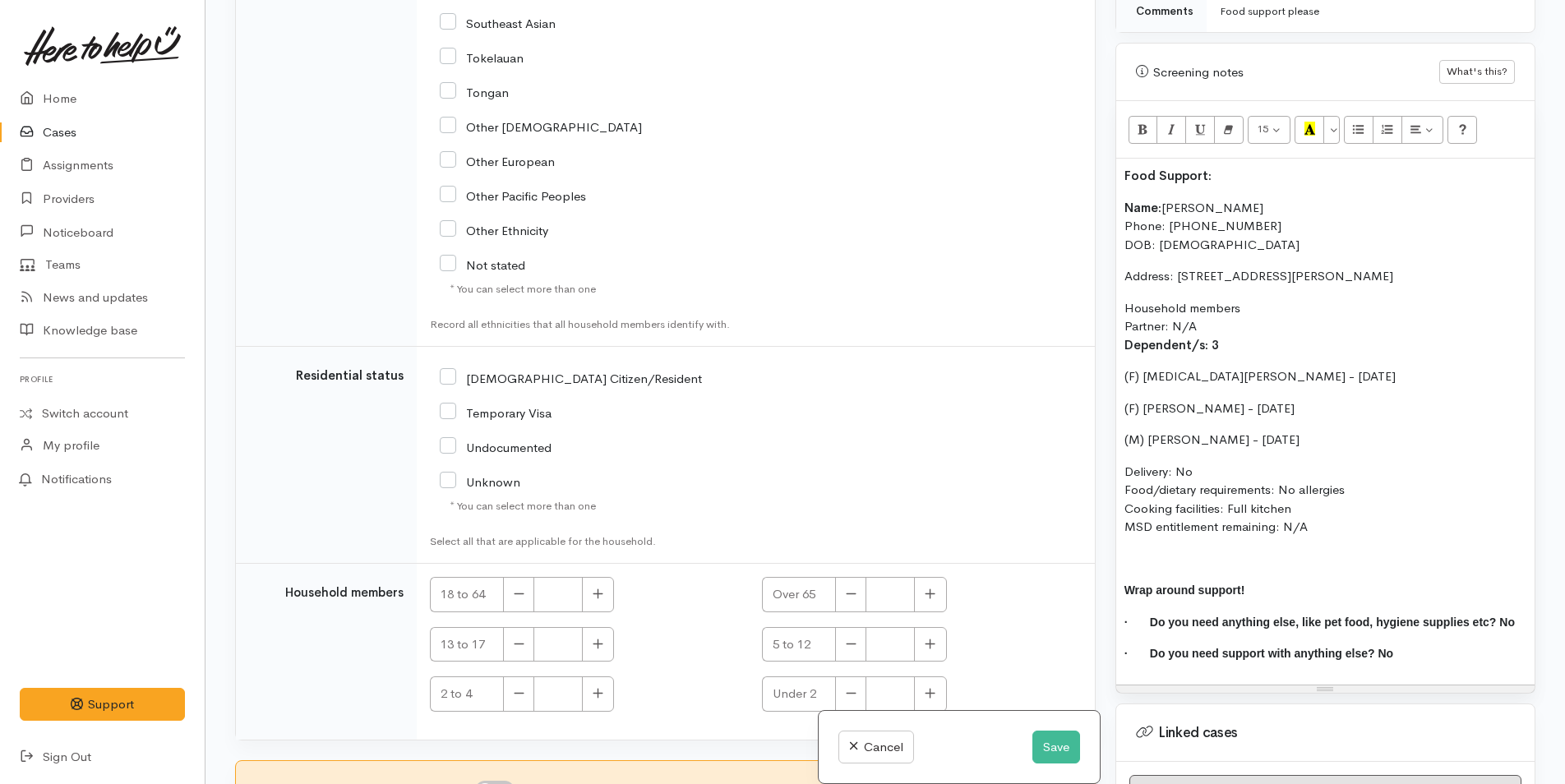
click at [455, 374] on input "NZ Citizen/Resident" at bounding box center [570, 377] width 262 height 14
checkbox input "true"
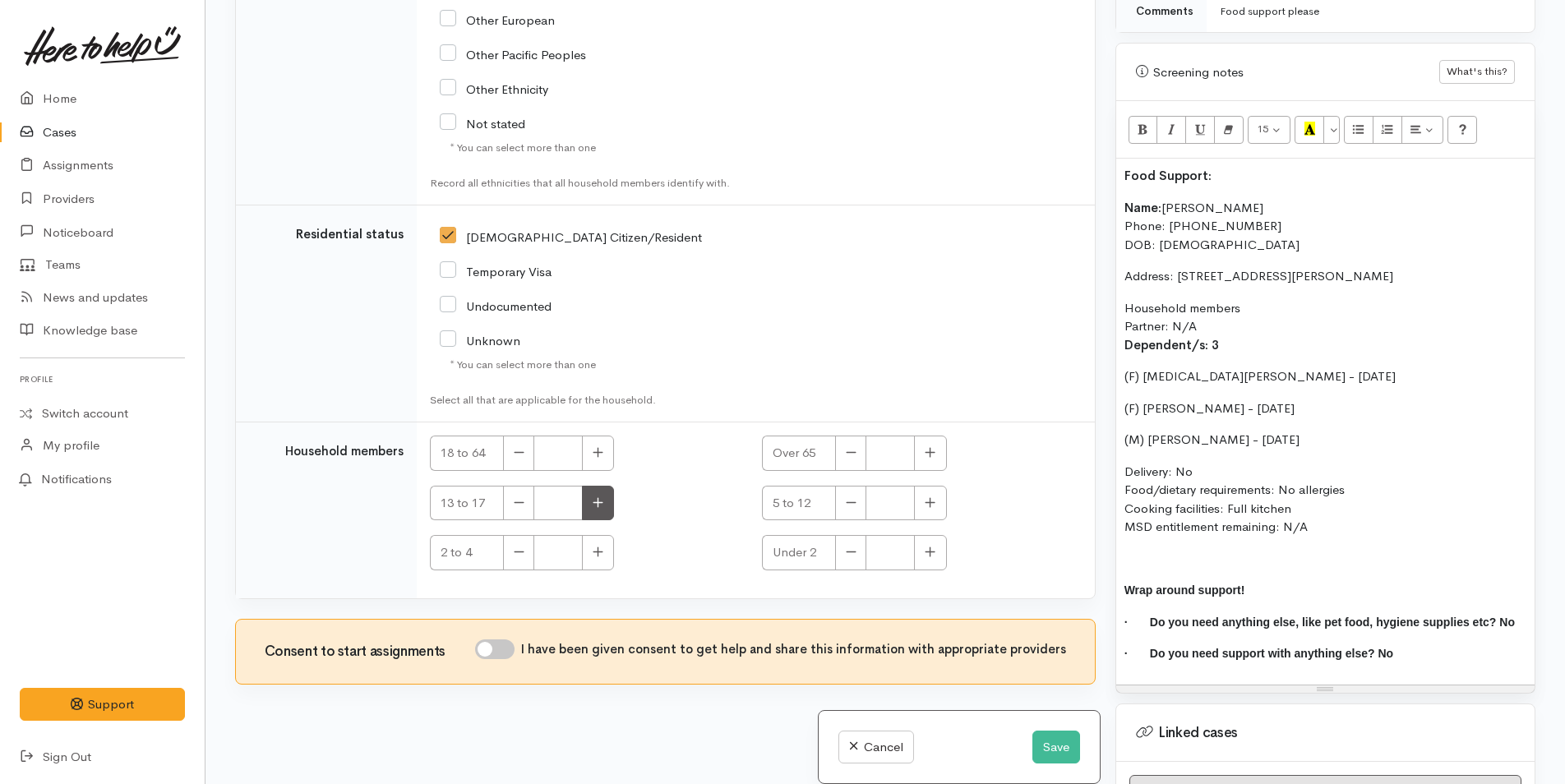
scroll to position [2854, 0]
click at [610, 450] on button "button" at bounding box center [598, 450] width 32 height 35
type input "1"
click at [937, 497] on button "button" at bounding box center [930, 500] width 32 height 35
click at [933, 500] on button "button" at bounding box center [930, 500] width 32 height 35
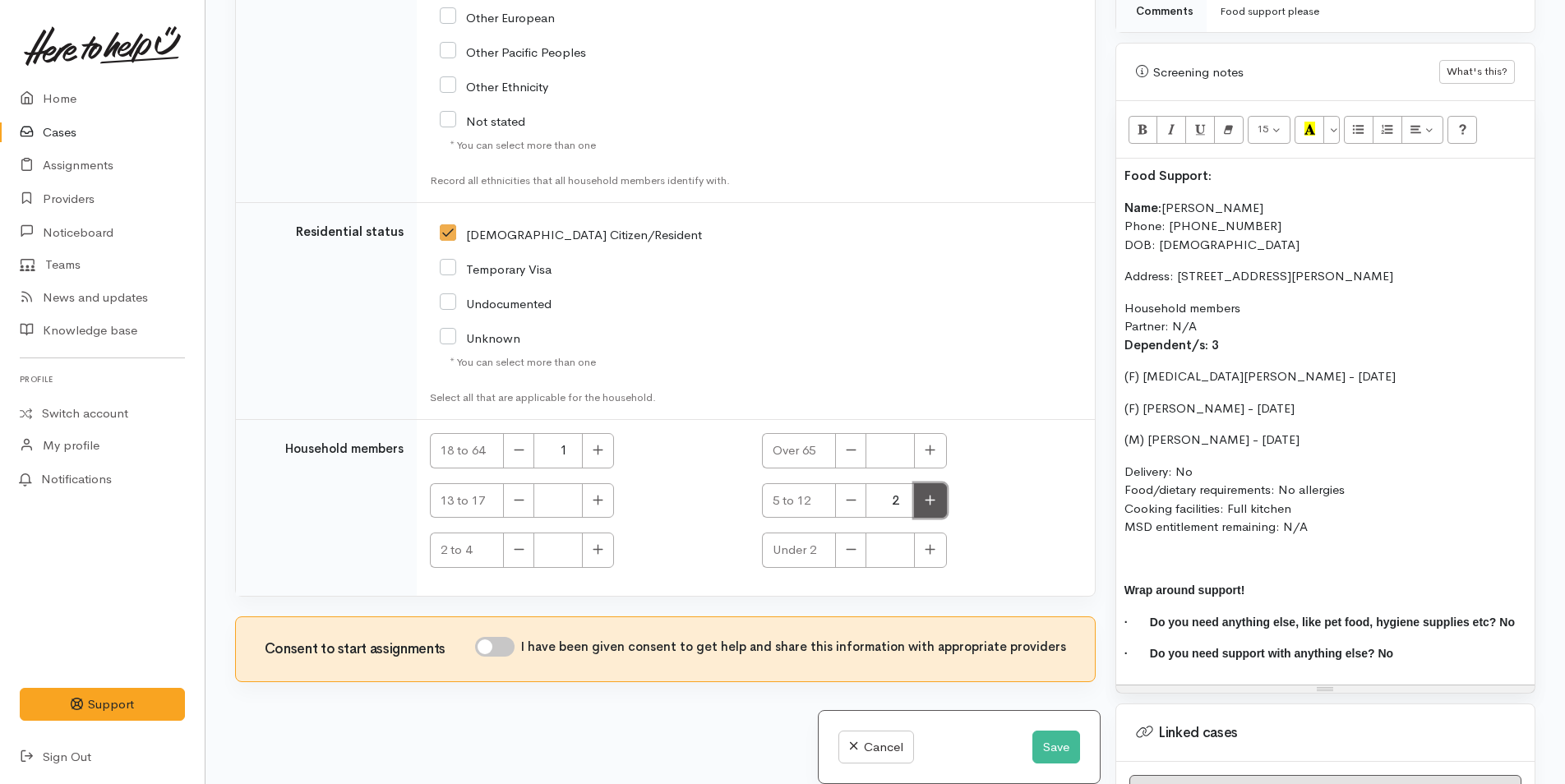
click at [933, 500] on button "button" at bounding box center [930, 500] width 32 height 35
type input "3"
click at [503, 638] on input "I have been given consent to get help and share this information with appropria…" at bounding box center [495, 647] width 40 height 20
checkbox input "true"
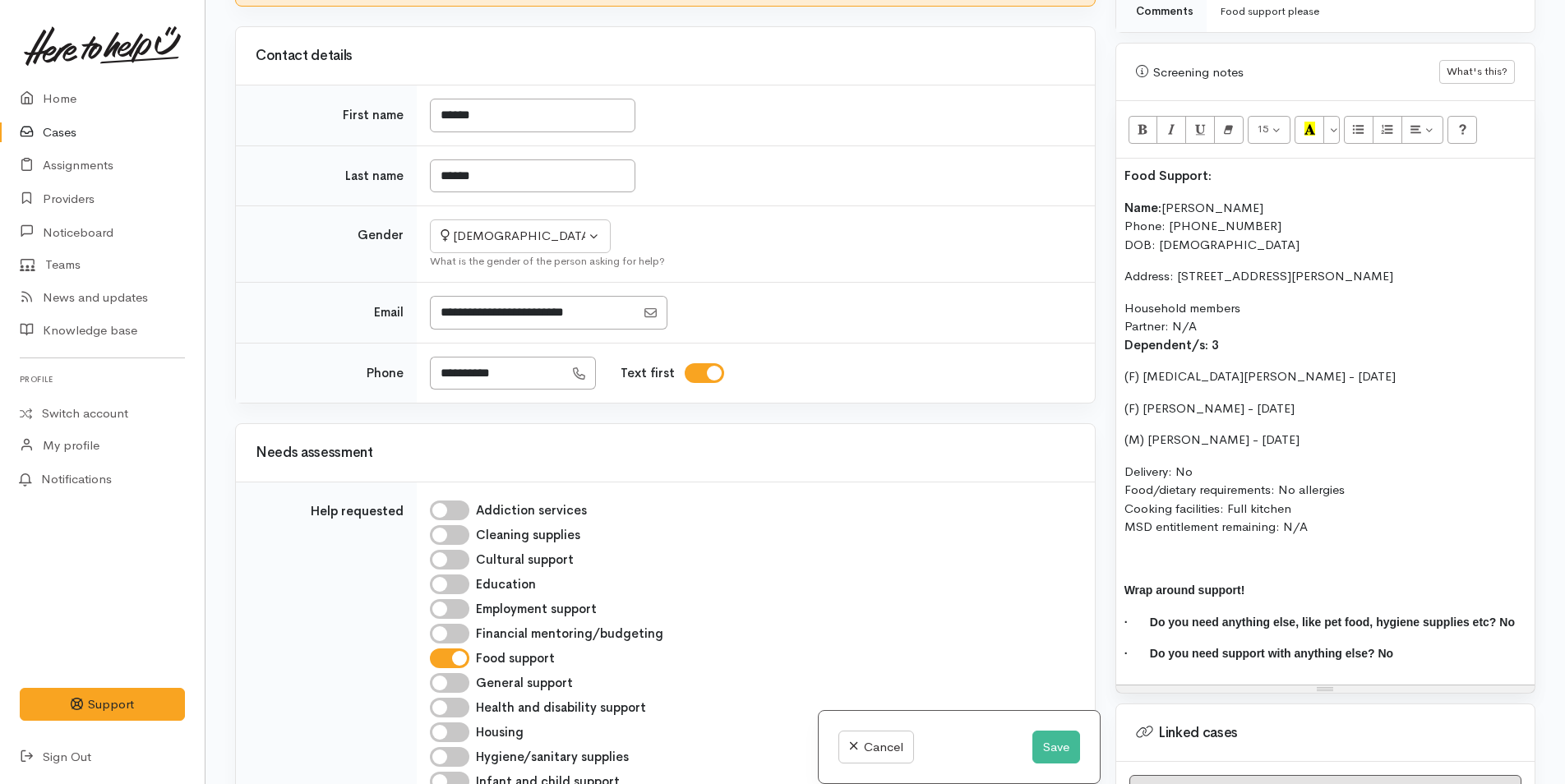
scroll to position [0, 0]
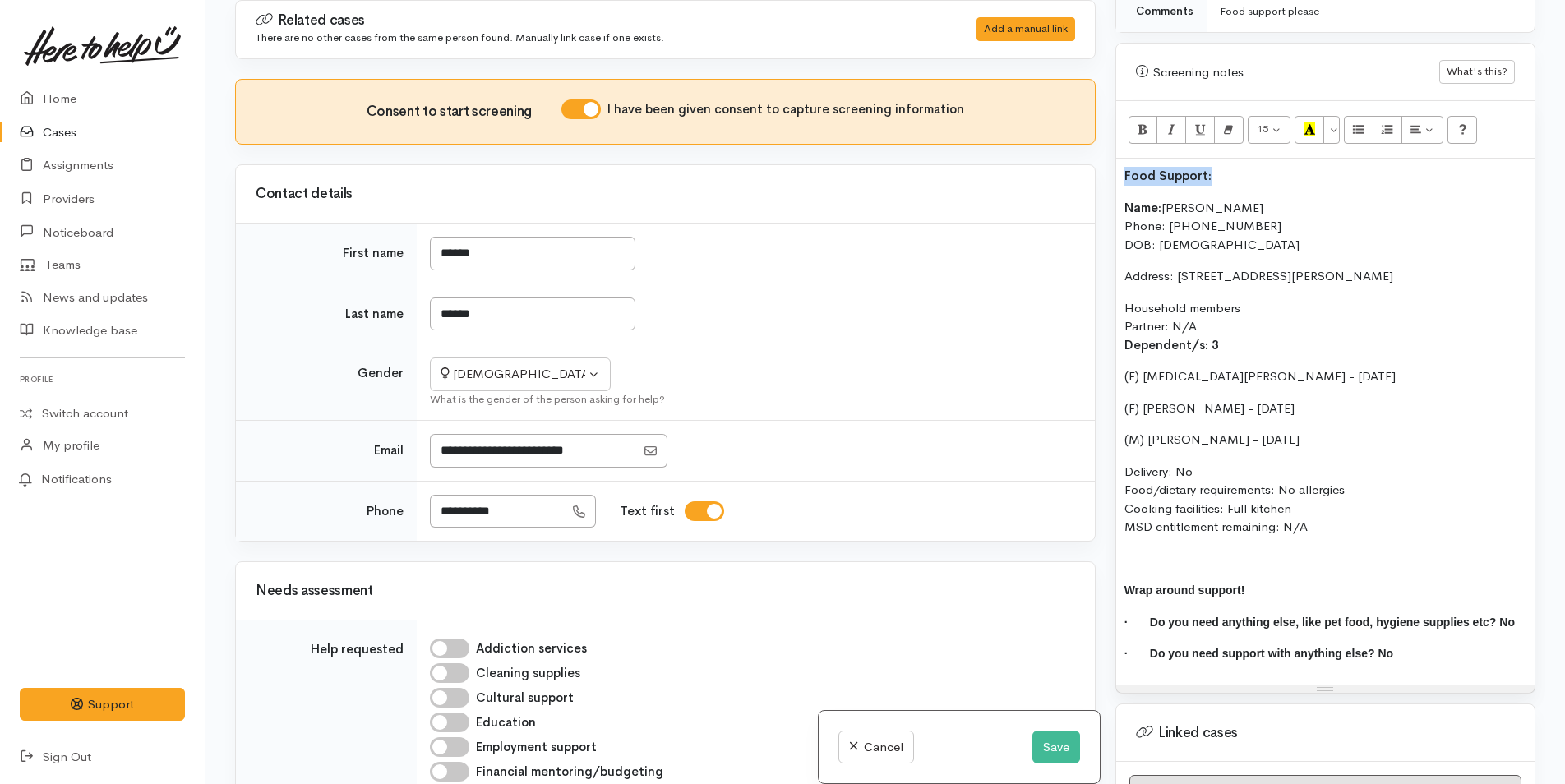
drag, startPoint x: 1227, startPoint y: 159, endPoint x: 1364, endPoint y: 85, distance: 155.7
click at [1033, 158] on div "Related cases There are no other cases from the same person found. Manually lin…" at bounding box center [885, 392] width 1320 height 784
drag, startPoint x: 1306, startPoint y: 110, endPoint x: 1222, endPoint y: 150, distance: 93.0
click at [1307, 121] on icon "Recent Color" at bounding box center [1310, 128] width 11 height 14
click at [1129, 199] on b "Name:" at bounding box center [1142, 207] width 37 height 15
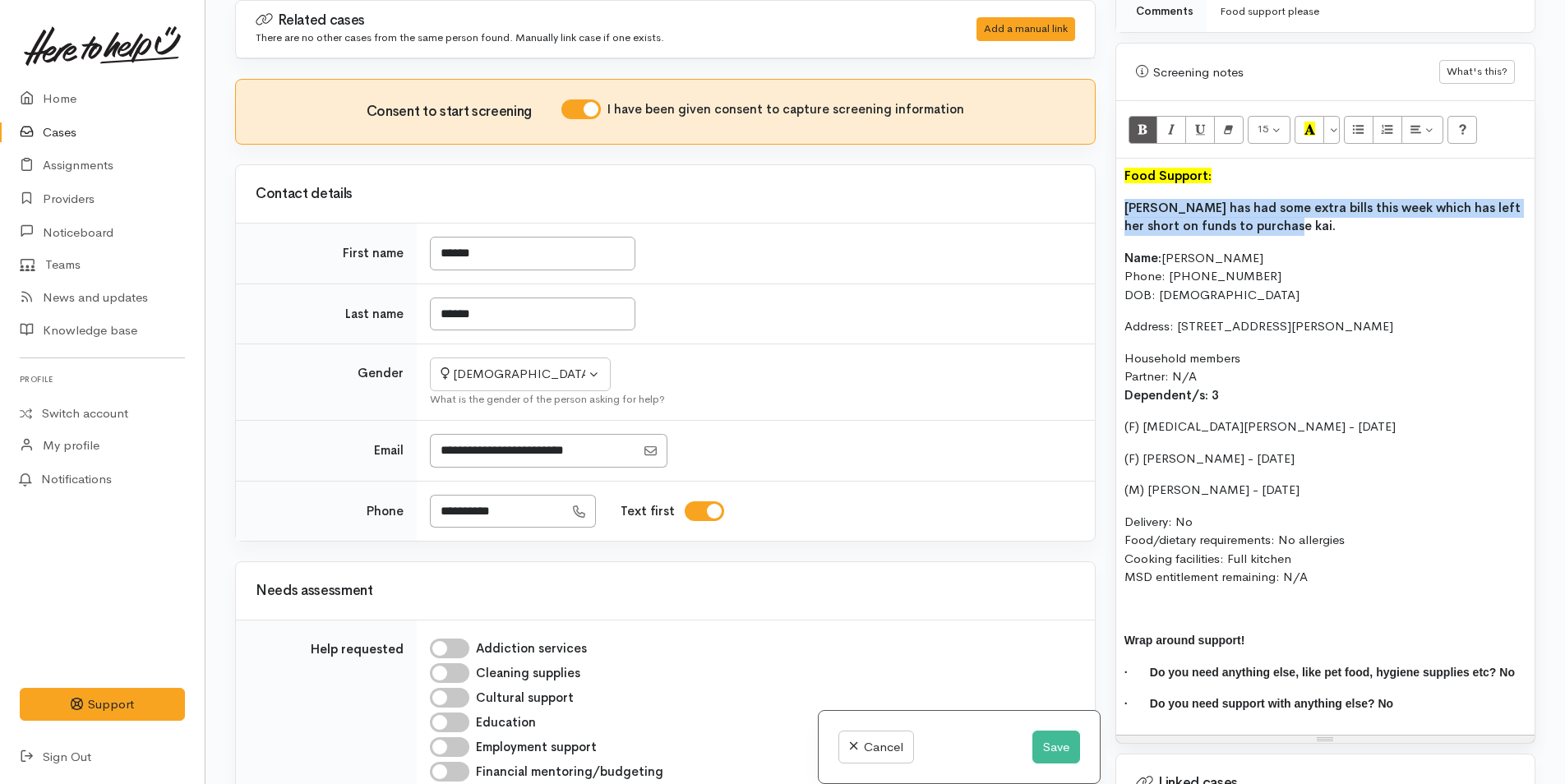
drag, startPoint x: 1236, startPoint y: 199, endPoint x: 1123, endPoint y: 152, distance: 122.4
click at [1105, 188] on div "Warnings Add No warnings have been raised against this case Add Warning Title ●…" at bounding box center [1324, 392] width 439 height 784
click at [1137, 121] on icon "Bold (CTRL+B)" at bounding box center [1143, 128] width 11 height 14
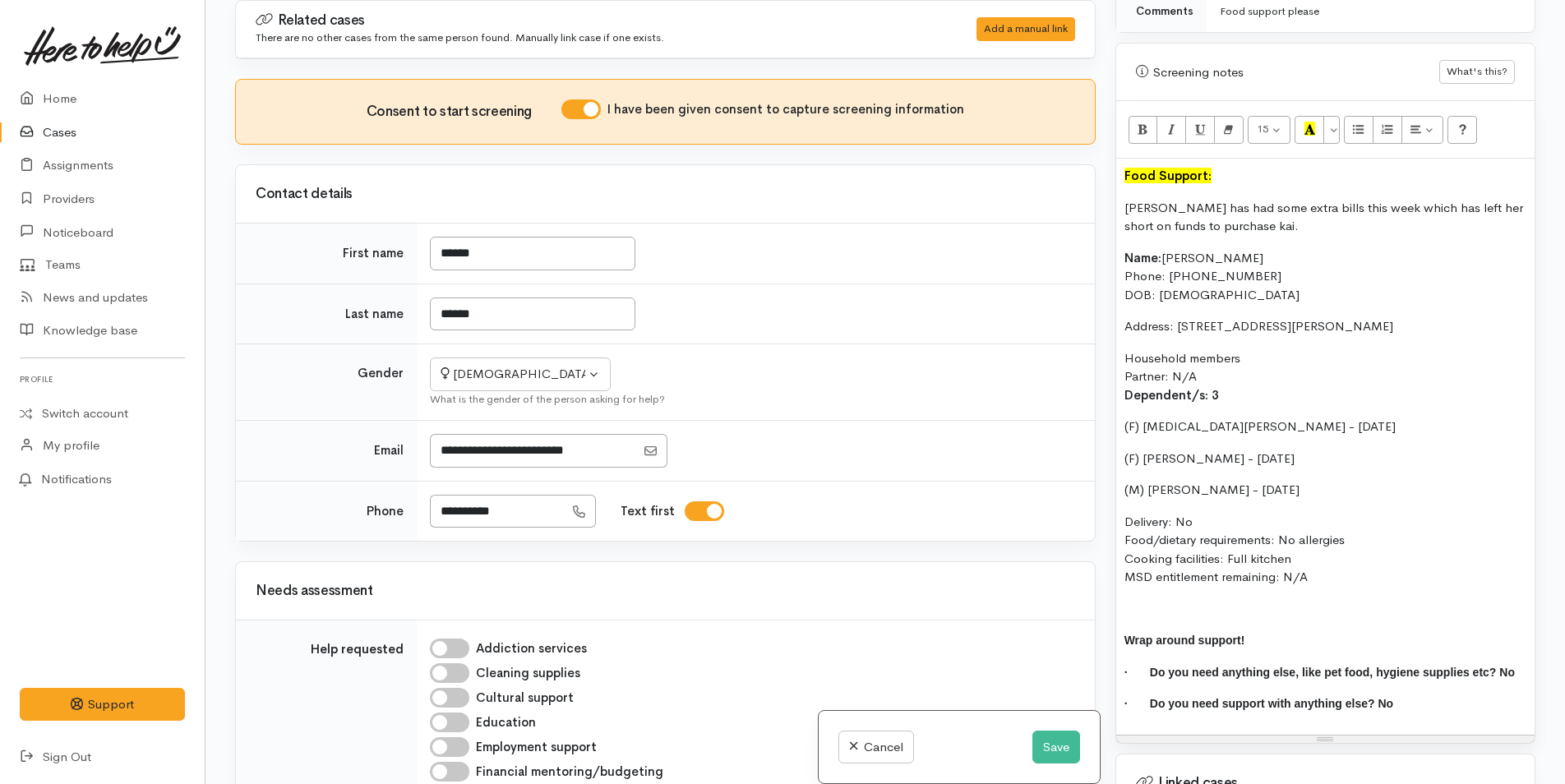
click at [1198, 226] on div "Food Support: Keesha has had some extra bills this week which has left her shor…" at bounding box center [1325, 446] width 419 height 576
click at [1035, 738] on button "Save" at bounding box center [1056, 747] width 48 height 34
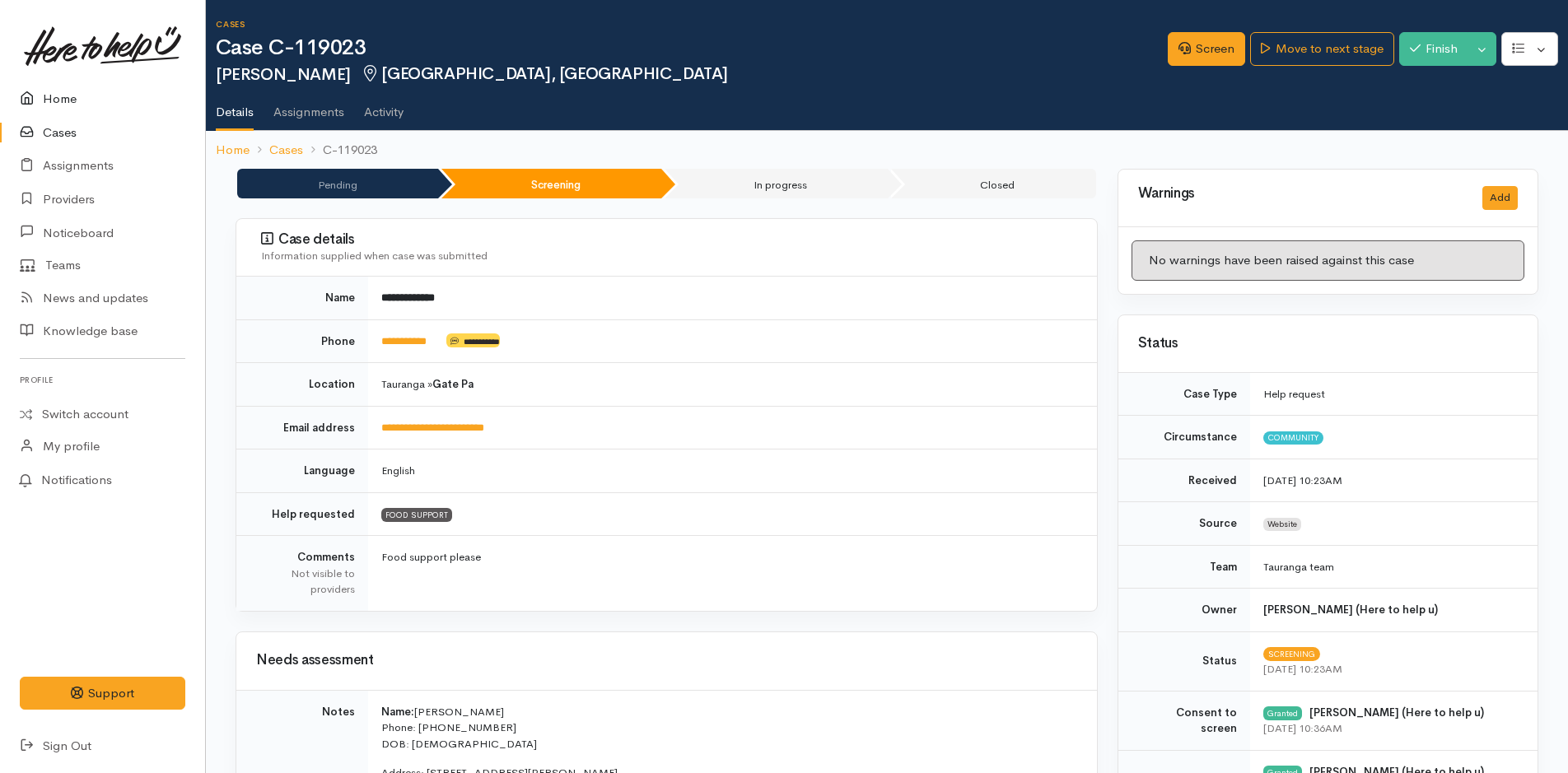
click at [41, 95] on icon at bounding box center [32, 99] width 23 height 21
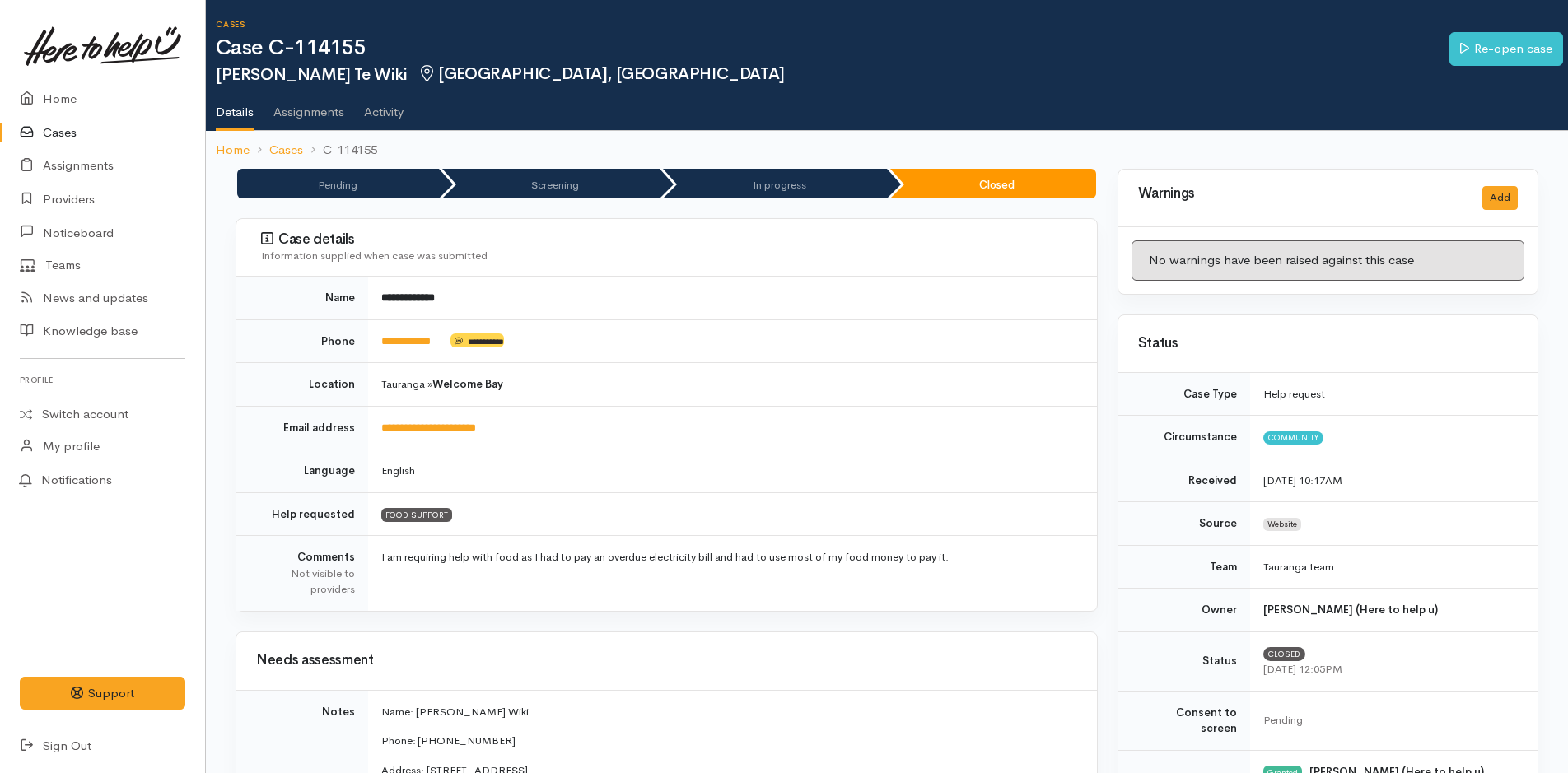
scroll to position [495, 0]
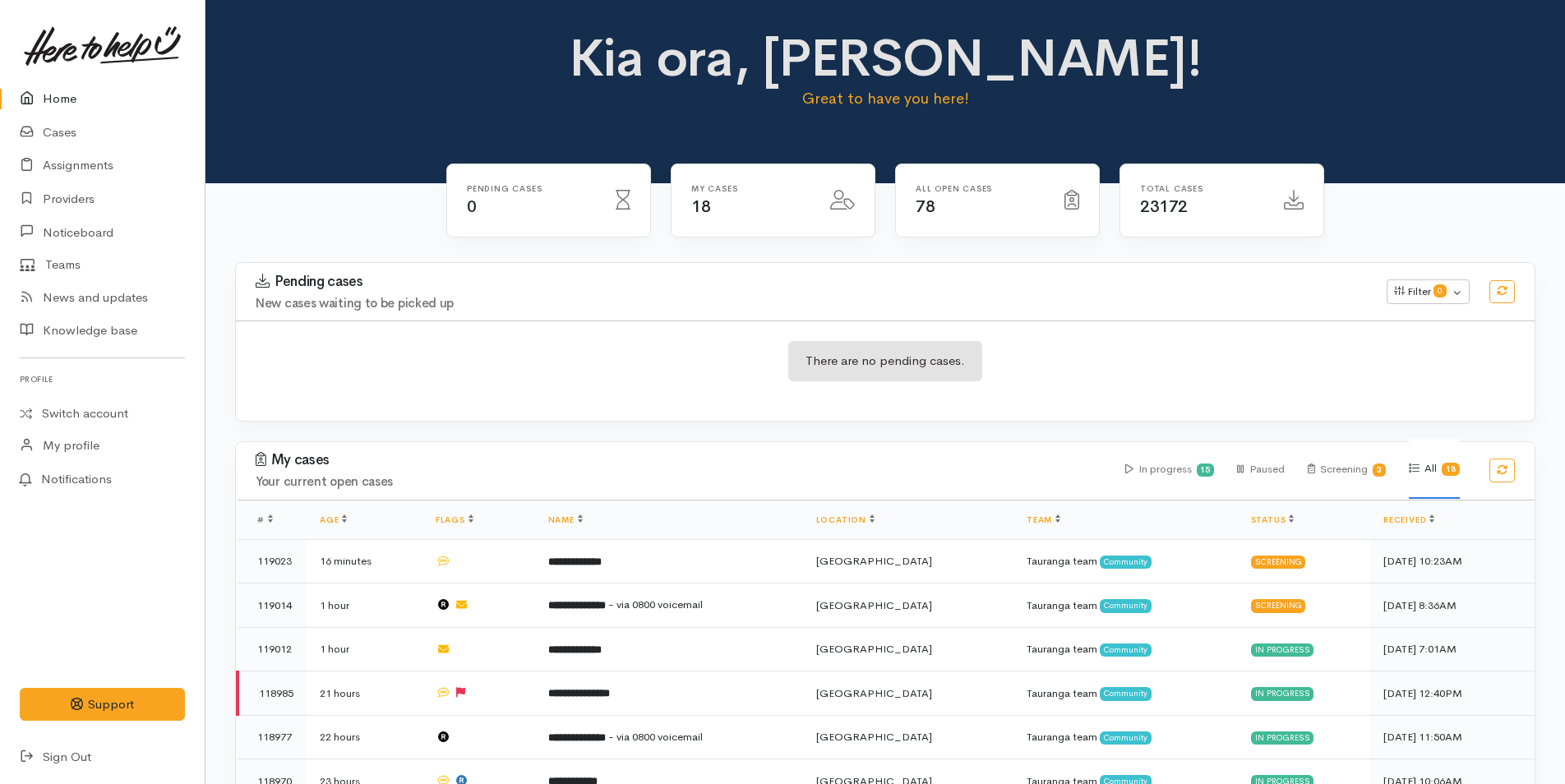
click at [57, 97] on link "Home" at bounding box center [102, 99] width 205 height 34
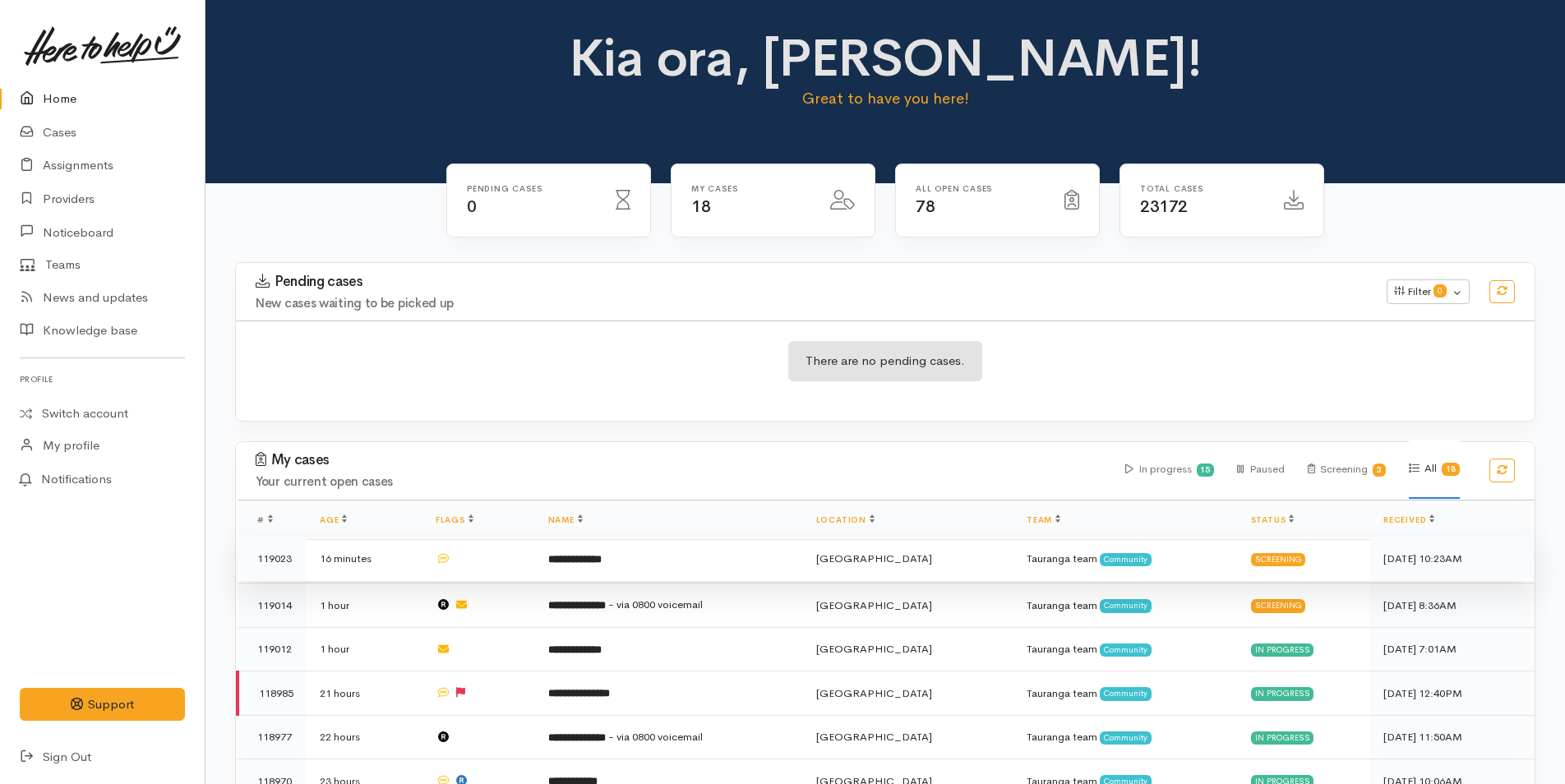
click at [597, 554] on b "**********" at bounding box center [574, 559] width 53 height 11
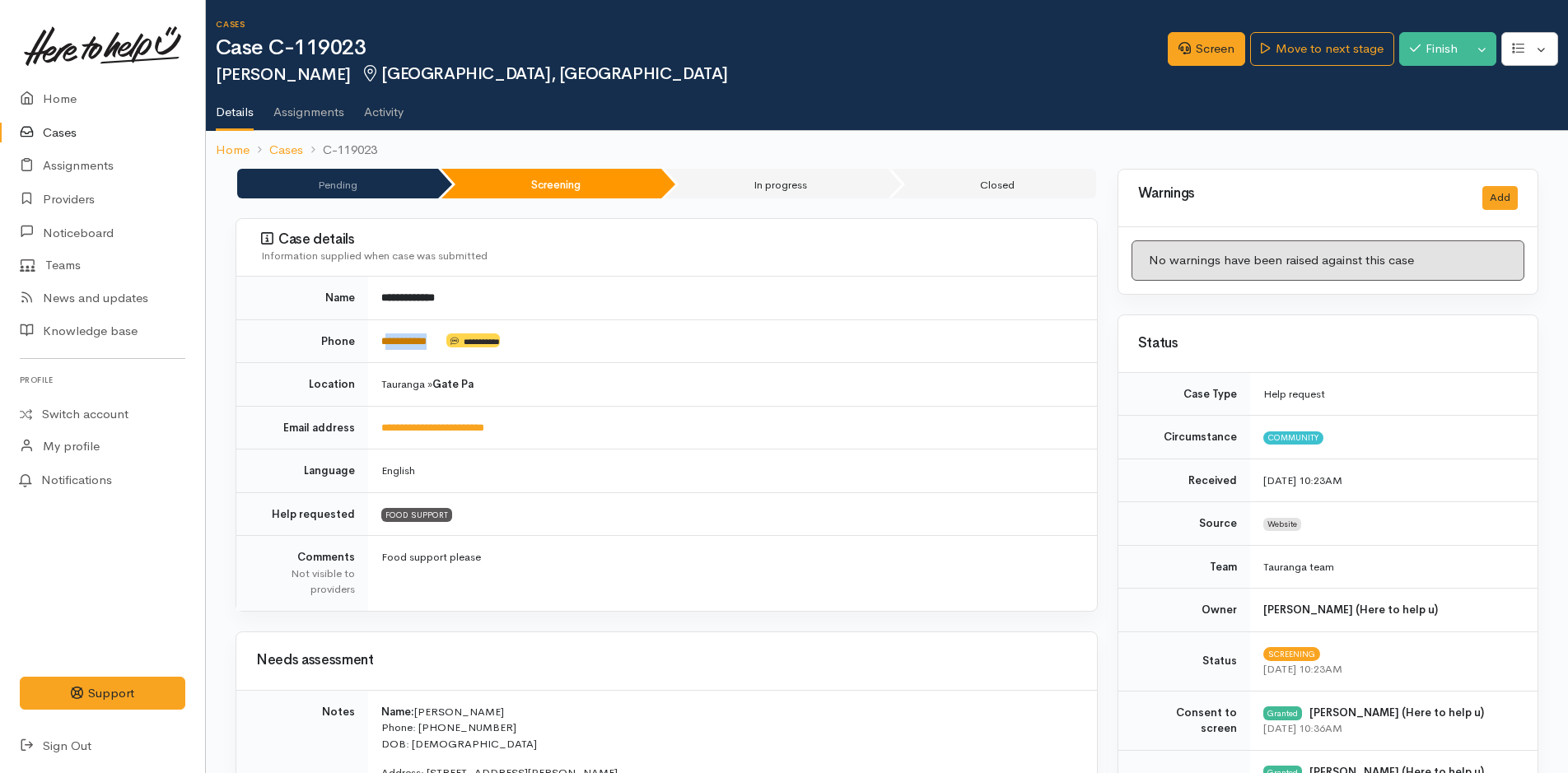
drag, startPoint x: 445, startPoint y: 339, endPoint x: 386, endPoint y: 340, distance: 59.0
click at [386, 340] on td "**********" at bounding box center [732, 341] width 728 height 43
copy td "*********"
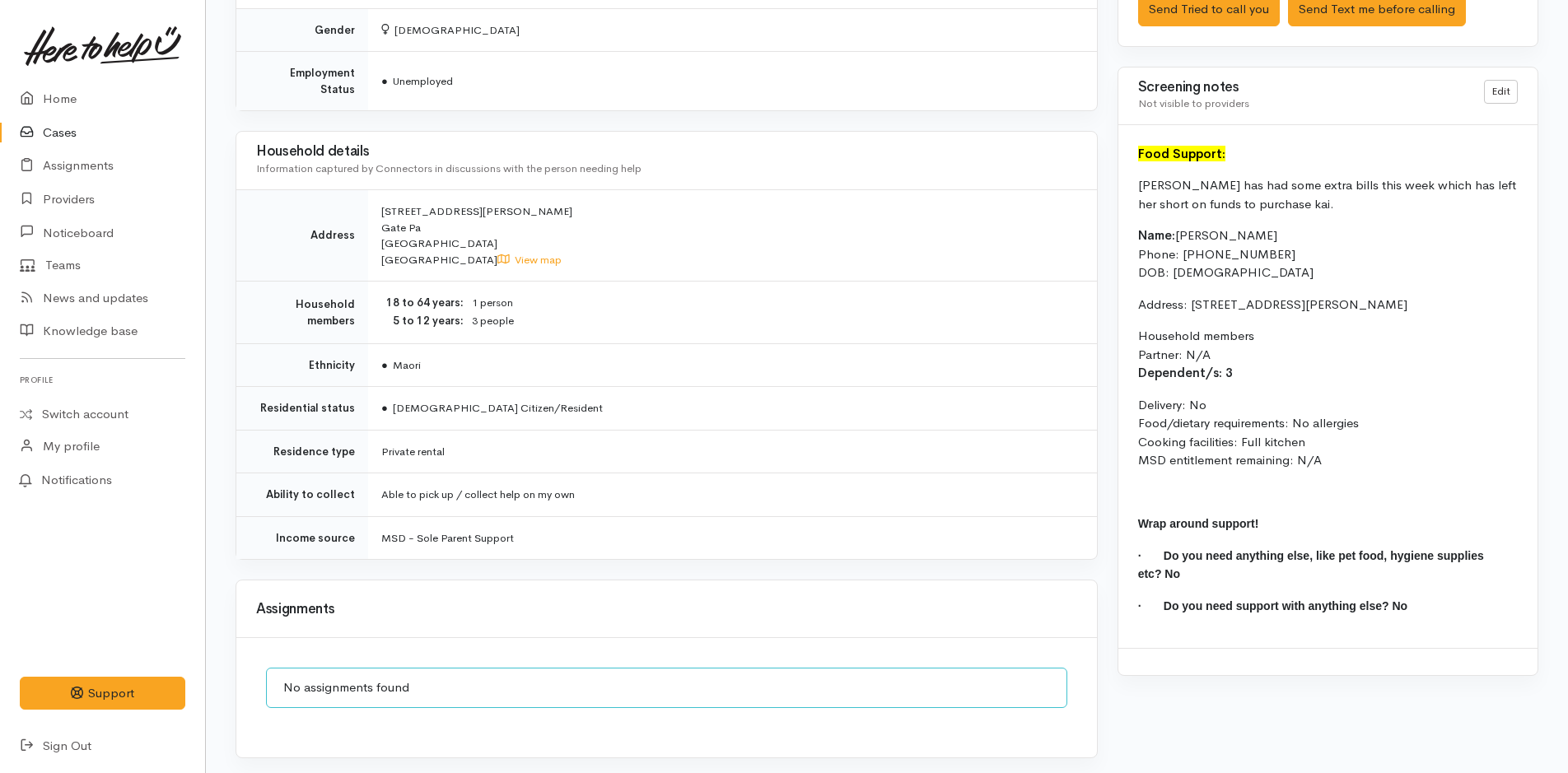
scroll to position [1196, 0]
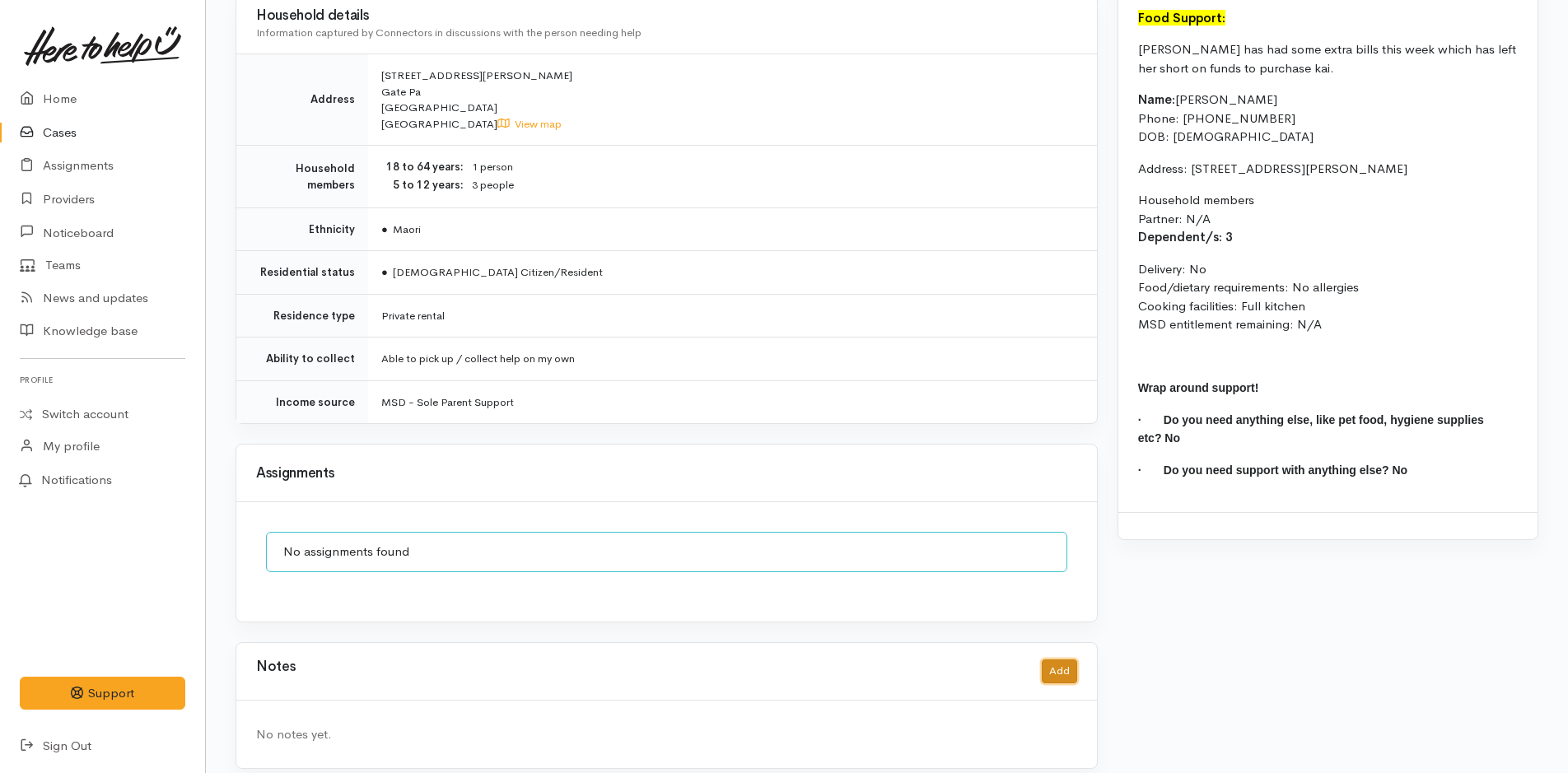
click at [1068, 660] on button "Add" at bounding box center [1059, 671] width 35 height 24
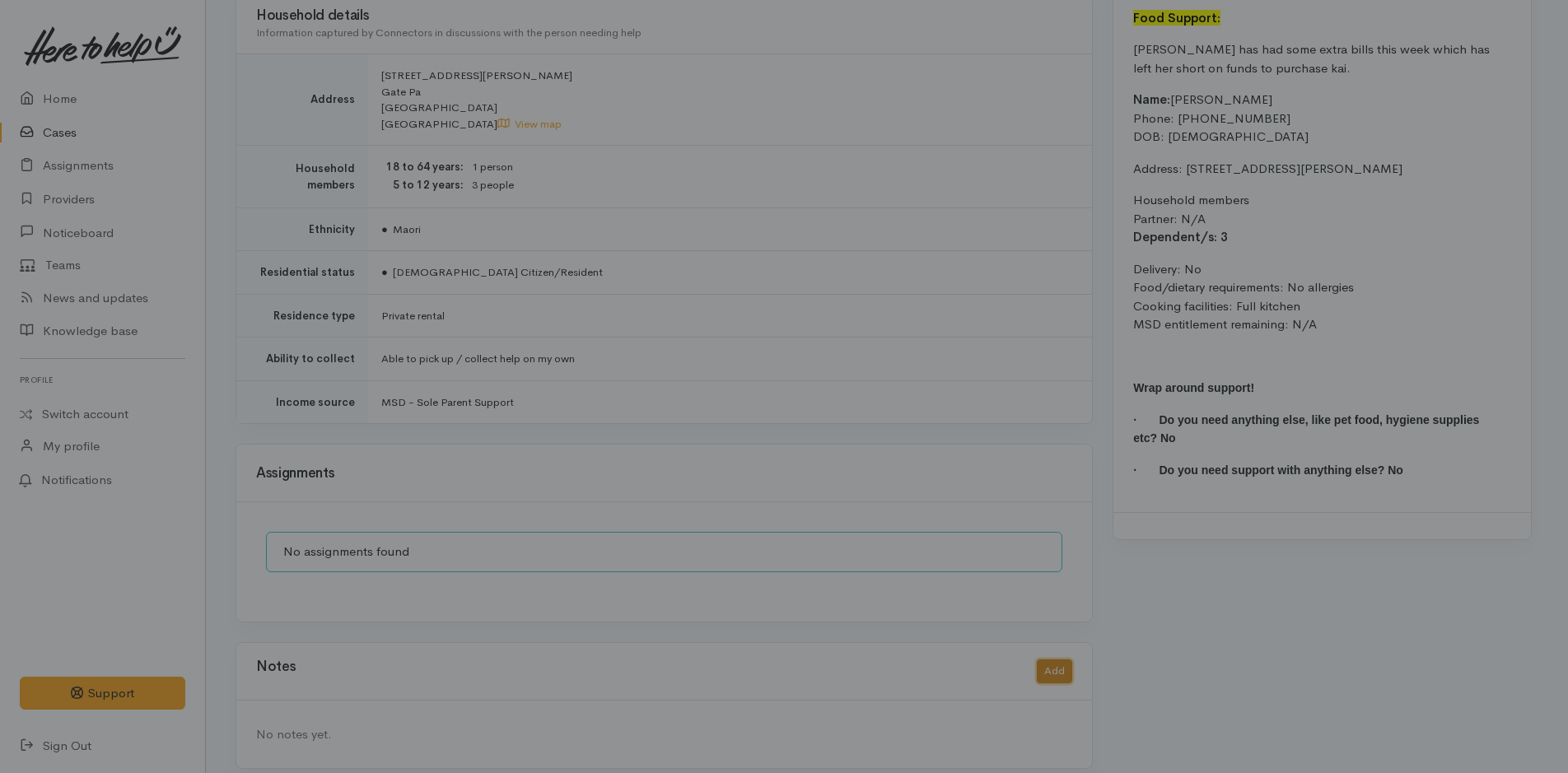
scroll to position [1183, 0]
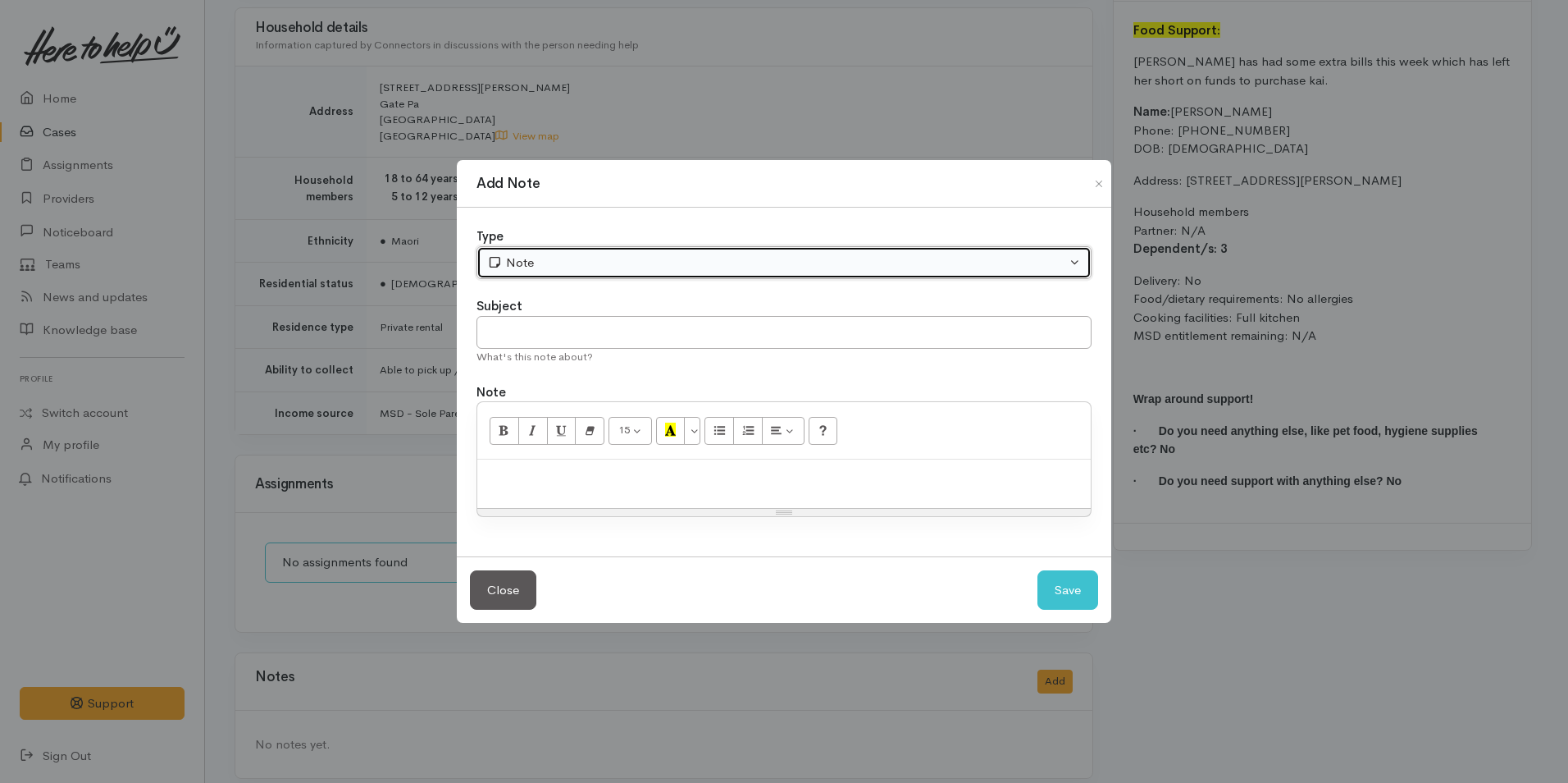
click at [533, 257] on div "Note" at bounding box center [776, 263] width 579 height 19
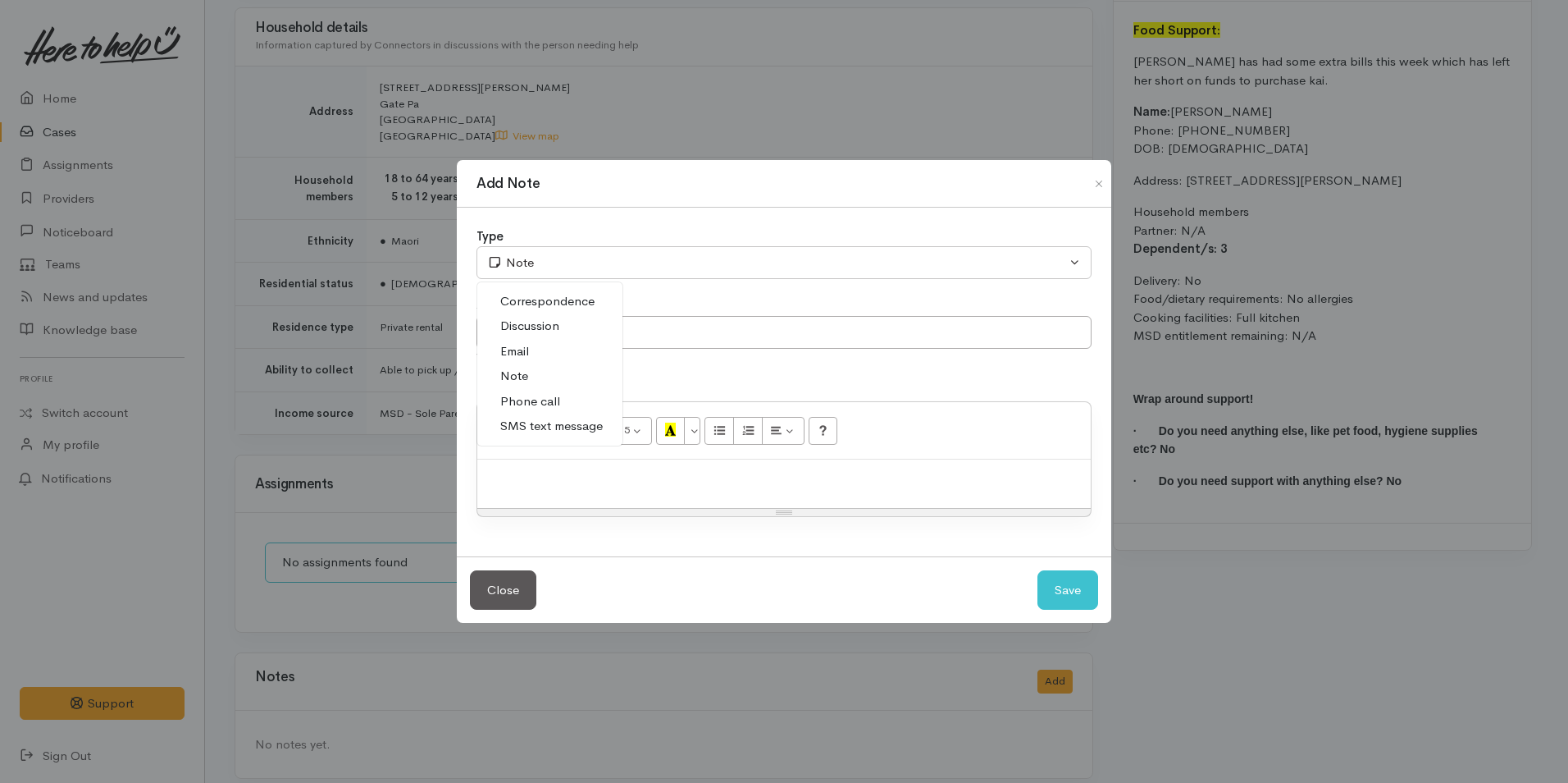
drag, startPoint x: 552, startPoint y: 429, endPoint x: 563, endPoint y: 359, distance: 70.9
click at [552, 427] on span "SMS text message" at bounding box center [551, 426] width 102 height 19
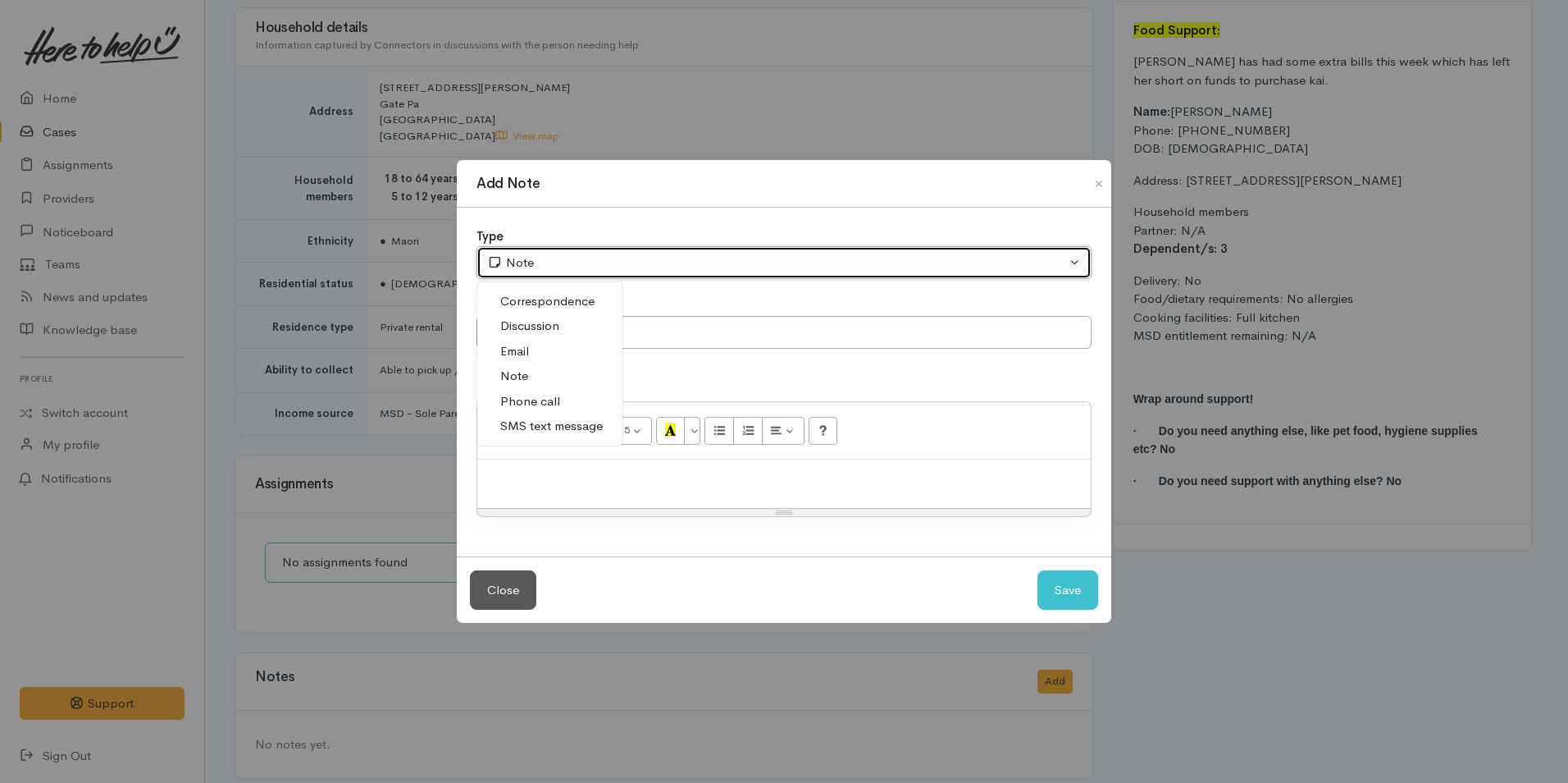
select select "5"
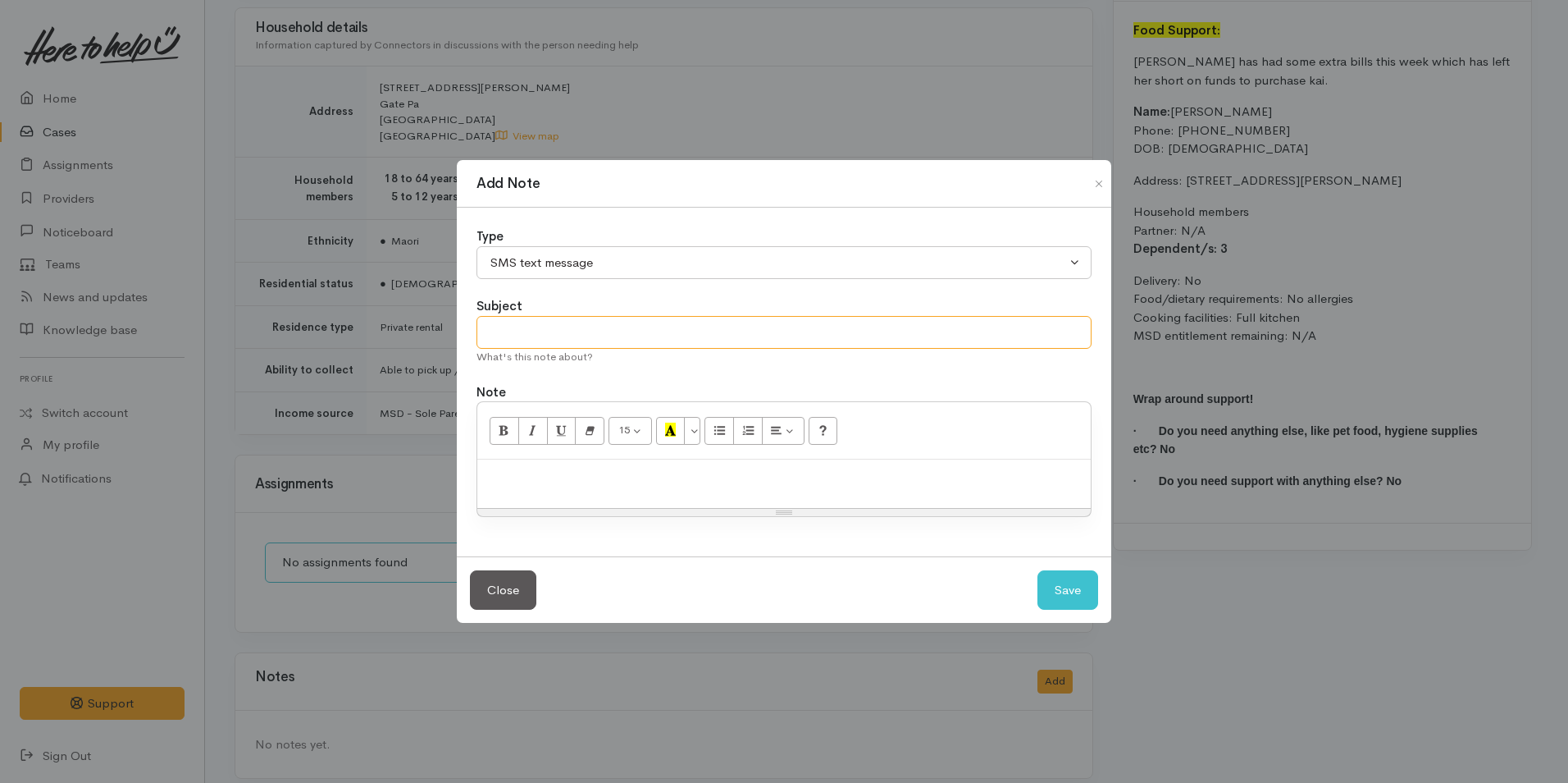
click at [567, 323] on input "text" at bounding box center [784, 333] width 615 height 34
type input "Provider details"
paste div
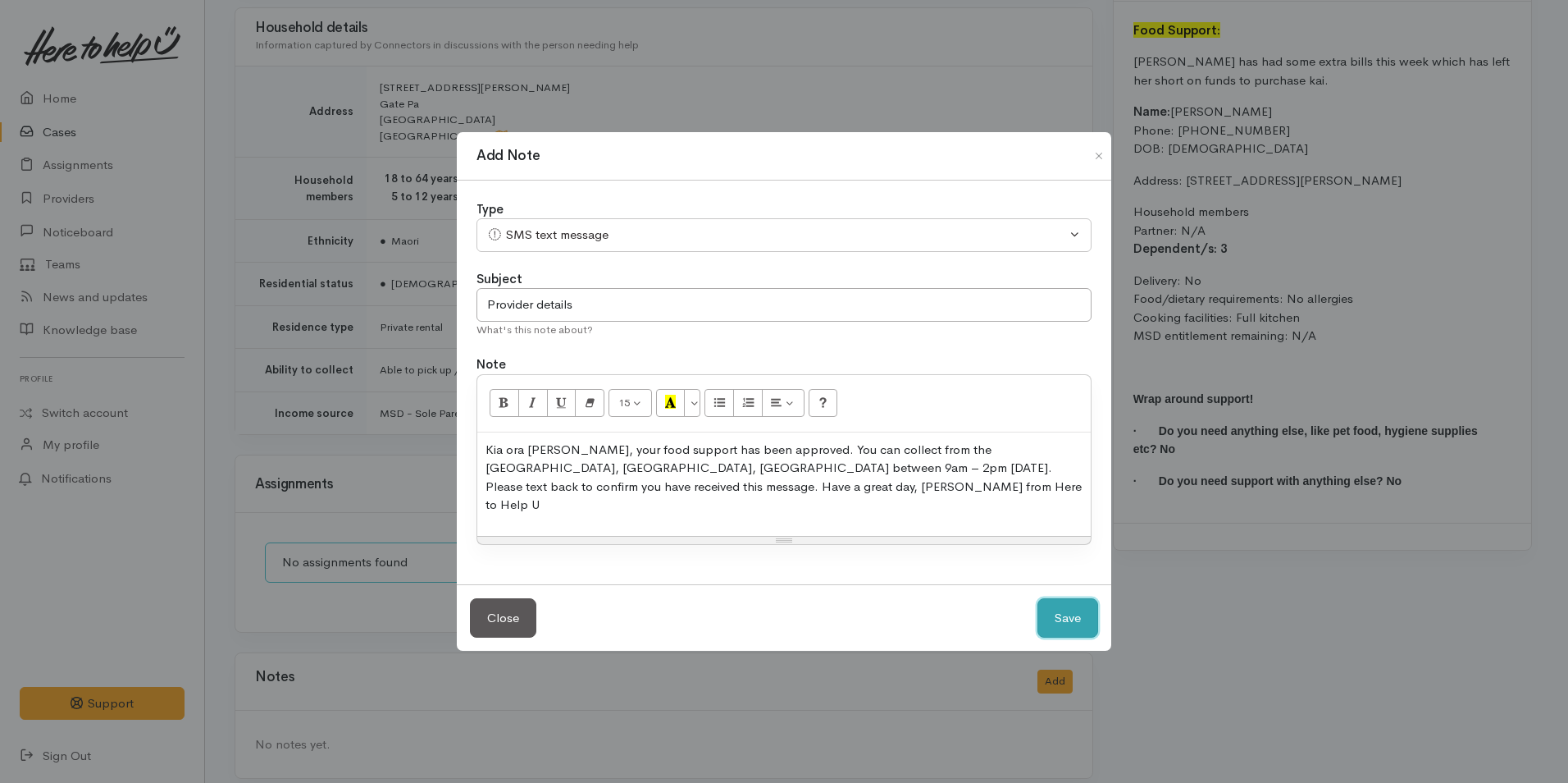
click at [1071, 623] on button "Save" at bounding box center [1068, 618] width 61 height 40
select select "1"
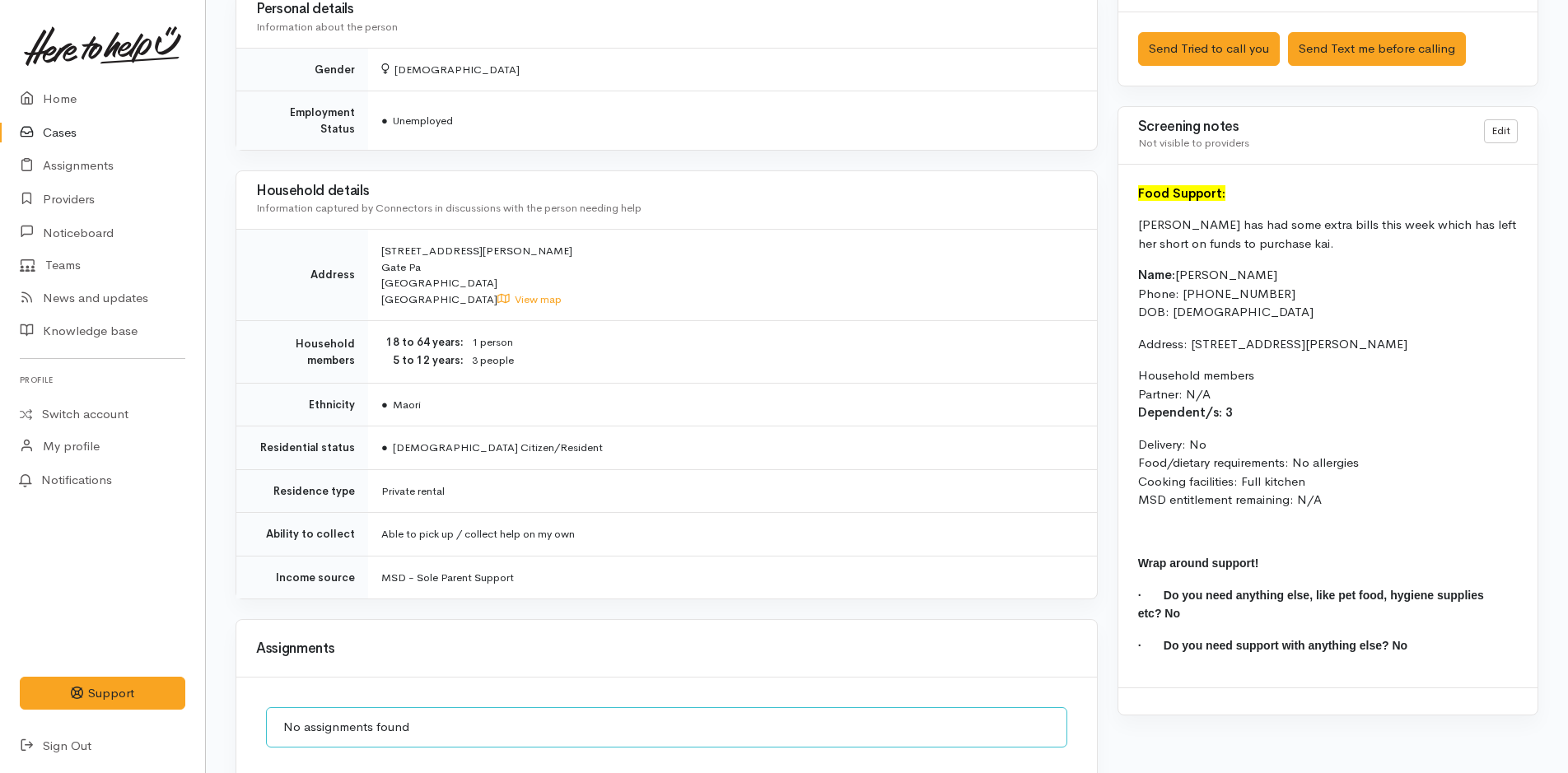
scroll to position [1019, 0]
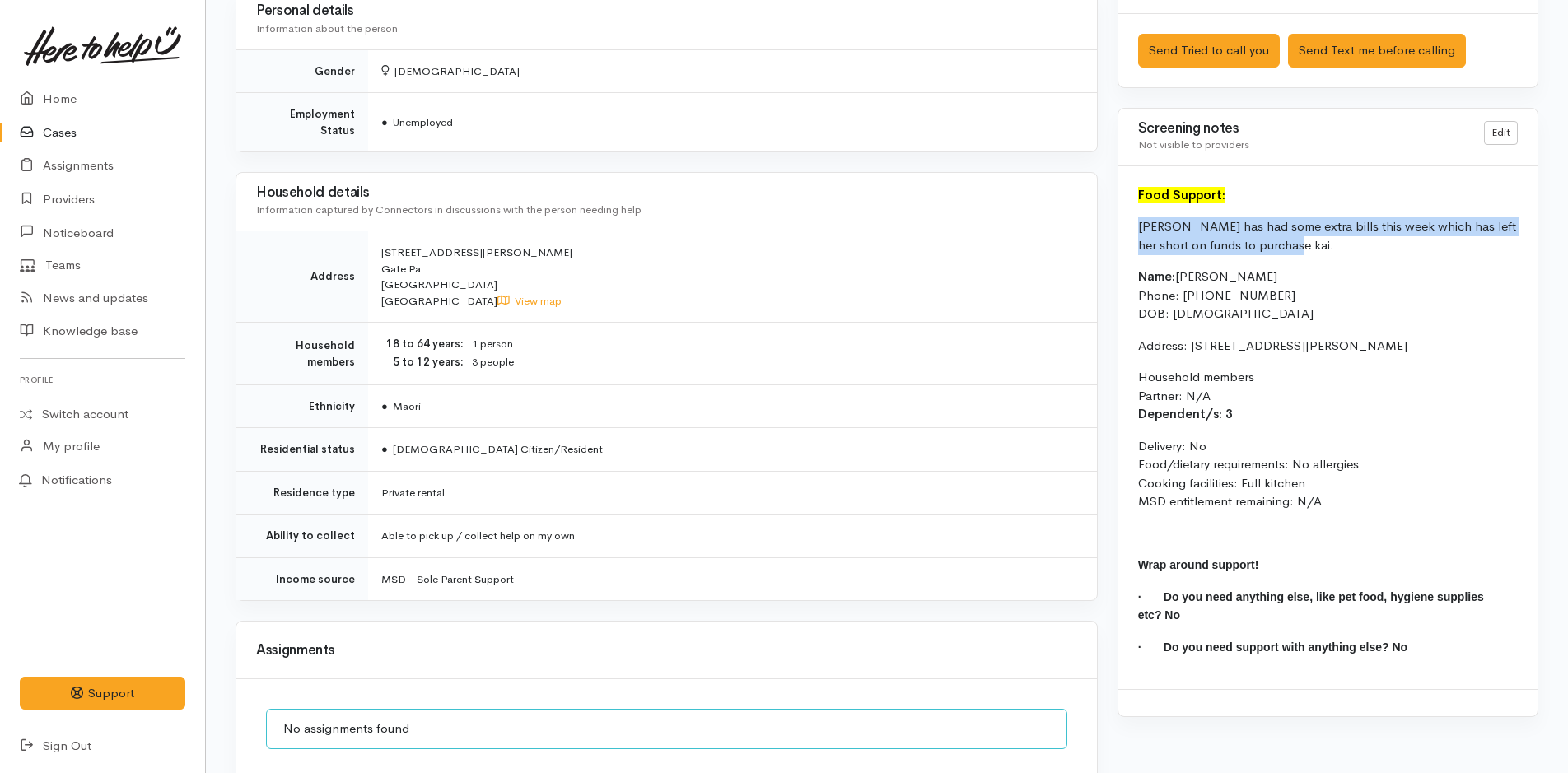
drag, startPoint x: 1253, startPoint y: 241, endPoint x: 1131, endPoint y: 225, distance: 123.0
click at [1131, 225] on div "Food Support: Keesha has had some extra bills this week which has left her shor…" at bounding box center [1328, 428] width 419 height 524
copy p "[PERSON_NAME] has had some extra bills this week which has left her short on fu…"
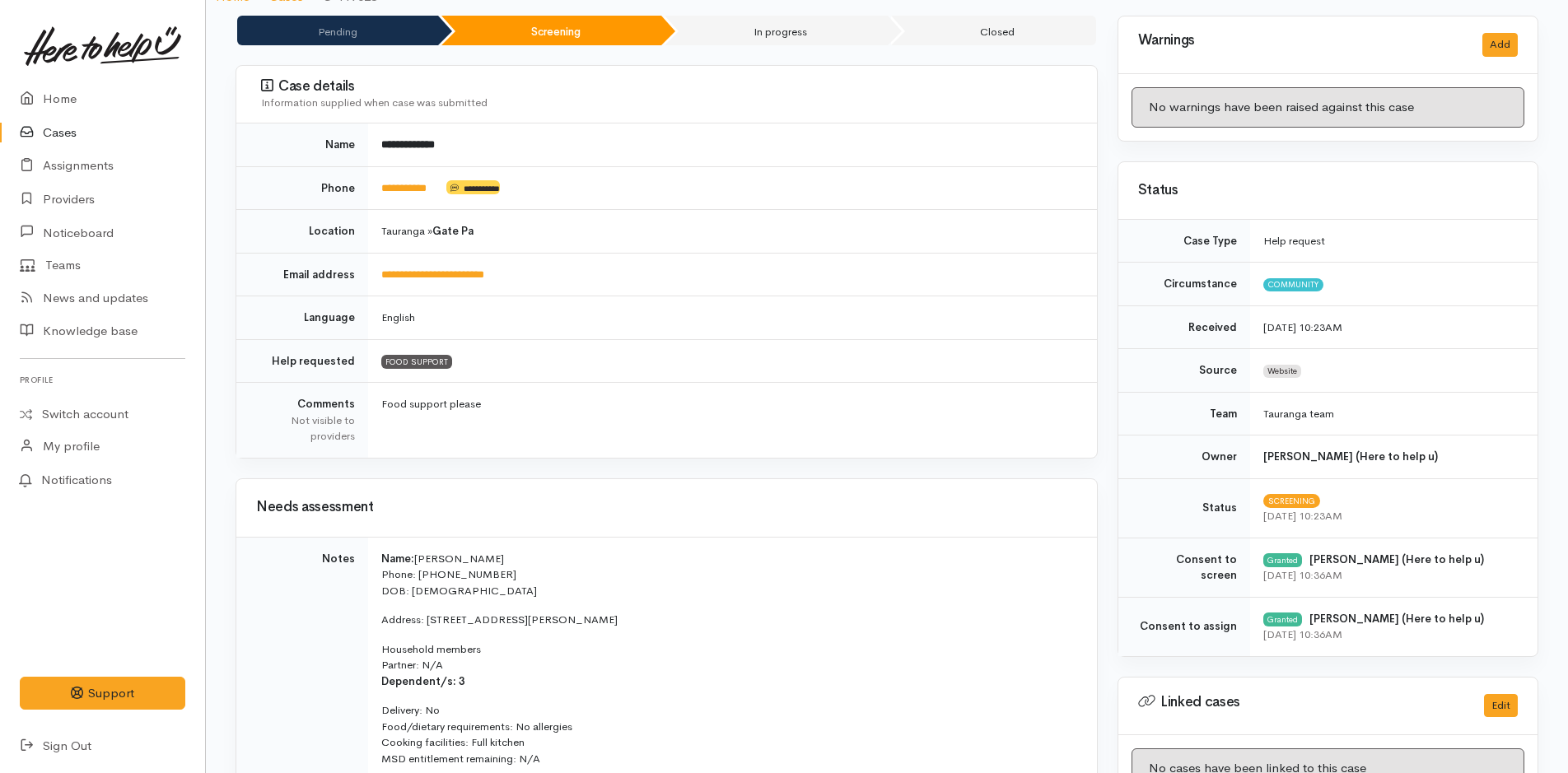
scroll to position [0, 0]
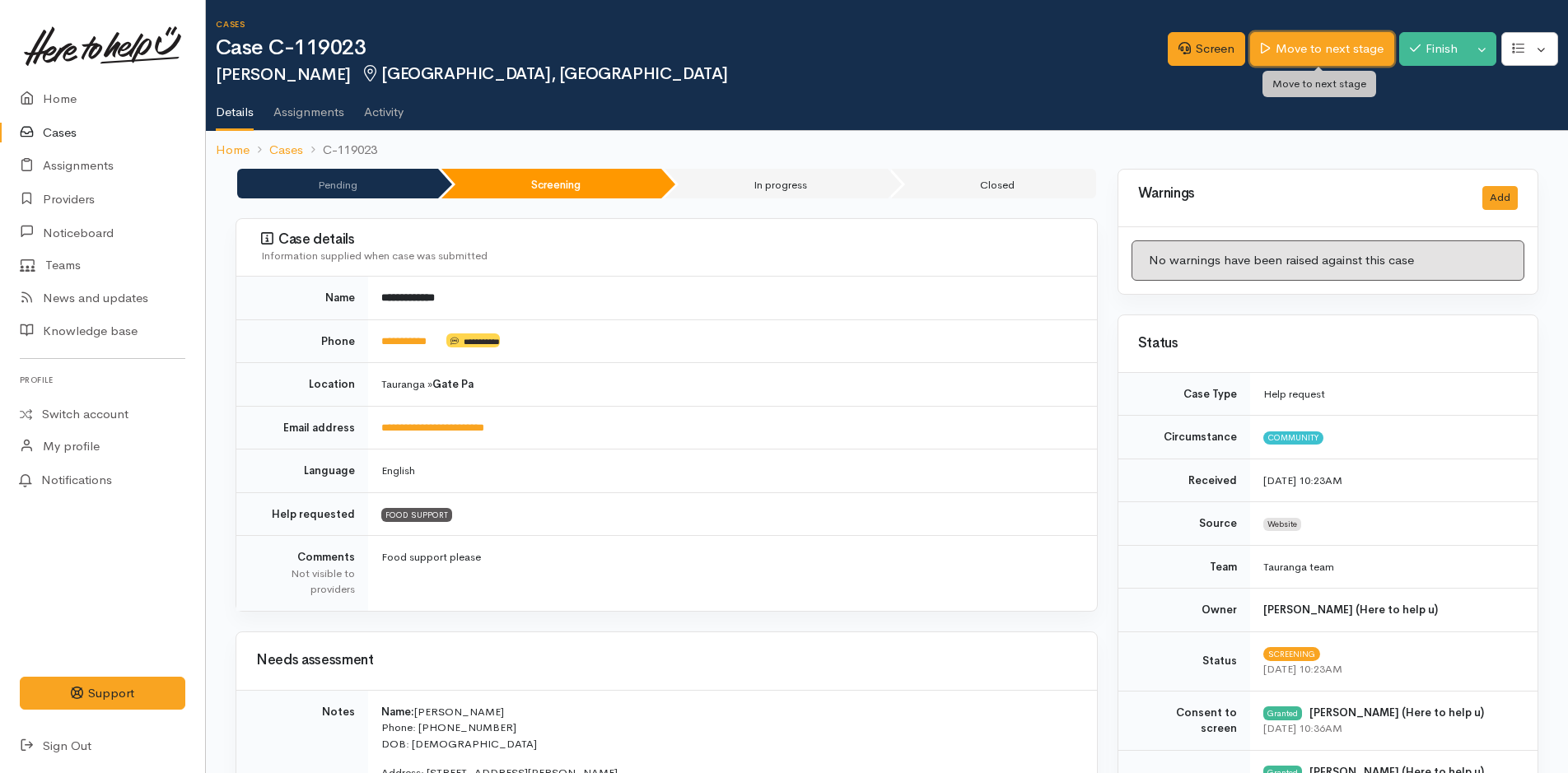
click at [1293, 53] on link "Move to next stage" at bounding box center [1320, 49] width 143 height 34
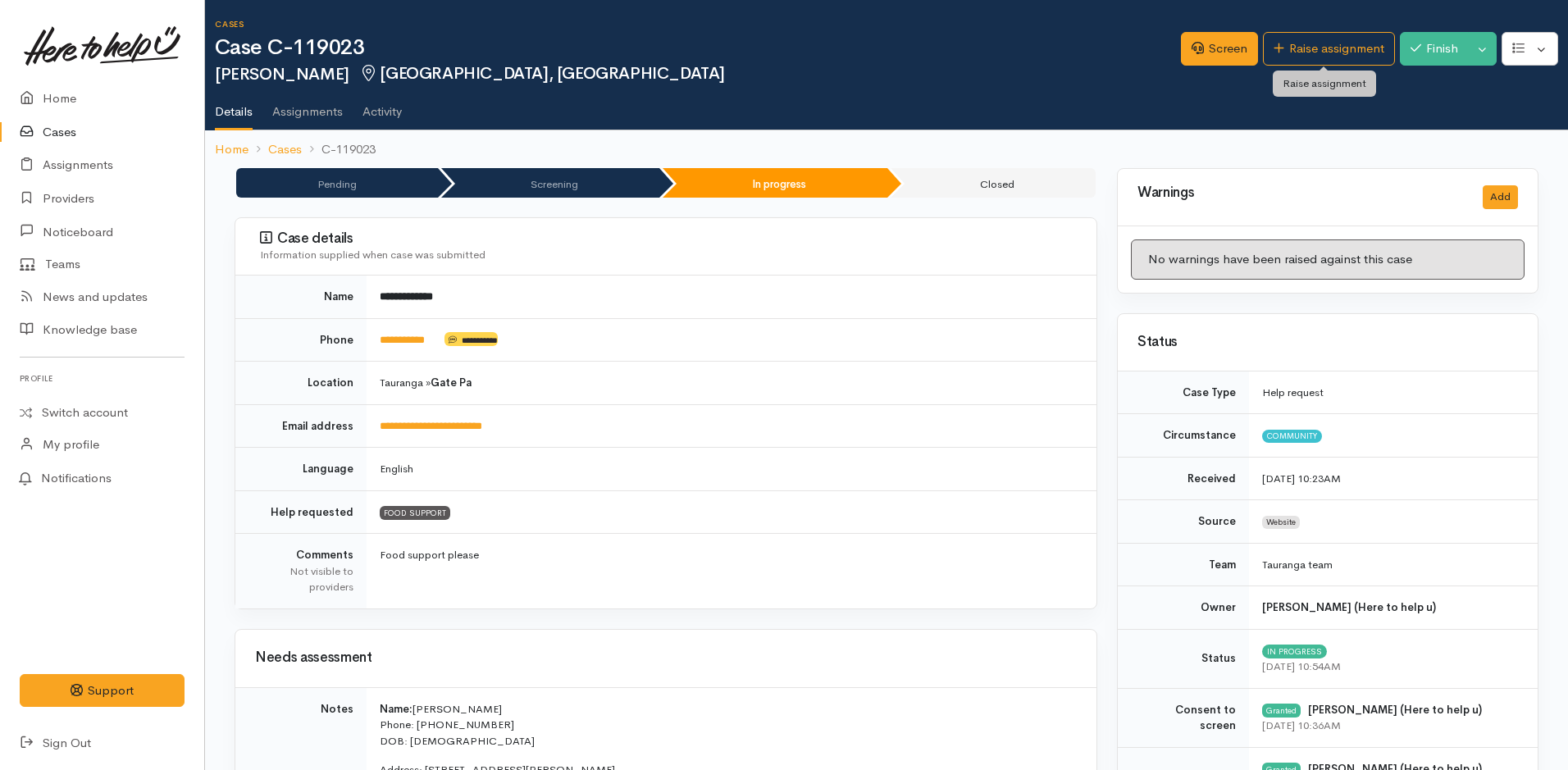
click at [1287, 53] on link "Raise assignment" at bounding box center [1329, 49] width 132 height 34
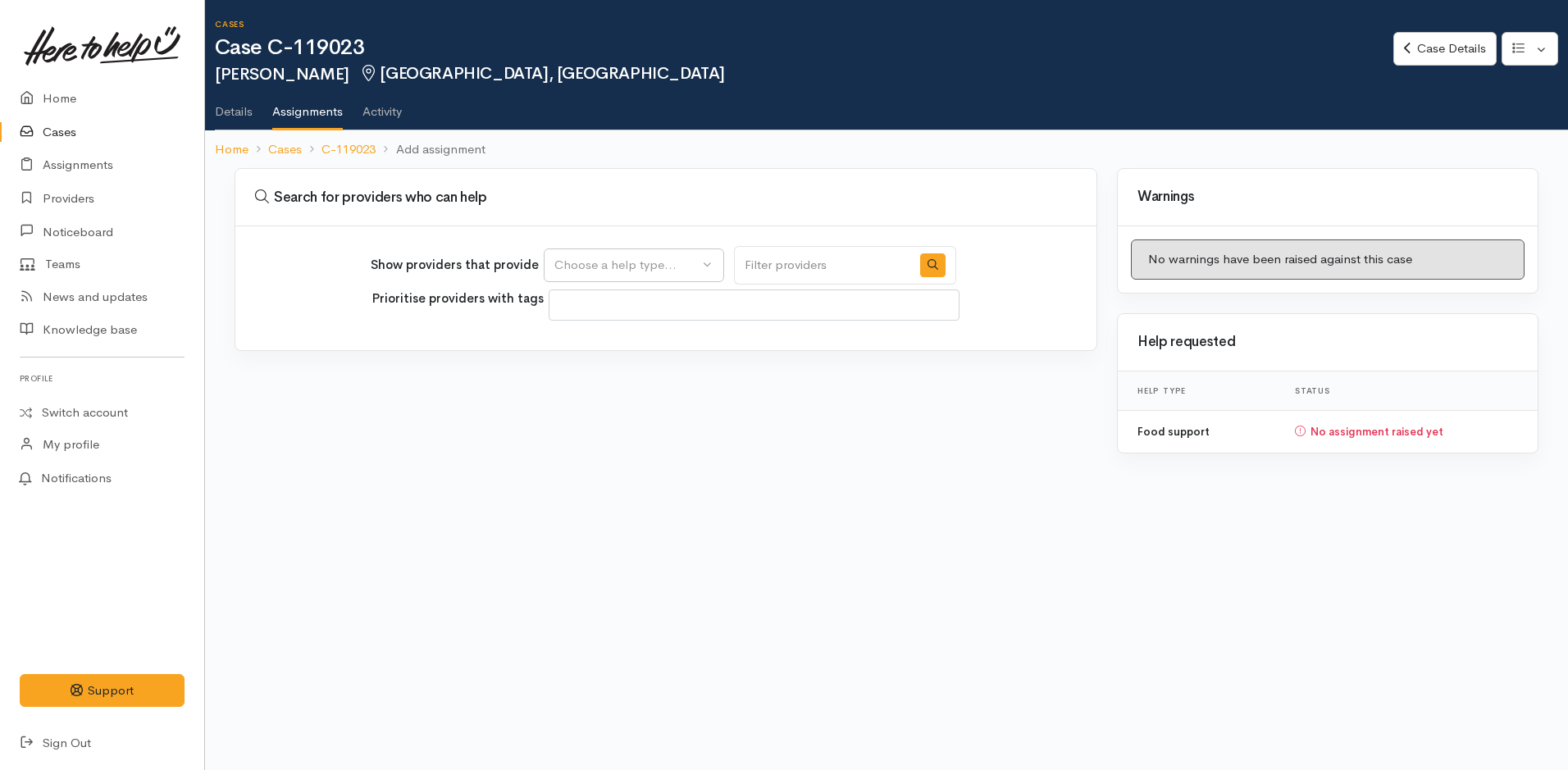
select select
click at [647, 264] on div "Choose a help type..." at bounding box center [626, 264] width 144 height 19
click at [610, 337] on span "Food support" at bounding box center [602, 343] width 76 height 19
select select "3"
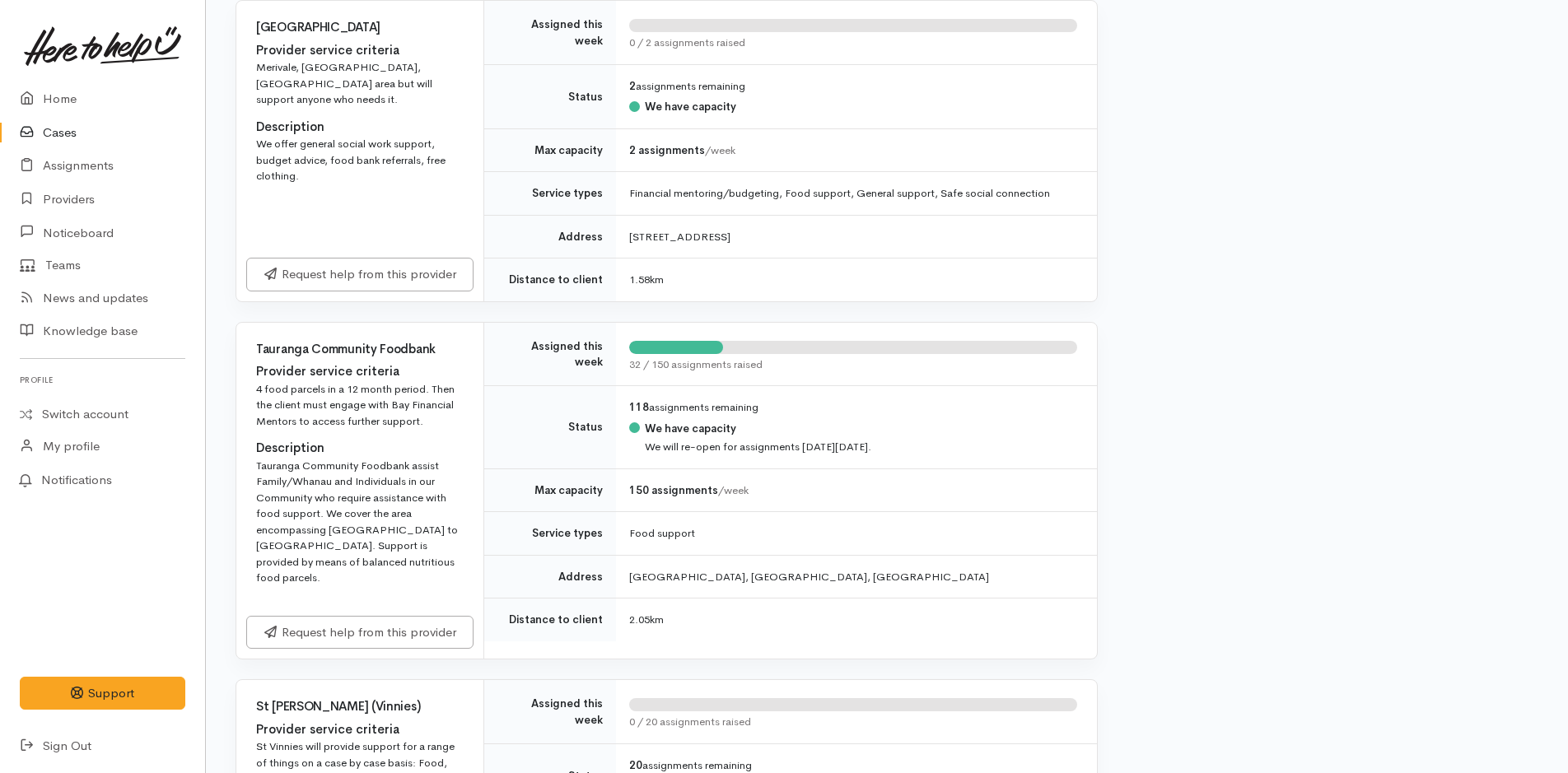
scroll to position [905, 0]
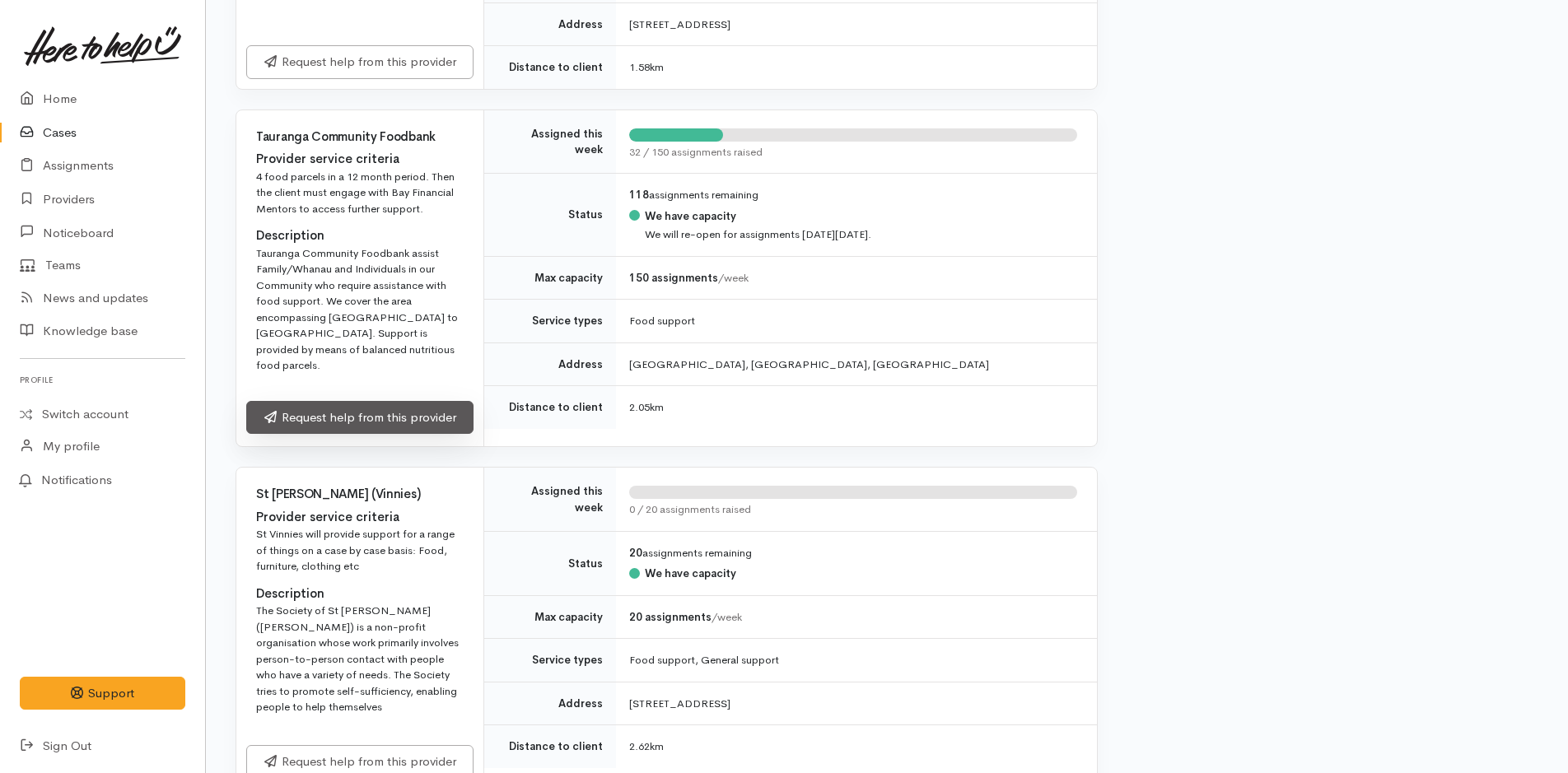
click at [325, 400] on link "Request help from this provider" at bounding box center [359, 418] width 227 height 34
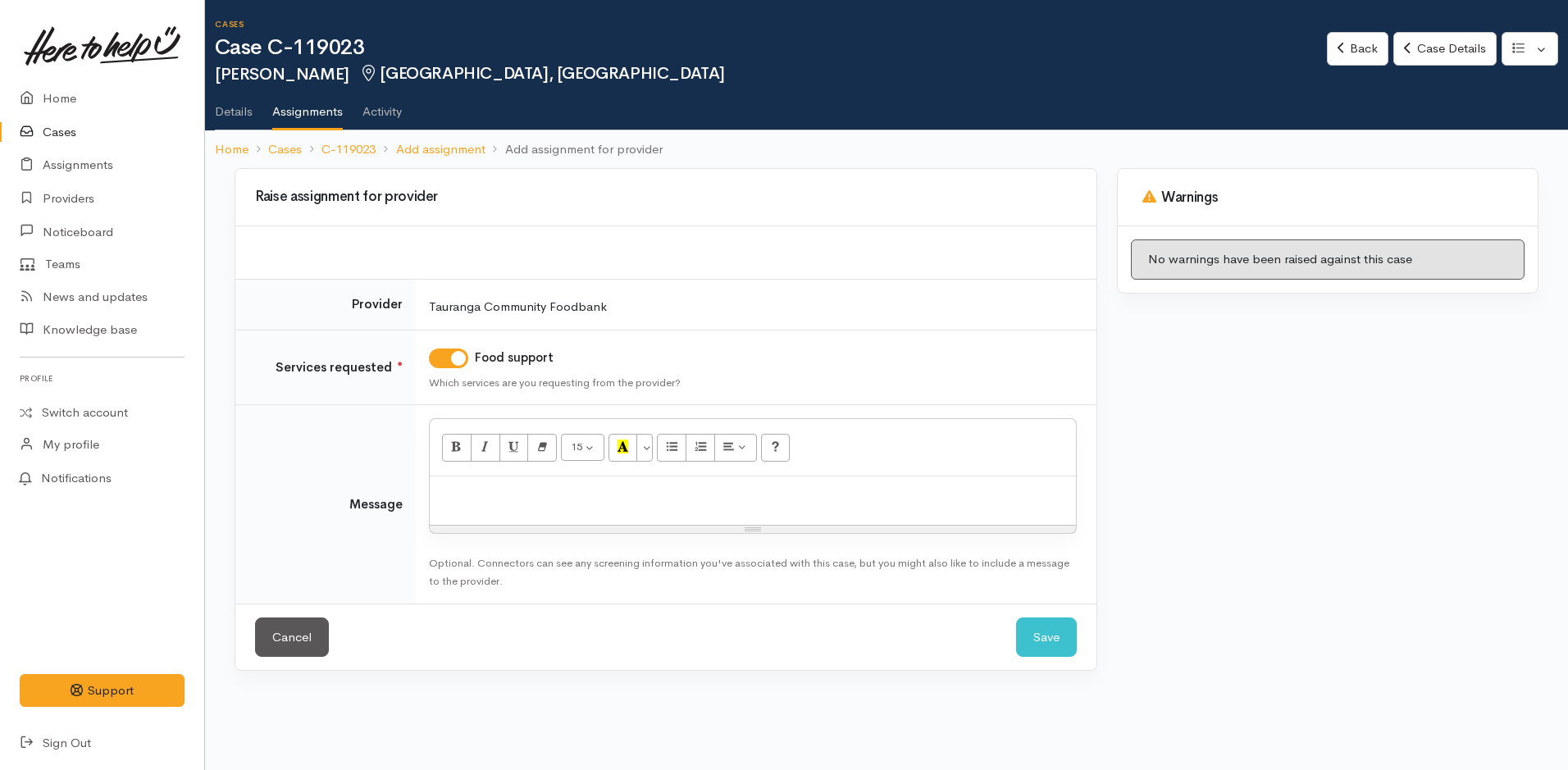
click at [519, 494] on p at bounding box center [752, 494] width 629 height 19
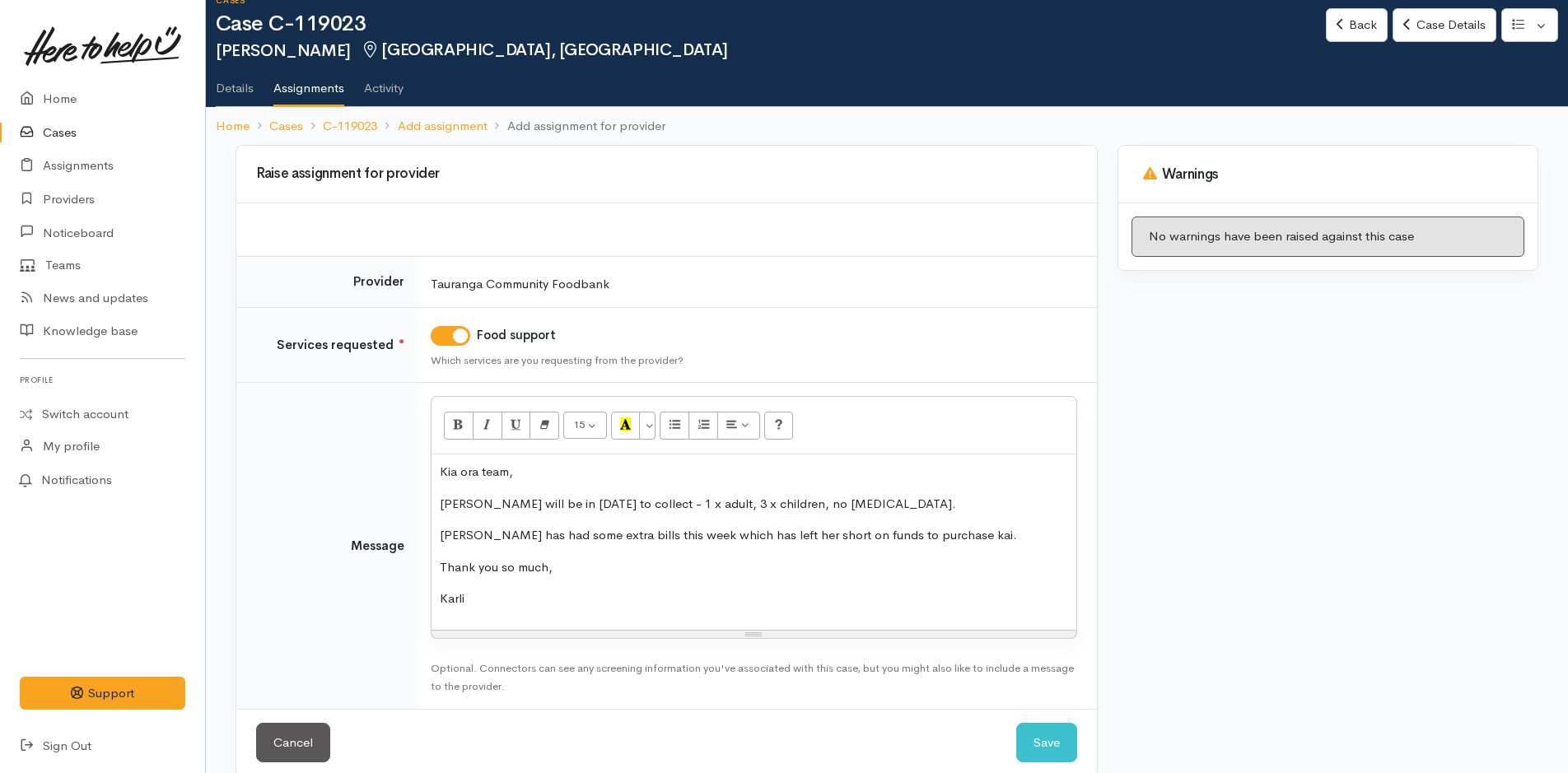
scroll to position [47, 0]
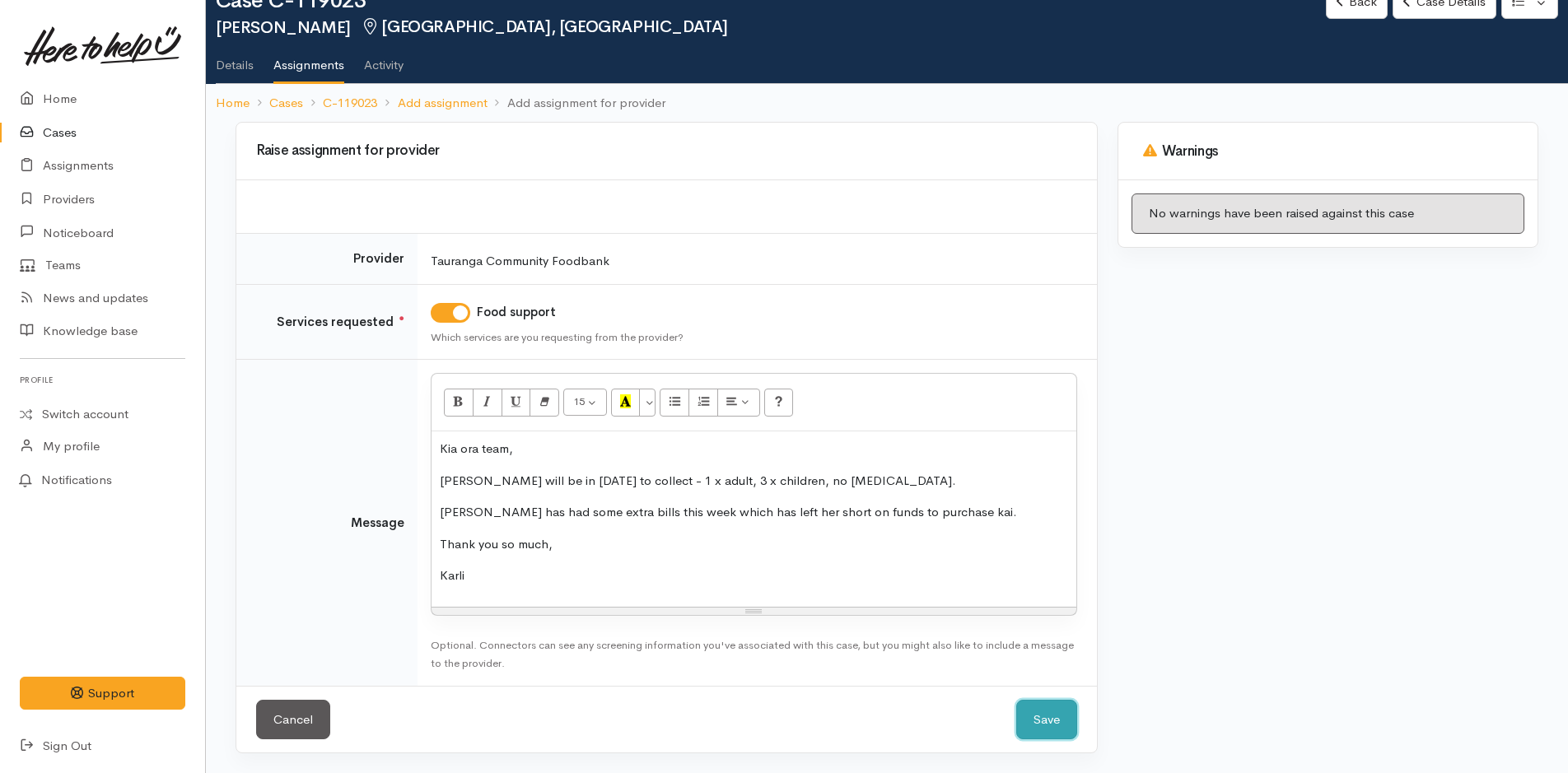
click at [1057, 729] on button "Save" at bounding box center [1047, 719] width 61 height 40
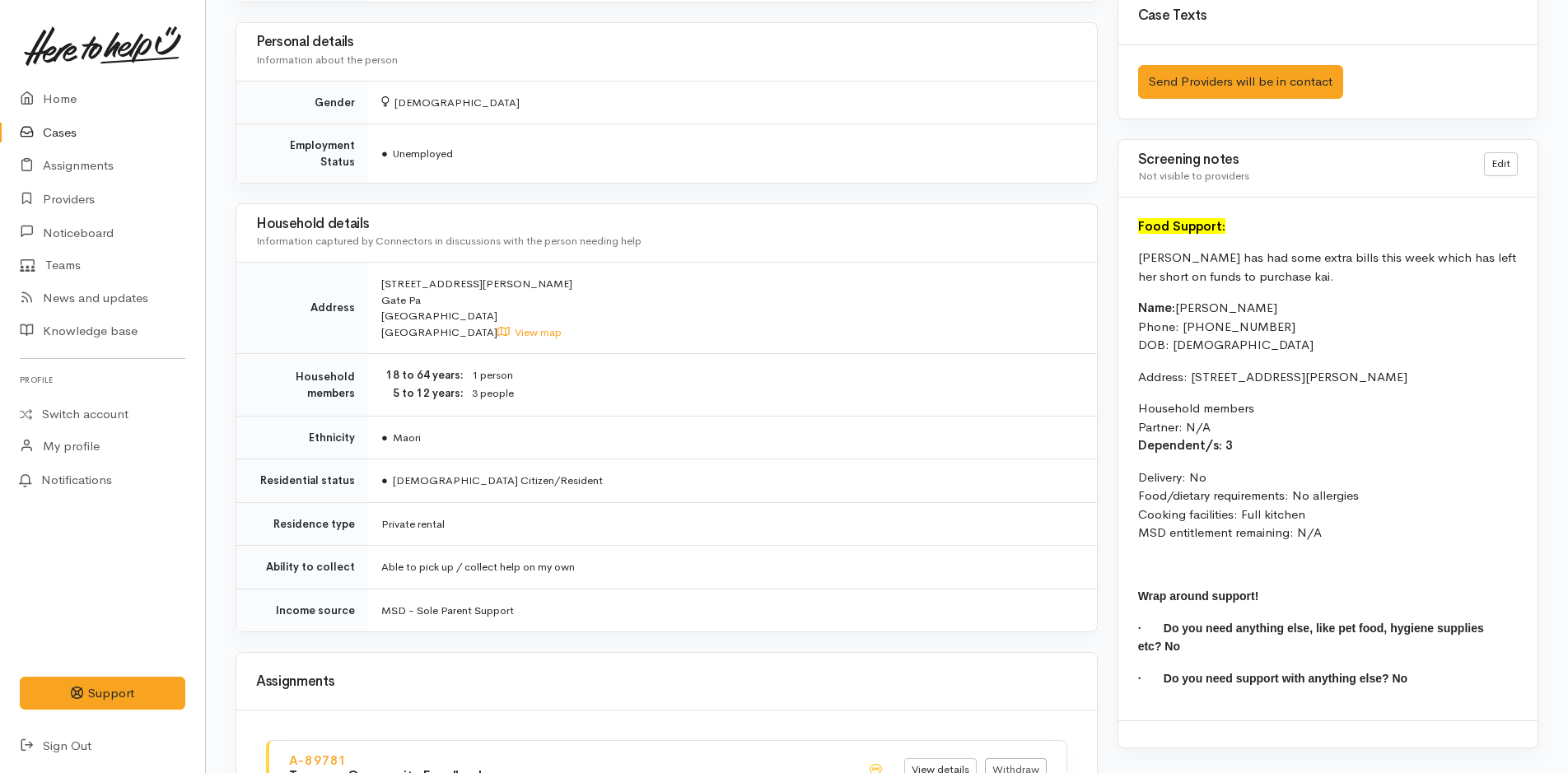
scroll to position [329, 0]
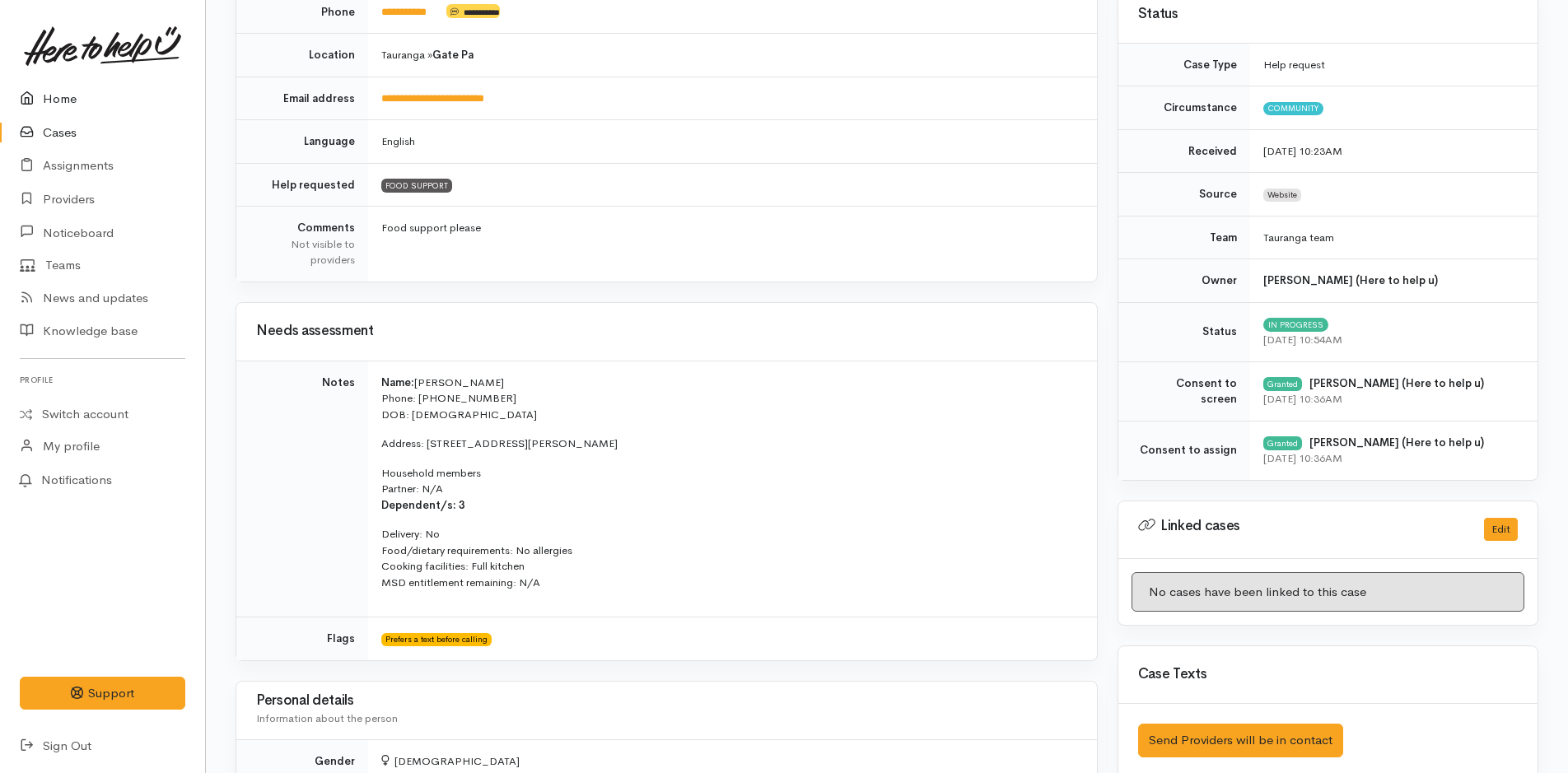
click at [47, 105] on link "Home" at bounding box center [103, 99] width 205 height 34
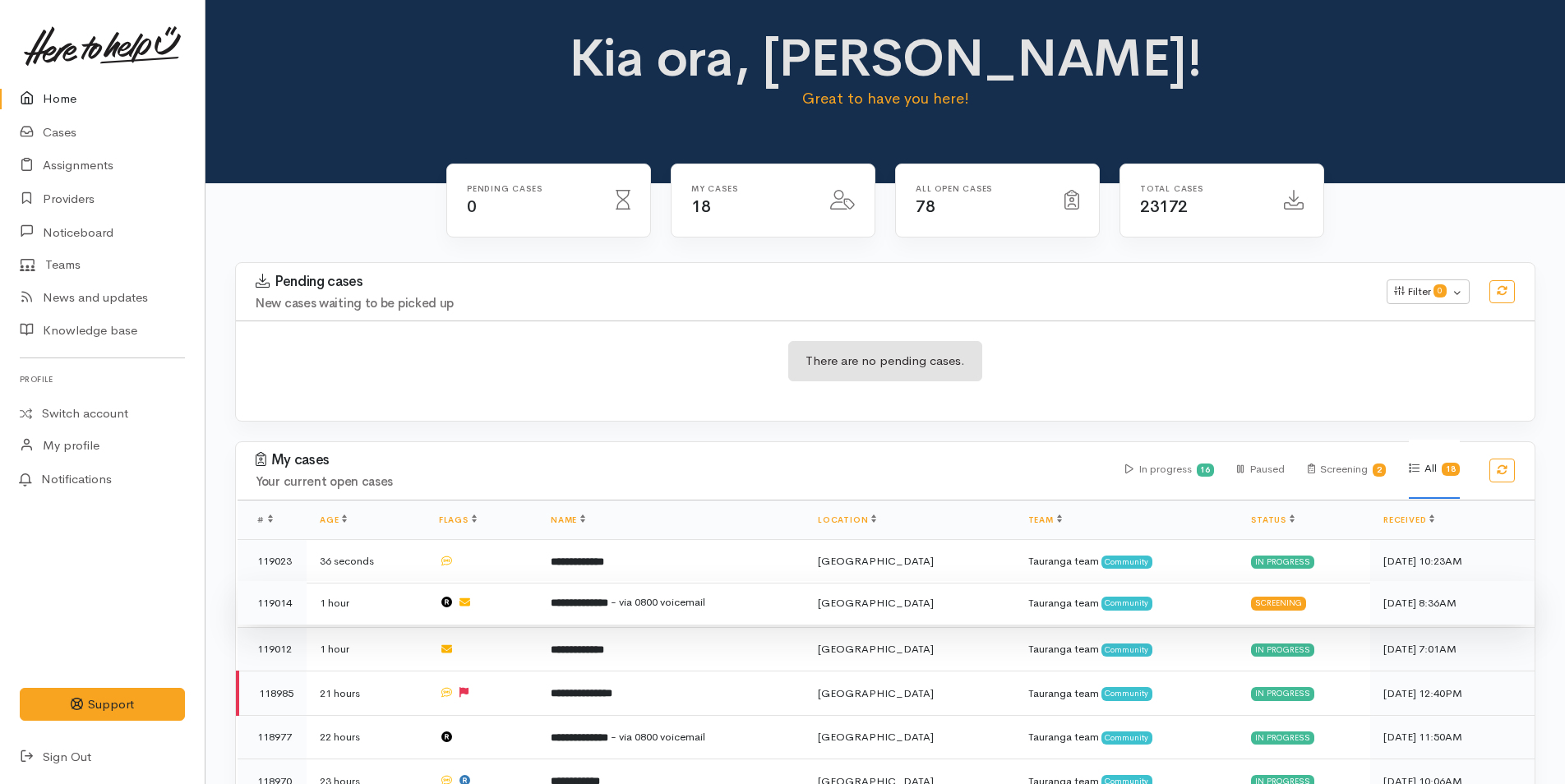
click at [752, 596] on td "**********" at bounding box center [670, 603] width 267 height 44
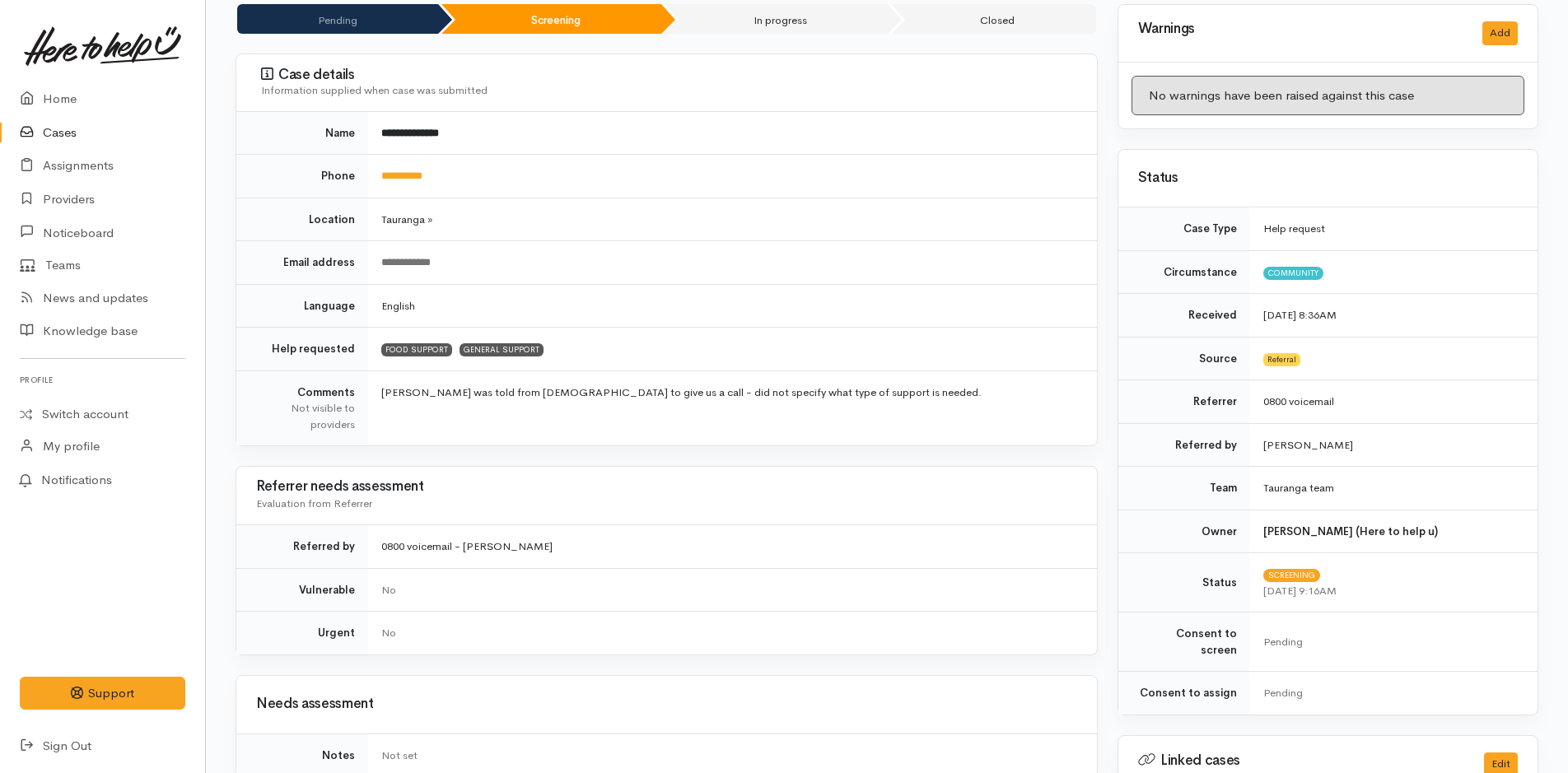
scroll to position [329, 0]
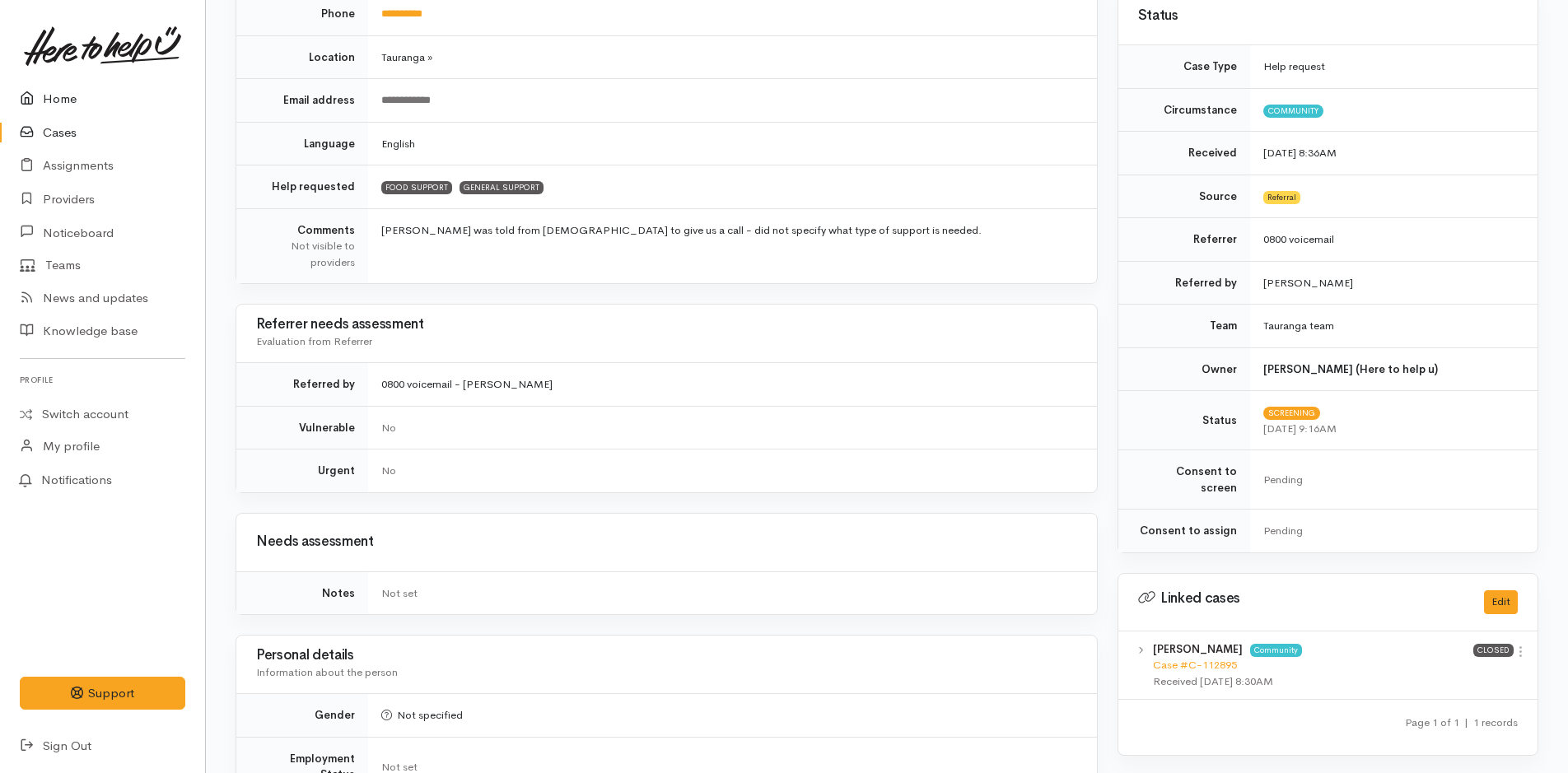
click at [68, 98] on link "Home" at bounding box center [103, 99] width 205 height 34
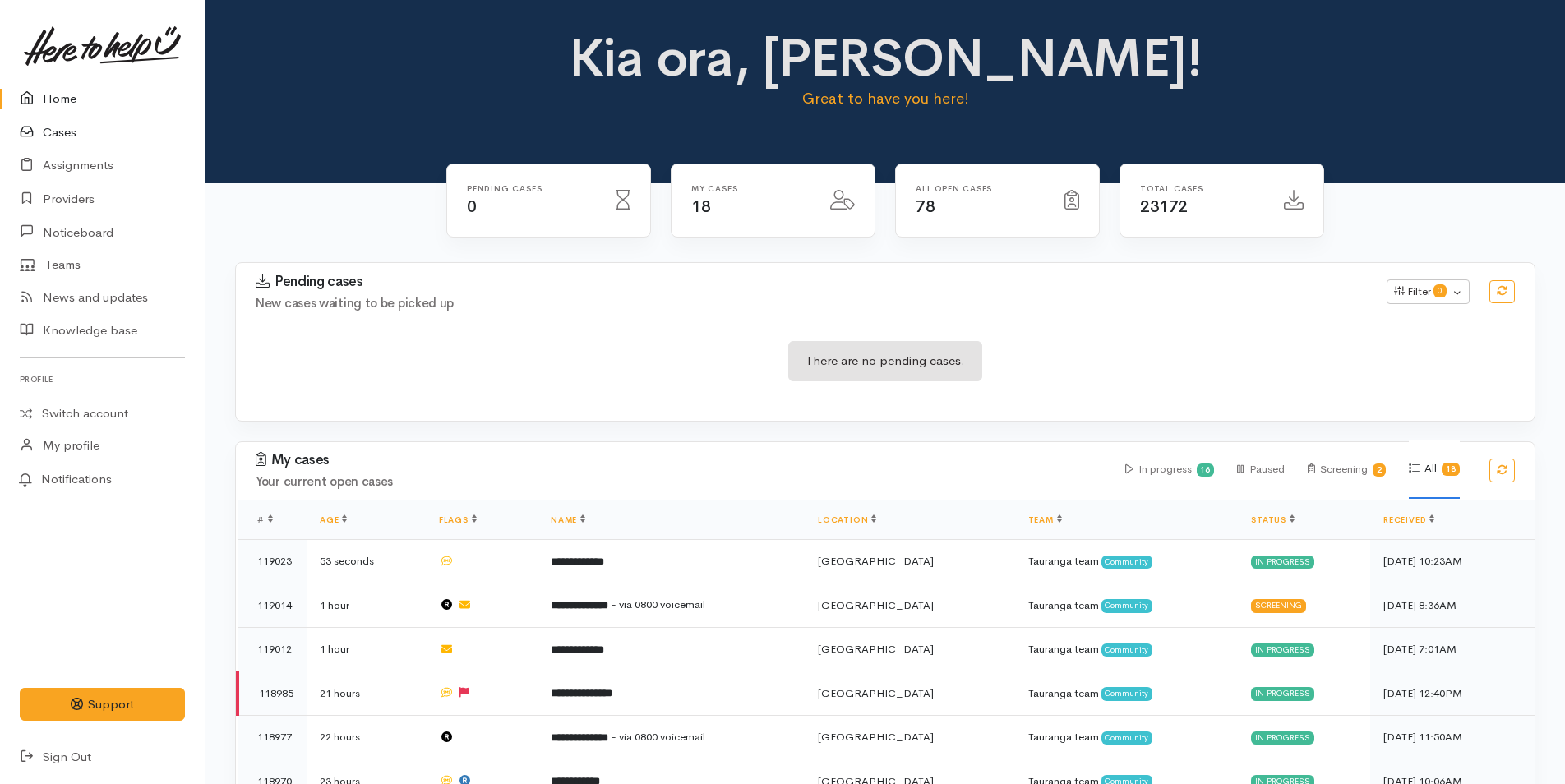
click at [62, 135] on link "Cases" at bounding box center [102, 133] width 205 height 34
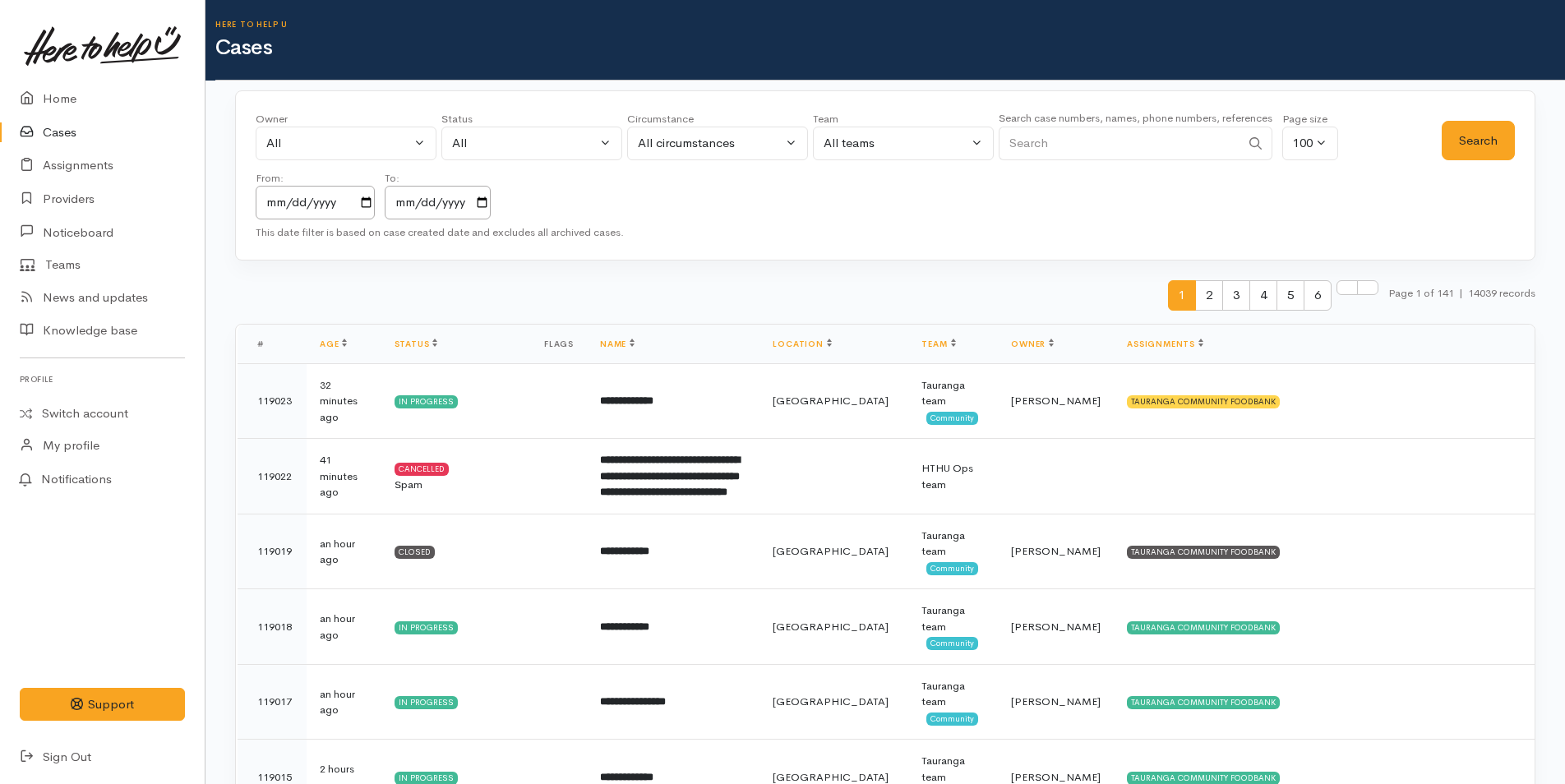
click at [47, 79] on link at bounding box center [102, 46] width 165 height 72
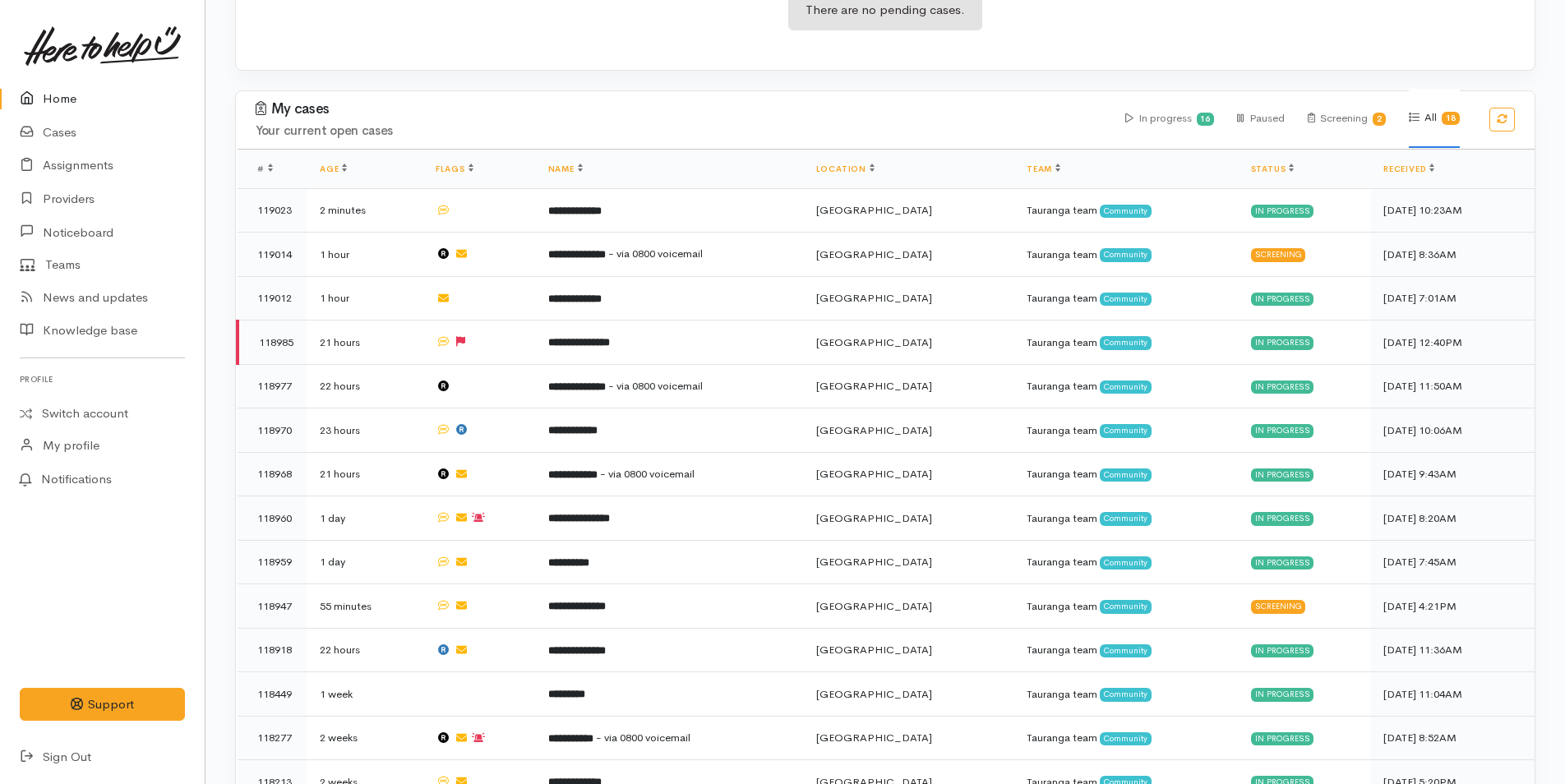
scroll to position [575, 0]
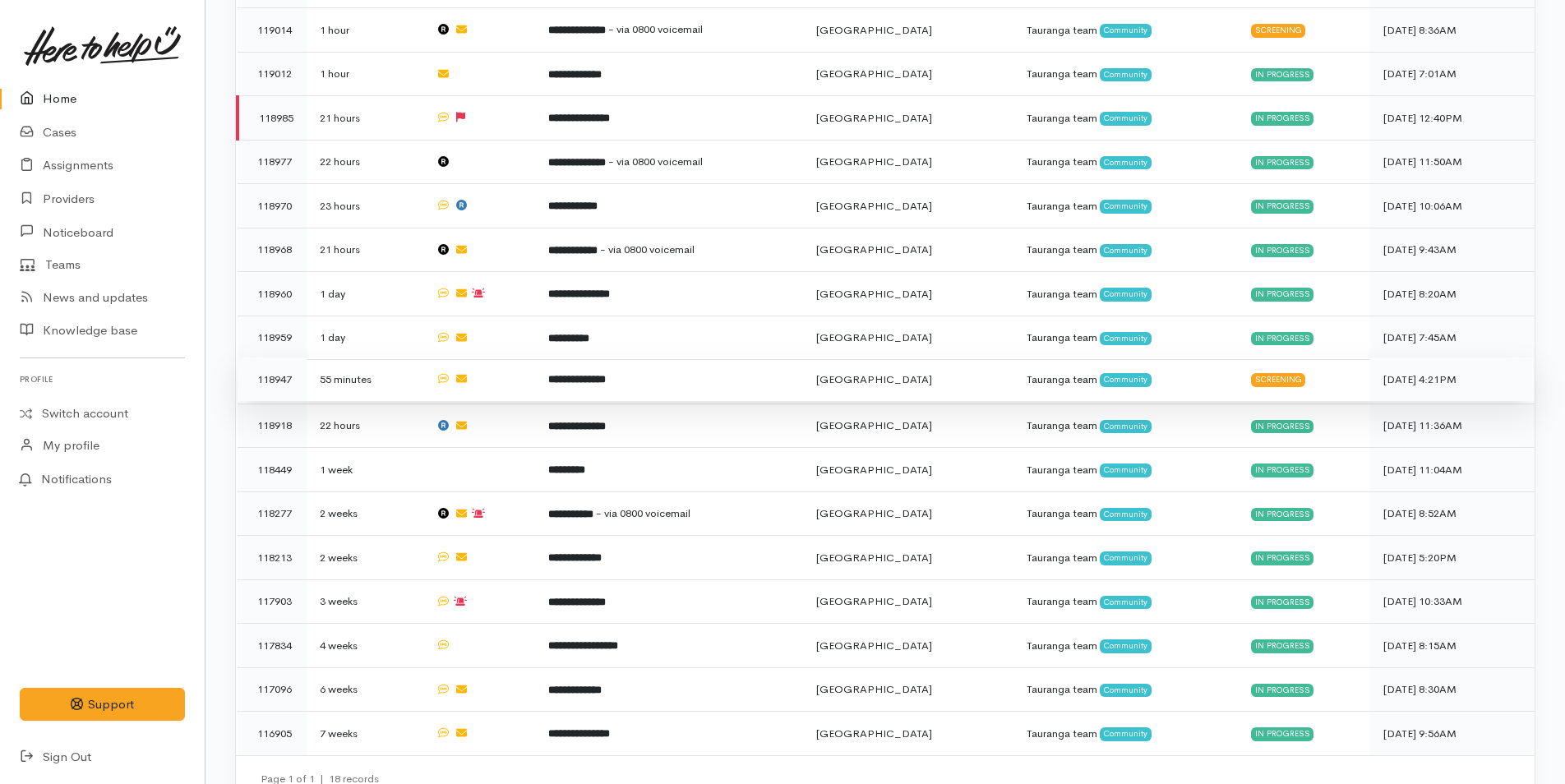
click at [650, 366] on td "**********" at bounding box center [668, 379] width 268 height 44
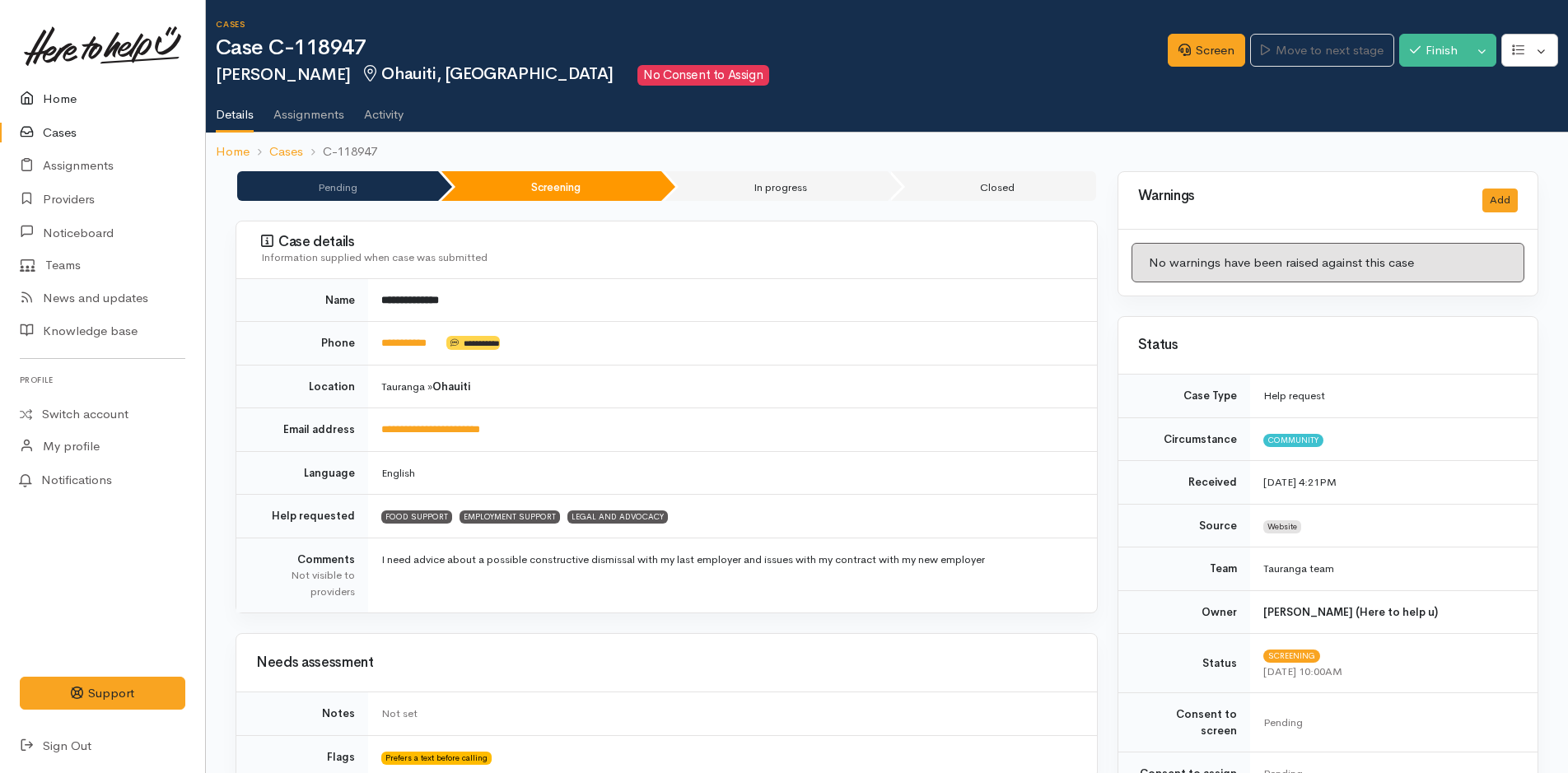
click at [55, 91] on link "Home" at bounding box center [103, 99] width 205 height 34
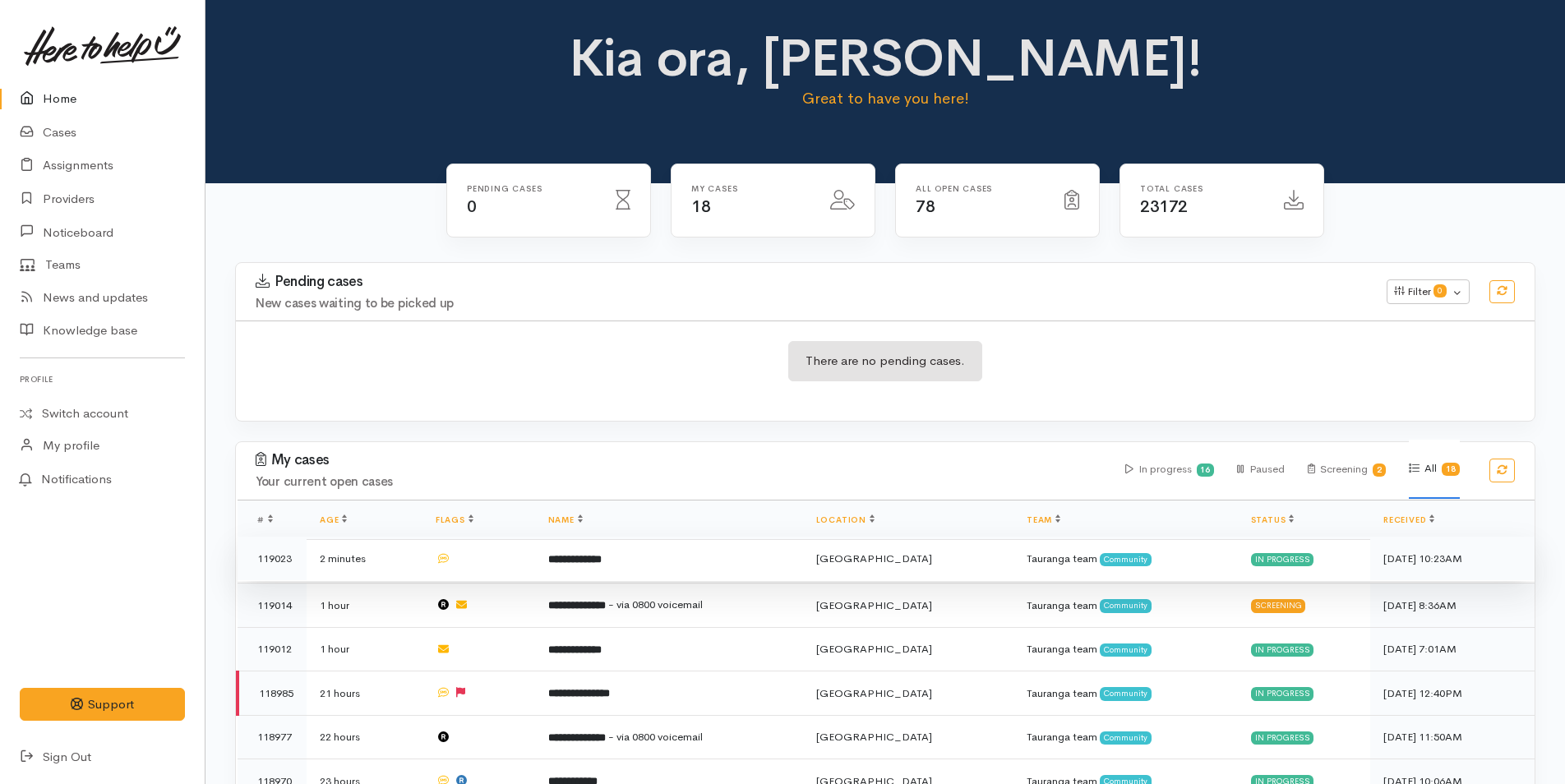
click at [600, 566] on td "**********" at bounding box center [668, 558] width 268 height 44
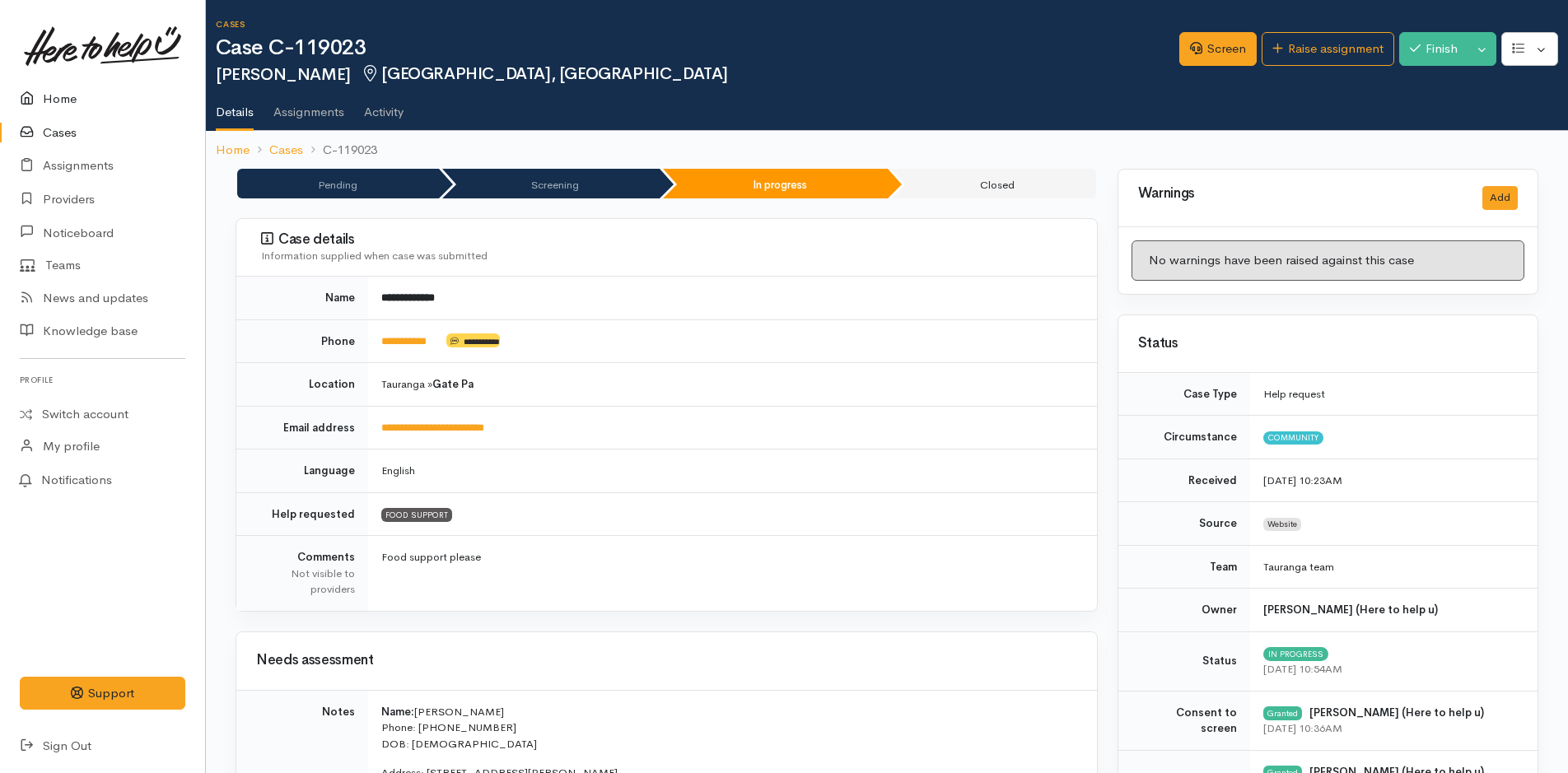
click at [81, 99] on link "Home" at bounding box center [103, 99] width 205 height 34
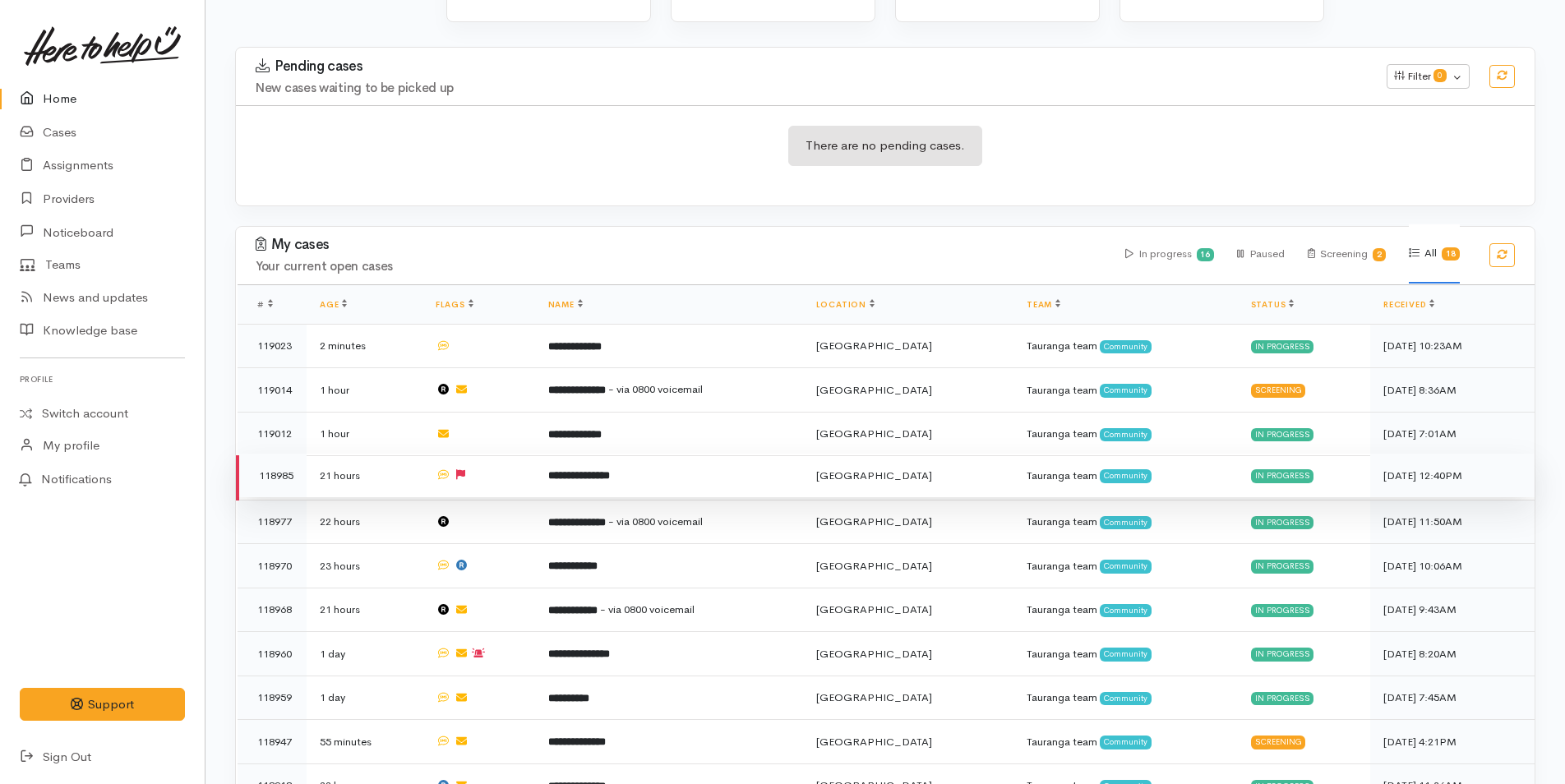
scroll to position [329, 0]
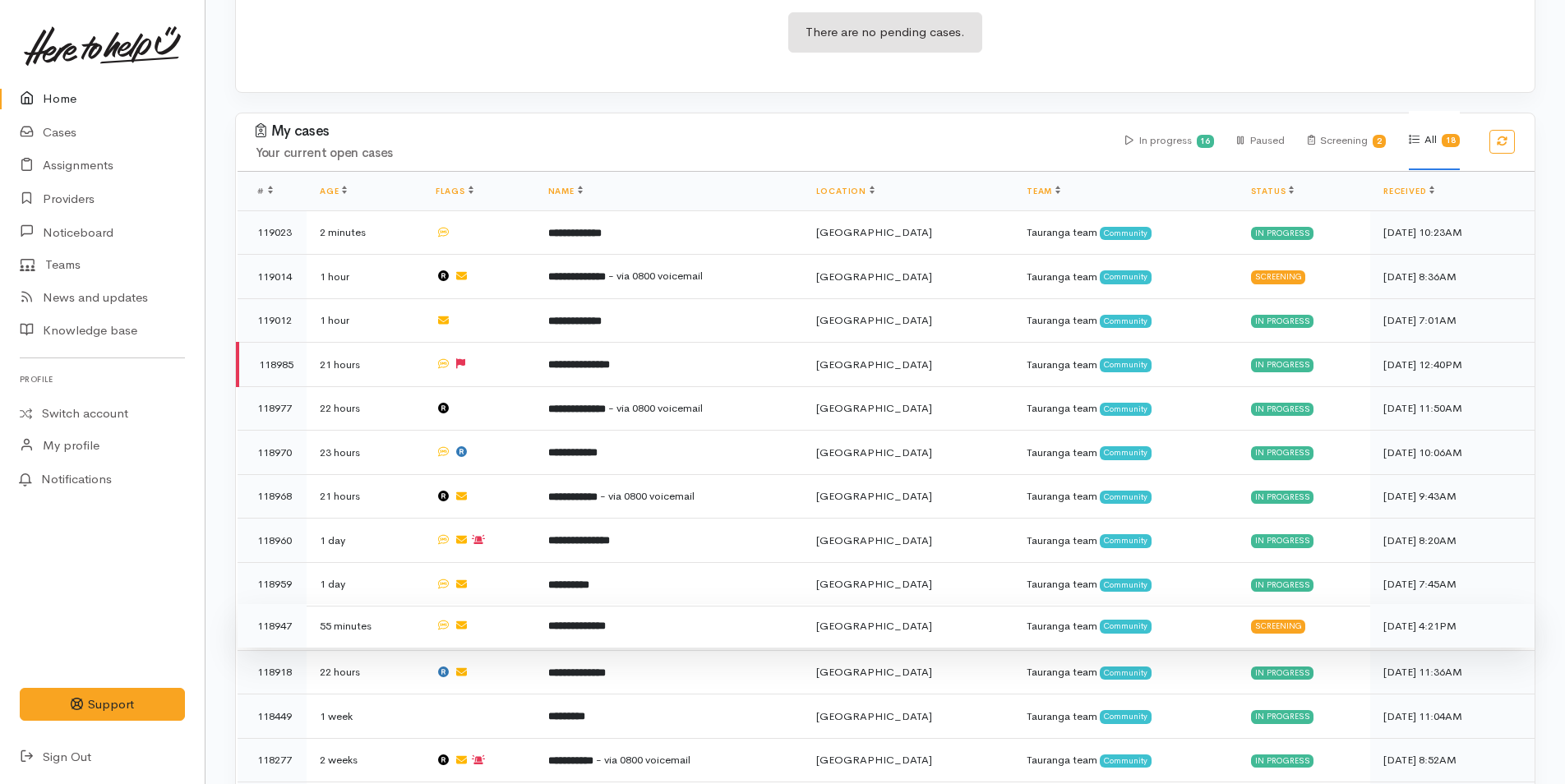
click at [599, 621] on b "**********" at bounding box center [577, 626] width 57 height 11
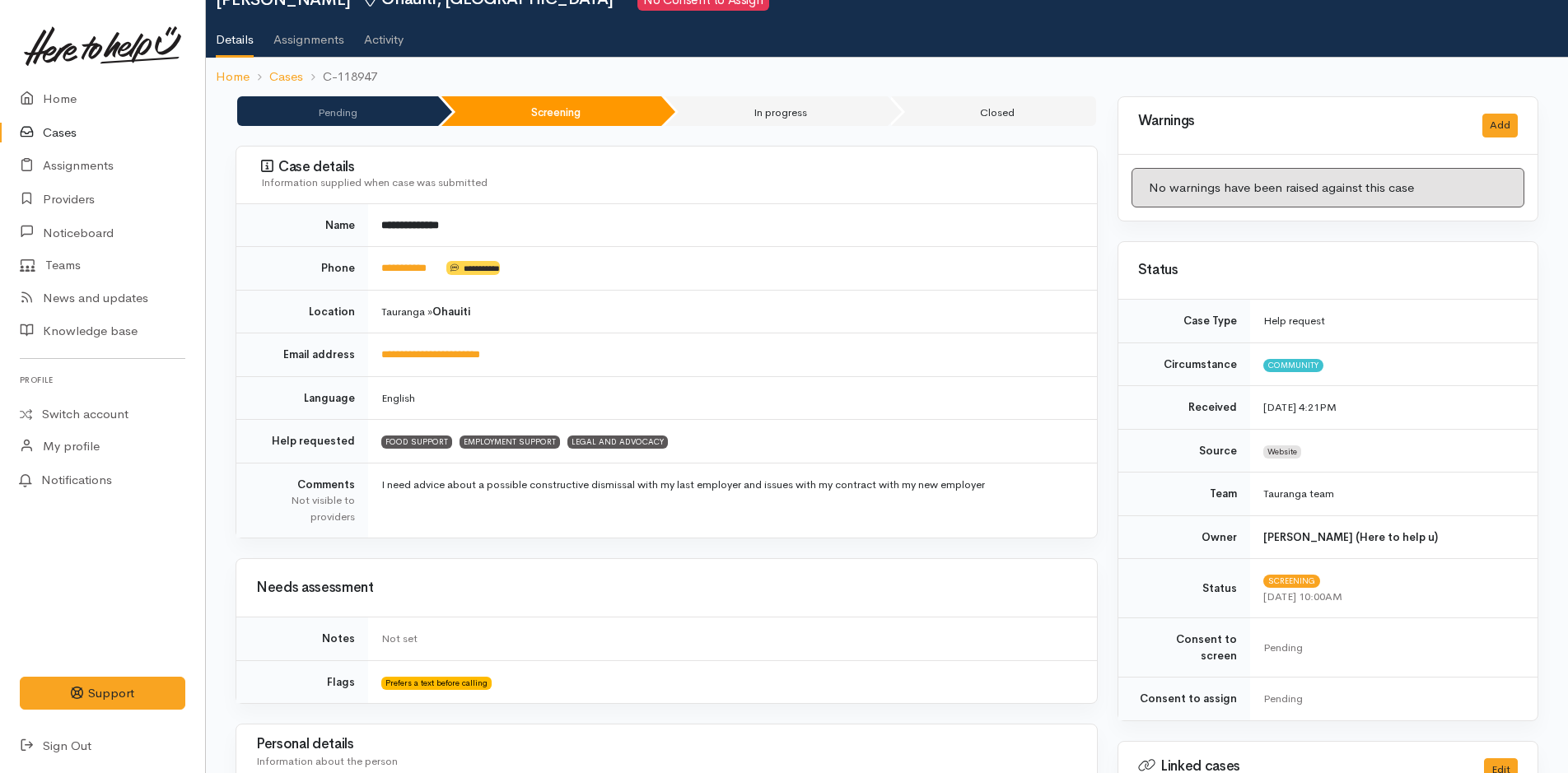
scroll to position [48, 0]
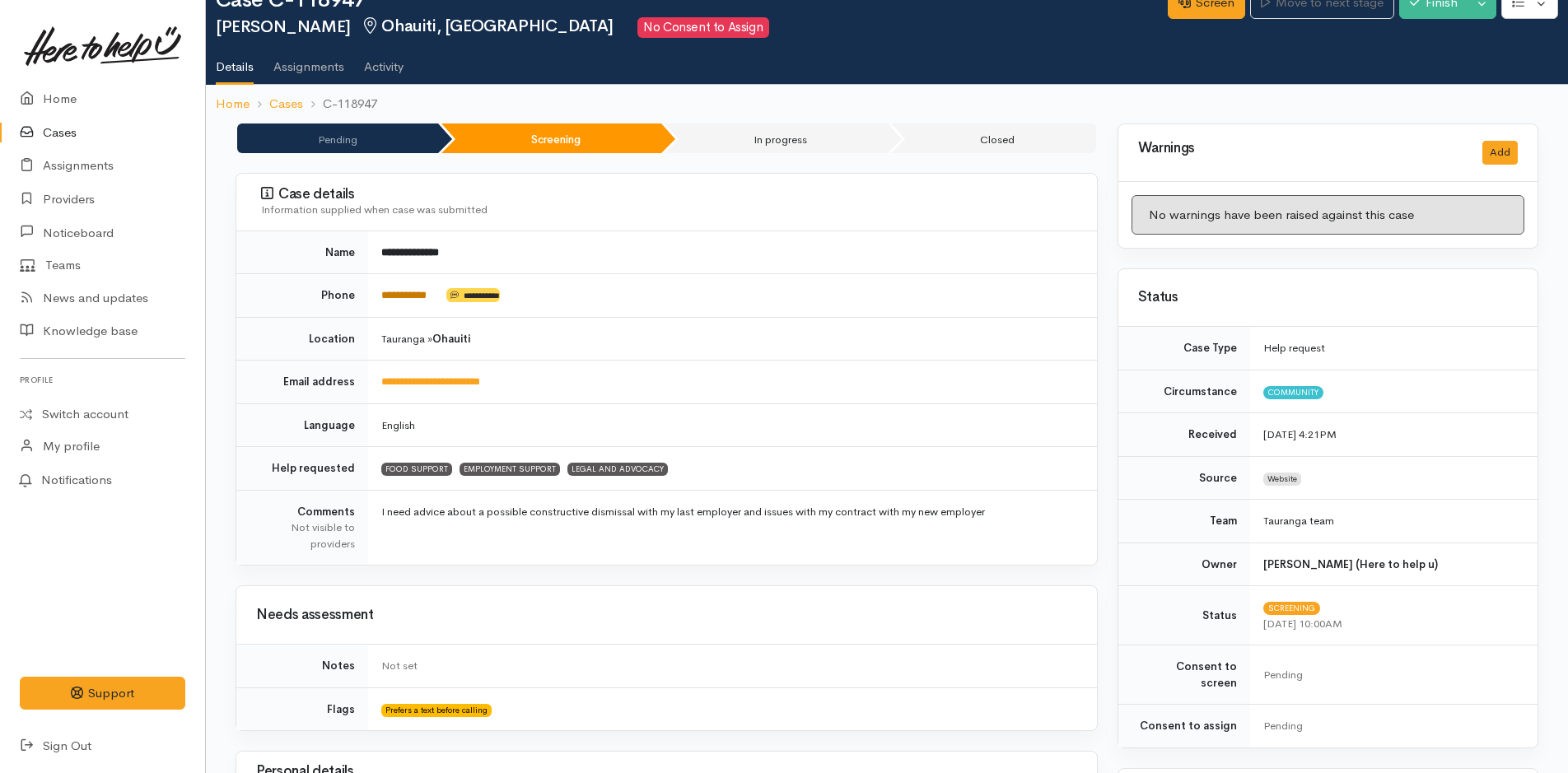
click at [427, 294] on link "**********" at bounding box center [403, 295] width 45 height 11
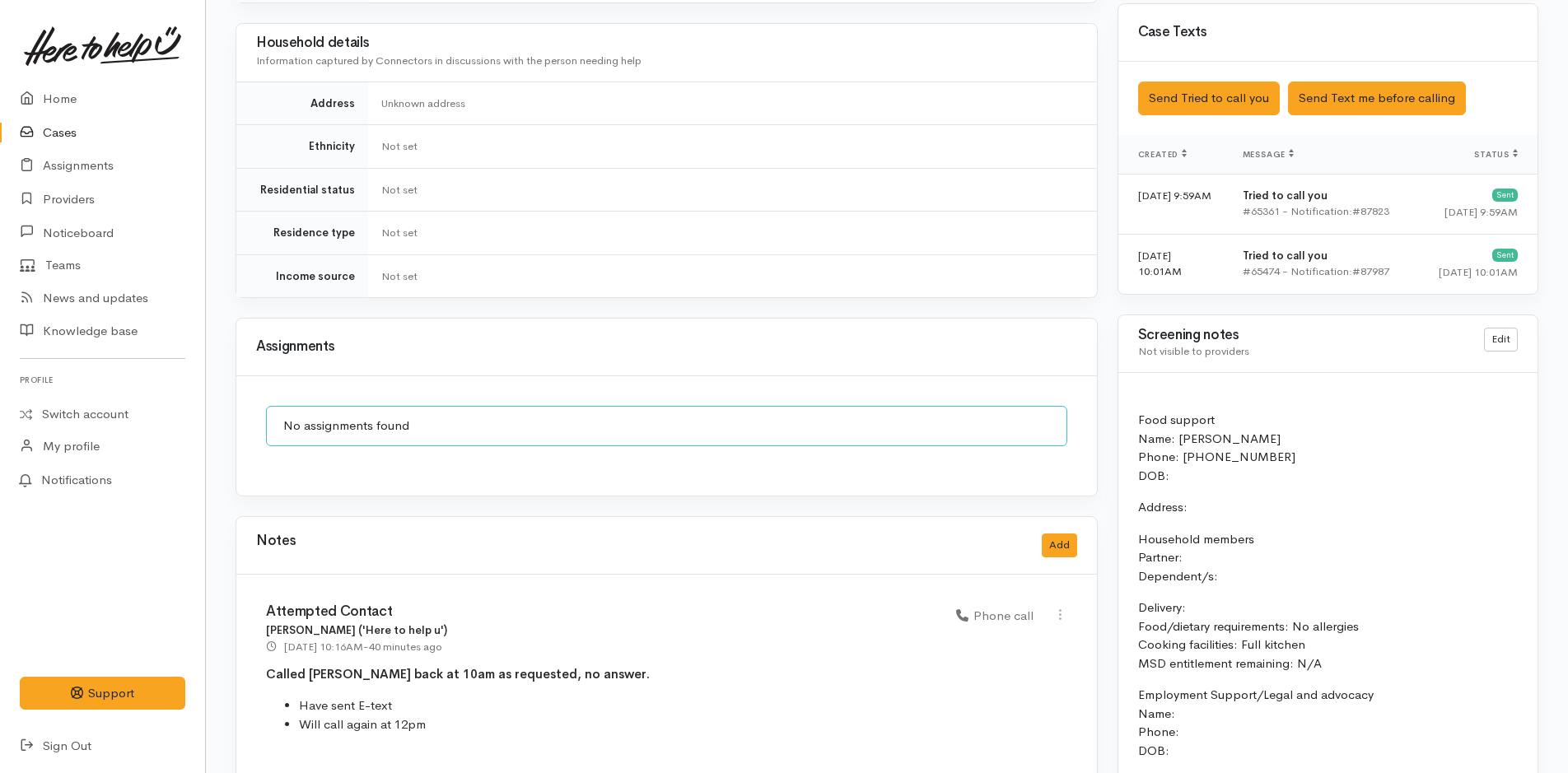
scroll to position [1118, 0]
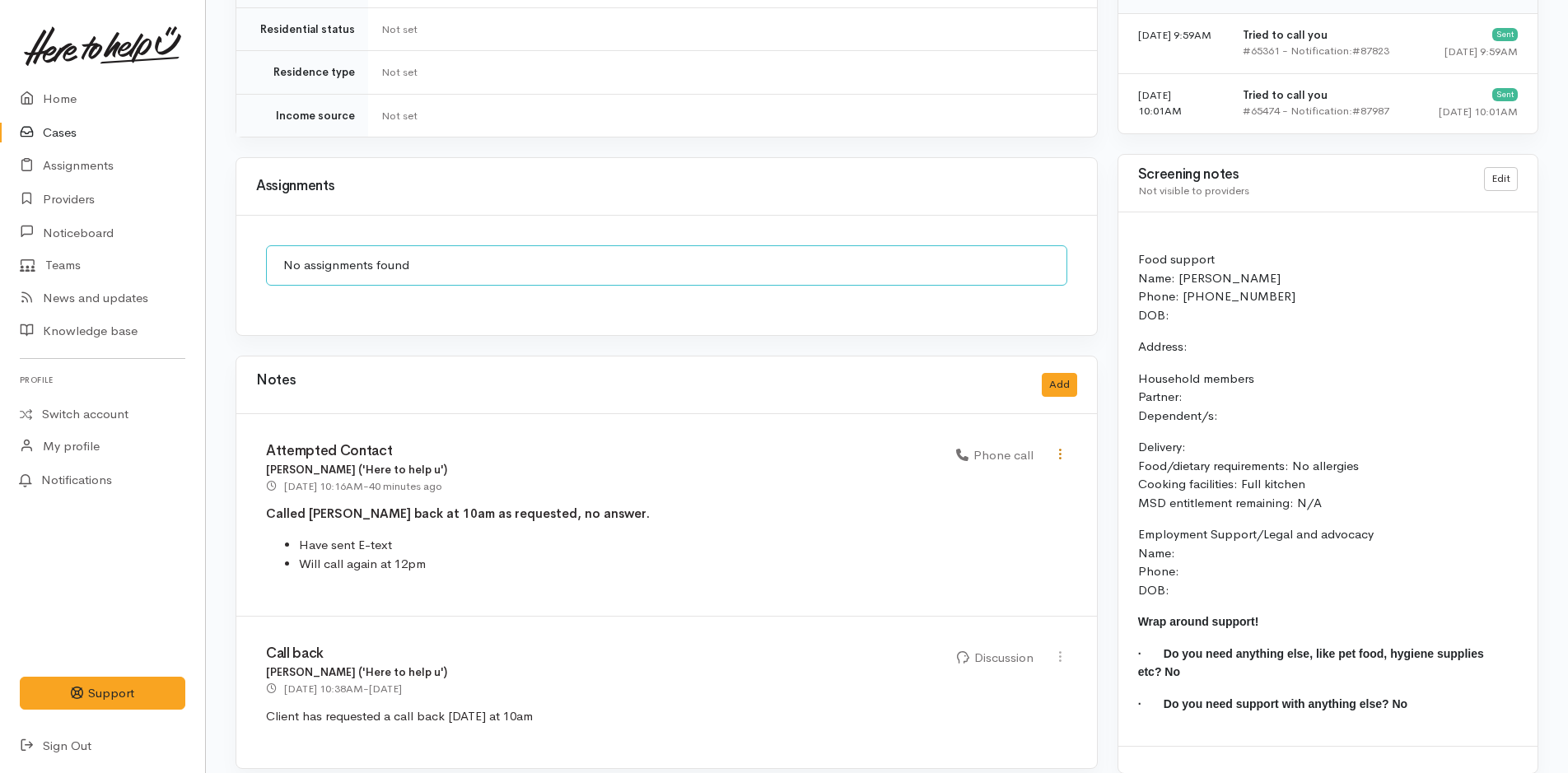
click at [1062, 447] on icon at bounding box center [1060, 454] width 14 height 14
click at [998, 473] on link "Edit" at bounding box center [1001, 486] width 131 height 25
select select "3"
type input "Attempted Contact"
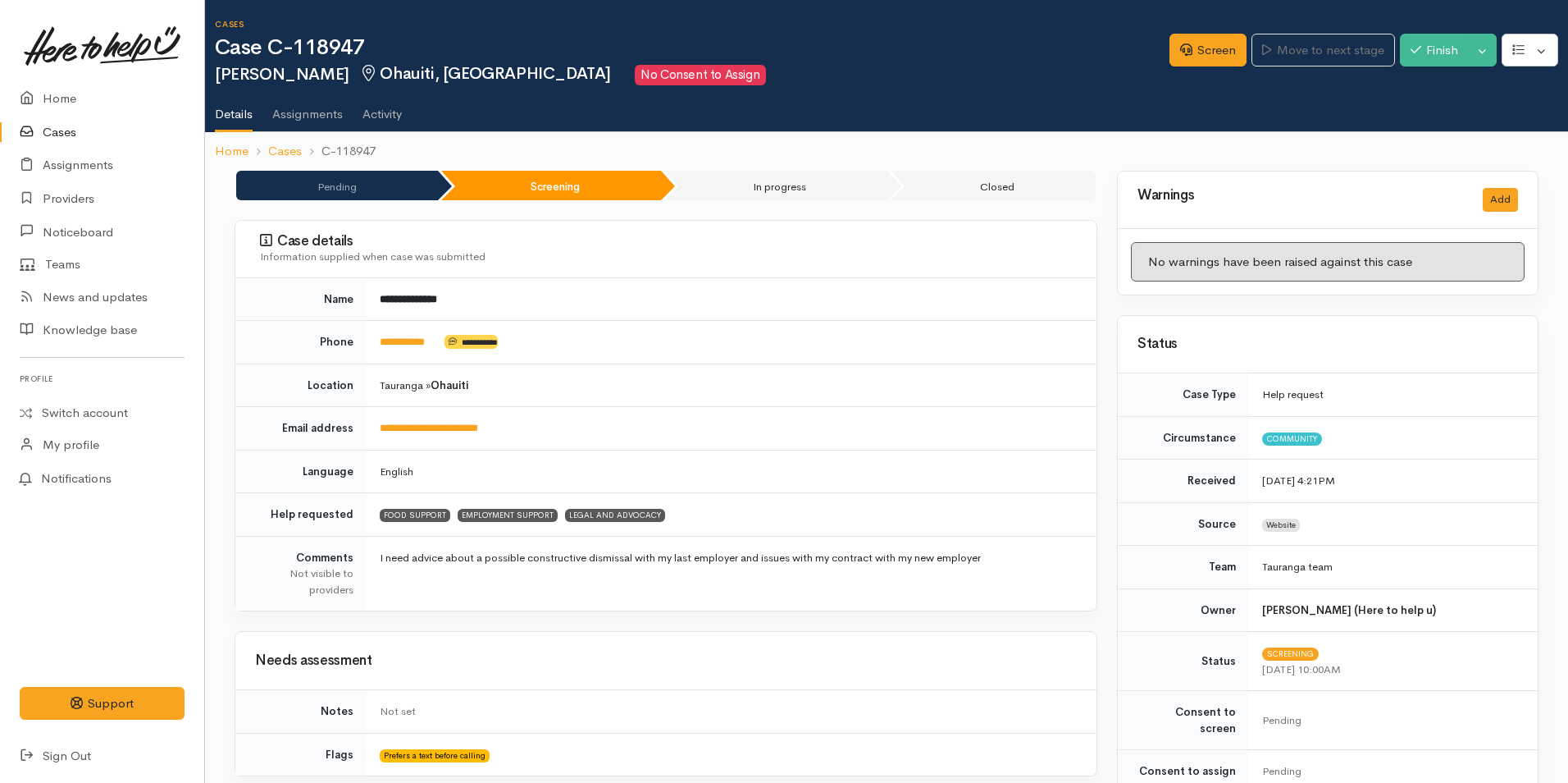
select select "3"
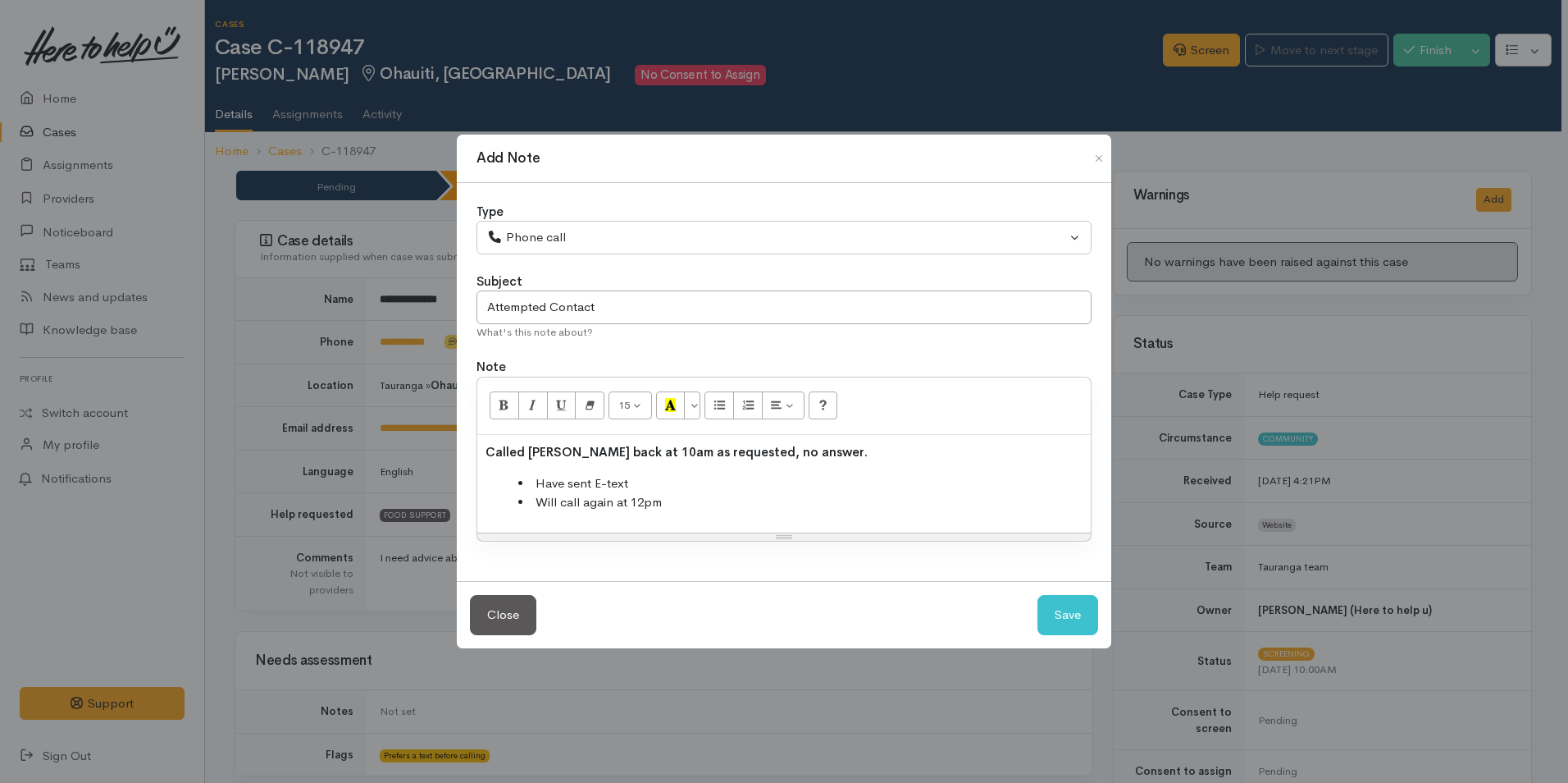
click at [640, 500] on li "Will call again at 12pm" at bounding box center [800, 502] width 564 height 19
click at [701, 493] on li "Will call again at 11pm" at bounding box center [800, 502] width 564 height 19
click at [1077, 622] on button "Save" at bounding box center [1068, 614] width 61 height 40
select select "1"
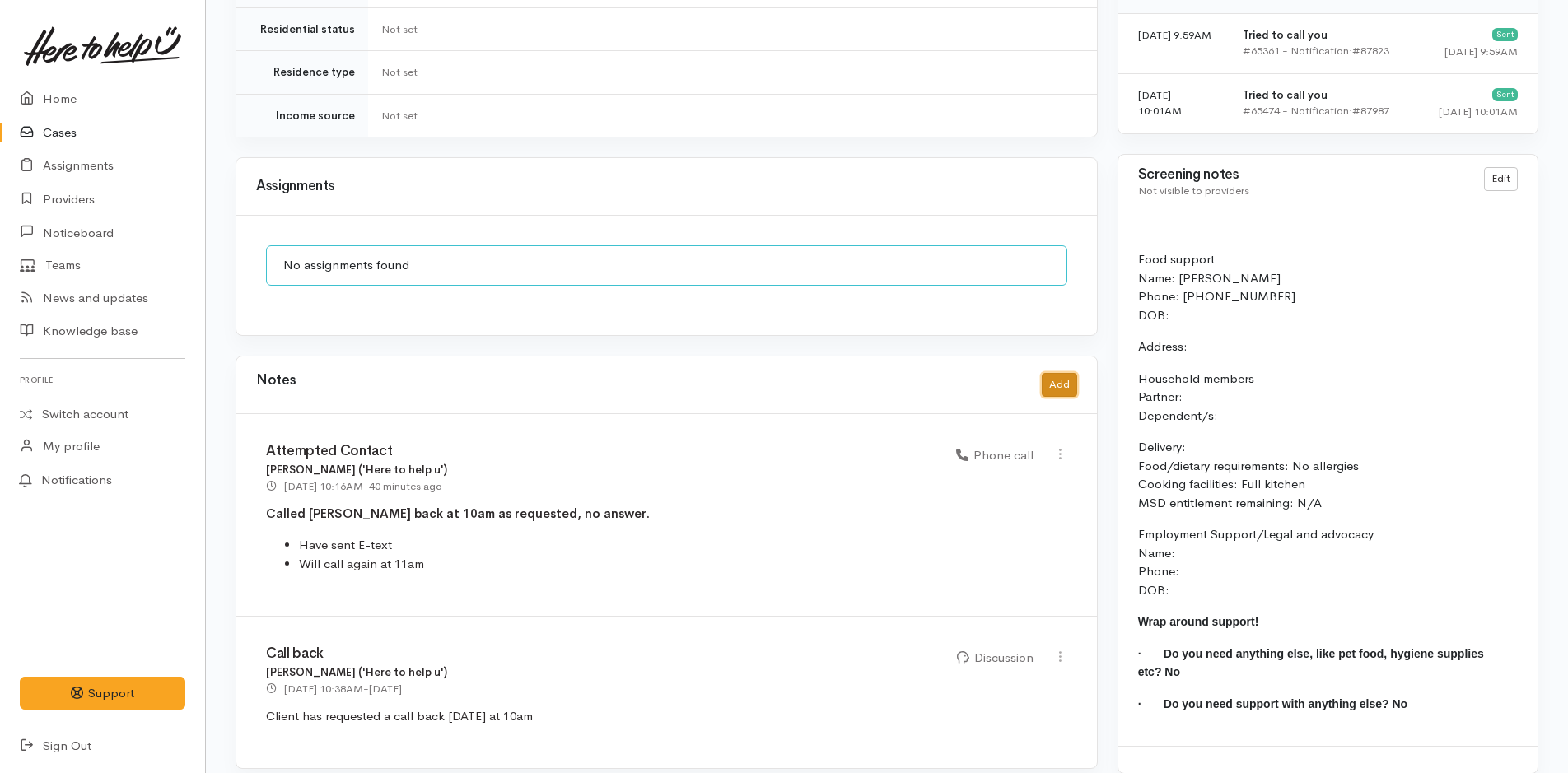
click at [1061, 375] on button "Add" at bounding box center [1059, 384] width 35 height 24
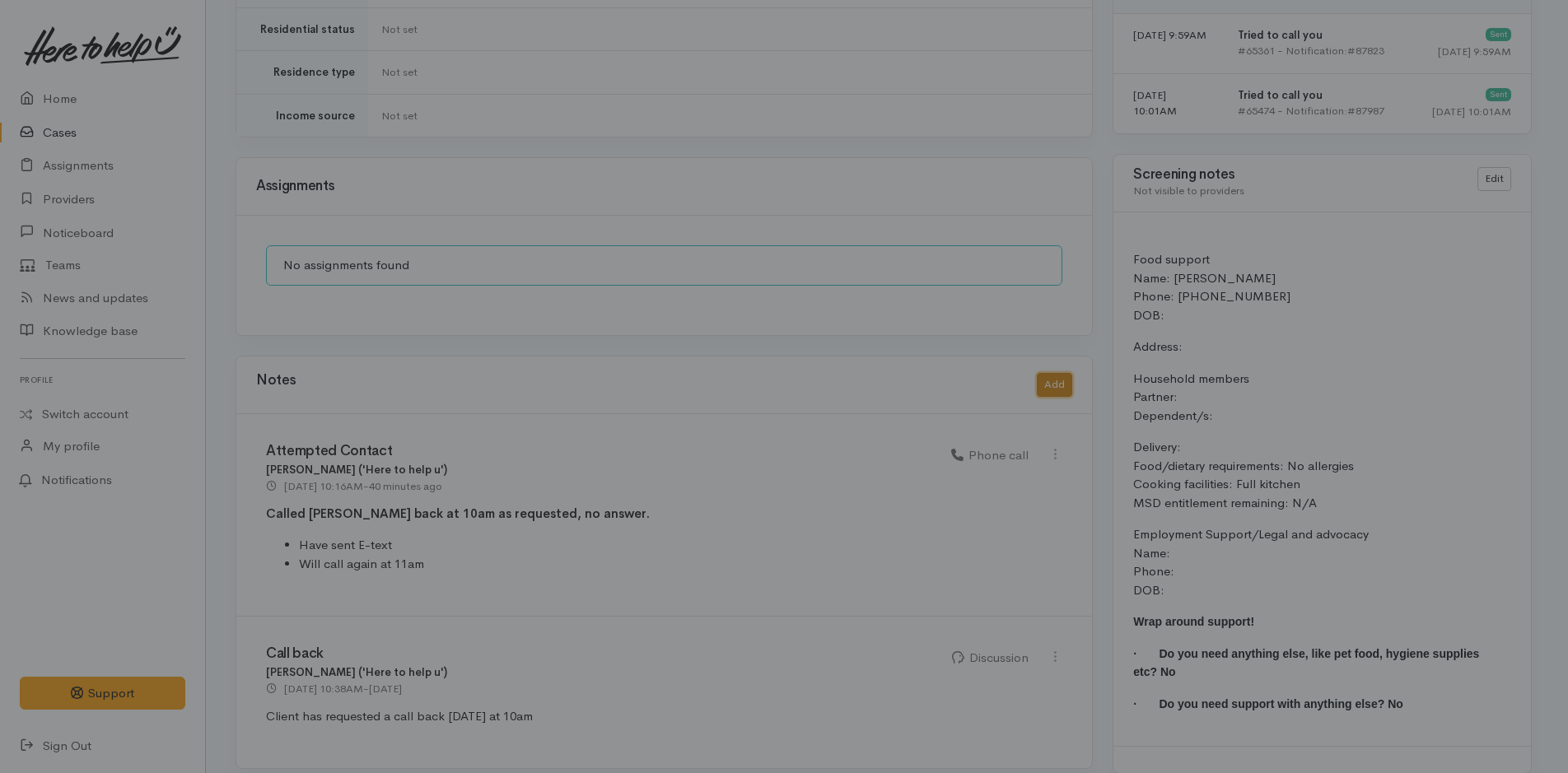
scroll to position [1105, 0]
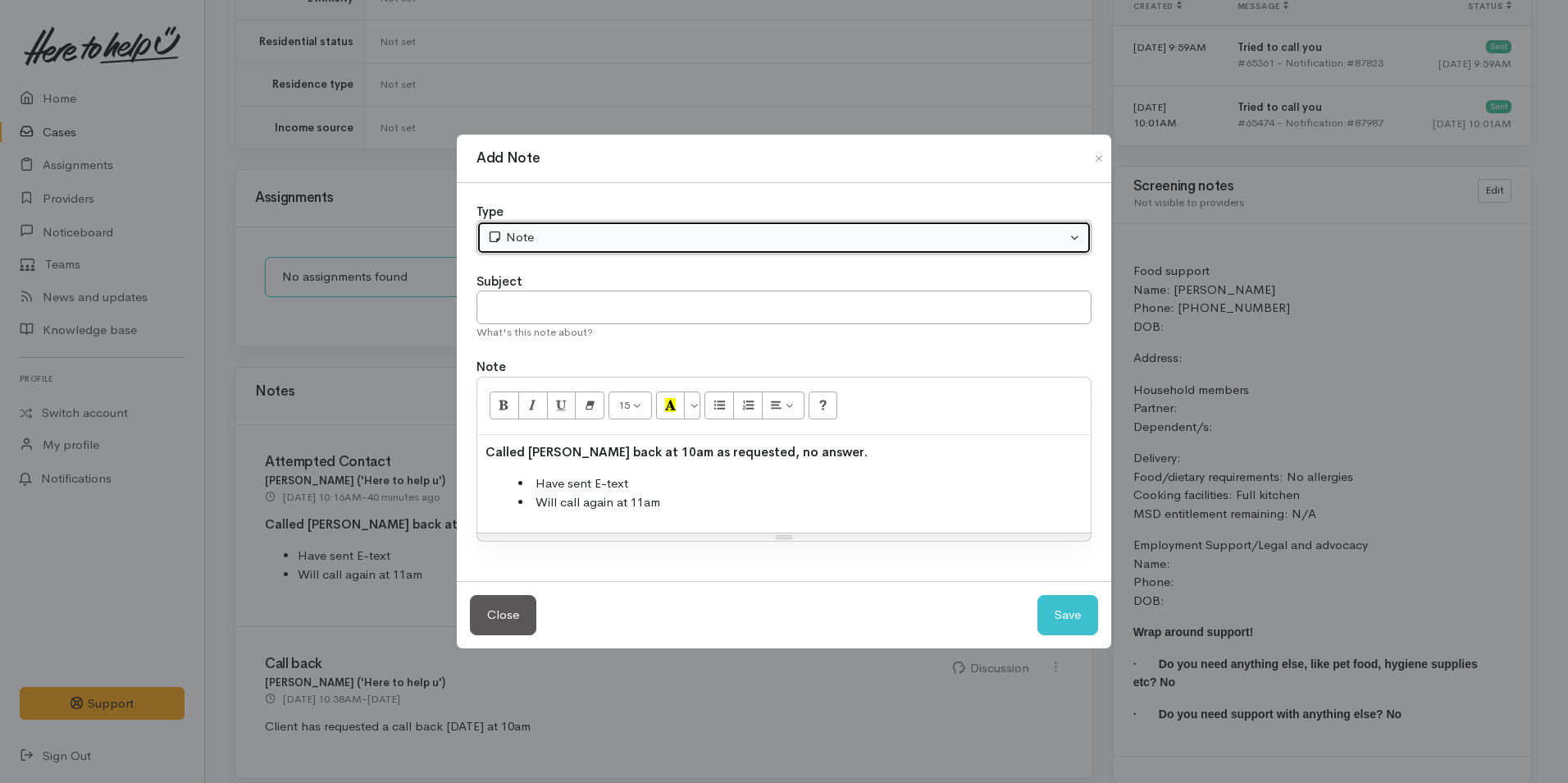
click at [531, 245] on div "Note" at bounding box center [776, 237] width 579 height 19
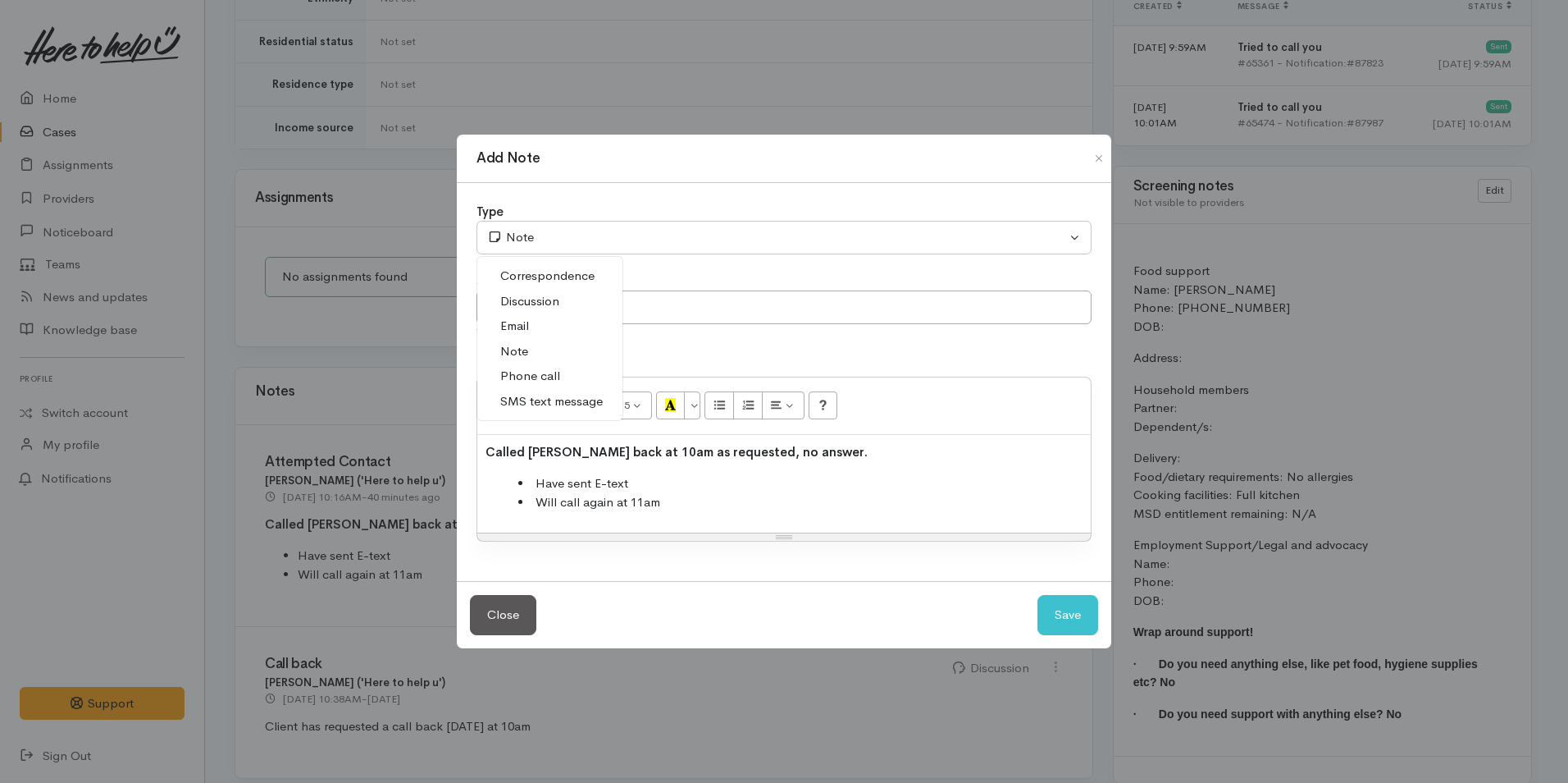
click at [524, 378] on span "Phone call" at bounding box center [530, 376] width 60 height 19
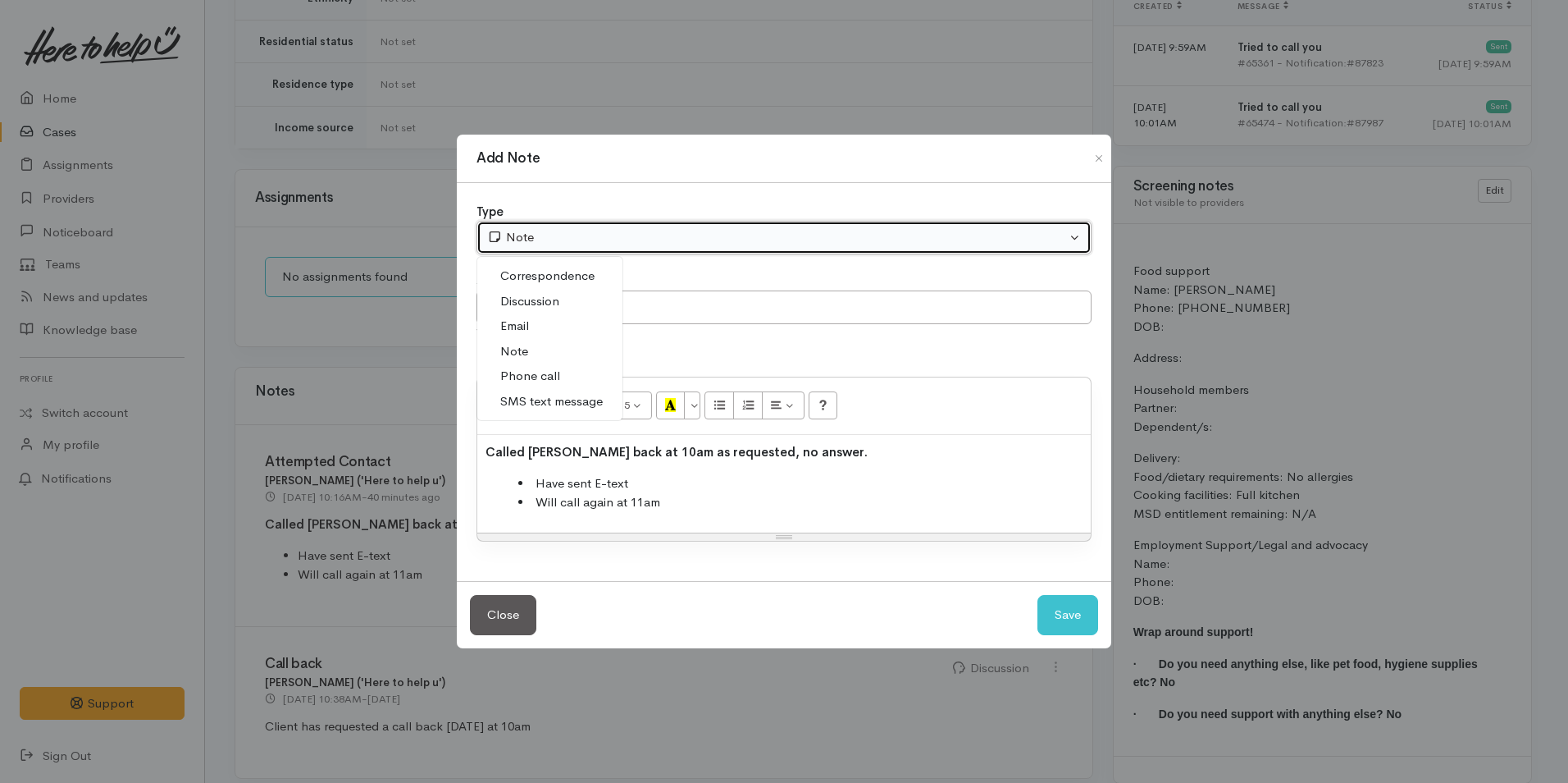
select select "3"
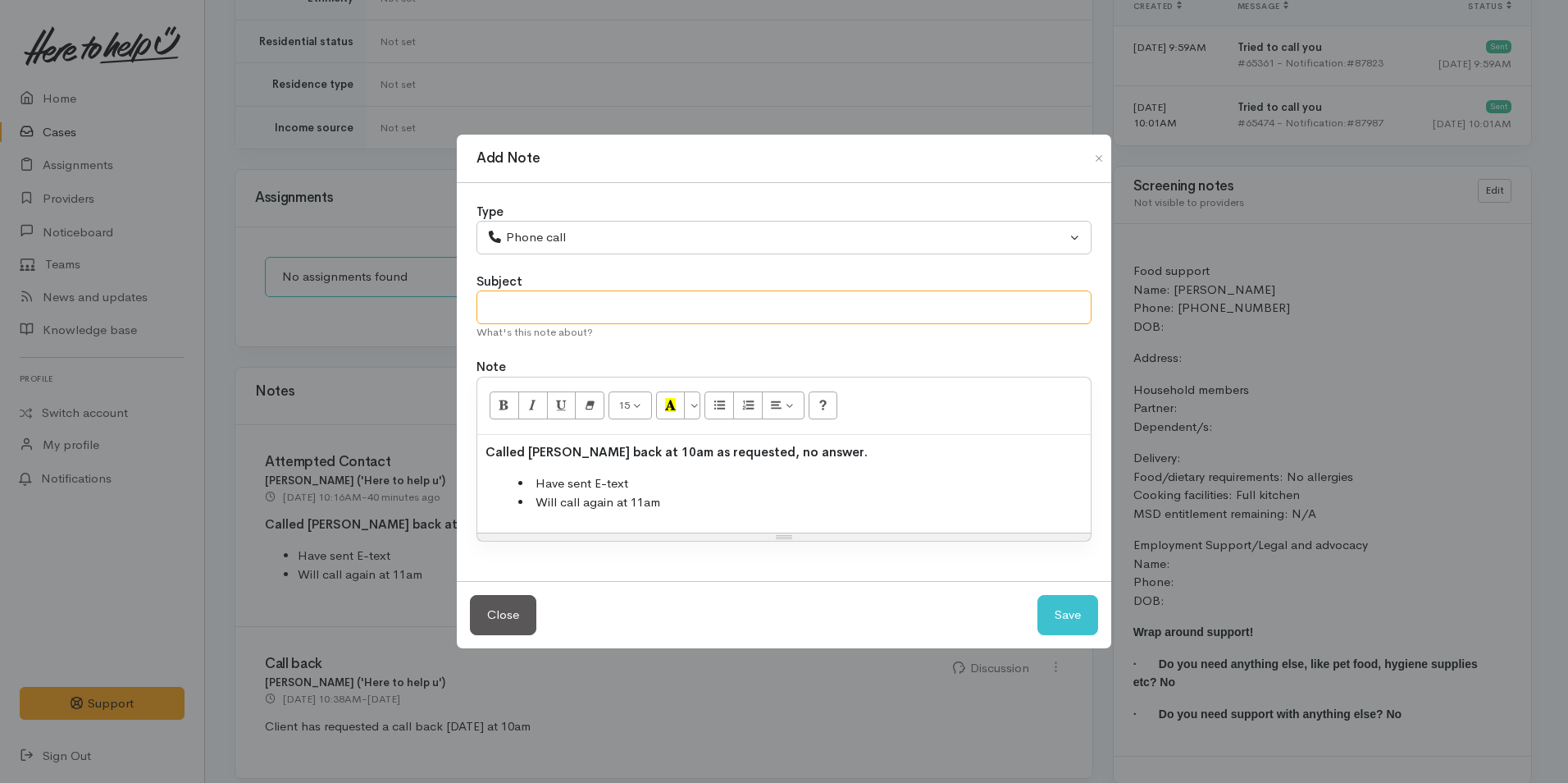
click at [541, 301] on input "text" at bounding box center [784, 308] width 615 height 34
type input "Attempted contact"
drag, startPoint x: 735, startPoint y: 450, endPoint x: 624, endPoint y: 447, distance: 111.0
click at [624, 447] on b "Called Rhianna back at 10am as requested, no answer." at bounding box center [676, 451] width 382 height 15
click at [677, 505] on li "Will call again at 11am" at bounding box center [800, 502] width 564 height 19
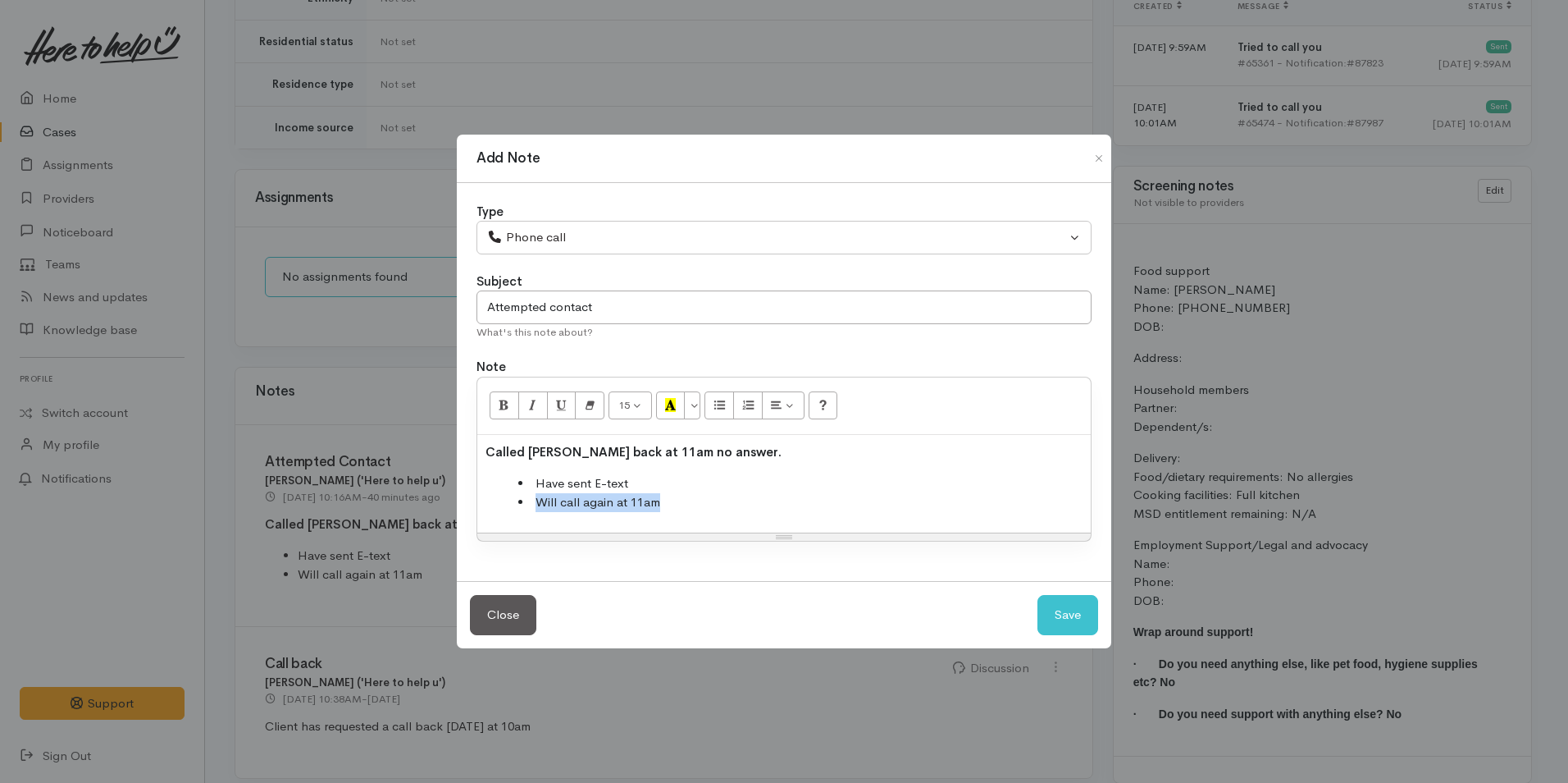
drag, startPoint x: 674, startPoint y: 500, endPoint x: 533, endPoint y: 501, distance: 141.0
click at [533, 502] on li "Will call again at 11am" at bounding box center [800, 502] width 564 height 19
click at [1065, 611] on button "Save" at bounding box center [1068, 614] width 61 height 40
select select "1"
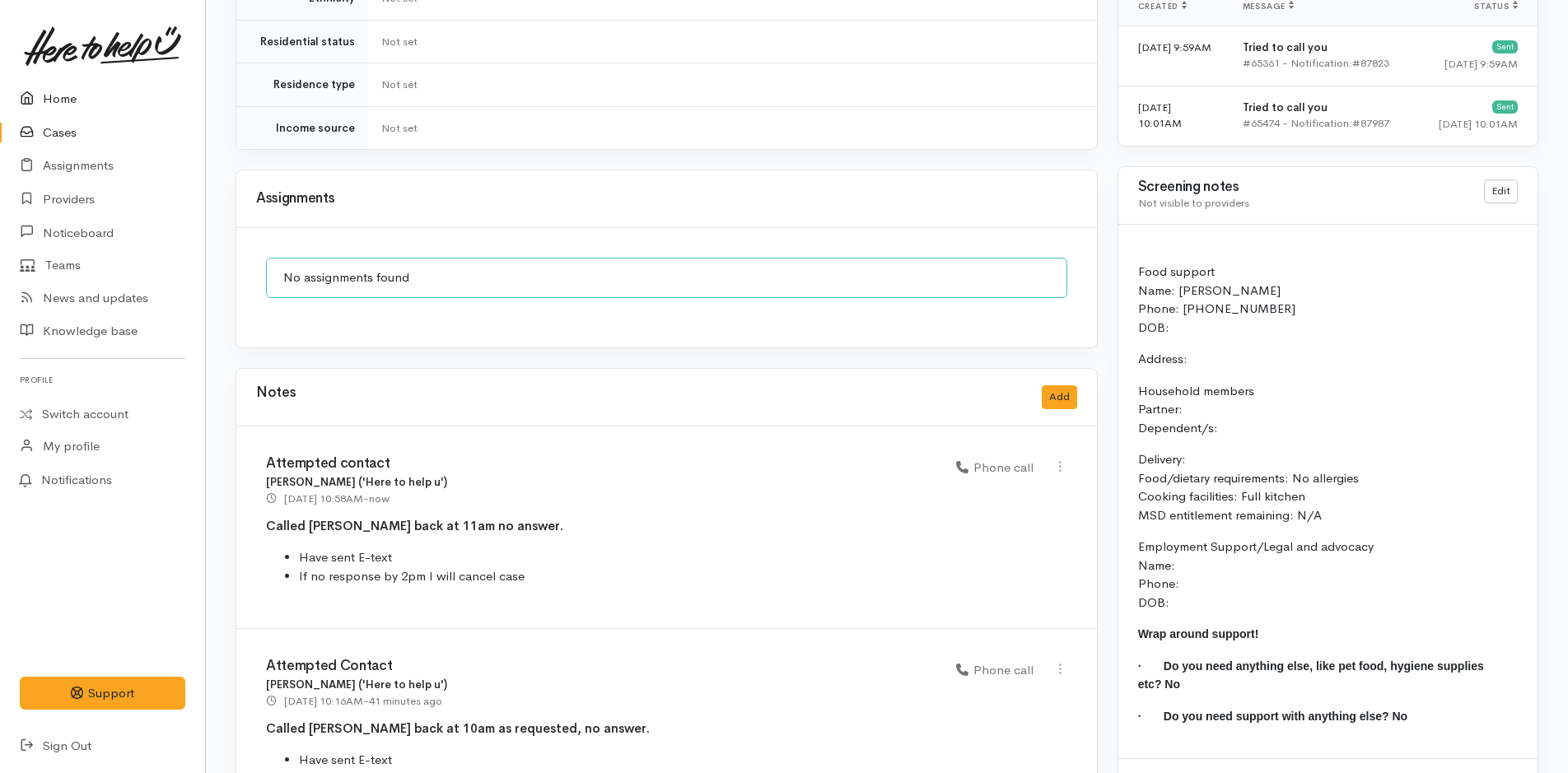
click at [53, 79] on link at bounding box center [103, 46] width 166 height 72
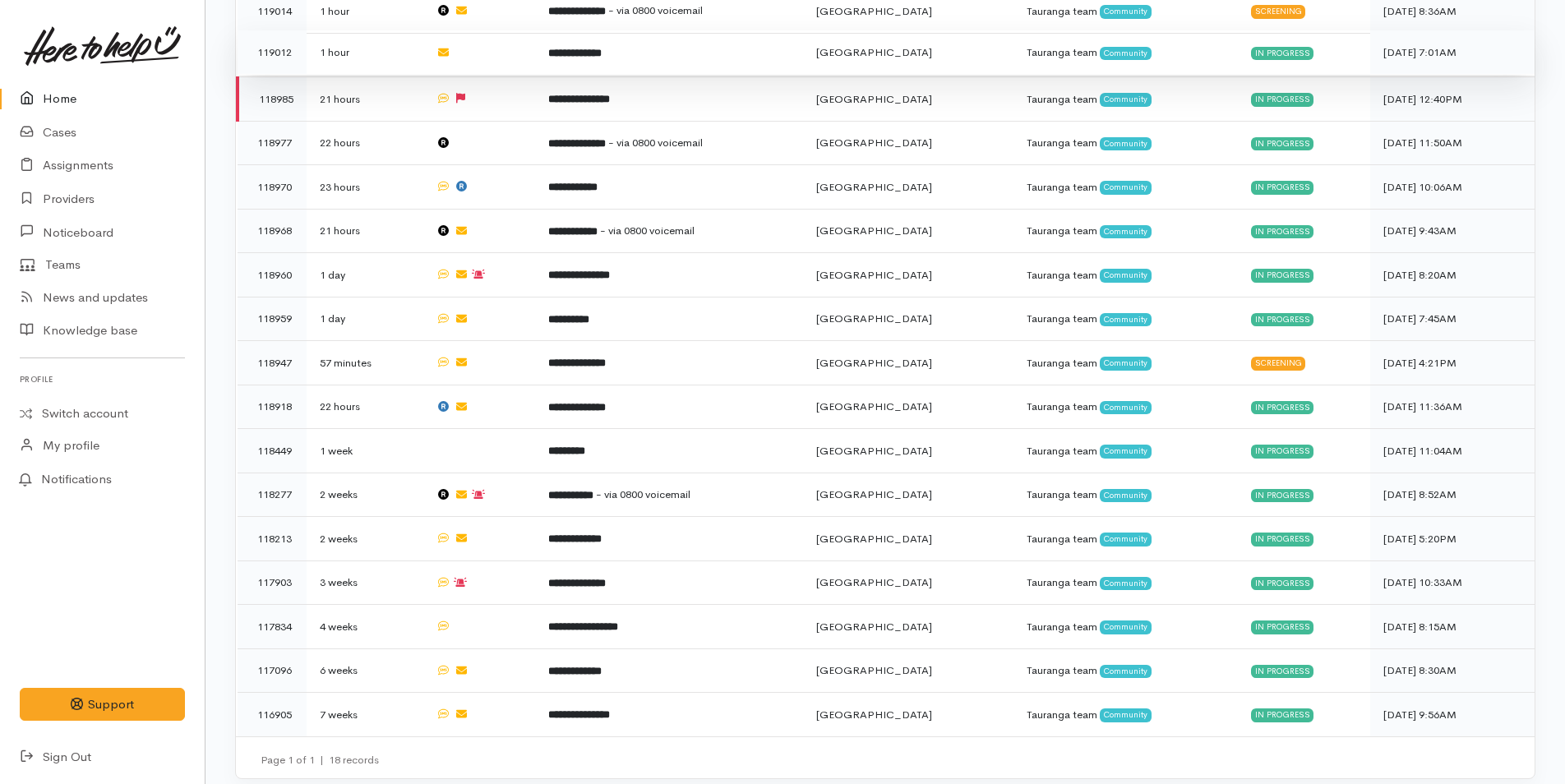
scroll to position [183, 0]
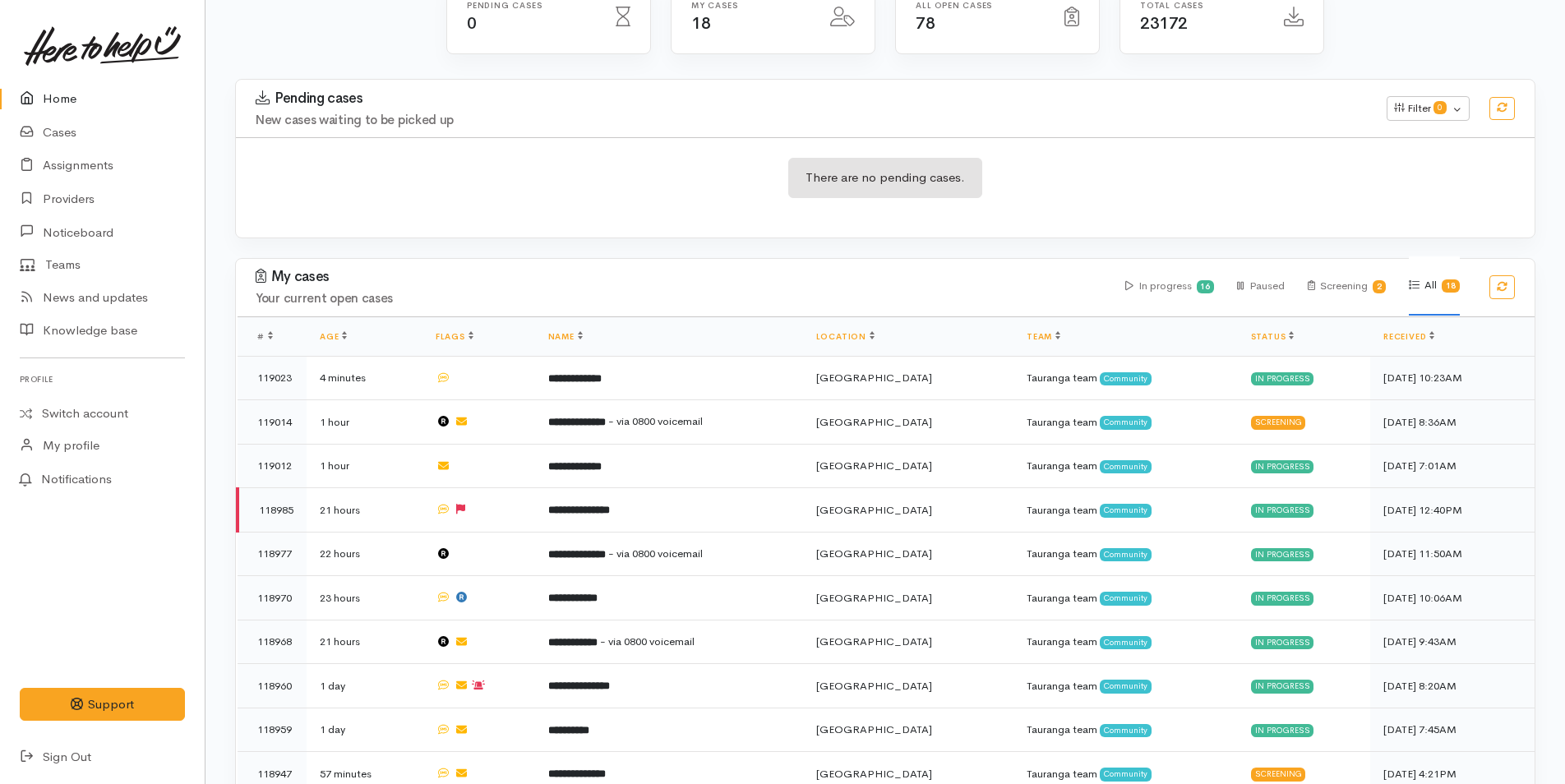
click at [52, 94] on link "Home" at bounding box center [102, 99] width 205 height 34
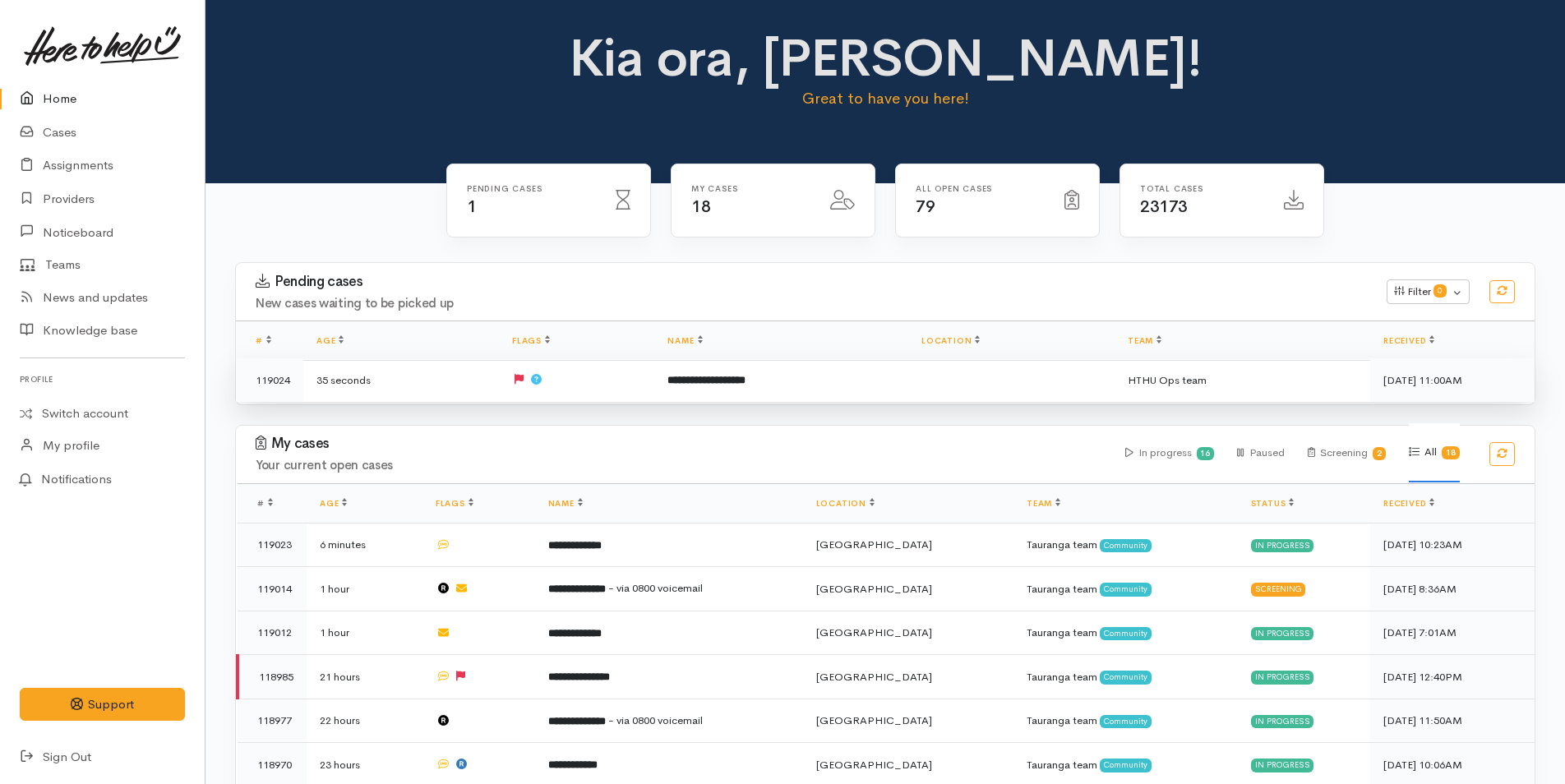
click at [716, 389] on td "**********" at bounding box center [781, 380] width 253 height 43
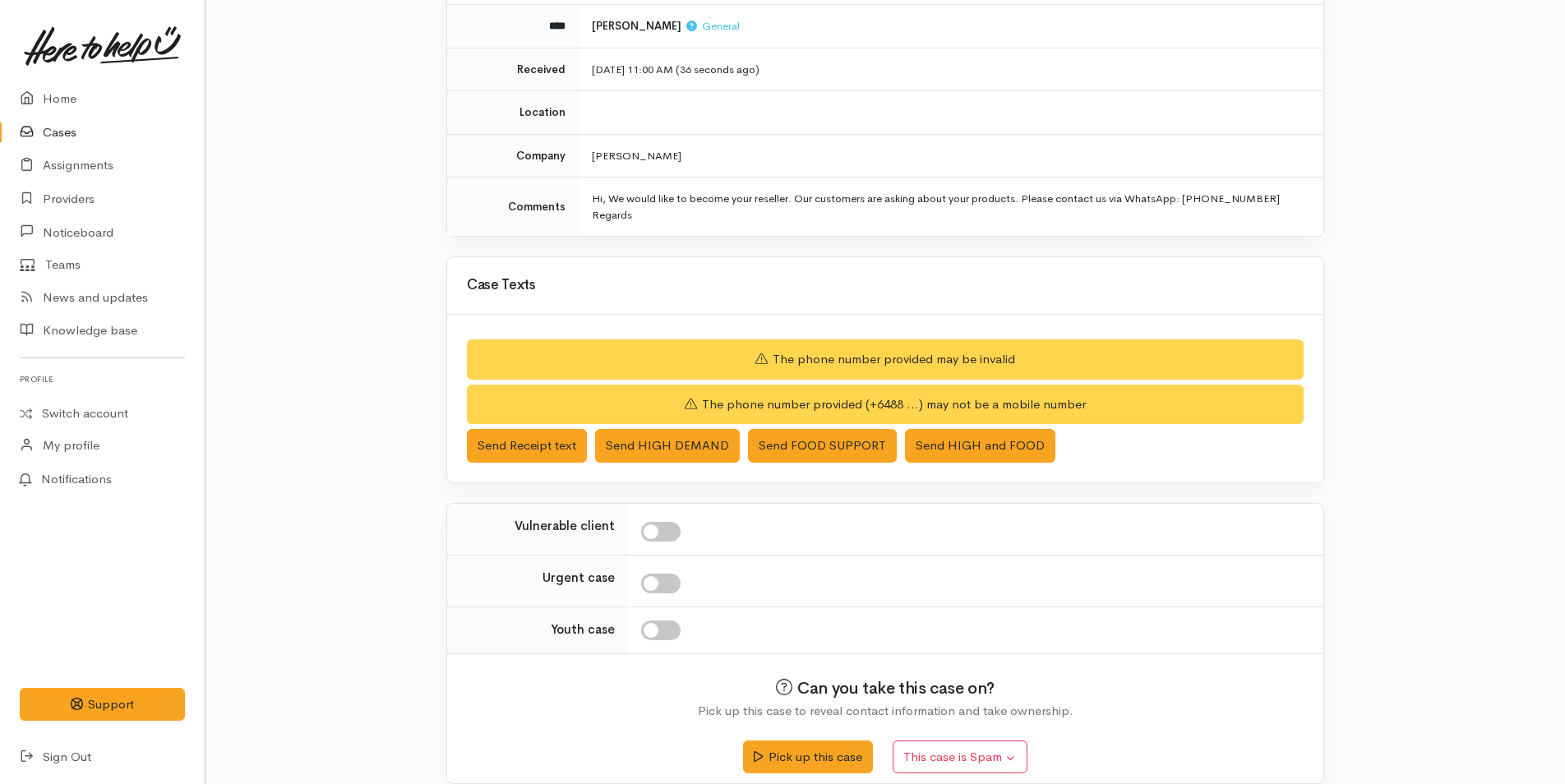
scroll to position [216, 0]
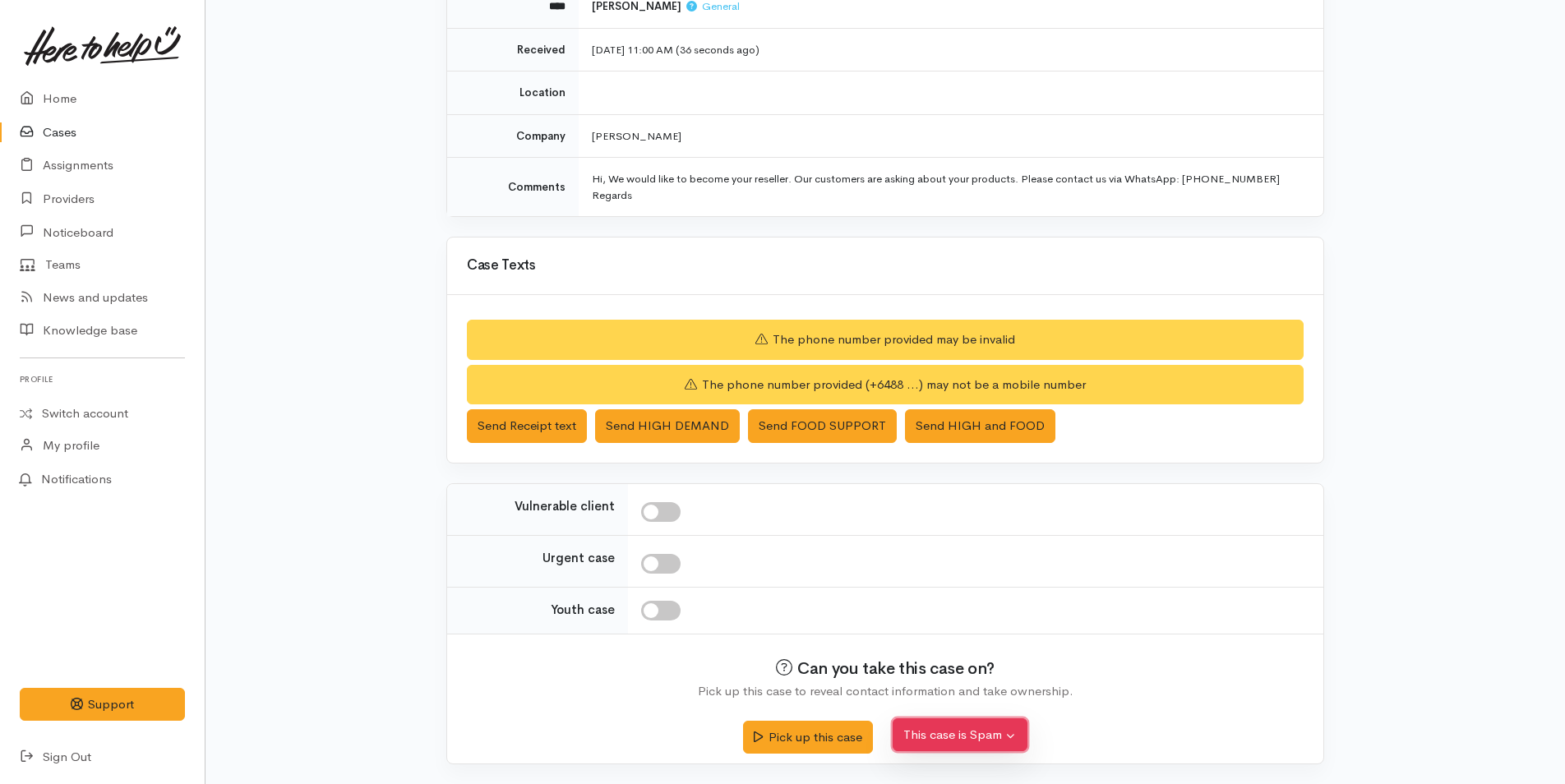
click at [995, 736] on button "This case is Spam" at bounding box center [959, 735] width 135 height 34
click at [990, 707] on button "Yes, cancel this case as spam" at bounding box center [1002, 696] width 218 height 25
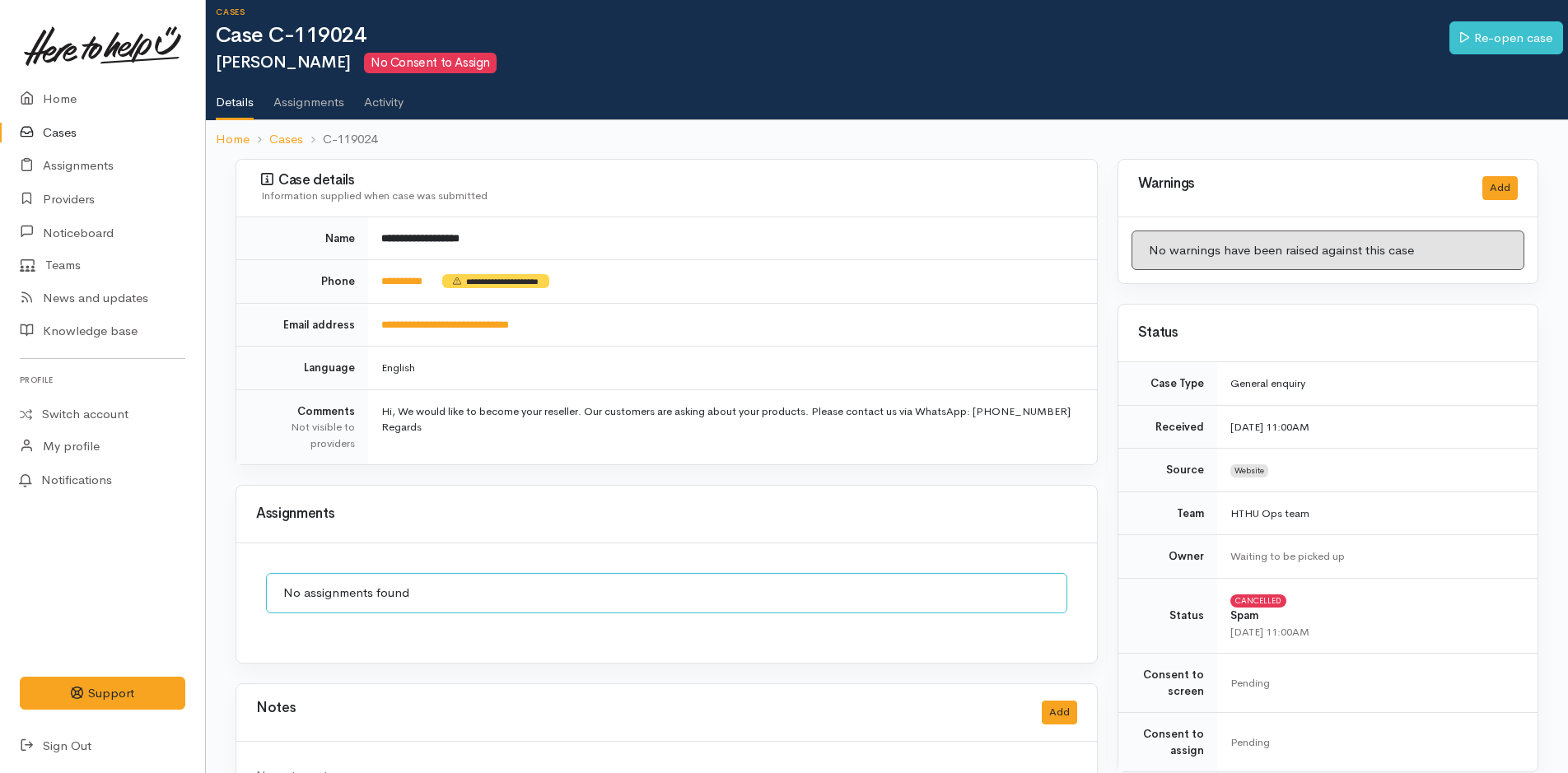
scroll to position [177, 0]
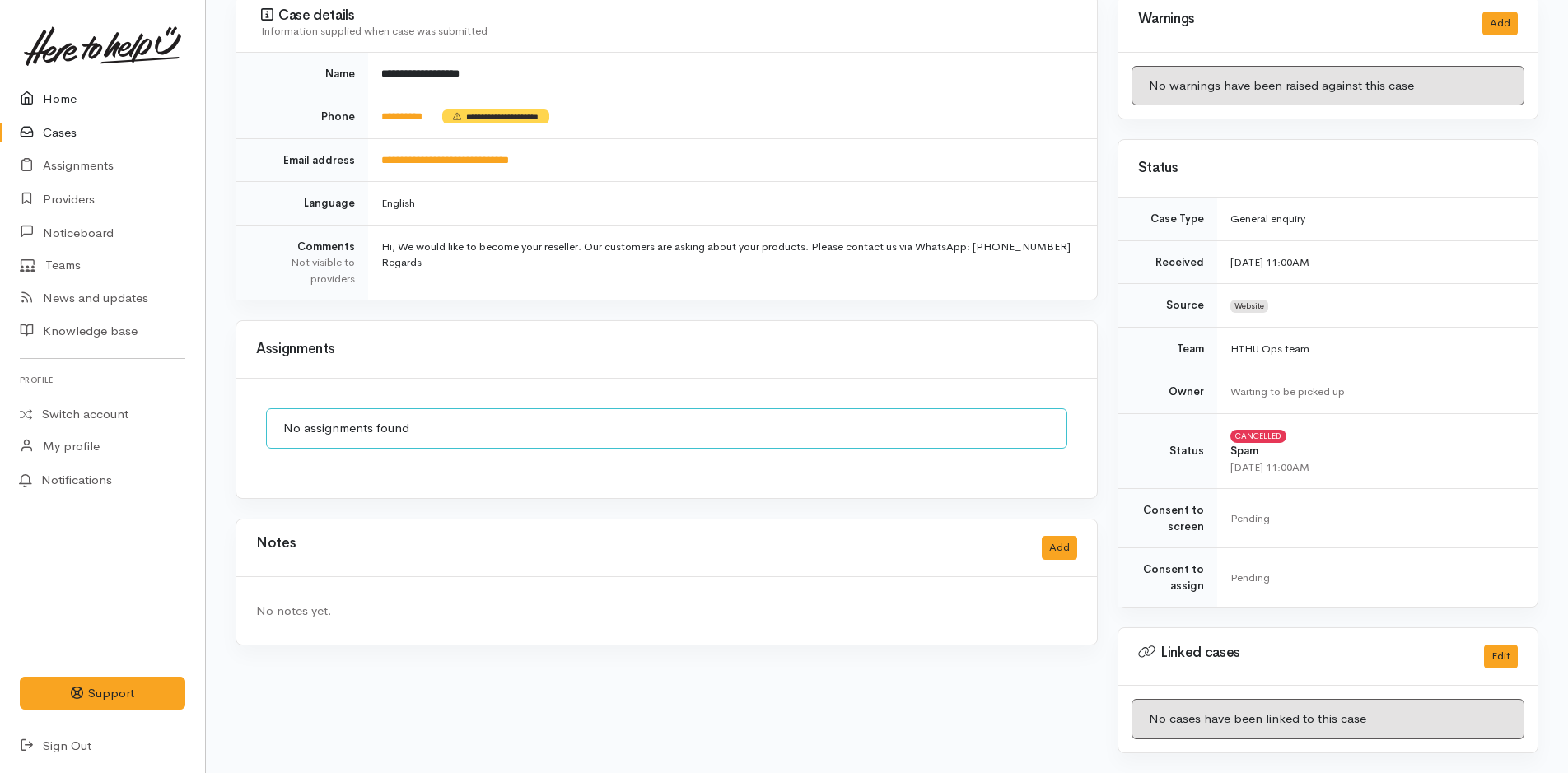
click at [47, 82] on link "Home" at bounding box center [103, 99] width 205 height 34
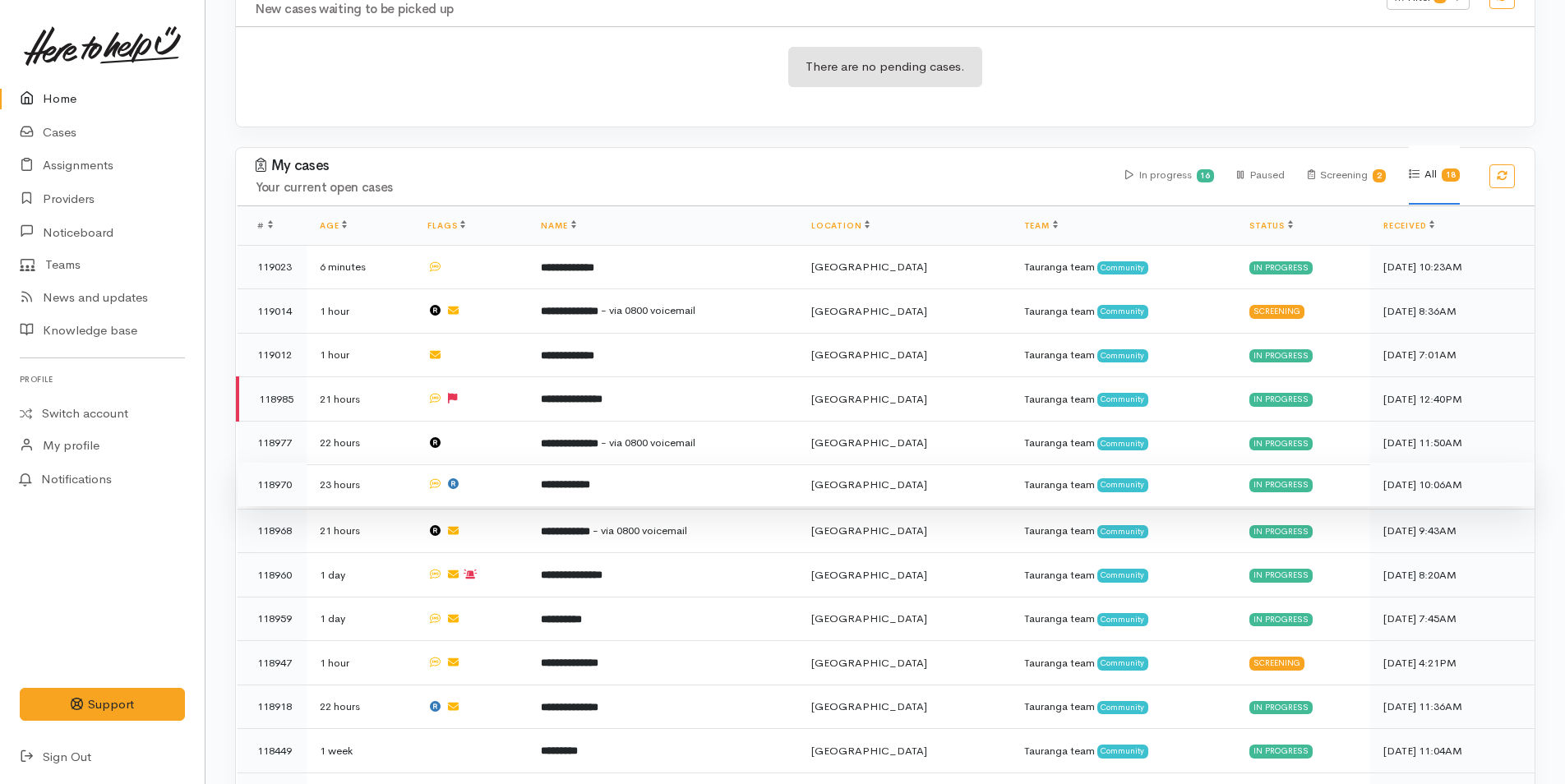
scroll to position [493, 0]
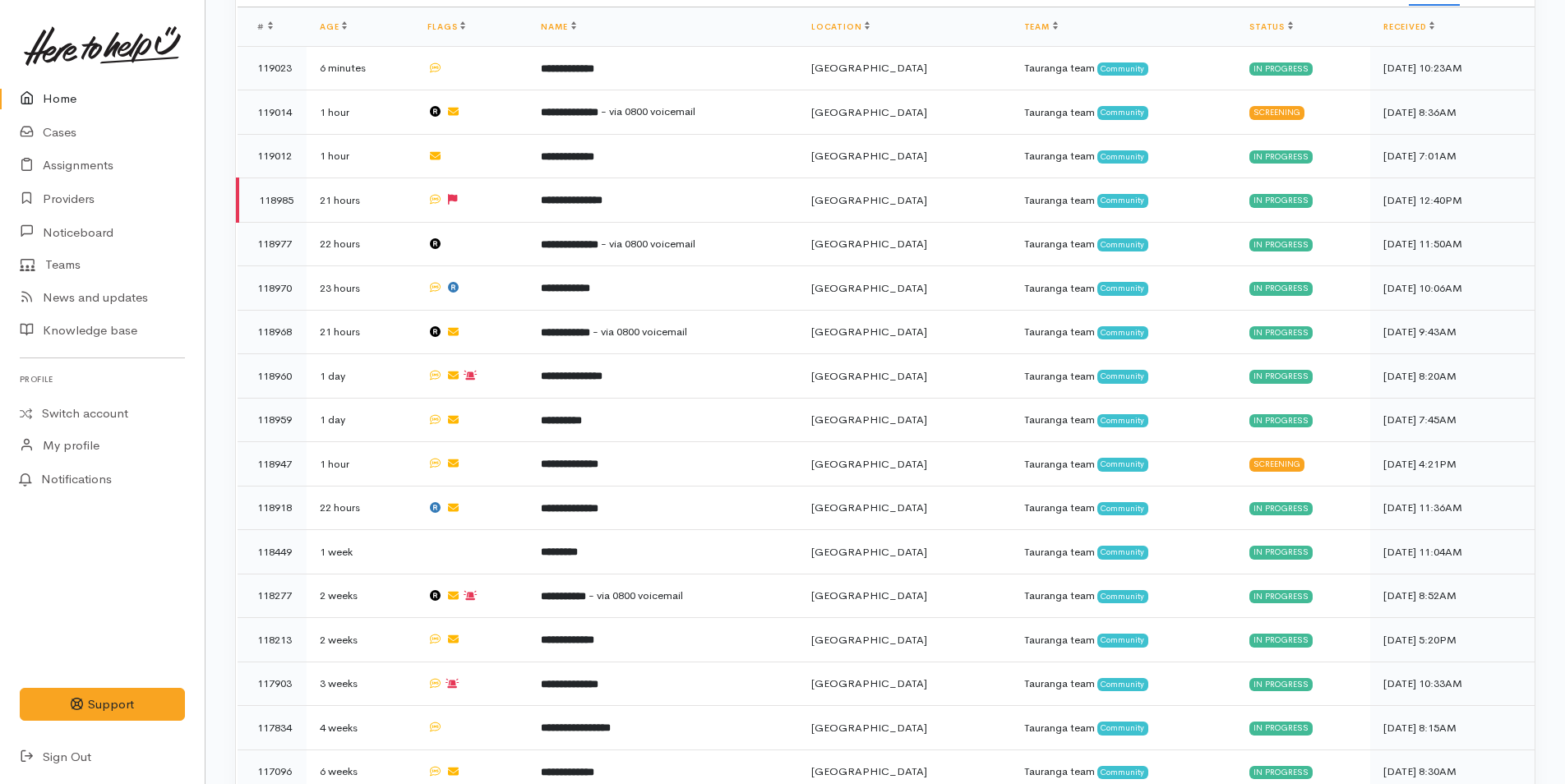
click at [53, 92] on link "Home" at bounding box center [102, 99] width 205 height 34
